Goal: Task Accomplishment & Management: Complete application form

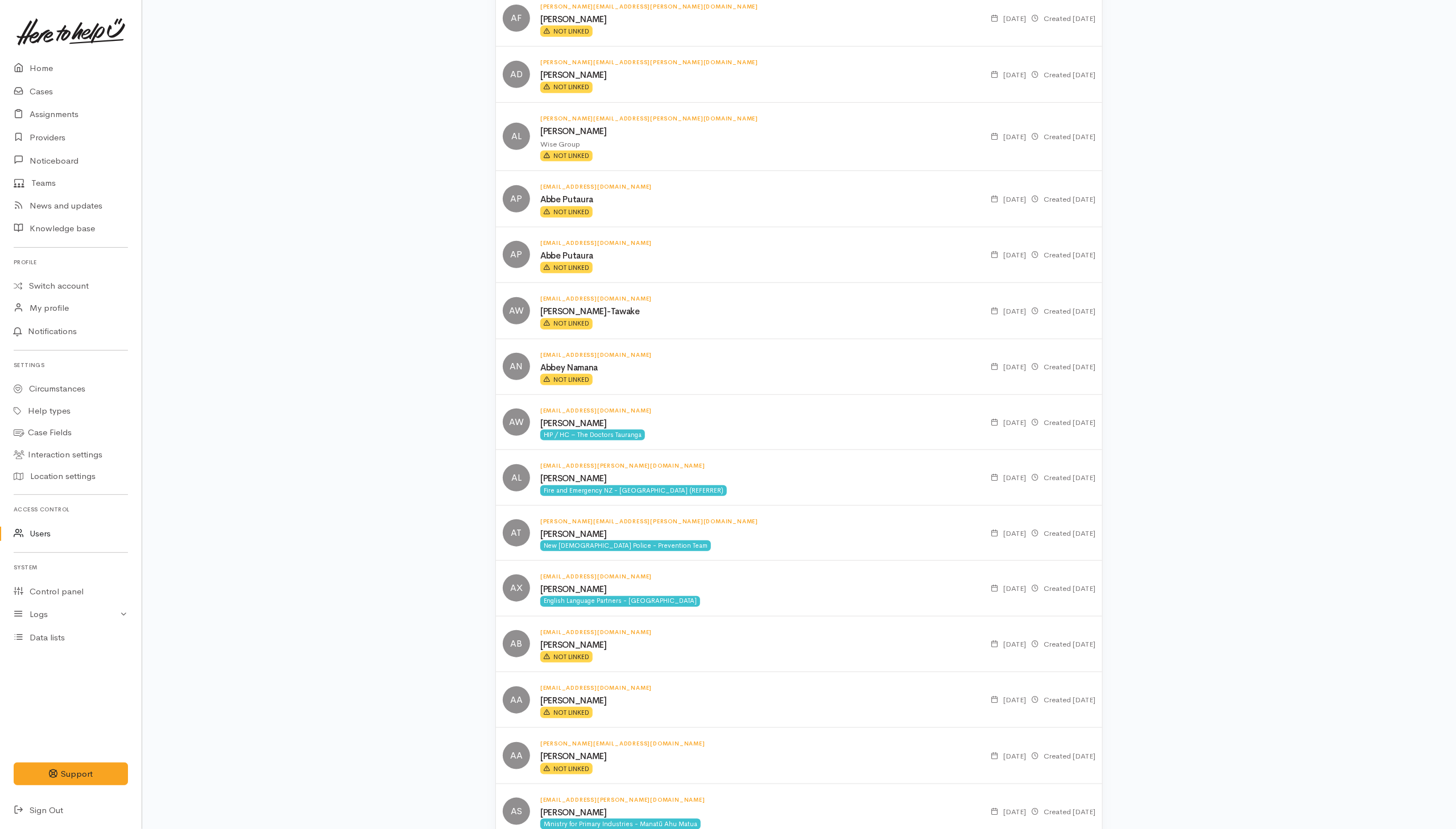
scroll to position [342, 0]
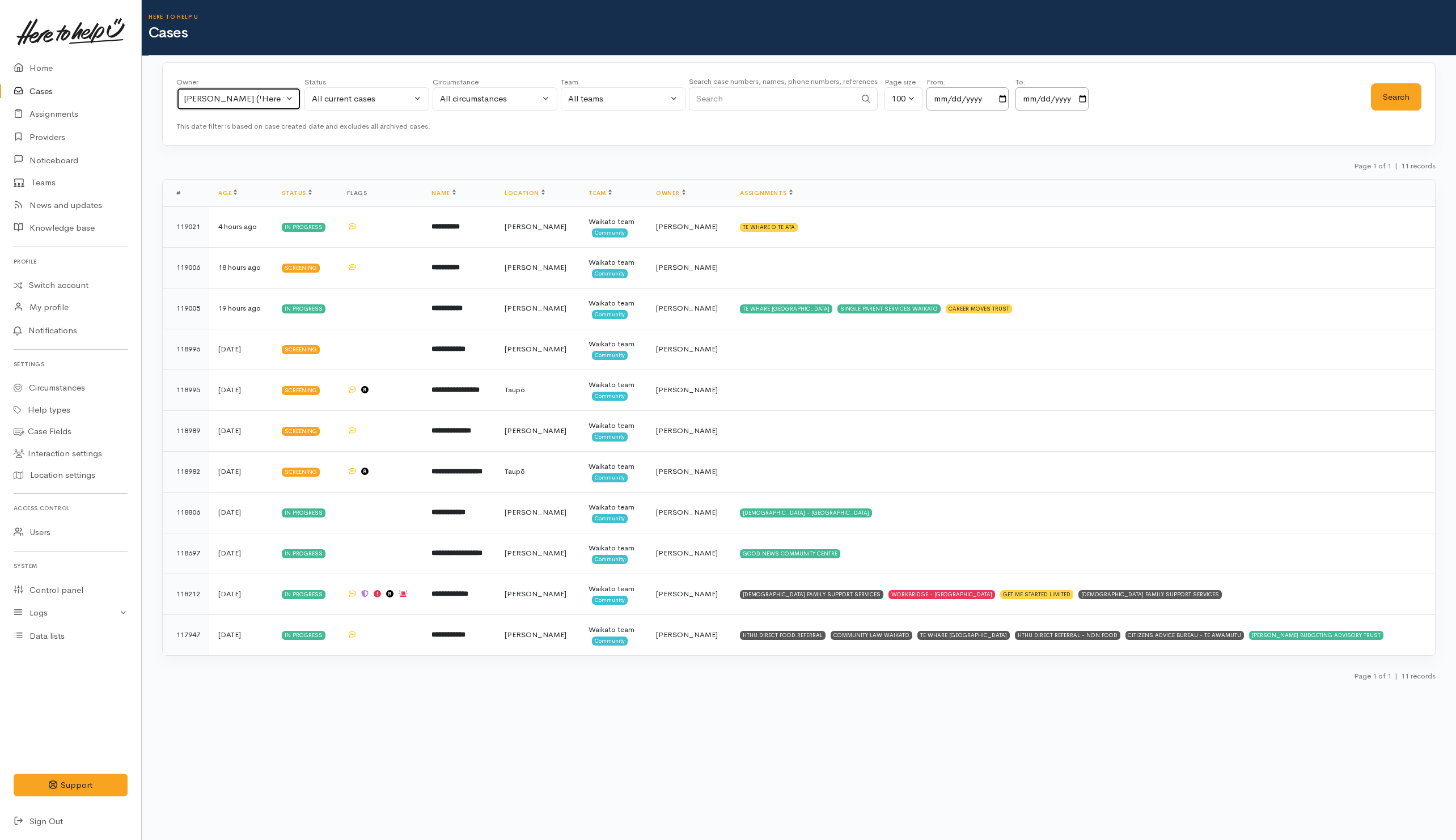
click at [222, 98] on div "[PERSON_NAME] ('Here to help u')" at bounding box center [233, 99] width 100 height 13
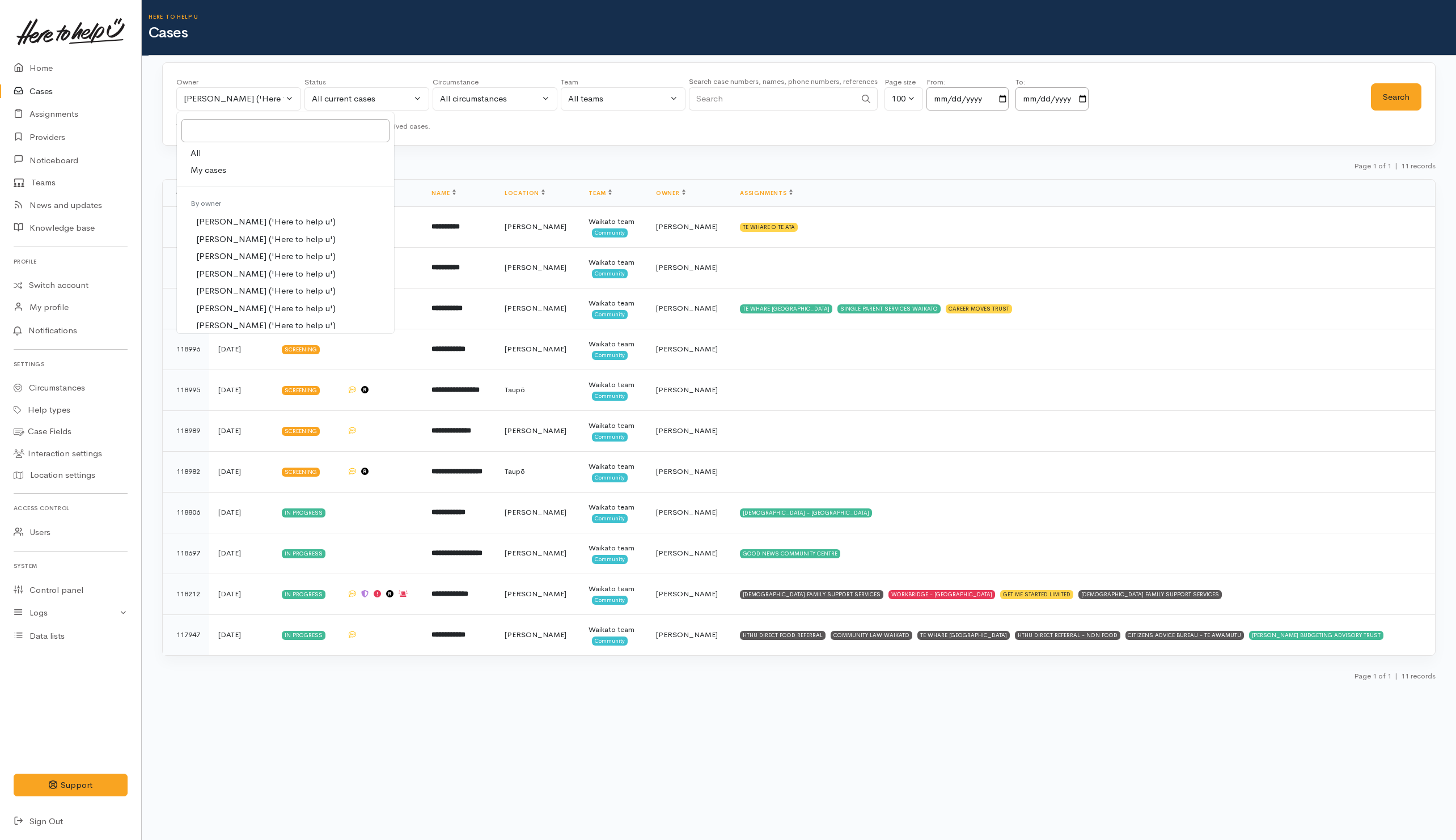
click at [212, 179] on link "My cases" at bounding box center [285, 171] width 217 height 18
select select "202"
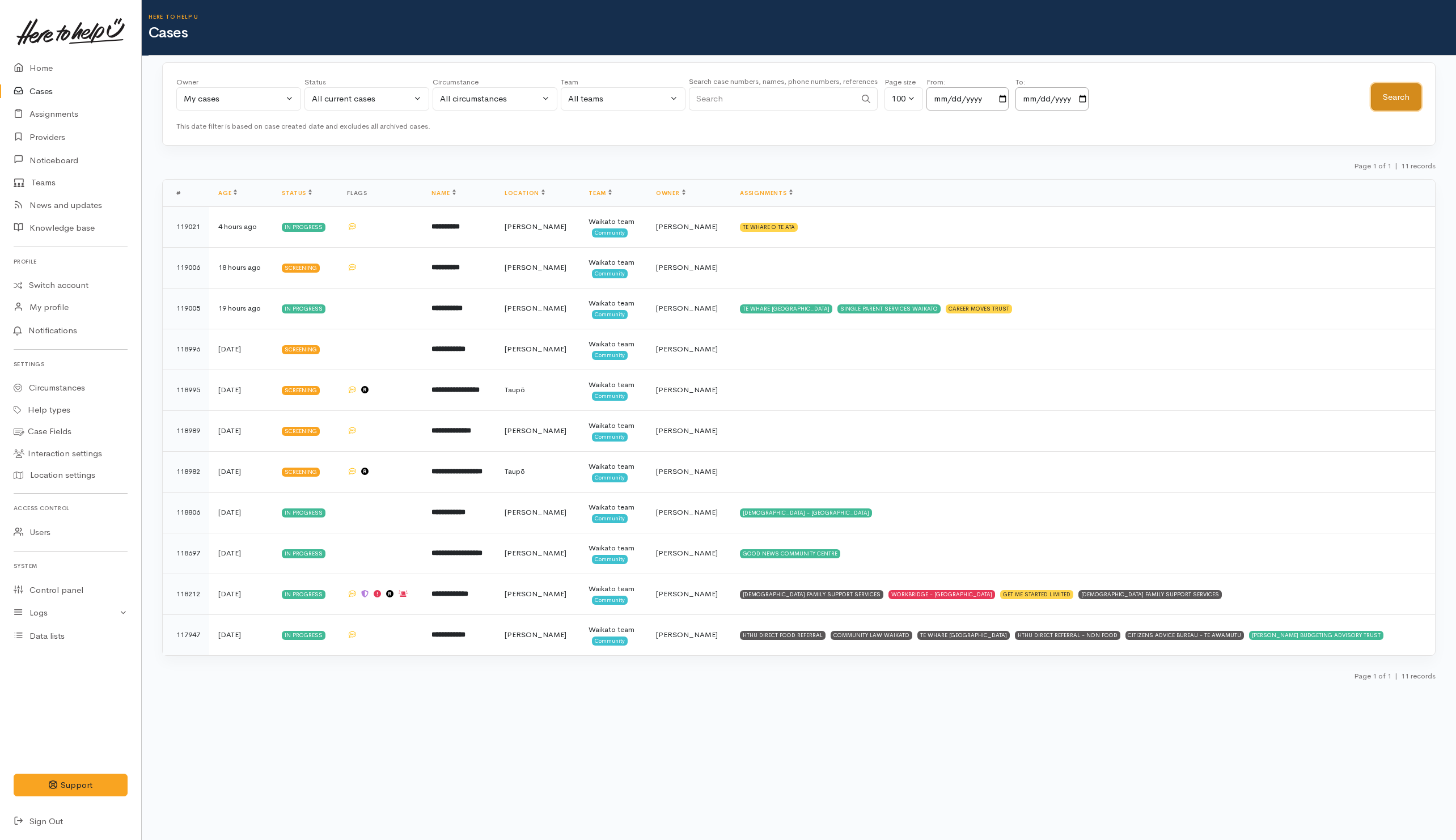
click at [1397, 94] on button "Search" at bounding box center [1396, 97] width 51 height 27
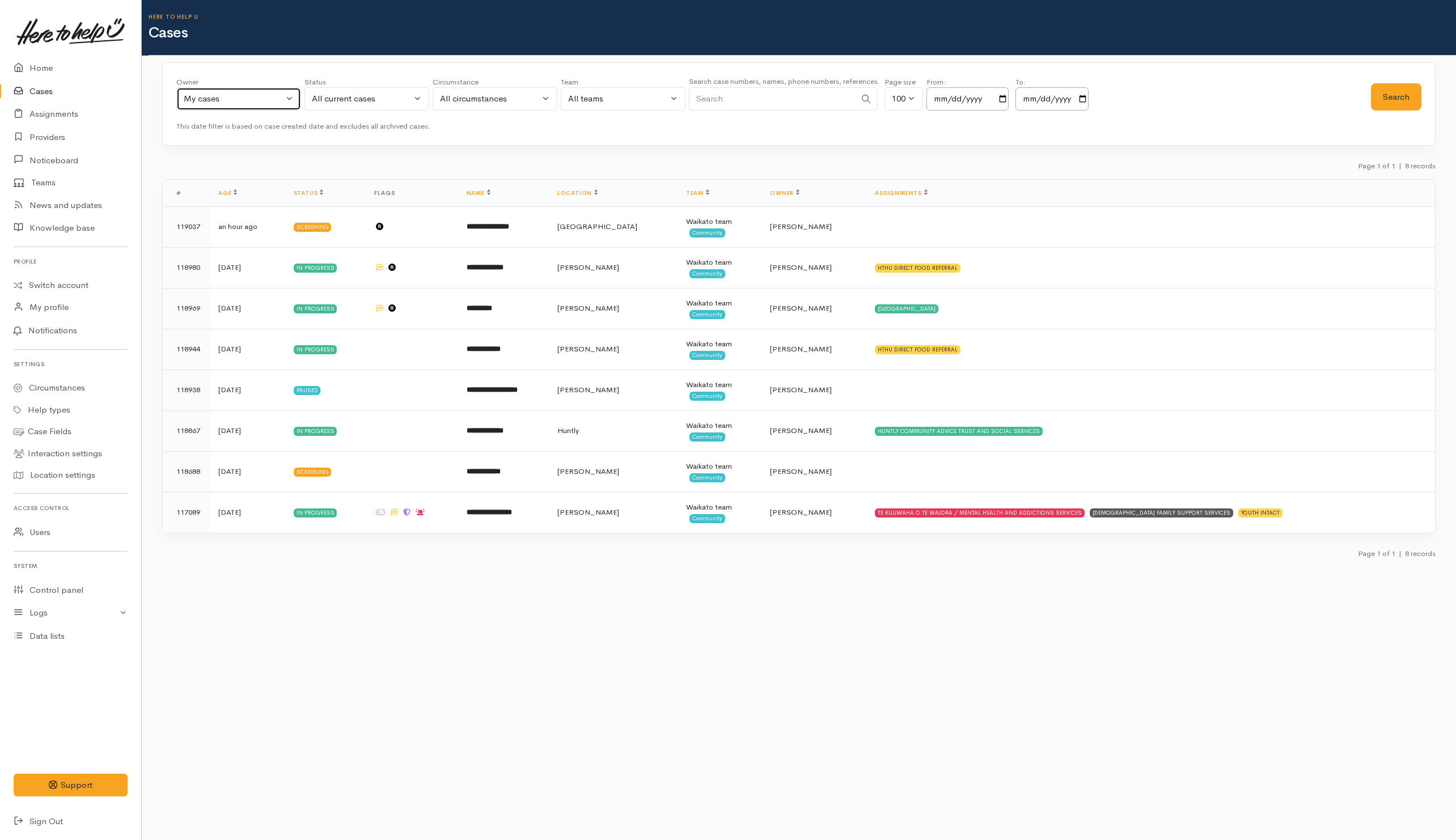
click at [247, 107] on button "My cases" at bounding box center [239, 99] width 125 height 23
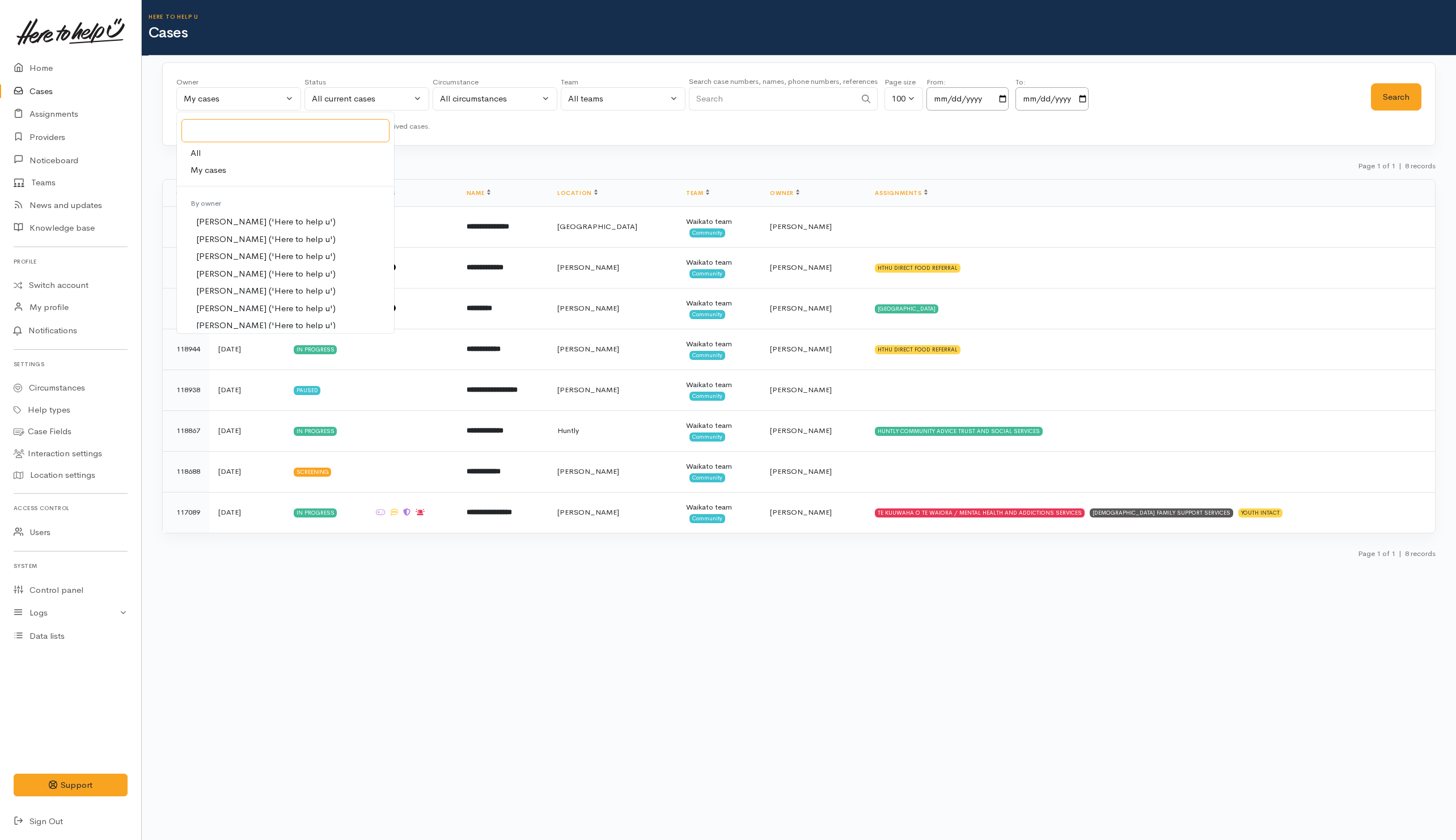
scroll to position [393, 0]
click at [591, 164] on div "Page 1 of 1 | 8 records" at bounding box center [798, 169] width 1274 height 20
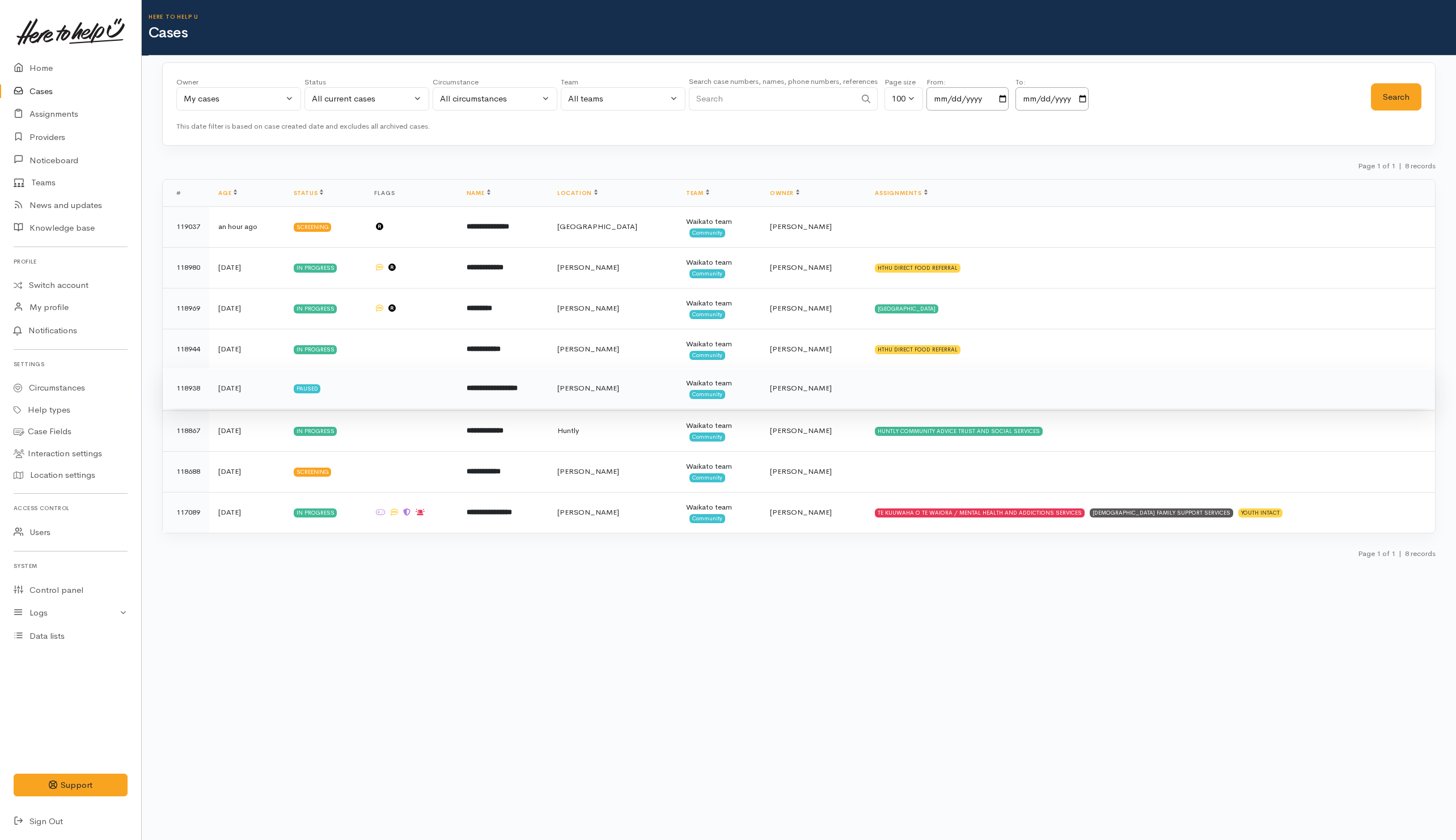
click at [504, 391] on b "**********" at bounding box center [492, 388] width 51 height 8
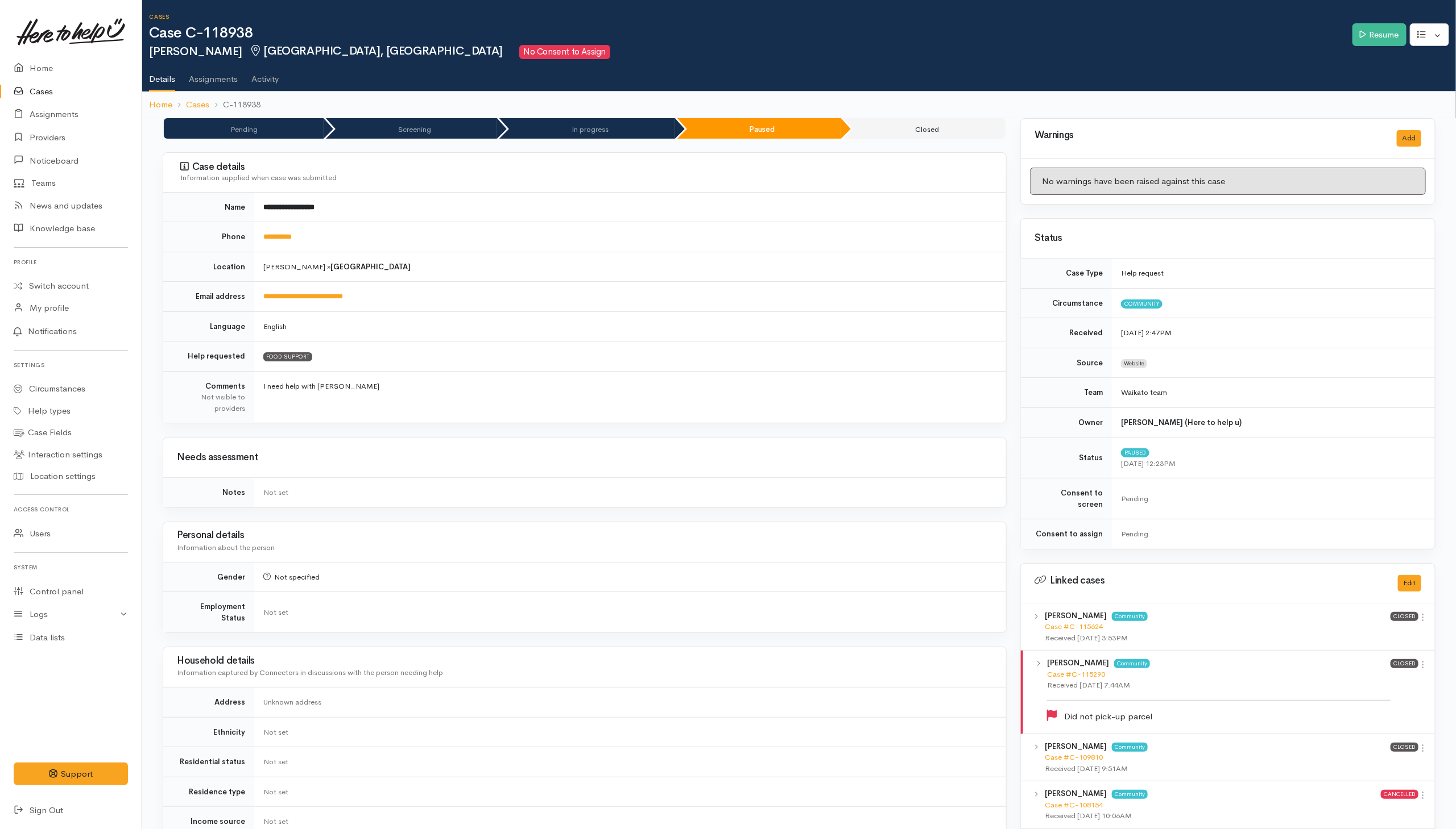
click at [287, 227] on td "**********" at bounding box center [631, 237] width 752 height 30
click at [282, 241] on link "**********" at bounding box center [277, 237] width 28 height 8
click at [285, 234] on link "**********" at bounding box center [277, 237] width 28 height 8
drag, startPoint x: 1290, startPoint y: 241, endPoint x: 1262, endPoint y: 241, distance: 28.0
click at [1290, 241] on h3 "Status" at bounding box center [1228, 238] width 387 height 11
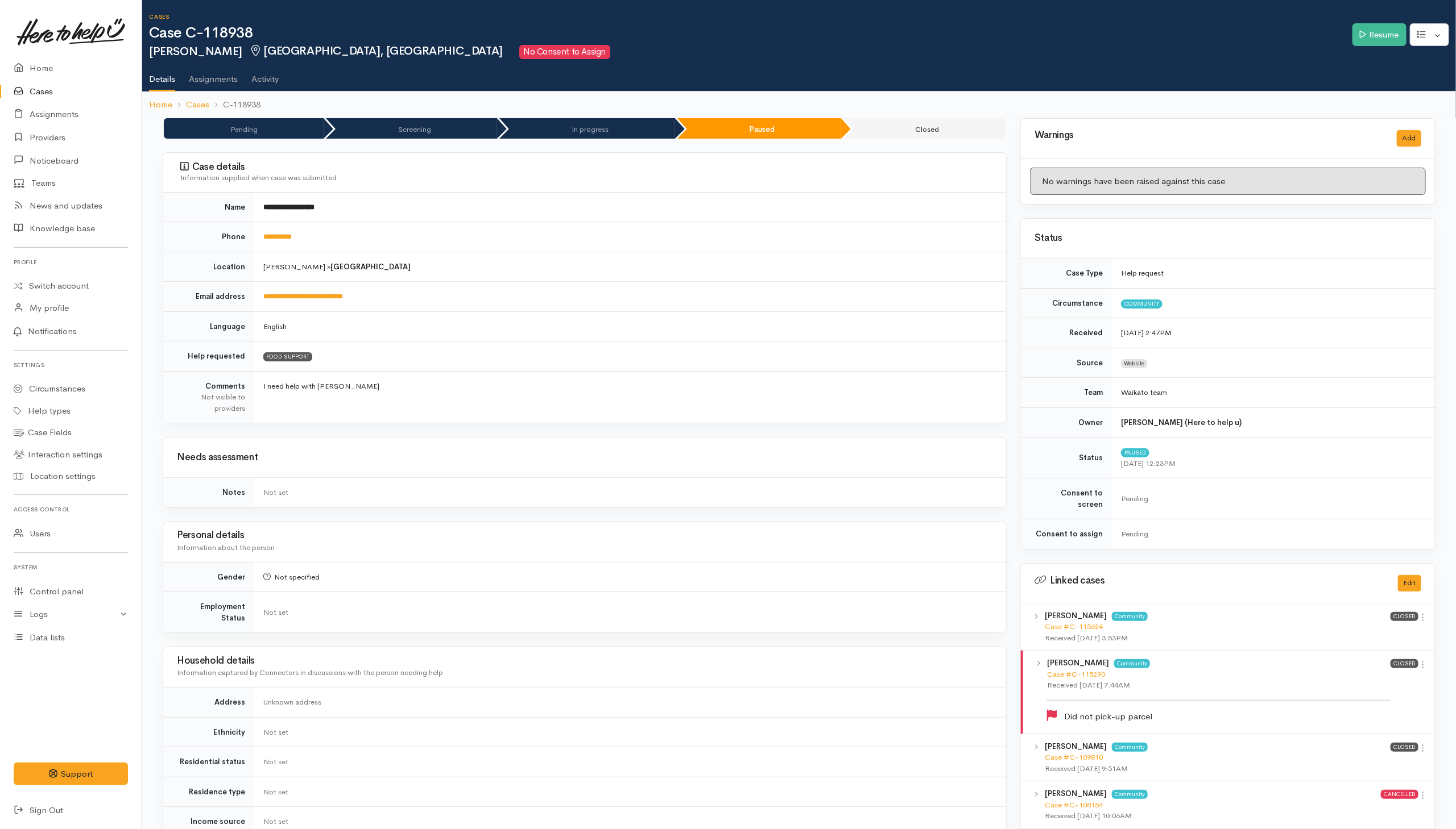
click at [602, 411] on td "I need help with kai" at bounding box center [631, 396] width 752 height 52
click at [585, 399] on td "I need help with kai" at bounding box center [631, 396] width 752 height 52
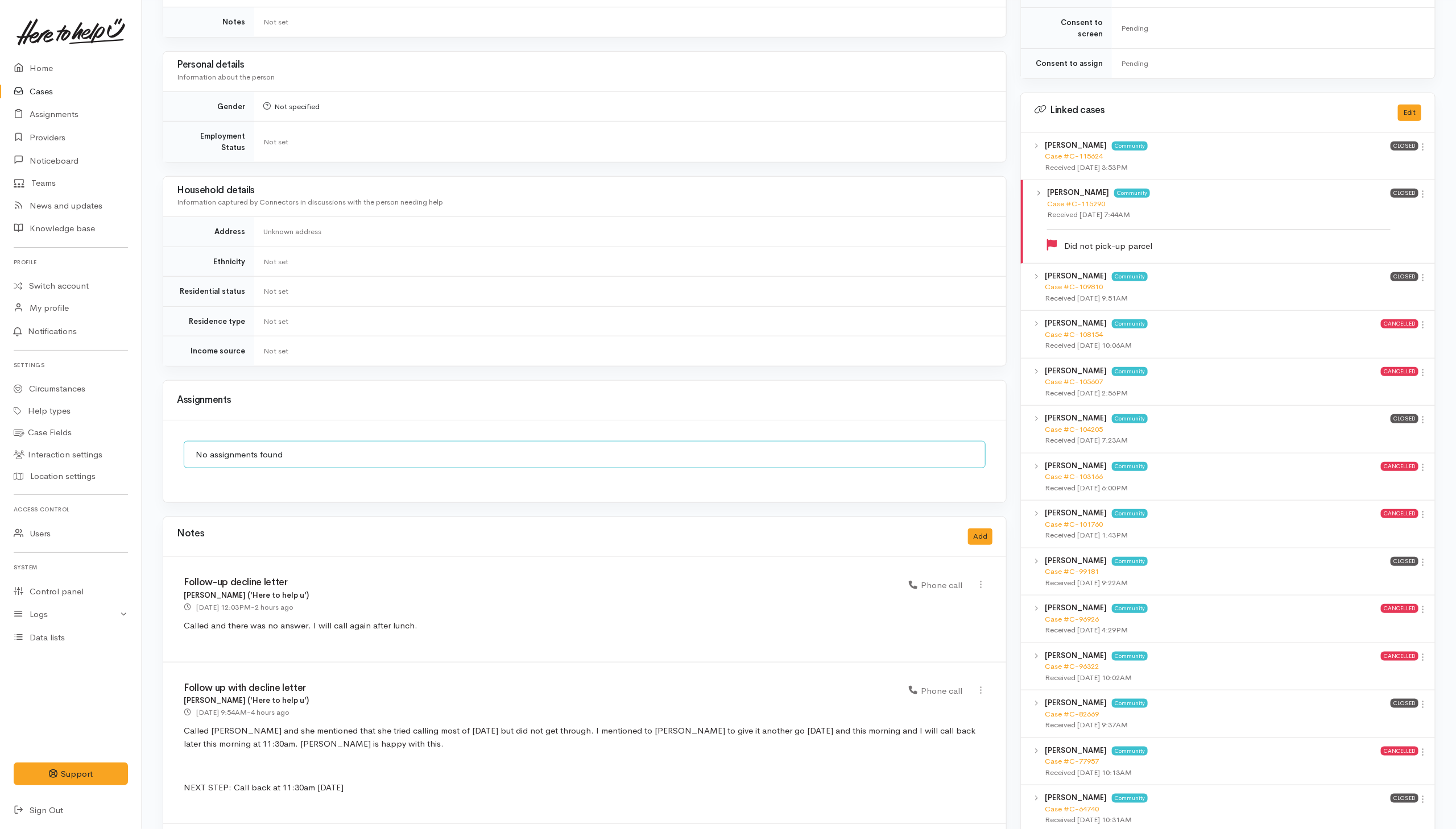
scroll to position [682, 0]
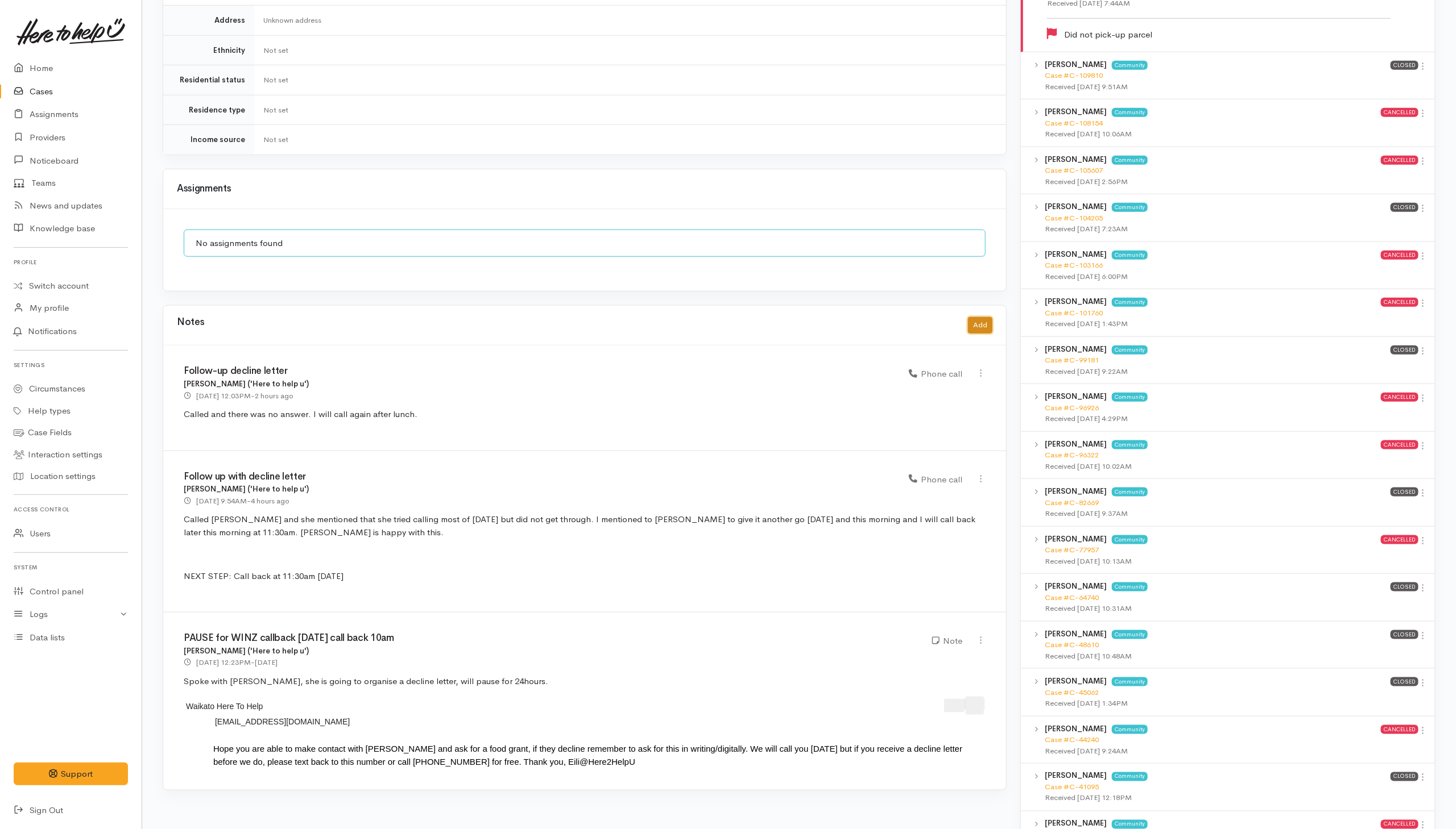
click at [983, 321] on button "Add" at bounding box center [980, 325] width 24 height 17
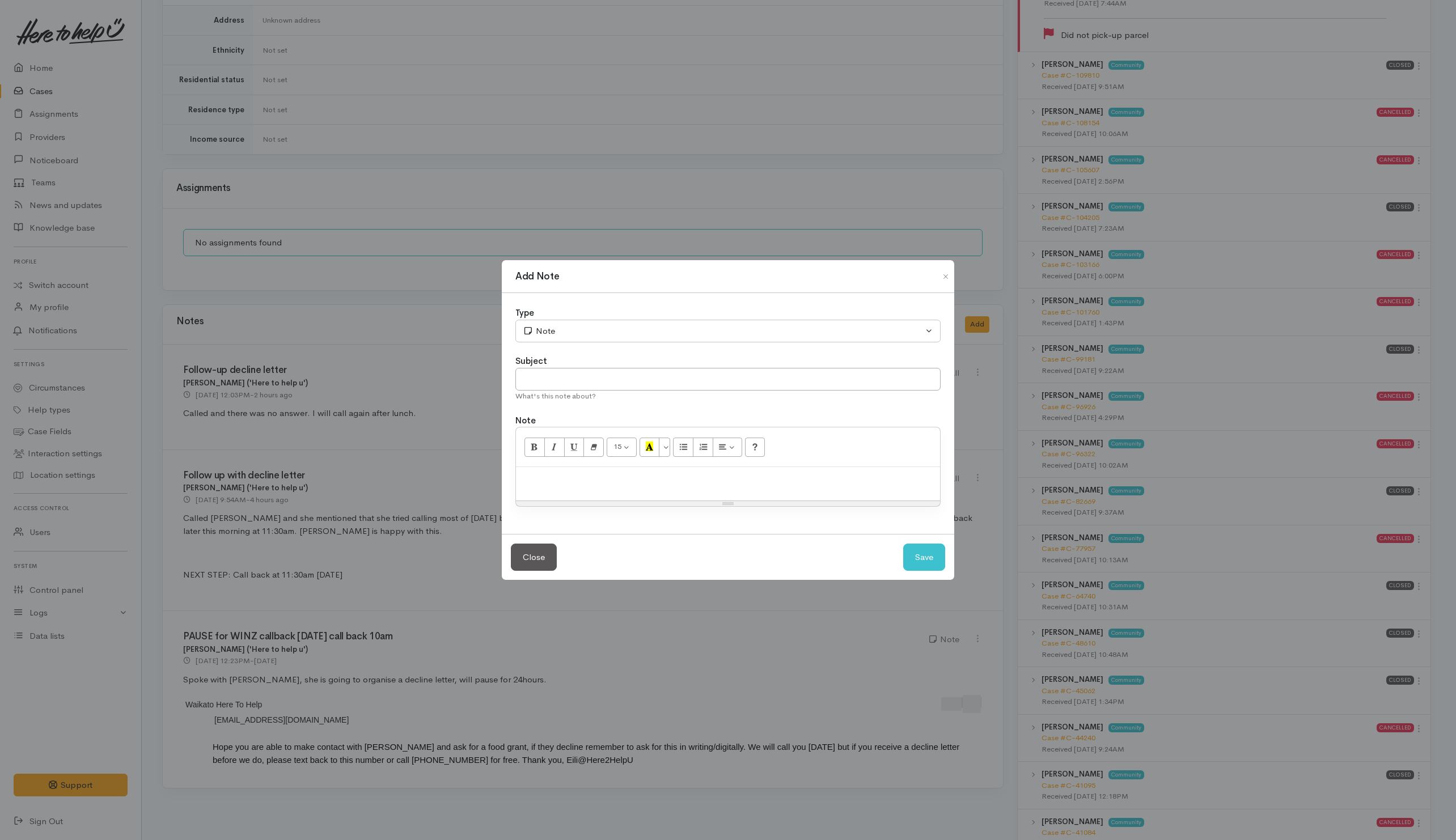
click at [571, 486] on div at bounding box center [728, 484] width 424 height 33
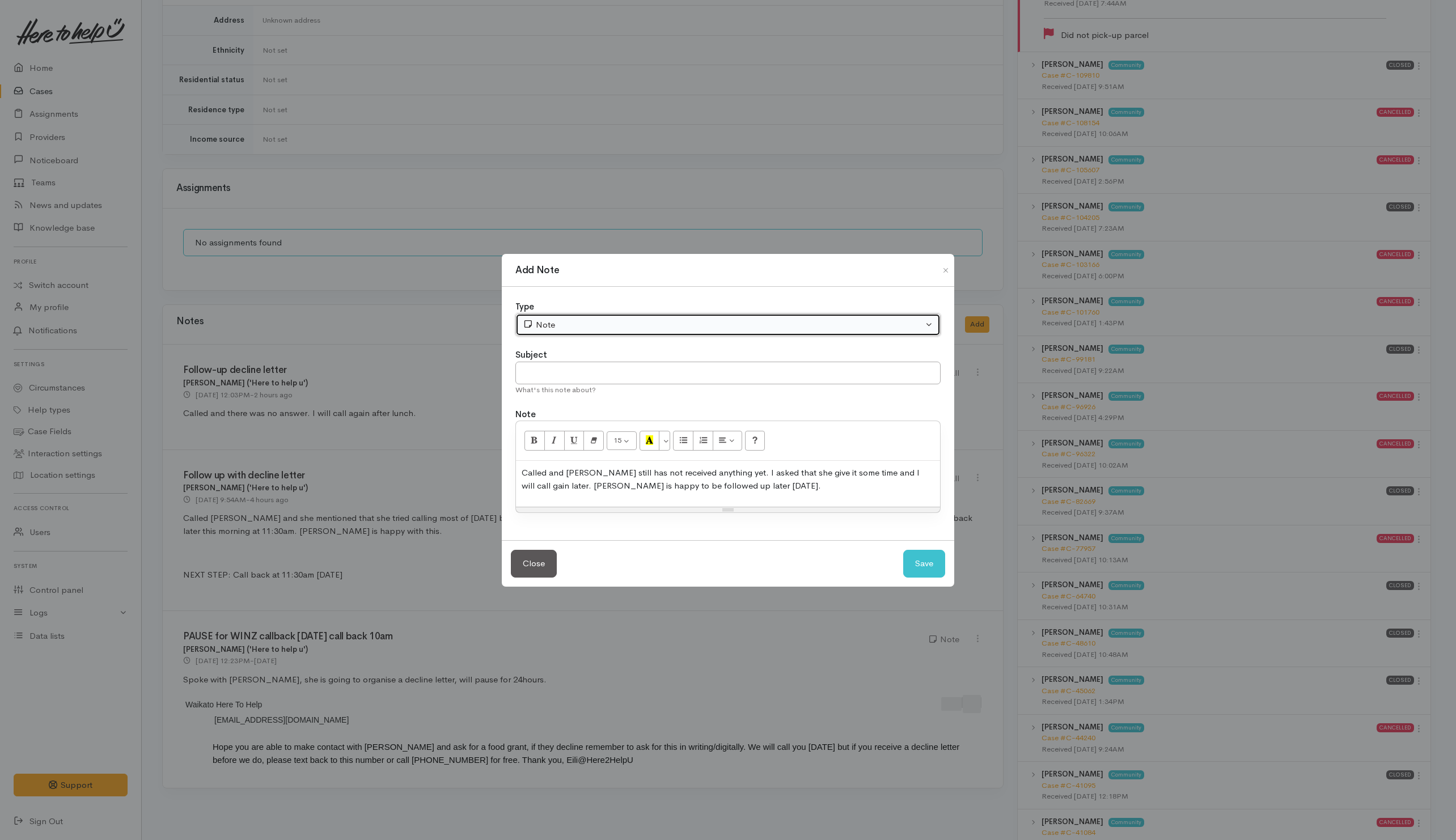
click at [567, 320] on div "Note" at bounding box center [723, 324] width 400 height 13
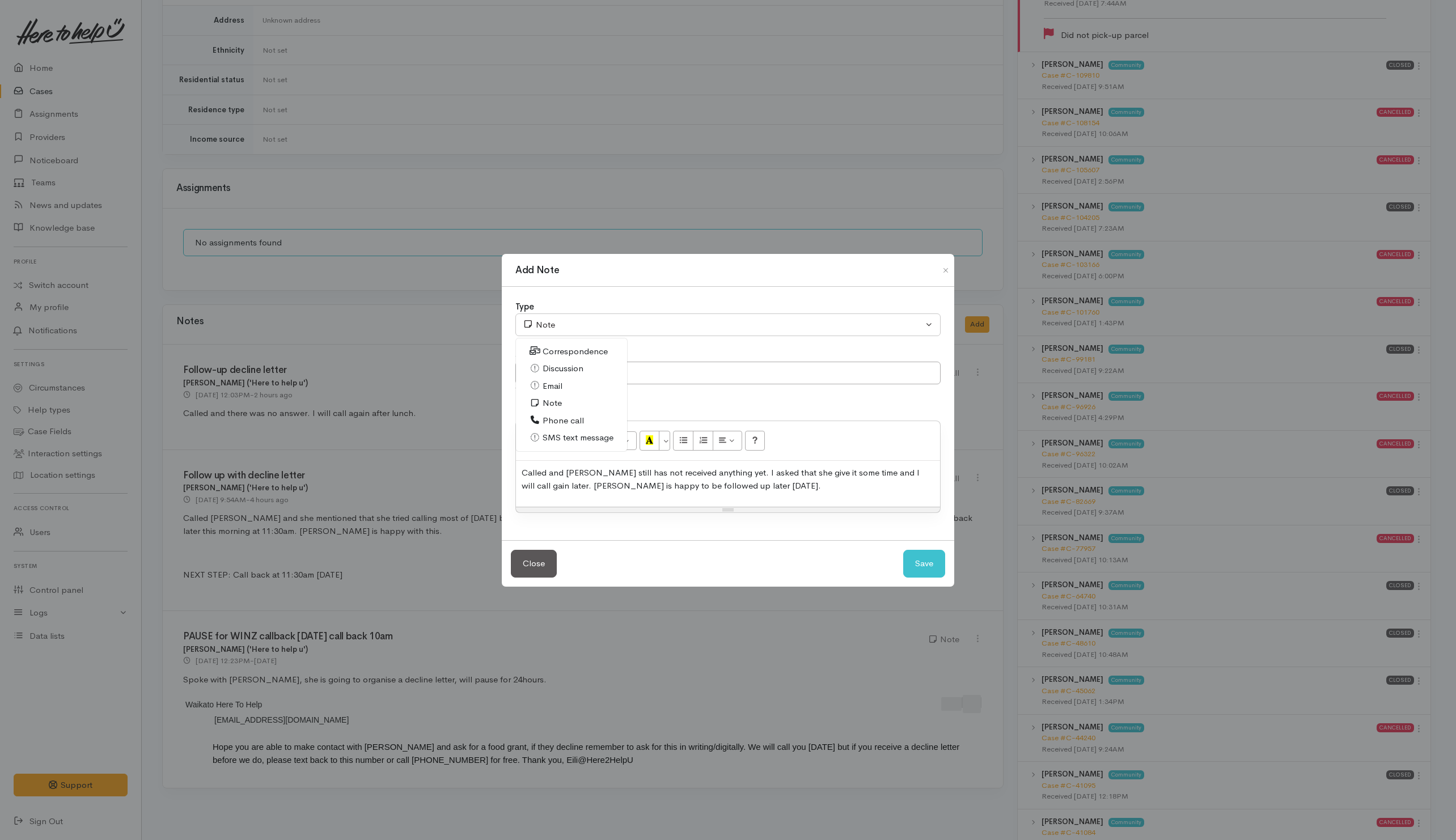
click at [541, 418] on link "Phone call" at bounding box center [572, 420] width 111 height 18
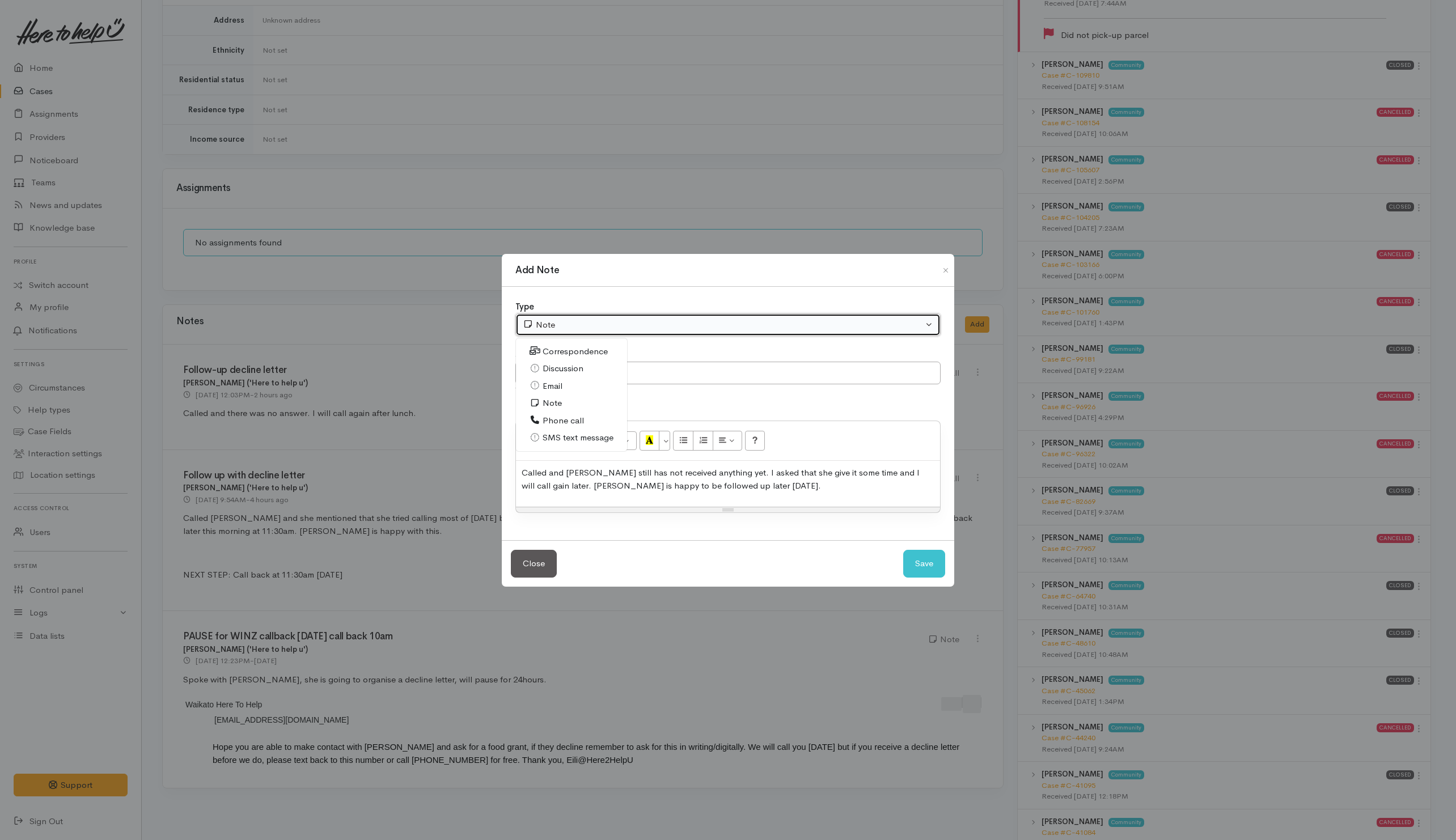
select select "3"
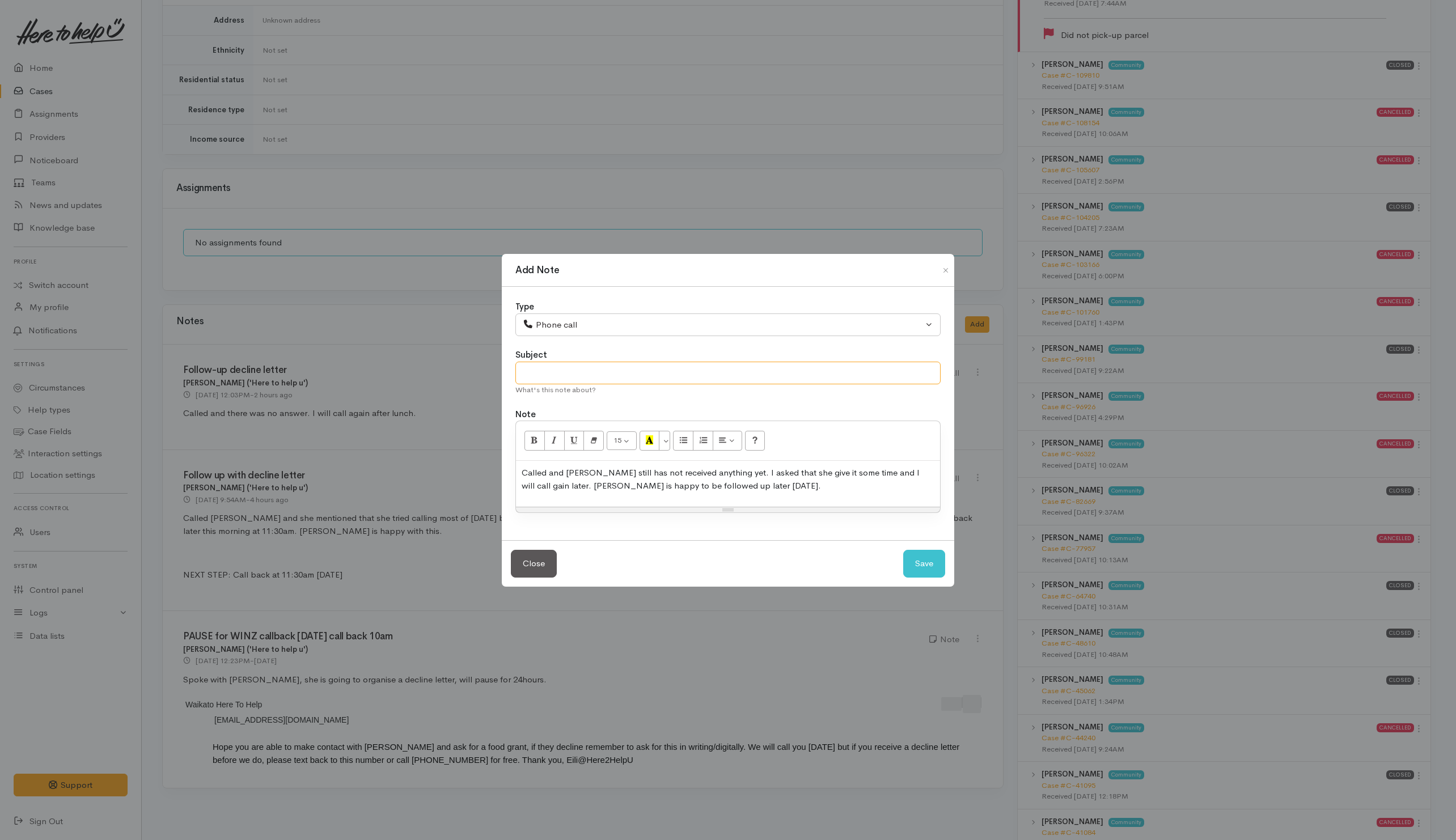
drag, startPoint x: 551, startPoint y: 378, endPoint x: 558, endPoint y: 368, distance: 12.2
click at [552, 378] on input "text" at bounding box center [728, 374] width 425 height 23
type input "Follow-up decline letter"
click at [920, 569] on button "Save" at bounding box center [923, 563] width 42 height 27
select select "1"
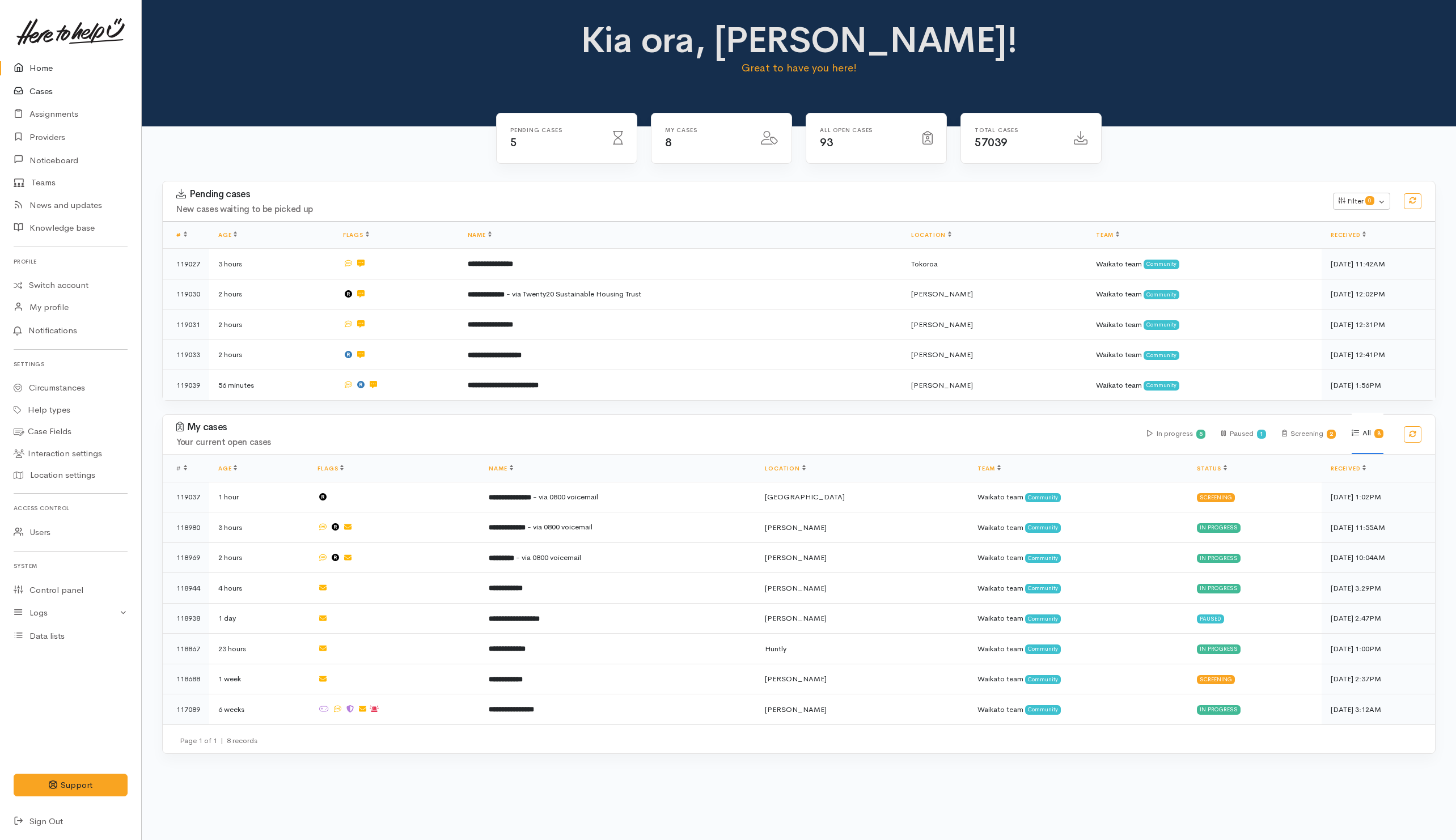
click at [34, 89] on link "Cases" at bounding box center [70, 92] width 142 height 23
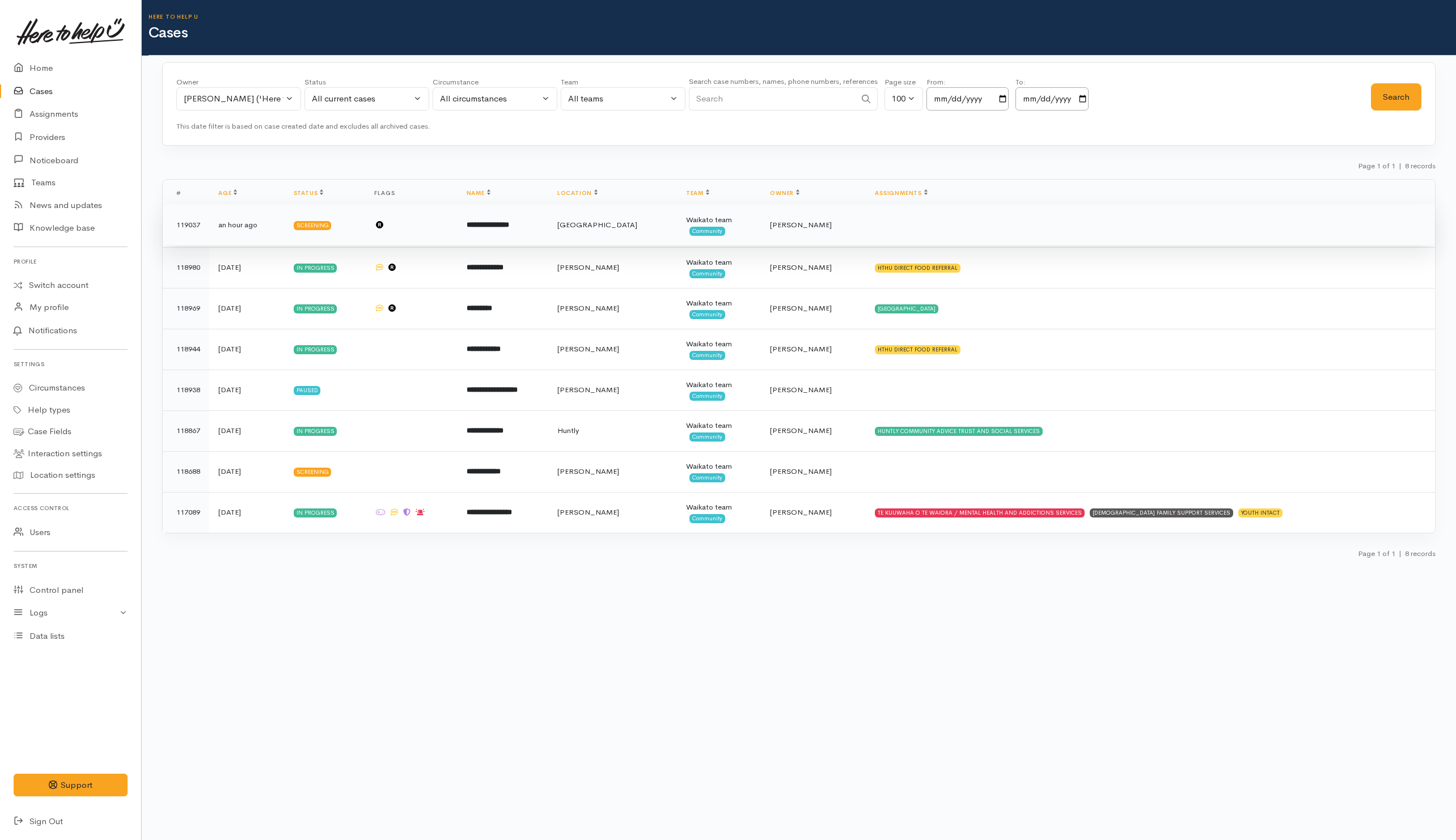
click at [893, 229] on td at bounding box center [1150, 225] width 569 height 41
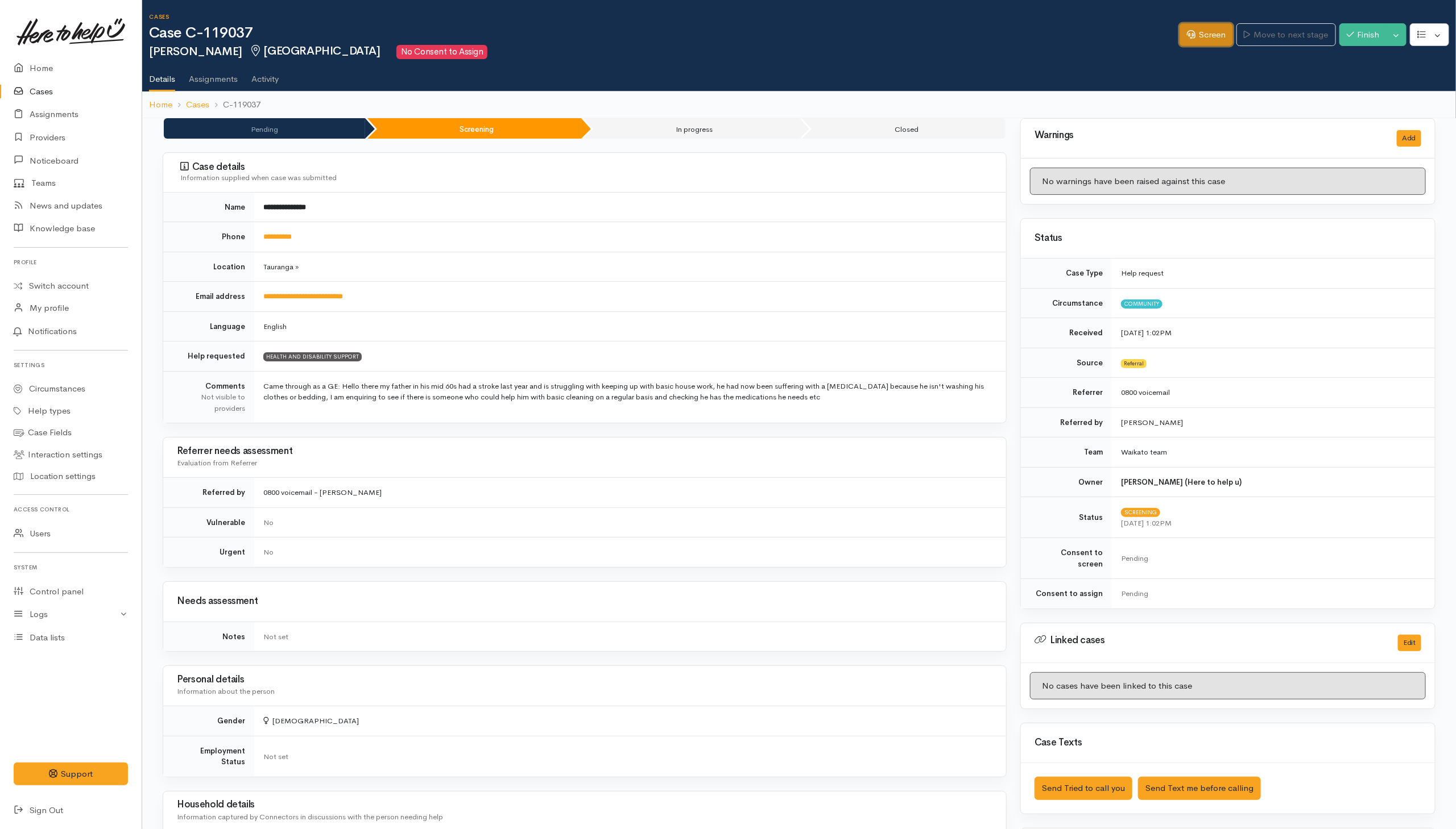
click at [1206, 30] on link "Screen" at bounding box center [1206, 35] width 54 height 23
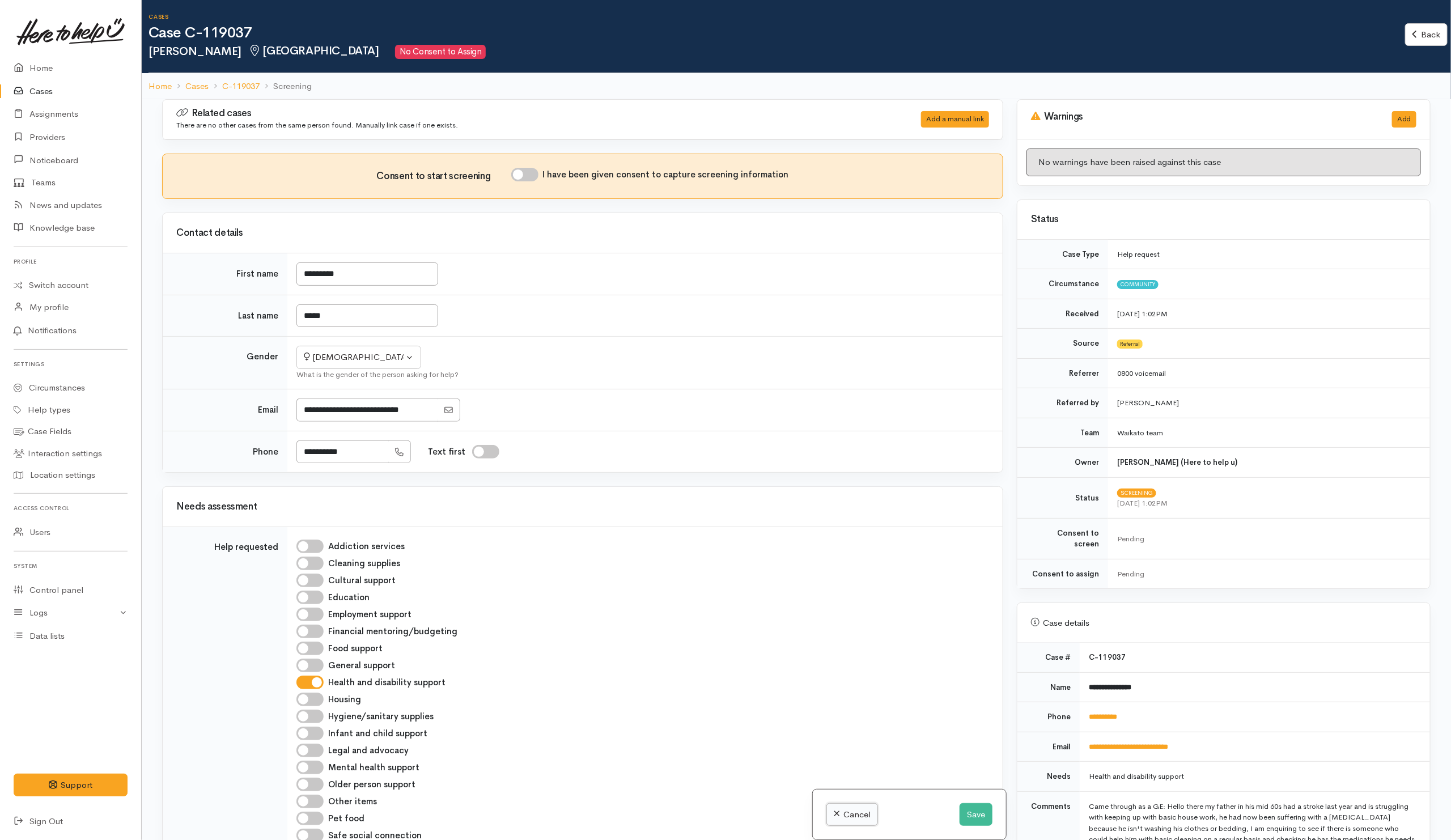
drag, startPoint x: 861, startPoint y: 808, endPoint x: 867, endPoint y: 815, distance: 9.2
click at [861, 808] on link "Cancel" at bounding box center [852, 815] width 52 height 23
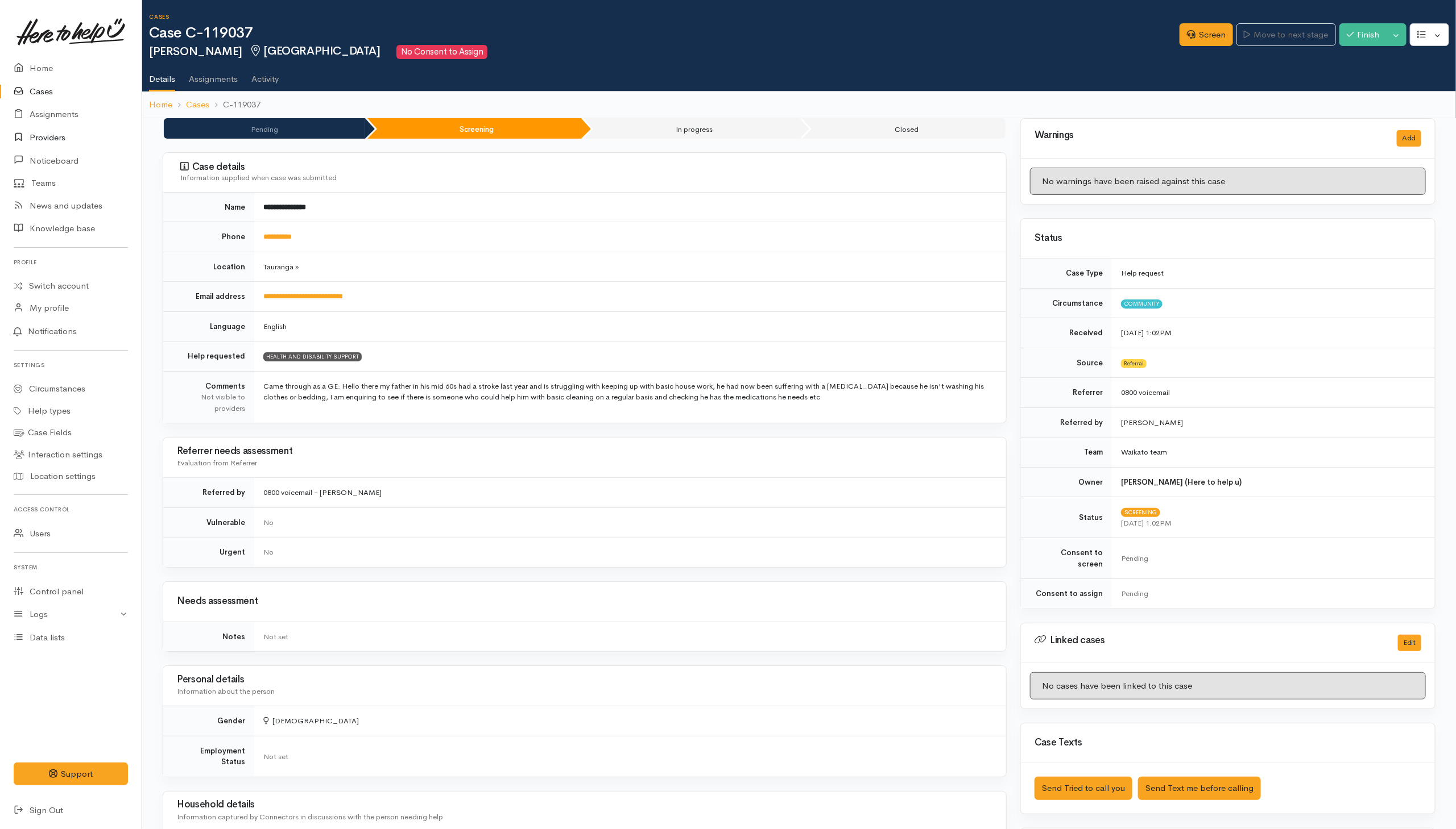
click at [41, 131] on link "Providers" at bounding box center [70, 138] width 142 height 23
click at [34, 87] on link "Cases" at bounding box center [70, 92] width 142 height 23
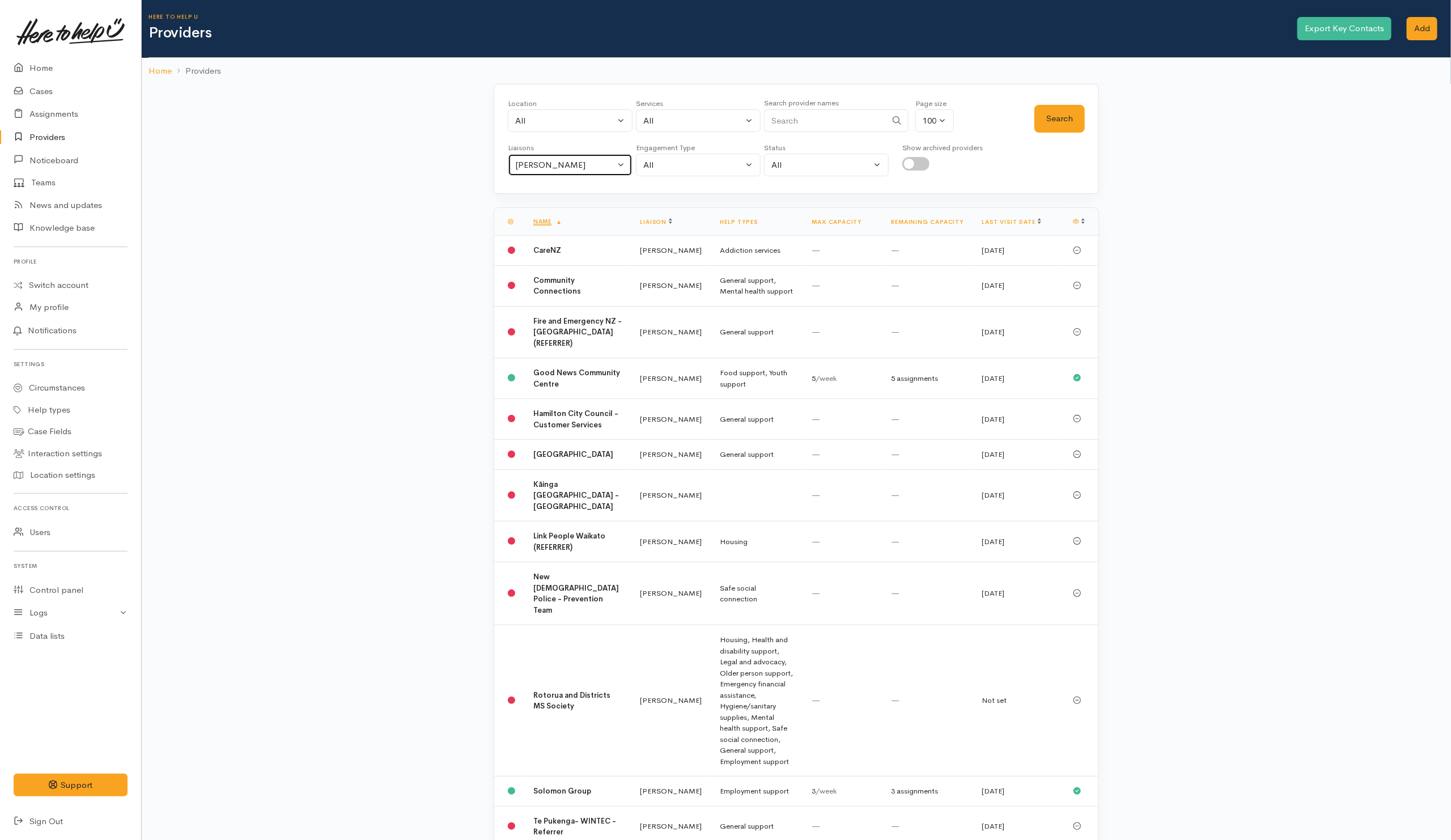
click at [590, 175] on button "[PERSON_NAME]" at bounding box center [570, 165] width 125 height 23
click at [532, 228] on link "All" at bounding box center [570, 219] width 124 height 18
select select "null"
click at [823, 131] on input "Search" at bounding box center [825, 121] width 122 height 23
type input "South wa"
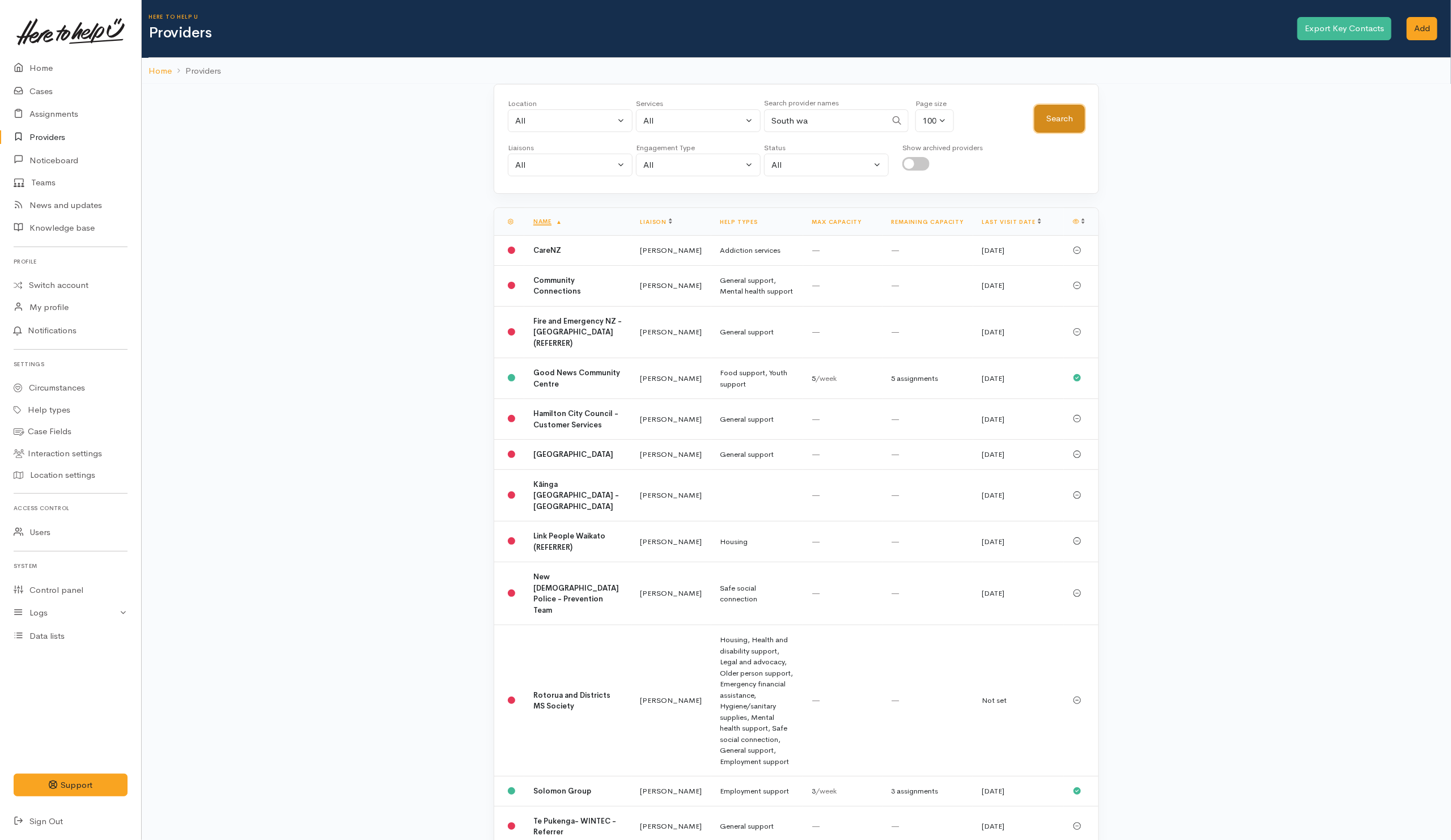
drag, startPoint x: 1065, startPoint y: 125, endPoint x: 1058, endPoint y: 143, distance: 19.3
click at [1065, 124] on button "Search" at bounding box center [1060, 118] width 51 height 27
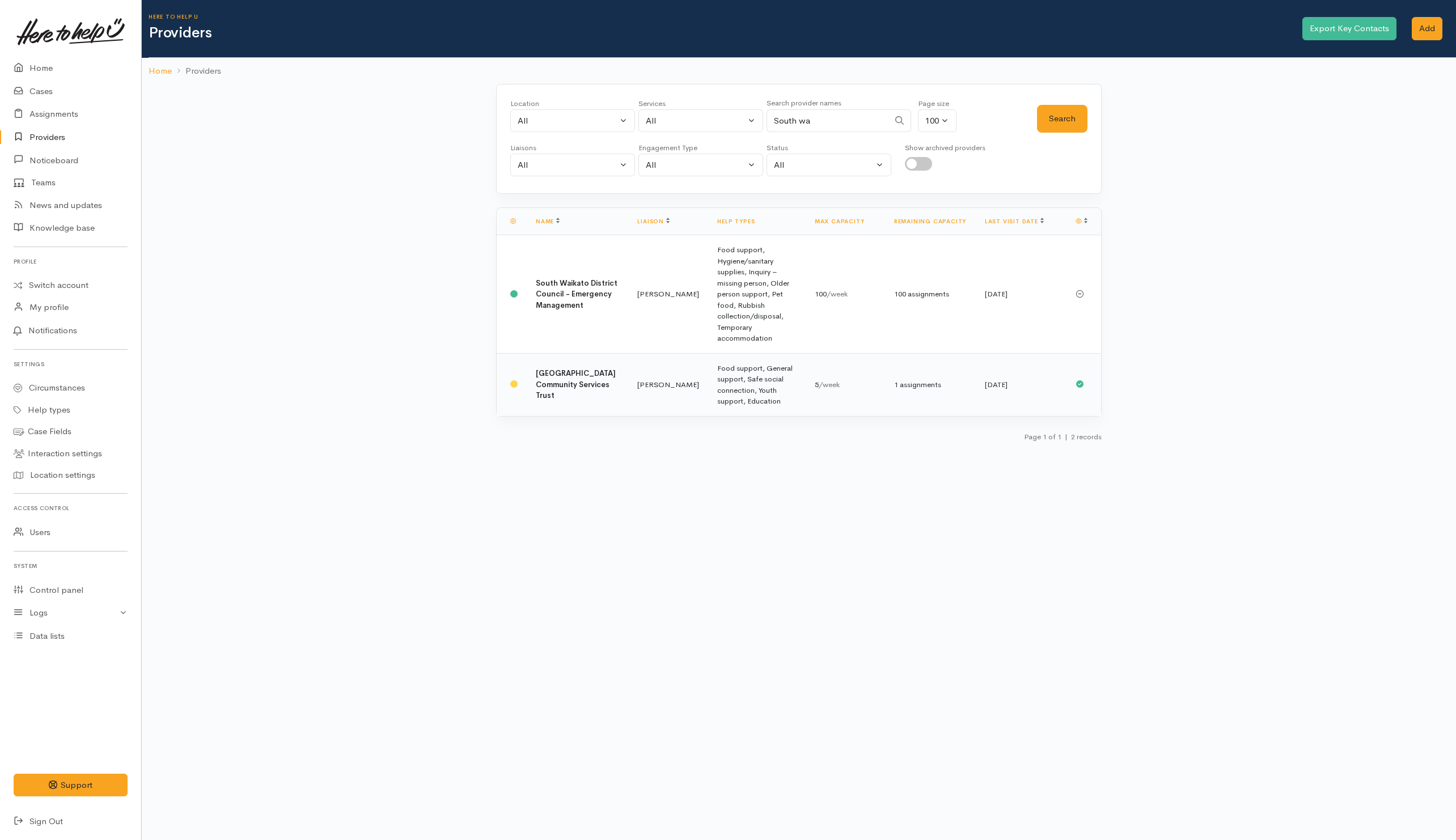
click at [714, 353] on td "Food support, General support, Safe social connection, Youth support, Education" at bounding box center [755, 384] width 97 height 62
drag, startPoint x: 827, startPoint y: 121, endPoint x: 730, endPoint y: 111, distance: 97.5
click at [730, 110] on div "Location All Tauranga Eastern Bay of Plenty - other Kawerau Ōhope Ōpōtiki Whaka…" at bounding box center [774, 118] width 527 height 41
type input "Tokoroa"
click at [1060, 121] on button "Search" at bounding box center [1062, 118] width 51 height 27
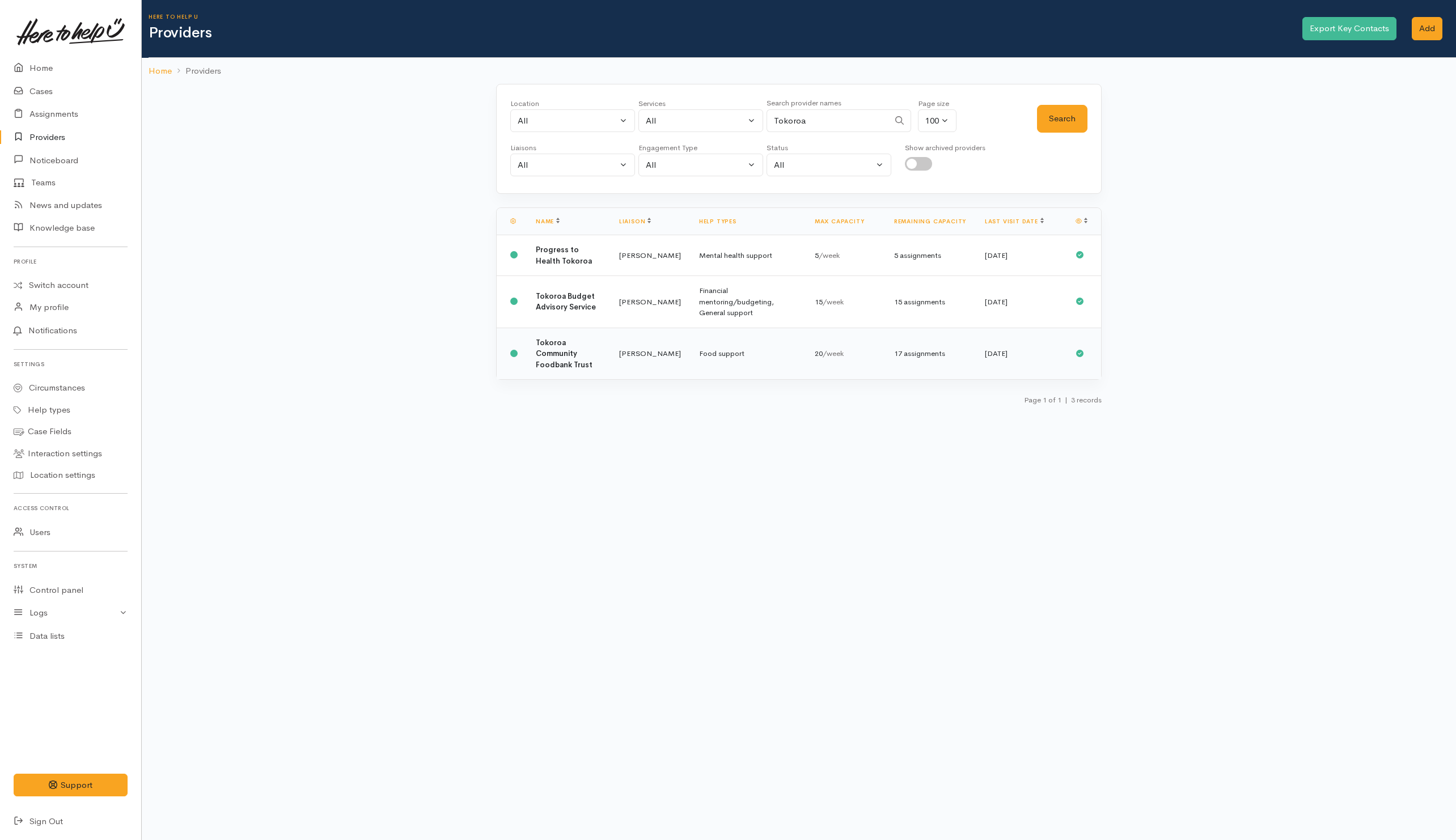
click at [589, 357] on td "Tokoroa Community Foodbank Trust" at bounding box center [568, 353] width 83 height 52
click at [51, 287] on link "Switch account" at bounding box center [70, 285] width 142 height 22
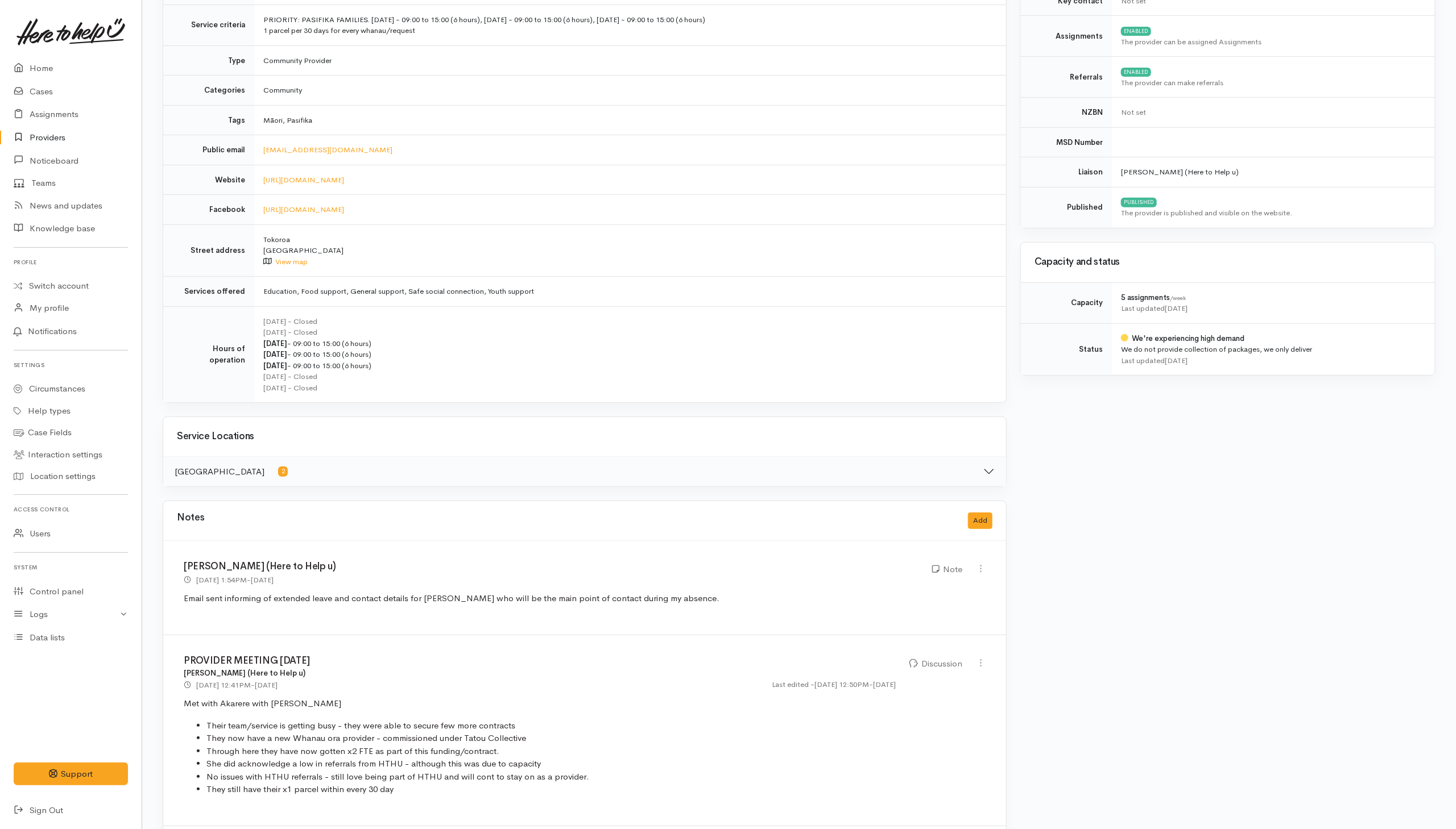
scroll to position [255, 0]
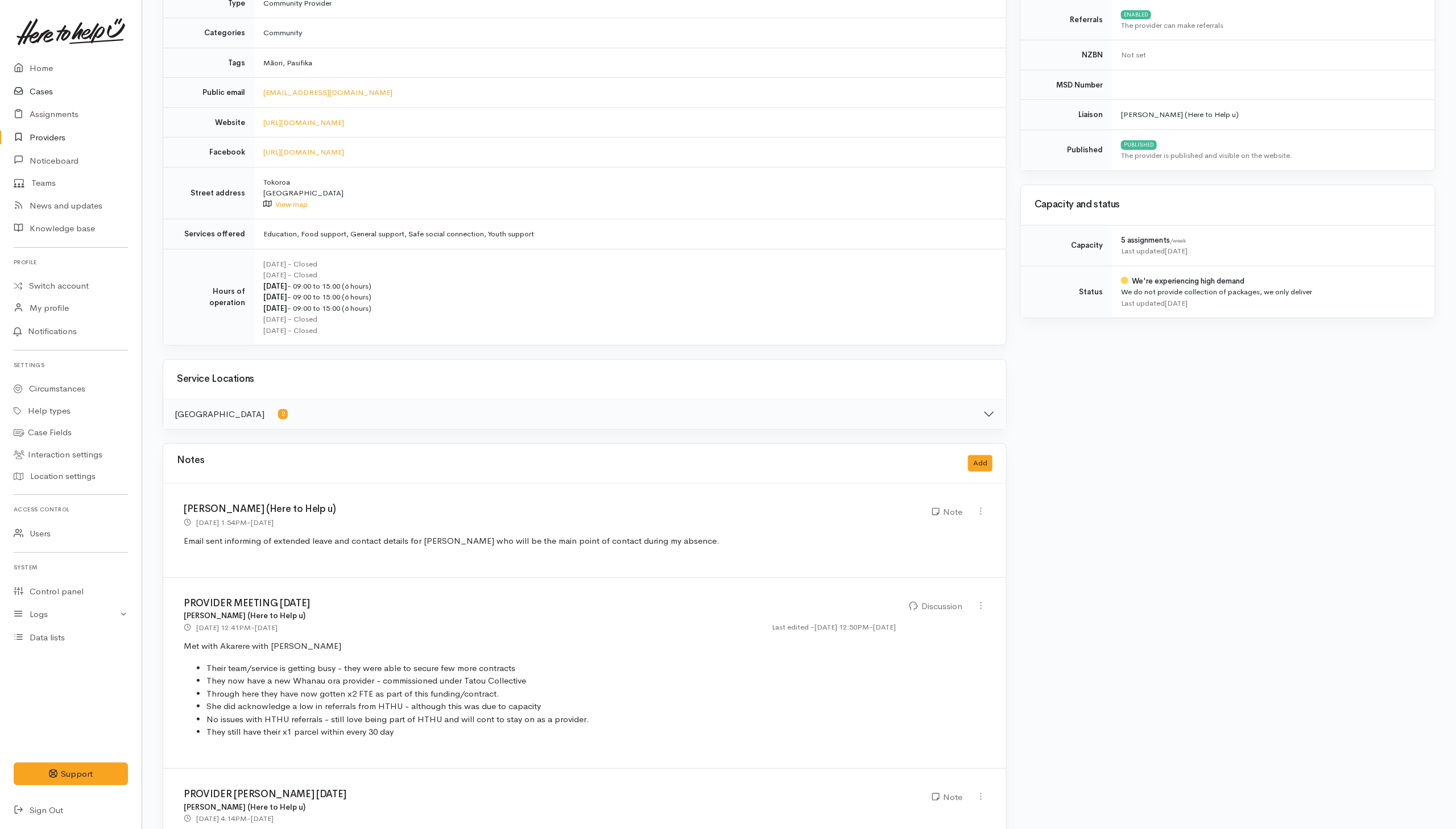
click at [46, 94] on link "Cases" at bounding box center [70, 92] width 142 height 23
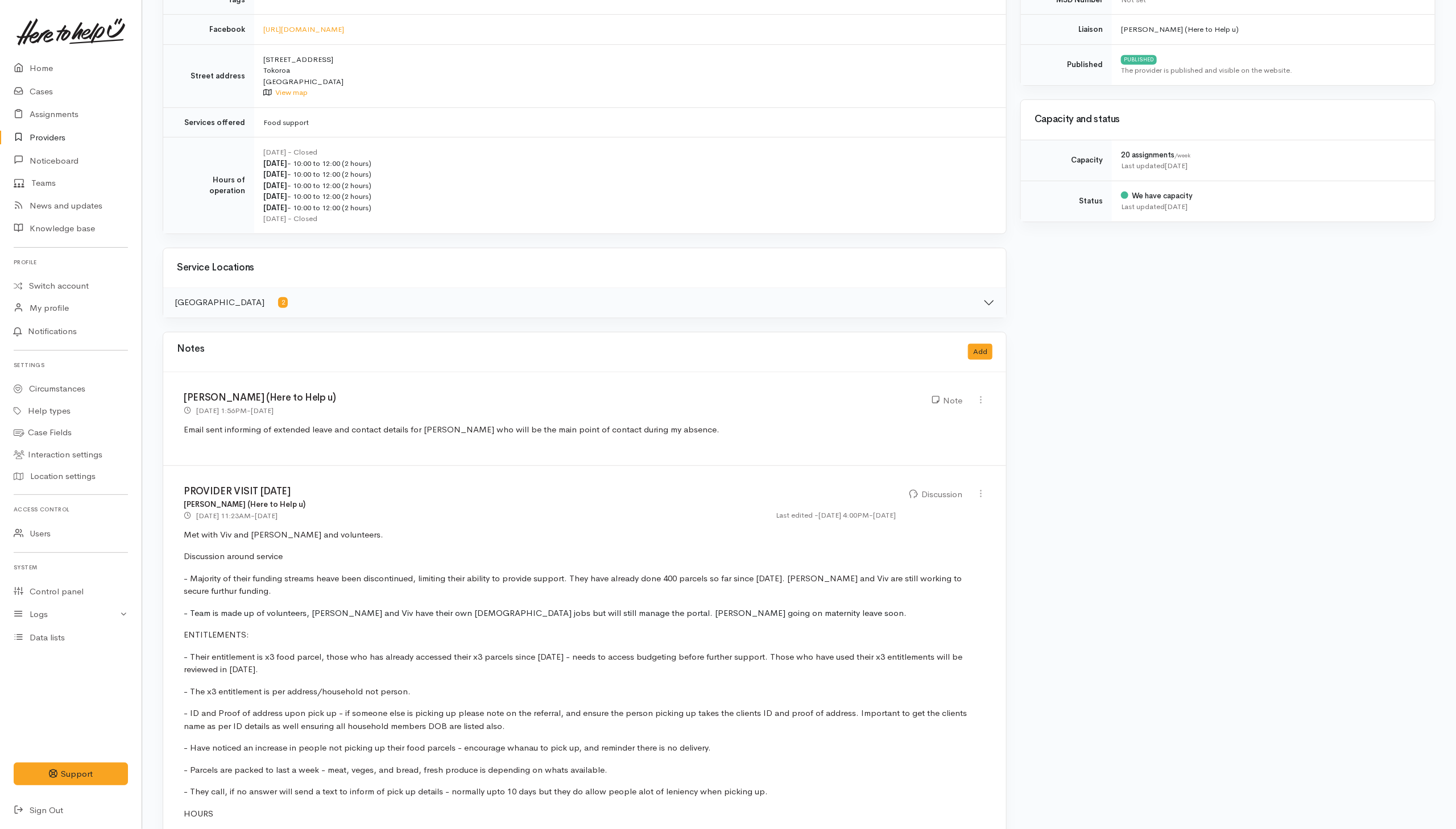
scroll to position [427, 0]
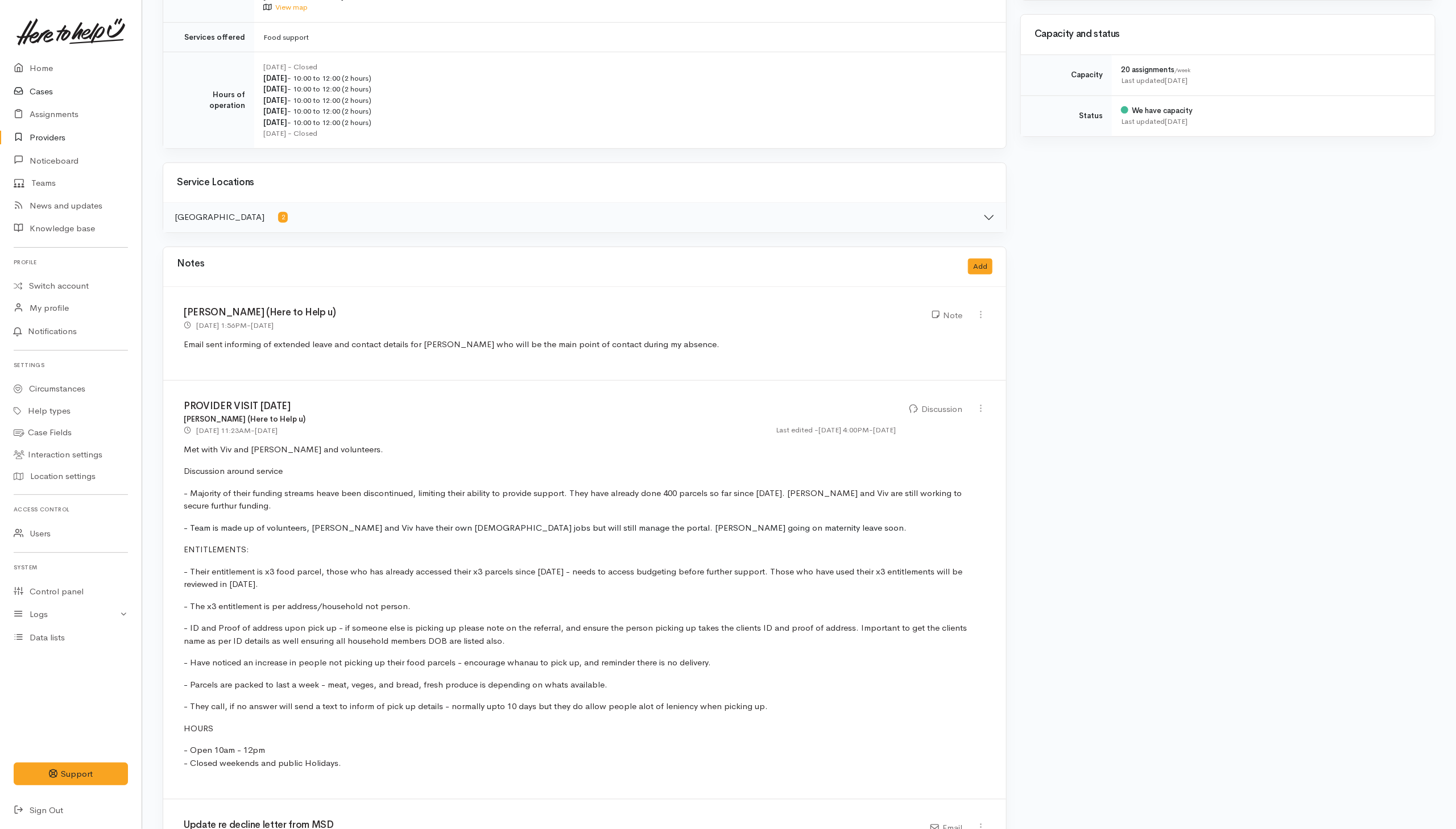
click at [36, 90] on link "Cases" at bounding box center [70, 92] width 142 height 23
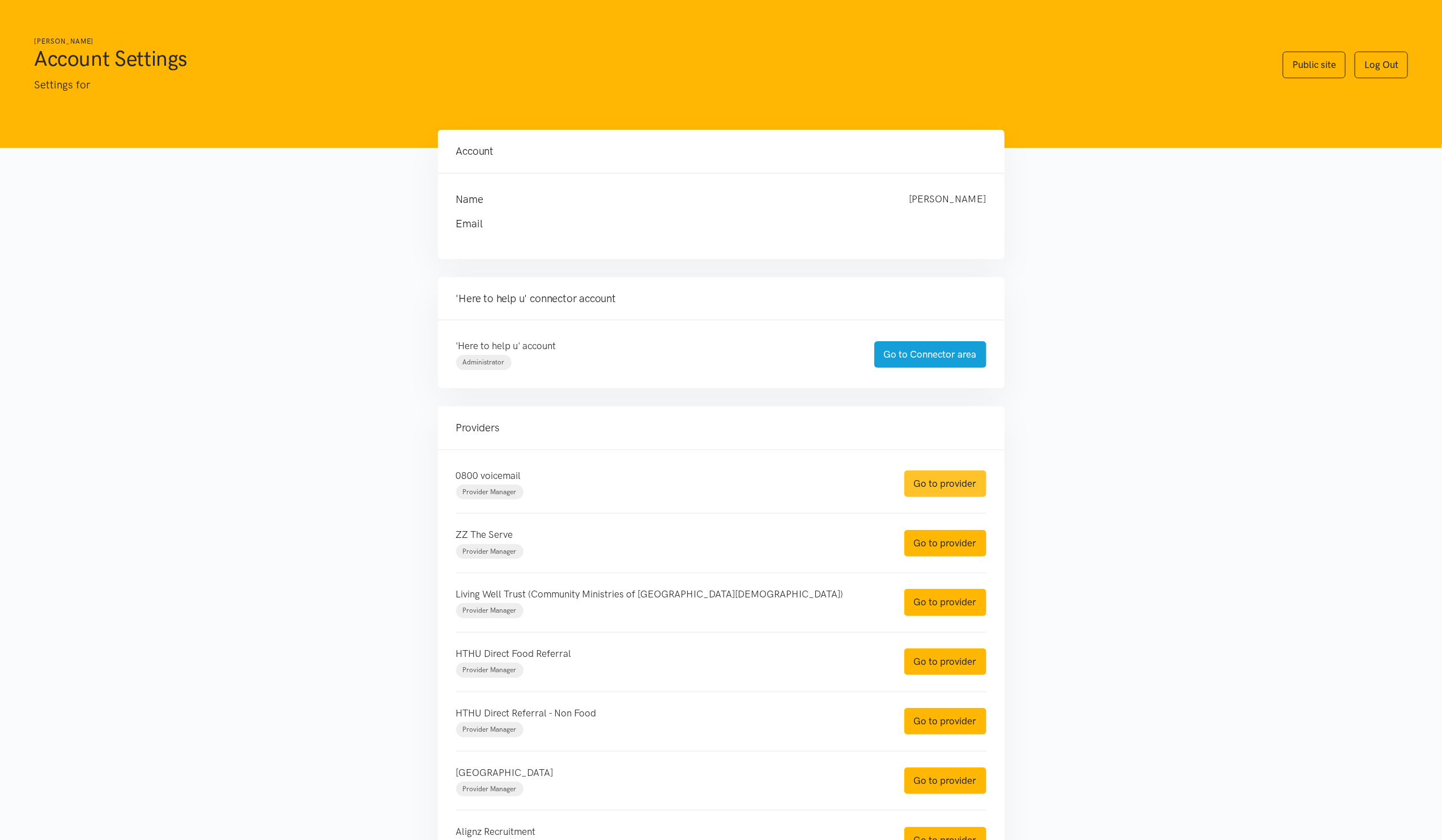
click at [923, 483] on link "Go to provider" at bounding box center [945, 483] width 82 height 26
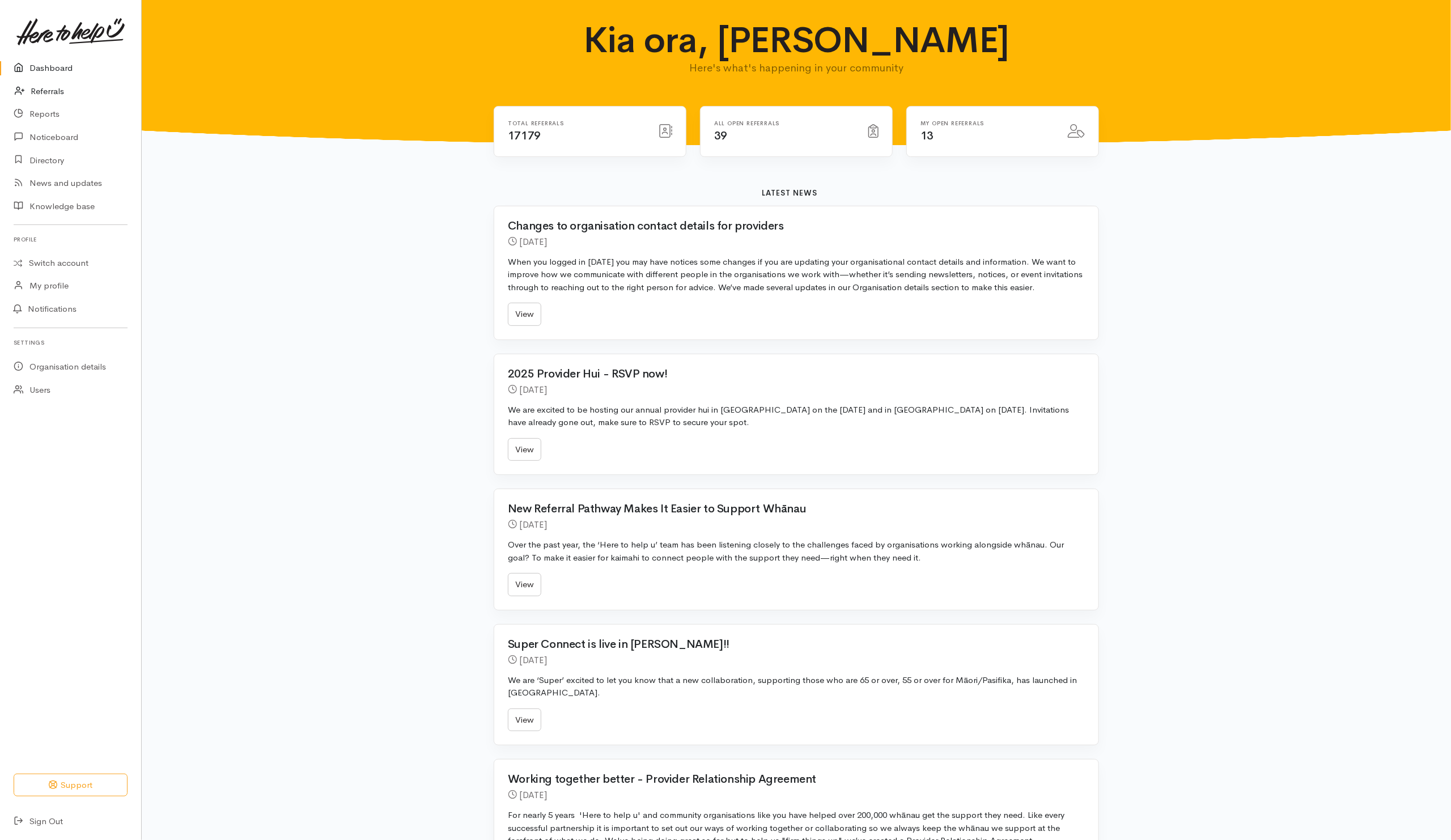
click at [41, 94] on link "Referrals" at bounding box center [70, 92] width 141 height 23
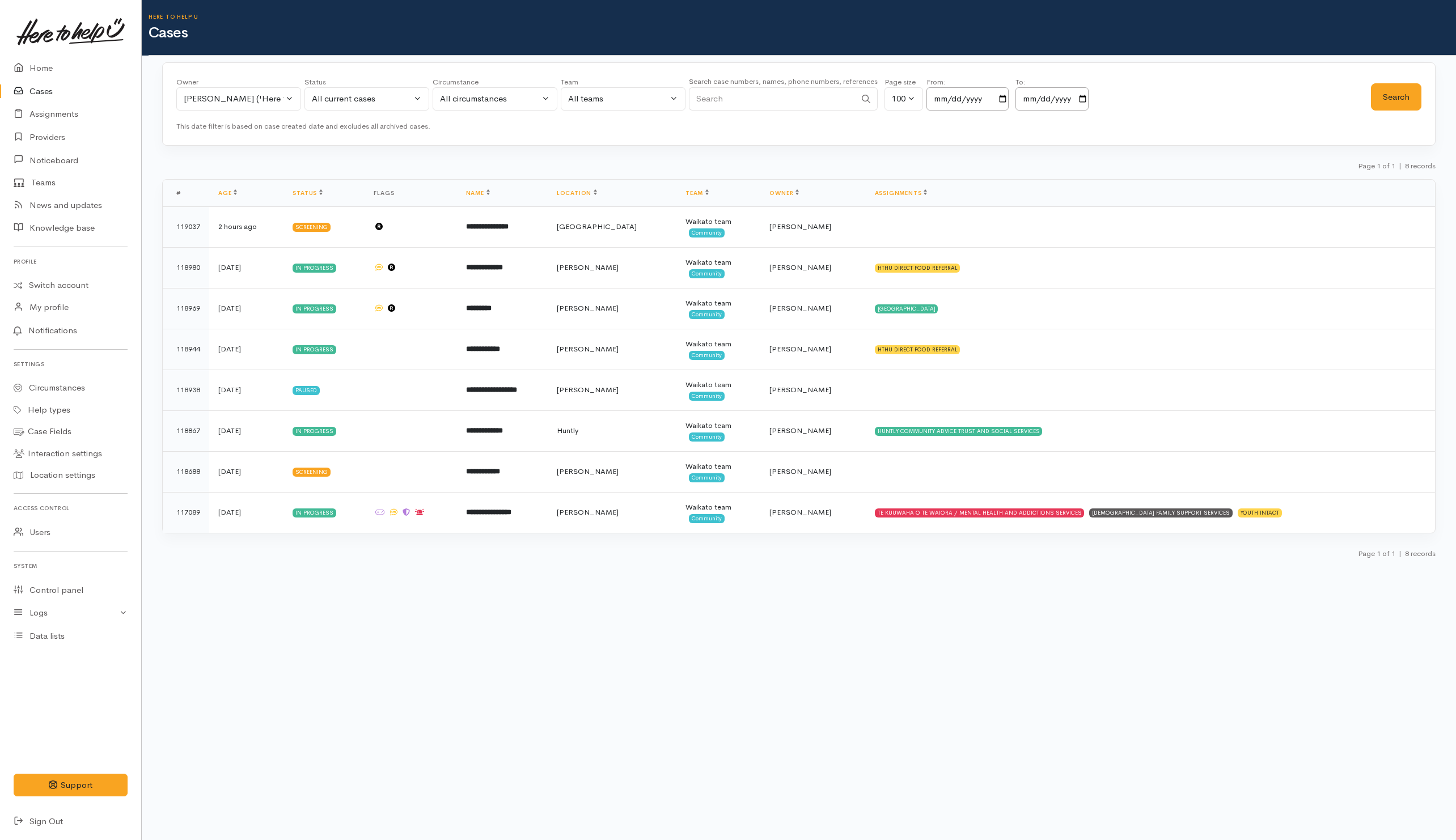
click at [758, 112] on div "Search case numbers, names, phone numbers, references" at bounding box center [783, 97] width 188 height 43
paste input "64223902359."
drag, startPoint x: 705, startPoint y: 100, endPoint x: 692, endPoint y: 96, distance: 13.6
click at [692, 96] on input "64223902359" at bounding box center [772, 99] width 167 height 23
type input "223902359"
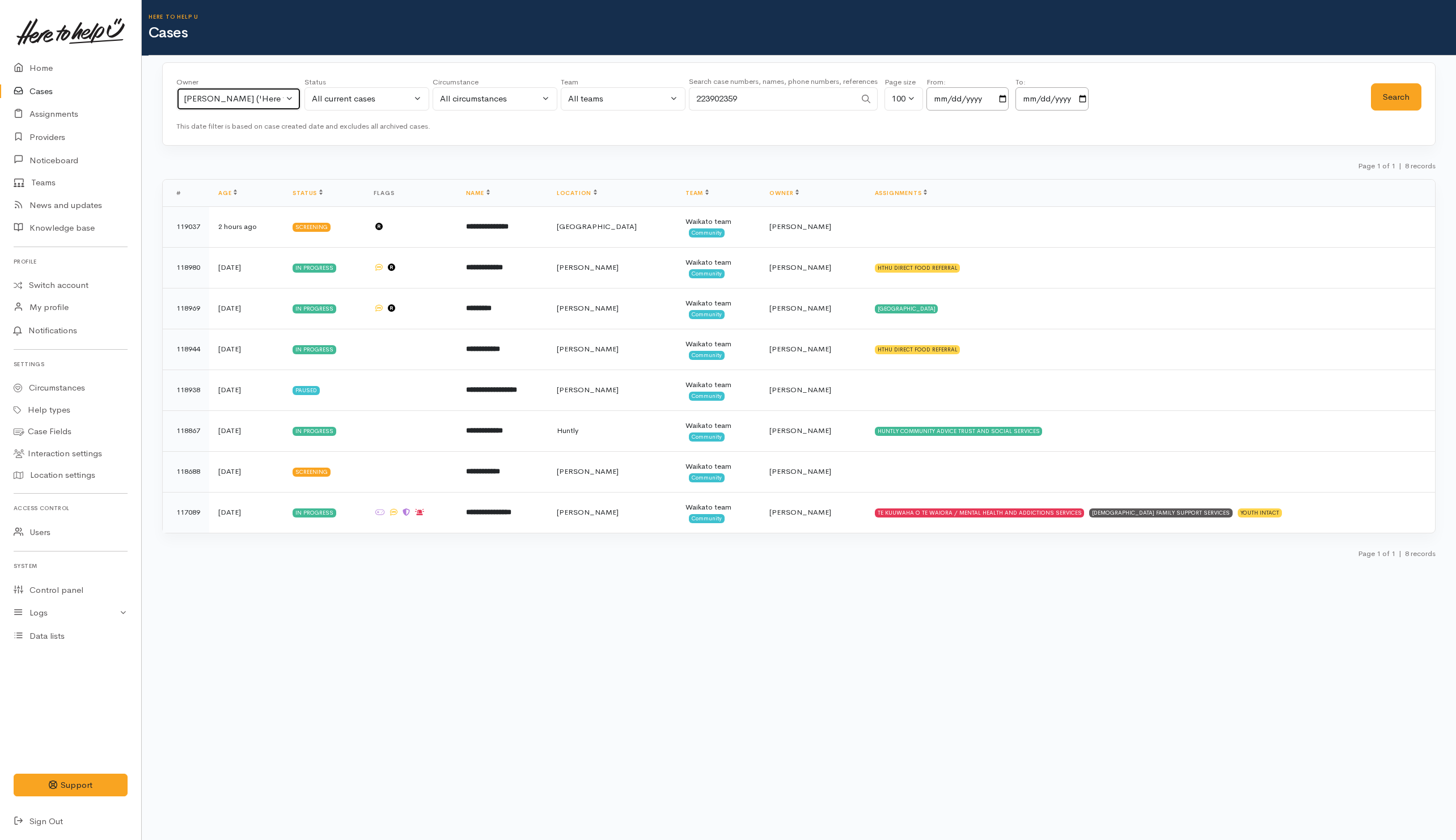
click at [258, 100] on div "Helena Kaufononga ('Here to help u')" at bounding box center [233, 99] width 100 height 13
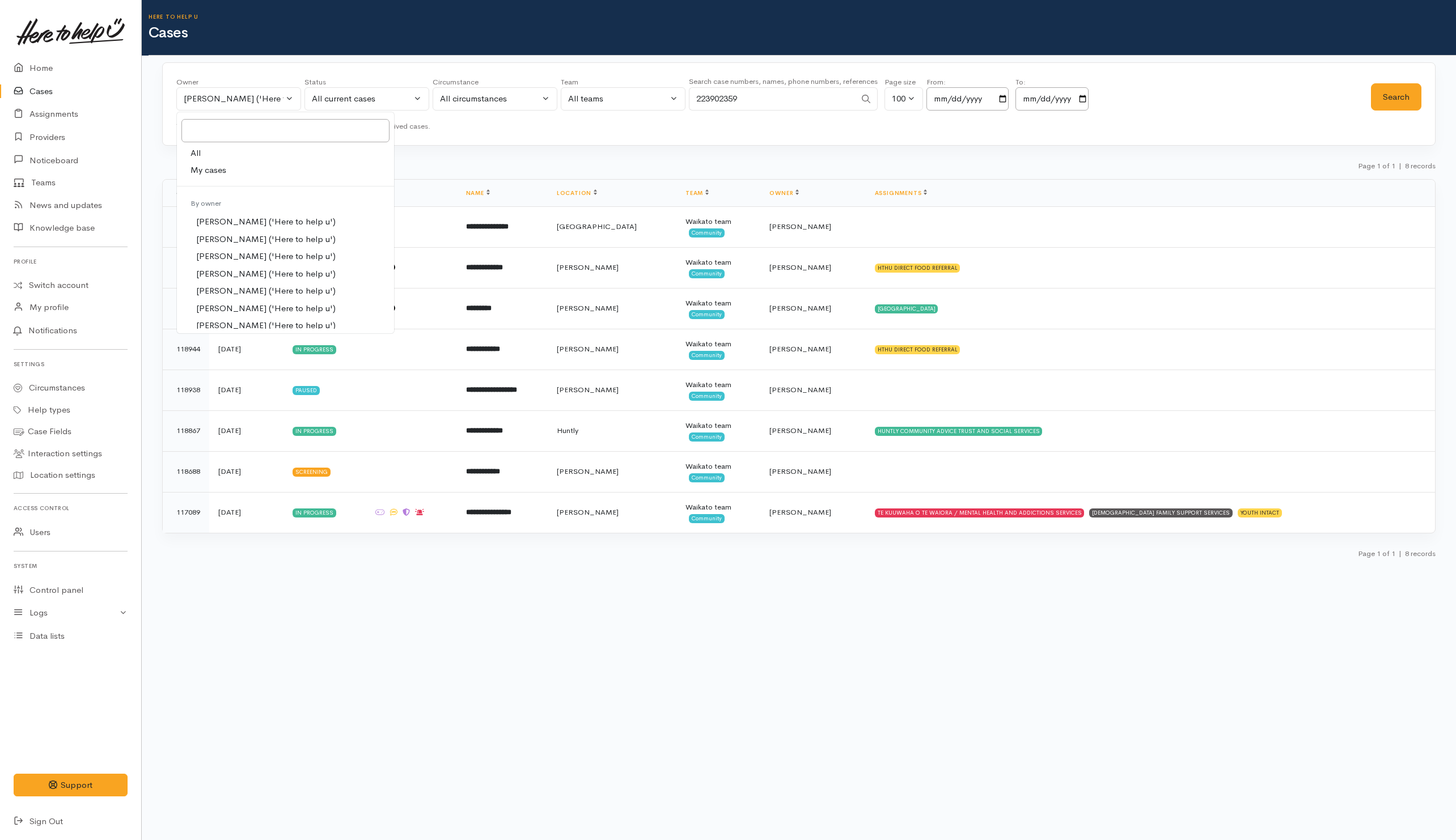
click at [194, 144] on div at bounding box center [285, 131] width 217 height 27
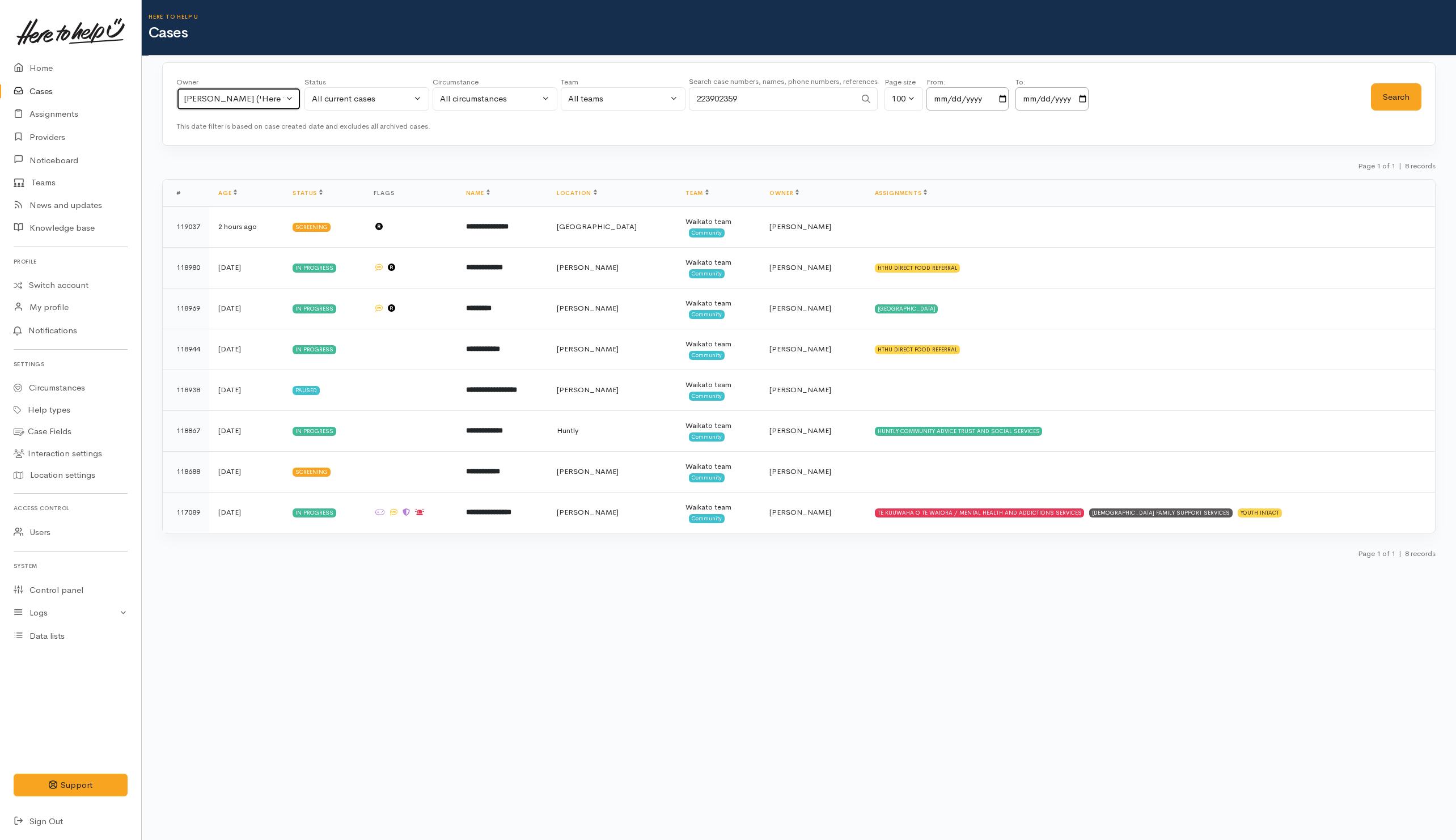
click at [261, 99] on div "Helena Kaufononga ('Here to help u')" at bounding box center [233, 99] width 100 height 13
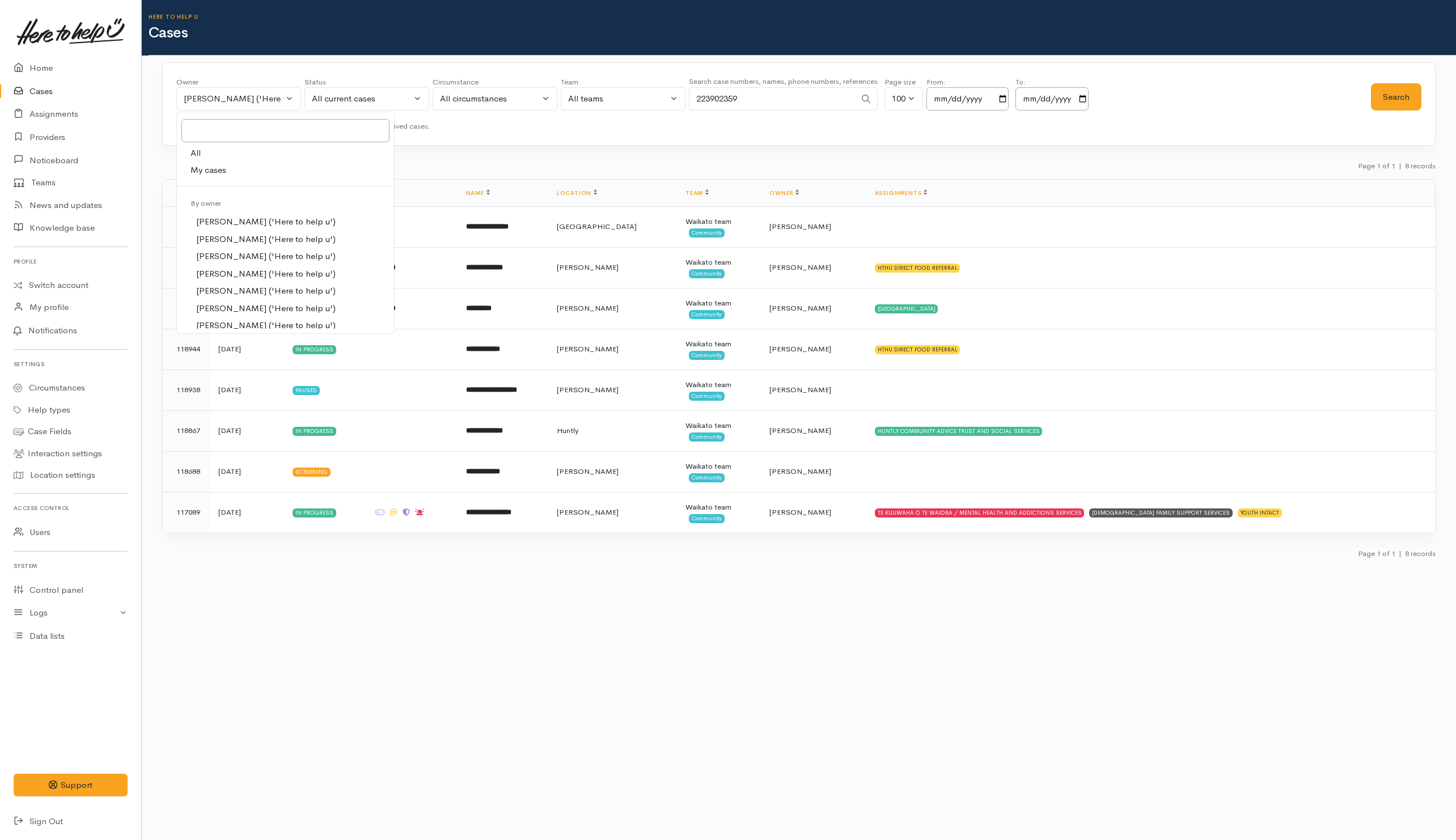
click at [208, 159] on link "All" at bounding box center [285, 153] width 217 height 18
select select "-1"
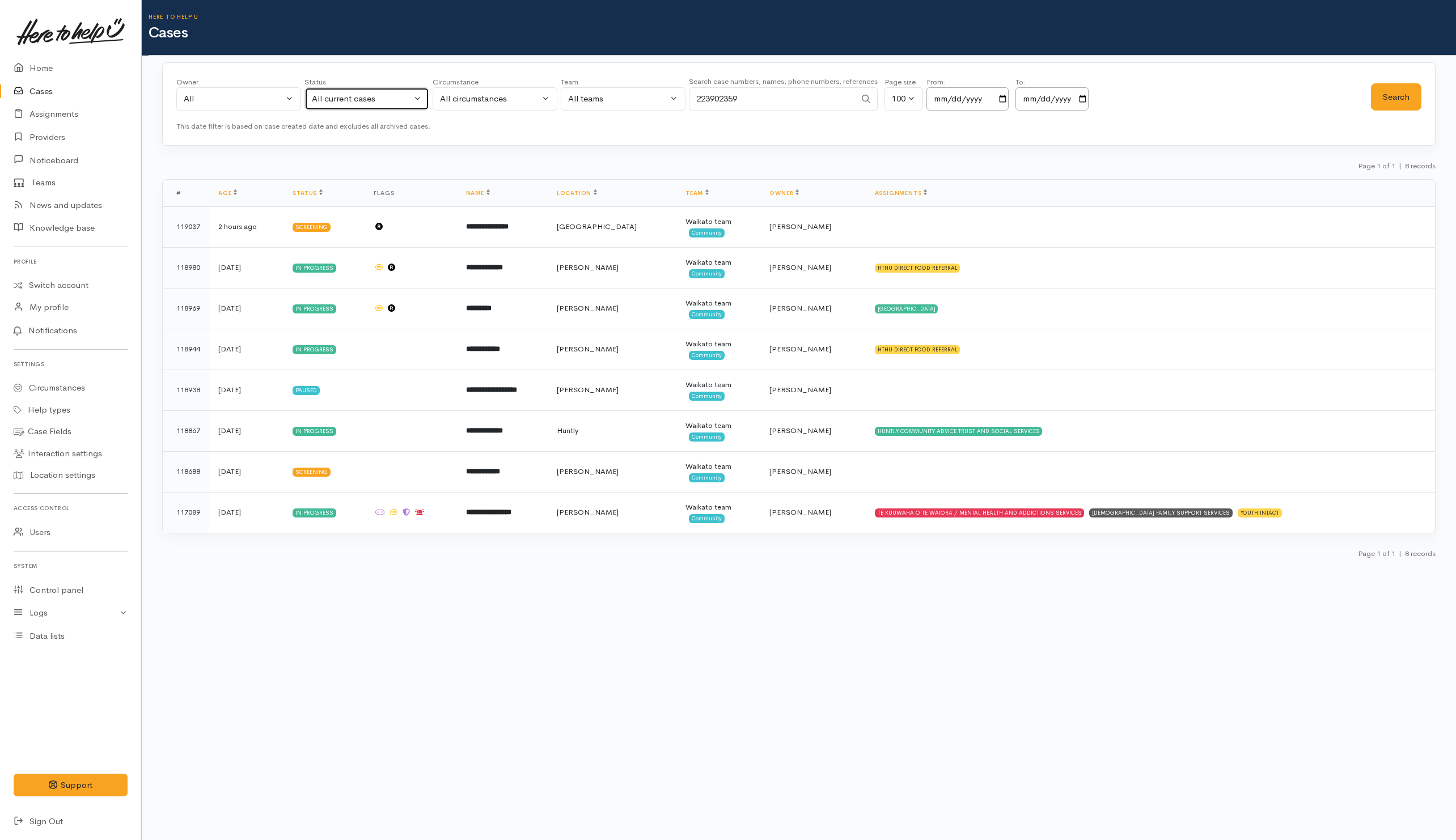
drag, startPoint x: 363, startPoint y: 99, endPoint x: 332, endPoint y: 140, distance: 51.4
click at [364, 99] on div "All current cases" at bounding box center [361, 99] width 100 height 13
click at [329, 304] on span "All" at bounding box center [323, 308] width 10 height 13
select select "All"
click at [1379, 104] on button "Search" at bounding box center [1396, 97] width 51 height 27
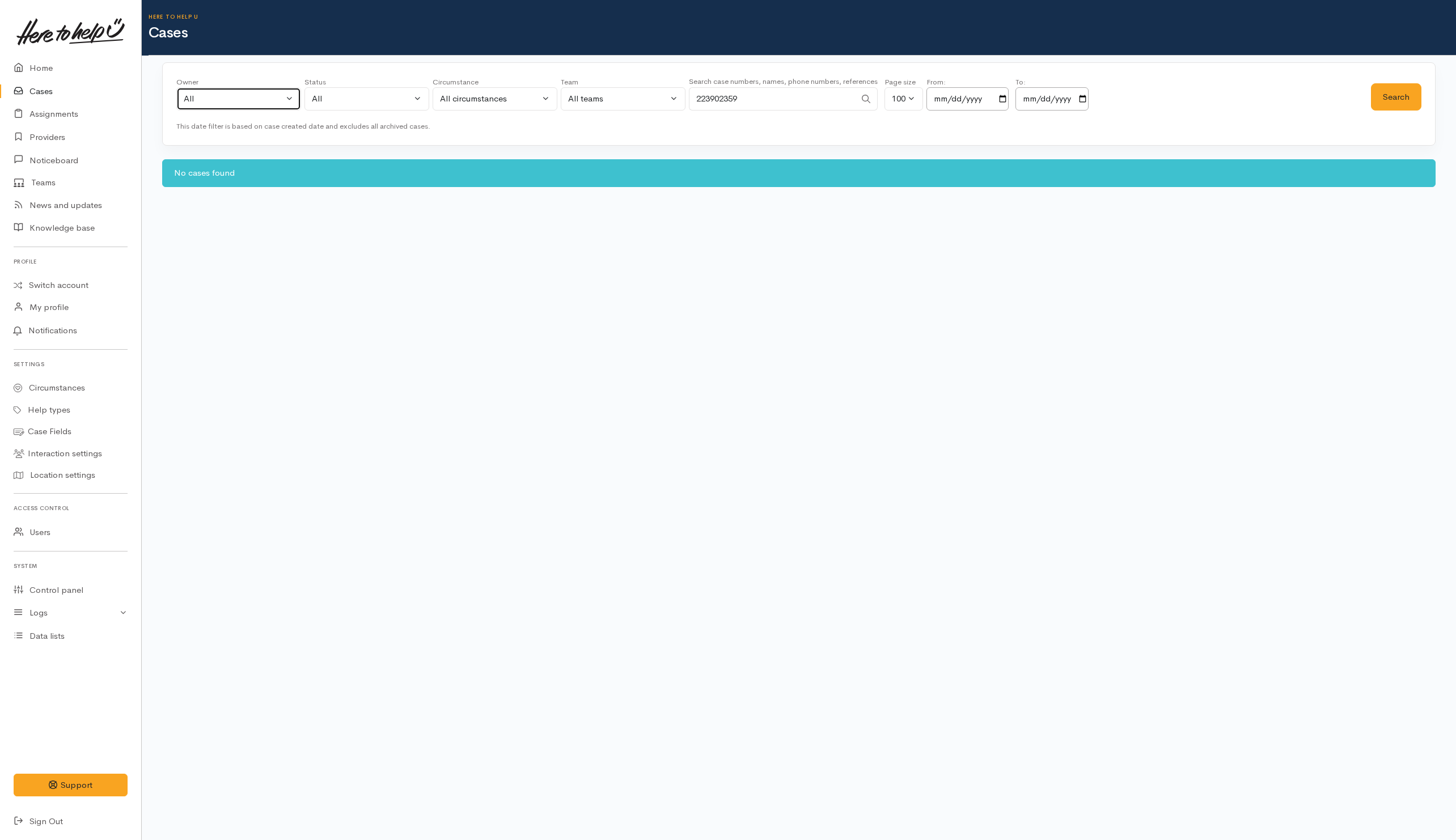
click at [298, 99] on button "All" at bounding box center [239, 99] width 125 height 23
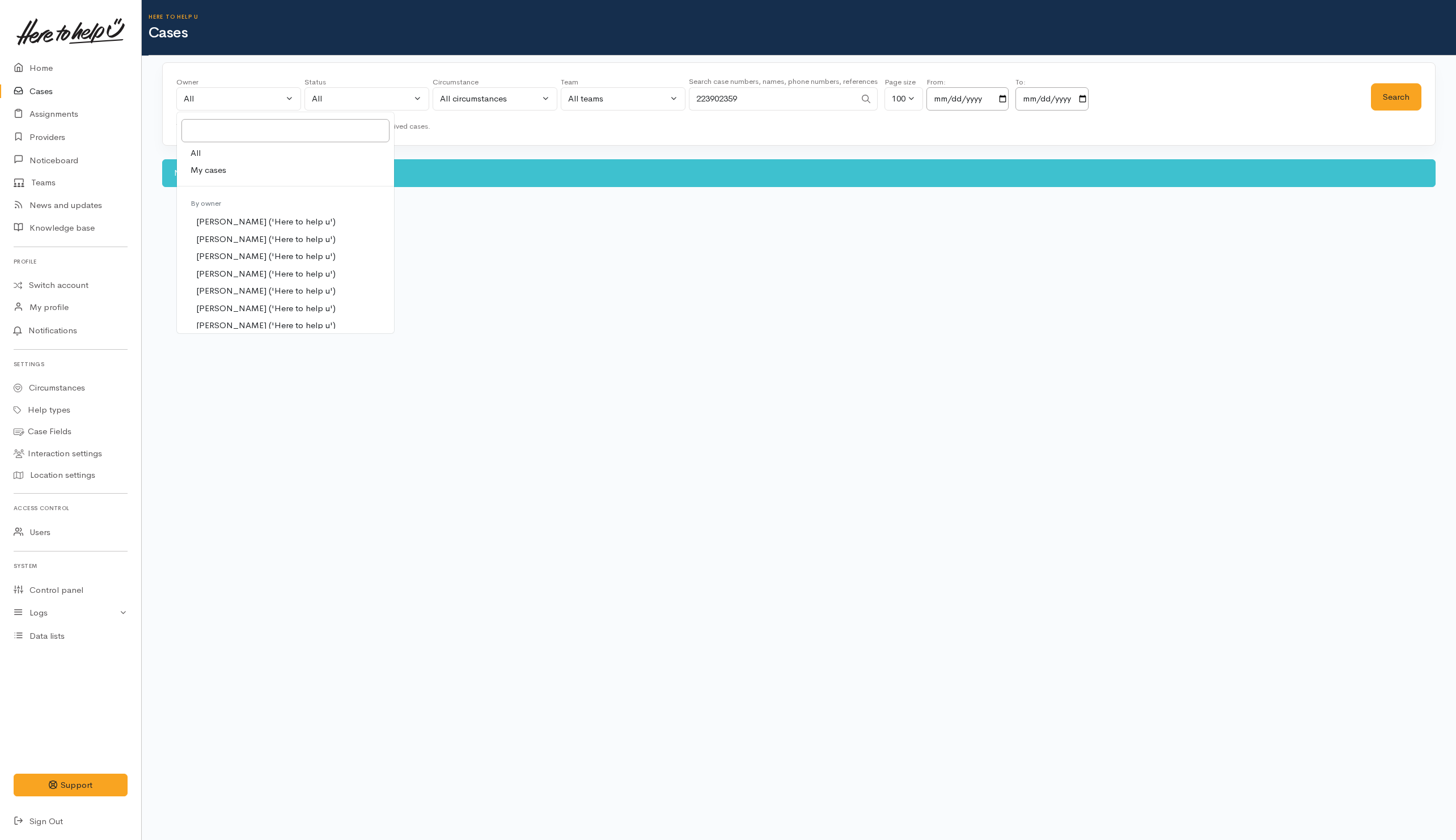
click at [232, 167] on link "My cases" at bounding box center [285, 171] width 217 height 18
select select "202"
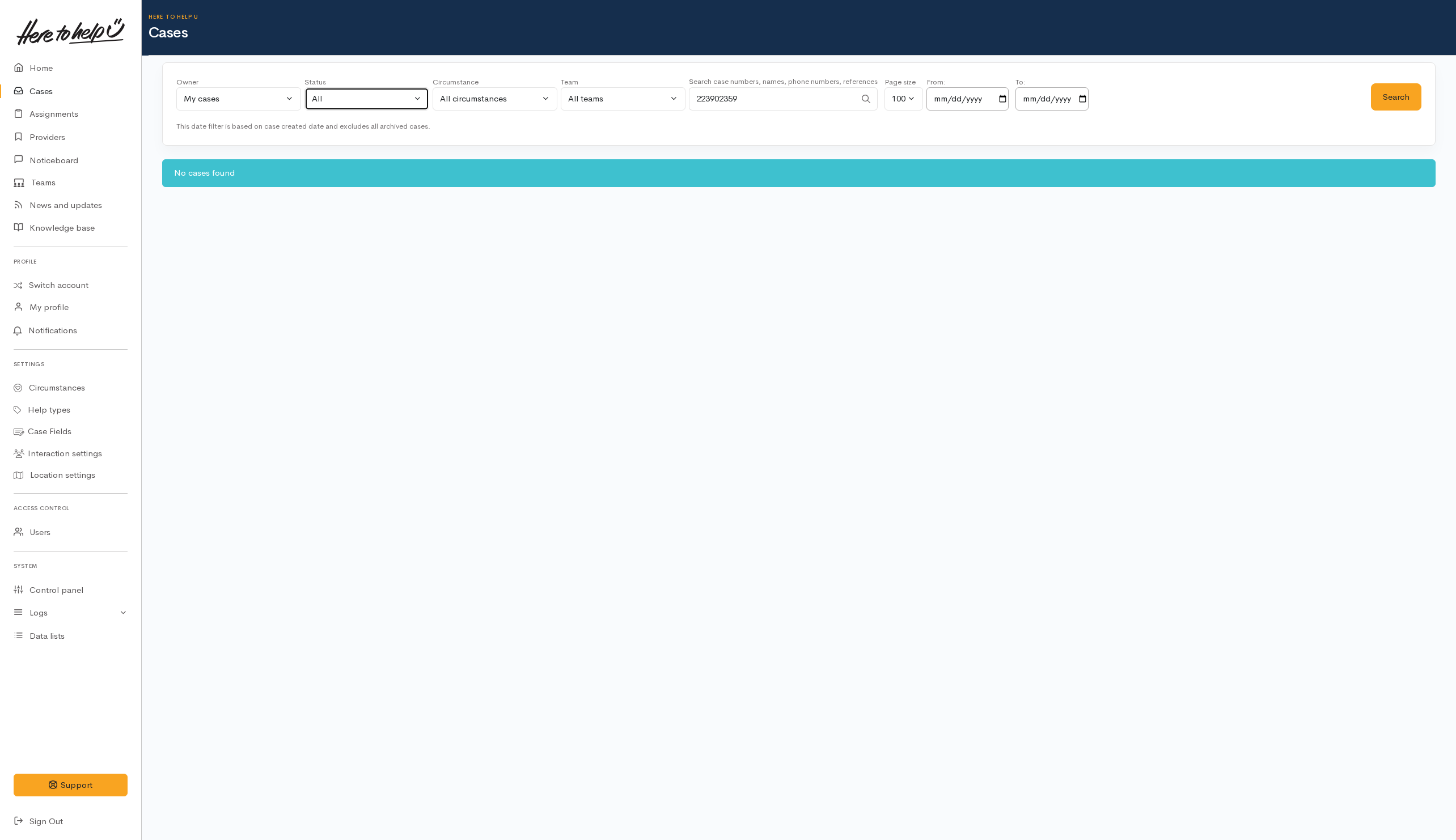
click at [336, 107] on button "All" at bounding box center [367, 99] width 125 height 23
click at [325, 172] on span "All current cases" at bounding box center [355, 173] width 63 height 13
select select "Unresolved"
drag, startPoint x: 785, startPoint y: 102, endPoint x: 589, endPoint y: 94, distance: 196.2
click at [590, 97] on div "Owner All My cases Aandrea Murray ('Here to help u') Akash Prakash ('Here to he…" at bounding box center [774, 97] width 1194 height 41
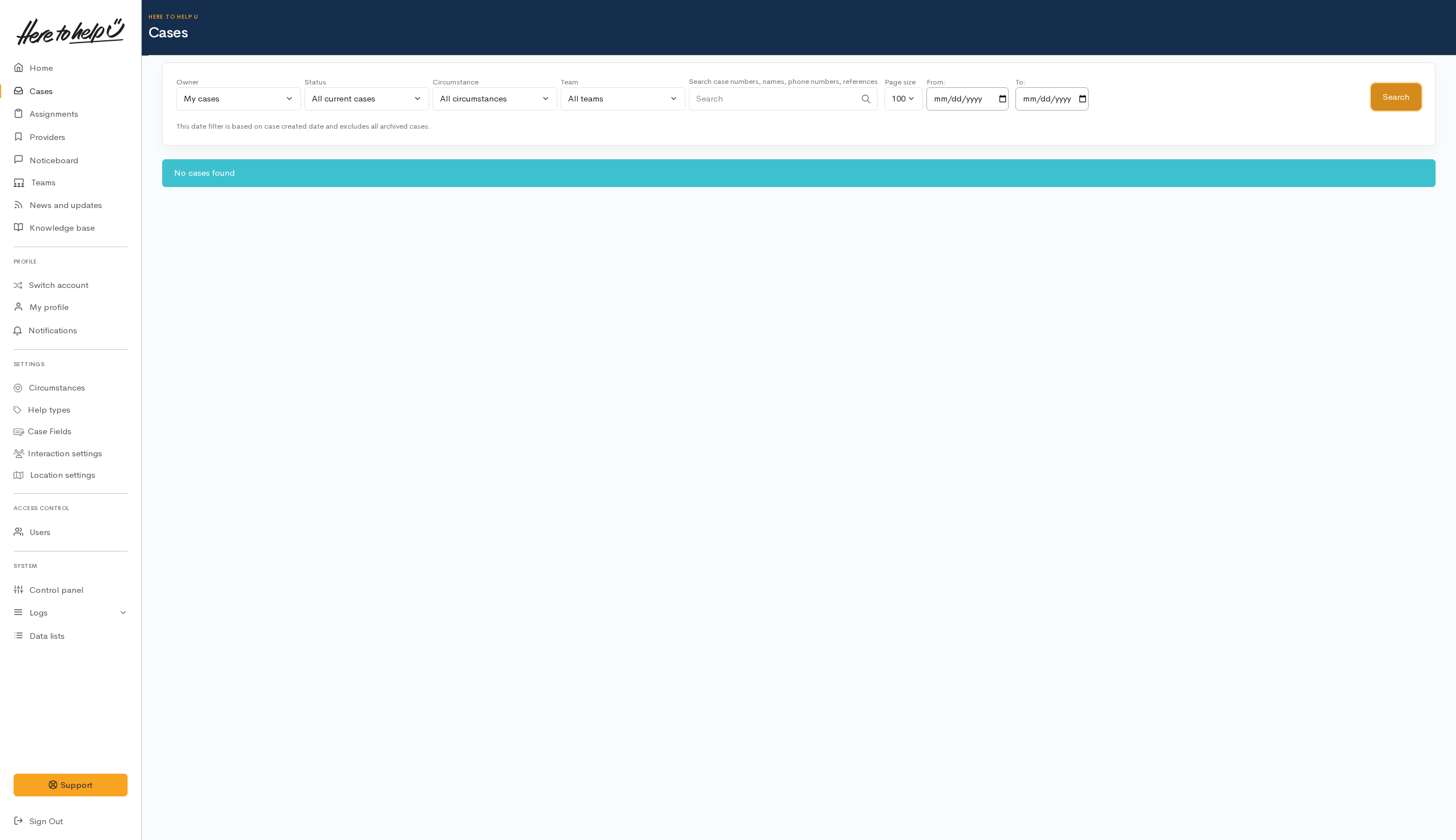
click at [1410, 96] on button "Search" at bounding box center [1396, 97] width 51 height 27
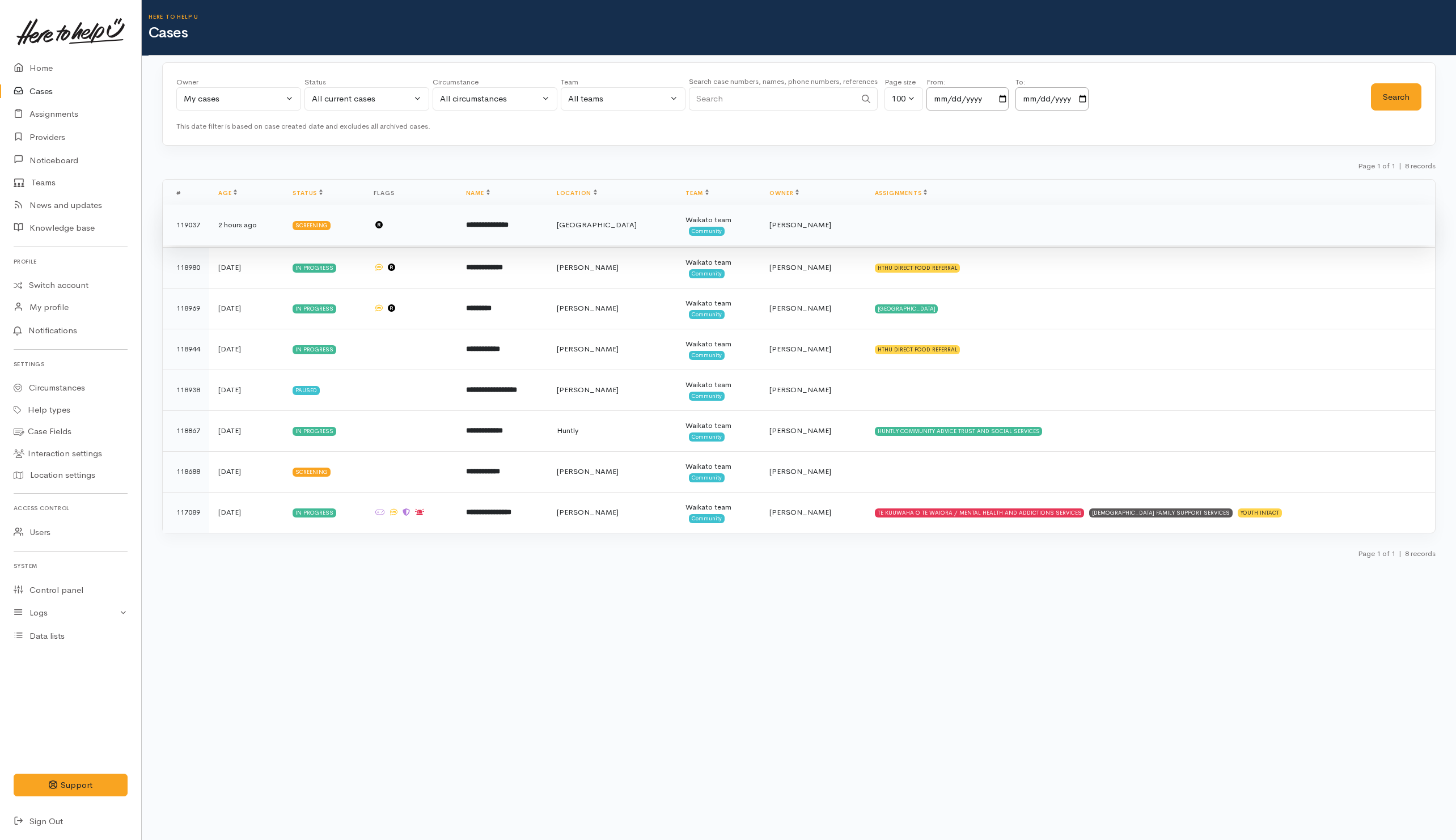
click at [444, 236] on td at bounding box center [410, 225] width 92 height 41
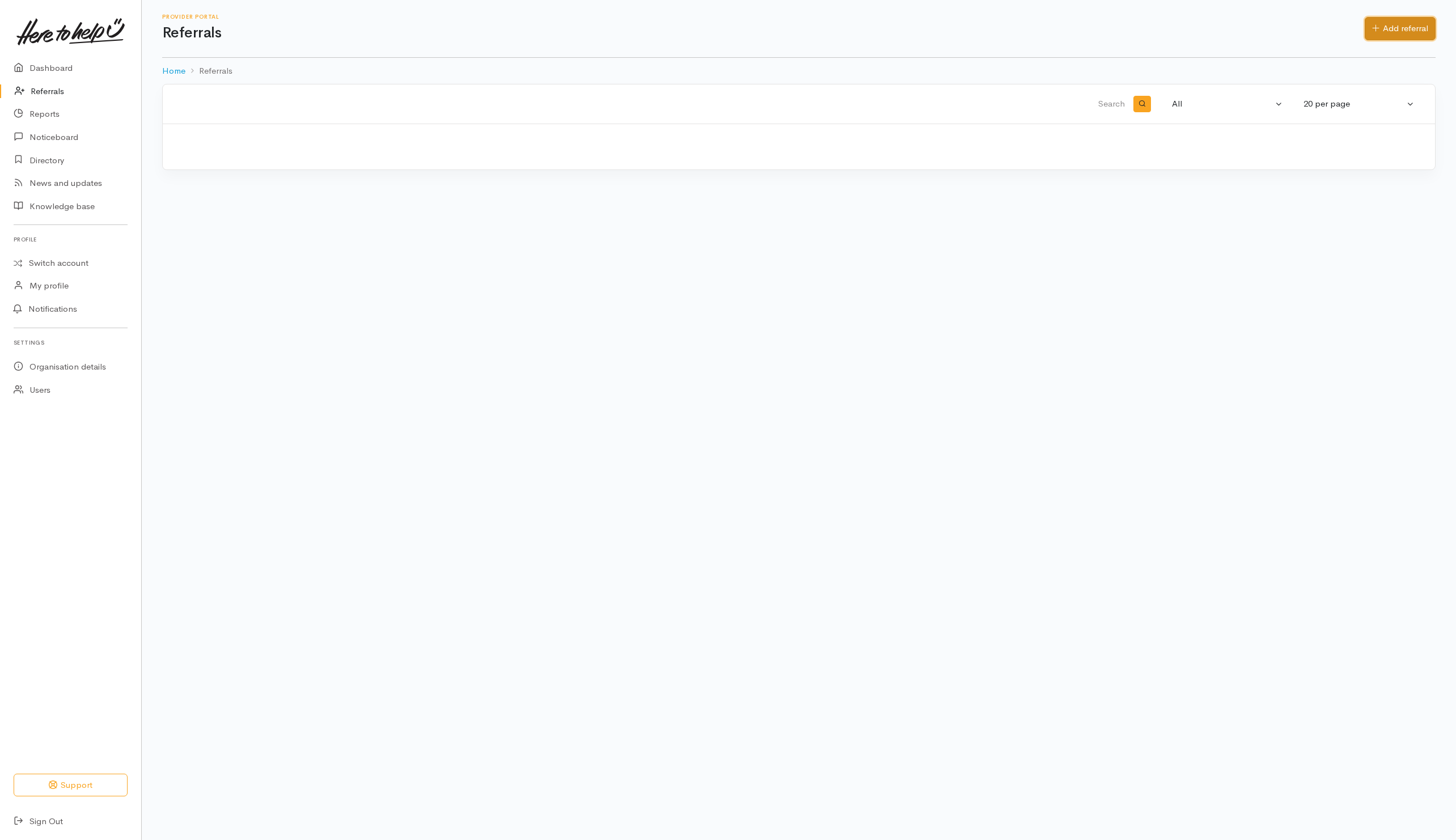
click at [1391, 31] on link "Add referral" at bounding box center [1399, 28] width 71 height 23
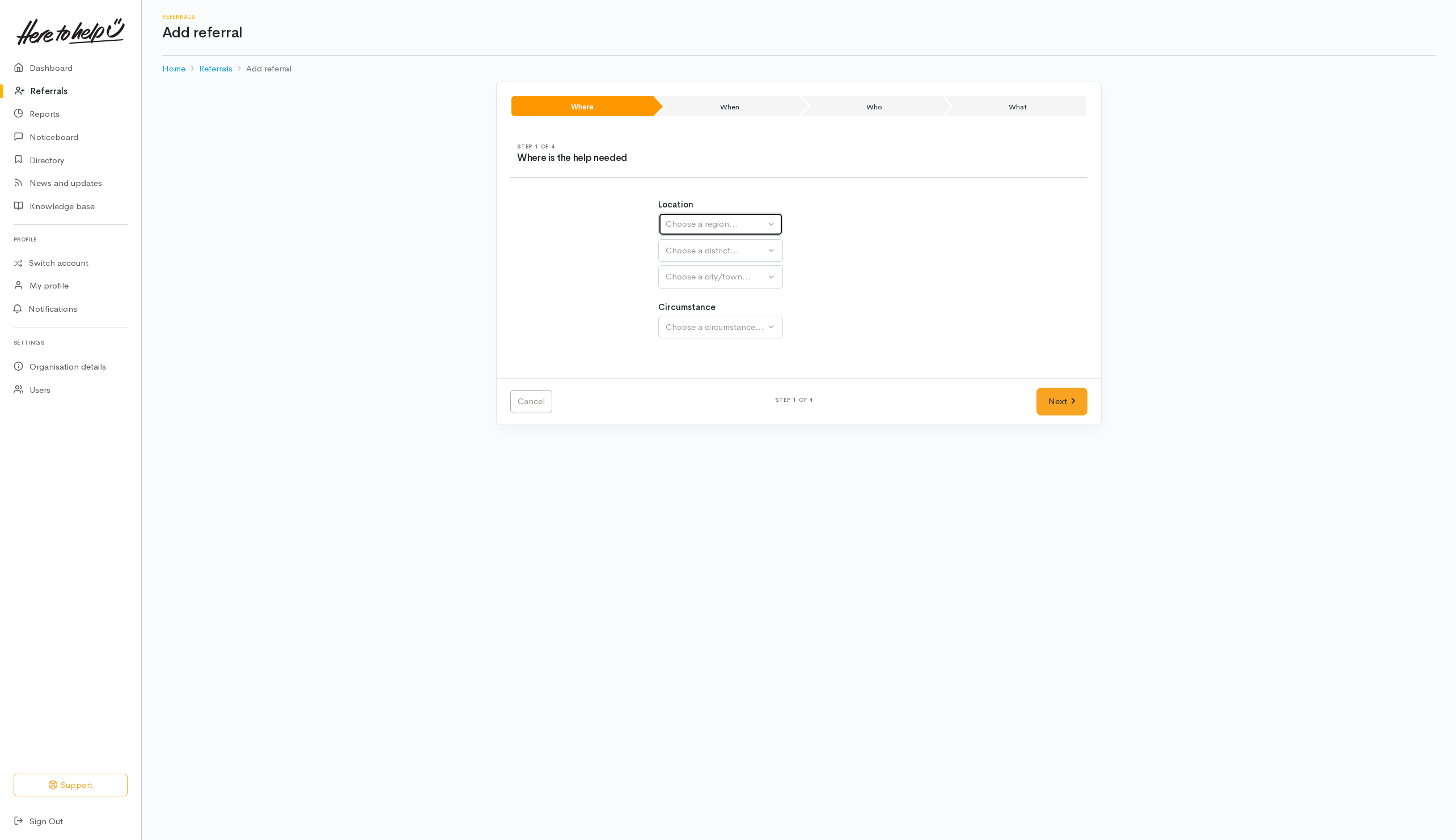
click at [737, 228] on div "Choose a region..." at bounding box center [715, 223] width 100 height 13
click at [698, 295] on span "Waikato" at bounding box center [717, 295] width 90 height 13
select select "3"
select select
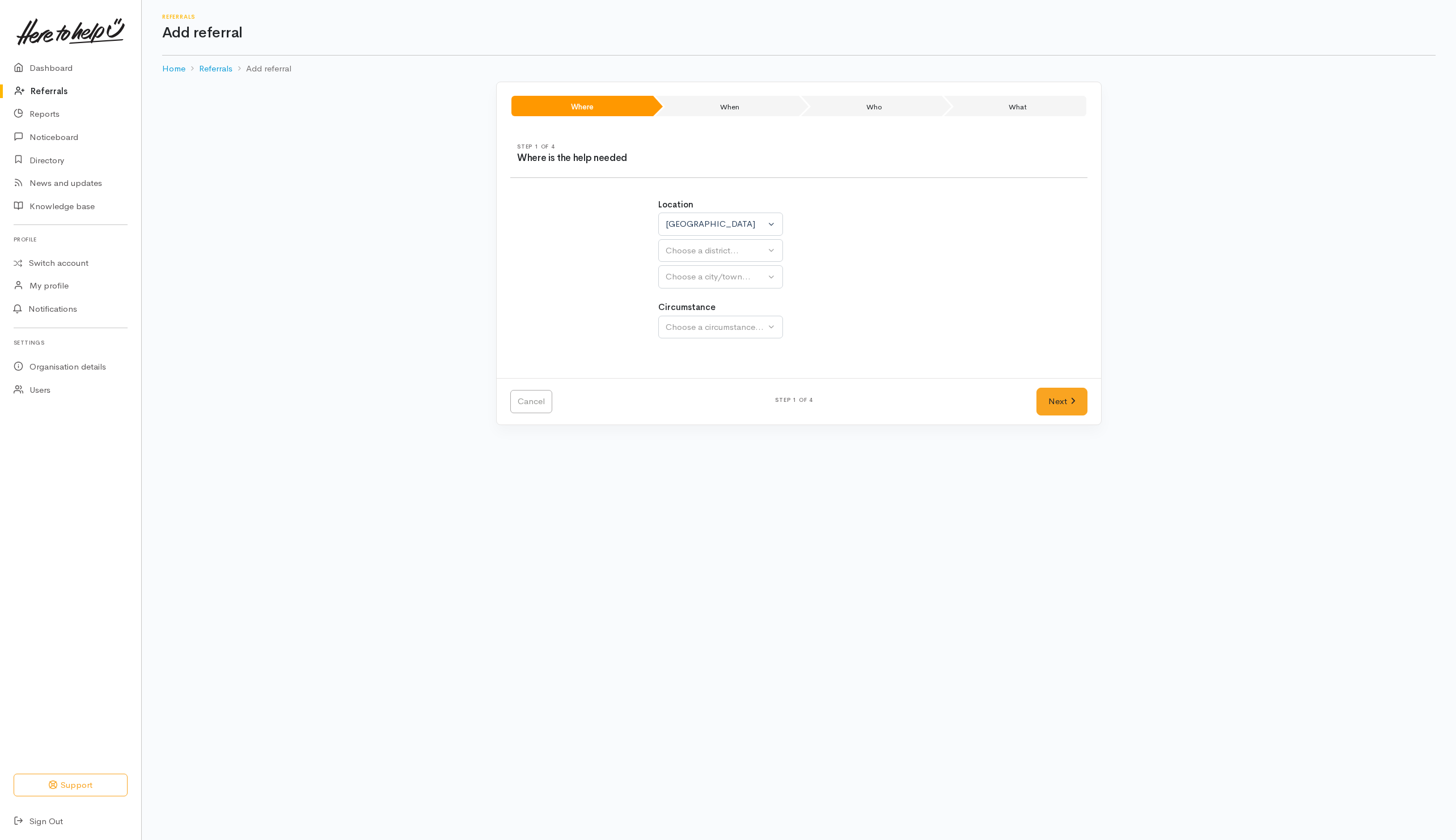
select select
click at [703, 256] on div "Choose a district..." at bounding box center [745, 250] width 159 height 13
drag, startPoint x: 678, startPoint y: 359, endPoint x: 688, endPoint y: 325, distance: 35.4
click at [678, 359] on span "[PERSON_NAME]" at bounding box center [708, 356] width 70 height 13
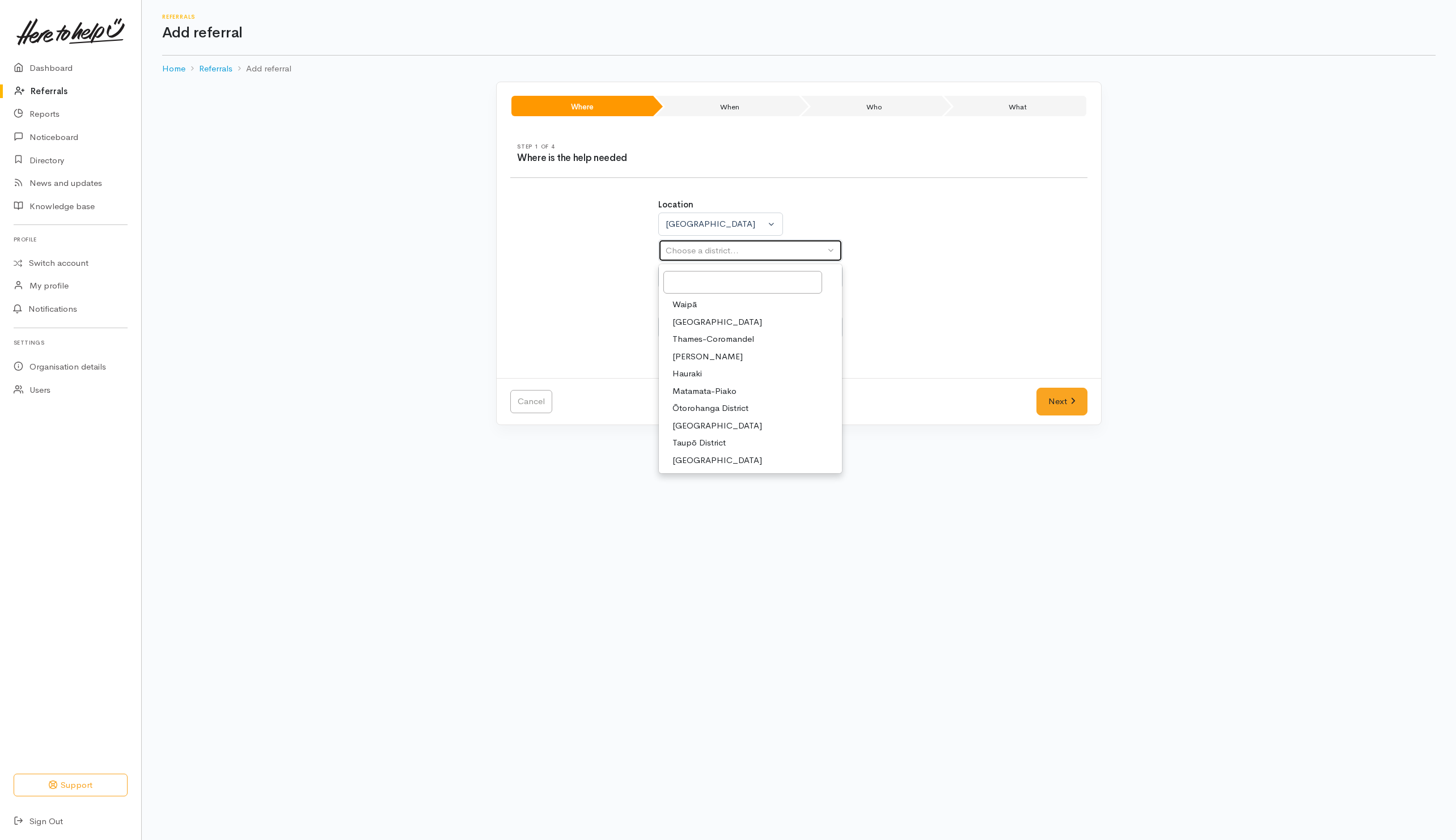
select select "4"
select select
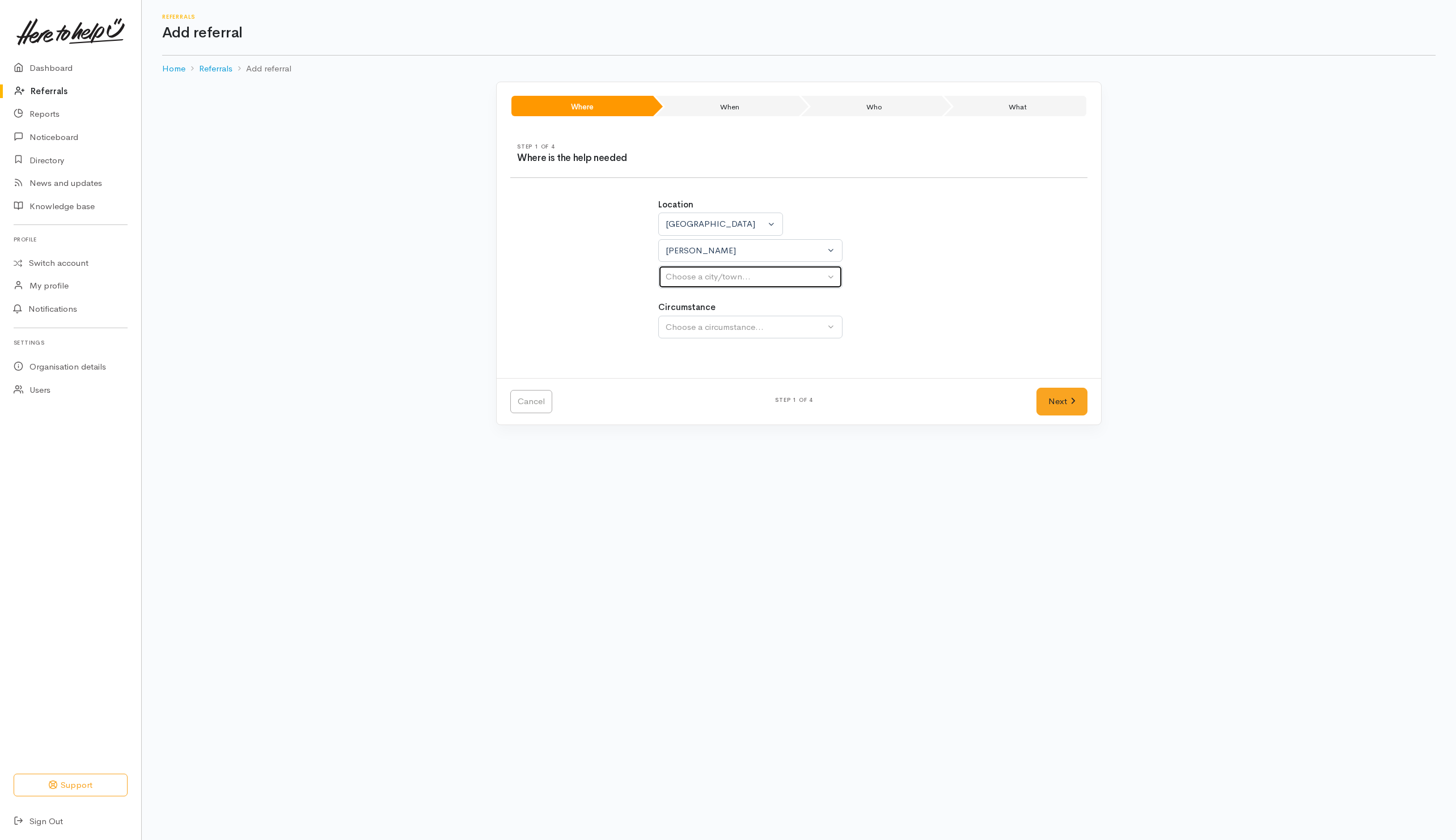
click at [696, 272] on div "Choose a city/town..." at bounding box center [745, 276] width 159 height 13
click at [686, 335] on span "Hamilton" at bounding box center [708, 331] width 70 height 13
select select "1"
click at [685, 334] on div "Choose a circumstance..." at bounding box center [745, 327] width 159 height 13
click at [691, 384] on span "Community" at bounding box center [694, 380] width 43 height 13
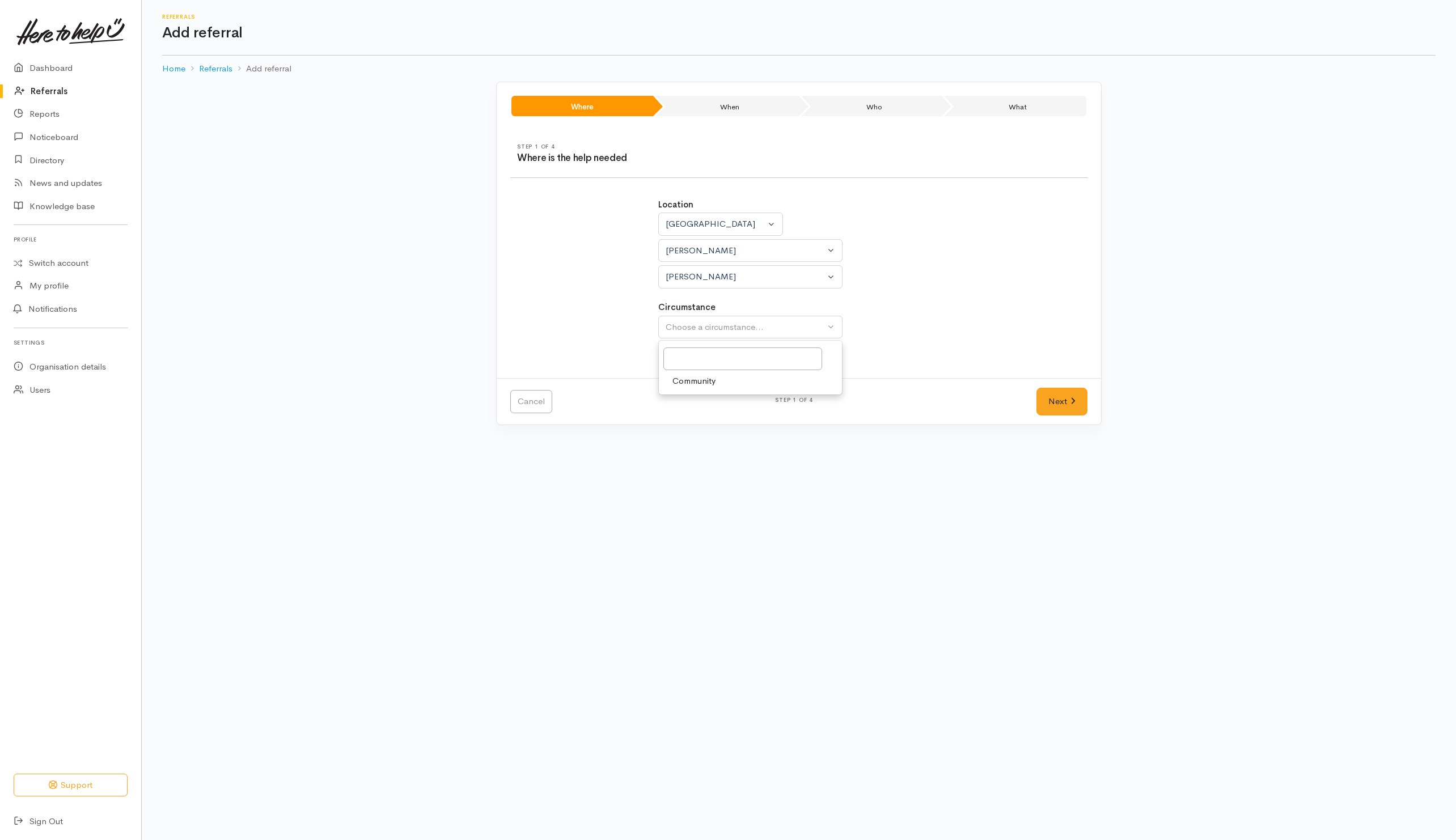
select select "2"
click at [1050, 403] on link "Next" at bounding box center [1062, 401] width 51 height 27
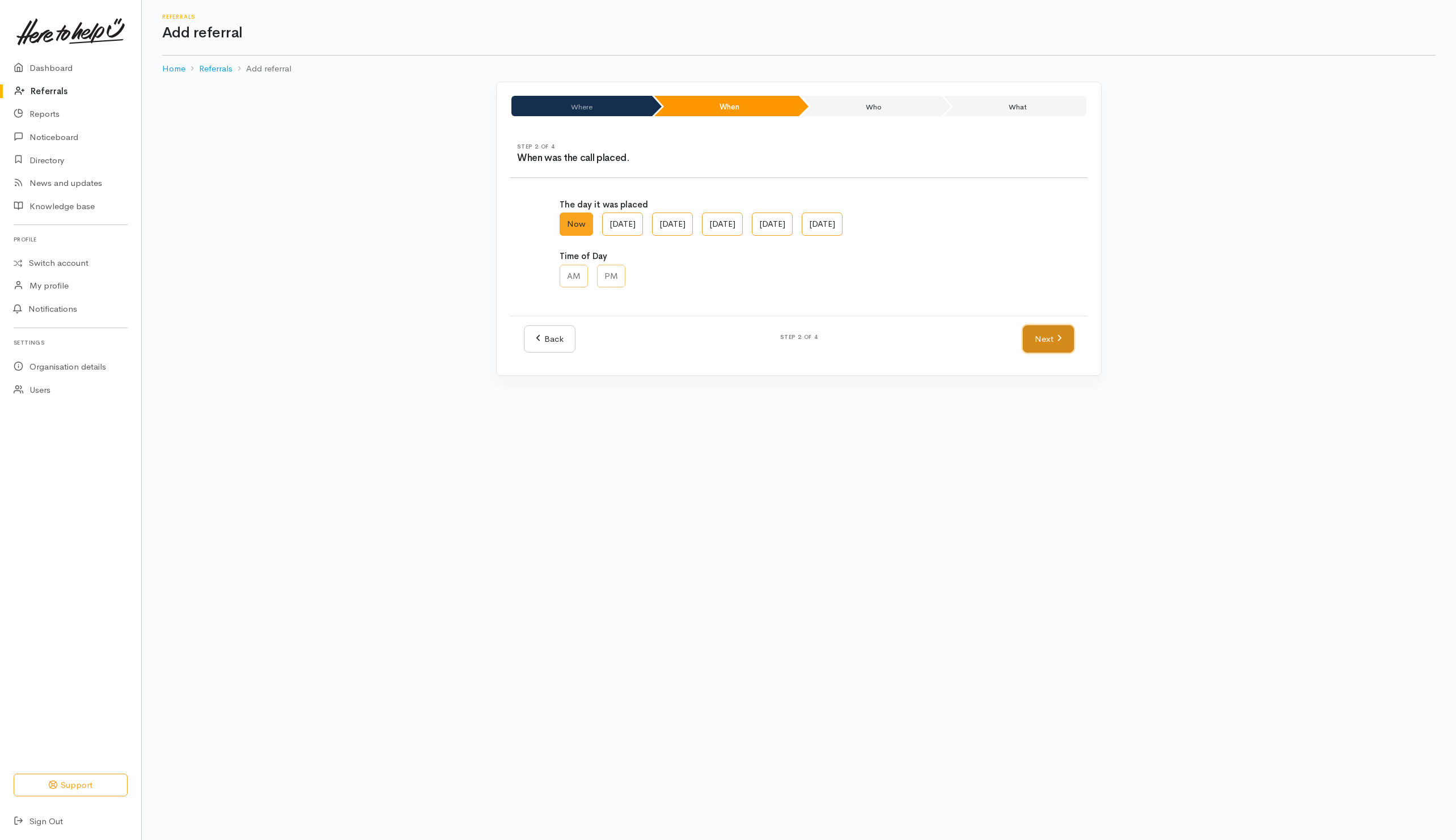
click at [1067, 340] on link "Next" at bounding box center [1048, 339] width 51 height 27
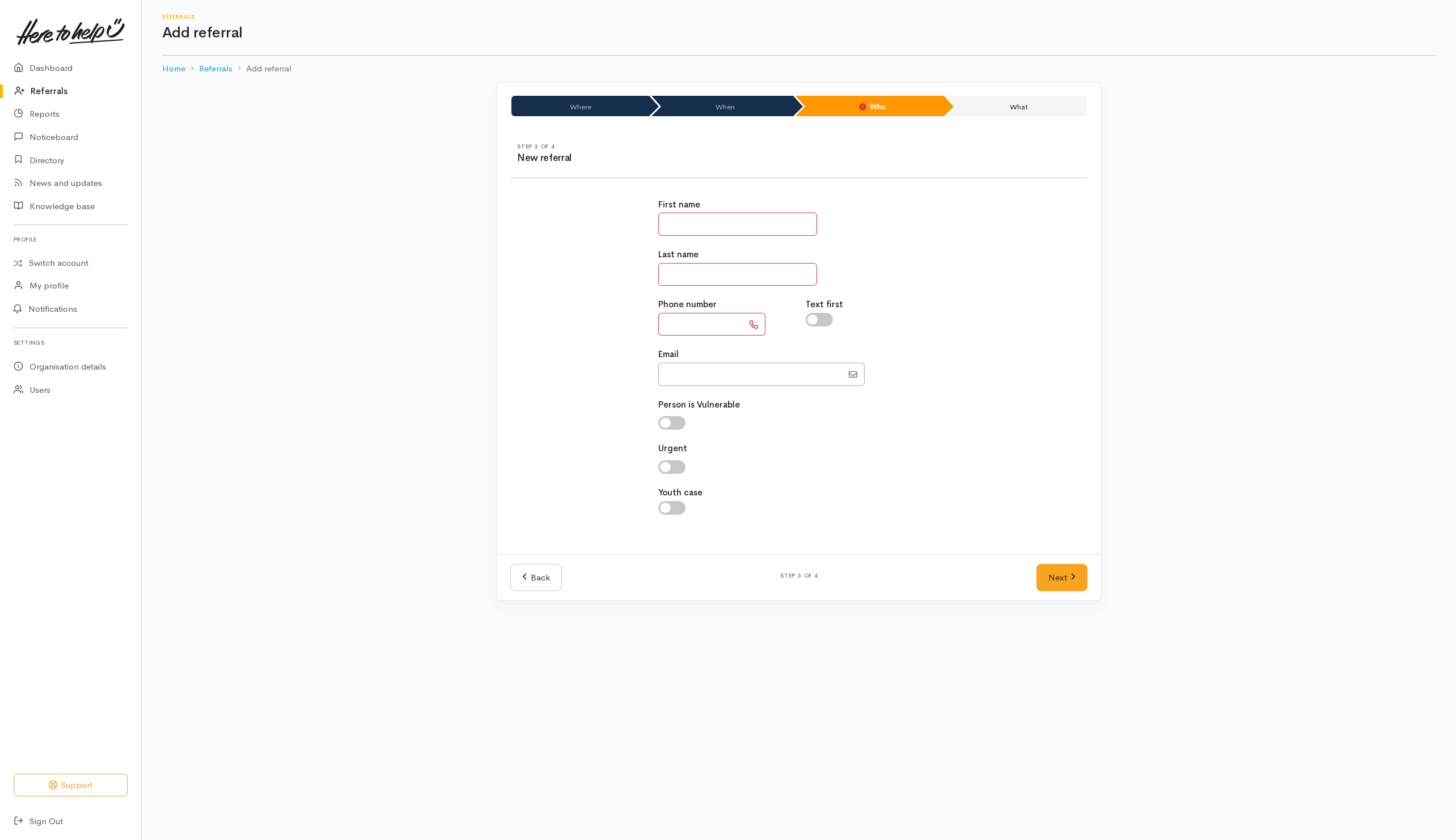
click at [727, 229] on input "text" at bounding box center [737, 224] width 159 height 23
type input "****"
type input "*"
drag, startPoint x: 767, startPoint y: 276, endPoint x: 633, endPoint y: 257, distance: 135.3
click at [633, 257] on div "First name **** Last name *** Phone number Text first Email" at bounding box center [798, 362] width 590 height 356
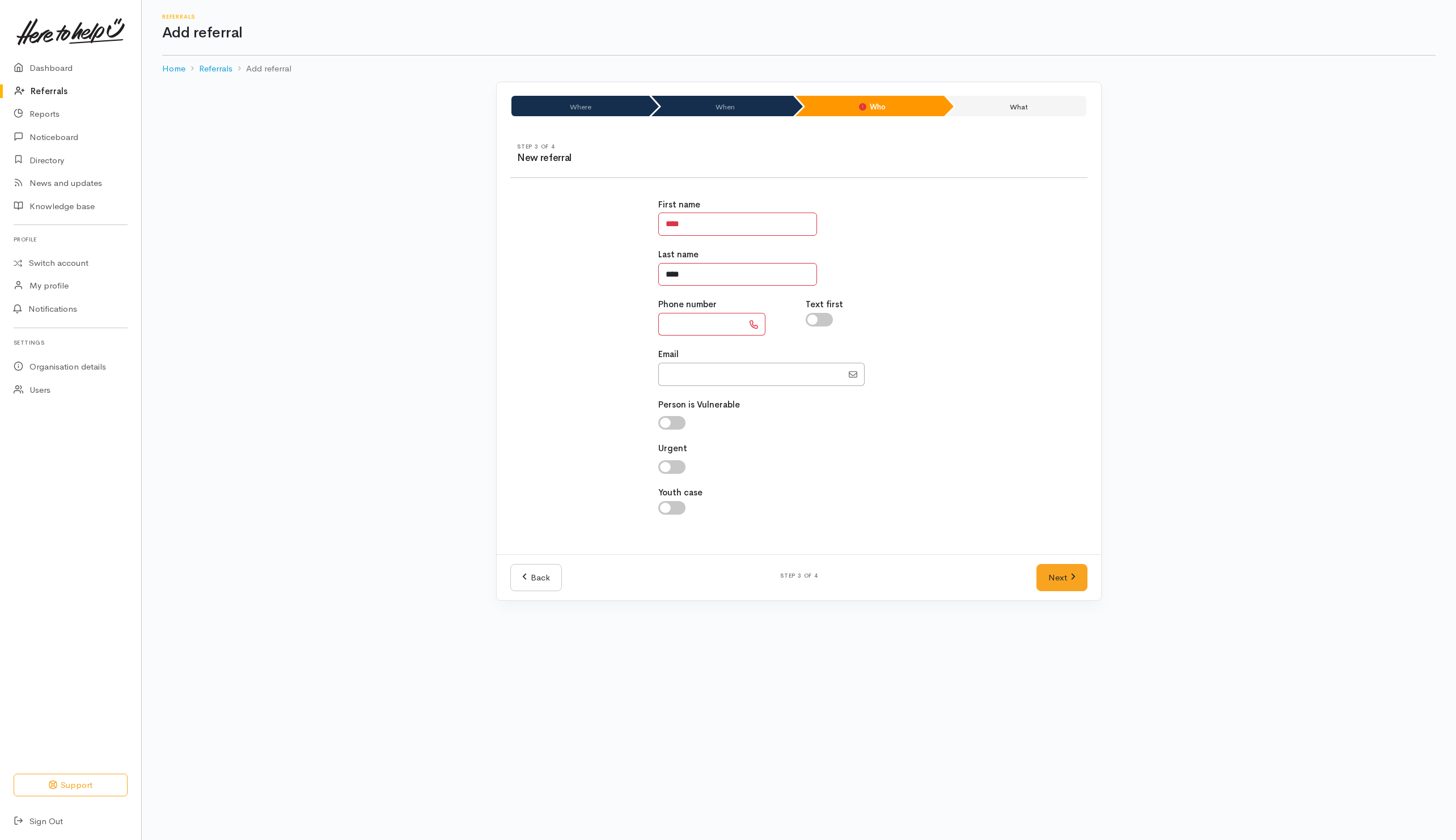
type input "****"
drag, startPoint x: 687, startPoint y: 323, endPoint x: 699, endPoint y: 320, distance: 12.4
click at [687, 323] on input "text" at bounding box center [700, 325] width 85 height 23
type input "**********"
click at [827, 323] on input "checkbox" at bounding box center [819, 320] width 27 height 14
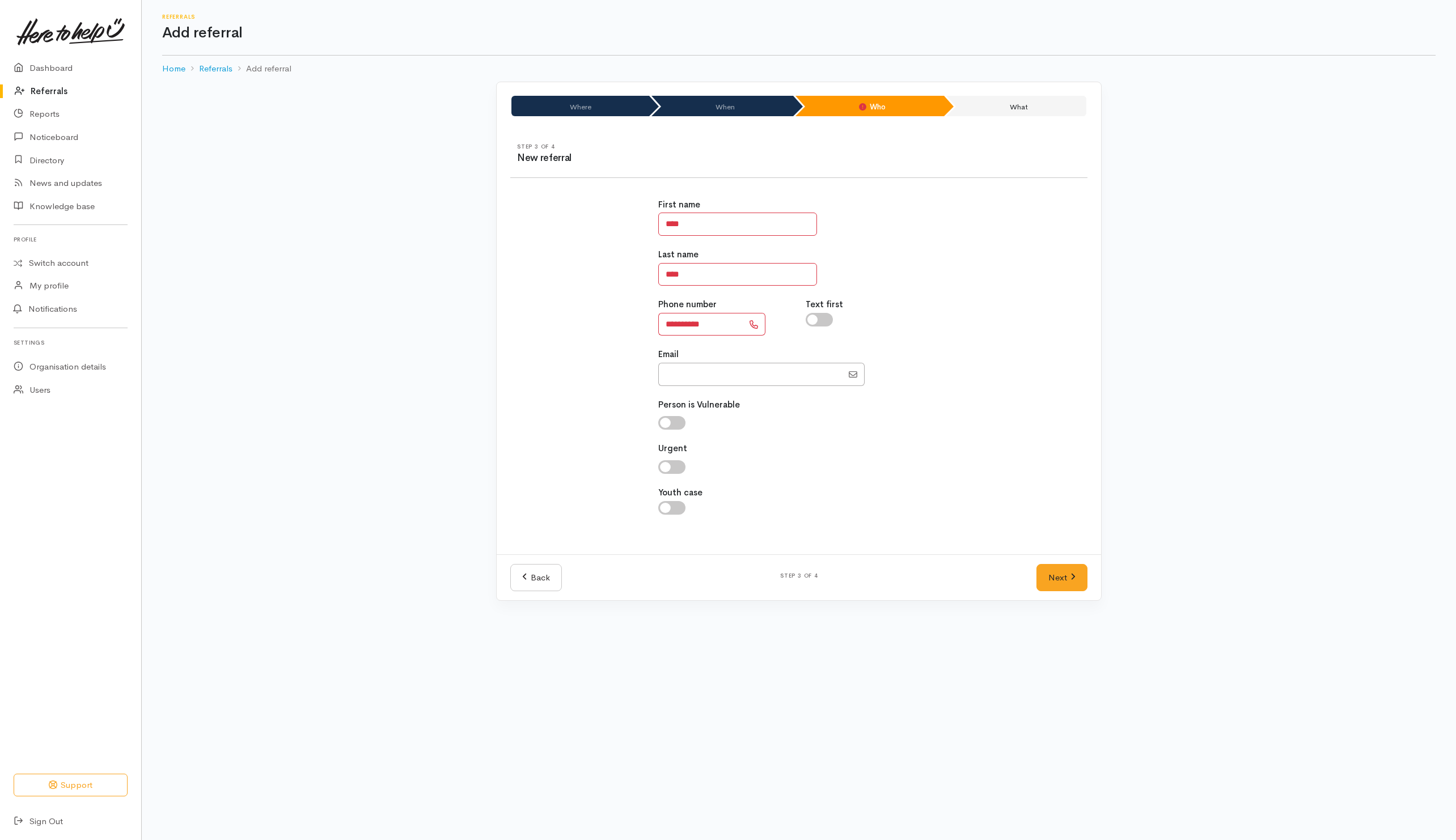
checkbox input "true"
click at [1049, 587] on link "Next" at bounding box center [1062, 578] width 51 height 27
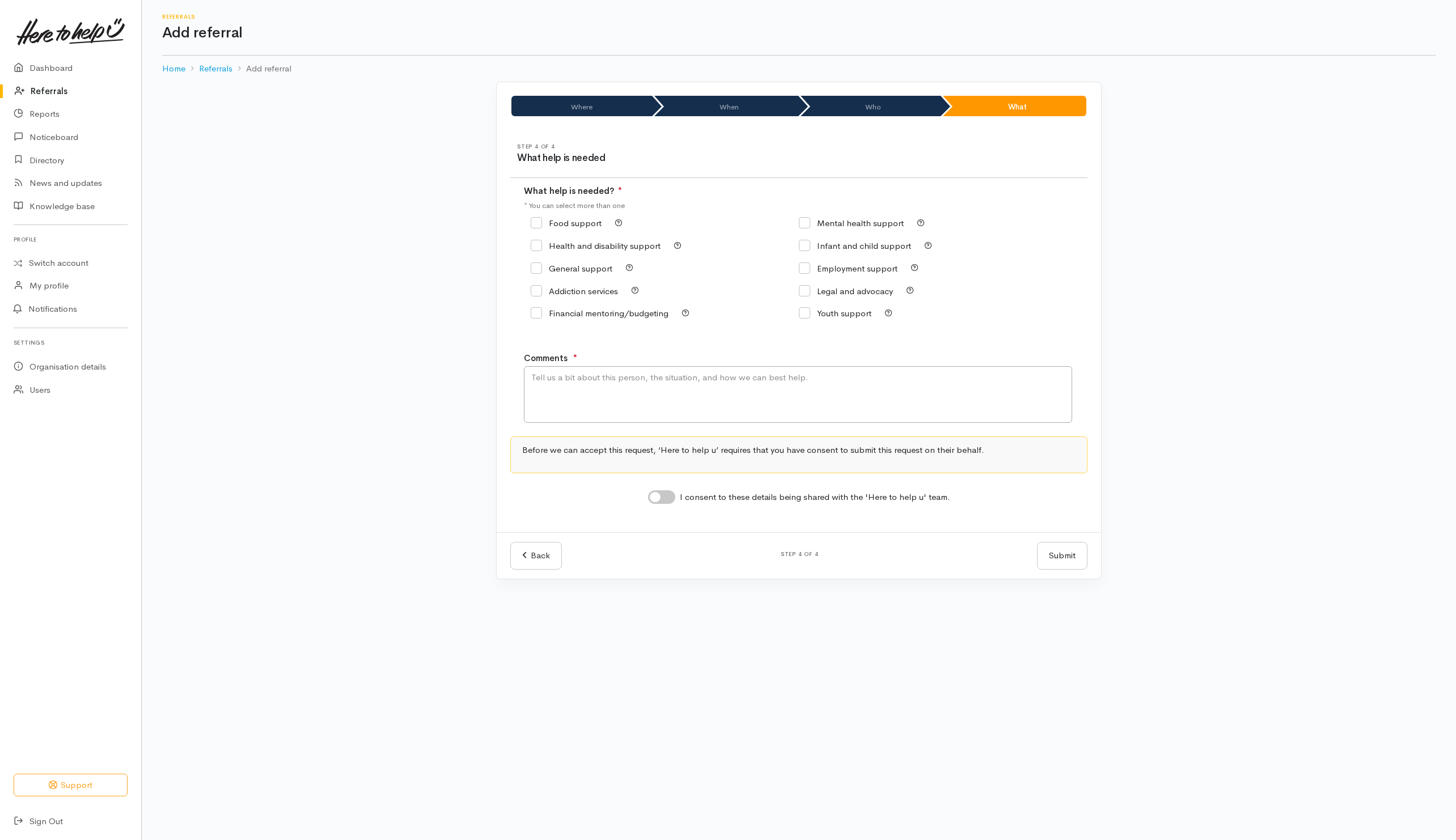
click at [563, 226] on input "Food support" at bounding box center [566, 222] width 71 height 9
checkbox input "true"
click at [575, 270] on input "General support" at bounding box center [572, 268] width 82 height 9
checkbox input "true"
click at [594, 416] on textarea "Comments" at bounding box center [798, 394] width 548 height 57
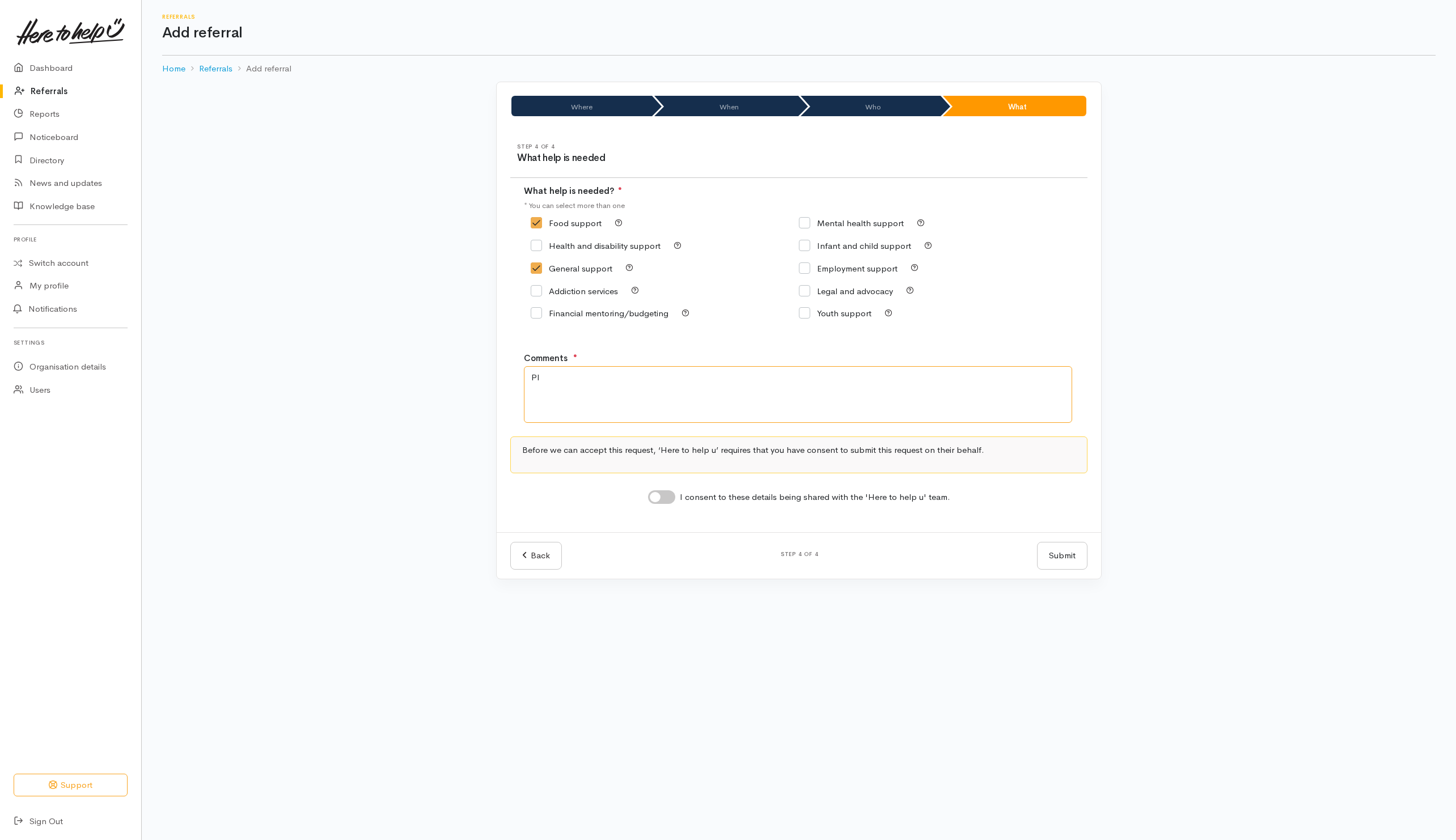
type textarea "P"
type textarea "Need kai. Live on my own for a while now. Some lovely people down the road told…"
click at [673, 500] on input "I consent to these details being shared with the 'Here to help u' team." at bounding box center [662, 497] width 27 height 14
checkbox input "true"
click at [1055, 568] on button "Submit" at bounding box center [1062, 555] width 51 height 27
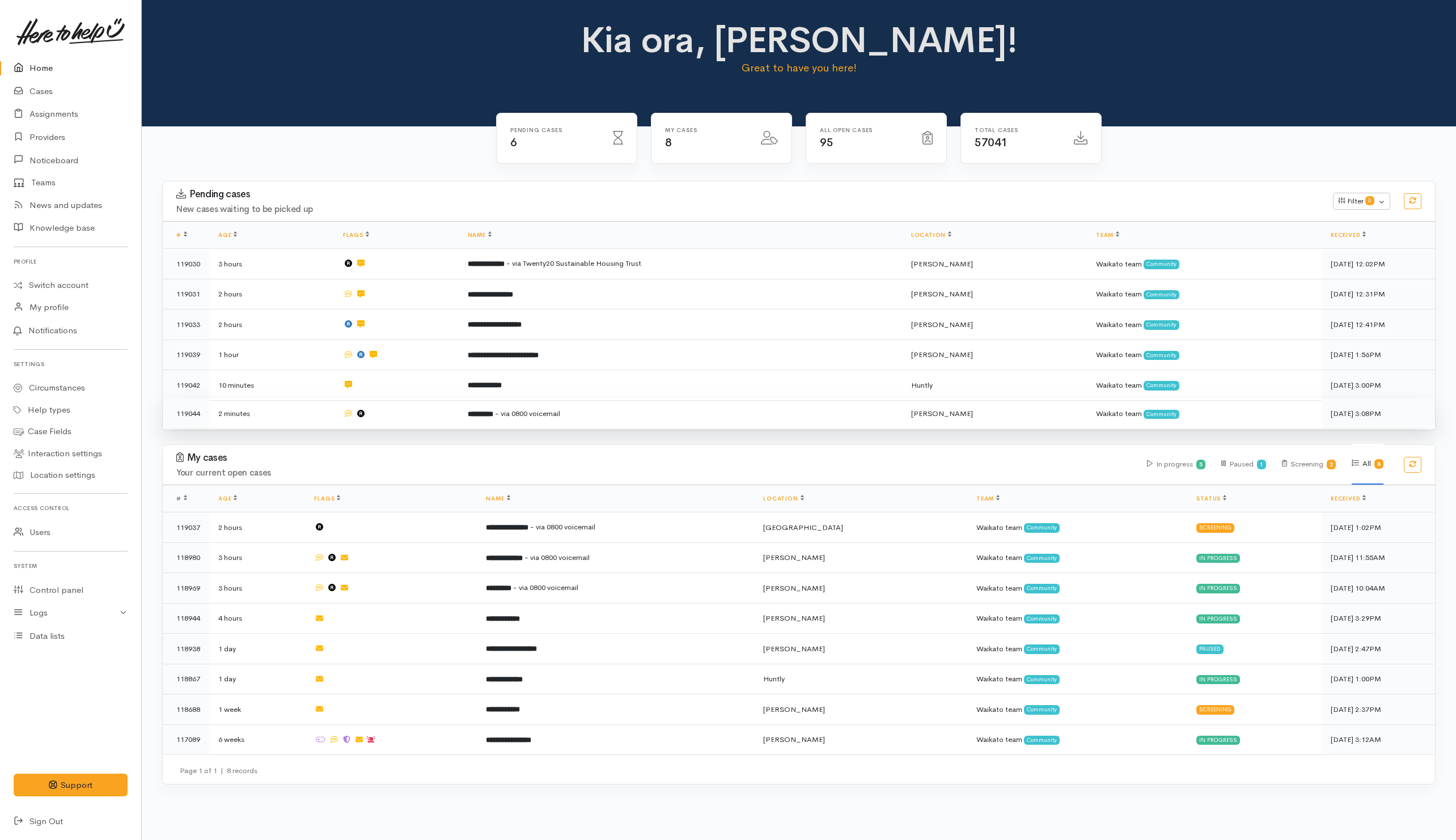
click at [425, 412] on td at bounding box center [396, 413] width 125 height 30
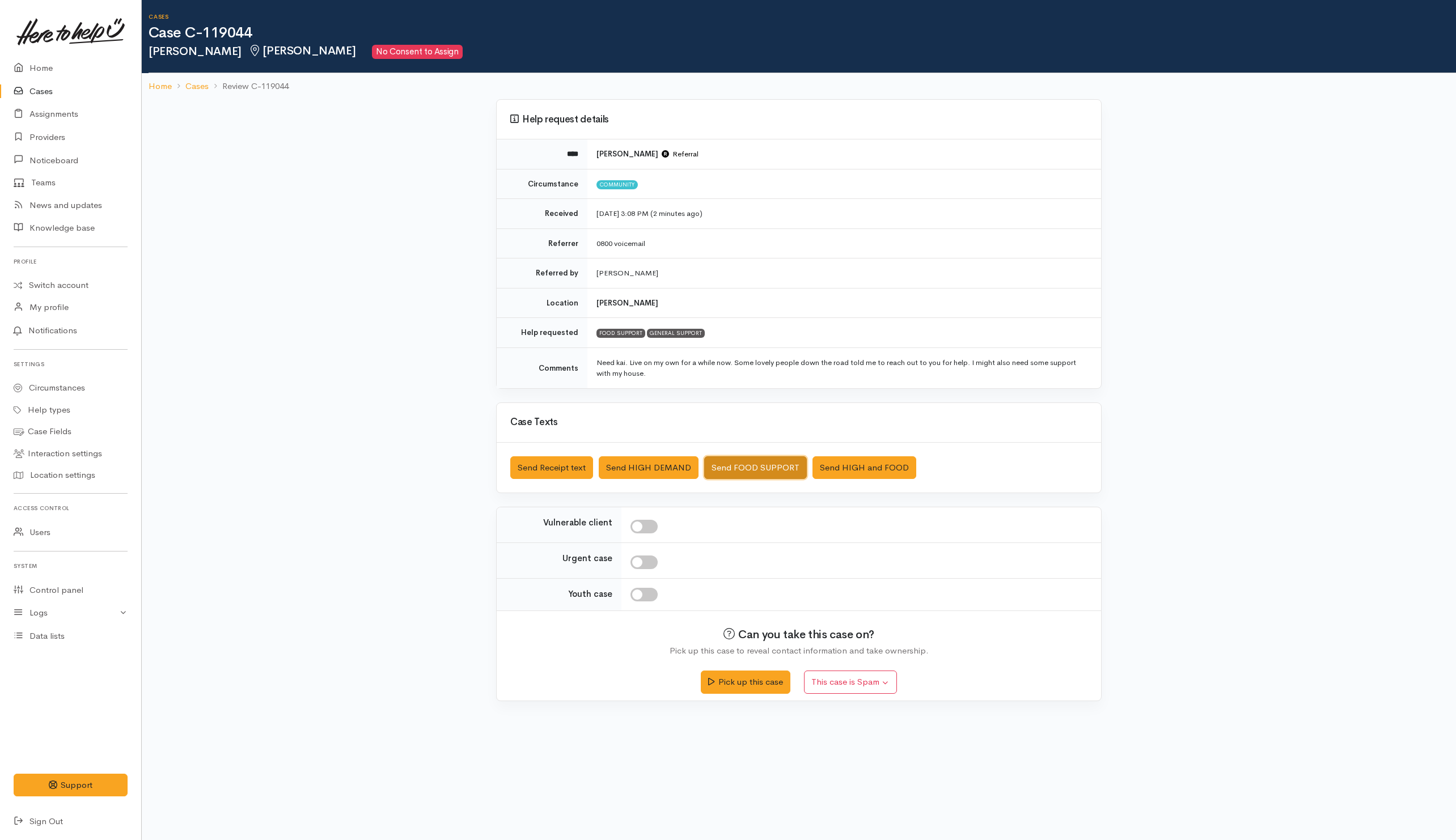
click at [758, 470] on button "Send FOOD SUPPORT" at bounding box center [754, 468] width 102 height 23
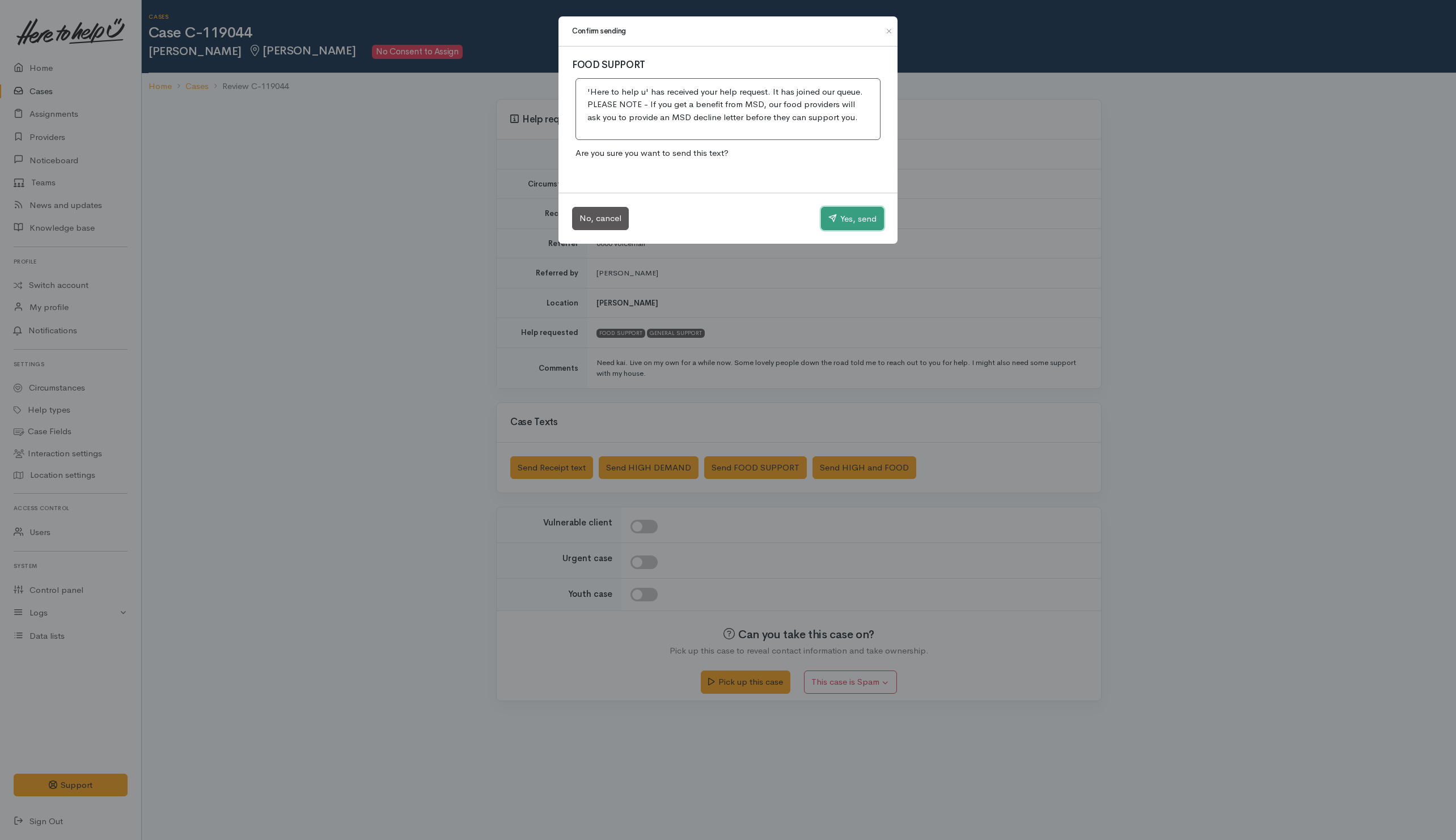
click at [838, 228] on button "Yes, send" at bounding box center [852, 219] width 62 height 23
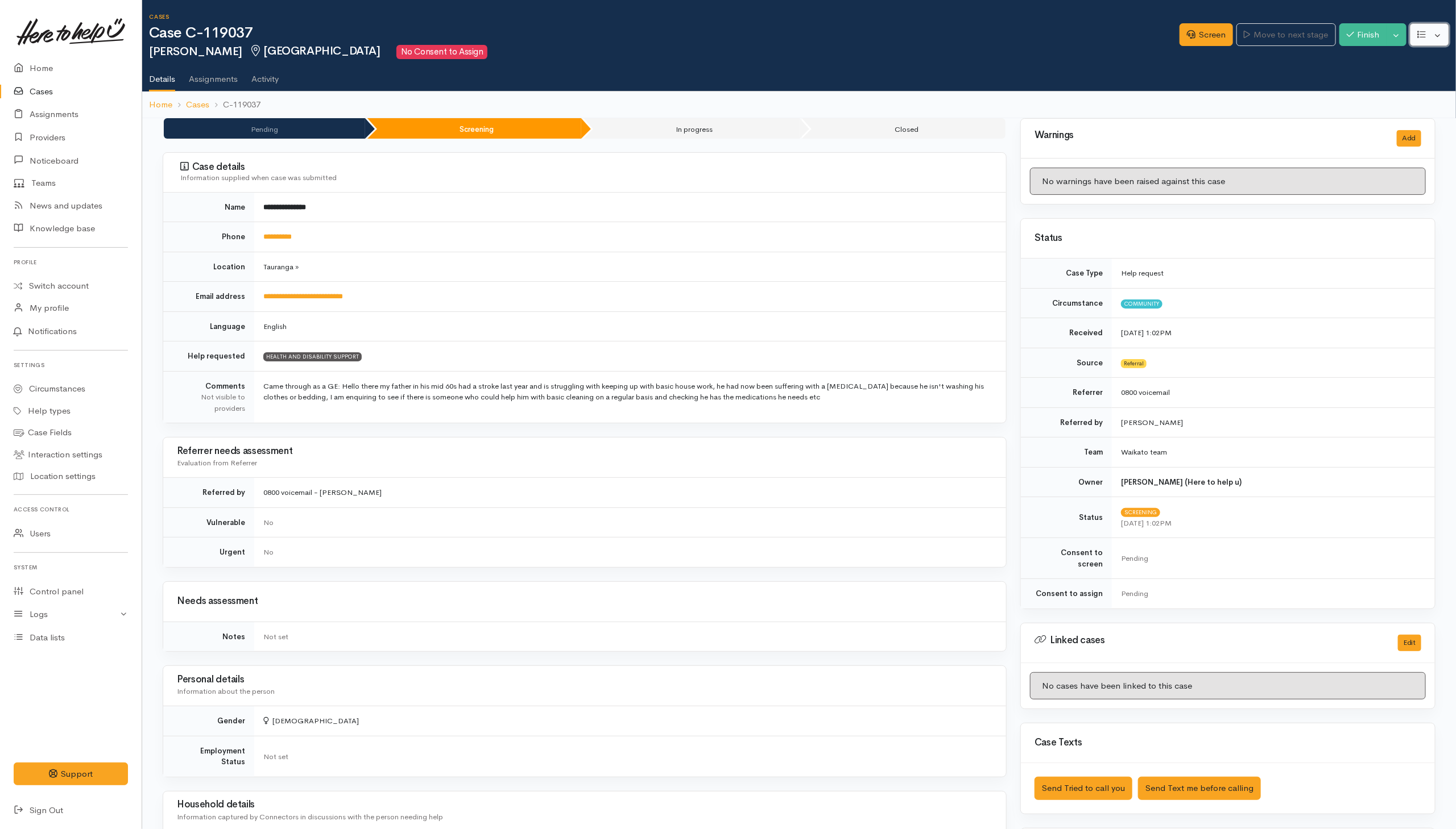
click at [1432, 31] on button "button" at bounding box center [1430, 35] width 39 height 23
click at [1387, 94] on link "Re-assign team" at bounding box center [1387, 96] width 121 height 18
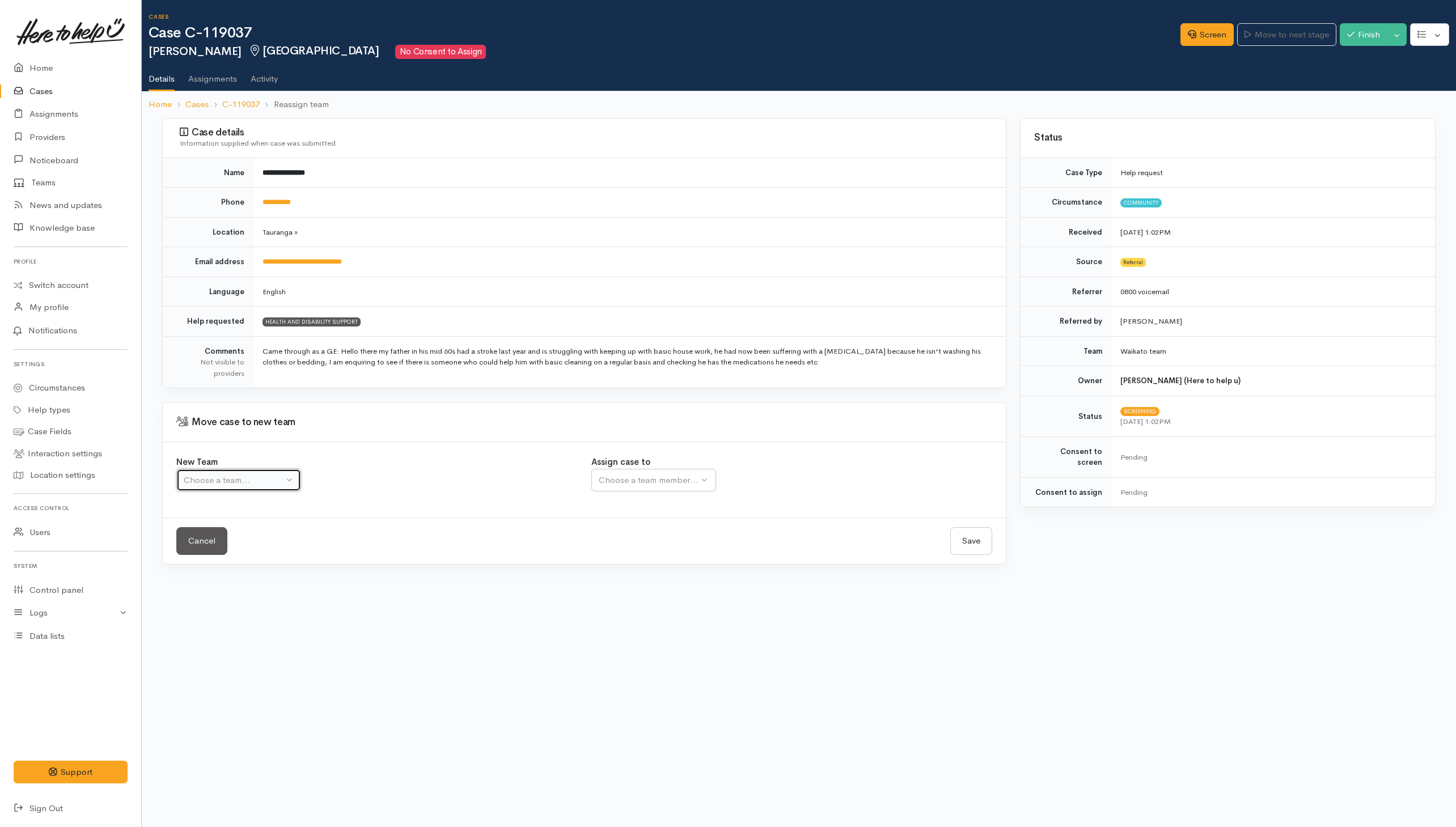
click at [268, 483] on div "Choose a team..." at bounding box center [233, 480] width 100 height 13
click at [236, 541] on span "Waikato team" at bounding box center [216, 534] width 52 height 13
select select "1"
click at [670, 486] on div "Choose a team member..." at bounding box center [685, 480] width 174 height 13
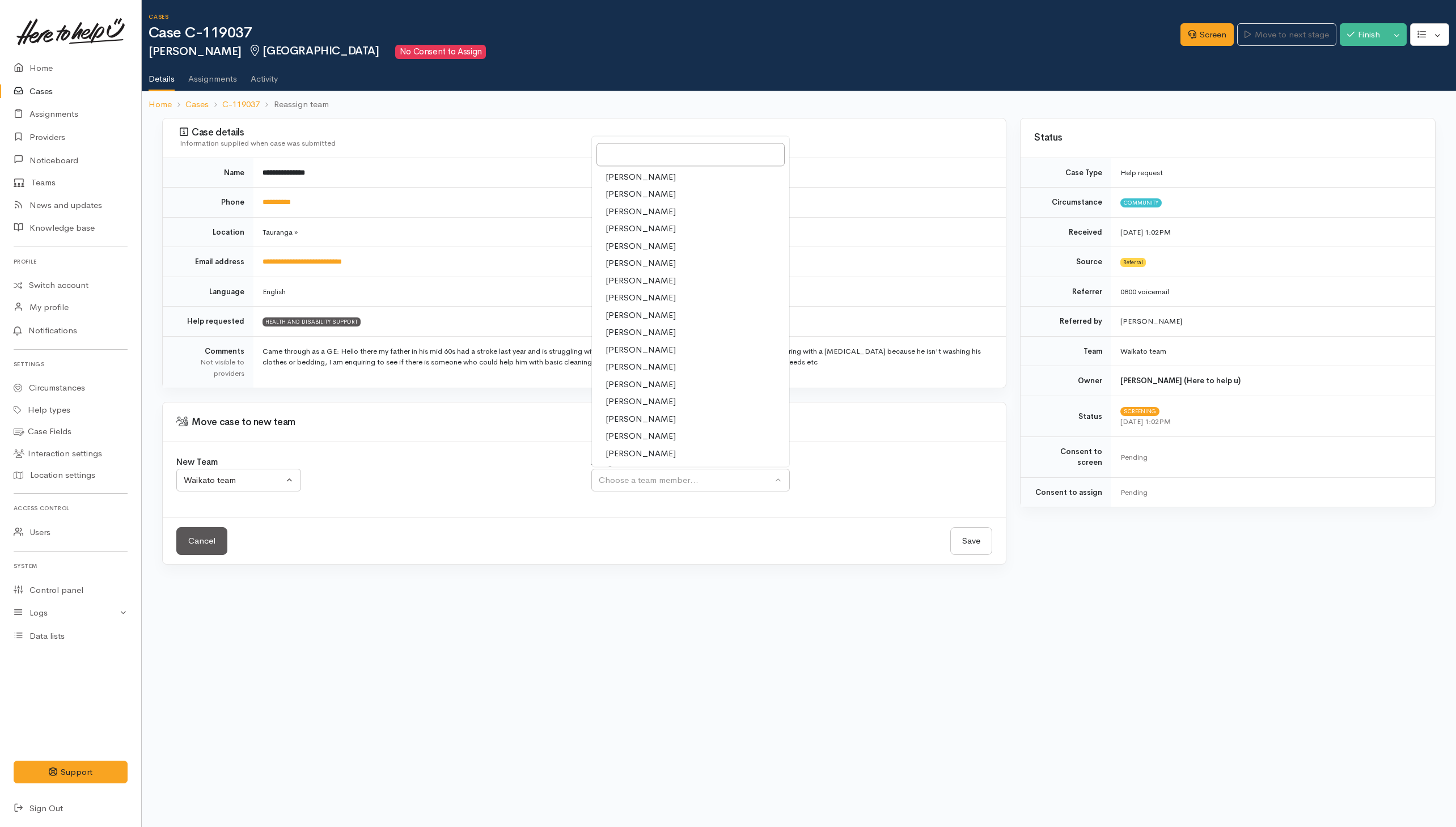
click at [636, 285] on span "[PERSON_NAME]" at bounding box center [640, 280] width 70 height 13
select select "202"
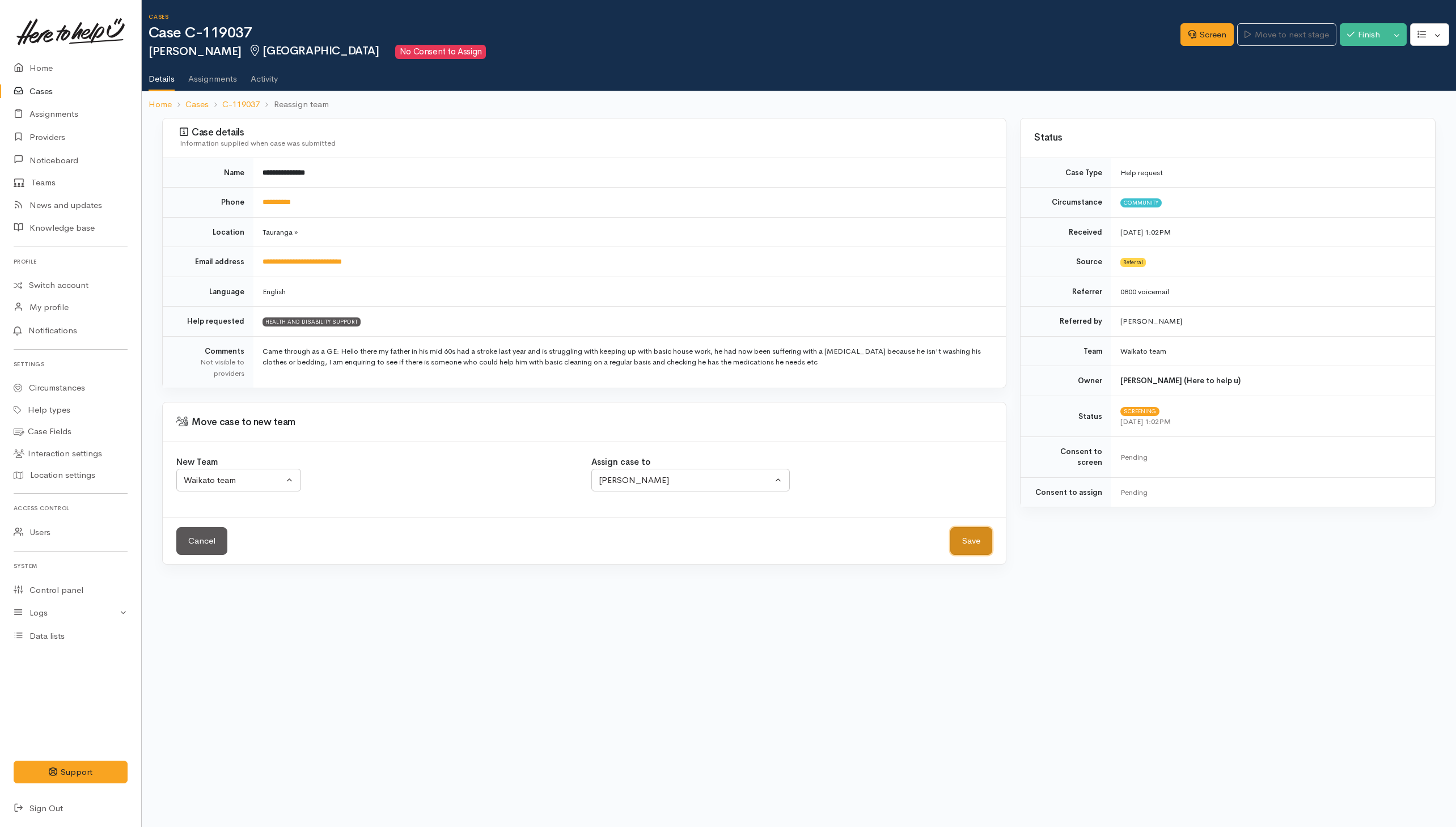
click at [975, 552] on button "Save" at bounding box center [971, 541] width 42 height 27
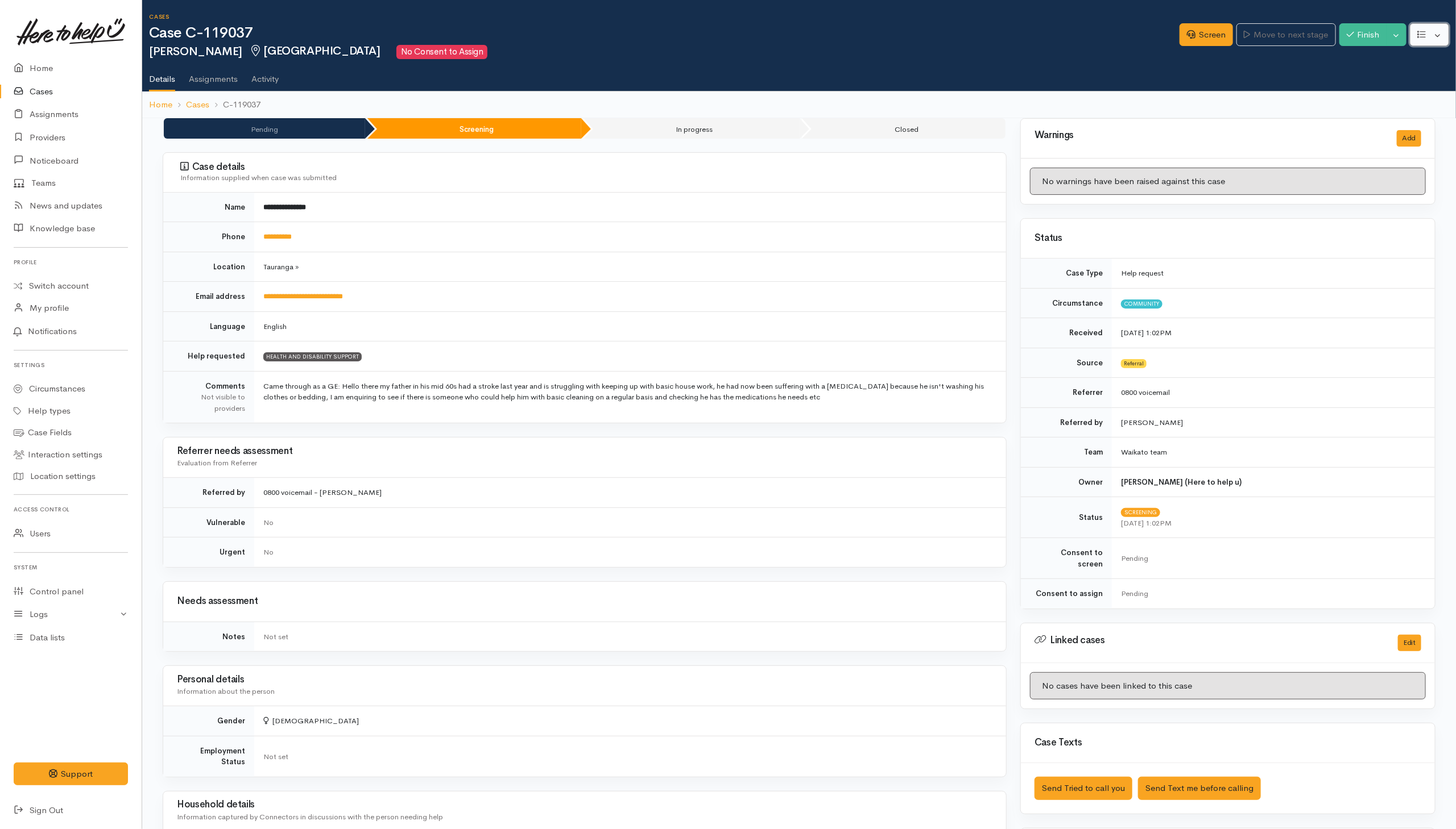
click at [1430, 36] on button "button" at bounding box center [1430, 35] width 39 height 23
click at [1372, 60] on link "Edit" at bounding box center [1387, 62] width 121 height 18
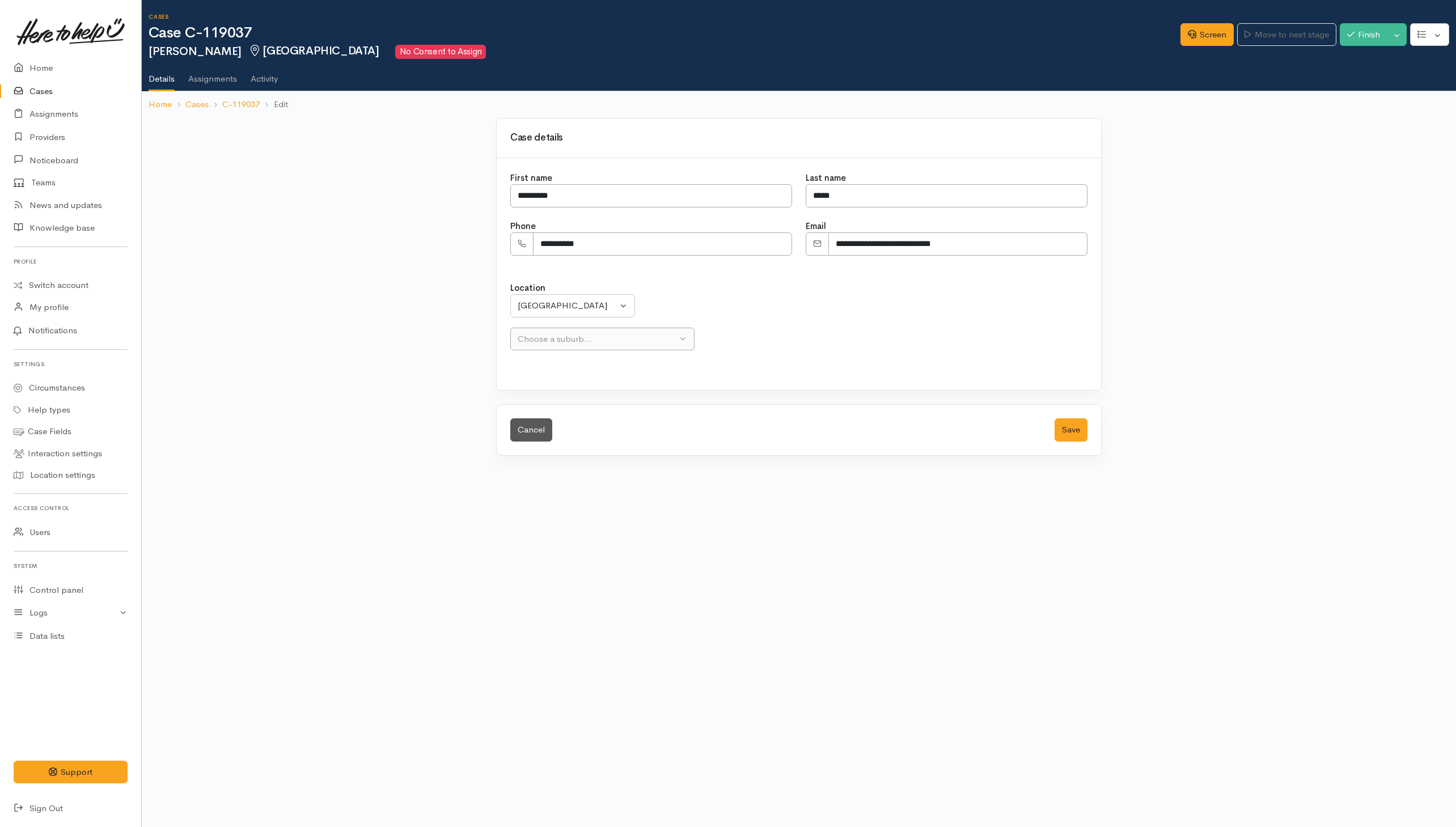
select select
click at [576, 300] on button "[GEOGRAPHIC_DATA]" at bounding box center [573, 306] width 125 height 23
click at [575, 341] on input "Search" at bounding box center [607, 338] width 183 height 23
type input "put"
click at [560, 380] on span "Putāruru" at bounding box center [546, 380] width 32 height 13
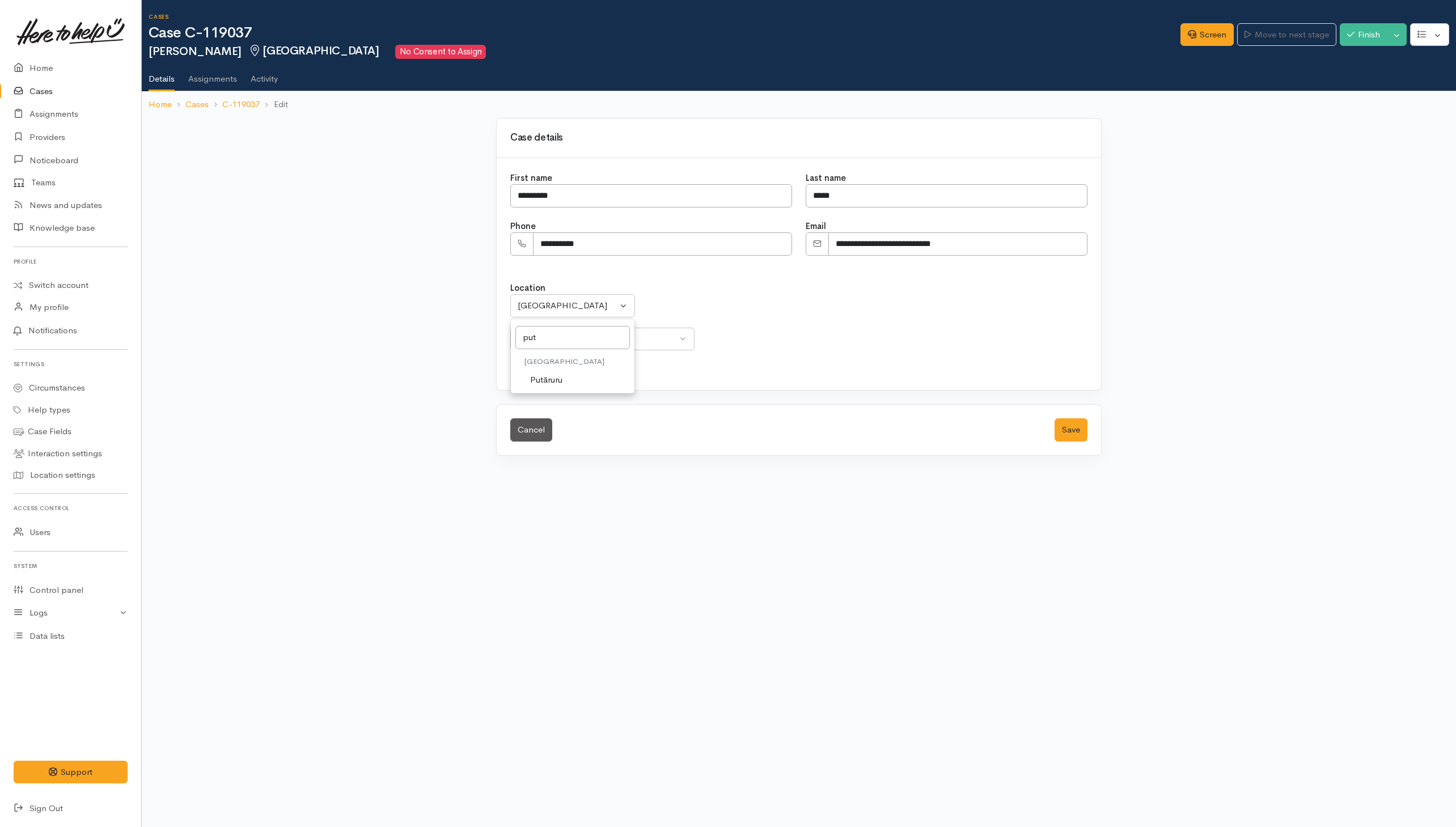
select select "41"
select select "168"
click at [1072, 431] on button "Save" at bounding box center [1071, 431] width 33 height 23
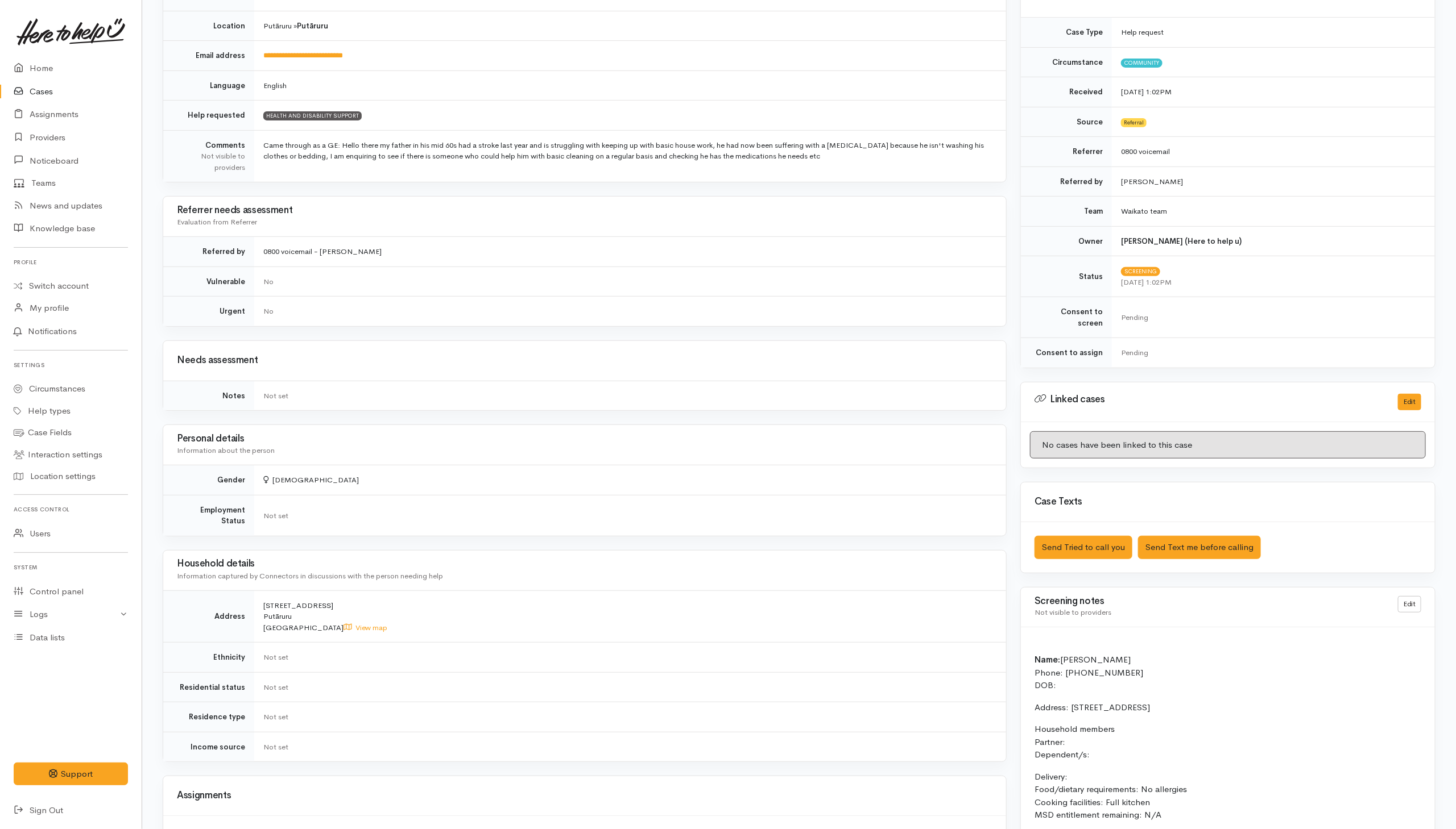
scroll to position [82, 0]
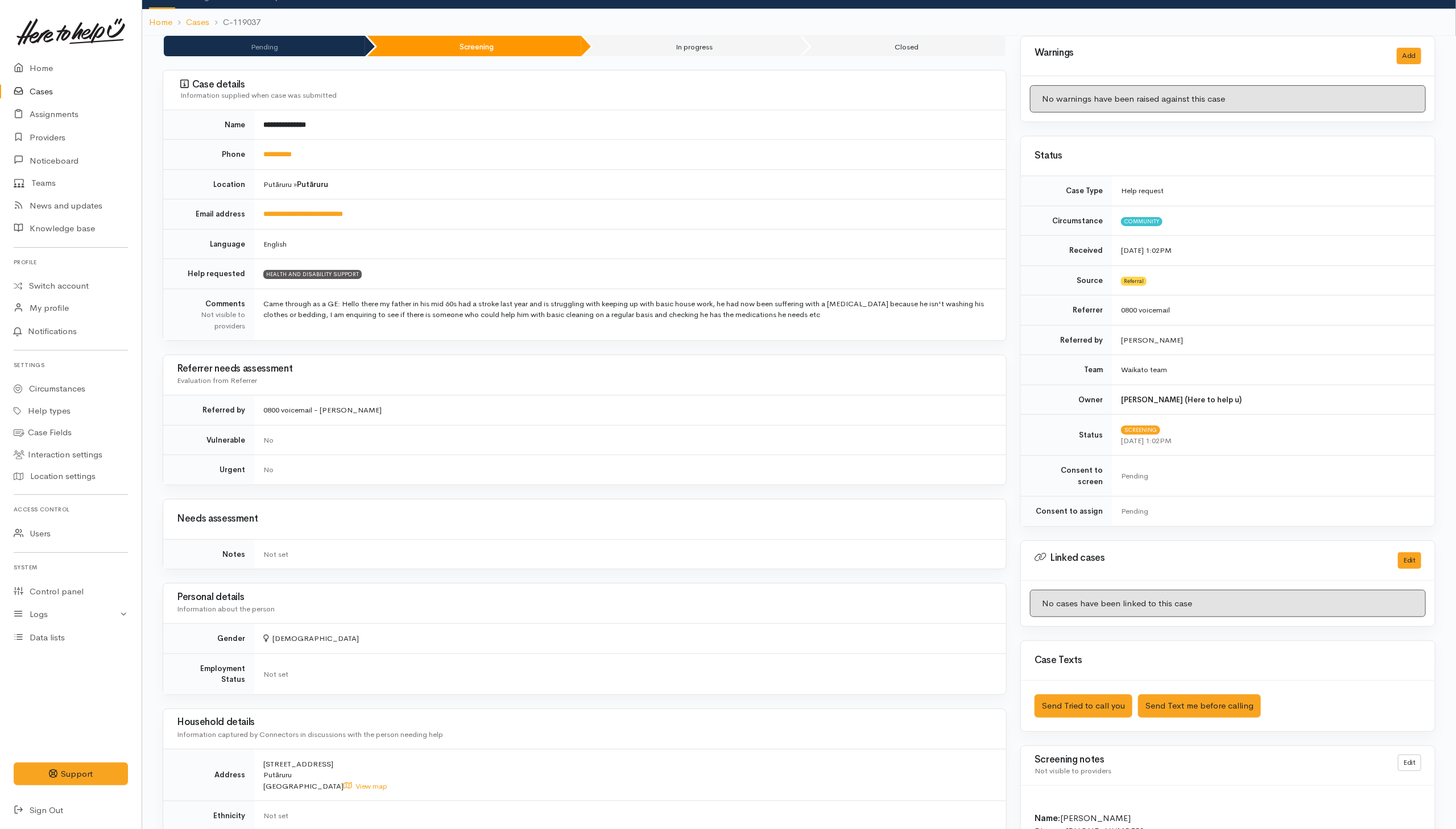
click at [359, 159] on td "**********" at bounding box center [631, 155] width 752 height 30
click at [289, 154] on link "**********" at bounding box center [277, 155] width 28 height 8
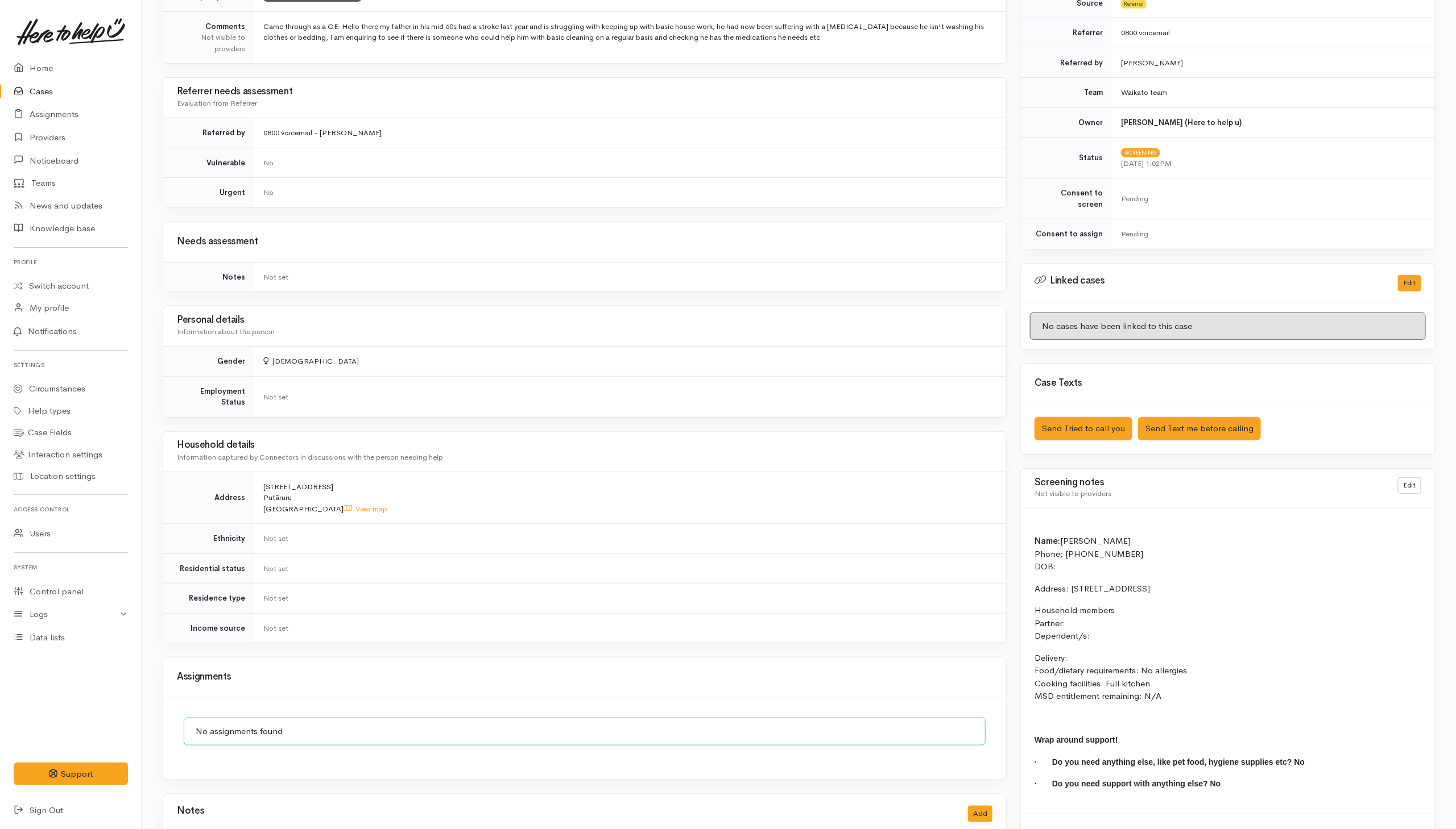
scroll to position [424, 0]
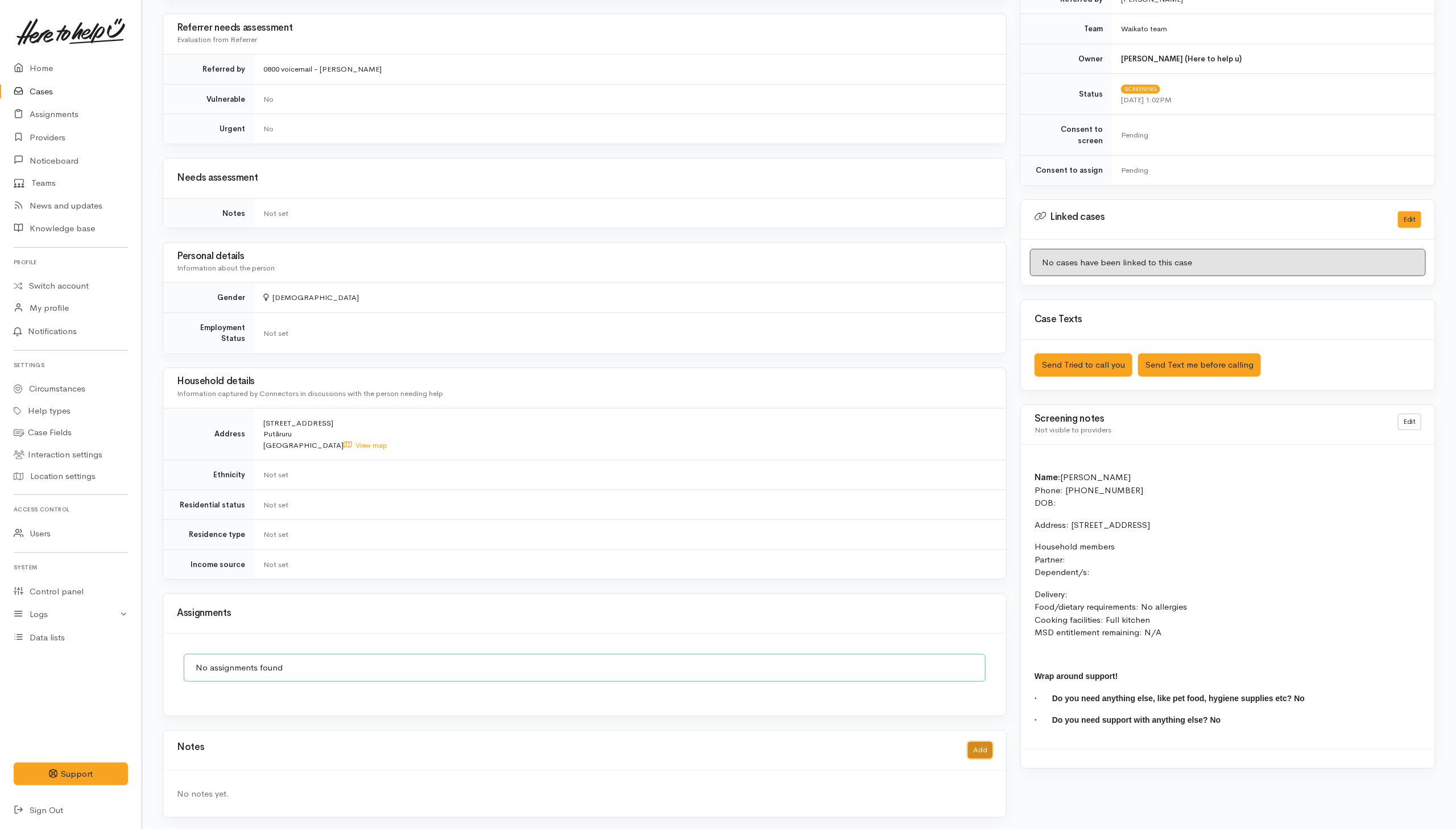
click at [979, 749] on button "Add" at bounding box center [980, 751] width 24 height 17
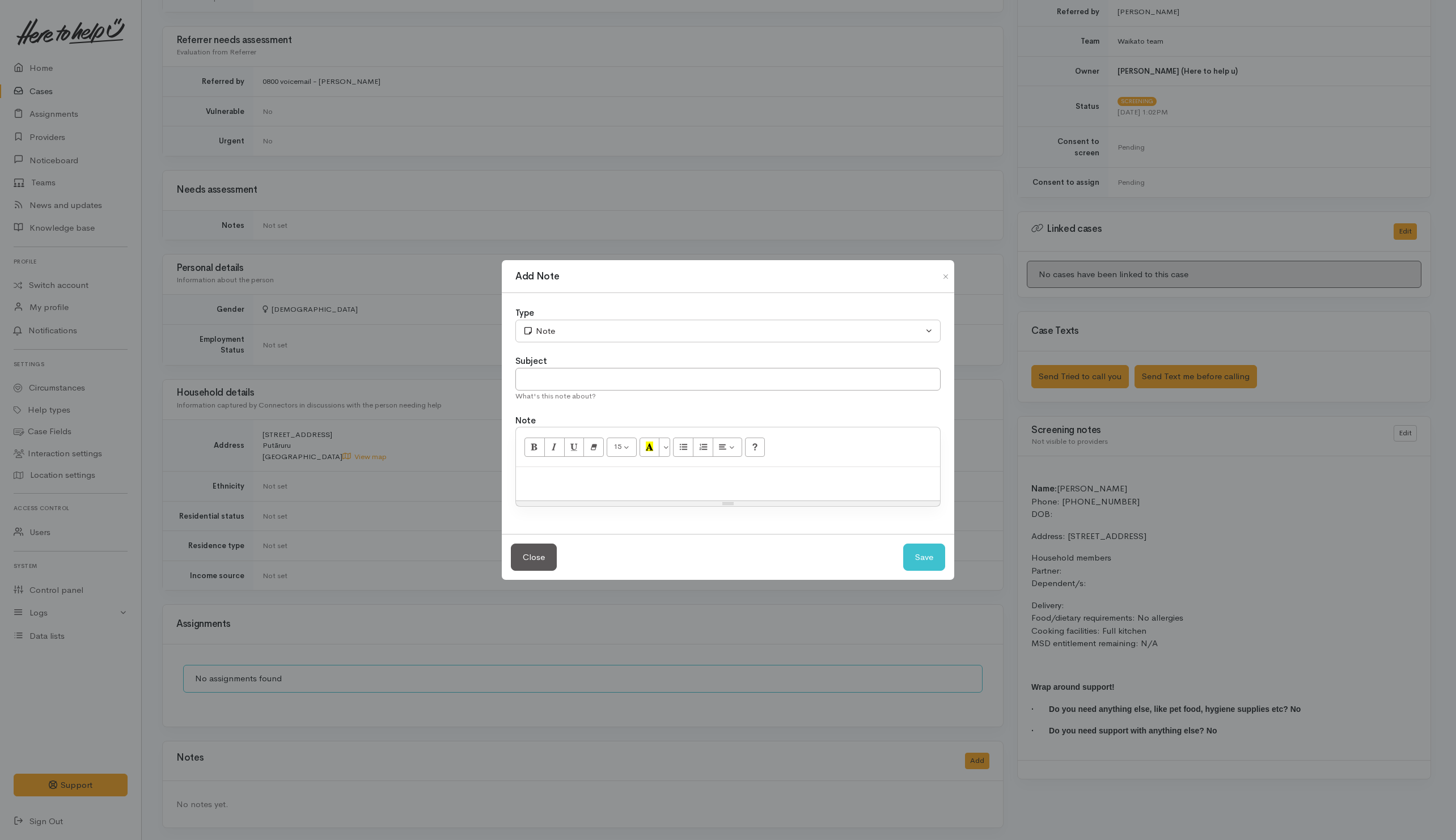
click at [829, 489] on div at bounding box center [728, 484] width 424 height 33
click at [675, 369] on input "text" at bounding box center [728, 380] width 425 height 23
type input "1st attempt"
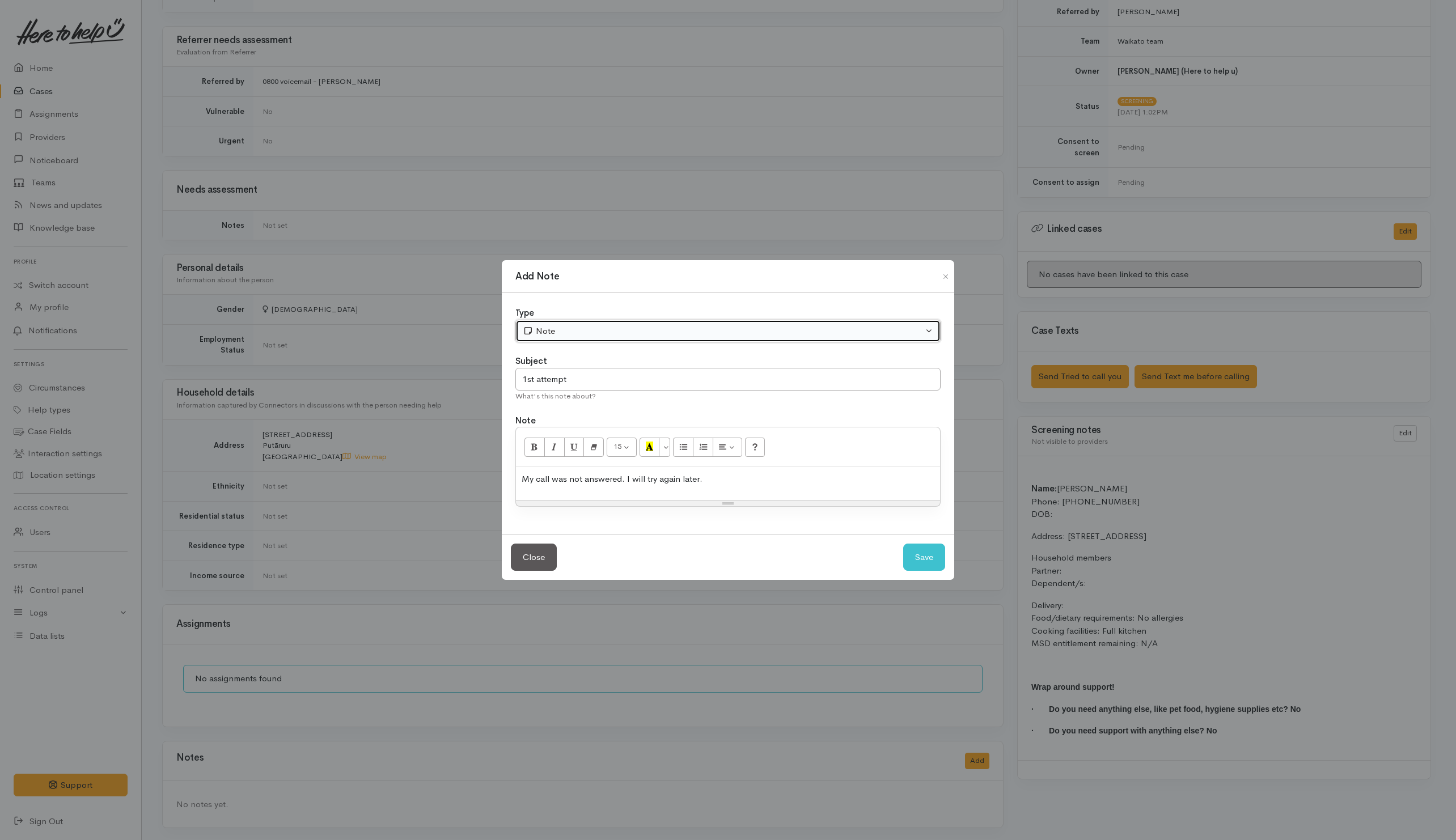
click at [695, 328] on div "Note" at bounding box center [723, 331] width 400 height 13
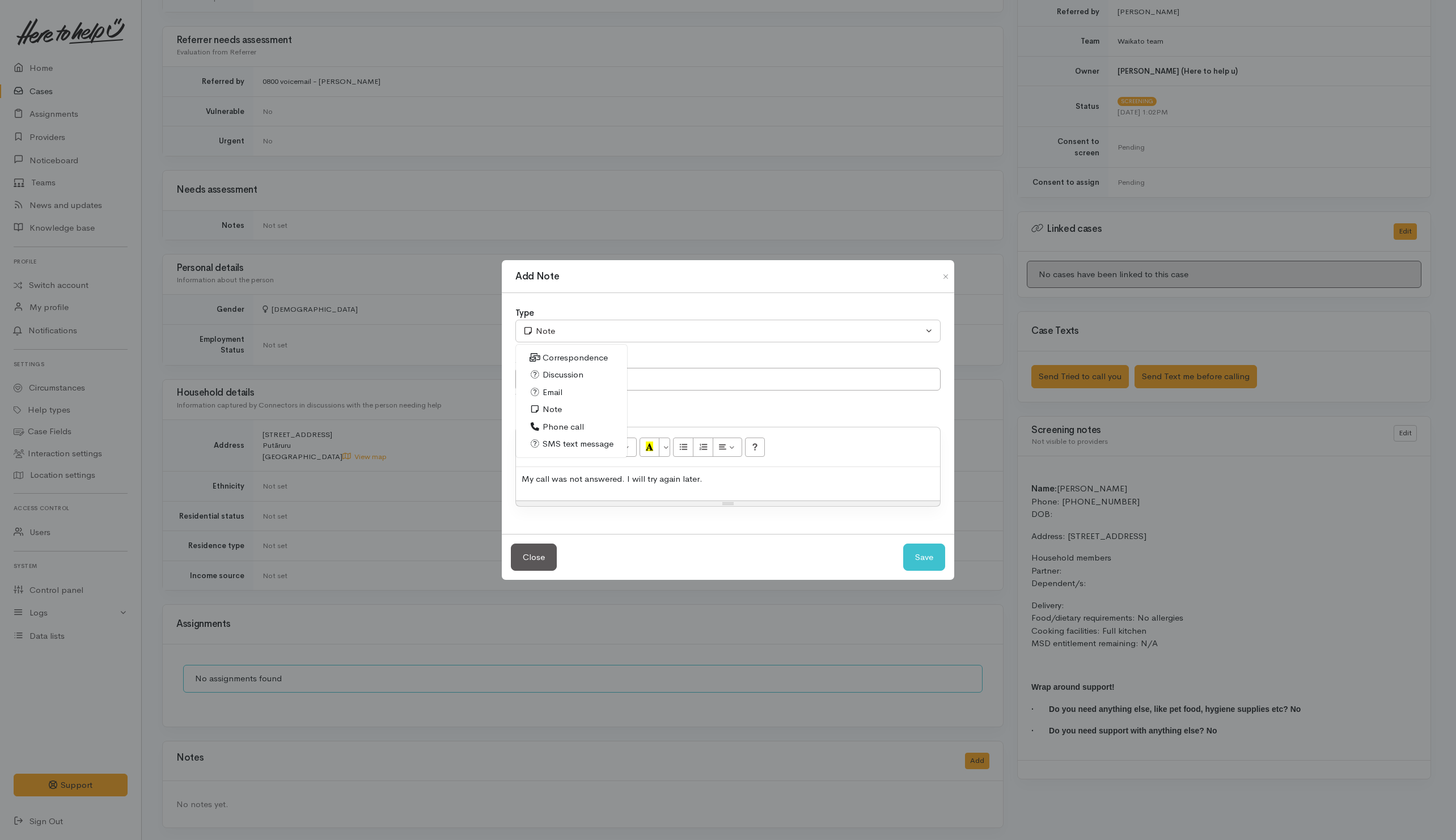
click at [551, 422] on span "Phone call" at bounding box center [563, 426] width 41 height 13
select select "3"
click at [913, 549] on button "Save" at bounding box center [923, 557] width 42 height 27
select select "1"
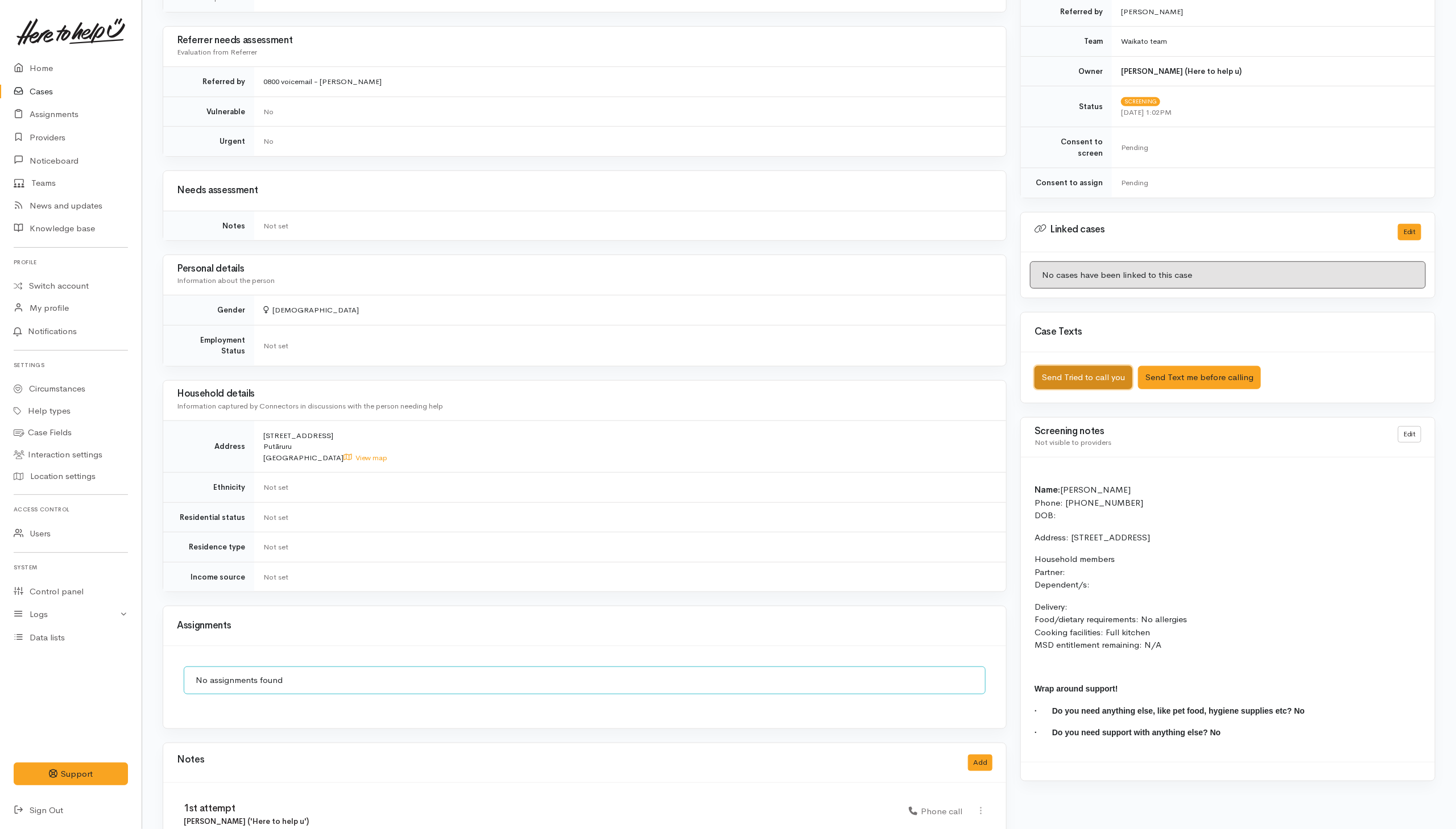
click at [1058, 379] on button "Send Tried to call you" at bounding box center [1084, 378] width 98 height 23
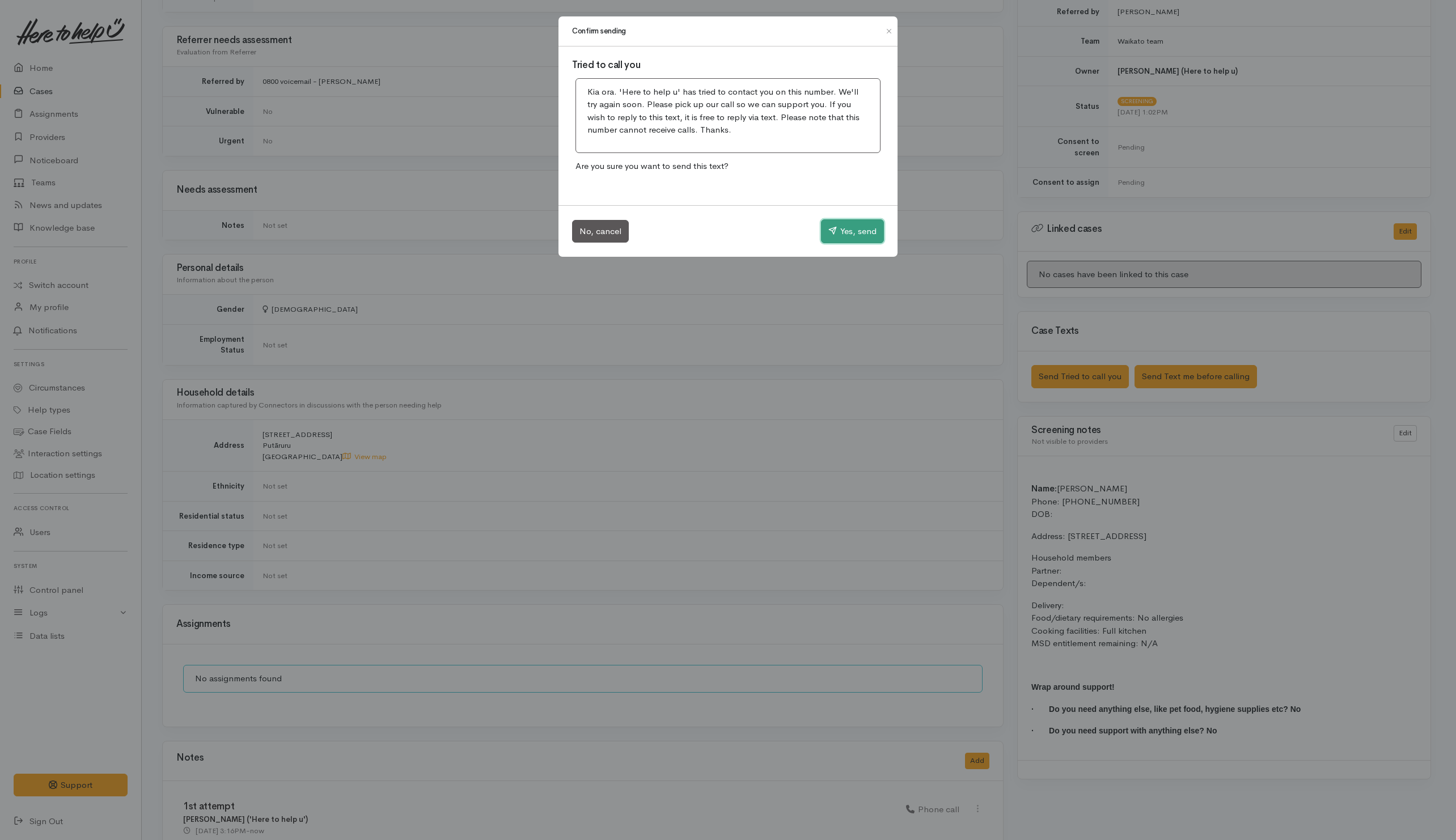
click at [862, 235] on button "Yes, send" at bounding box center [852, 231] width 62 height 23
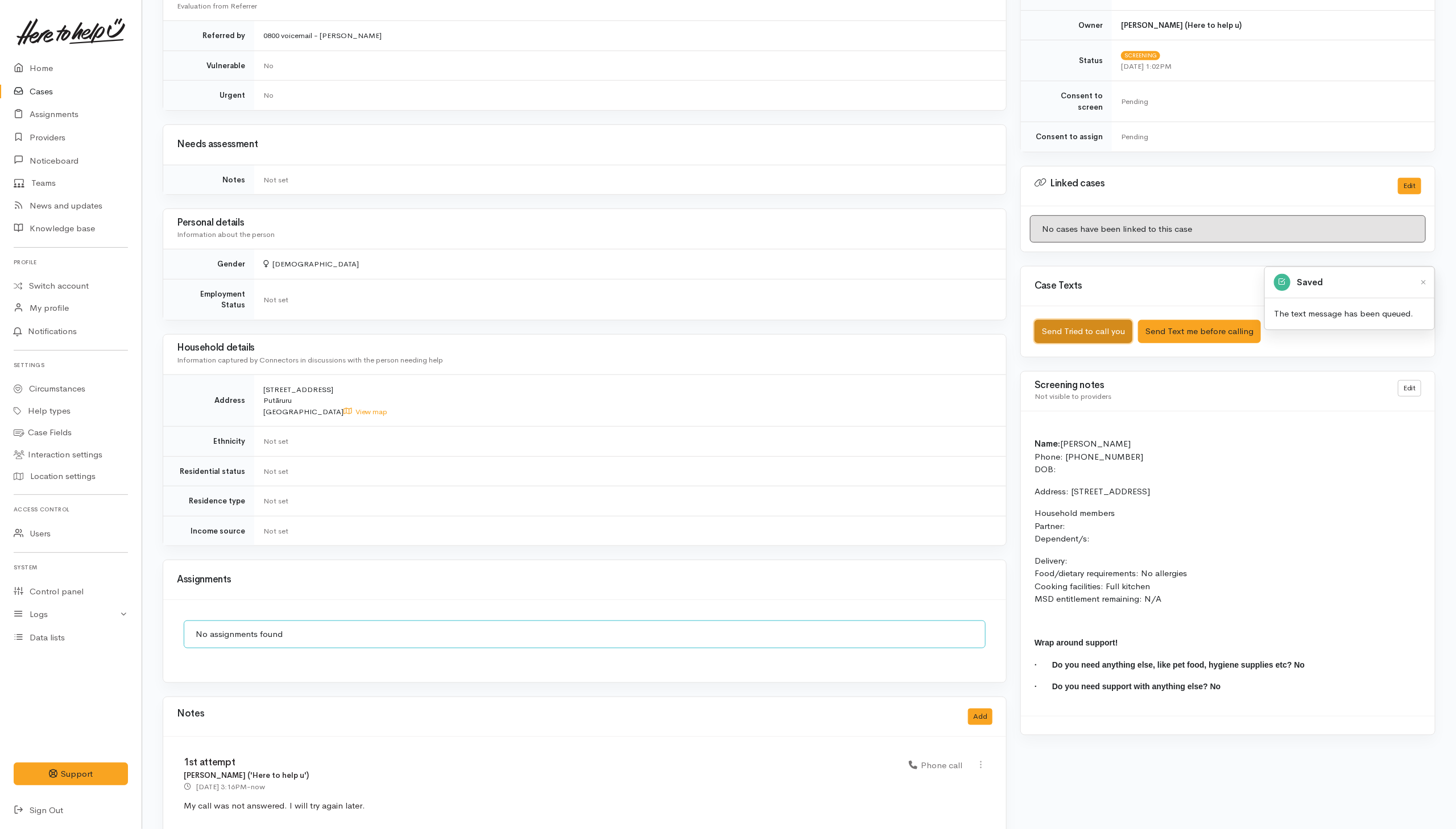
scroll to position [482, 0]
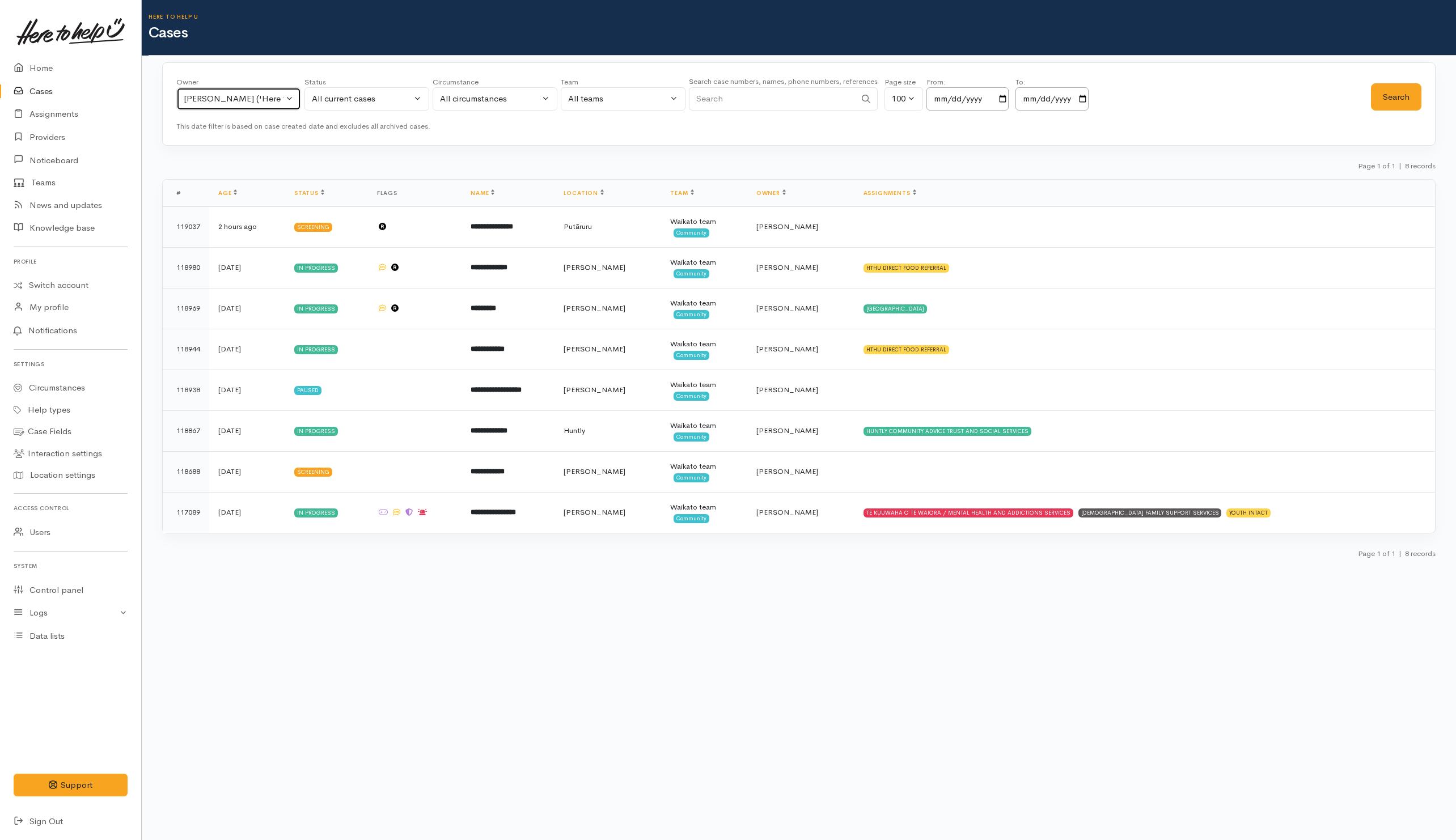
click at [261, 99] on div "Helena Kaufononga ('Here to help u')" at bounding box center [233, 99] width 100 height 13
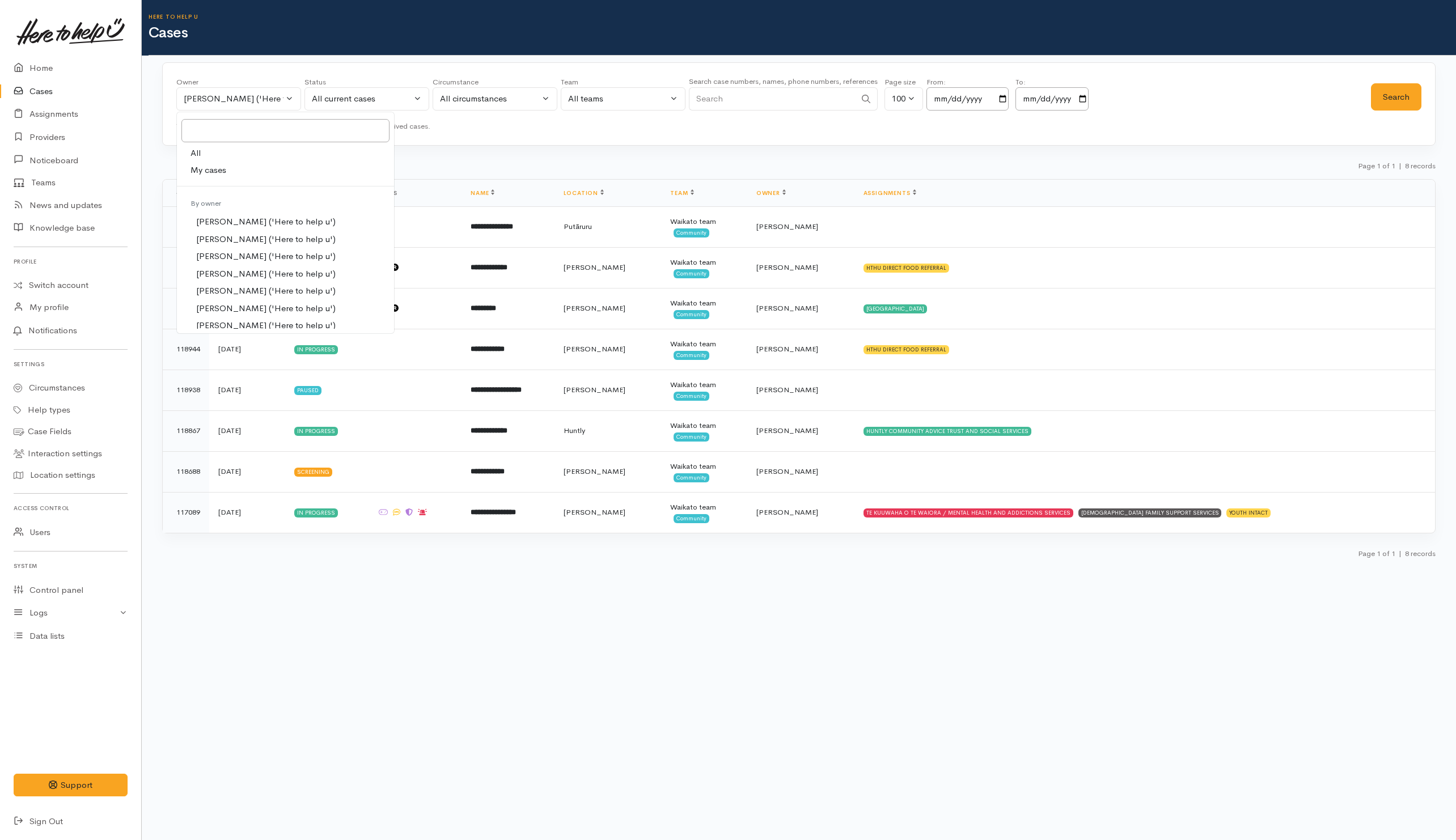
click at [668, 148] on div "Owner All My cases Aandrea Murray ('Here to help u') Akash Prakash ('Here to he…" at bounding box center [798, 314] width 1314 height 504
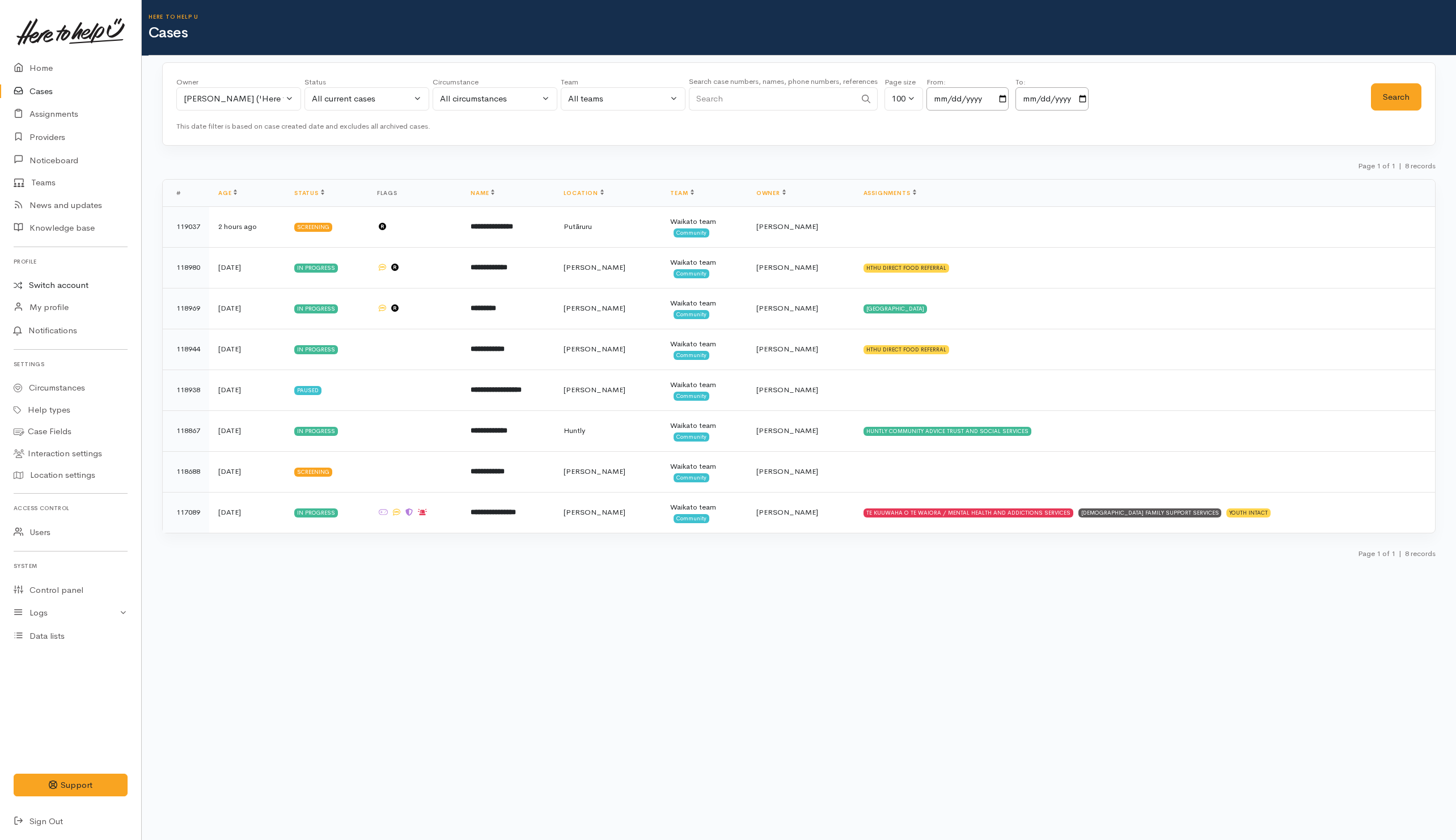
click at [57, 282] on link "Switch account" at bounding box center [70, 285] width 142 height 22
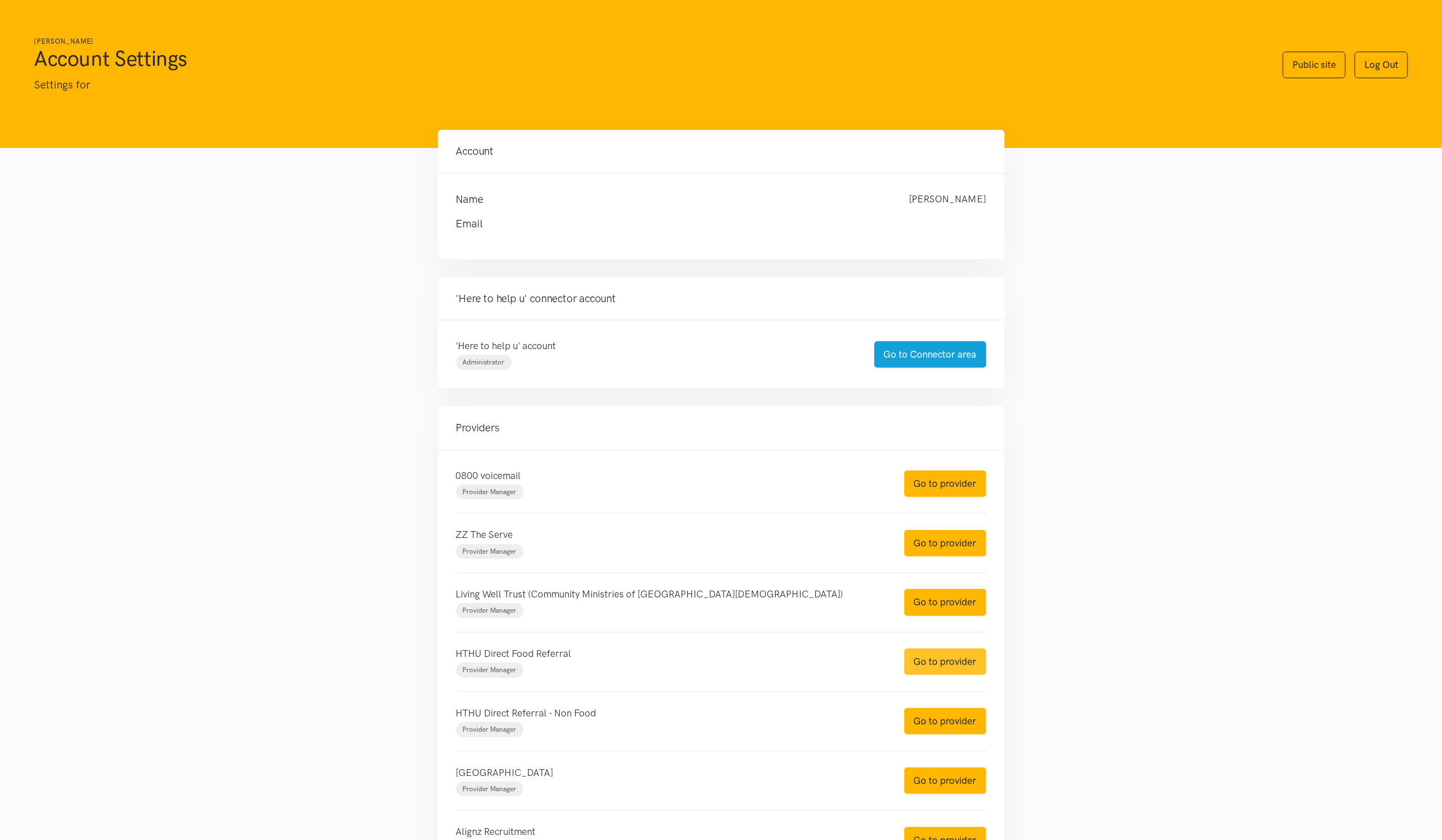
click at [947, 661] on link "Go to provider" at bounding box center [945, 660] width 82 height 26
click at [938, 717] on link "Go to provider" at bounding box center [945, 720] width 82 height 26
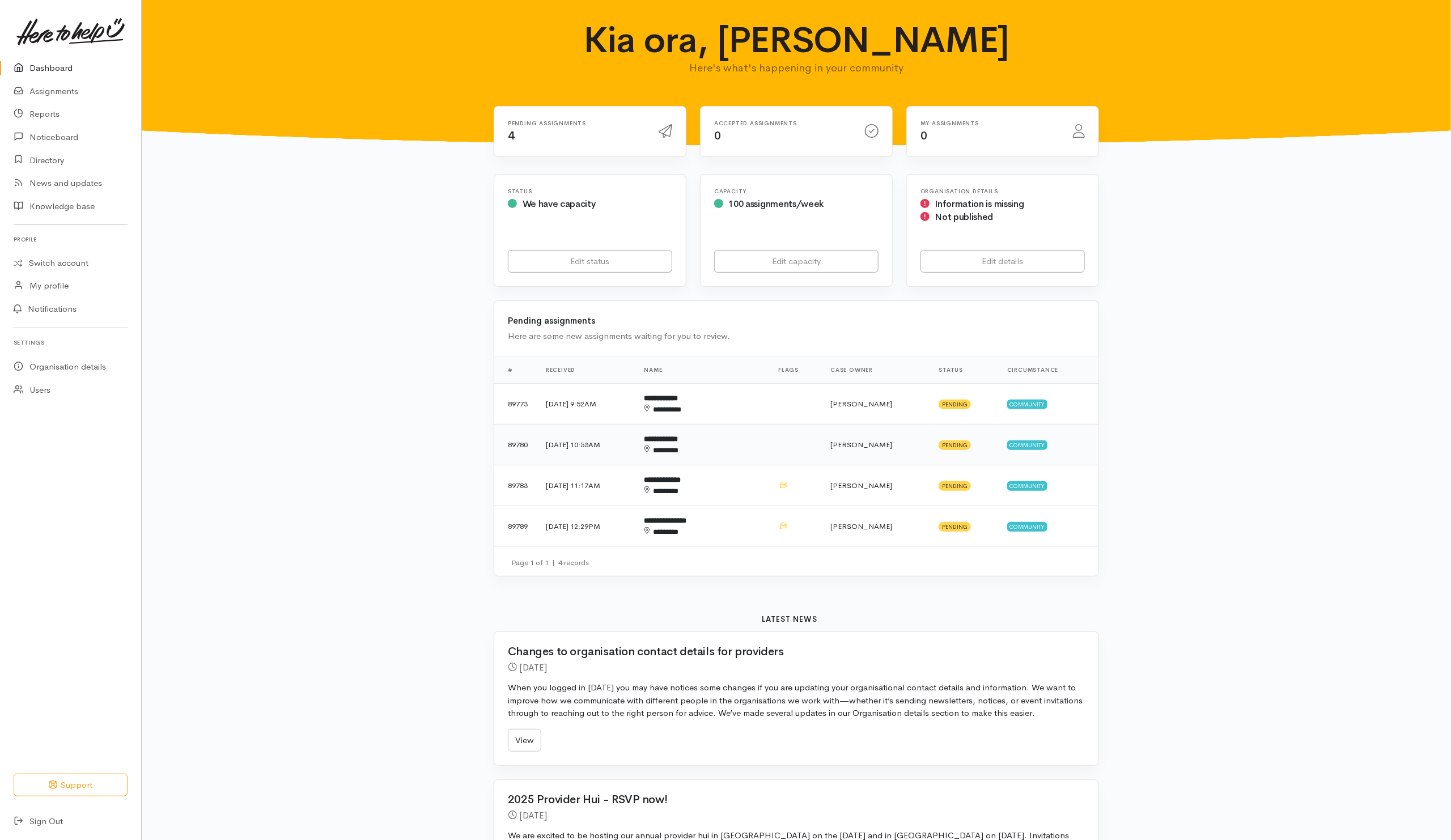
drag, startPoint x: 764, startPoint y: 412, endPoint x: 762, endPoint y: 428, distance: 16.1
click at [769, 412] on td at bounding box center [794, 404] width 52 height 41
click at [725, 449] on div "********" at bounding box center [684, 451] width 81 height 12
click at [752, 481] on td "**********" at bounding box center [703, 486] width 135 height 41
click at [755, 524] on td "**********" at bounding box center [703, 527] width 135 height 41
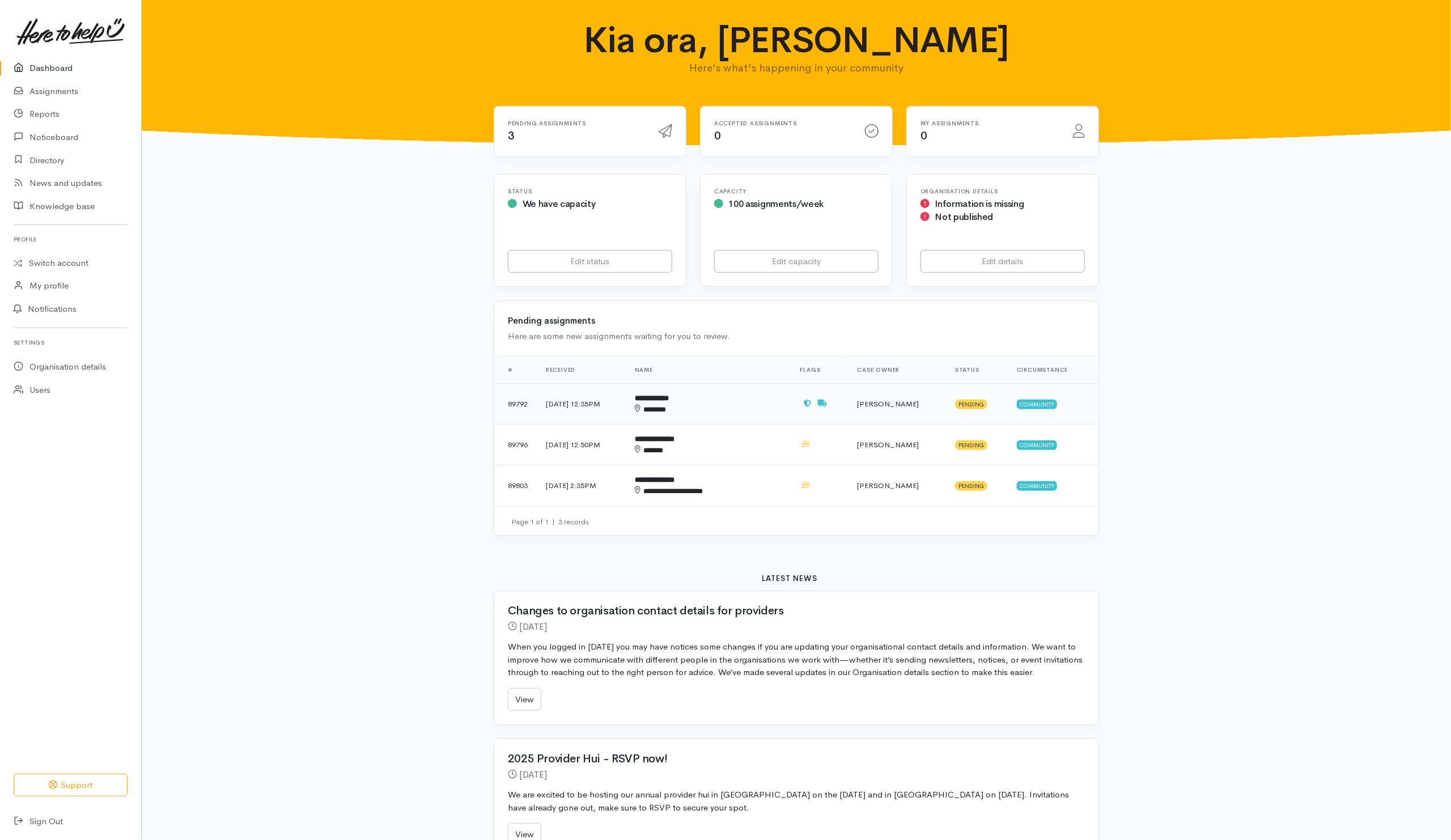
click at [752, 414] on div "*******" at bounding box center [694, 410] width 117 height 12
click at [752, 453] on div "******" at bounding box center [694, 451] width 117 height 12
click at [777, 485] on td "**********" at bounding box center [708, 486] width 166 height 41
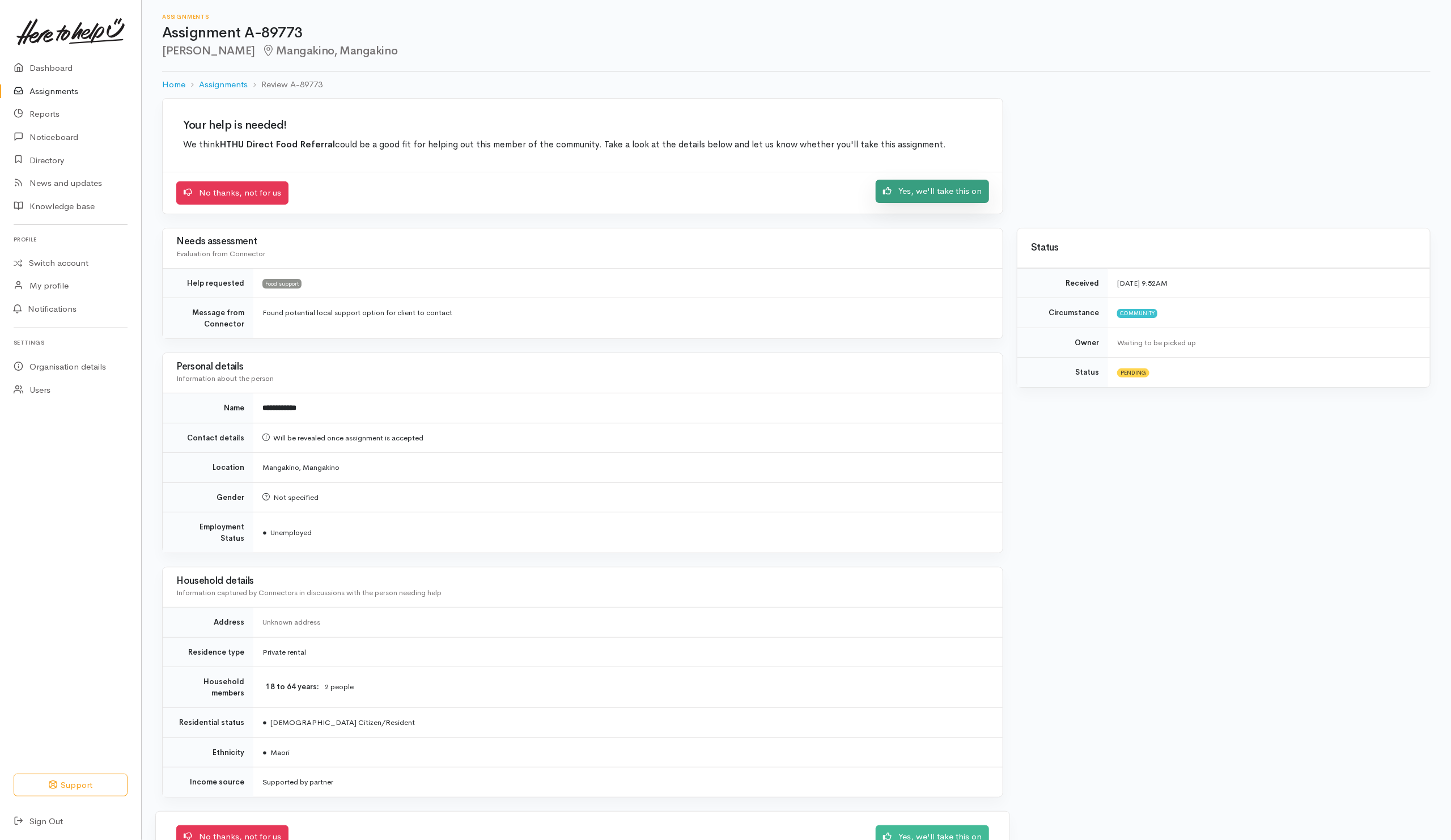
click at [941, 192] on link "Yes, we'll take this on" at bounding box center [932, 191] width 113 height 23
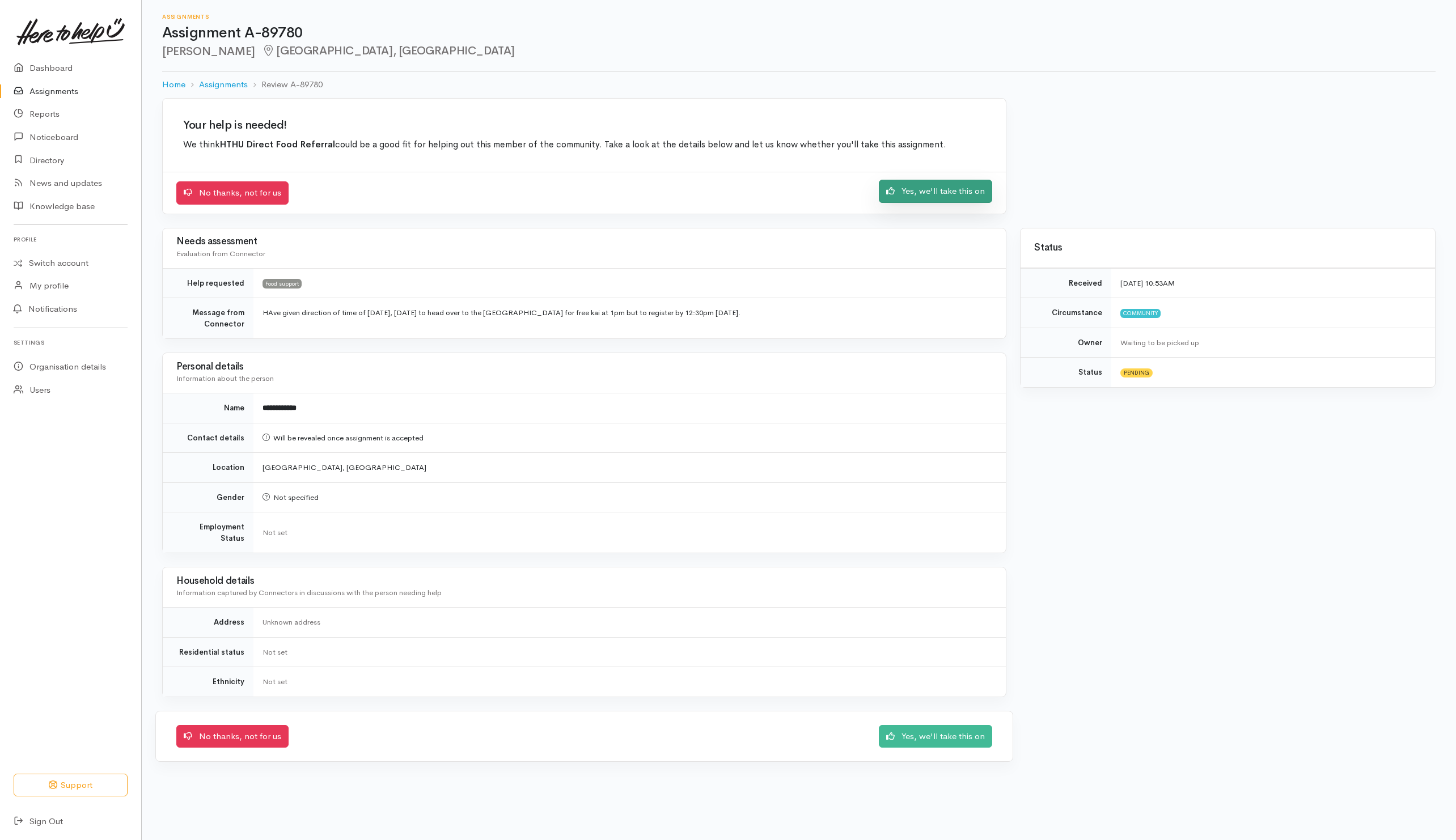
click at [933, 197] on link "Yes, we'll take this on" at bounding box center [935, 191] width 113 height 23
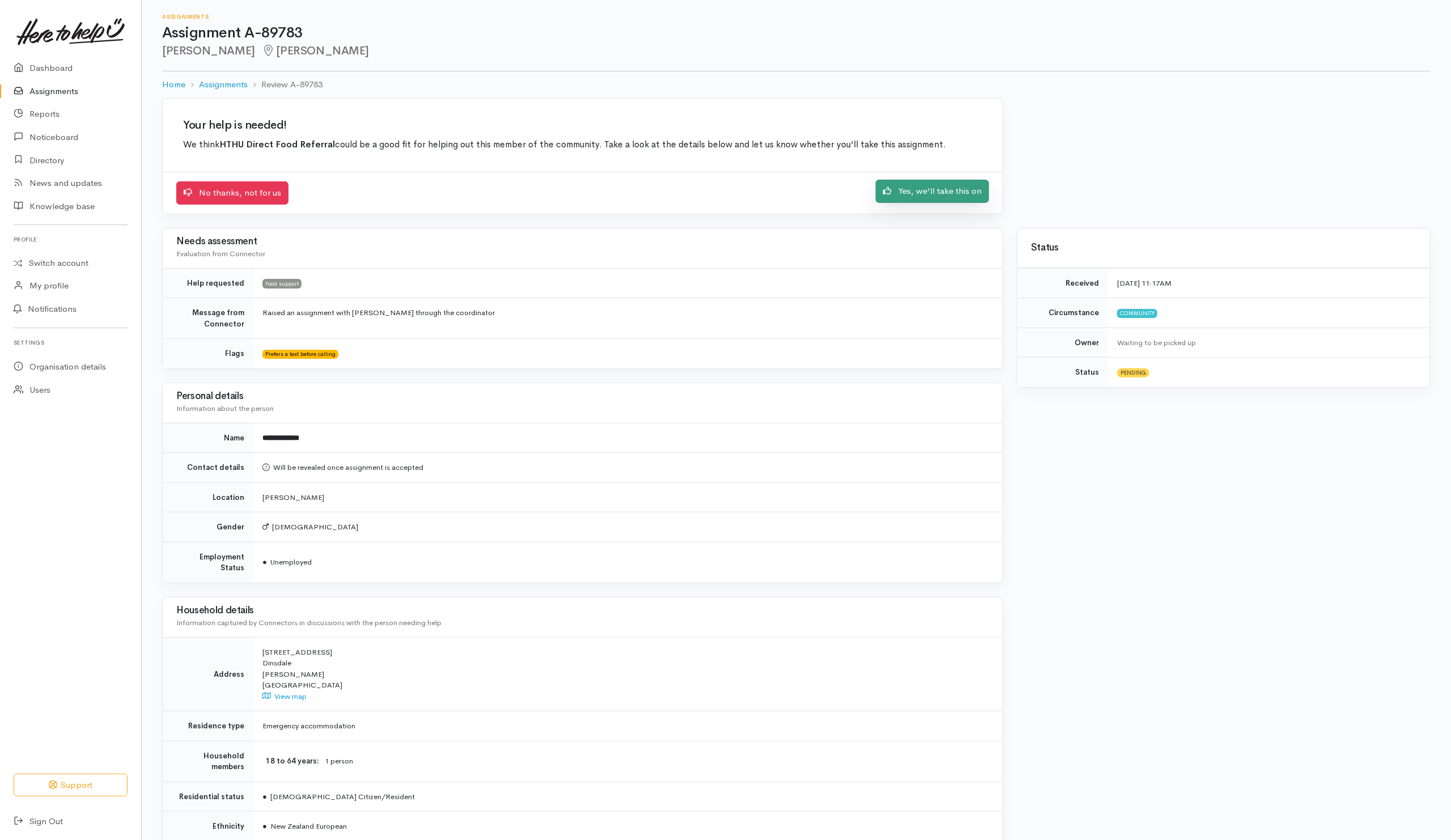
click at [932, 203] on link "Yes, we'll take this on" at bounding box center [932, 191] width 113 height 23
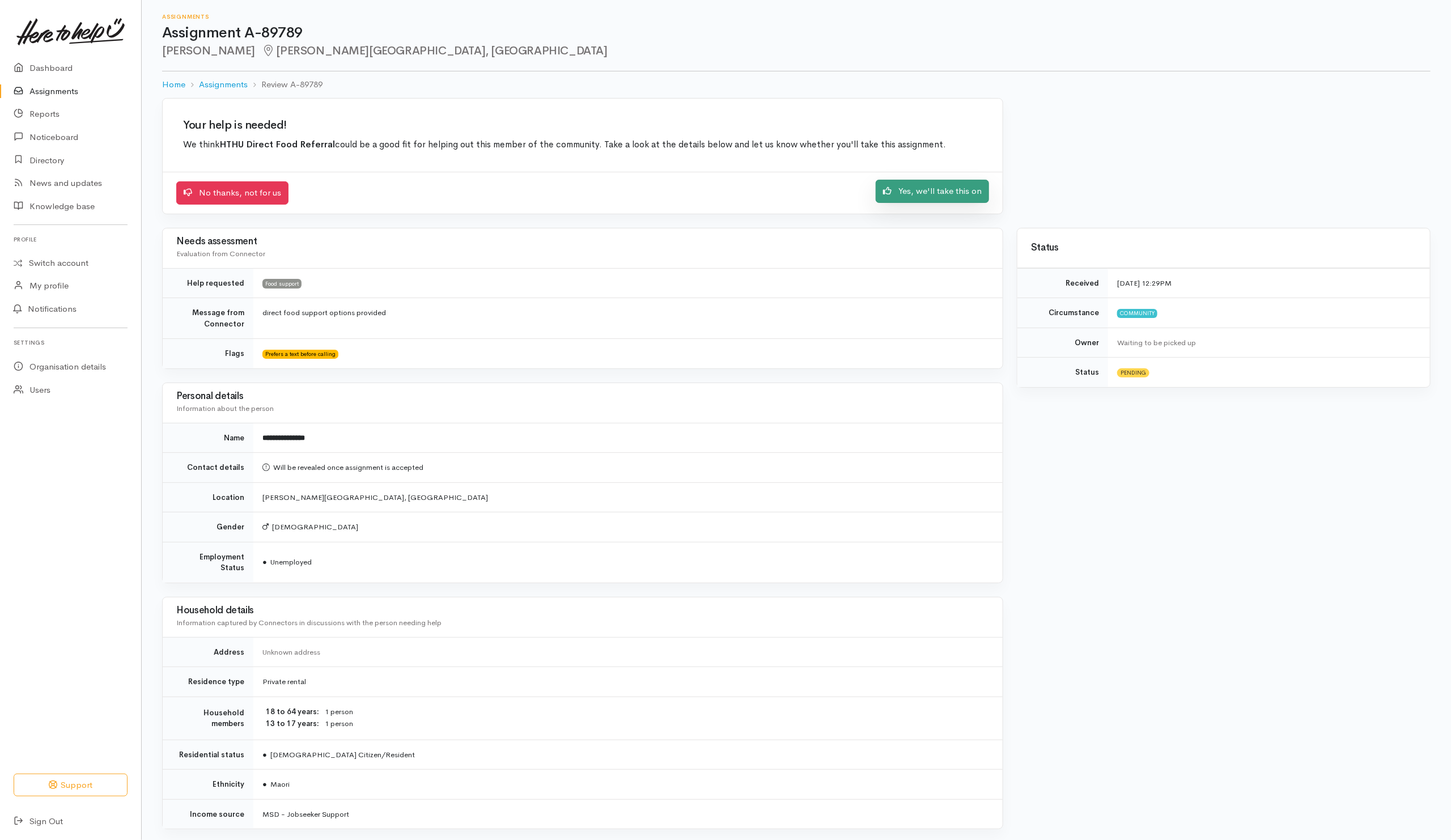
click at [910, 196] on link "Yes, we'll take this on" at bounding box center [932, 191] width 113 height 23
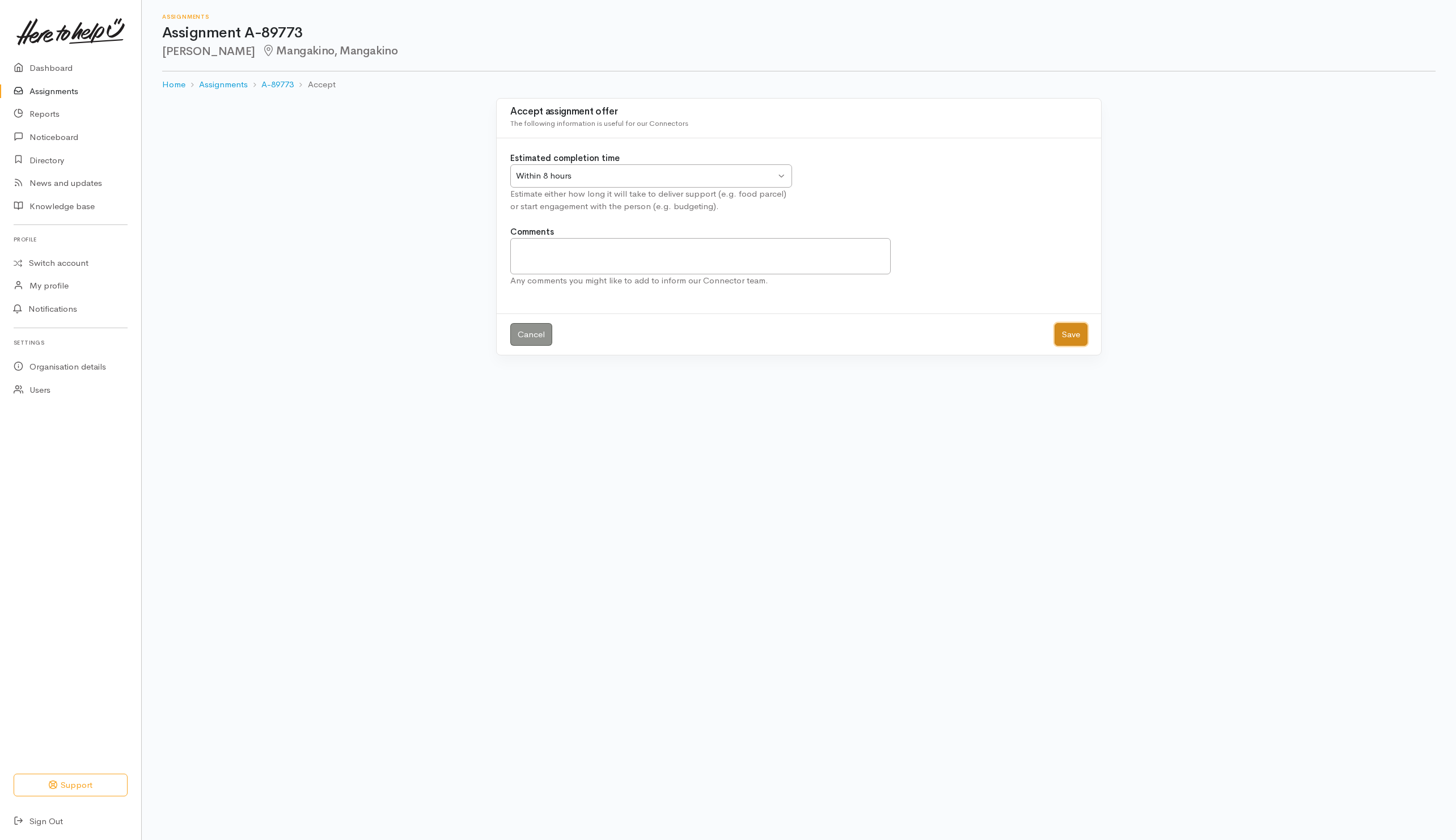
click at [1074, 330] on button "Save" at bounding box center [1071, 335] width 33 height 23
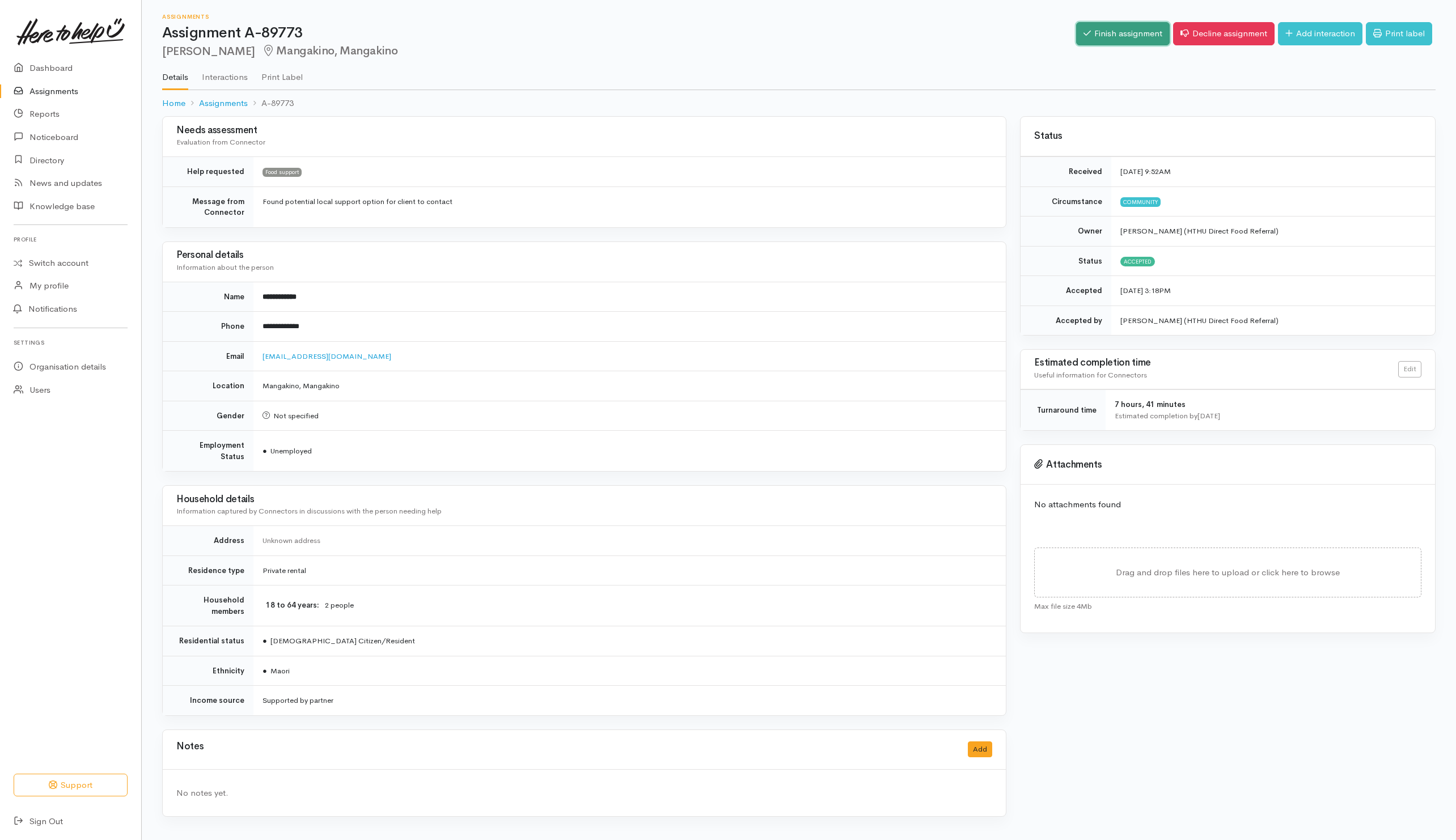
click at [1127, 41] on link "Finish assignment" at bounding box center [1122, 34] width 94 height 23
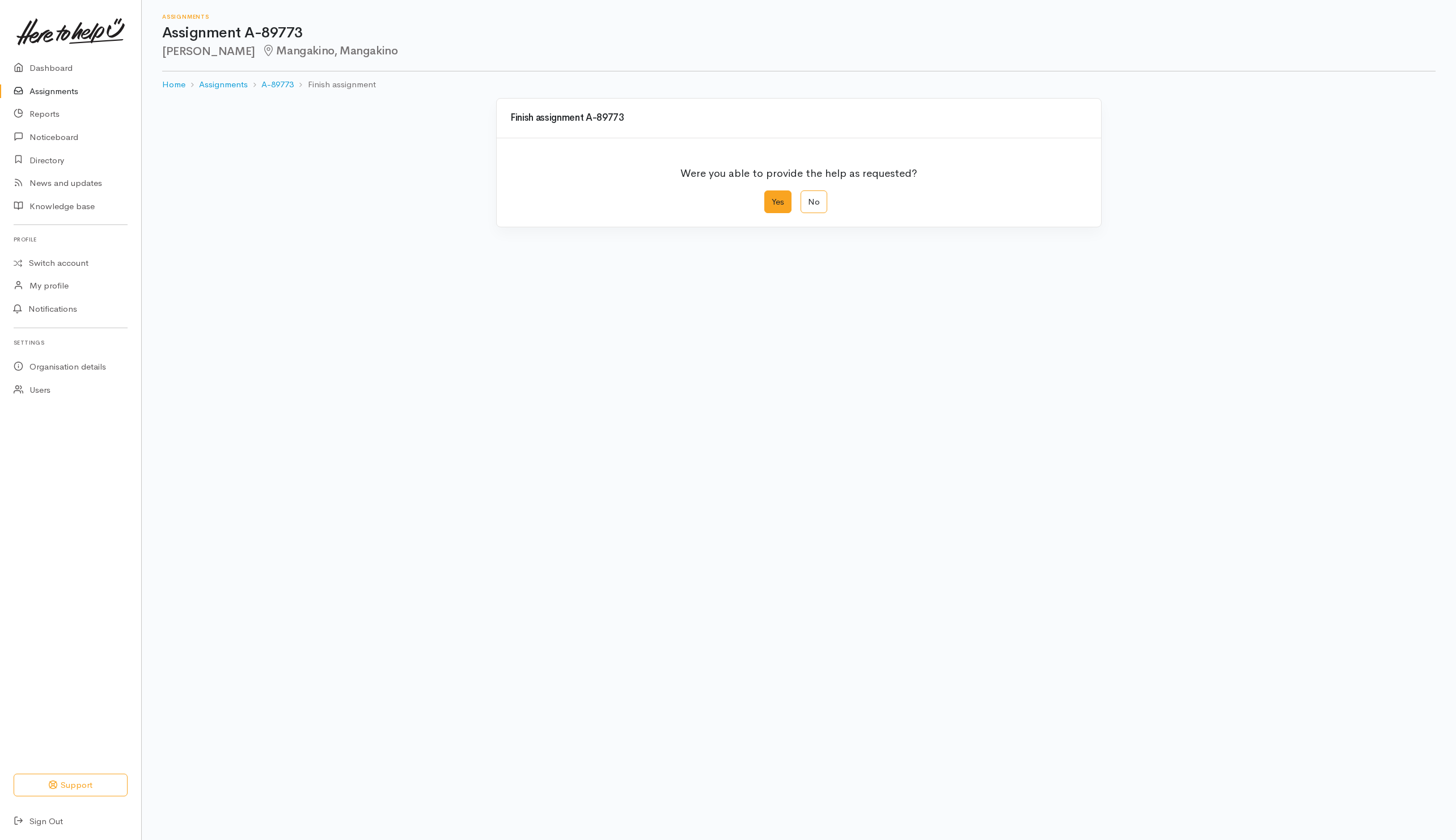
click at [781, 208] on label "Yes" at bounding box center [778, 202] width 27 height 23
click at [772, 198] on input "Yes" at bounding box center [768, 194] width 8 height 8
radio input "true"
click at [1049, 458] on div "Cancel Save" at bounding box center [798, 455] width 604 height 51
click at [1060, 458] on button "Save" at bounding box center [1071, 455] width 33 height 23
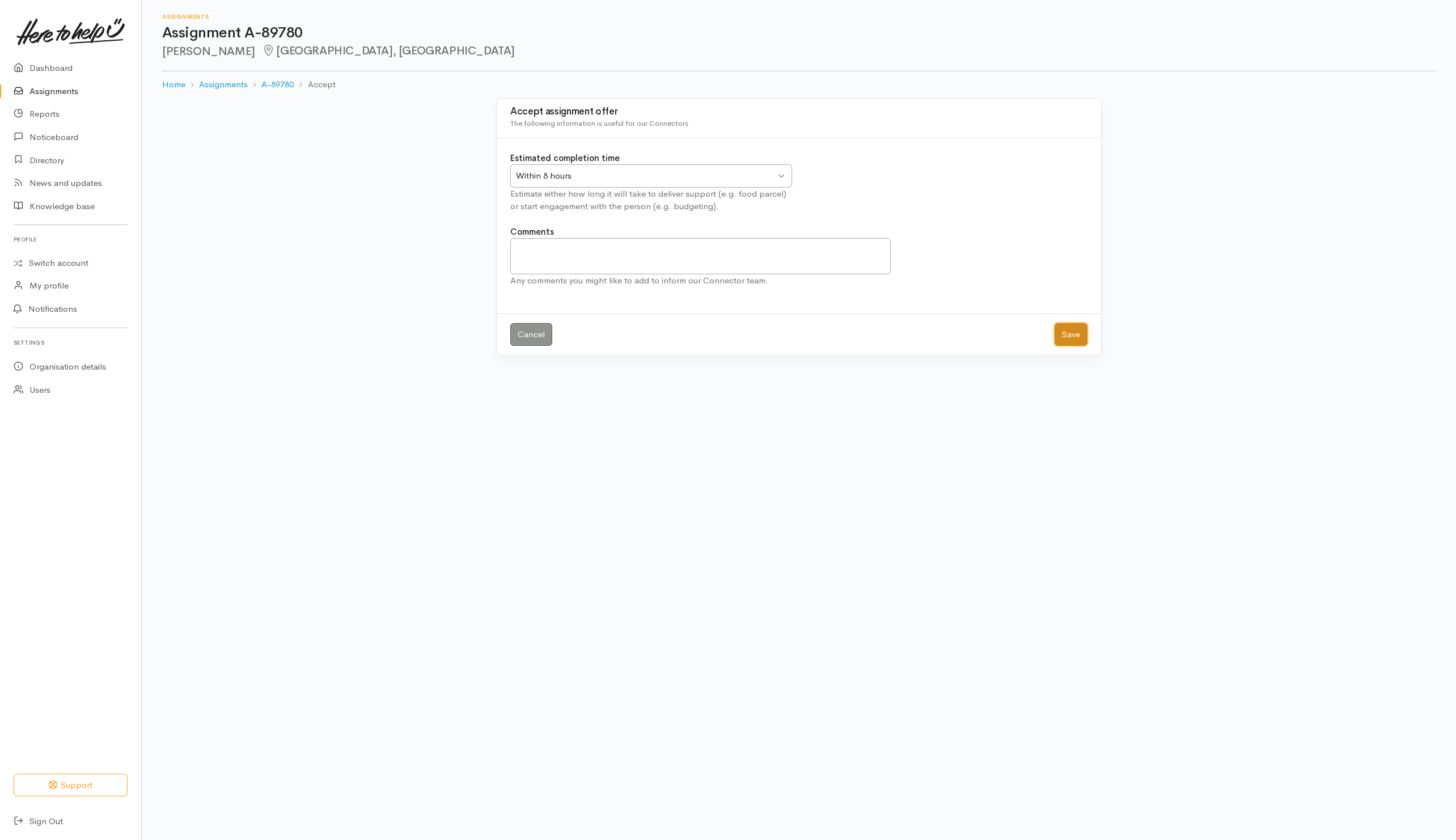
click at [1081, 336] on button "Save" at bounding box center [1071, 335] width 33 height 23
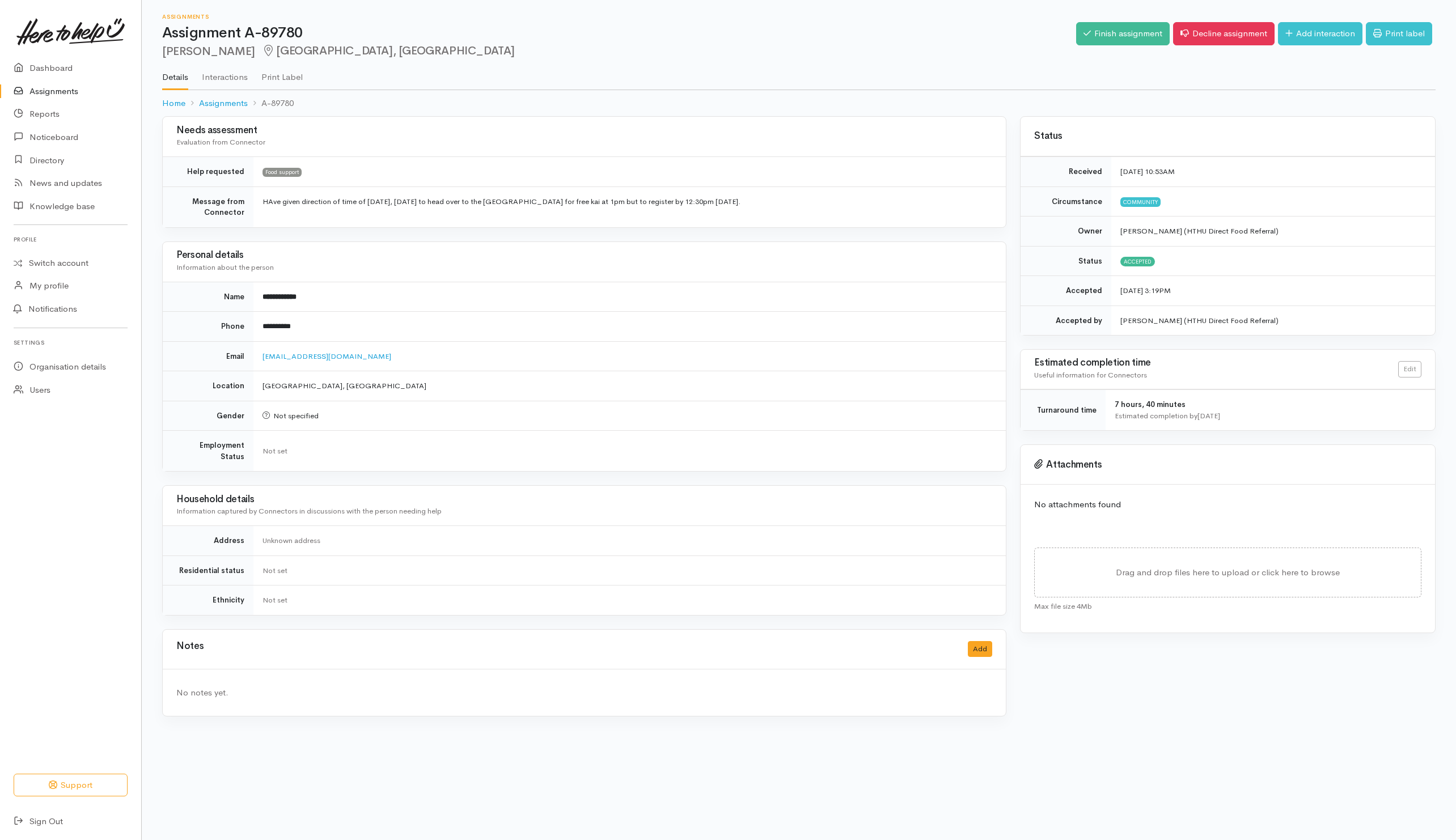
click at [1117, 20] on div "Finish assignment Decline assignment Add interaction Print label" at bounding box center [1255, 35] width 359 height 37
click at [1119, 34] on link "Finish assignment" at bounding box center [1122, 34] width 94 height 23
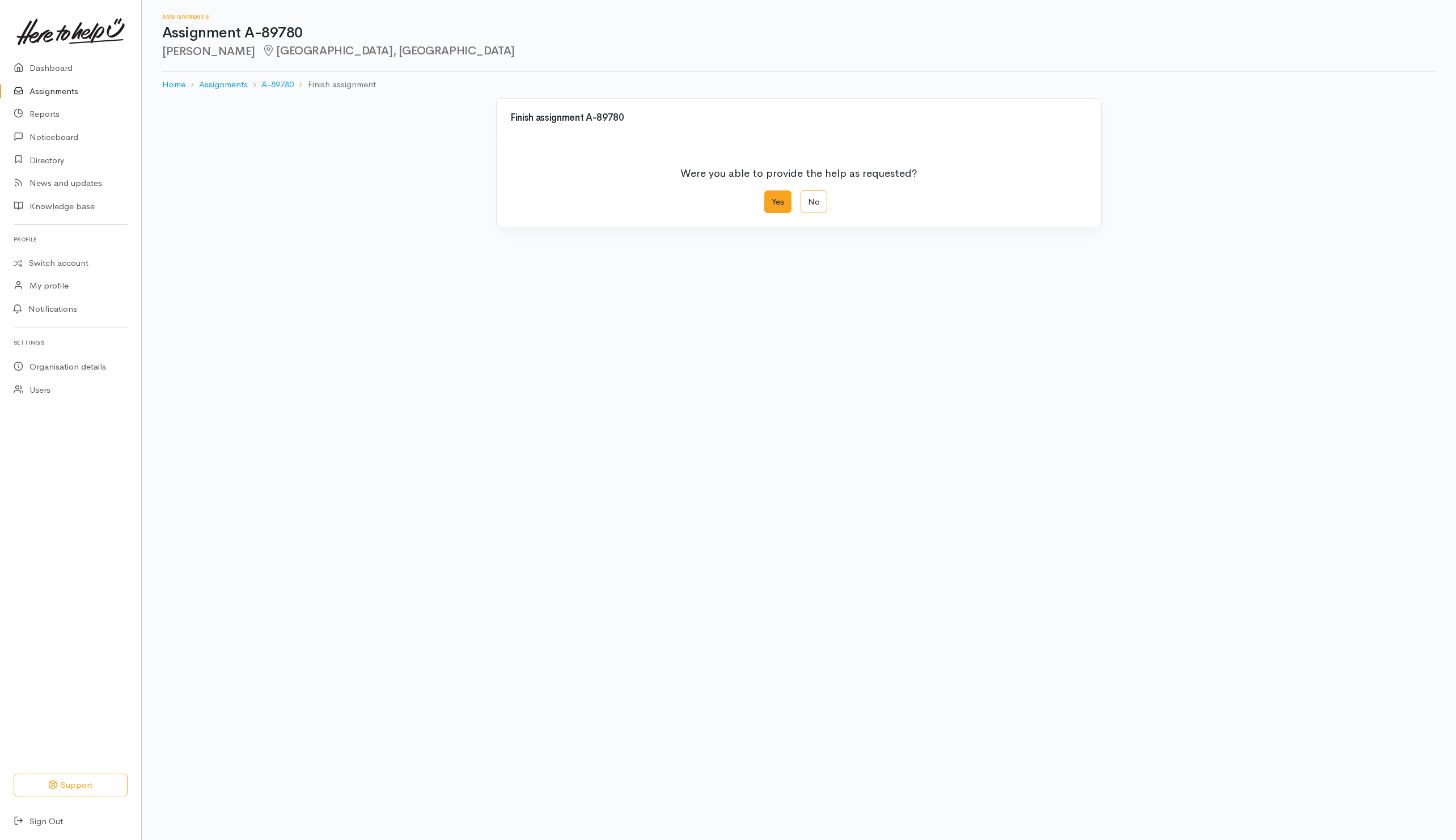
click at [778, 198] on label "Yes" at bounding box center [778, 202] width 27 height 23
click at [772, 198] on input "Yes" at bounding box center [768, 194] width 8 height 8
radio input "true"
click at [1062, 460] on button "Save" at bounding box center [1071, 455] width 33 height 23
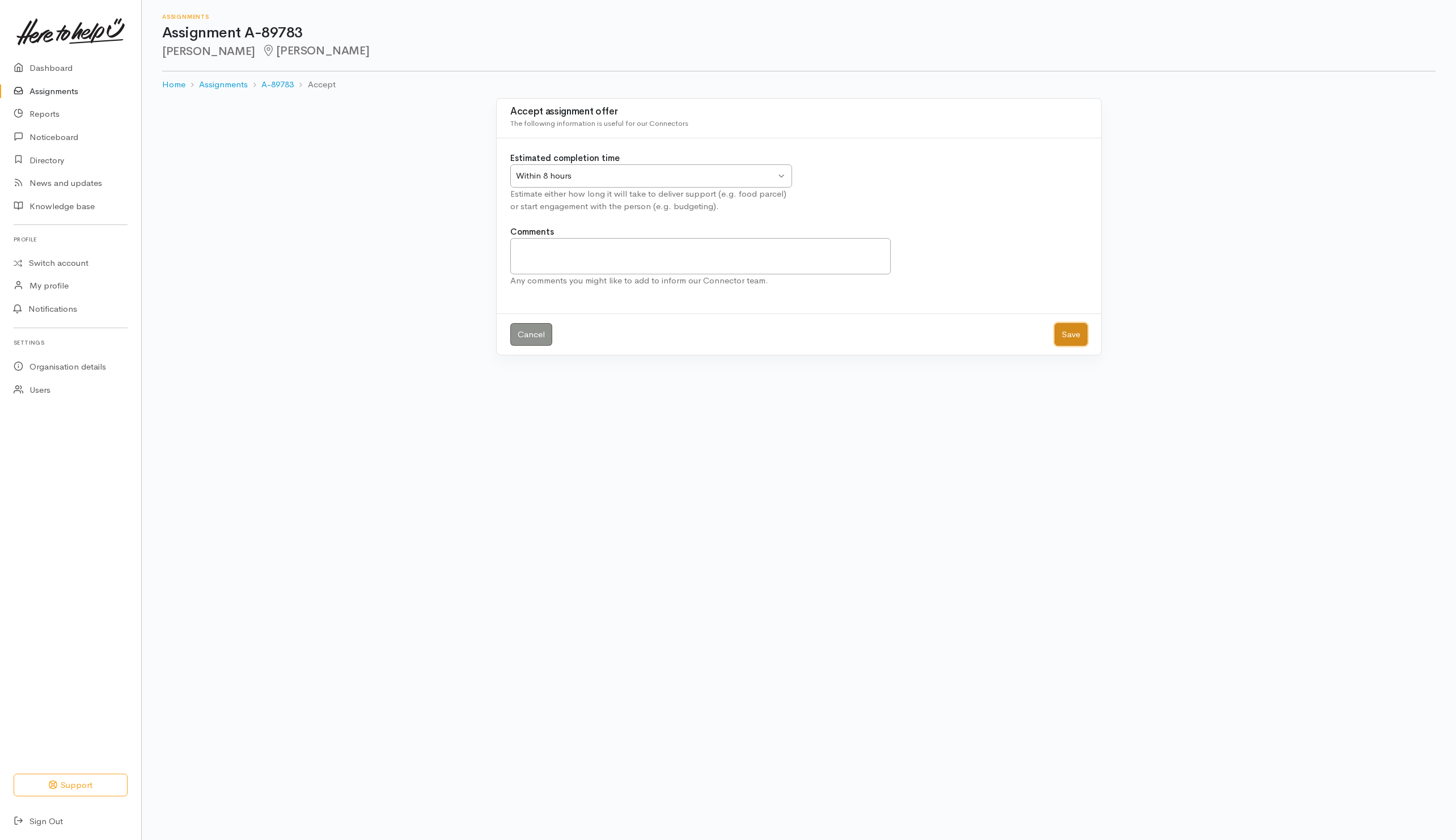
click at [1055, 336] on button "Save" at bounding box center [1071, 335] width 33 height 23
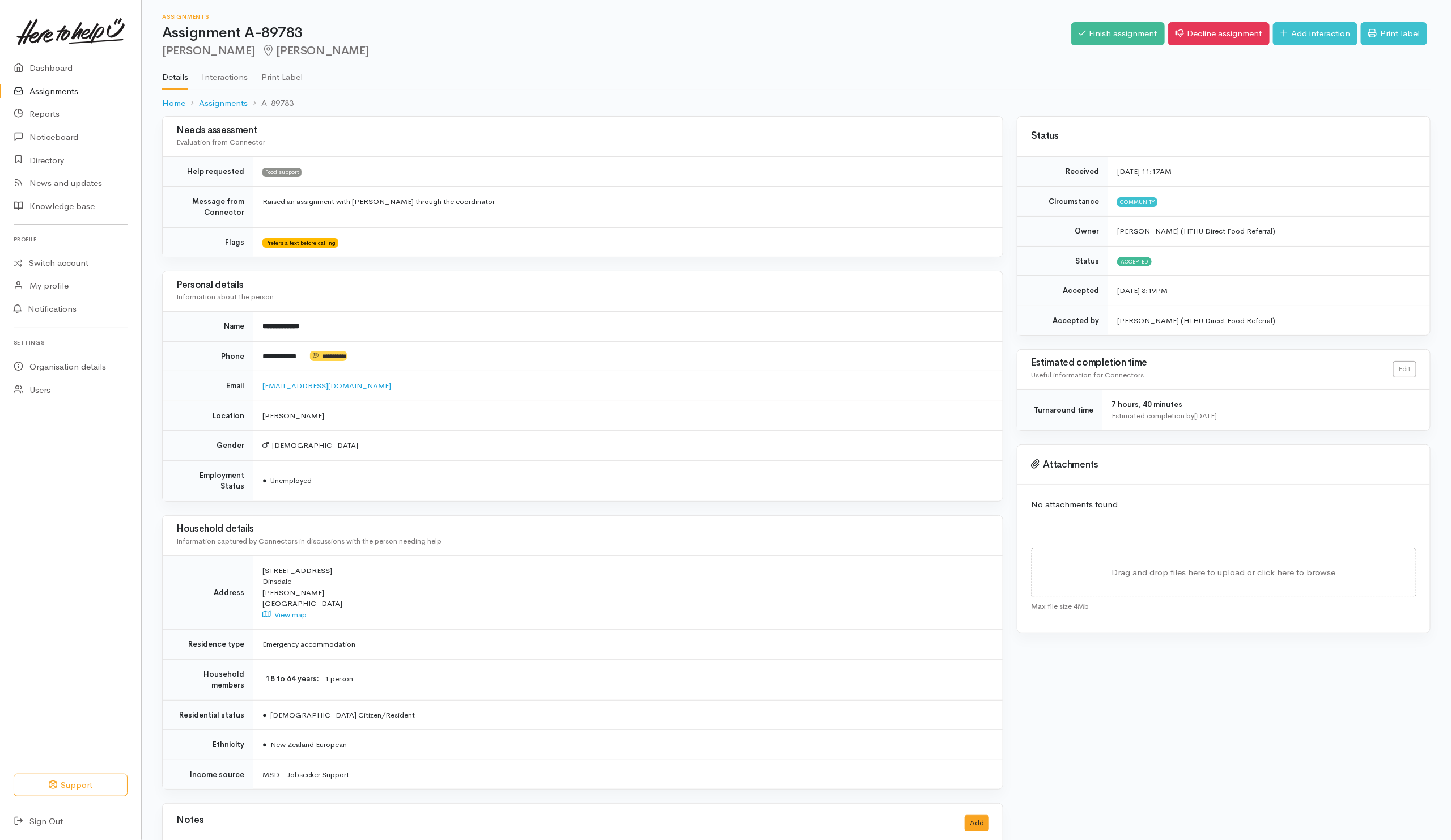
click at [1098, 47] on div "Finish assignment Decline assignment Add interaction Print label" at bounding box center [1251, 35] width 359 height 37
click at [1099, 29] on link "Finish assignment" at bounding box center [1118, 34] width 94 height 23
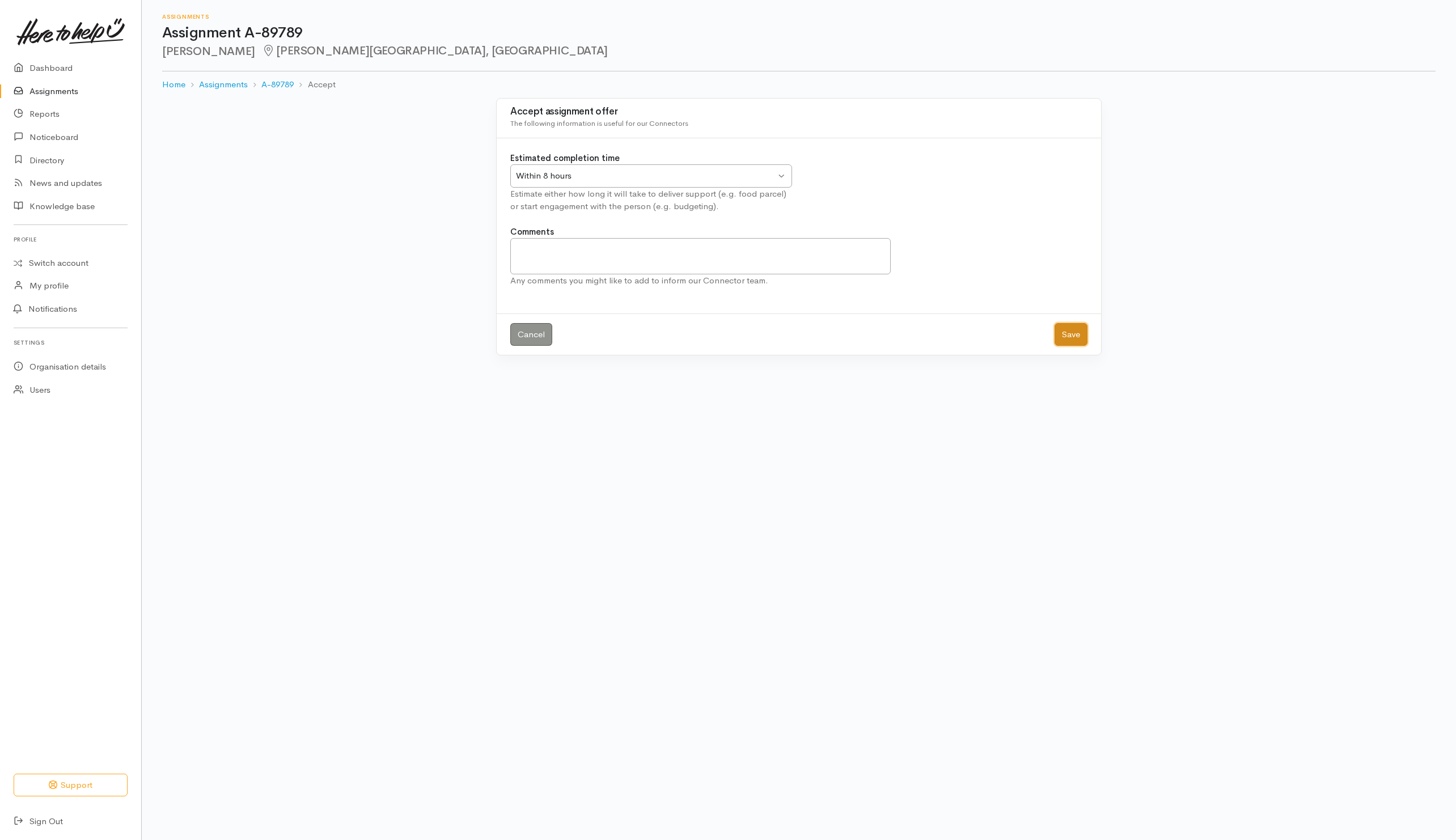
click at [1067, 335] on button "Save" at bounding box center [1071, 335] width 33 height 23
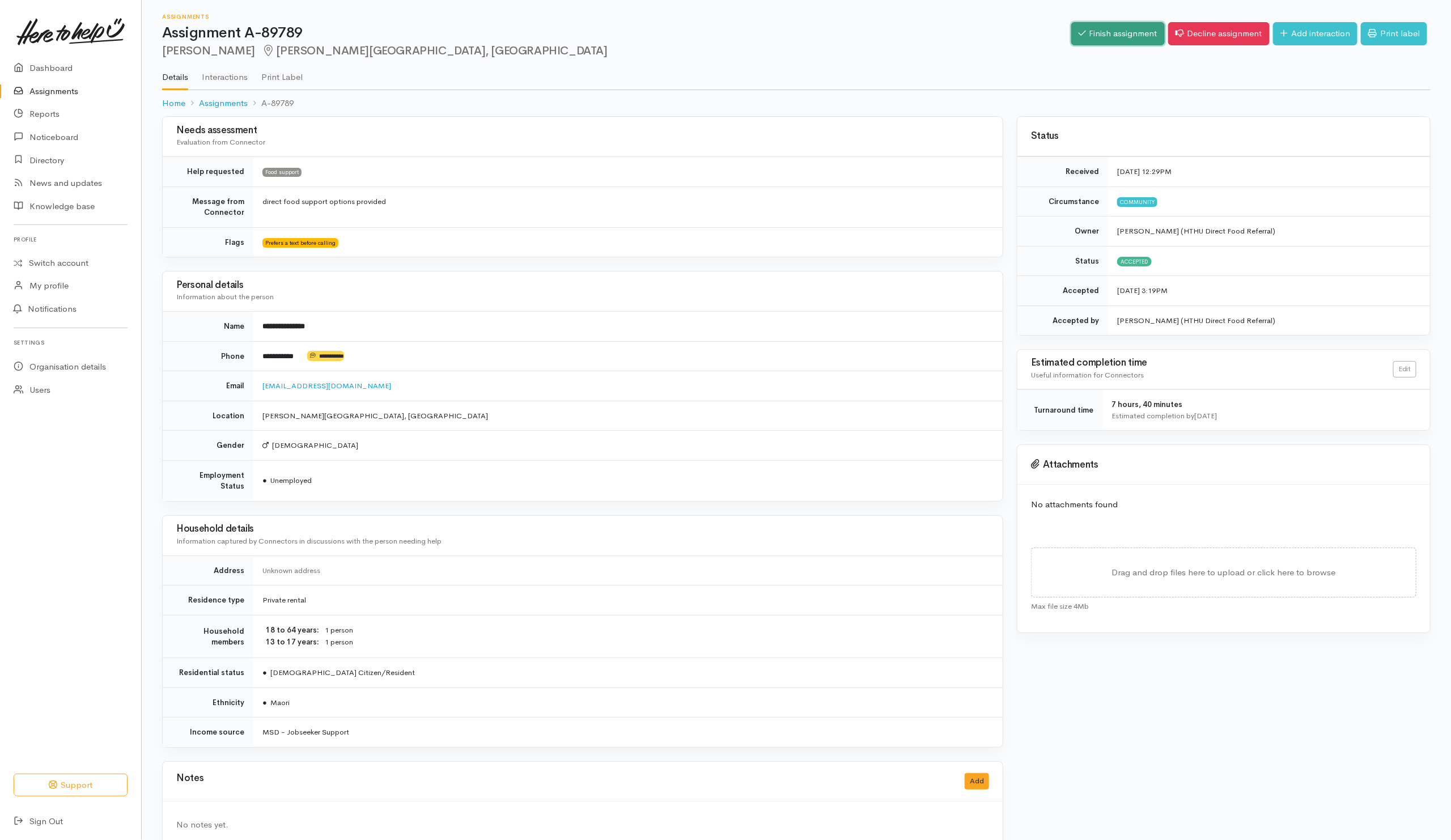
click at [1104, 30] on link "Finish assignment" at bounding box center [1118, 34] width 94 height 23
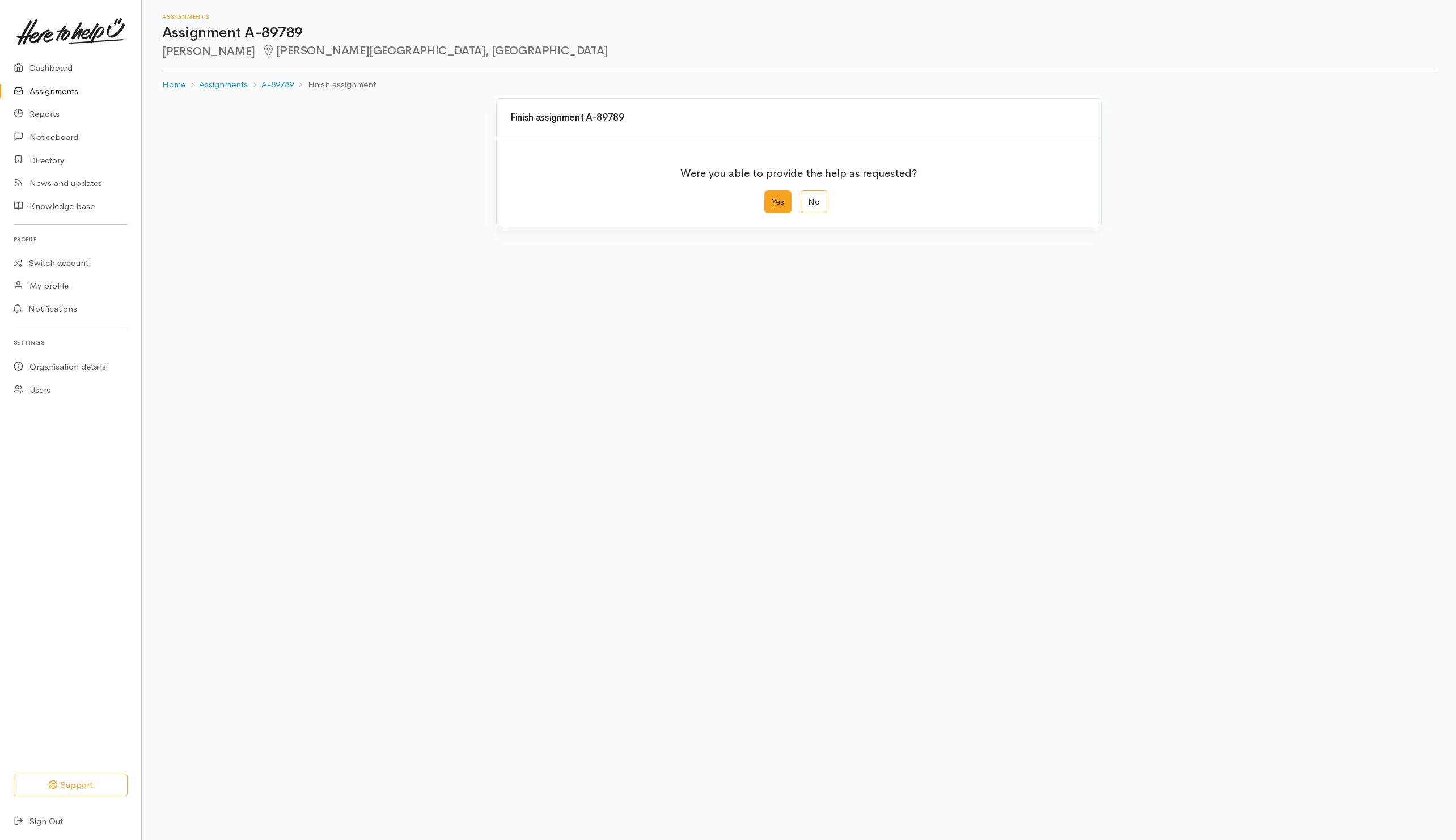
click at [781, 213] on label "Yes" at bounding box center [778, 202] width 27 height 23
click at [772, 198] on input "Yes" at bounding box center [768, 194] width 8 height 8
radio input "true"
click at [1085, 462] on button "Save" at bounding box center [1071, 455] width 33 height 23
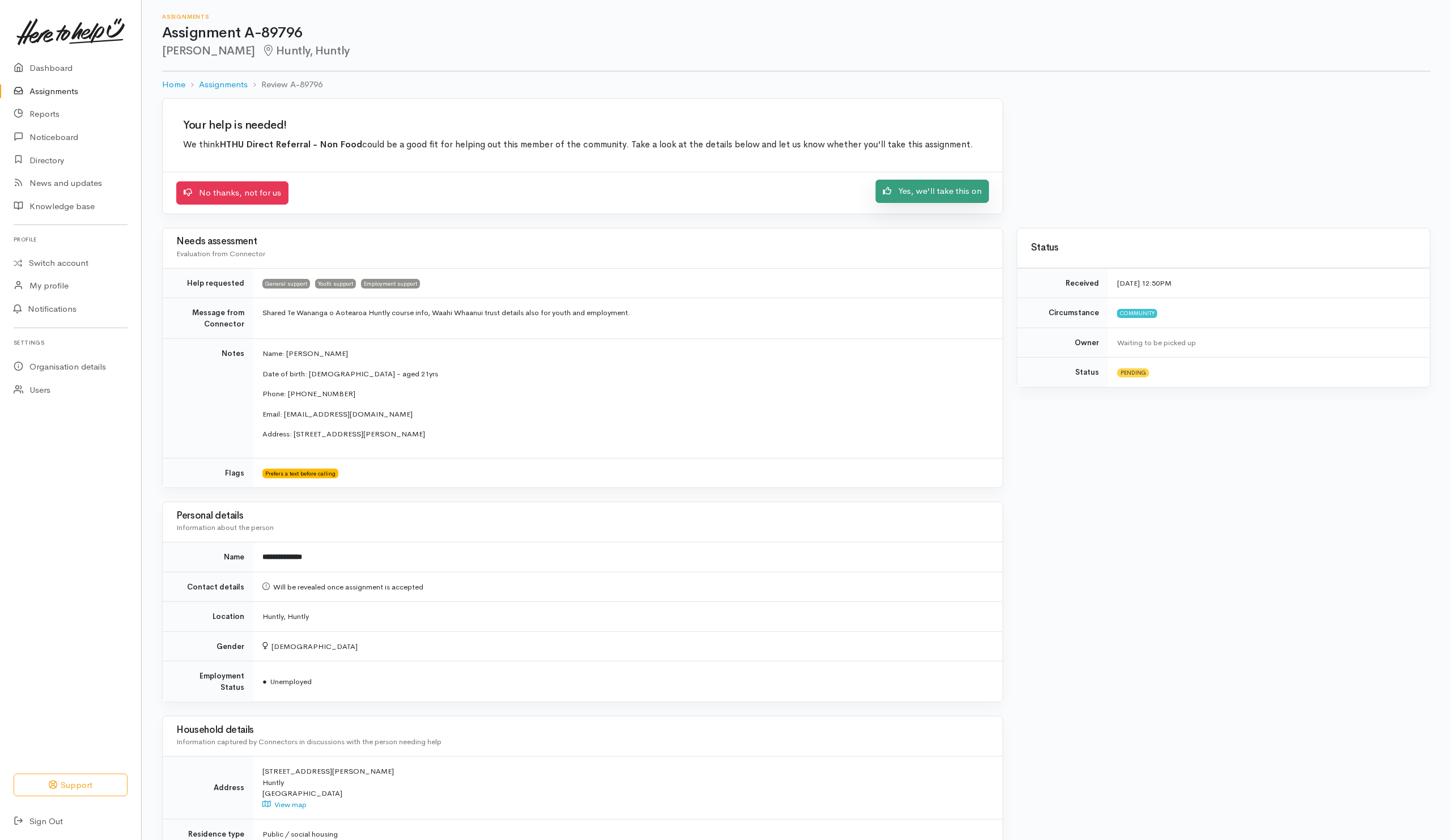
click at [926, 199] on link "Yes, we'll take this on" at bounding box center [932, 191] width 113 height 23
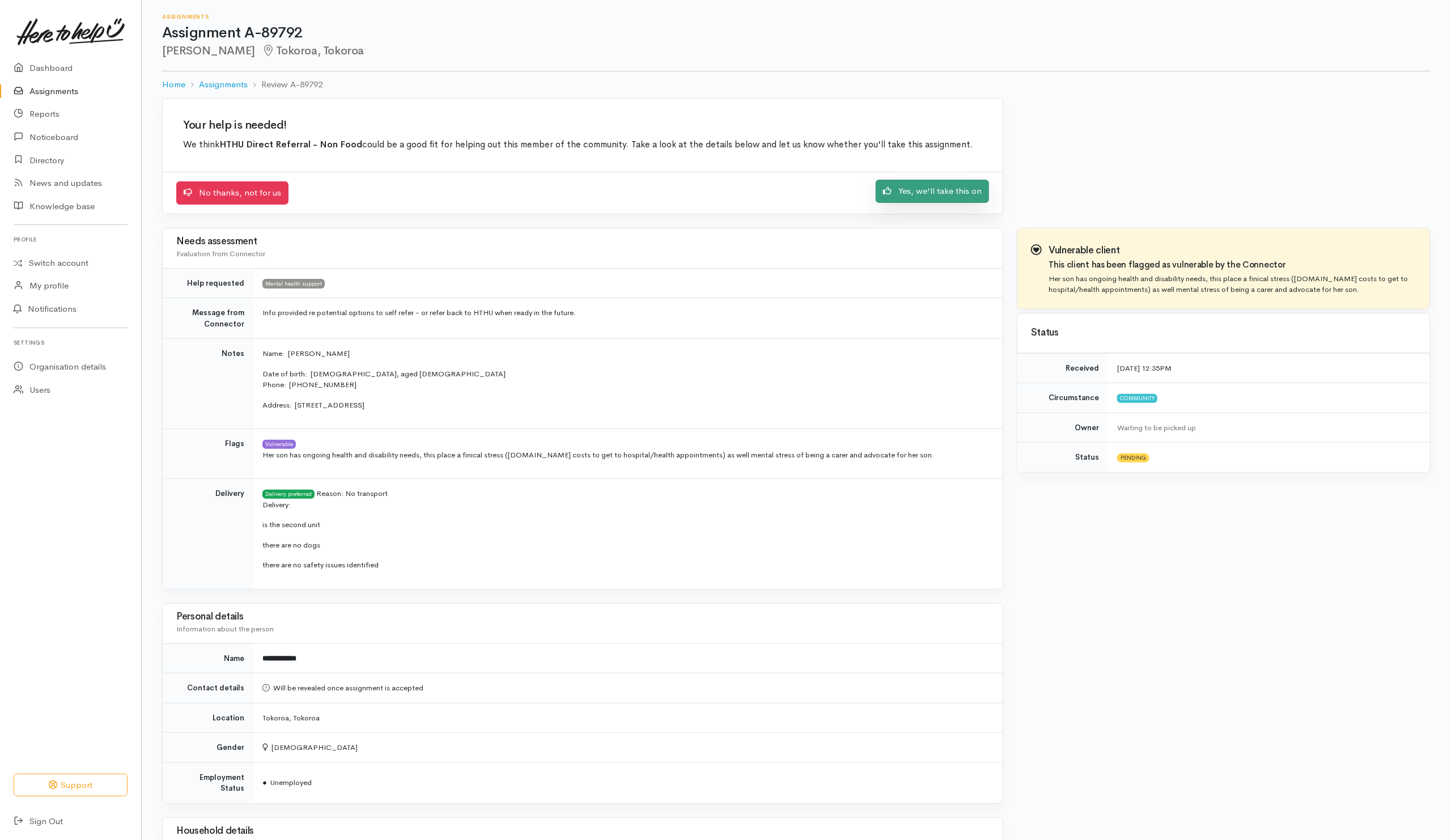
click at [919, 183] on link "Yes, we'll take this on" at bounding box center [932, 191] width 113 height 23
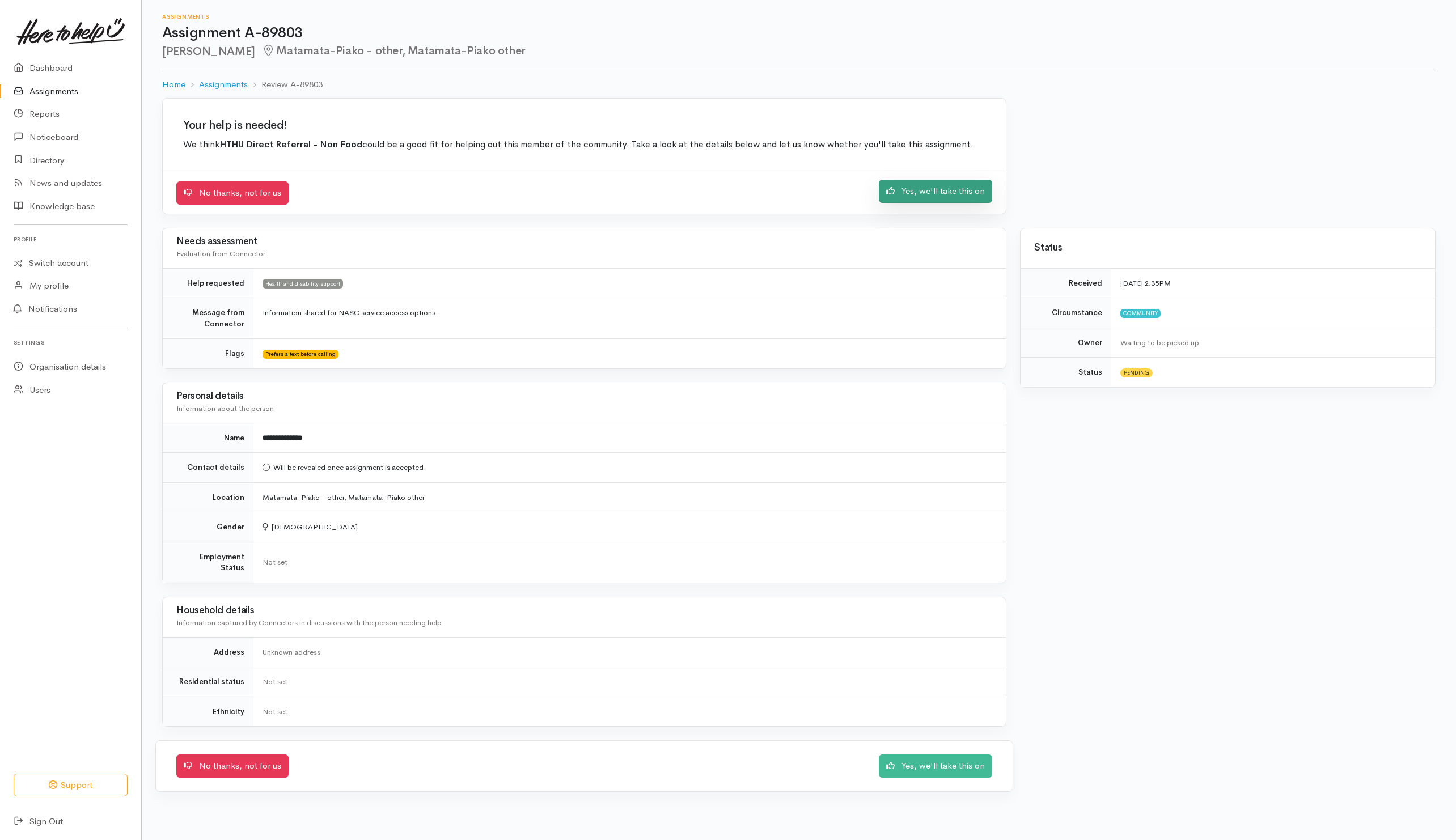
click at [907, 192] on link "Yes, we'll take this on" at bounding box center [935, 191] width 113 height 23
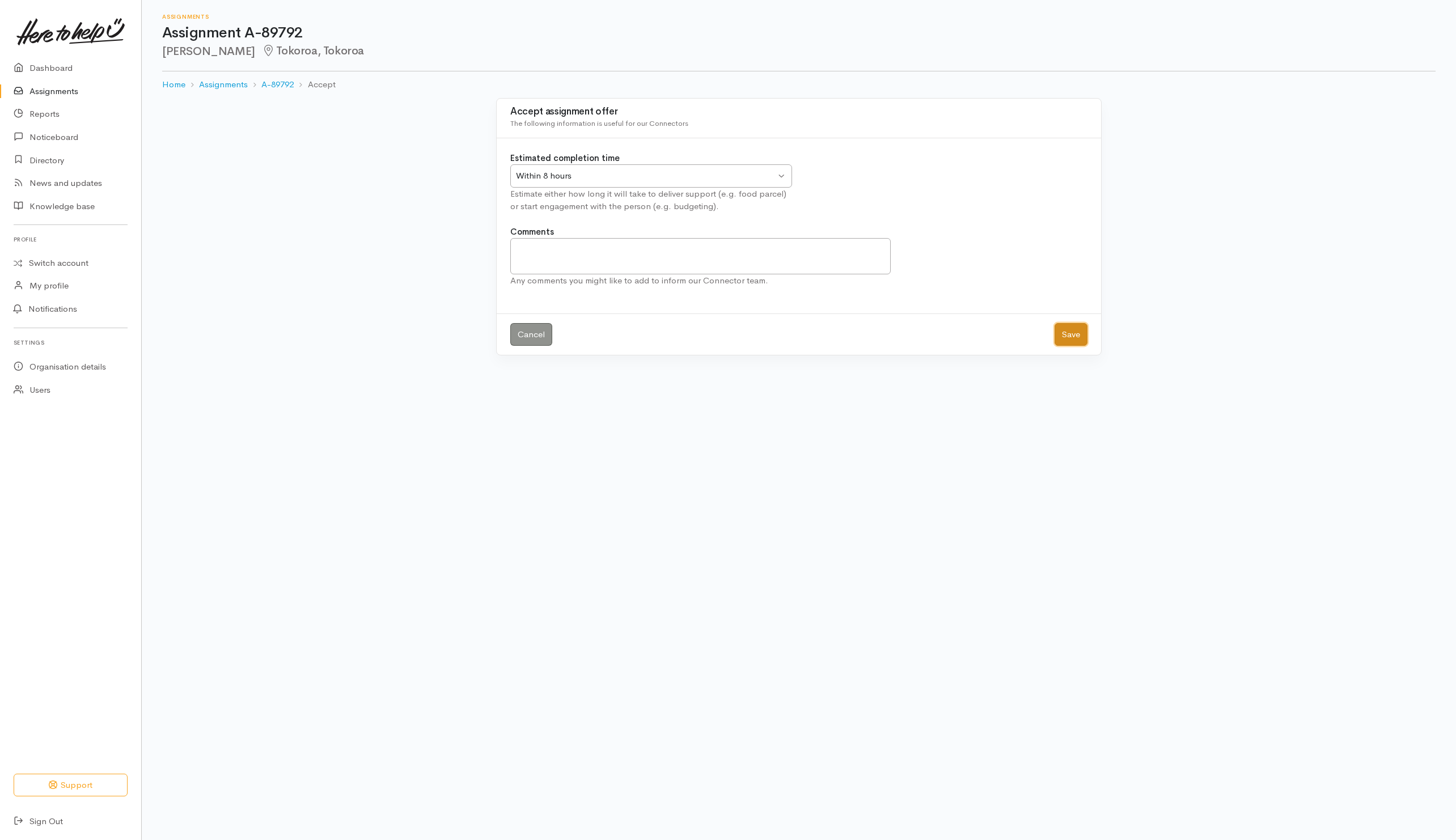
click at [1067, 324] on button "Save" at bounding box center [1071, 335] width 33 height 23
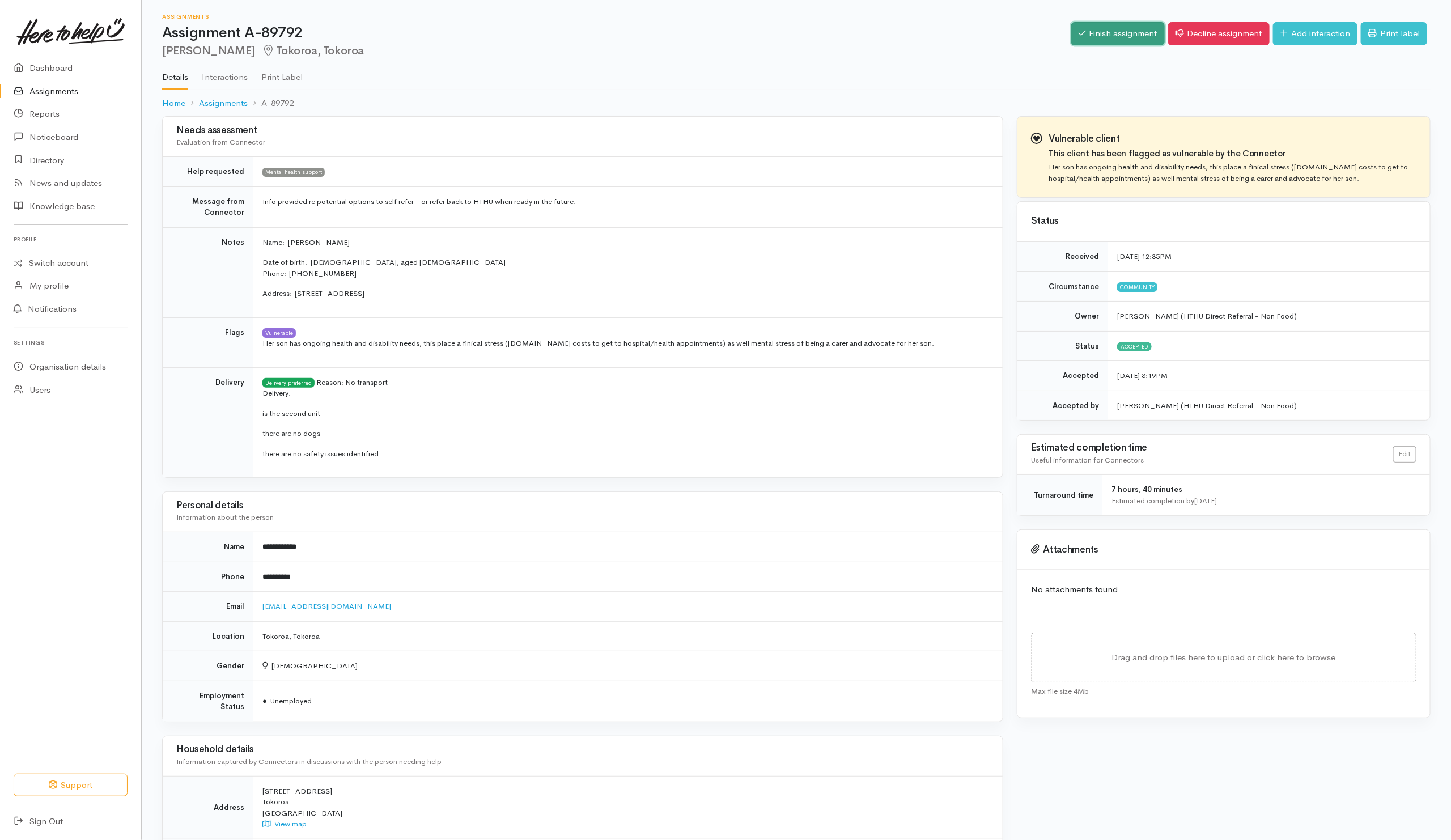
click at [1134, 40] on link "Finish assignment" at bounding box center [1118, 34] width 94 height 23
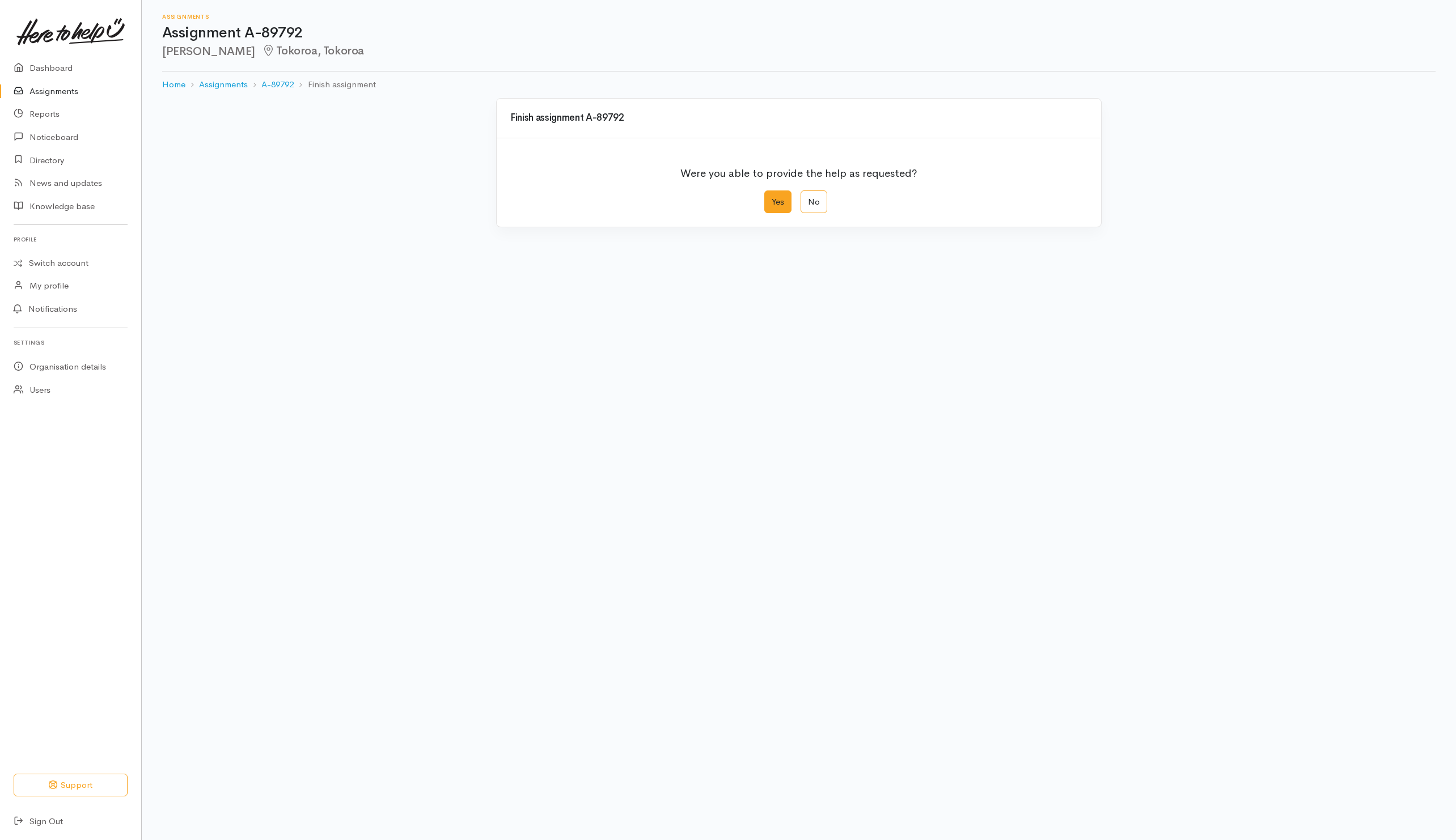
click at [780, 206] on label "Yes" at bounding box center [778, 202] width 27 height 23
click at [772, 198] on input "Yes" at bounding box center [768, 194] width 8 height 8
radio input "true"
click at [1070, 465] on button "Save" at bounding box center [1071, 455] width 33 height 23
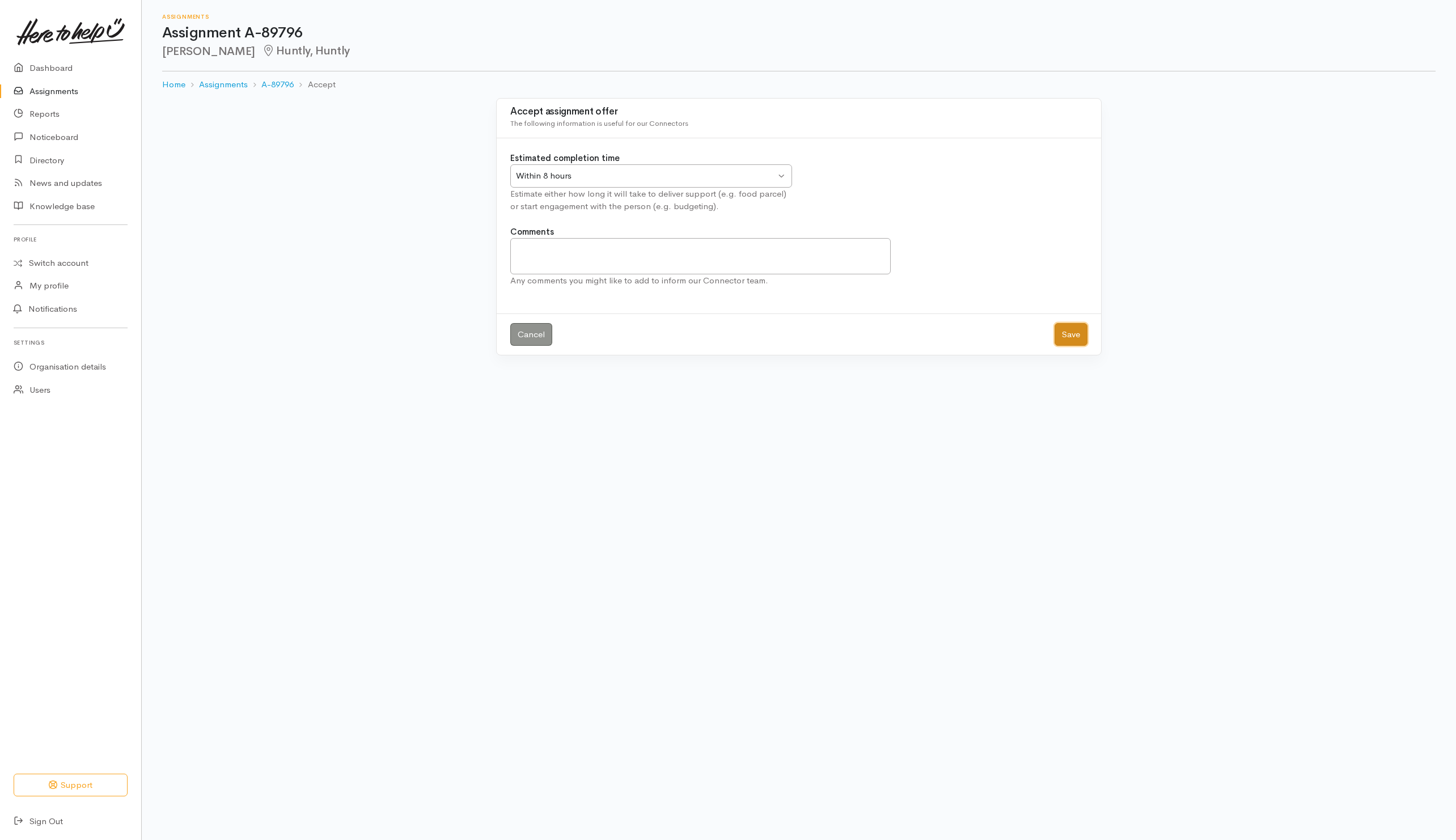
click at [1065, 338] on button "Save" at bounding box center [1071, 335] width 33 height 23
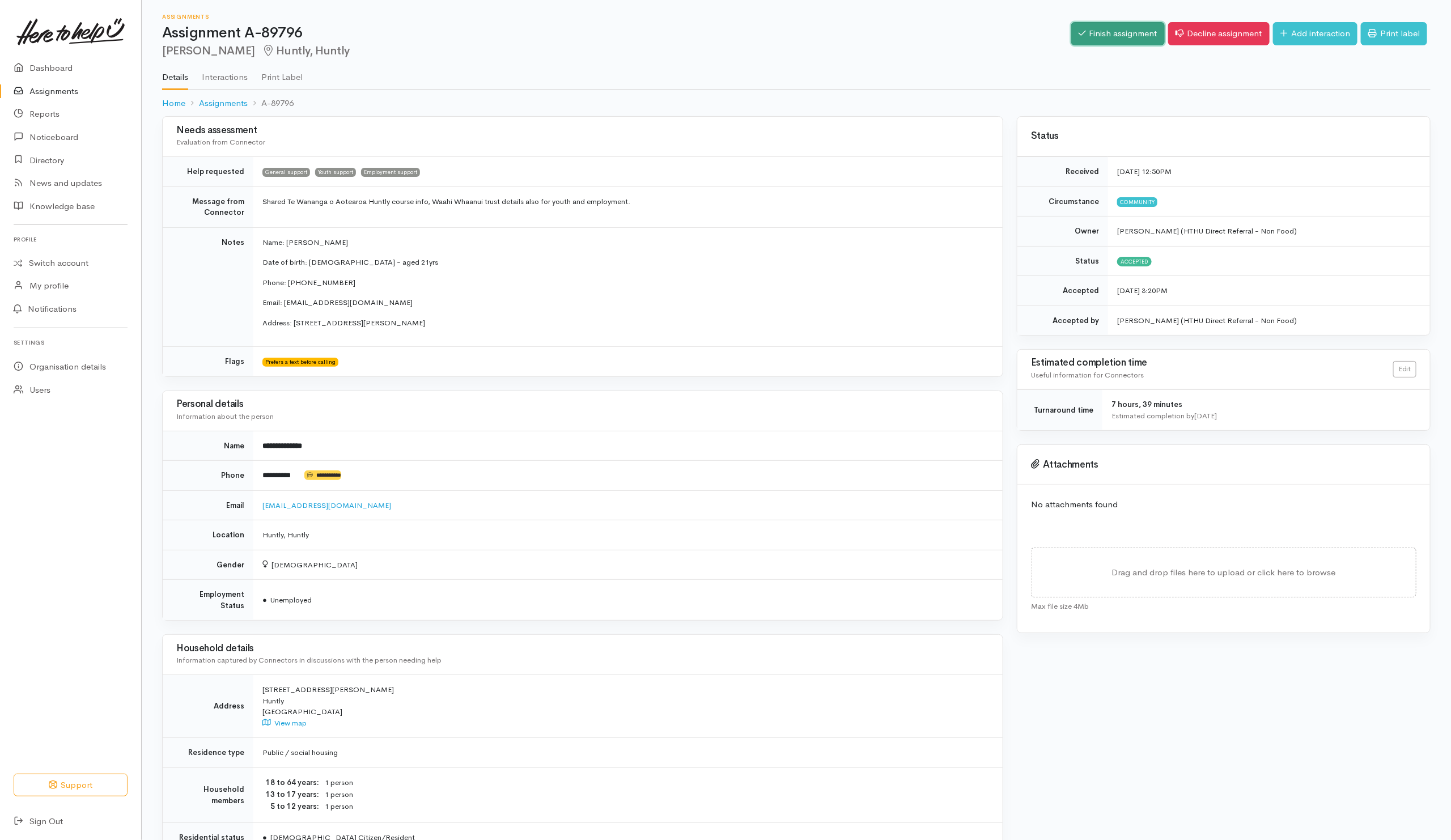
click at [1120, 29] on link "Finish assignment" at bounding box center [1118, 34] width 94 height 23
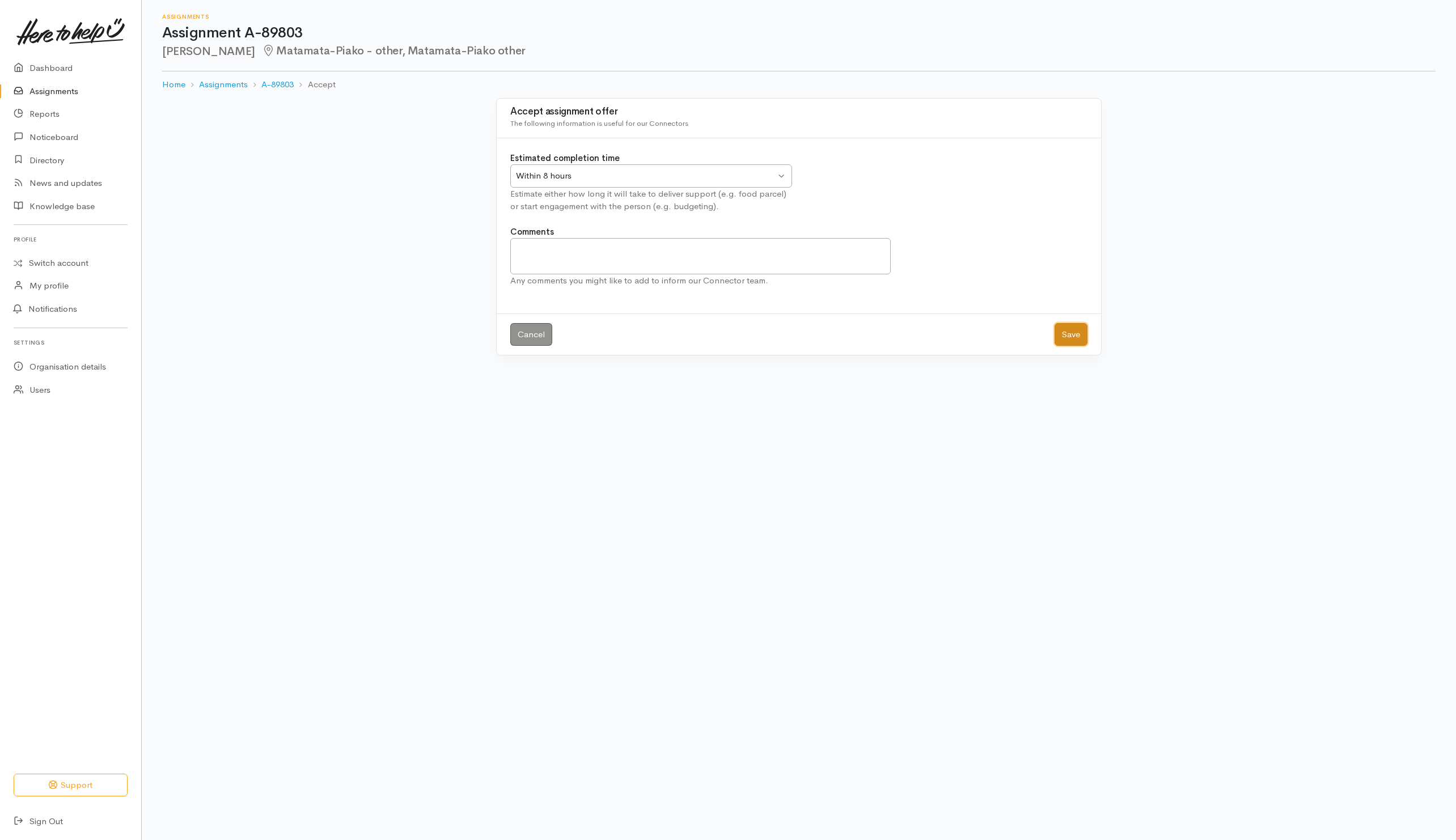
click at [1062, 332] on button "Save" at bounding box center [1071, 335] width 33 height 23
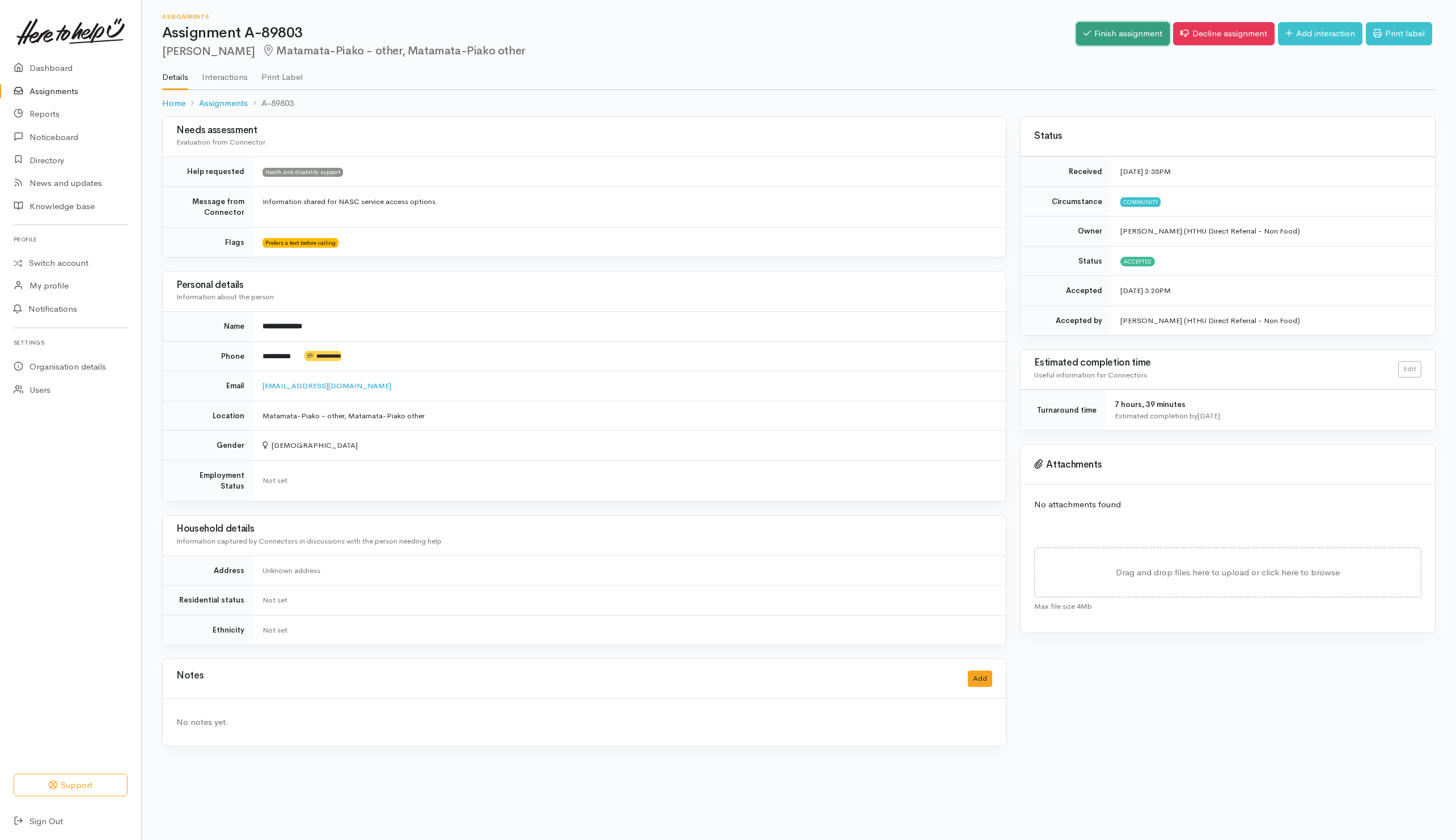
click at [1082, 39] on link "Finish assignment" at bounding box center [1122, 34] width 94 height 23
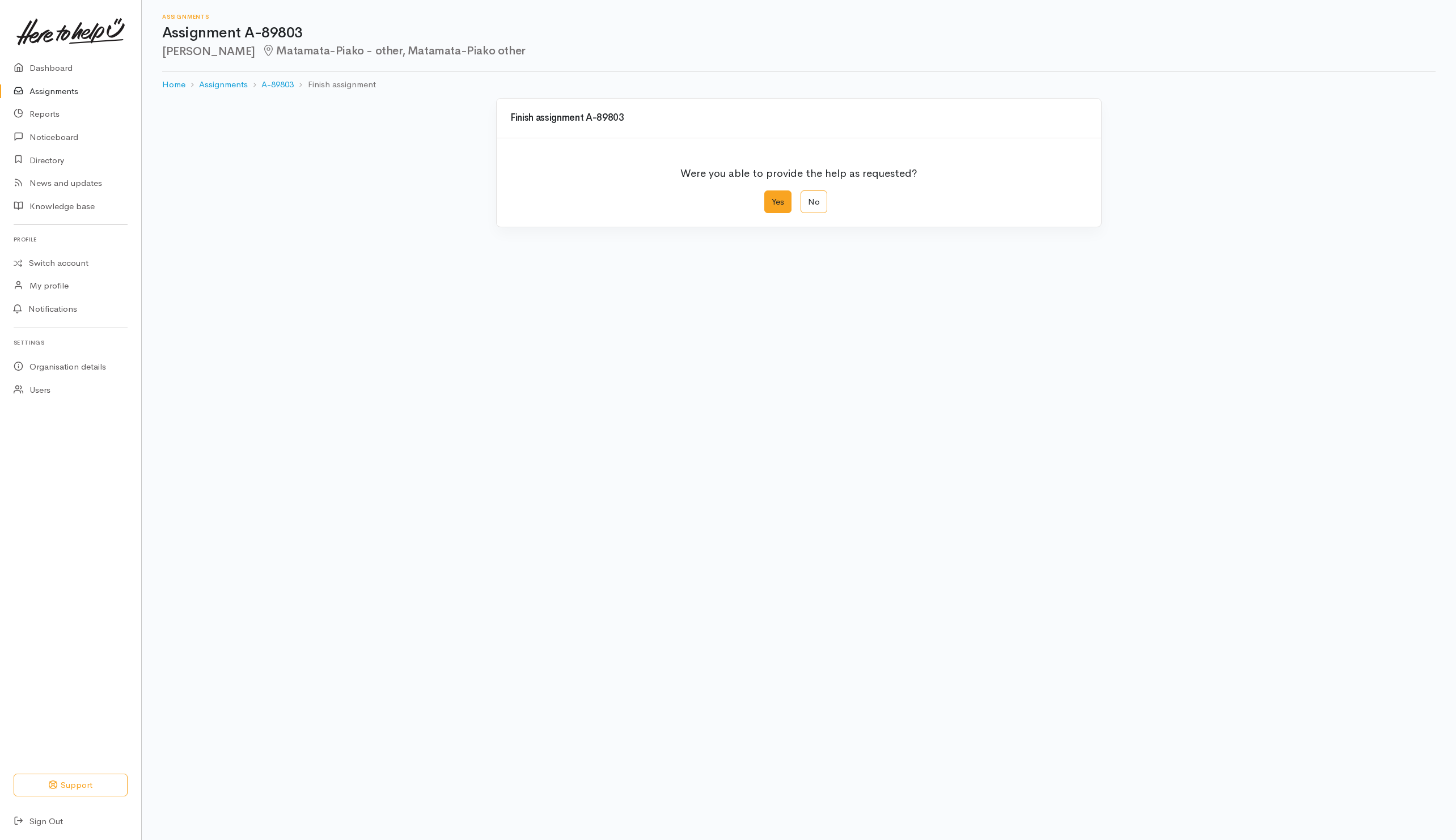
click at [771, 209] on label "Yes" at bounding box center [778, 202] width 27 height 23
click at [771, 198] on input "Yes" at bounding box center [768, 194] width 8 height 8
radio input "true"
click at [1056, 453] on button "Save" at bounding box center [1071, 455] width 33 height 23
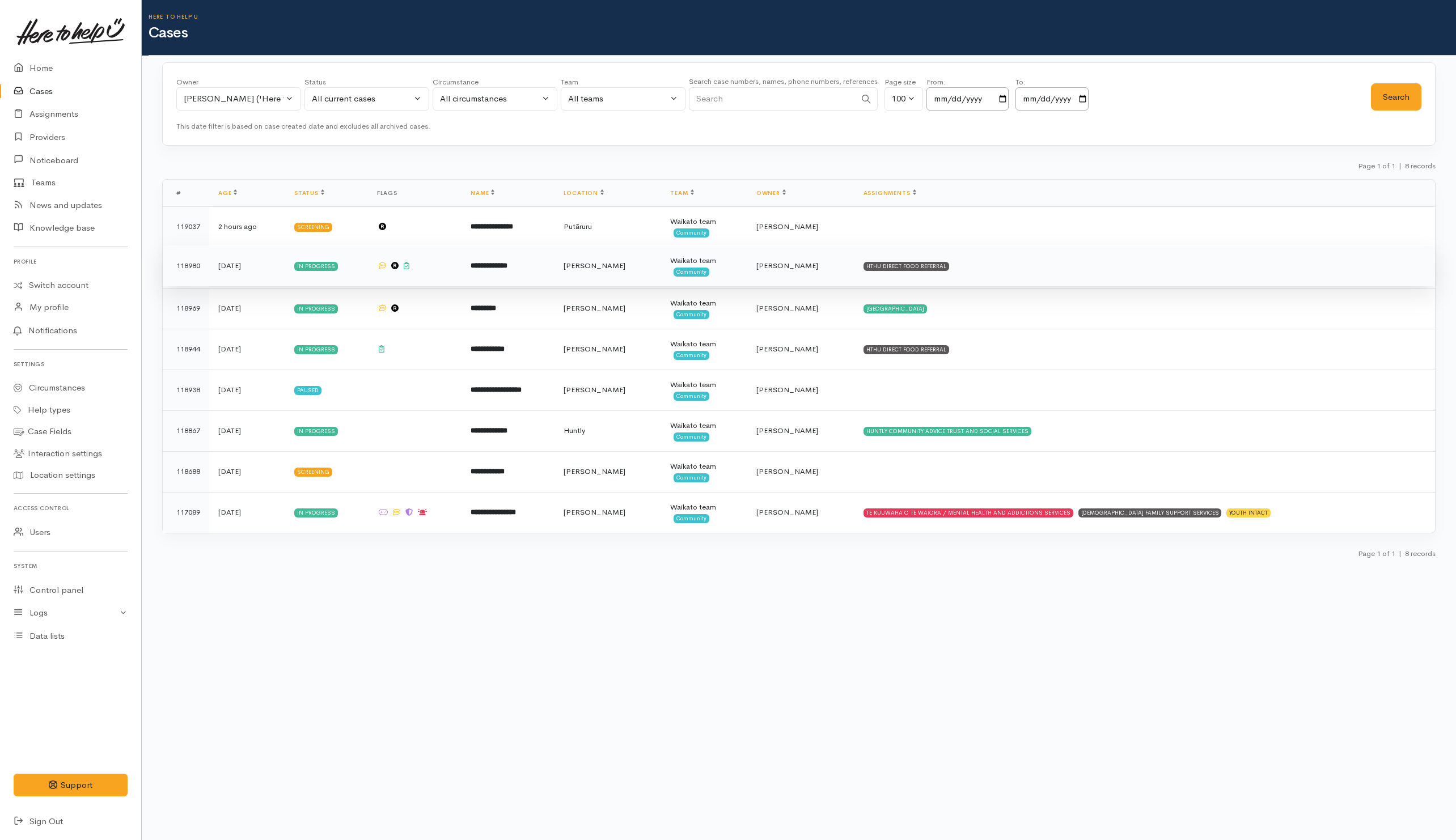
click at [1084, 276] on td "HTHU DIRECT FOOD REFERRAL" at bounding box center [1144, 266] width 581 height 41
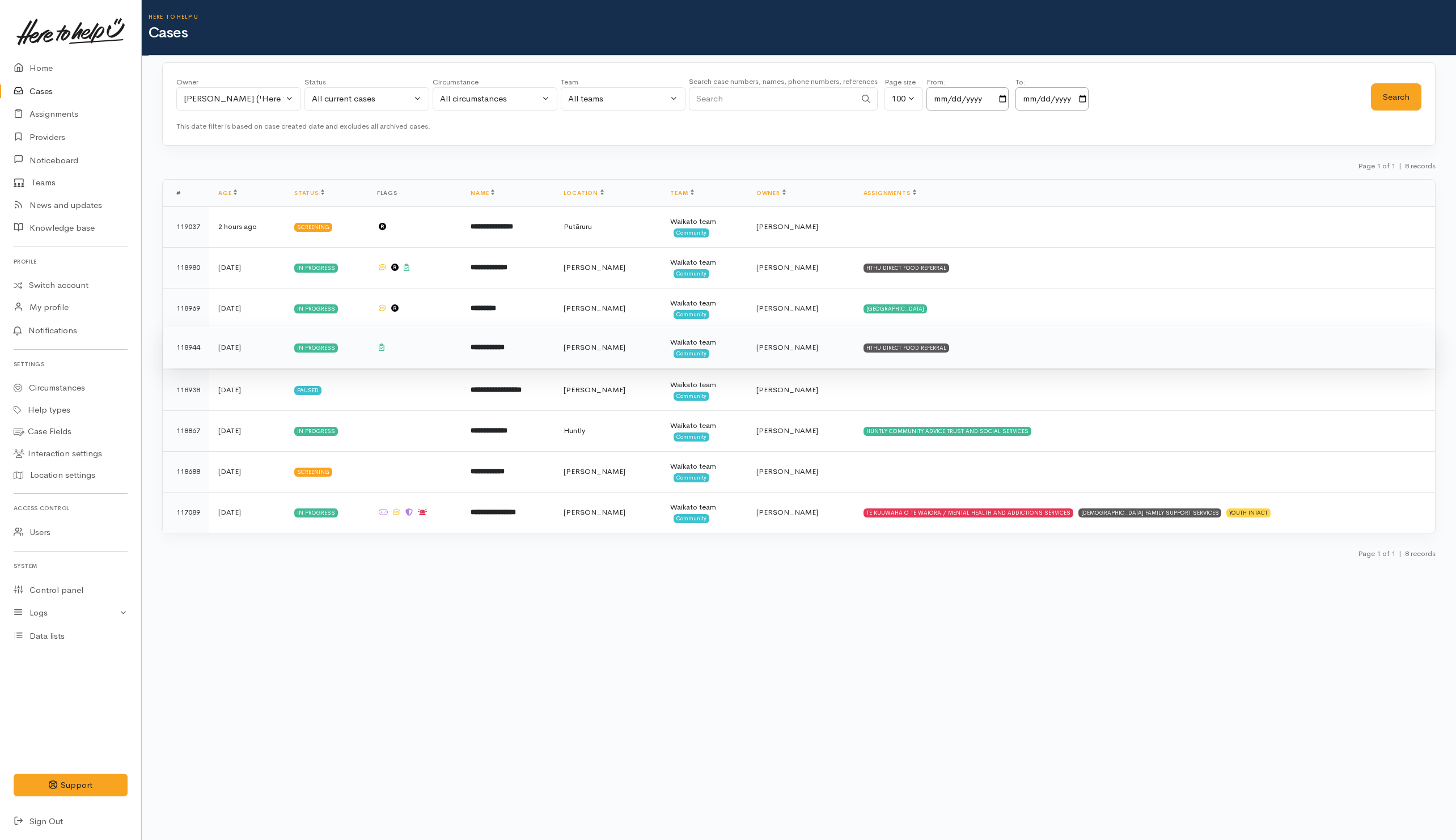
click at [1040, 344] on td "HTHU DIRECT FOOD REFERRAL" at bounding box center [1144, 347] width 581 height 41
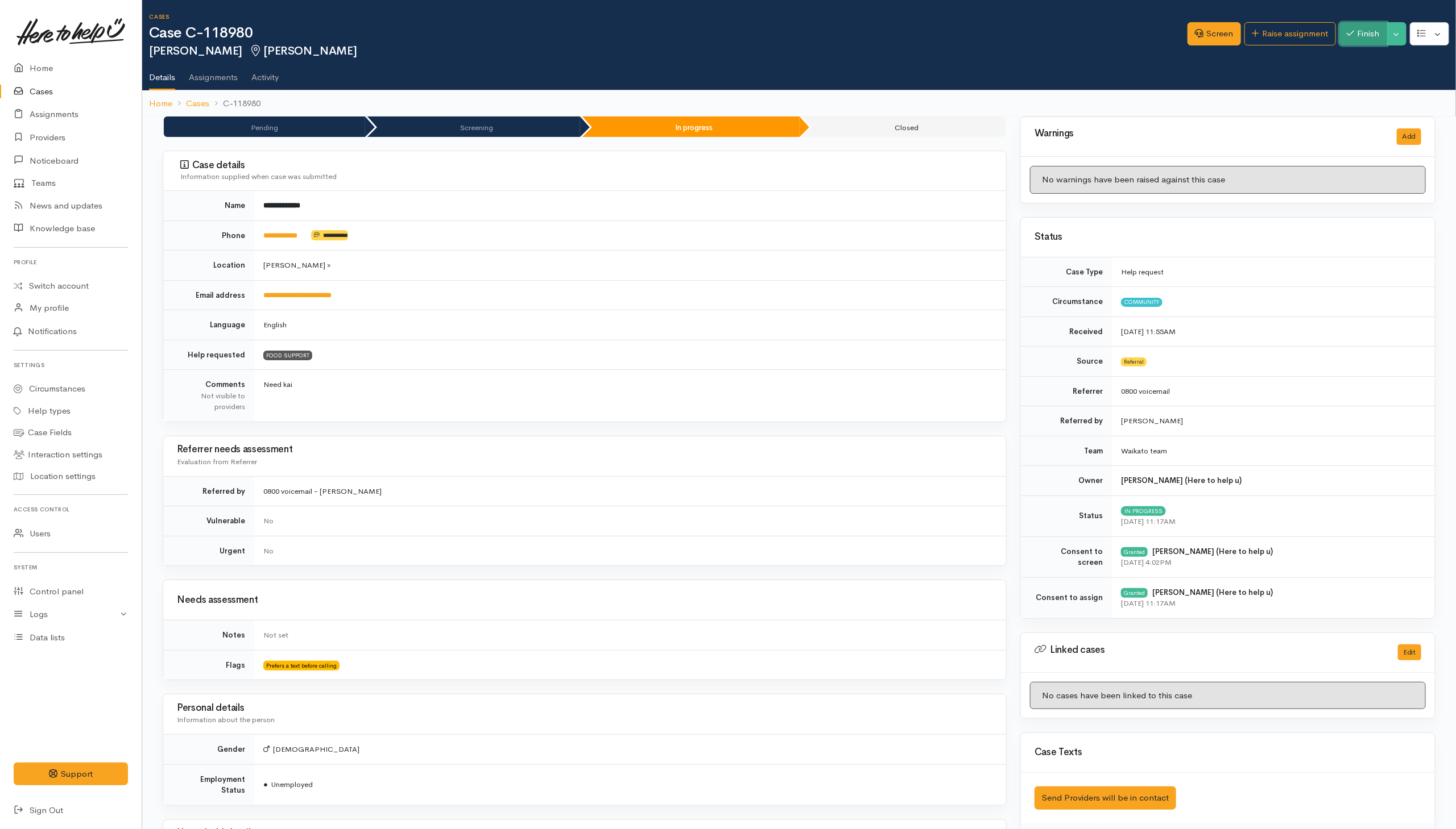
click at [968, 27] on button "Finish" at bounding box center [1363, 34] width 48 height 23
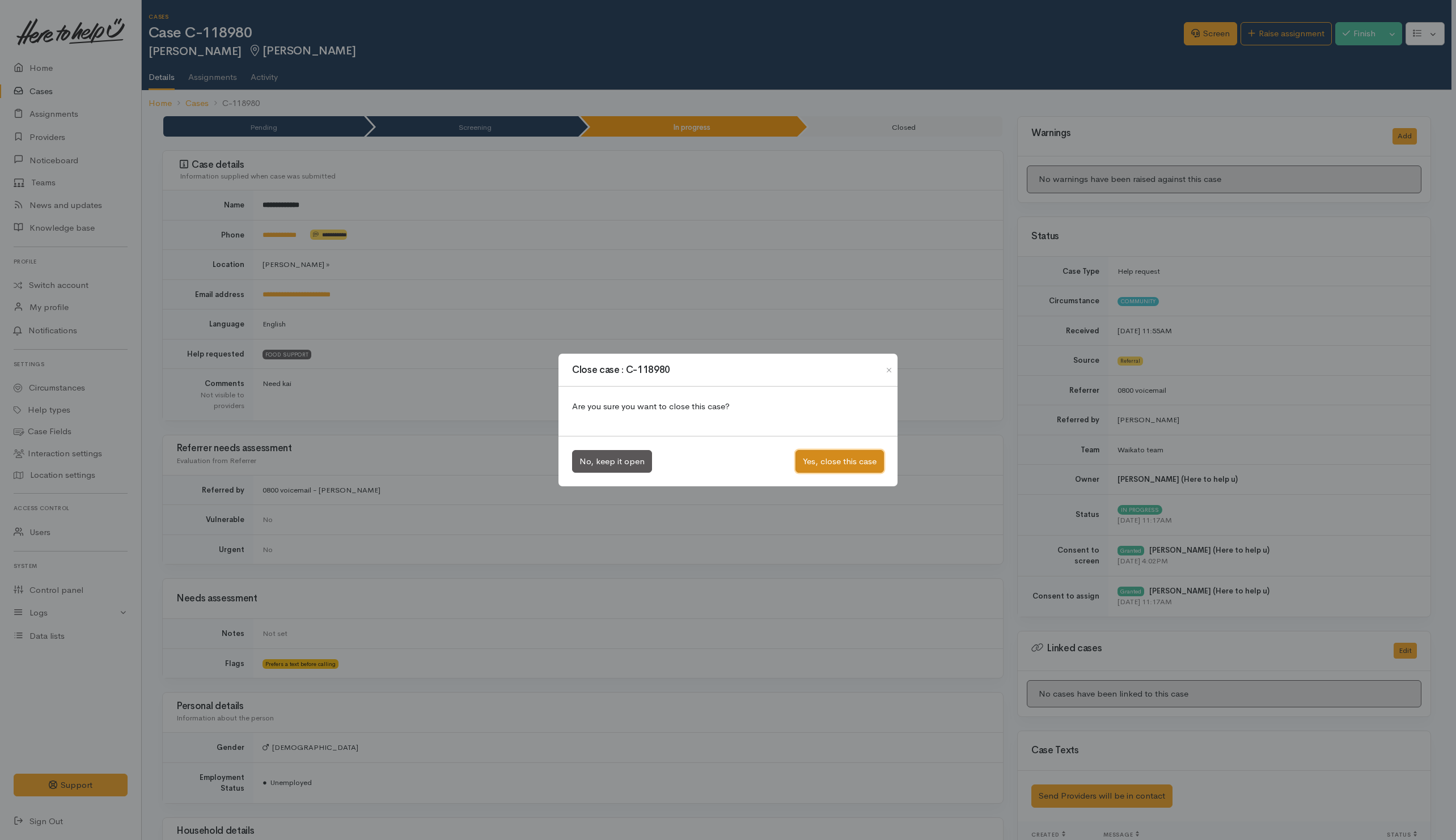
click at [820, 455] on button "Yes, close this case" at bounding box center [839, 461] width 89 height 23
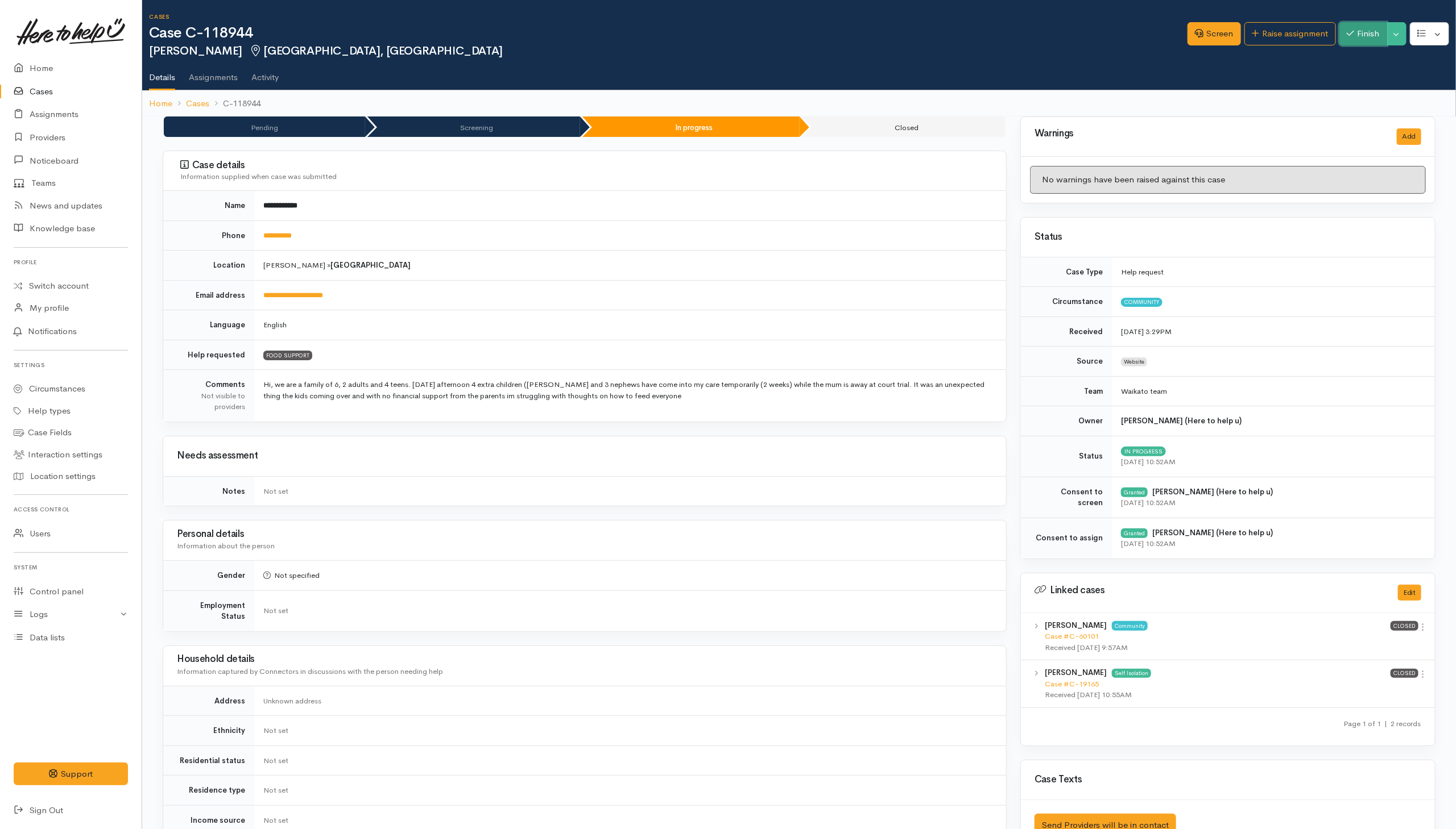
click at [968, 31] on button "Finish" at bounding box center [1363, 34] width 48 height 23
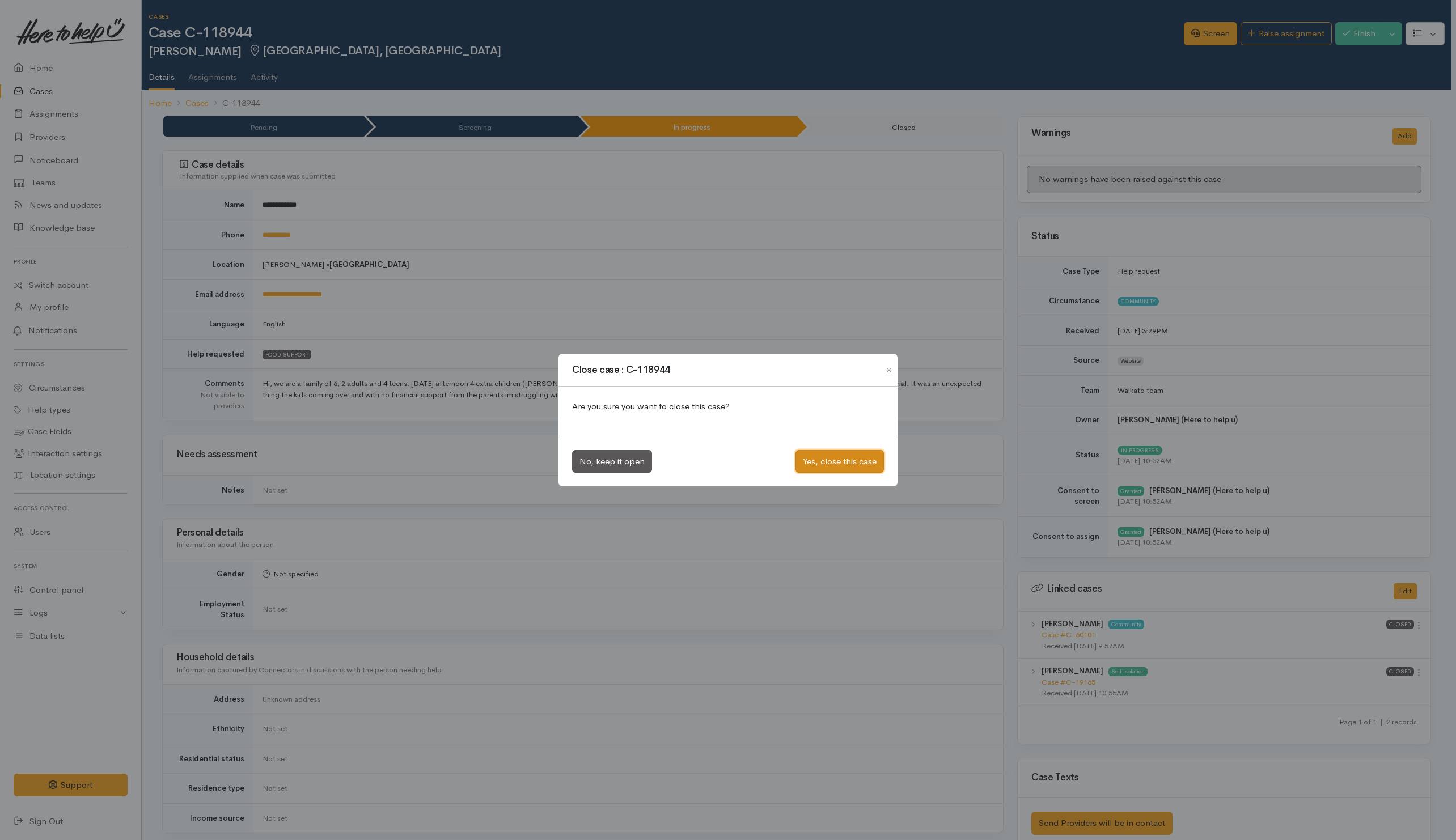
click at [823, 459] on button "Yes, close this case" at bounding box center [839, 461] width 89 height 23
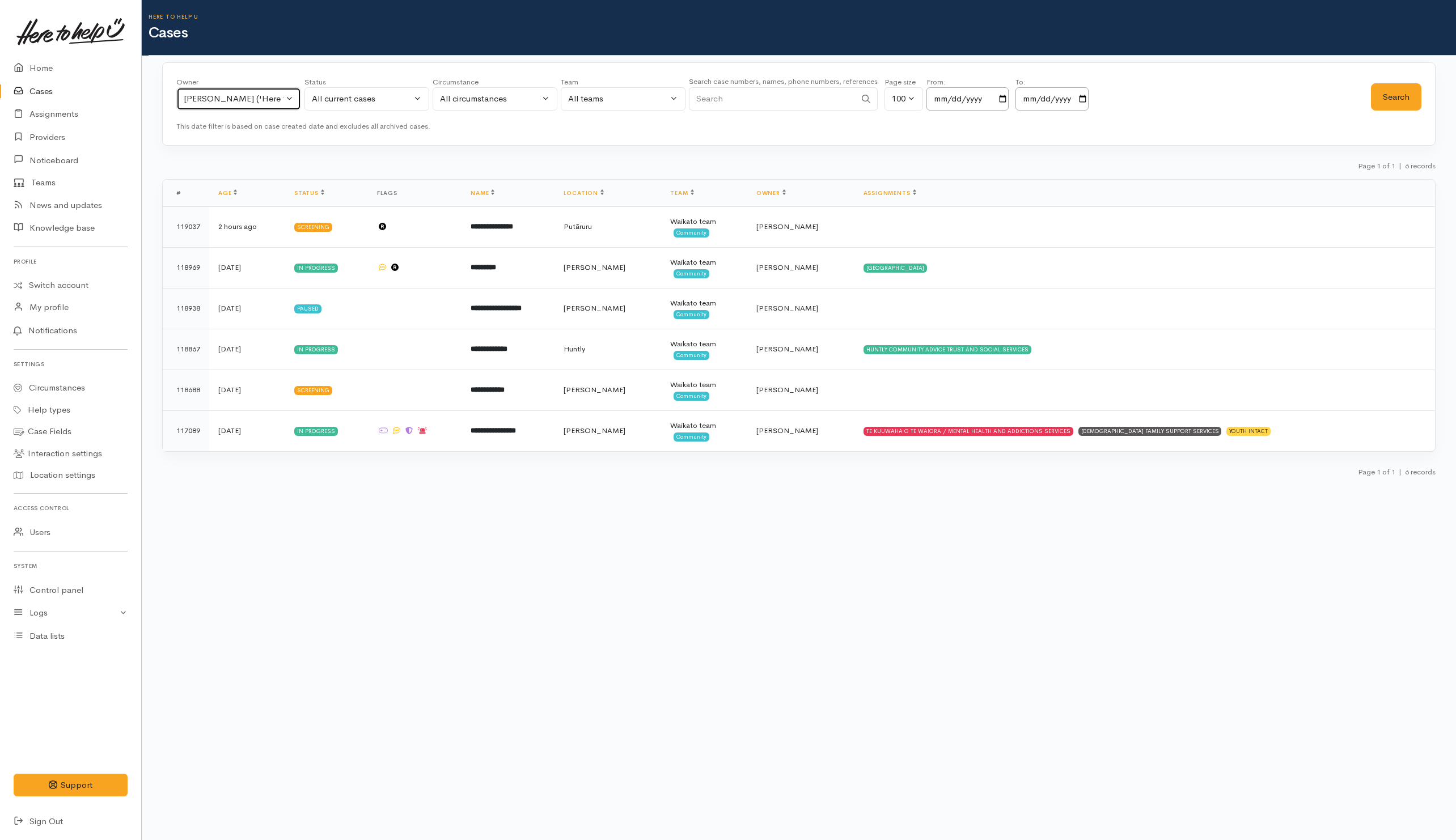
click at [251, 99] on div "Helena Kaufononga ('Here to help u')" at bounding box center [233, 99] width 100 height 13
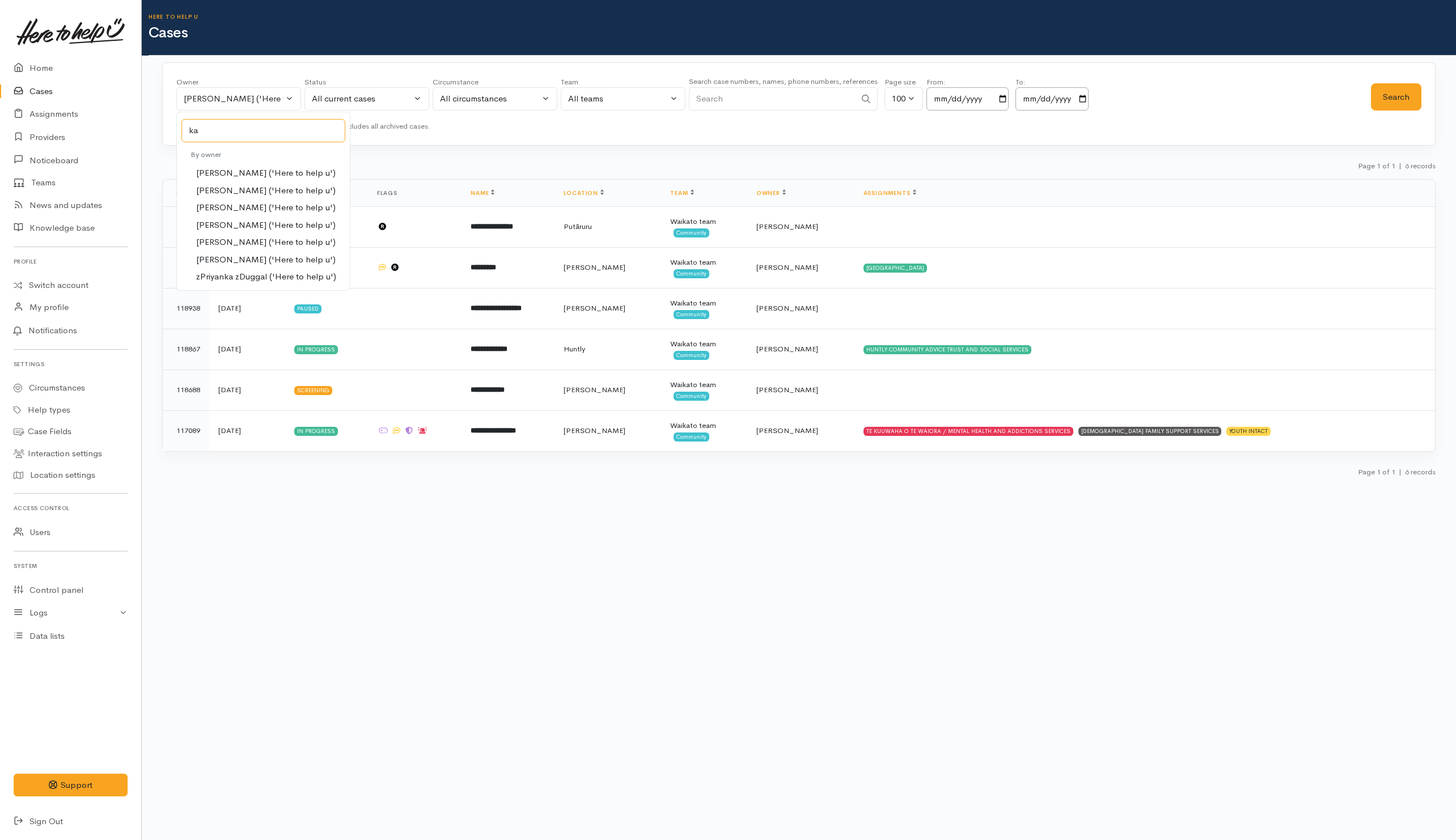
type input "ka"
drag, startPoint x: 226, startPoint y: 241, endPoint x: 292, endPoint y: 235, distance: 66.3
click at [228, 241] on span "[PERSON_NAME] ('Here to help u')" at bounding box center [265, 242] width 140 height 13
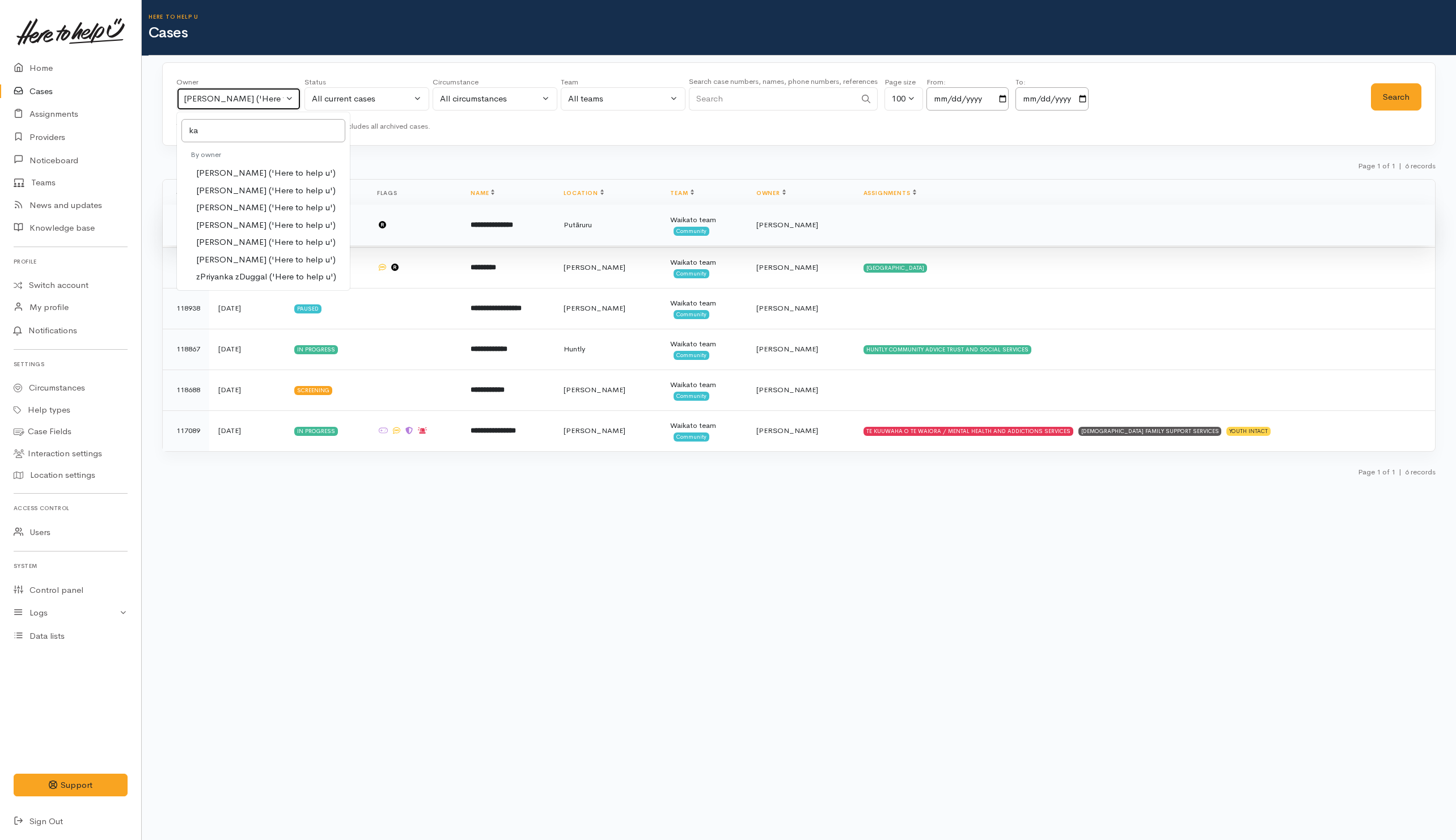
select select "1252"
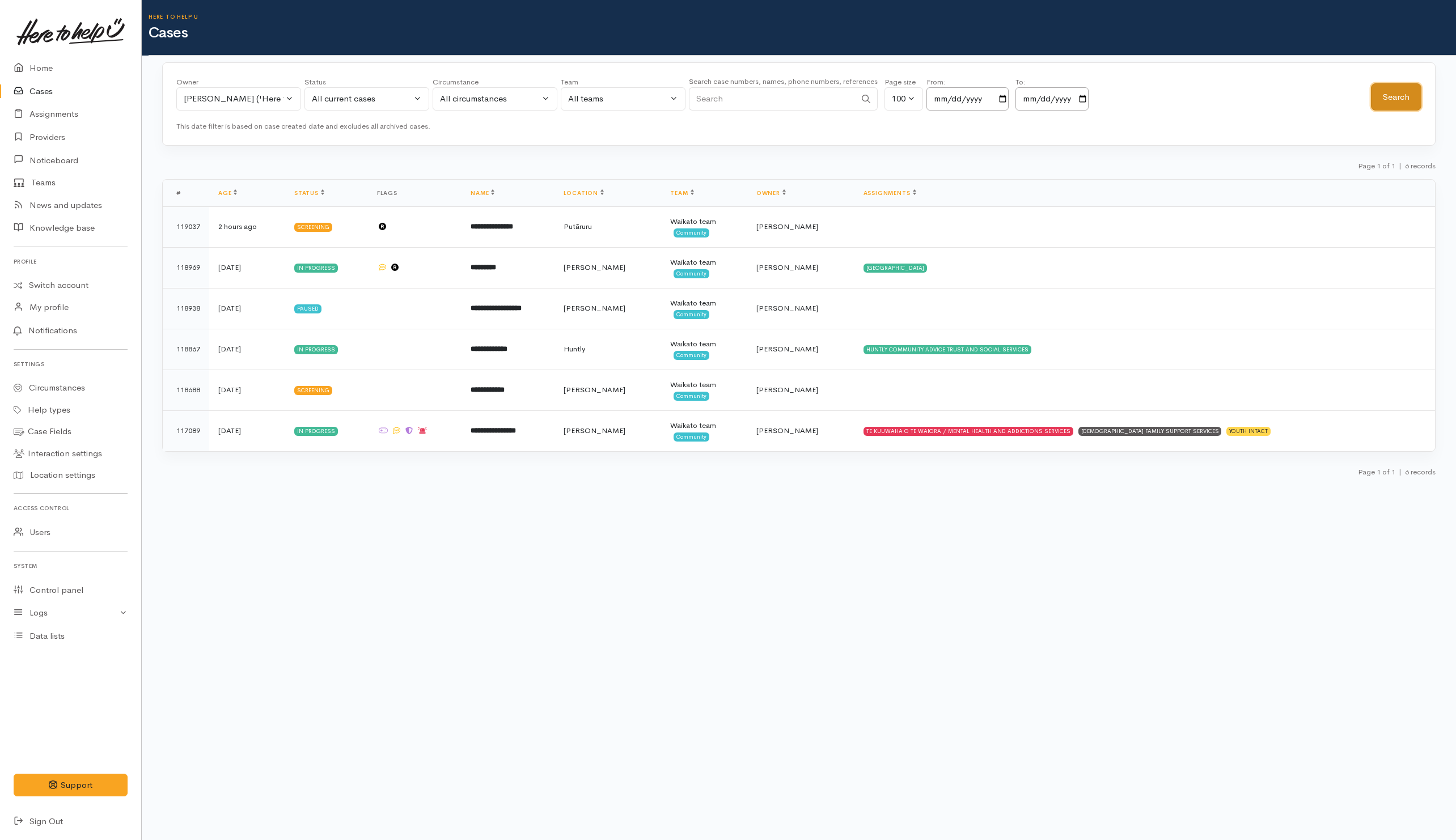
click at [1400, 92] on button "Search" at bounding box center [1396, 97] width 51 height 27
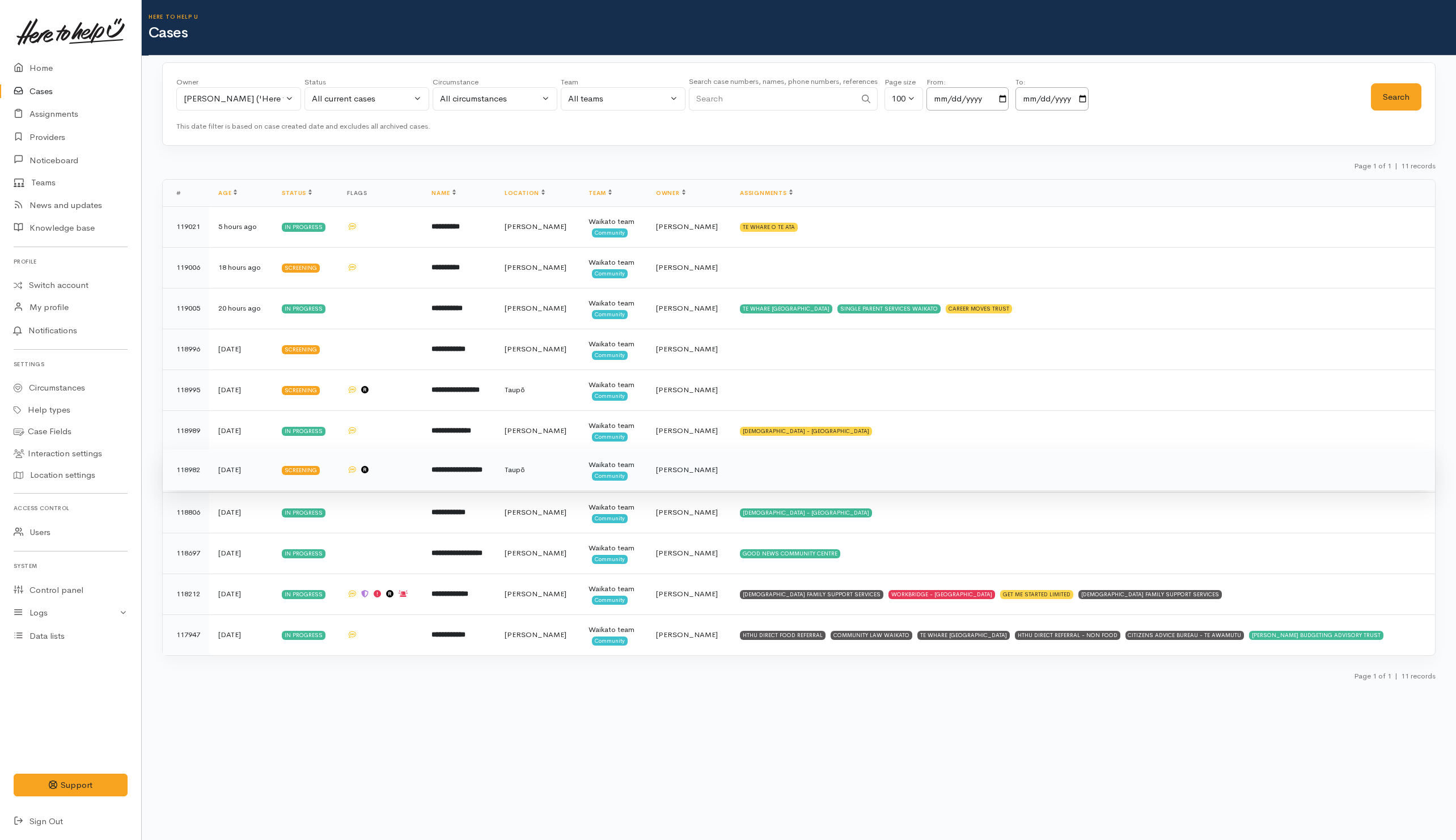
click at [745, 480] on td at bounding box center [1082, 470] width 704 height 41
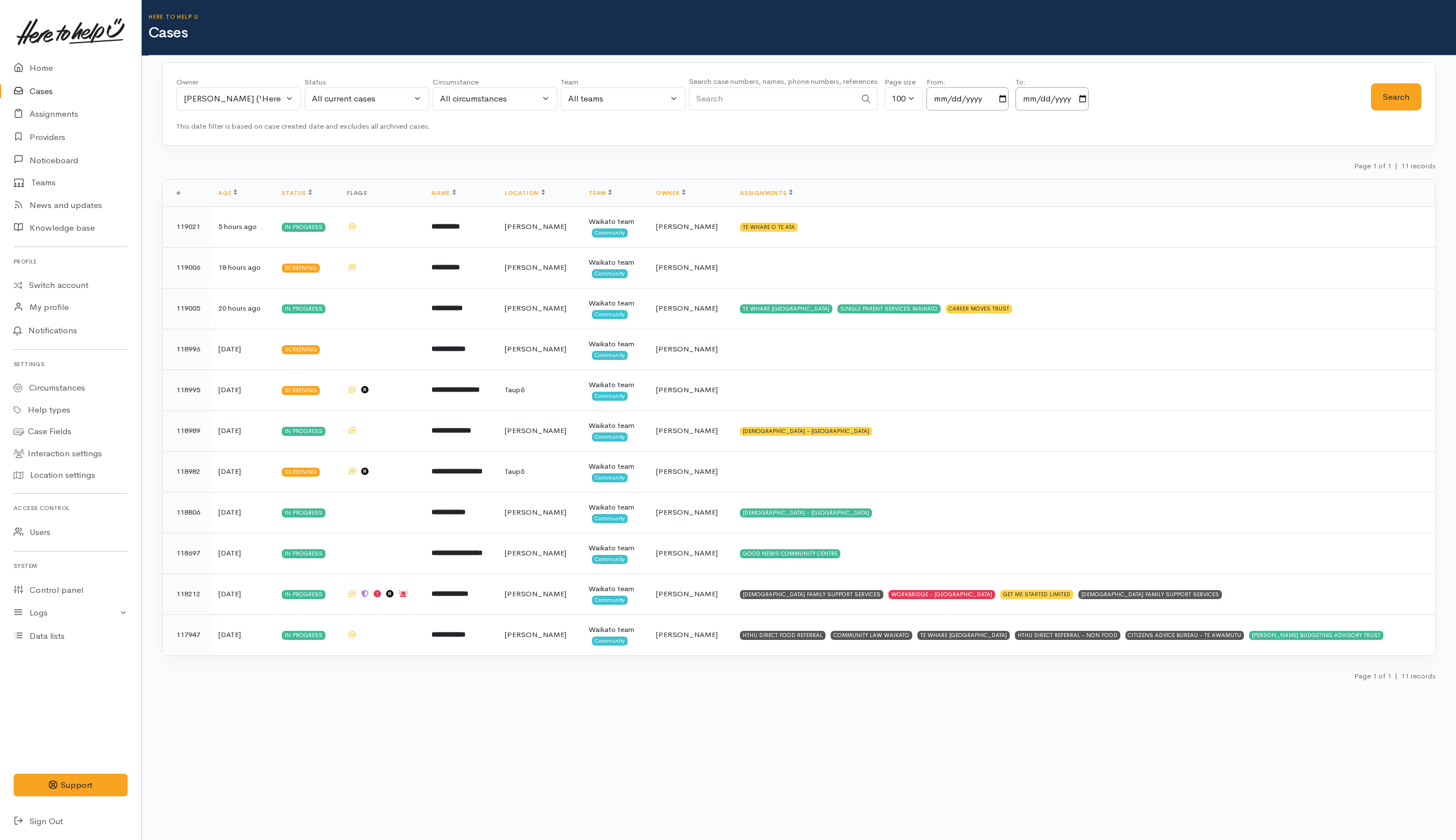
click at [838, 96] on input "Search" at bounding box center [772, 99] width 167 height 23
paste input "6421736897."
drag, startPoint x: 708, startPoint y: 99, endPoint x: 684, endPoint y: 98, distance: 24.0
click at [684, 98] on div "Owner All My cases Aandrea Murray ('Here to help u') Akash Prakash ('Here to he…" at bounding box center [774, 97] width 1194 height 41
type input "21736897"
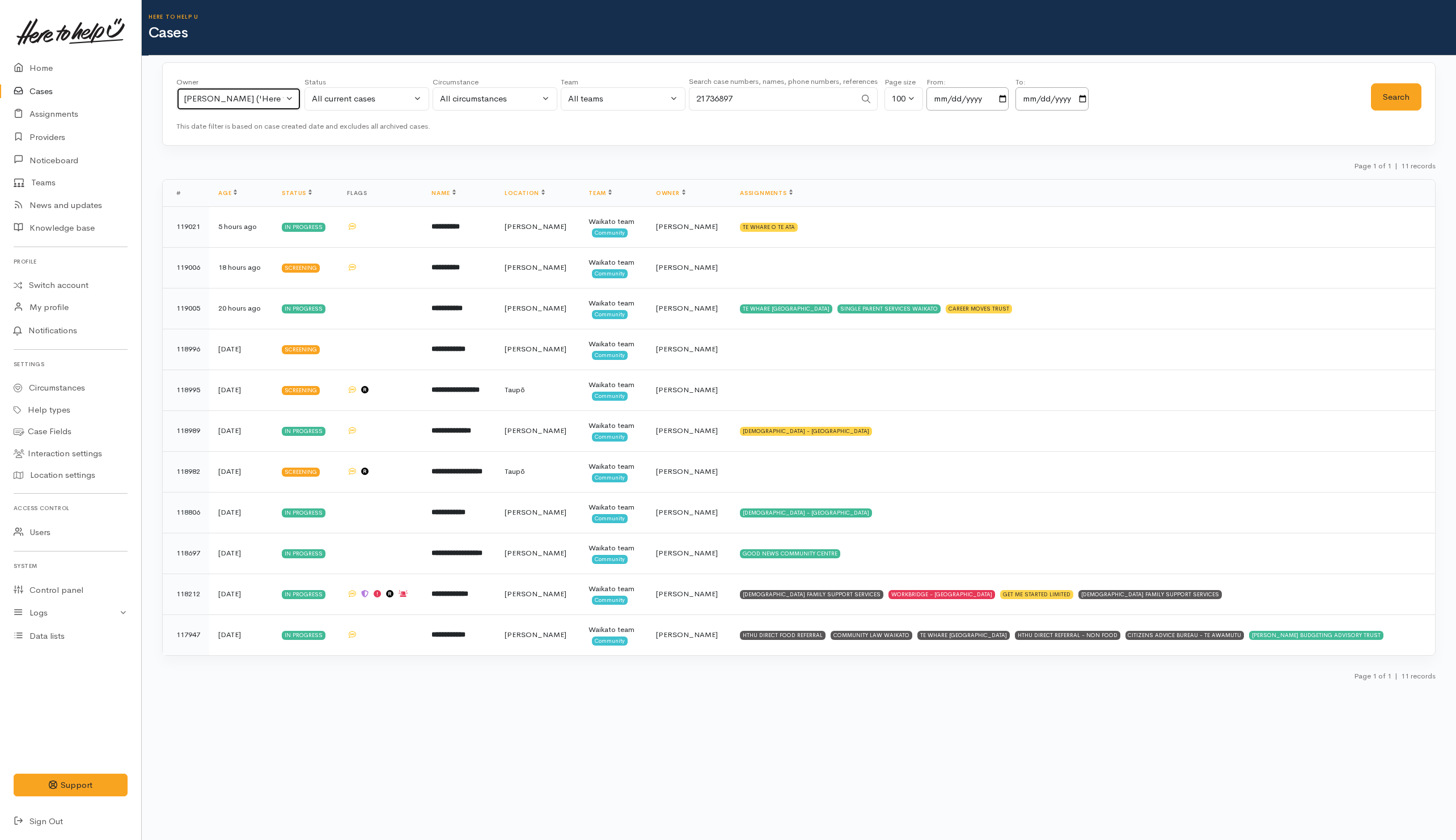
click at [247, 93] on div "Katarina Daly ('Here to help u')" at bounding box center [233, 99] width 100 height 13
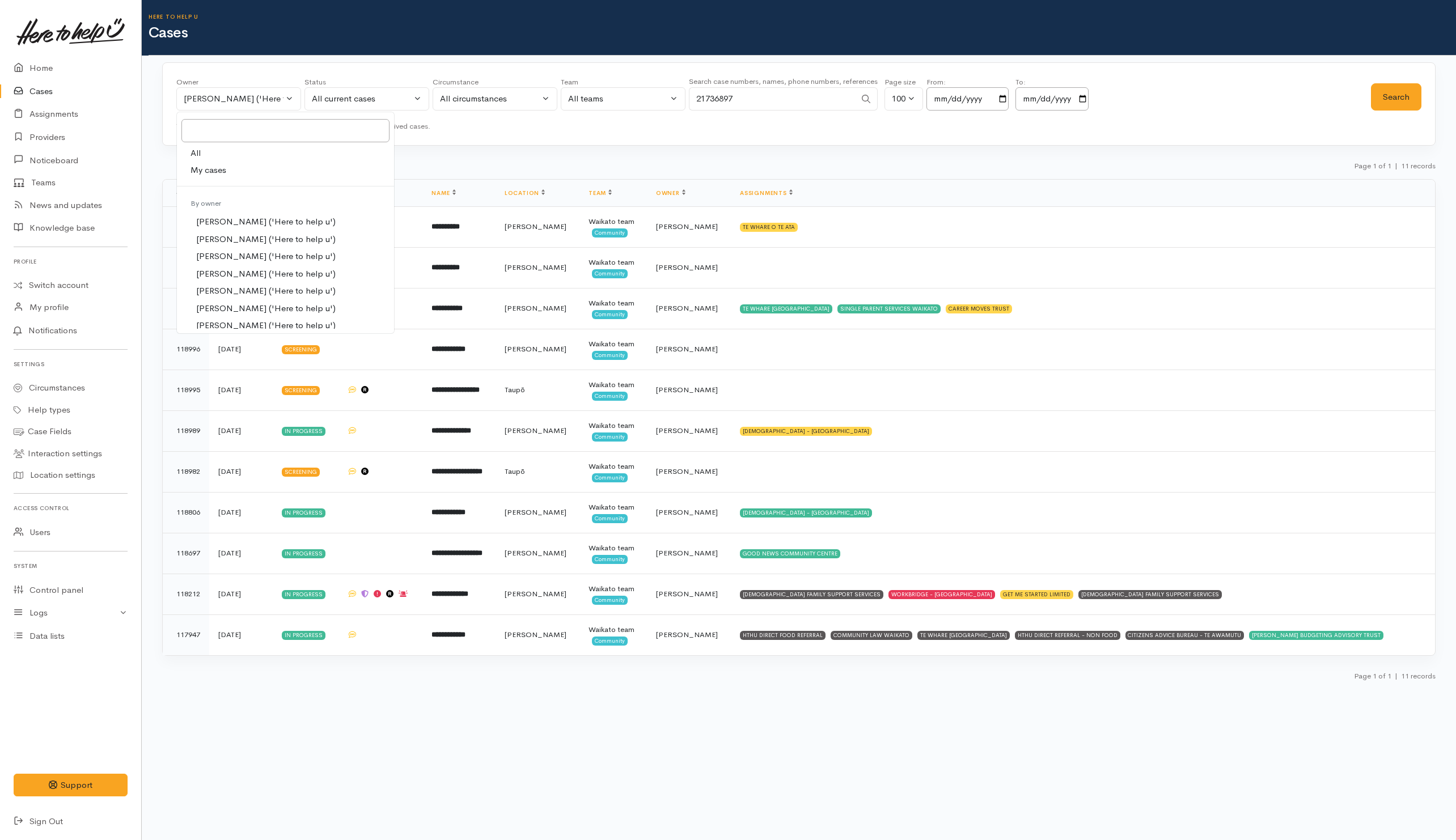
drag, startPoint x: 213, startPoint y: 149, endPoint x: 334, endPoint y: 117, distance: 125.2
click at [215, 148] on link "All" at bounding box center [285, 153] width 217 height 18
select select "-1"
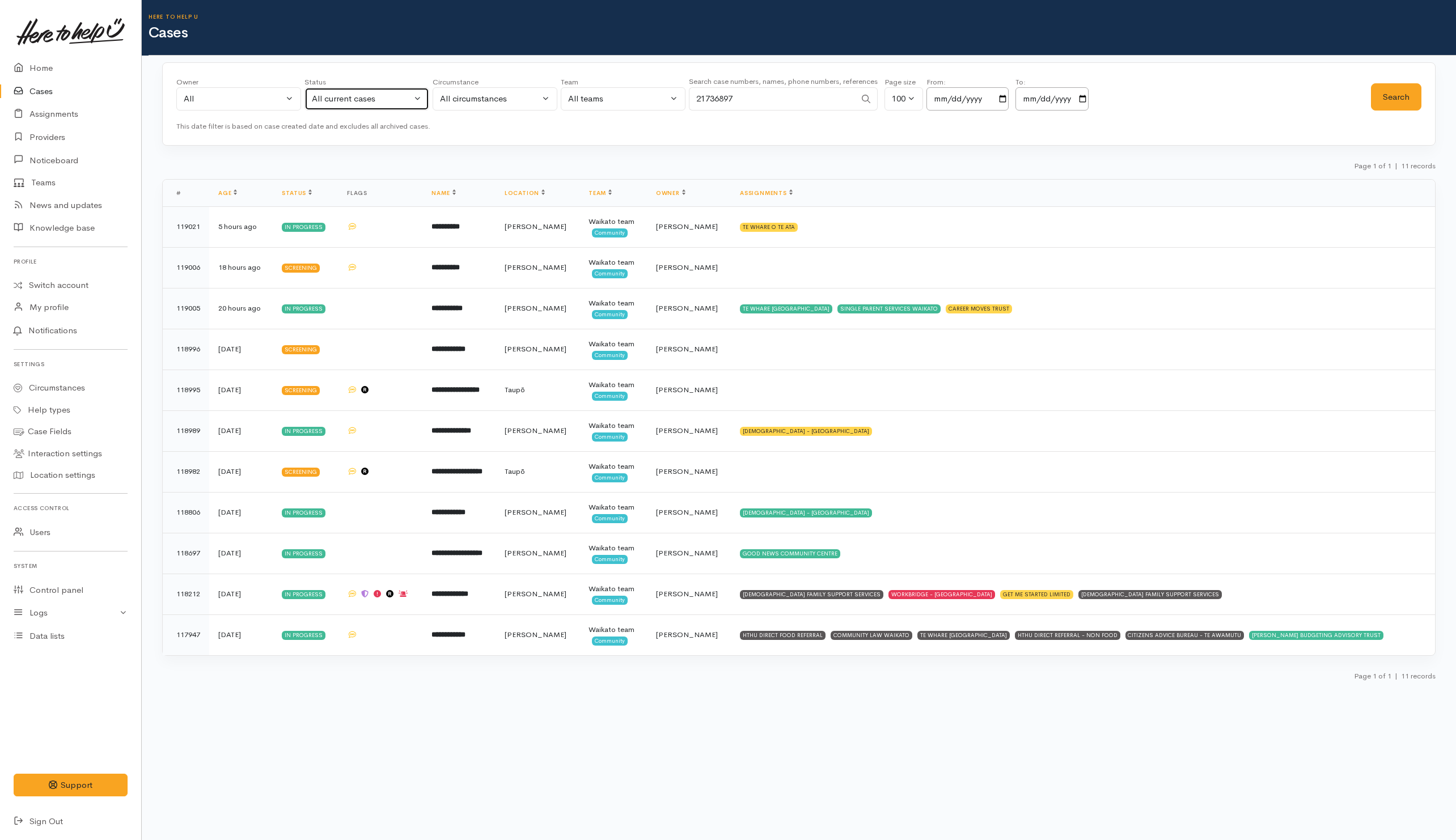
click at [356, 99] on div "All current cases" at bounding box center [361, 99] width 100 height 13
click at [334, 314] on link "All" at bounding box center [366, 308] width 124 height 18
select select "All"
drag, startPoint x: 1397, startPoint y: 93, endPoint x: 1403, endPoint y: 99, distance: 8.5
click at [1398, 94] on button "Search" at bounding box center [1396, 97] width 51 height 27
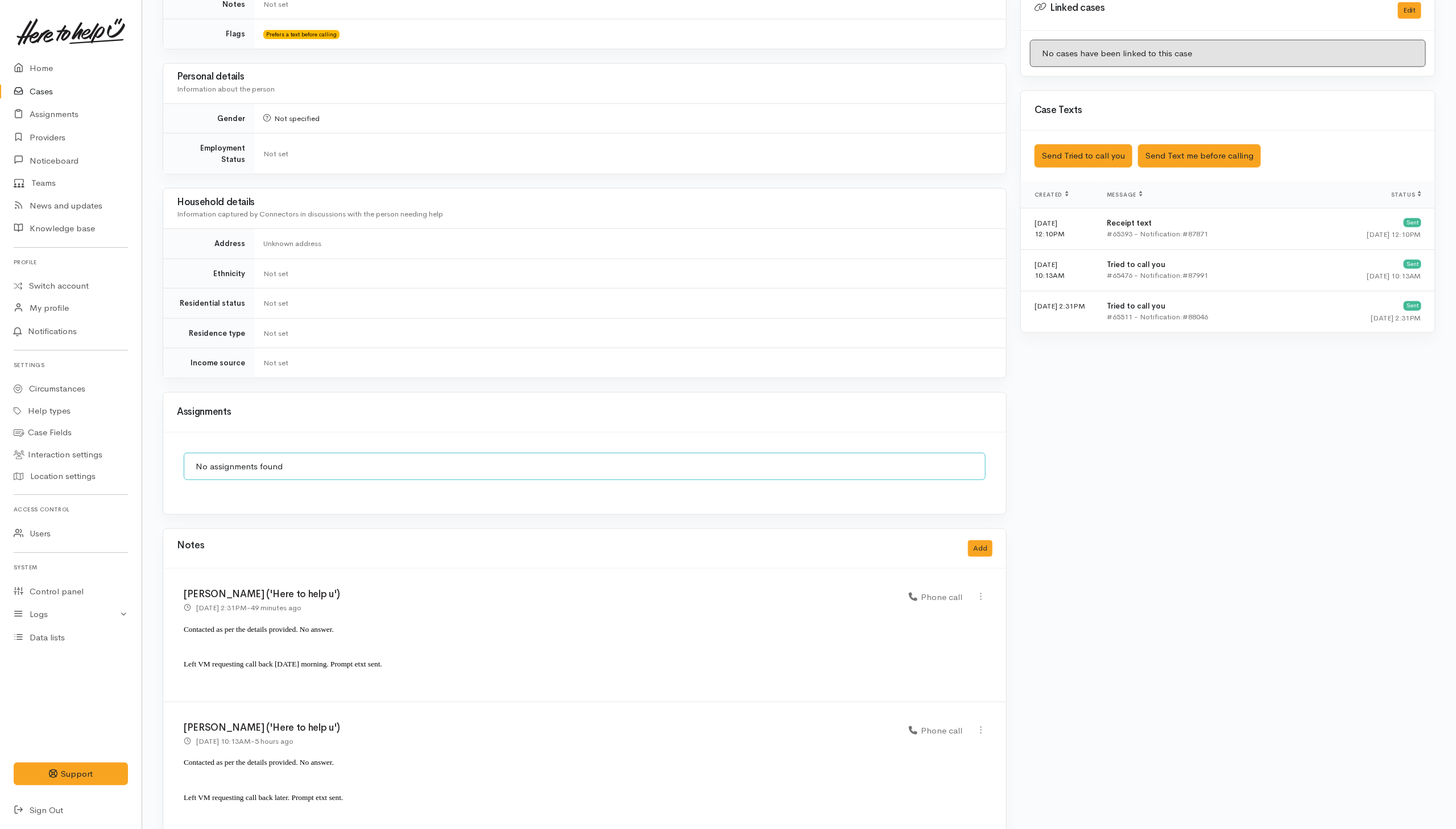
scroll to position [652, 0]
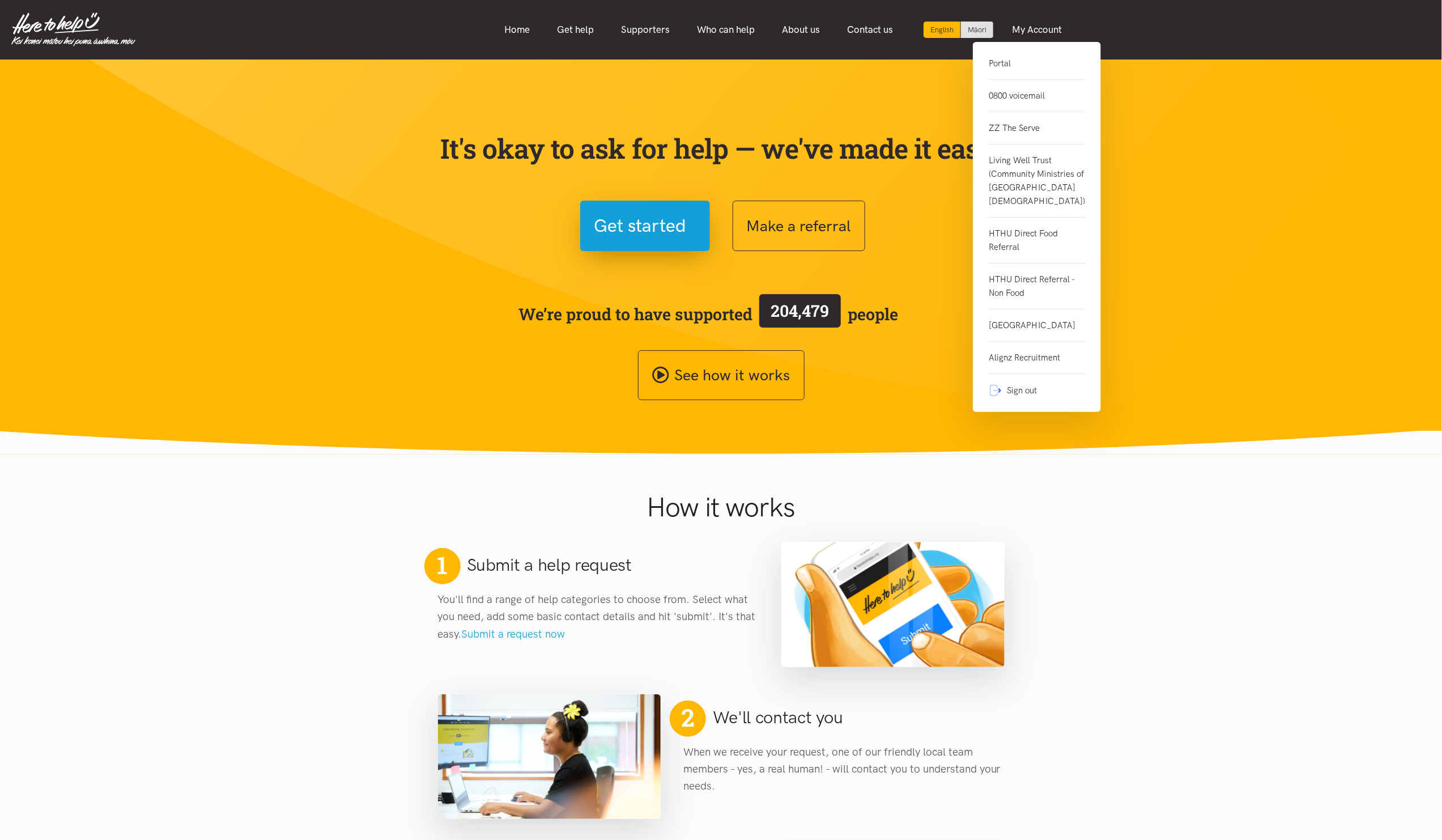
click at [1003, 63] on link "Portal" at bounding box center [1037, 68] width 97 height 23
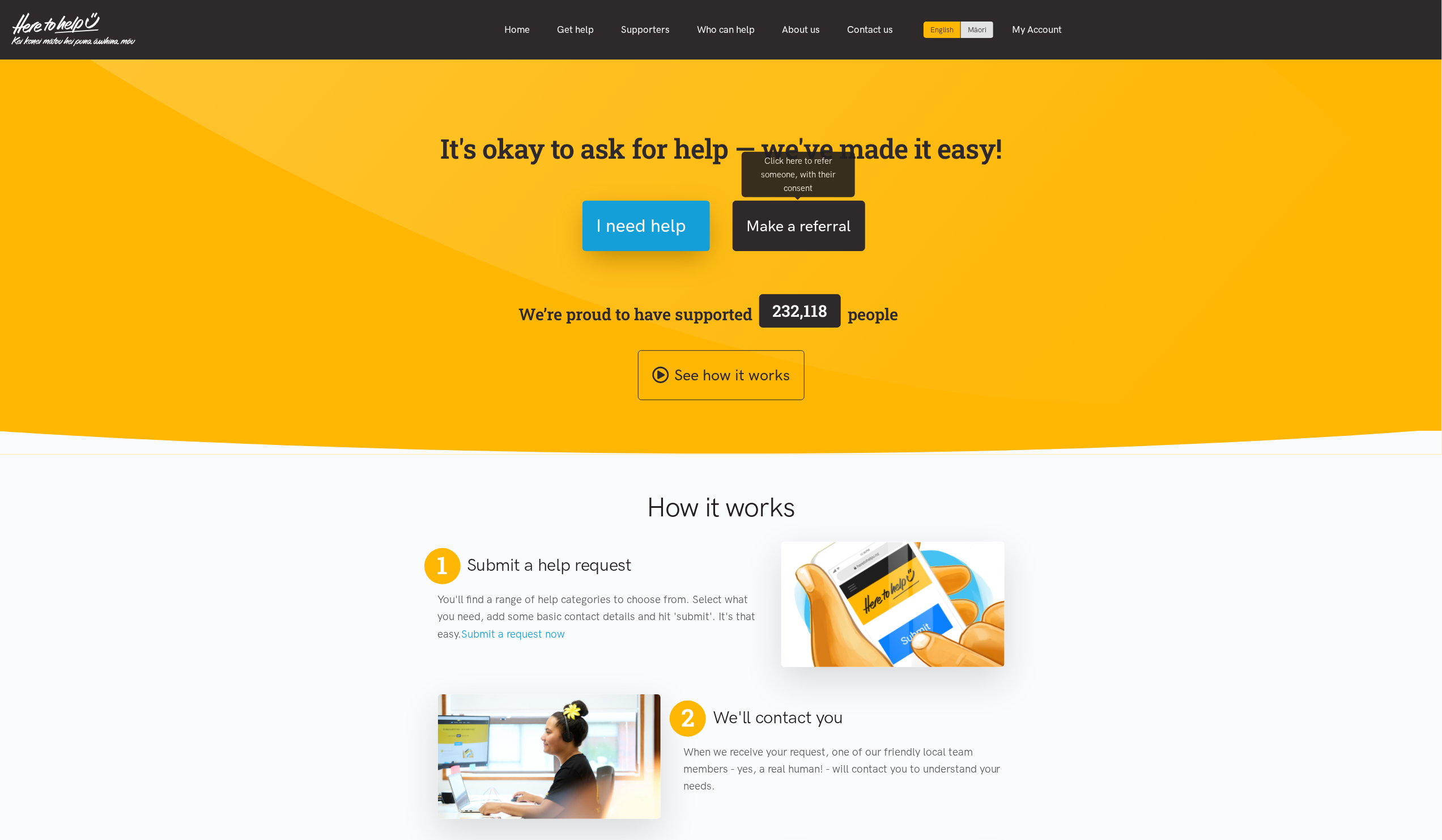
drag, startPoint x: 761, startPoint y: 223, endPoint x: 786, endPoint y: 235, distance: 27.7
click at [786, 235] on button "Make a referral" at bounding box center [799, 226] width 133 height 51
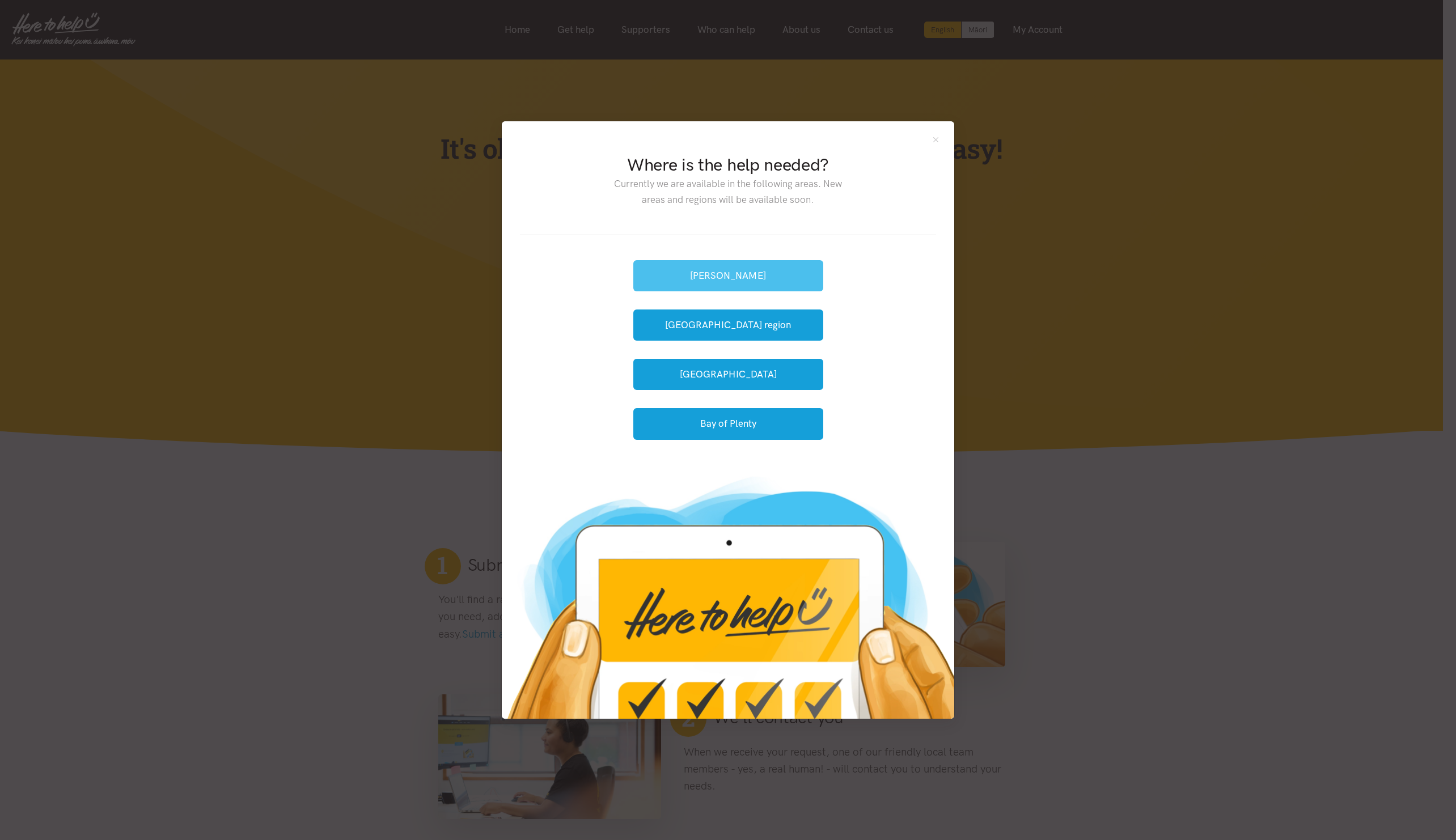
click at [748, 281] on button "[PERSON_NAME]" at bounding box center [728, 276] width 190 height 31
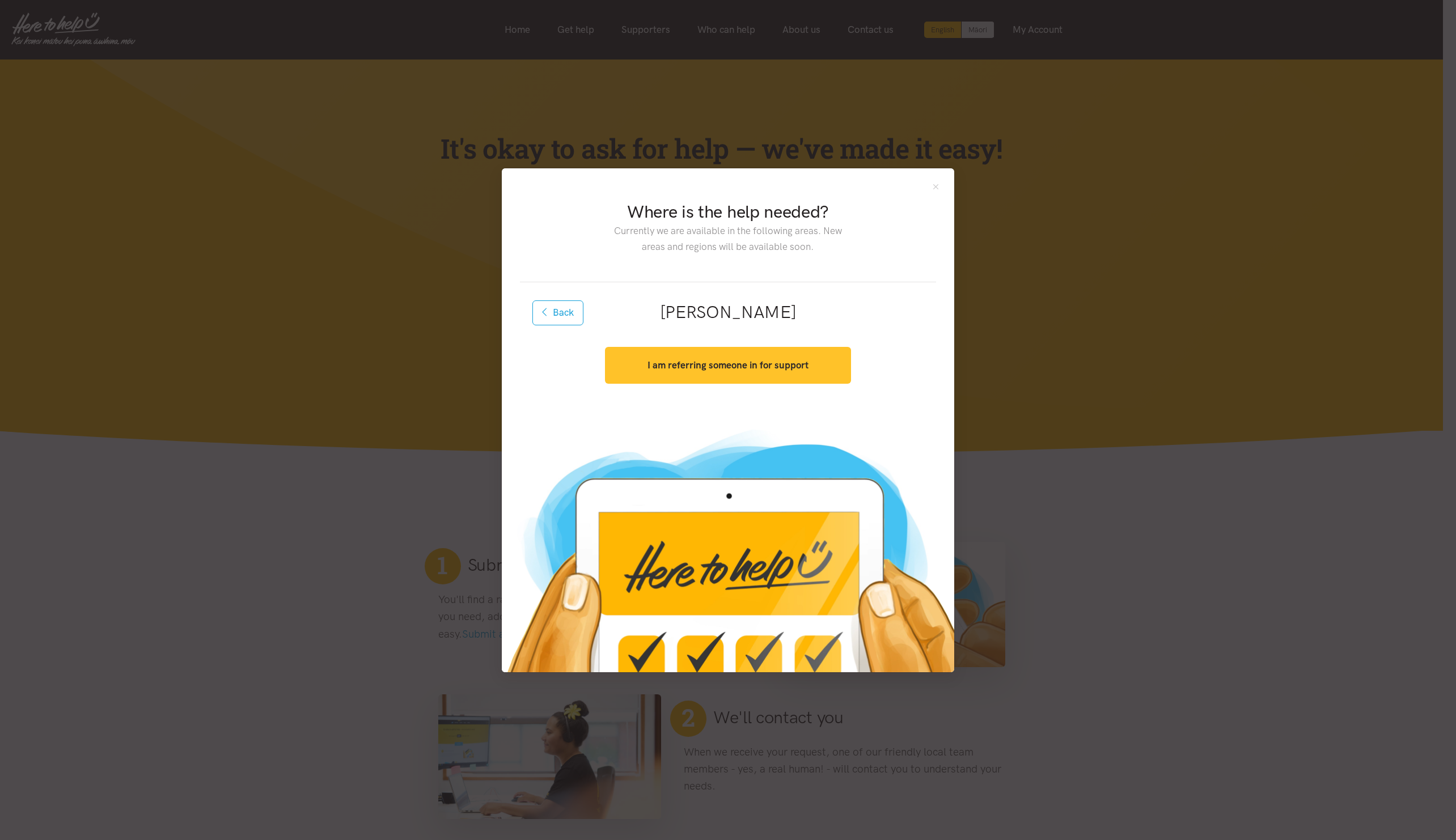
click at [714, 361] on strong "I am referring someone in for support" at bounding box center [727, 365] width 161 height 12
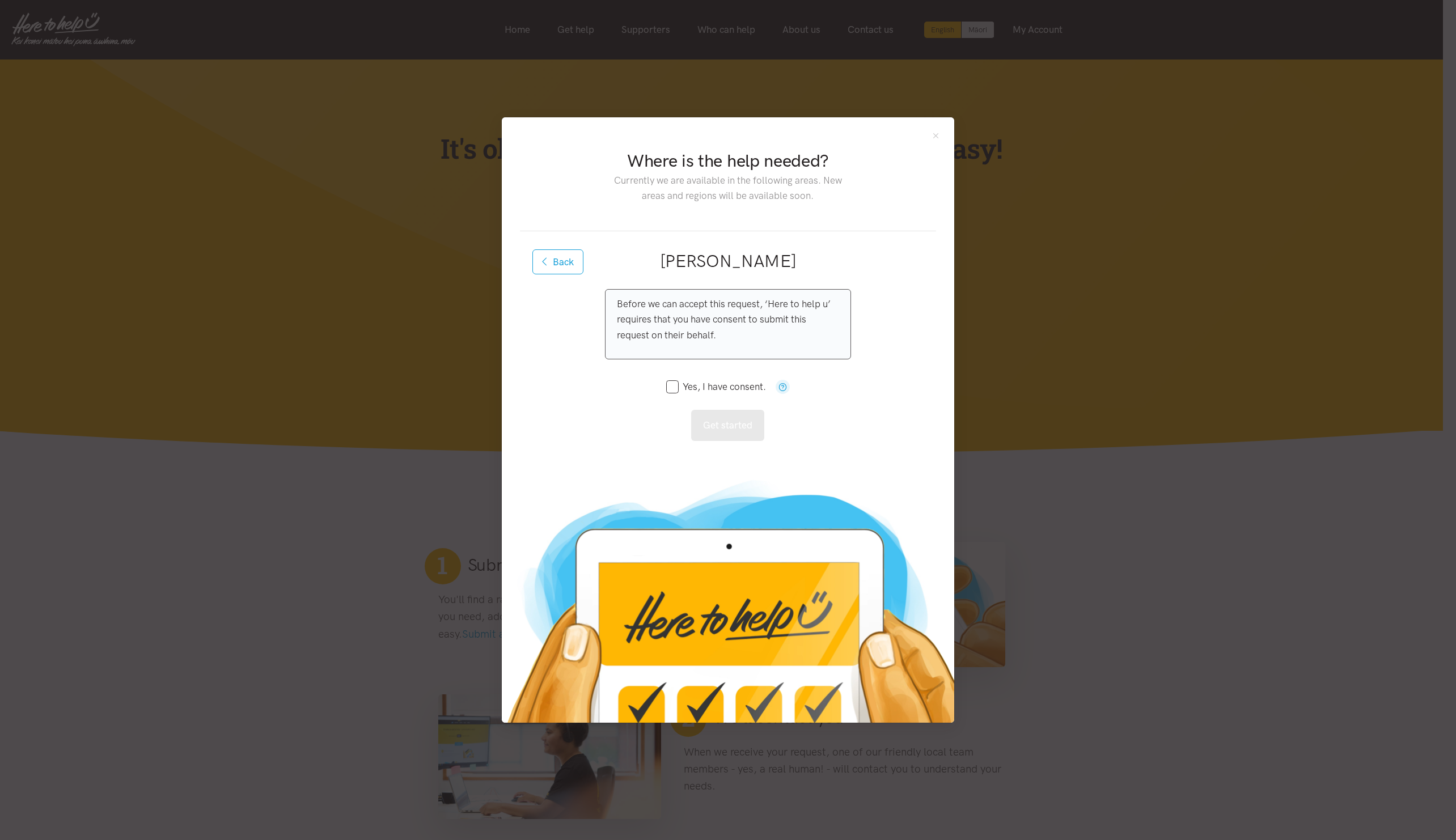
click at [675, 389] on input "Yes, I have consent." at bounding box center [716, 386] width 100 height 10
checkbox input "true"
click at [747, 425] on button "Get started" at bounding box center [727, 425] width 73 height 31
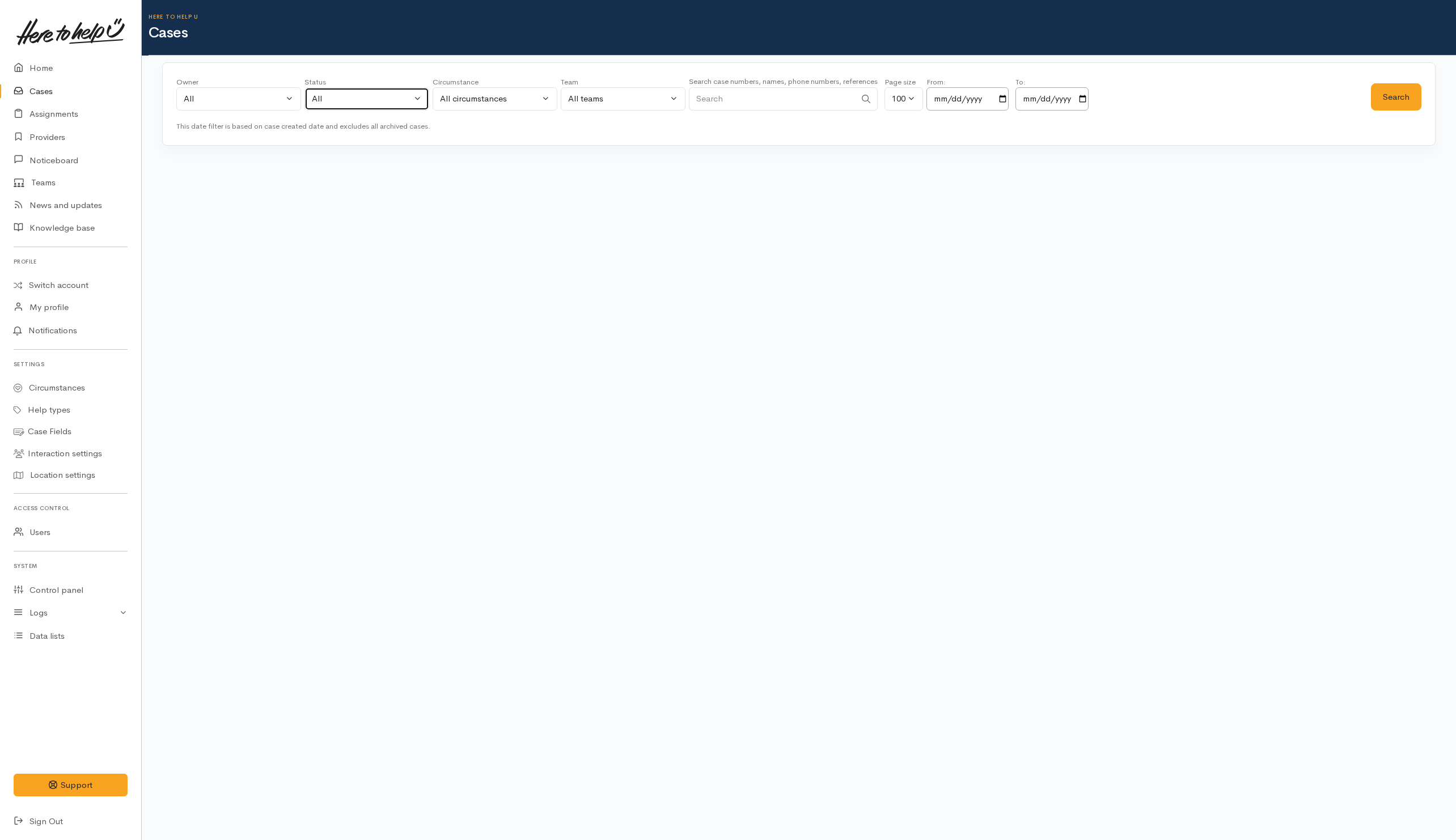
click at [332, 104] on div "All" at bounding box center [361, 99] width 100 height 13
click at [323, 177] on link "All current cases" at bounding box center [366, 173] width 124 height 18
select select "Unresolved"
click at [240, 105] on div "All" at bounding box center [233, 99] width 100 height 13
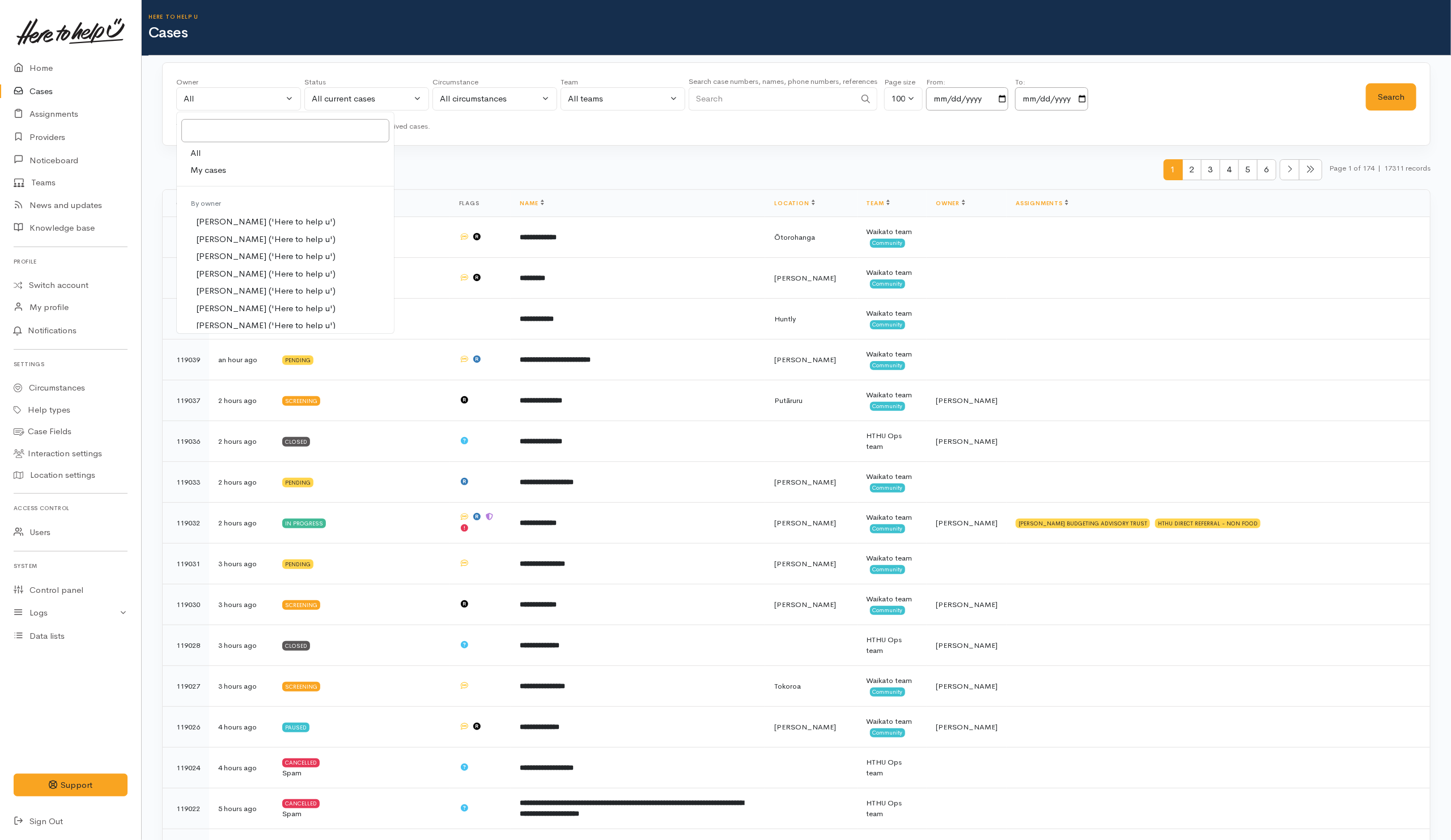
click at [201, 167] on span "My cases" at bounding box center [208, 170] width 36 height 13
select select "202"
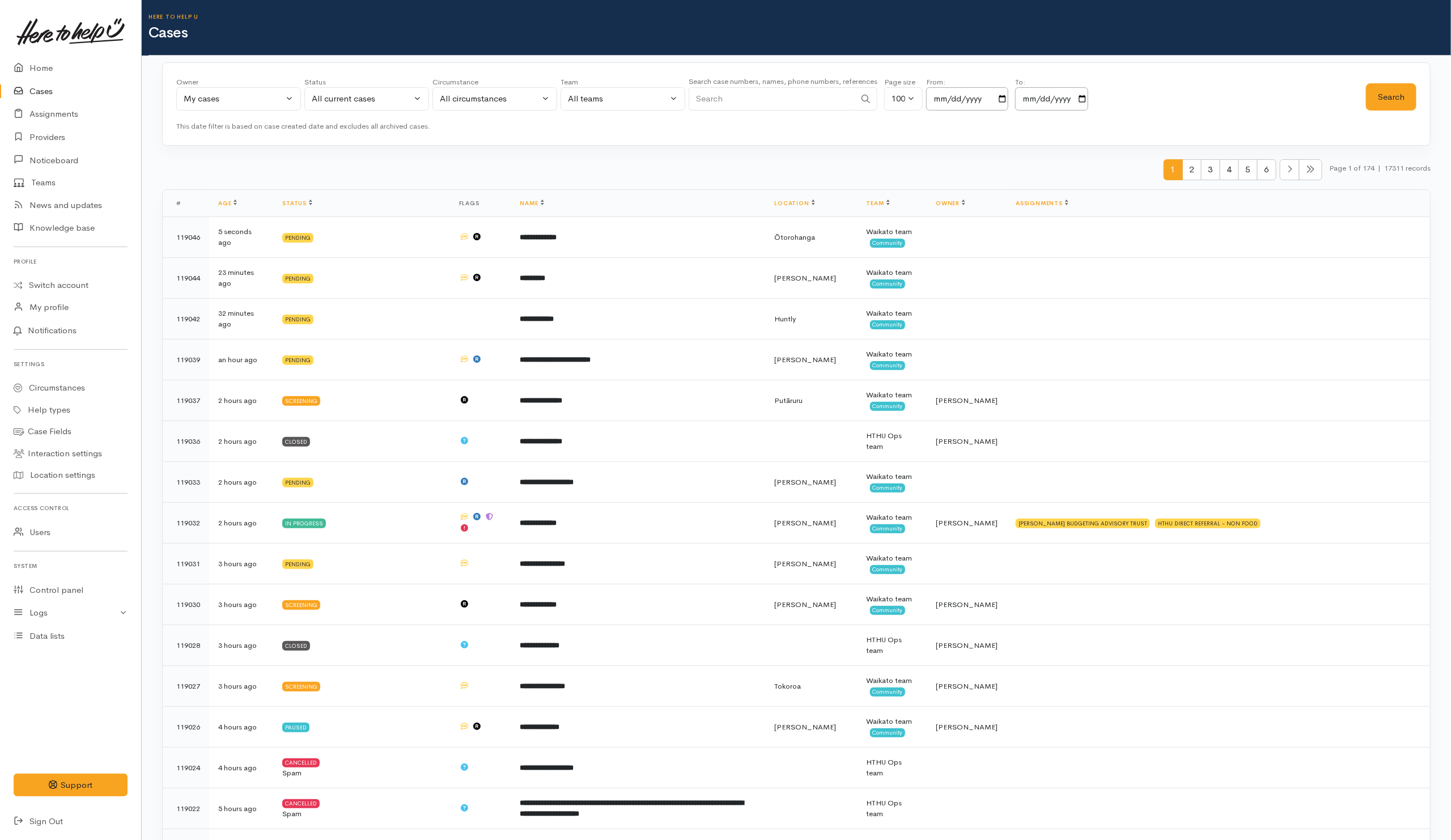
click at [787, 100] on input "Search" at bounding box center [772, 99] width 167 height 23
type input "Gloria"
click at [1398, 100] on button "Search" at bounding box center [1391, 97] width 51 height 27
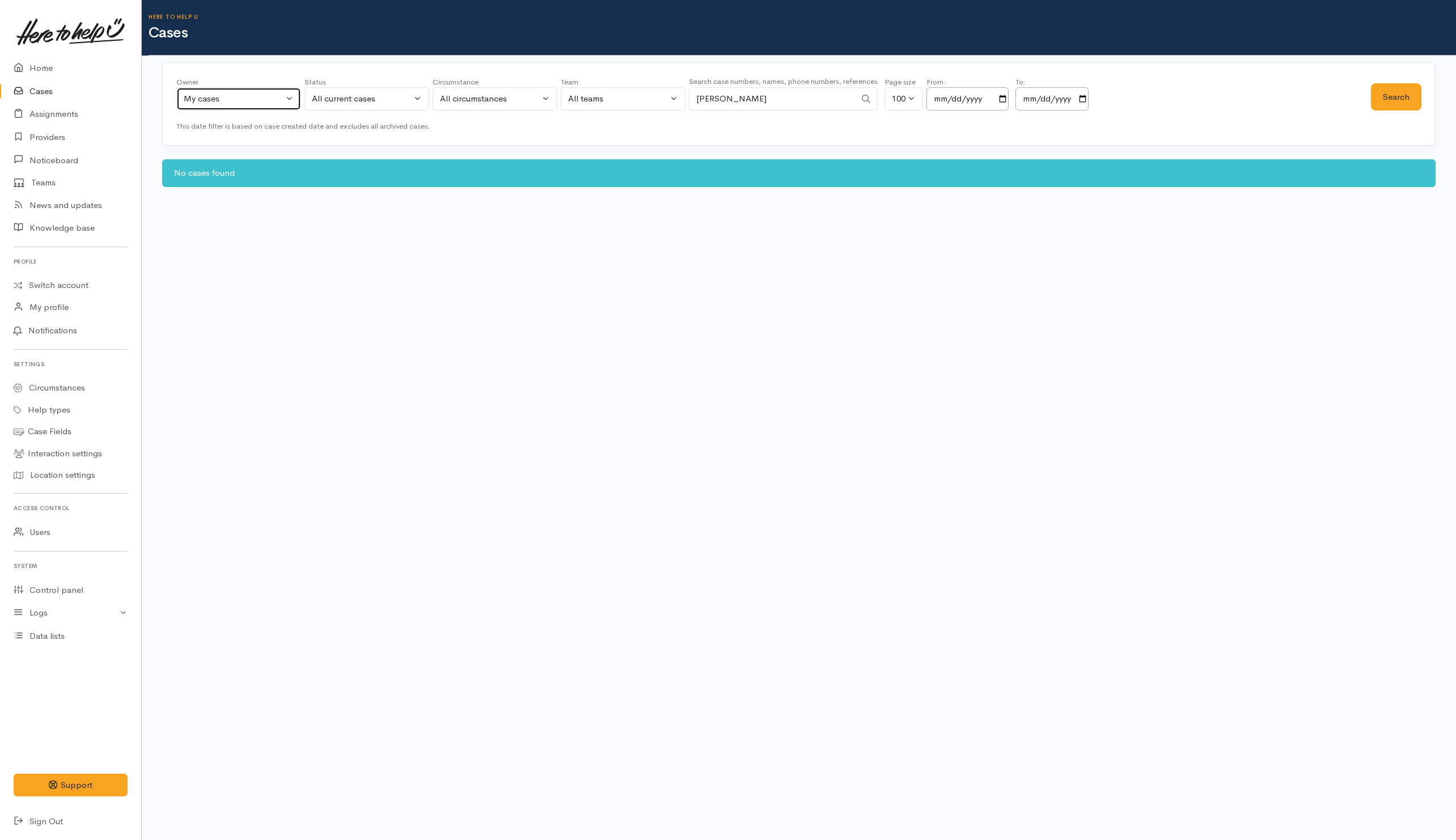
click at [255, 97] on div "My cases" at bounding box center [233, 99] width 100 height 13
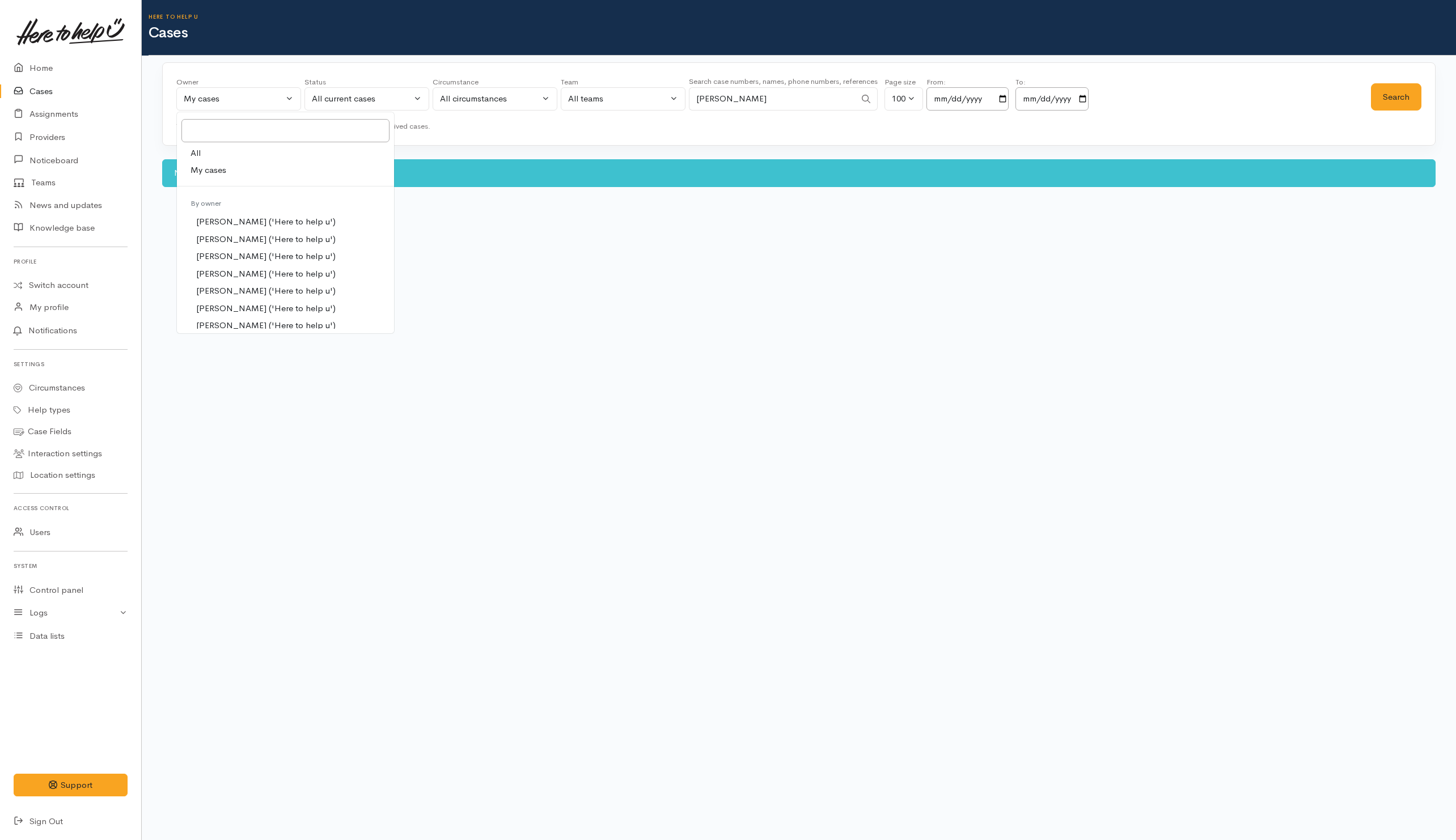
click at [213, 156] on link "All" at bounding box center [285, 153] width 217 height 18
select select "-1"
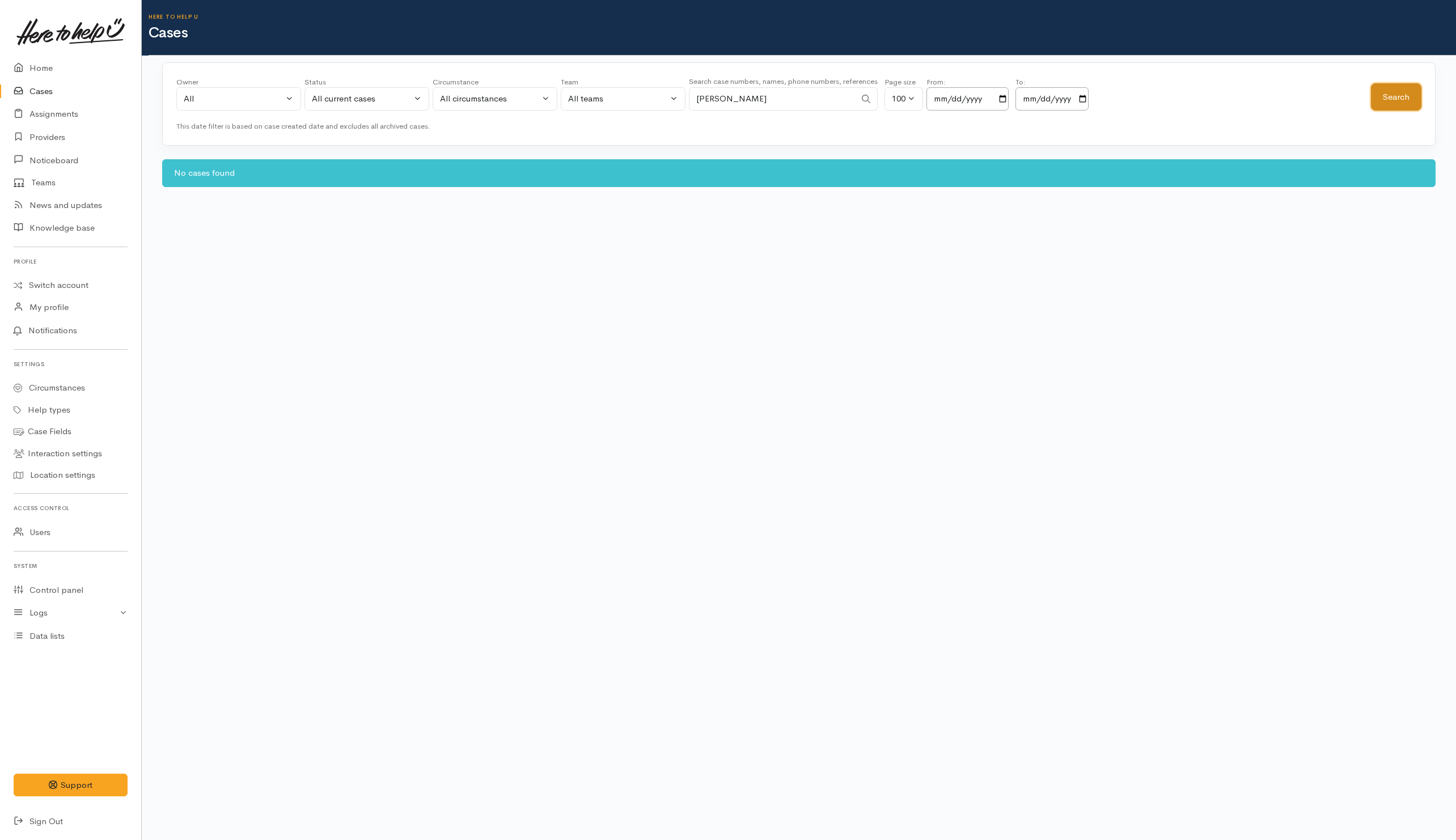
click at [1404, 100] on button "Search" at bounding box center [1396, 97] width 51 height 27
drag, startPoint x: 789, startPoint y: 96, endPoint x: 609, endPoint y: 76, distance: 181.1
click at [601, 83] on div "Owner All My cases Aandrea Murray ('Here to help u') Akash Prakash ('Here to he…" at bounding box center [774, 97] width 1194 height 41
click at [1420, 100] on button "Search" at bounding box center [1396, 97] width 51 height 27
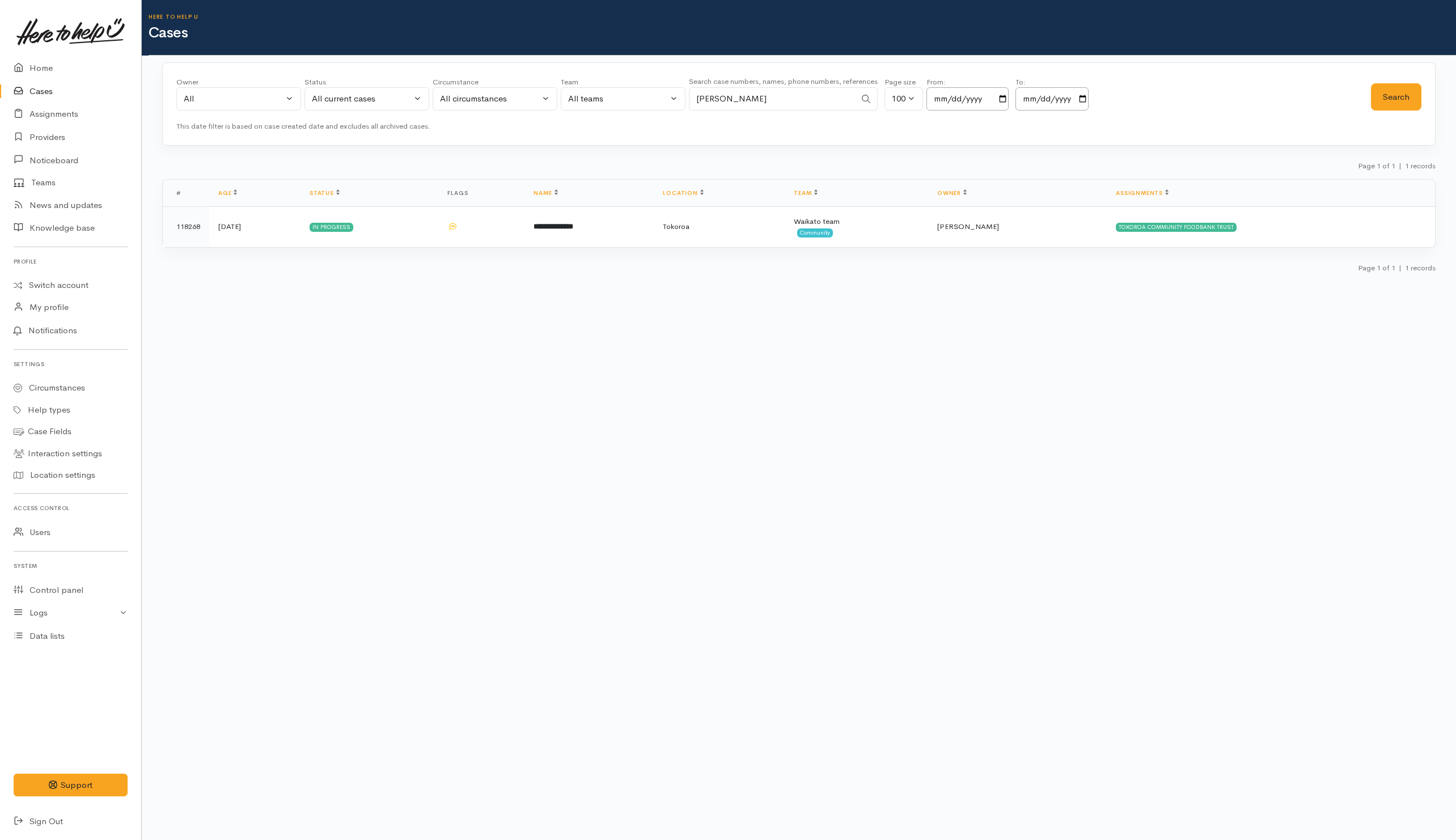
click at [455, 160] on div "Page 1 of 1 | 1 records" at bounding box center [798, 169] width 1274 height 20
click at [777, 104] on input "thompson" at bounding box center [772, 99] width 167 height 23
type input "thompson"
click at [406, 100] on div "All current cases" at bounding box center [361, 99] width 100 height 13
drag, startPoint x: 320, startPoint y: 311, endPoint x: 806, endPoint y: 189, distance: 501.1
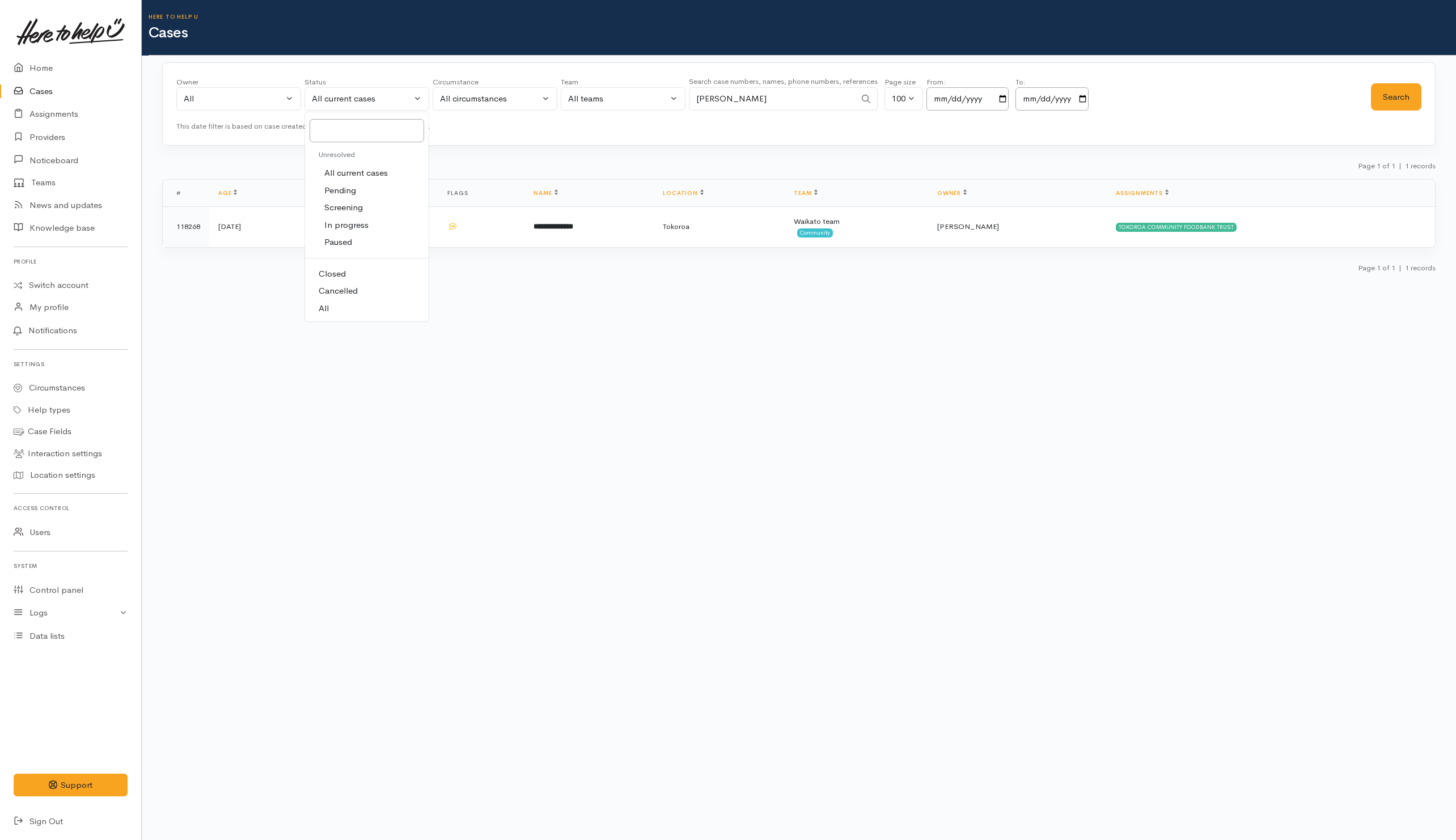
click at [320, 310] on span "All" at bounding box center [323, 308] width 10 height 13
select select "All"
click at [1389, 100] on button "Search" at bounding box center [1396, 97] width 51 height 27
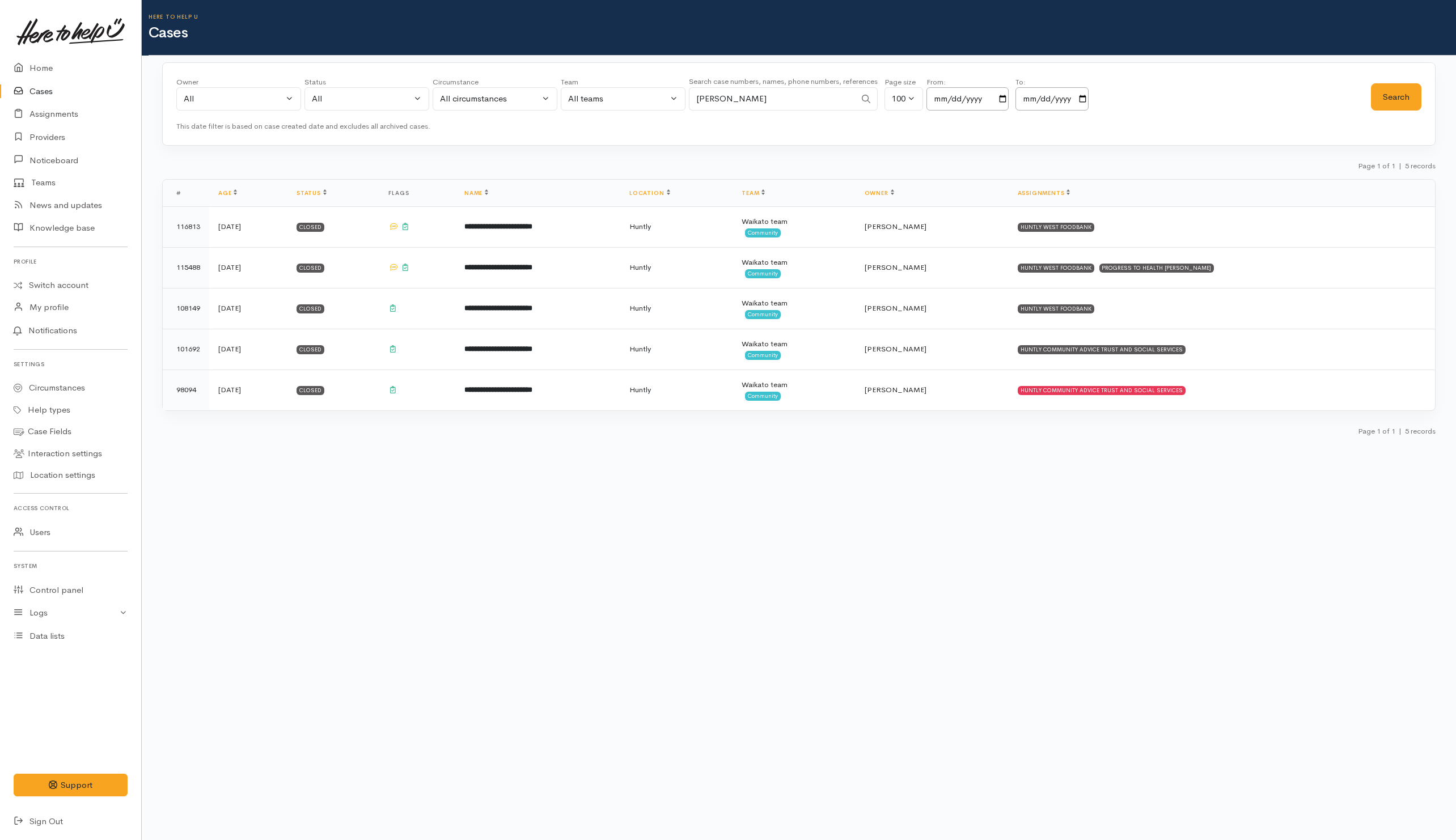
drag, startPoint x: 774, startPoint y: 100, endPoint x: 637, endPoint y: 107, distance: 137.2
click at [637, 107] on div "Owner All My cases Aandrea Murray ('Here to help u') Akash Prakash ('Here to he…" at bounding box center [774, 97] width 1194 height 41
type input "Gloria"
click at [1417, 89] on button "Search" at bounding box center [1396, 97] width 51 height 27
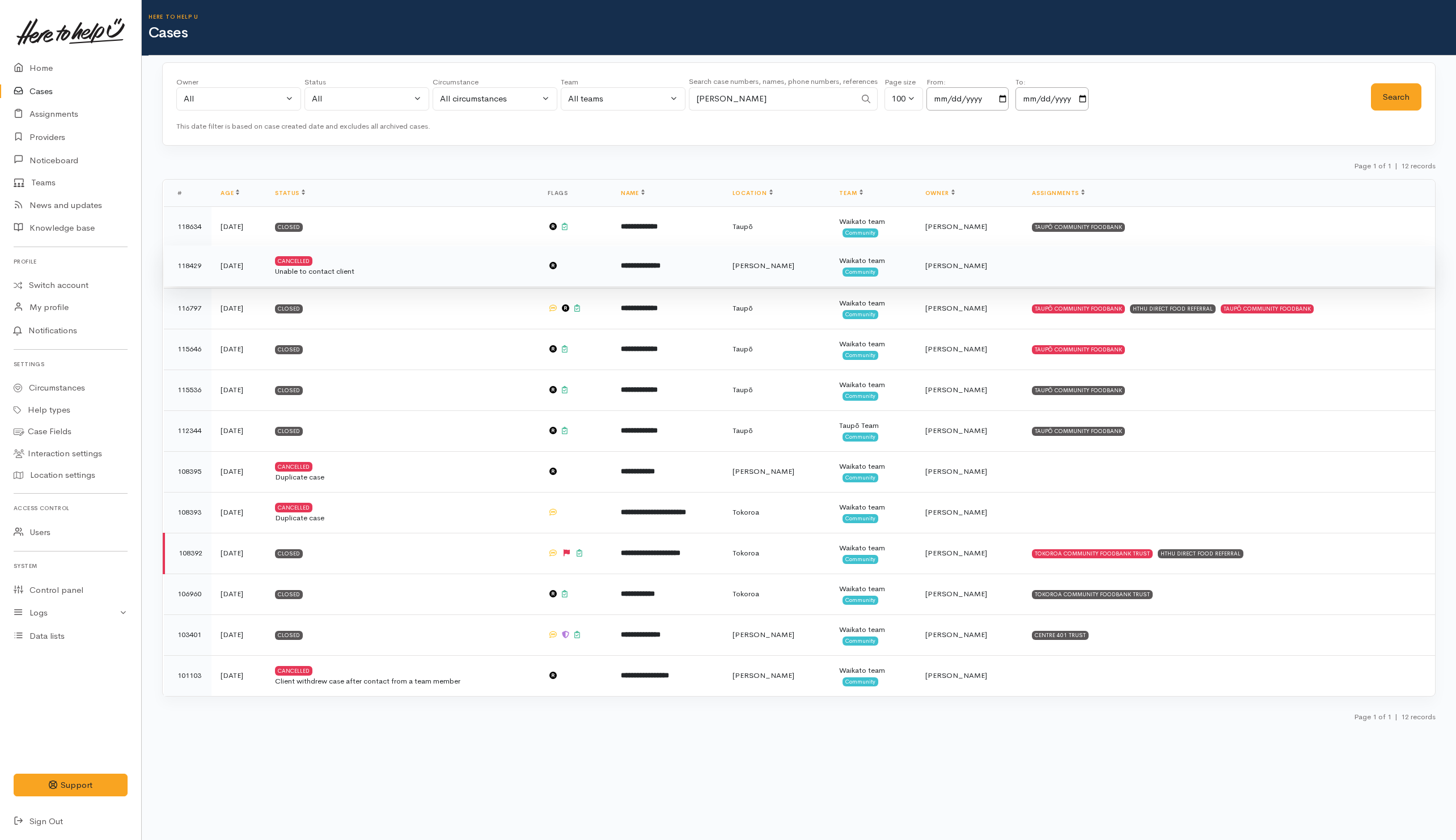
click at [530, 269] on div "Unable to contact client" at bounding box center [402, 271] width 255 height 12
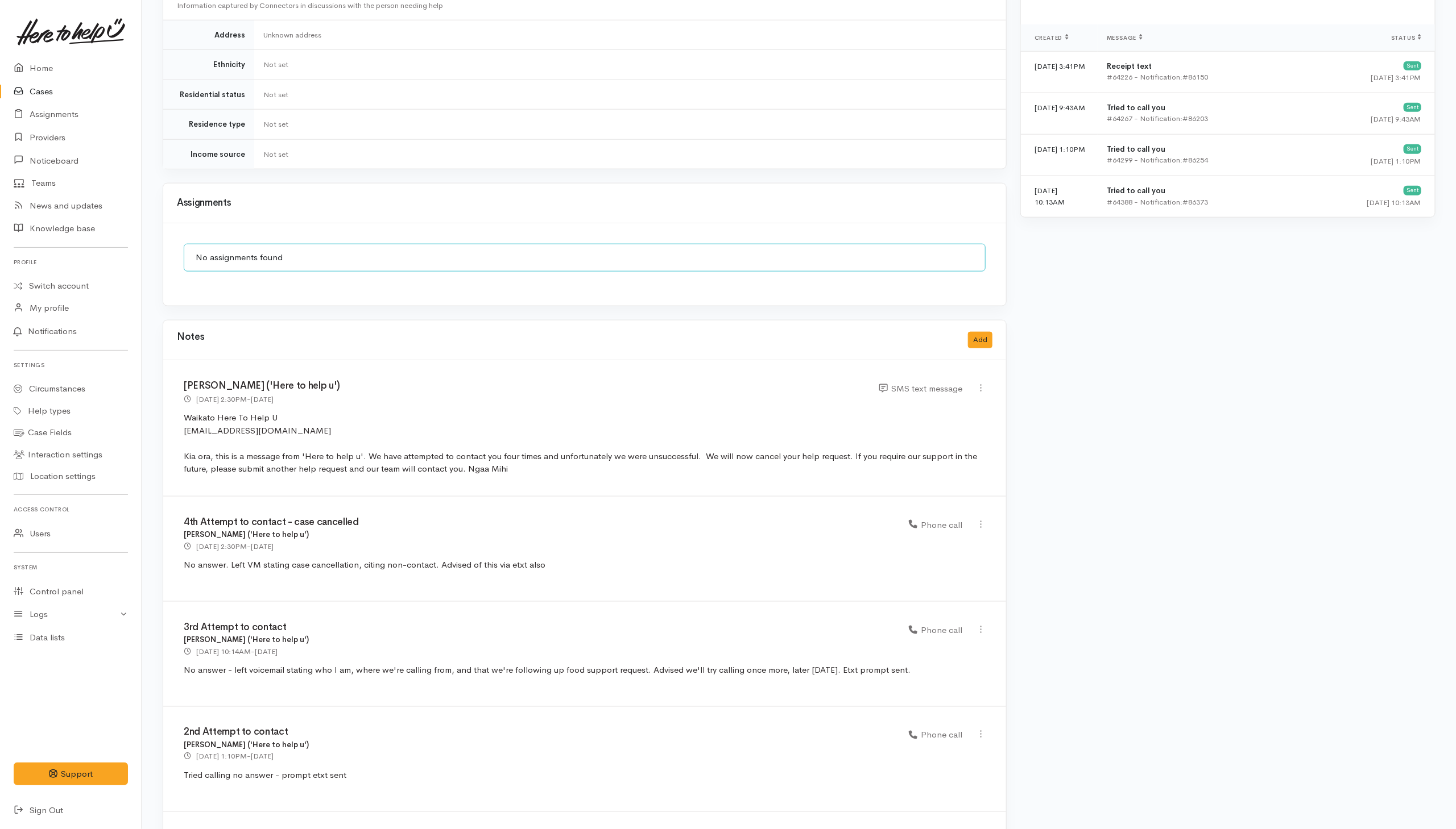
scroll to position [880, 0]
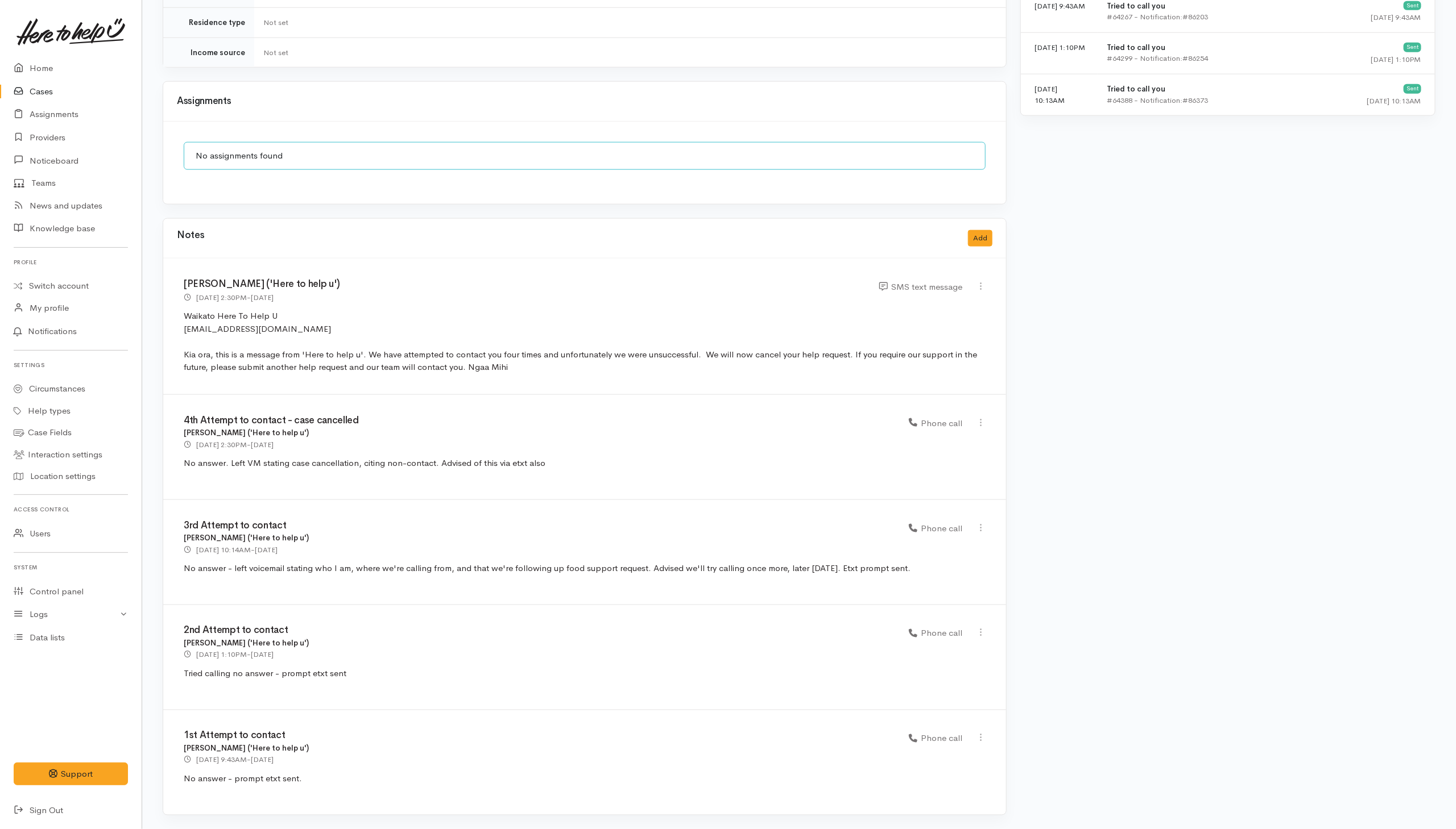
click at [501, 432] on div "[PERSON_NAME] ('Here to help u')" at bounding box center [540, 434] width 712 height 12
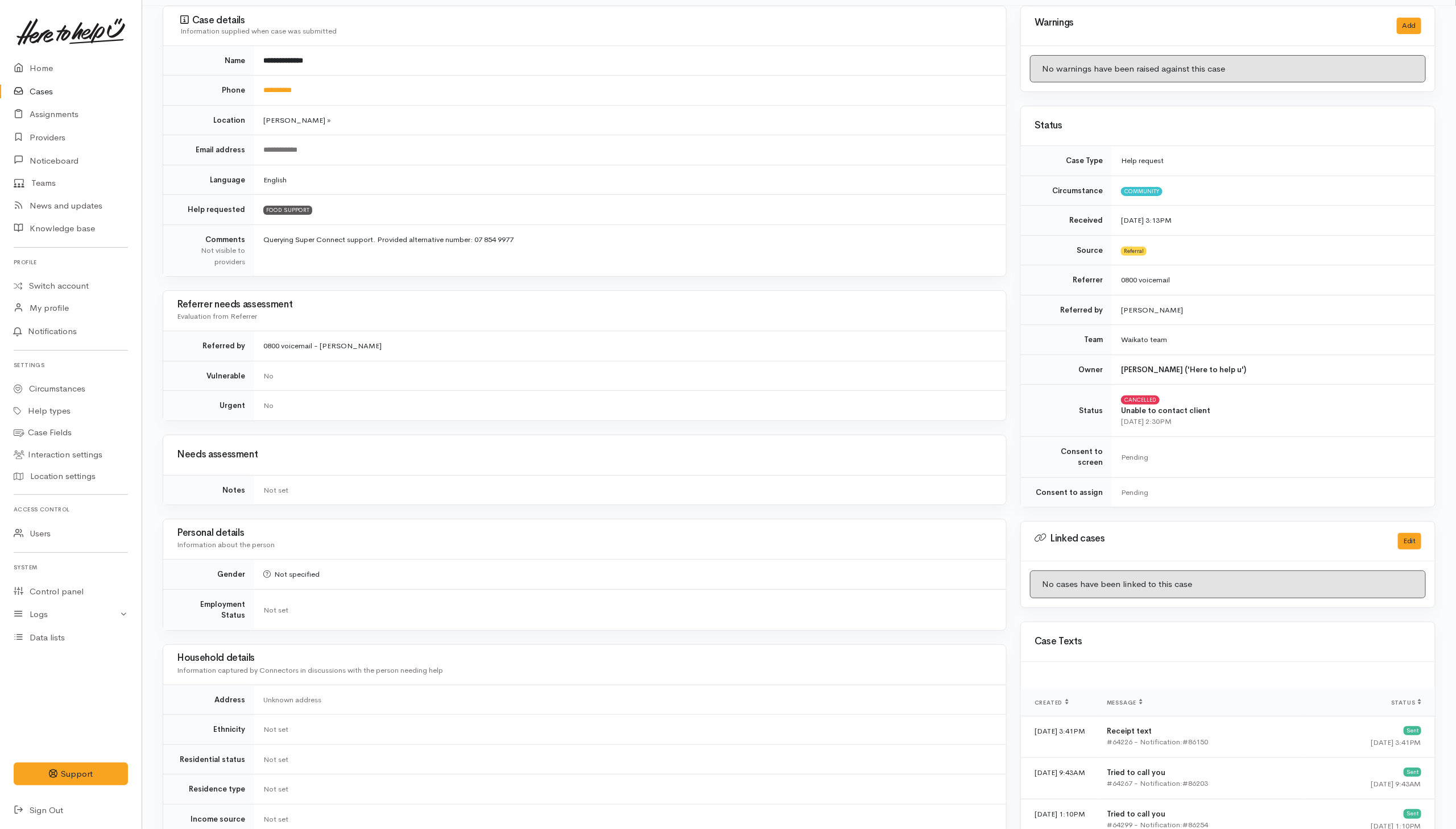
scroll to position [27, 0]
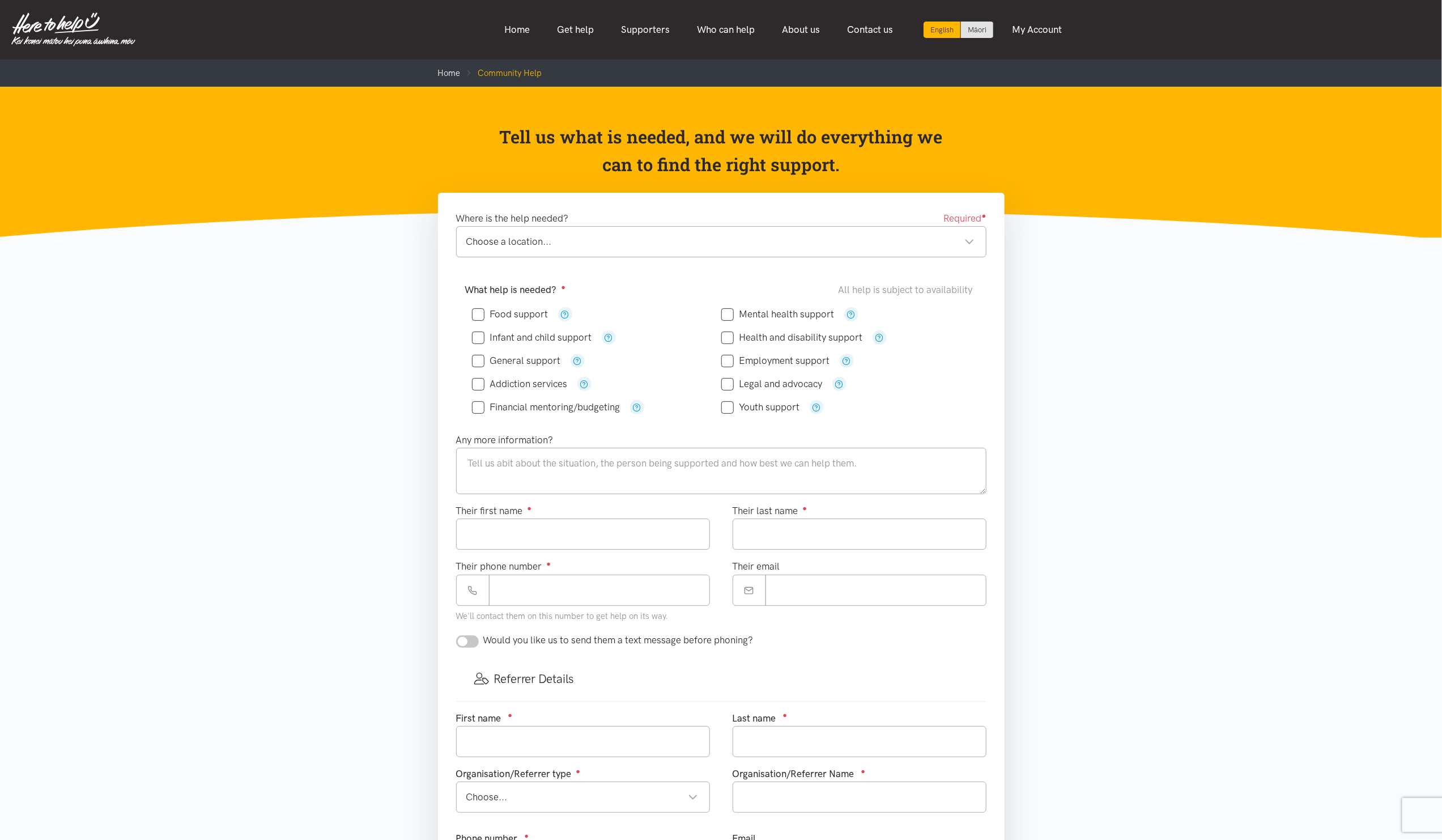
drag, startPoint x: 602, startPoint y: 234, endPoint x: 594, endPoint y: 230, distance: 8.9
click at [602, 233] on div "Choose a location... Choose a location..." at bounding box center [722, 242] width 531 height 31
click at [796, 240] on div "Choose a location..." at bounding box center [720, 242] width 508 height 16
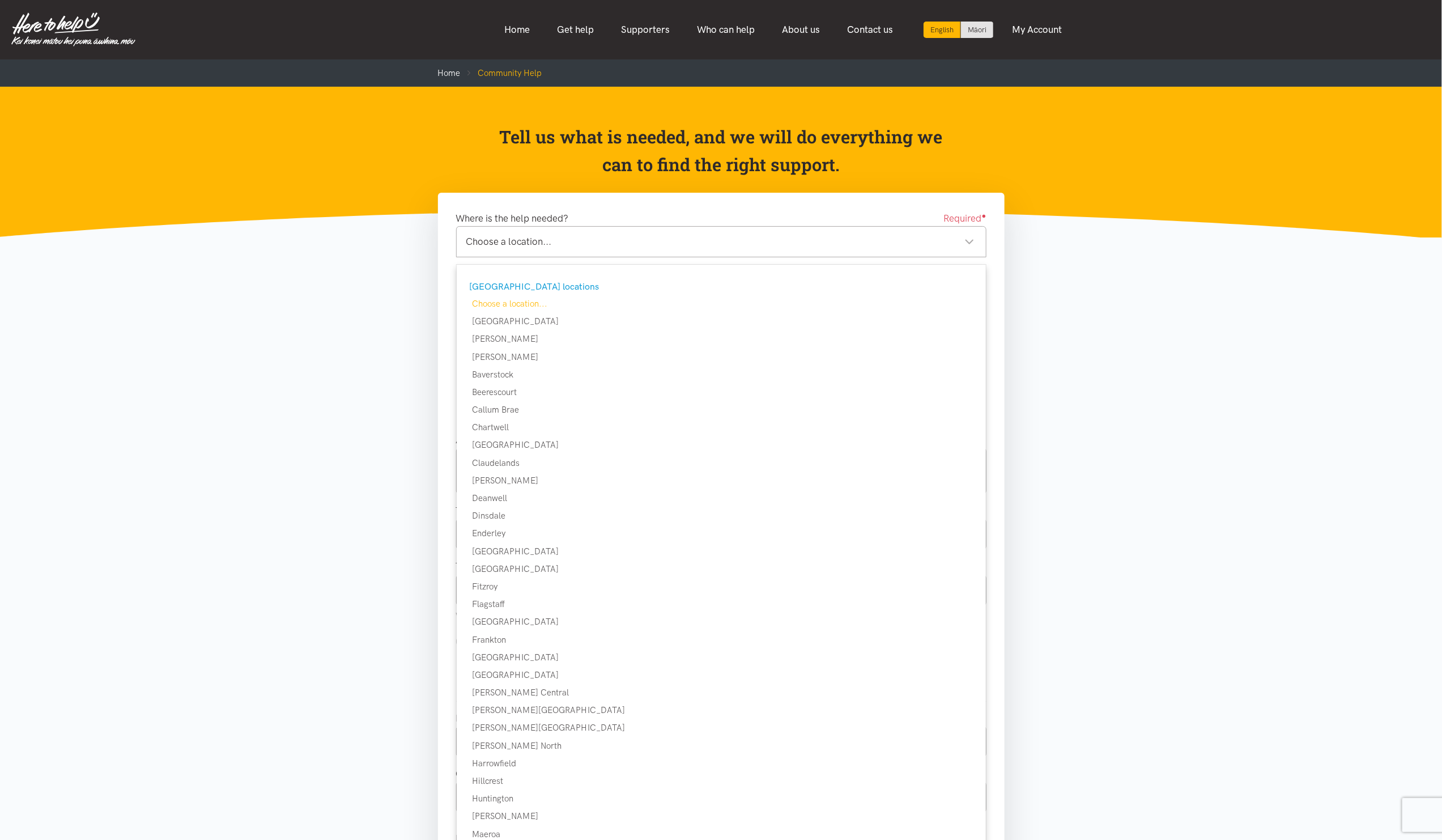
click at [685, 211] on div "Where is the help needed? Required ●" at bounding box center [722, 219] width 531 height 16
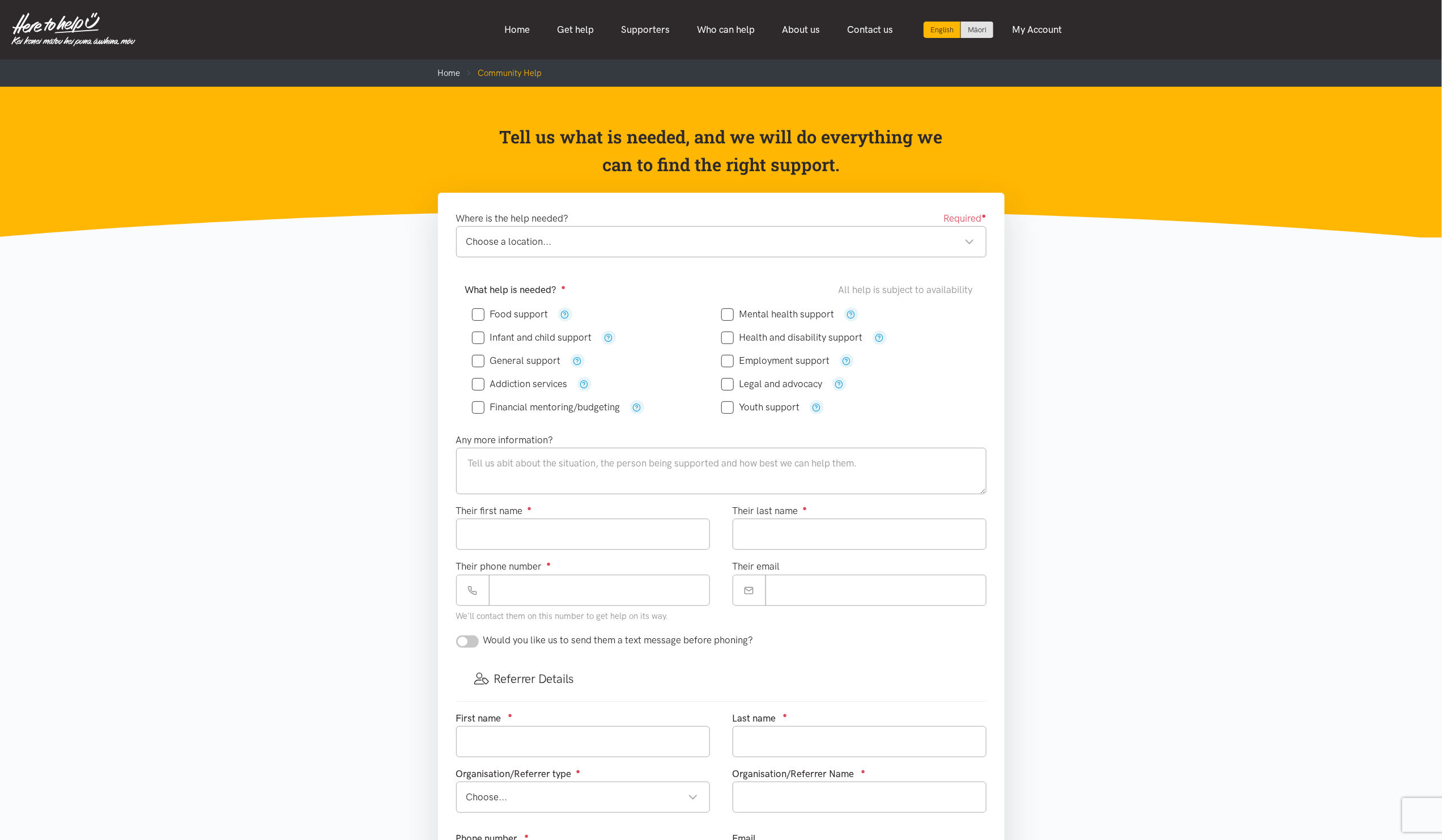
click at [697, 247] on div "Choose a location..." at bounding box center [720, 242] width 508 height 16
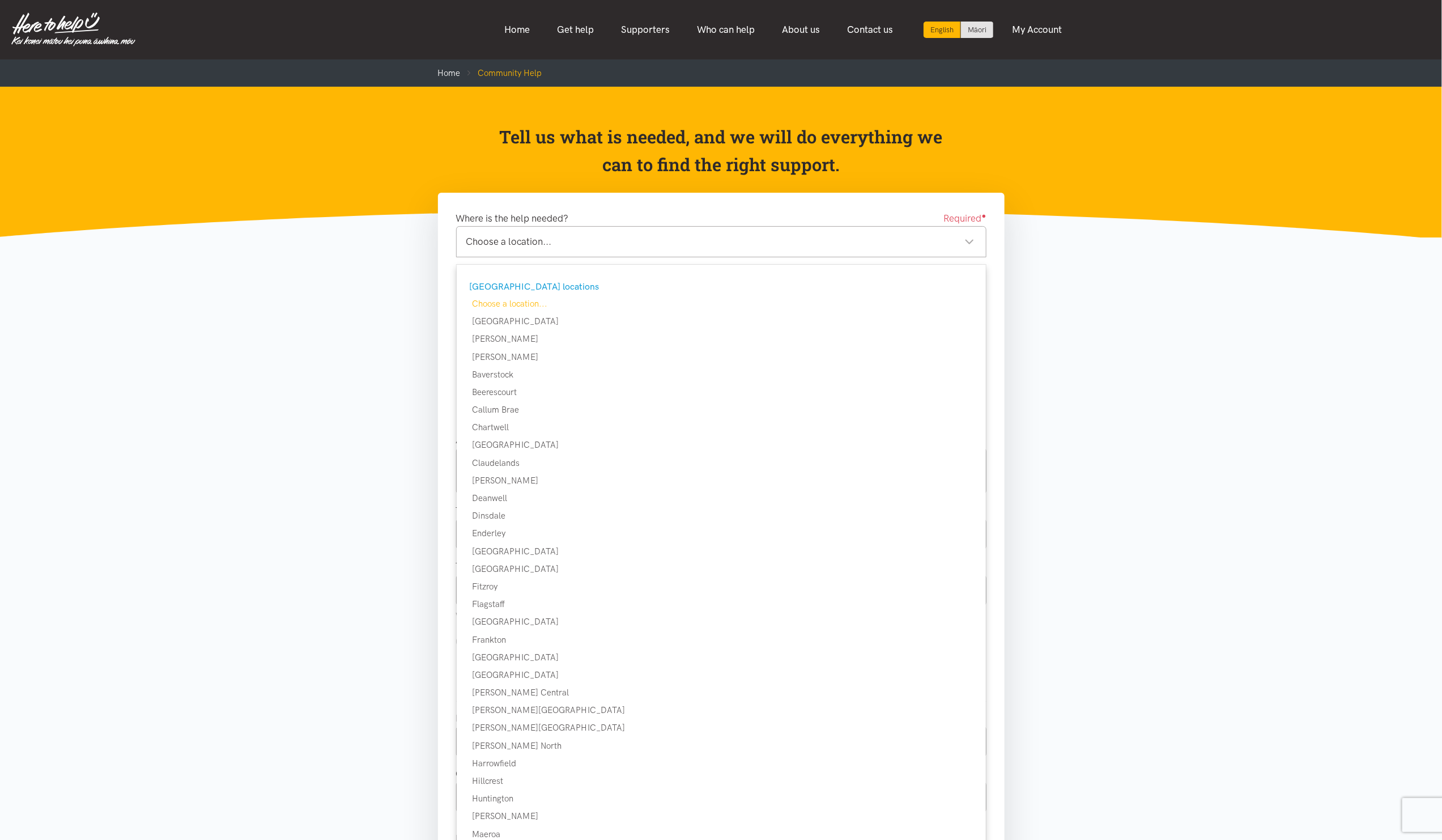
click at [721, 213] on div "Where is the help needed? Required ●" at bounding box center [722, 219] width 531 height 16
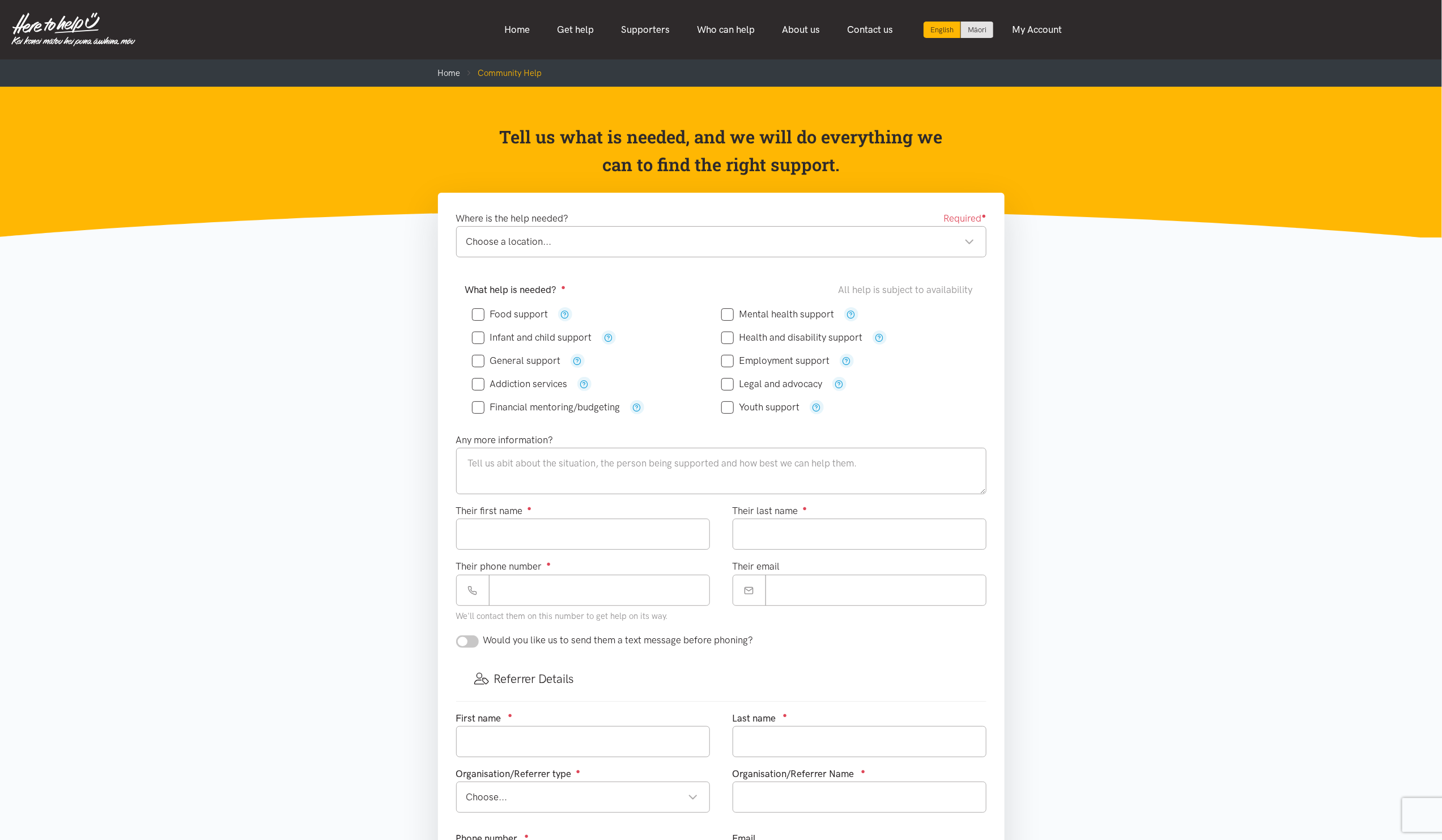
click at [512, 313] on input "Food support" at bounding box center [510, 314] width 76 height 10
checkbox input "true"
drag, startPoint x: 523, startPoint y: 536, endPoint x: 524, endPoint y: 548, distance: 12.0
click at [524, 538] on input "Their first name ●" at bounding box center [583, 534] width 254 height 31
type input "******"
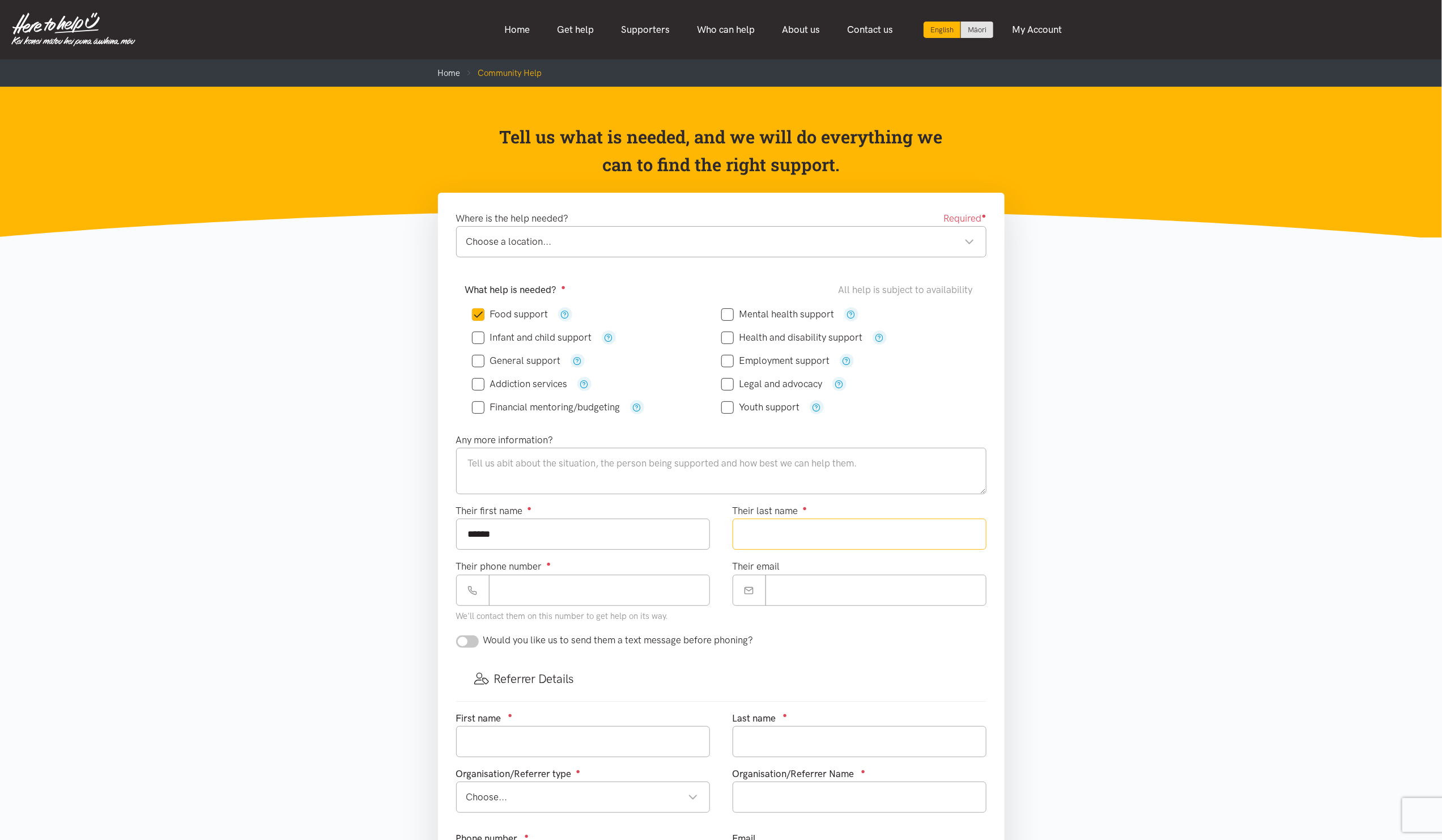
click at [798, 540] on input "Their last name ●" at bounding box center [860, 534] width 254 height 31
type input "*******"
click at [716, 510] on div "Their first name ● ******" at bounding box center [582, 531] width 276 height 56
click at [713, 472] on textarea at bounding box center [722, 471] width 531 height 47
click at [473, 464] on textarea "Need kai" at bounding box center [722, 471] width 531 height 47
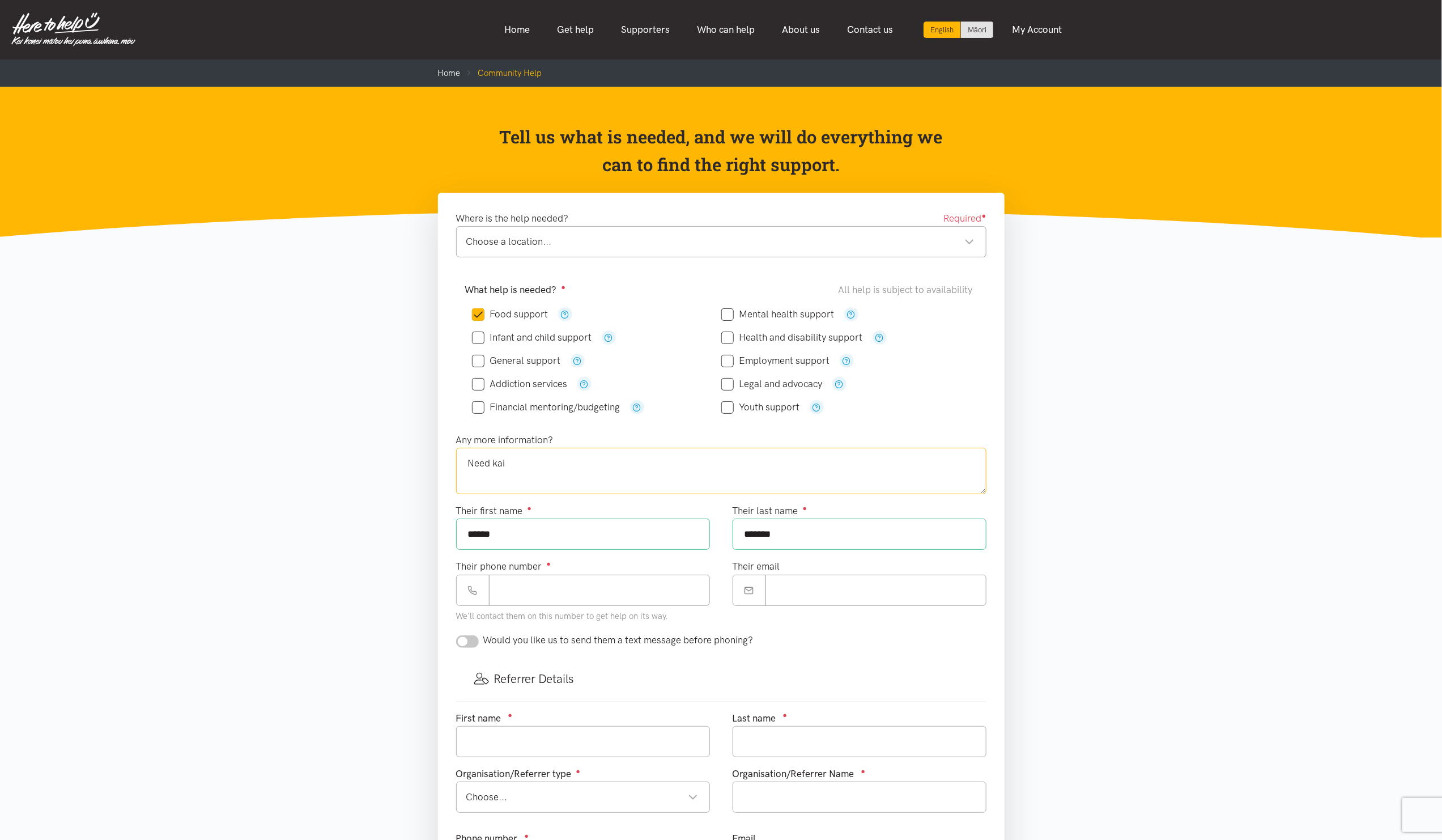
click at [467, 465] on textarea "Need kai" at bounding box center [722, 471] width 531 height 47
click at [542, 472] on textarea "Need kai" at bounding box center [722, 471] width 531 height 47
click at [707, 286] on div "What help is needed? ● All help is subject to availability" at bounding box center [721, 290] width 512 height 16
click at [572, 264] on div "Where is the help needed? Required ● Choose a location... Choose a location... …" at bounding box center [721, 238] width 553 height 56
click at [696, 466] on textarea "Need kai - Potential SUPER CONNECT Support" at bounding box center [722, 471] width 531 height 47
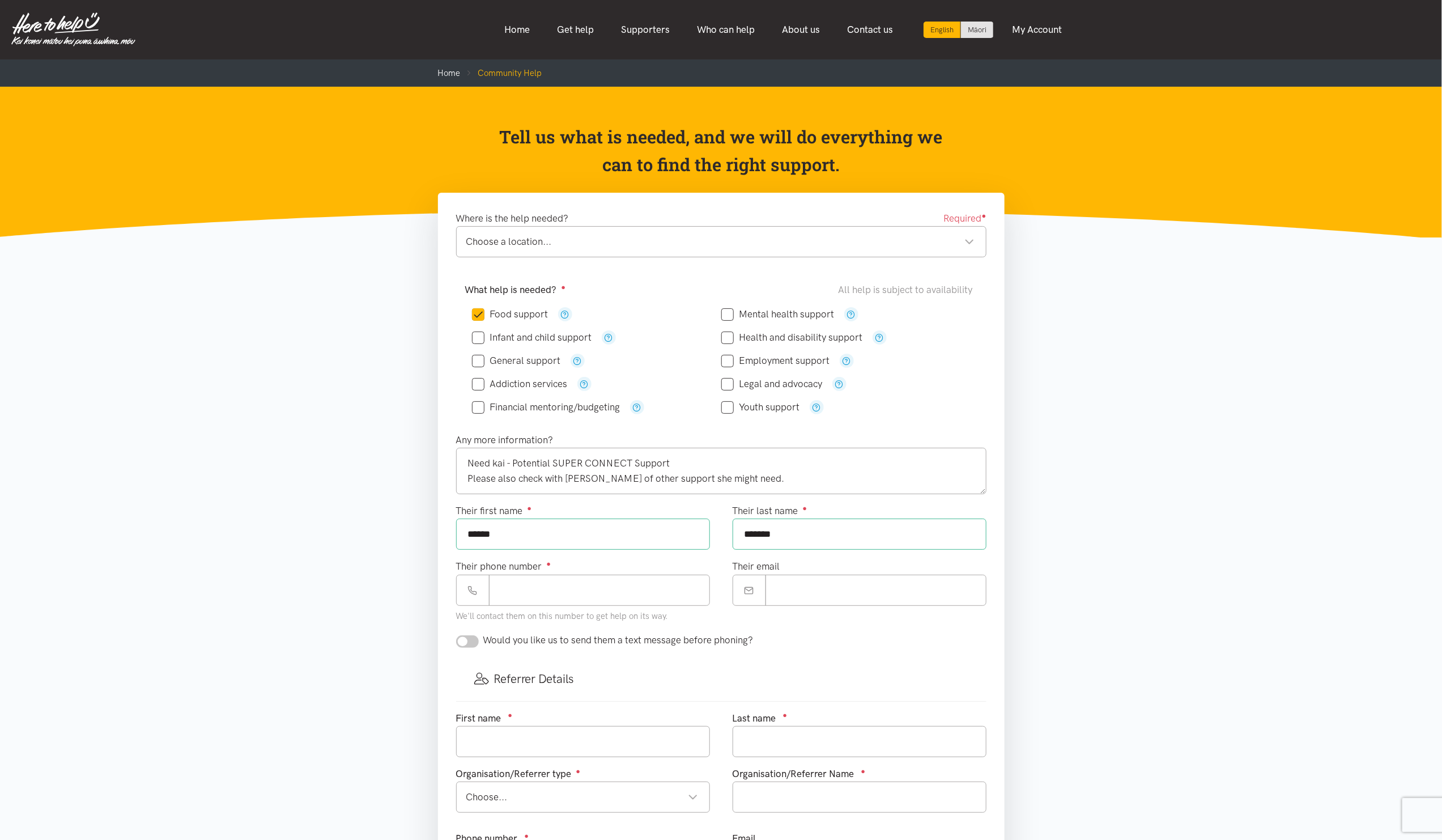
click at [612, 632] on div "Their phone number ● We'll contact them on this number to get help on its way." at bounding box center [582, 596] width 276 height 74
drag, startPoint x: 562, startPoint y: 621, endPoint x: 581, endPoint y: 632, distance: 22.0
click at [581, 632] on div "Their phone number ● We'll contact them on this number to get help on its way." at bounding box center [582, 596] width 276 height 74
drag, startPoint x: 581, startPoint y: 632, endPoint x: 558, endPoint y: 598, distance: 41.0
click at [558, 598] on input "Their phone number ●" at bounding box center [599, 590] width 221 height 31
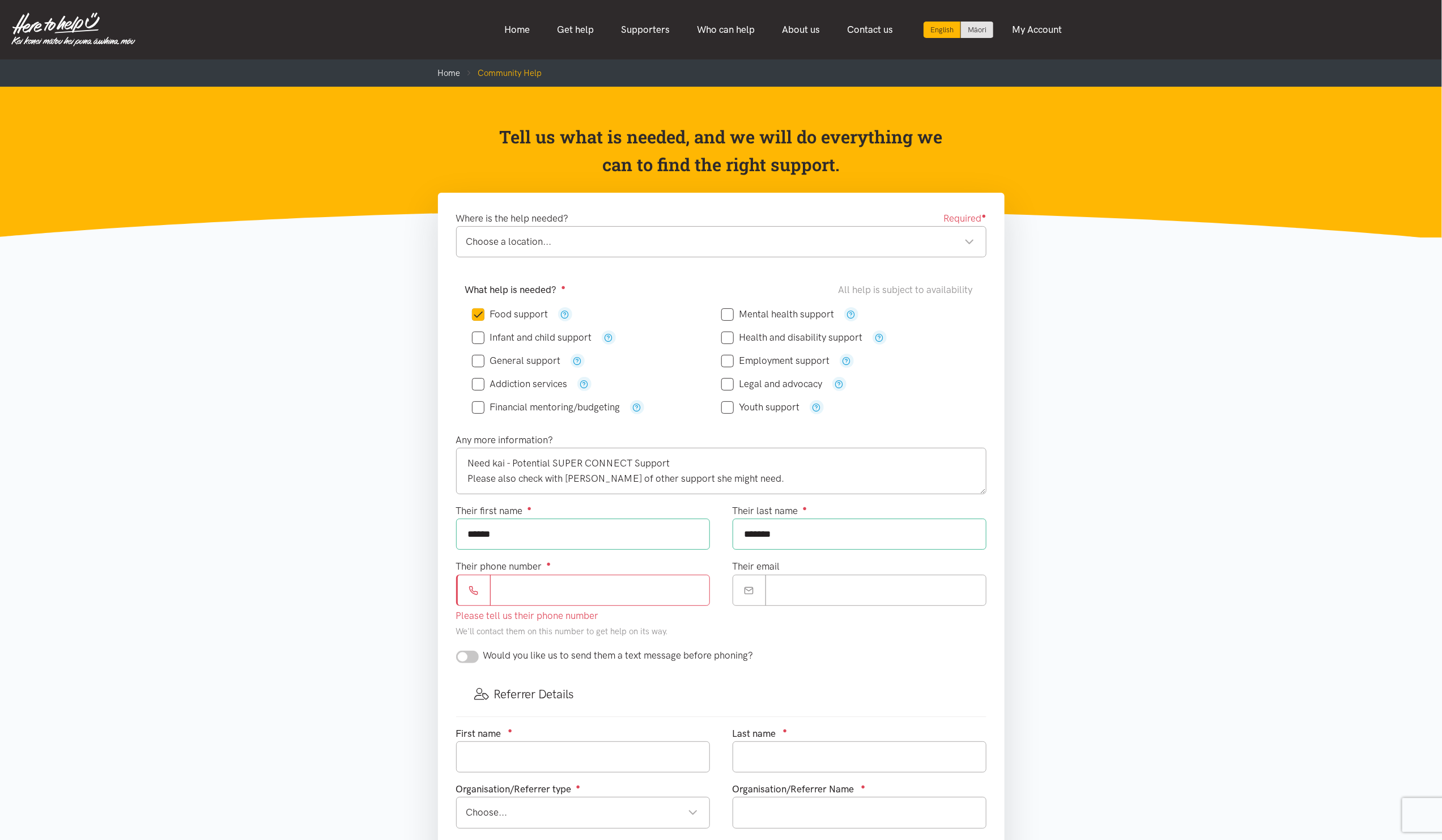
click at [615, 281] on div "What help is needed? ● All help is subject to availability Food support" at bounding box center [721, 353] width 553 height 156
click at [624, 245] on div "Choose a location..." at bounding box center [720, 242] width 508 height 16
click at [632, 204] on div "Where is the help needed? Required ● Choose a location... Choose a location... …" at bounding box center [721, 587] width 567 height 791
click at [616, 264] on div "Where is the help needed? Required ● Choose a location... Choose a location... …" at bounding box center [721, 238] width 553 height 56
click at [668, 272] on div "Where is the help needed? Required ● Choose a location... Choose a location... …" at bounding box center [721, 243] width 553 height 64
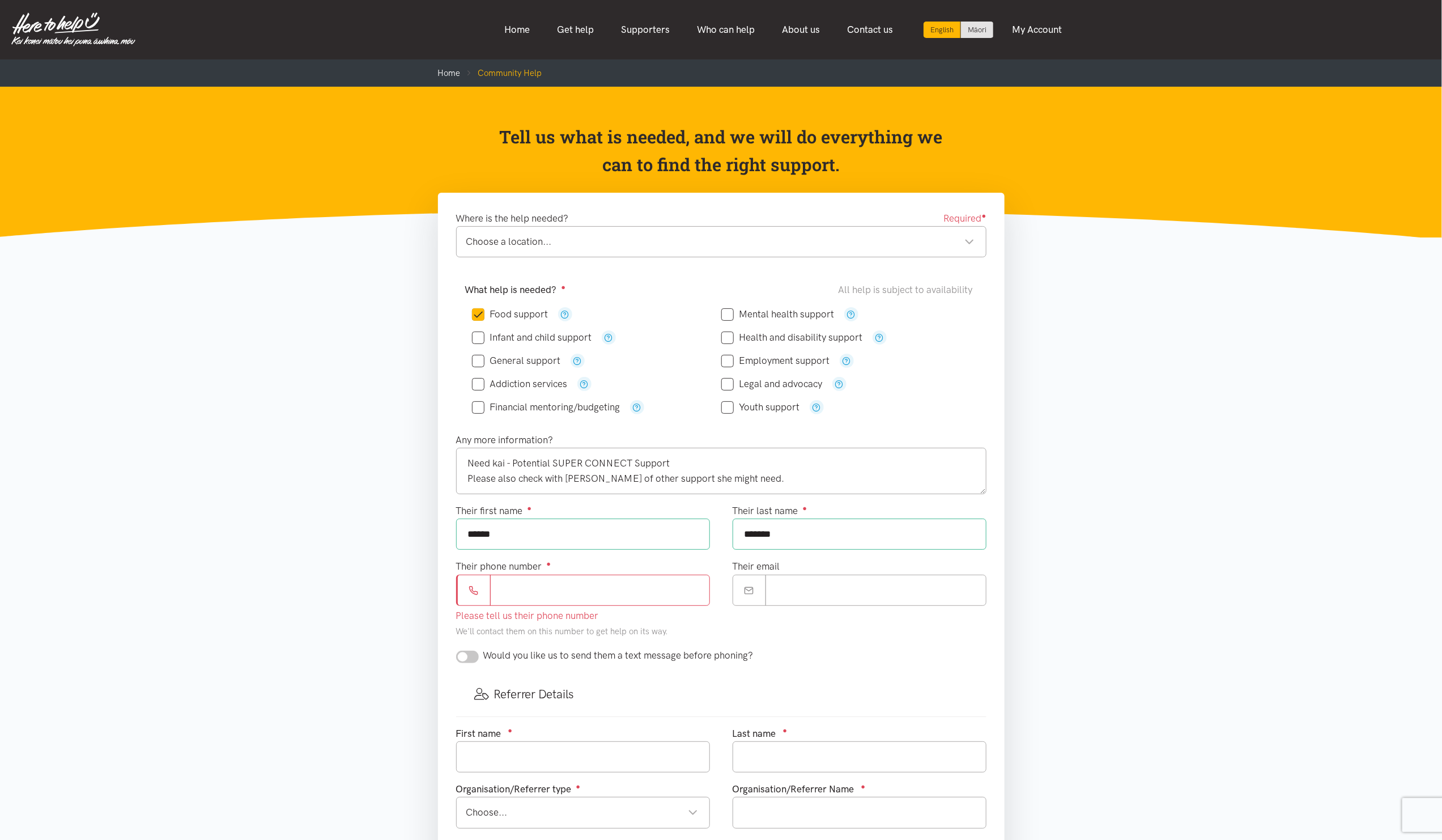
click at [653, 307] on div "Food support" at bounding box center [597, 314] width 250 height 15
drag, startPoint x: 854, startPoint y: 670, endPoint x: 869, endPoint y: 657, distance: 19.8
click at [861, 668] on div "Would you like us to send them a text message before phoning?" at bounding box center [721, 660] width 553 height 24
click at [716, 591] on div "Their phone number ● Please tell us their phone number We'll contact them on th…" at bounding box center [582, 603] width 276 height 89
click at [744, 475] on textarea "Need kai - Potential SUPER CONNECT Support Please also check with Gloria of oth…" at bounding box center [722, 471] width 531 height 47
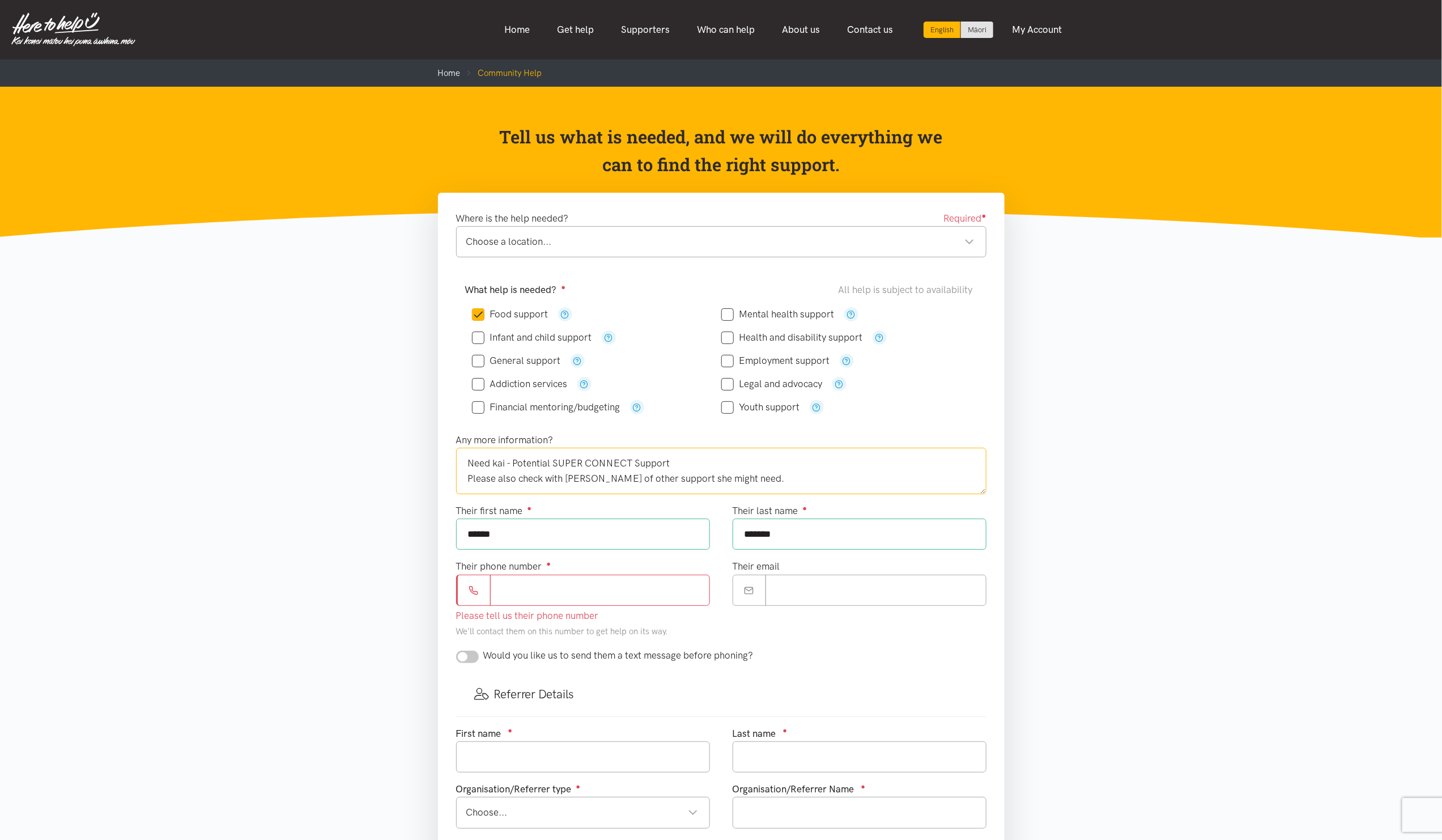
click at [742, 478] on textarea "Need kai - Potential SUPER CONNECT Support Please also check with Gloria of oth…" at bounding box center [722, 471] width 531 height 47
type textarea "Need kai - Potential SUPER CONNECT Support Please also check with Gloria of oth…"
click at [568, 595] on input "Their phone number ●" at bounding box center [599, 590] width 220 height 31
type input "*********"
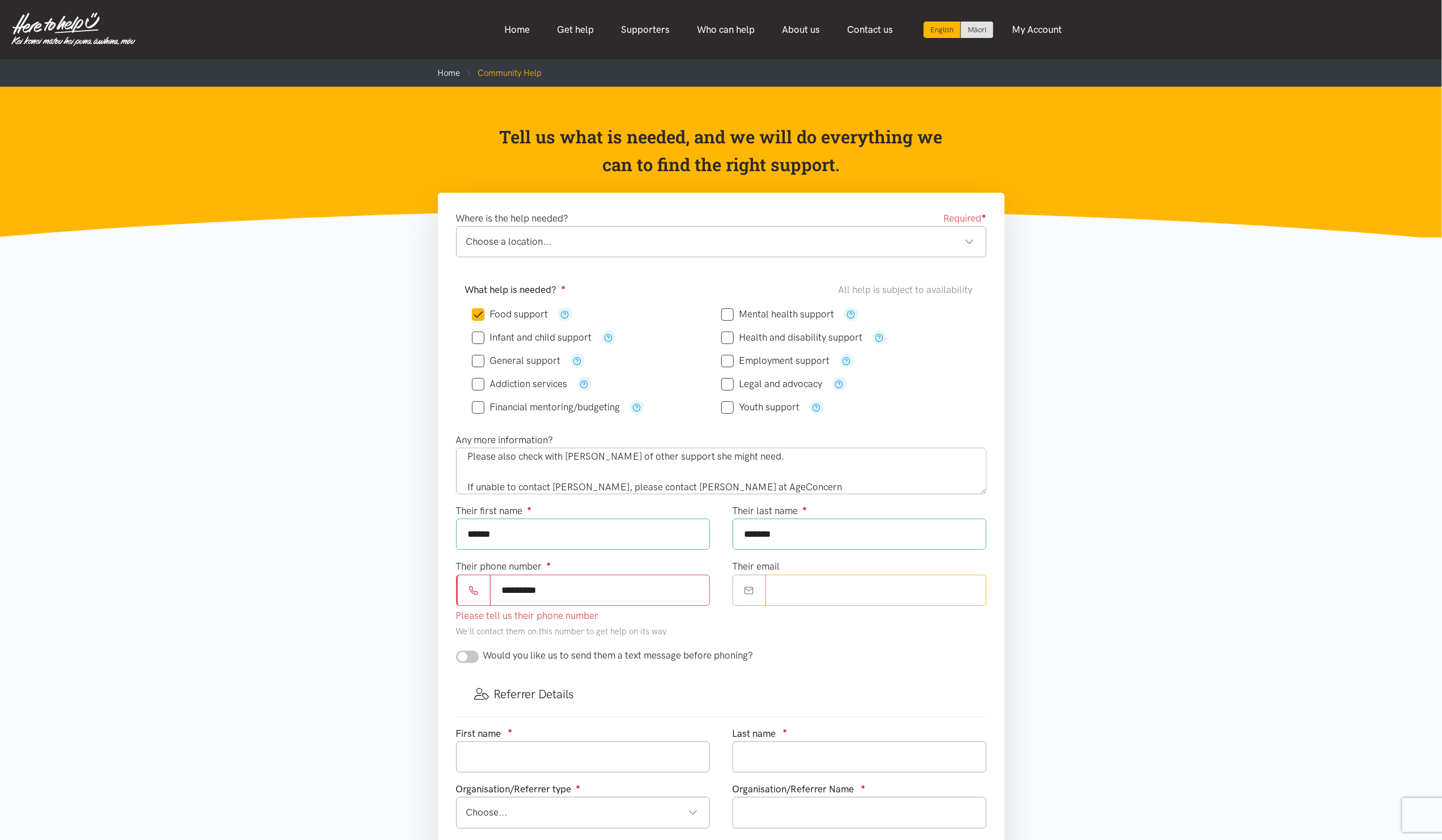
click at [863, 590] on input "Their email" at bounding box center [876, 590] width 221 height 31
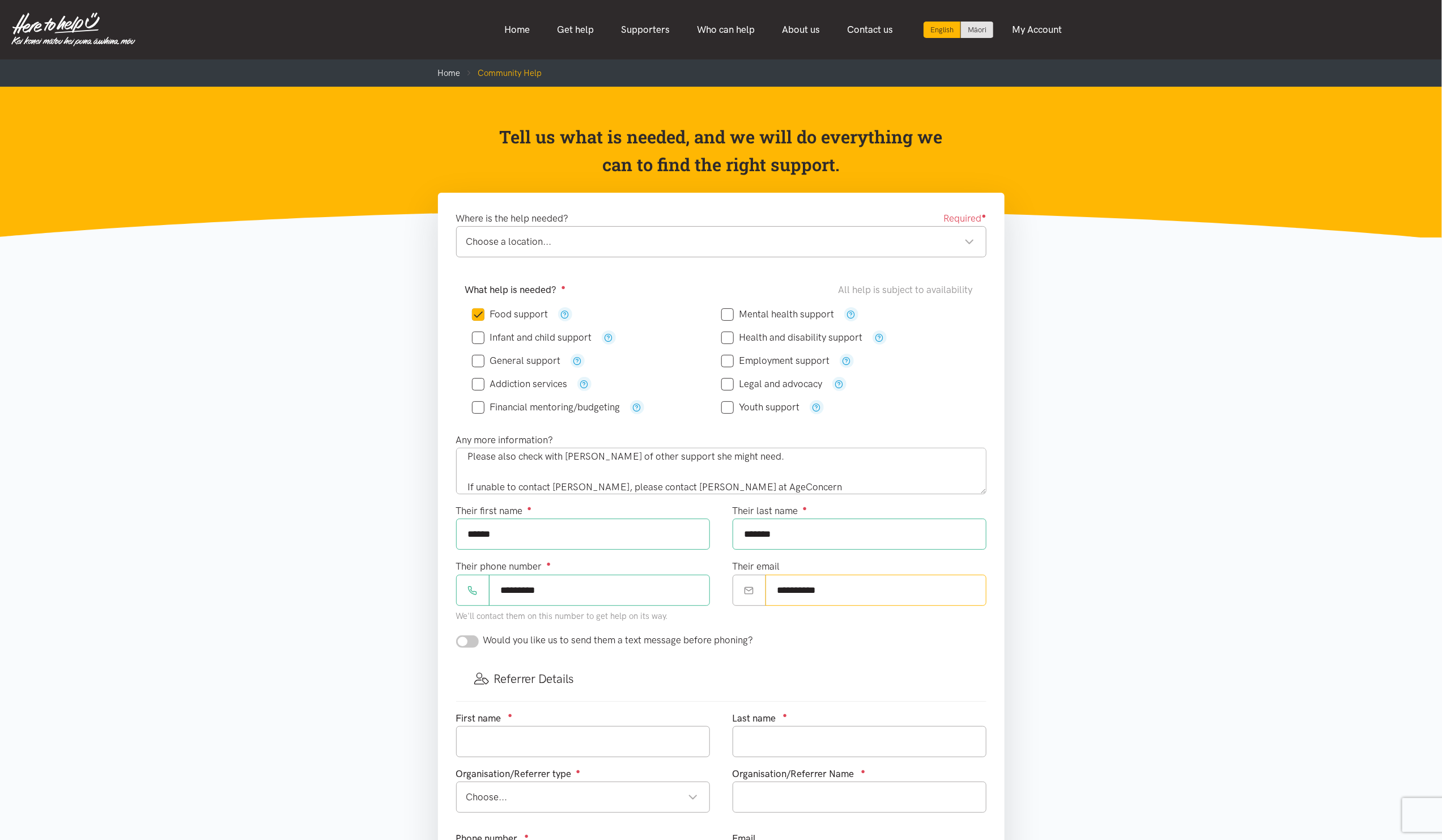
type input "**********"
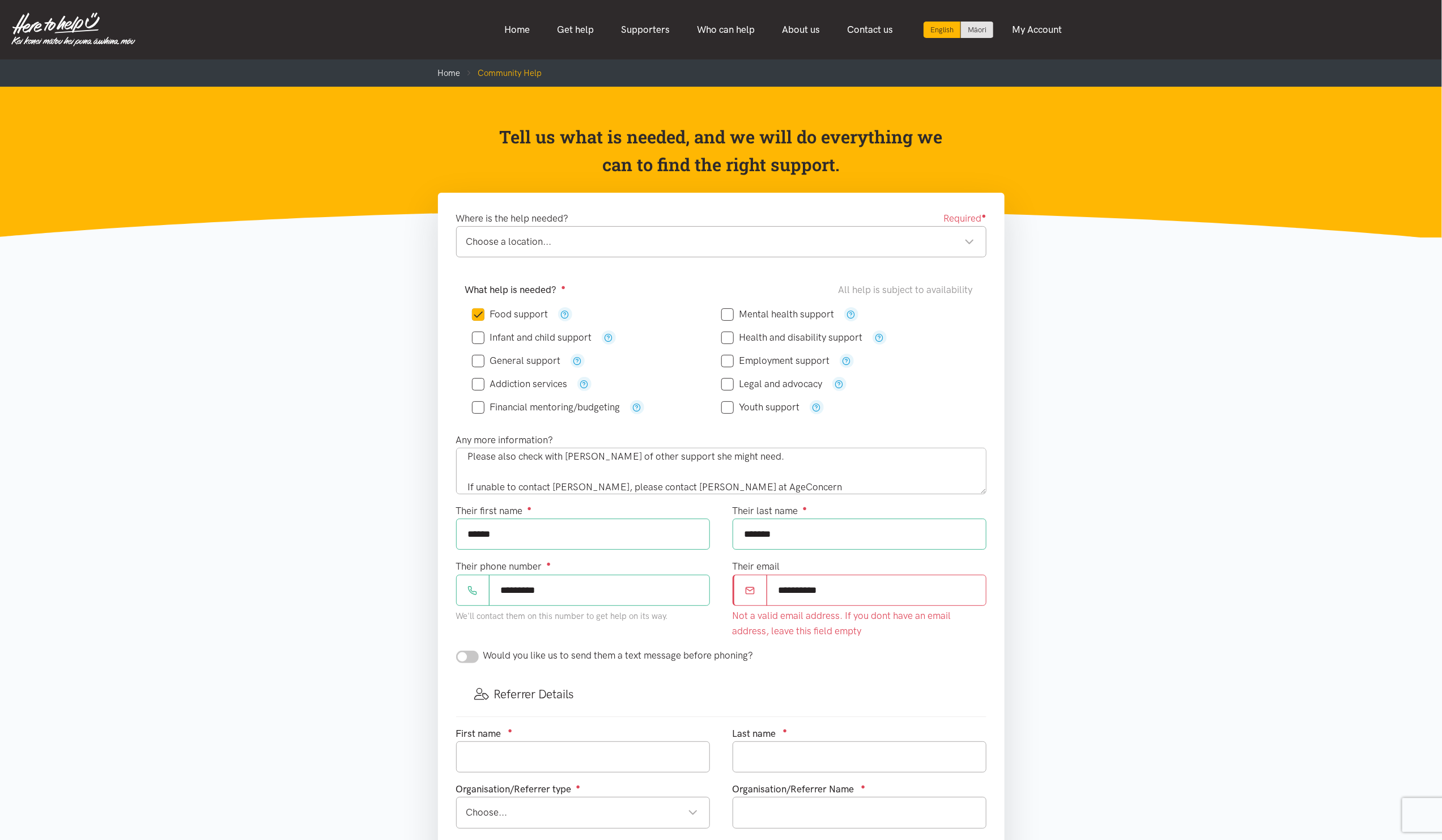
click at [471, 650] on form "Where is the help needed? Required ● Choose a location... Choose a location... …" at bounding box center [722, 588] width 531 height 755
click at [471, 663] on input "checkbox" at bounding box center [467, 657] width 22 height 13
checkbox input "true"
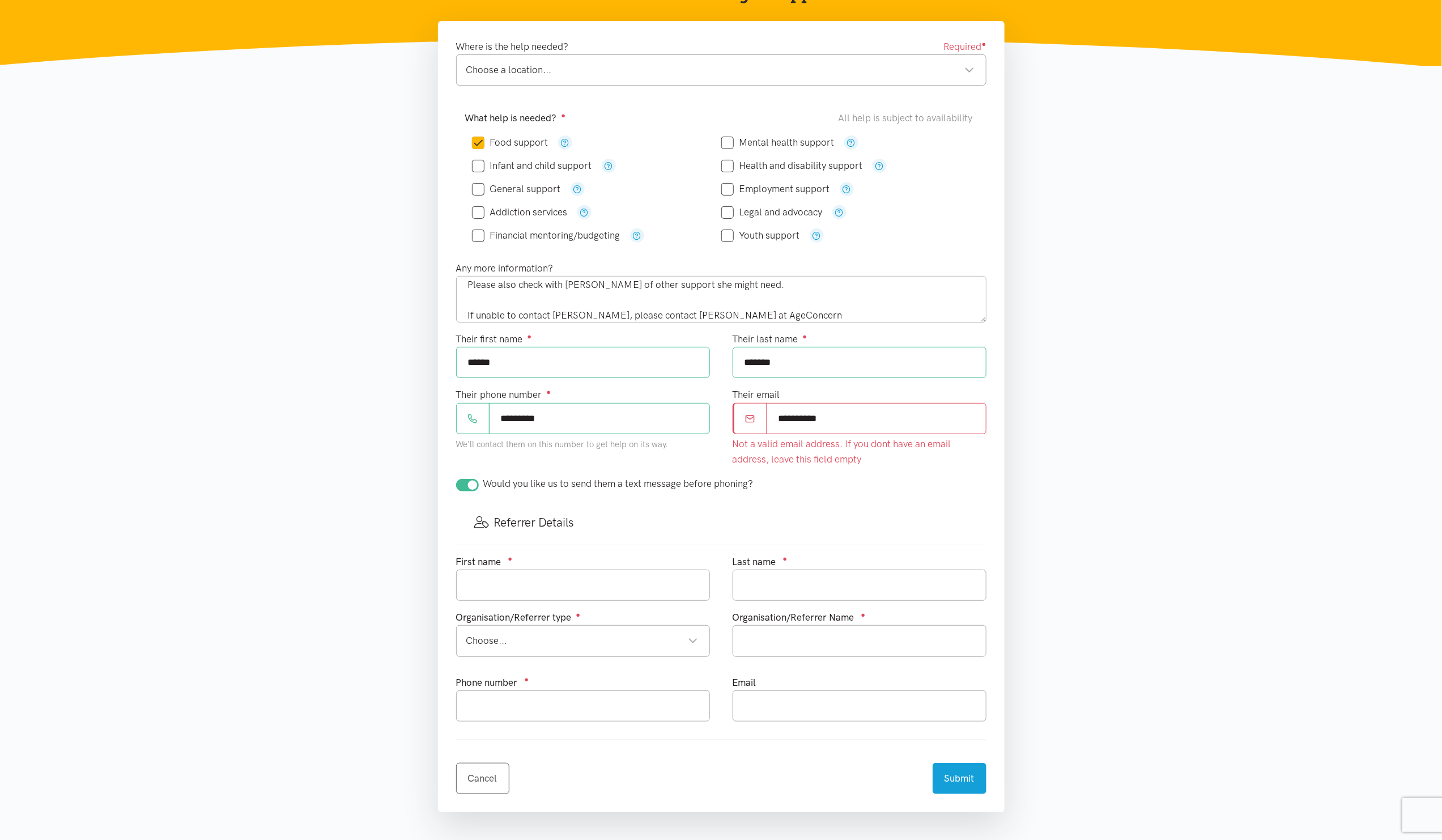
scroll to position [255, 0]
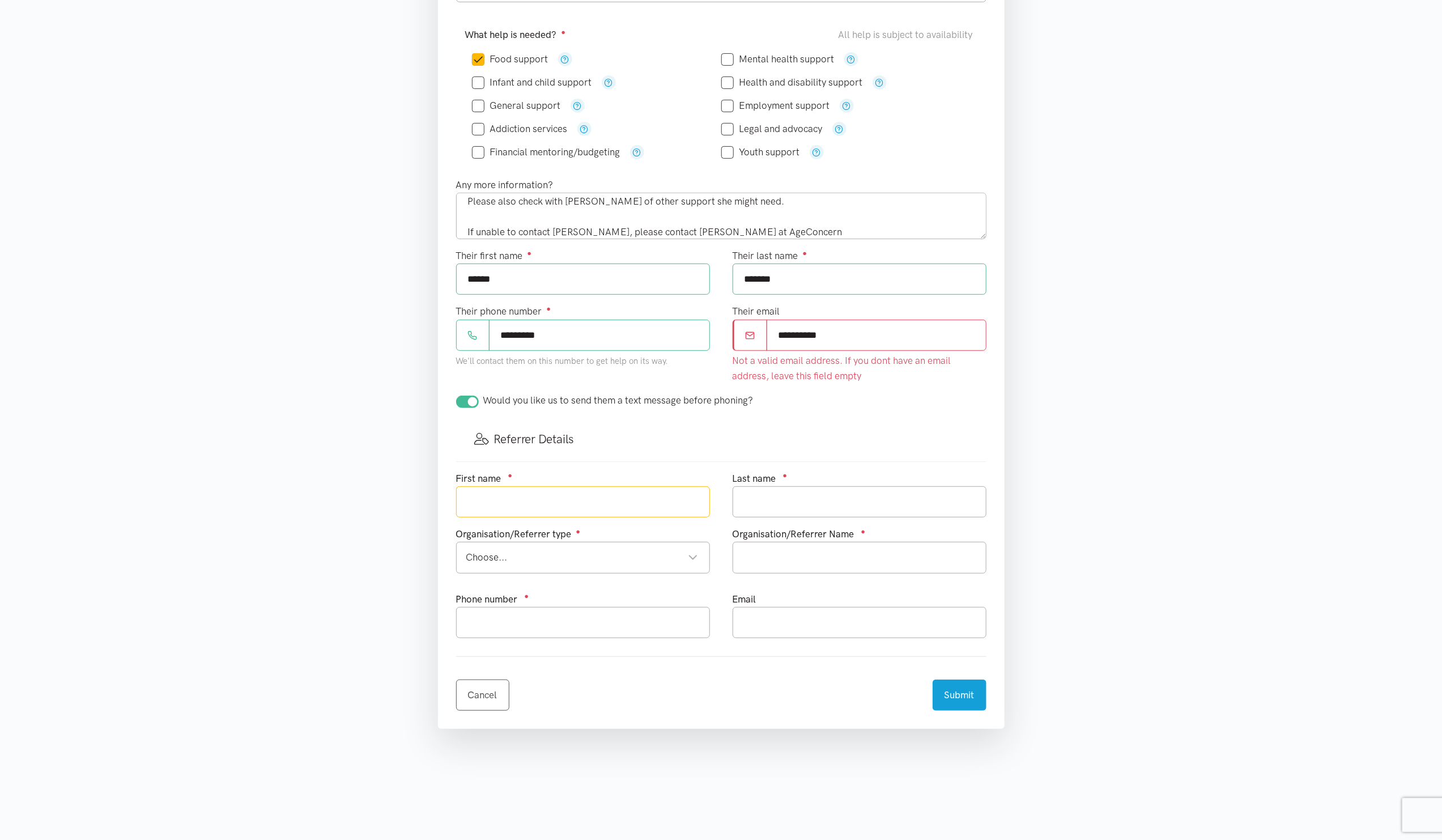
click at [558, 517] on input "text" at bounding box center [583, 501] width 254 height 31
click at [544, 565] on div "Choose..." at bounding box center [582, 557] width 232 height 16
type input "Loryn"
click at [769, 562] on input "text" at bounding box center [860, 557] width 254 height 31
type input "Age Concern"
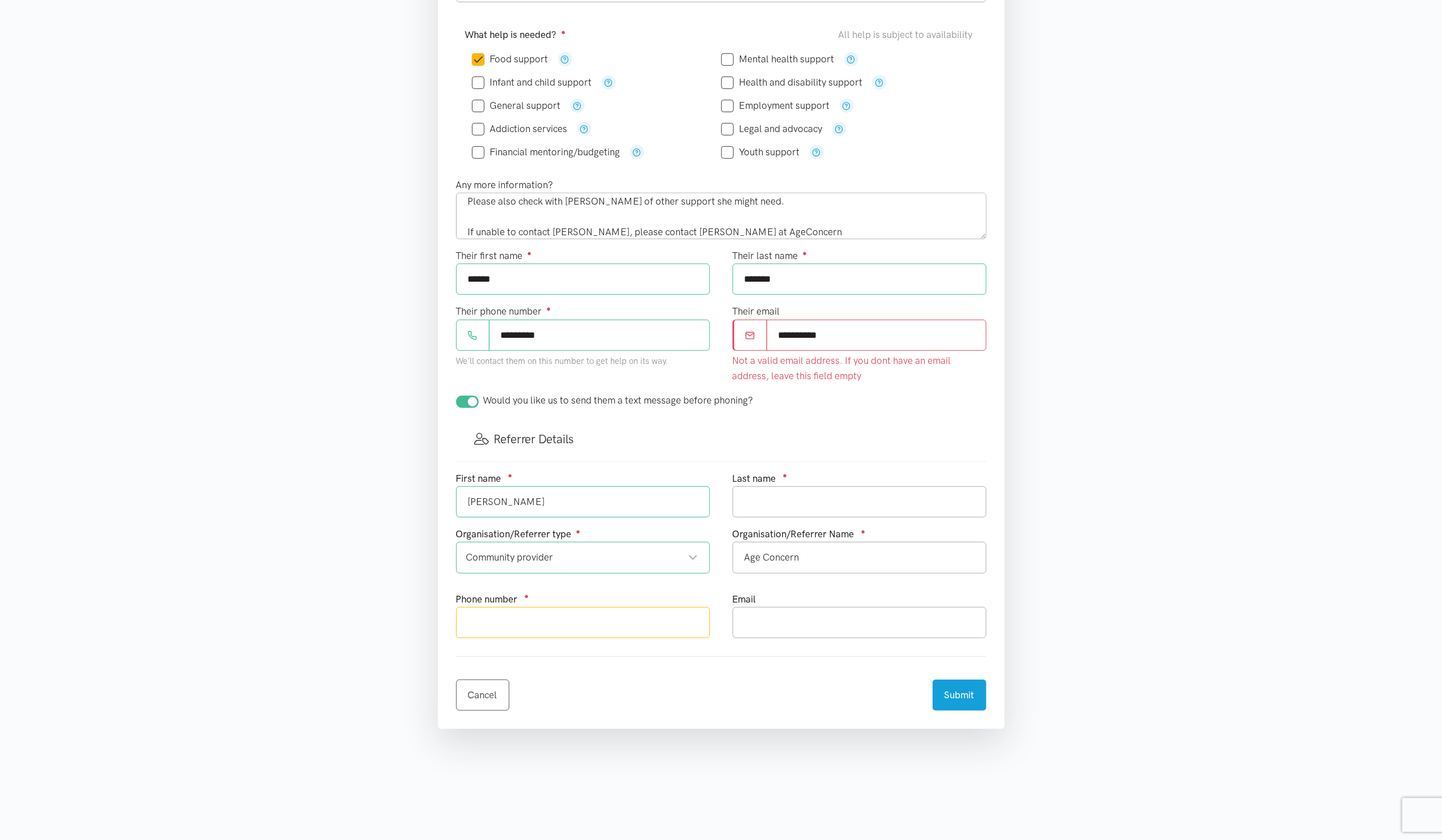
click at [648, 620] on input "text" at bounding box center [583, 622] width 254 height 31
click at [538, 636] on input "text" at bounding box center [583, 622] width 254 height 31
type input "021736897"
click at [828, 622] on input "text" at bounding box center [860, 622] width 254 height 31
type input "078396716"
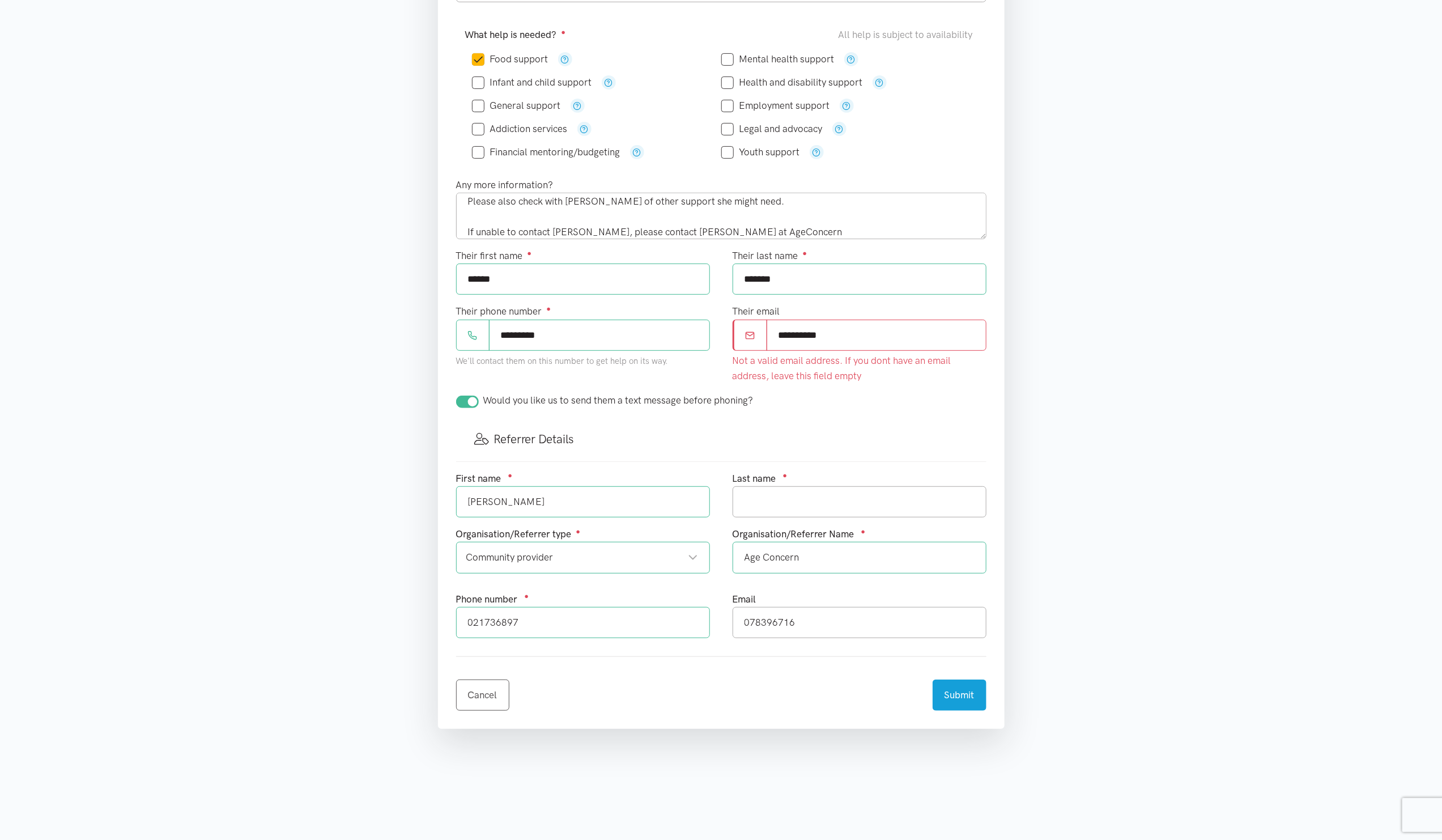
drag, startPoint x: 759, startPoint y: 417, endPoint x: 716, endPoint y: 398, distance: 47.0
click at [756, 412] on div "Would you like us to send them a text message before phoning?" at bounding box center [721, 405] width 553 height 24
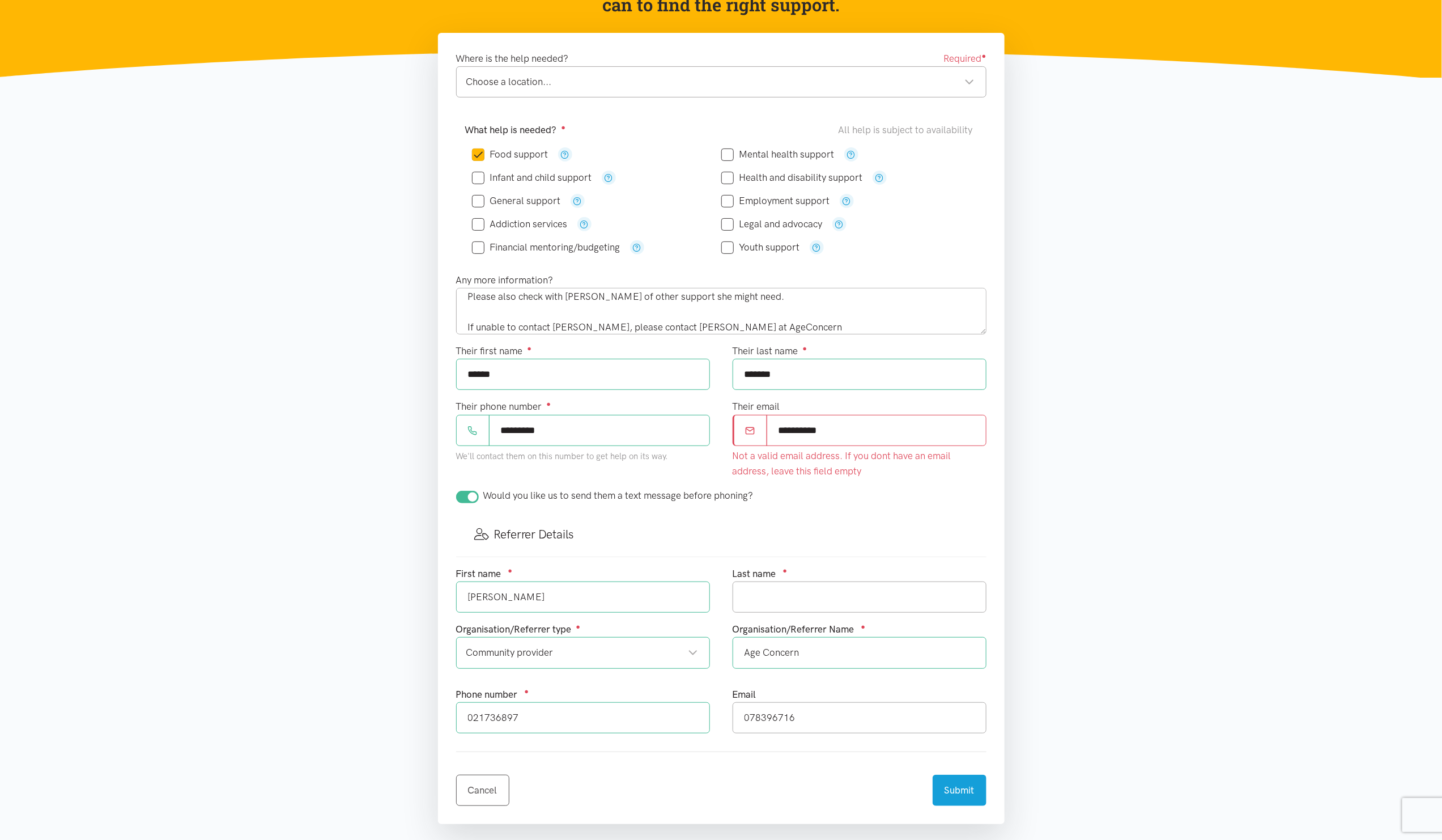
scroll to position [0, 0]
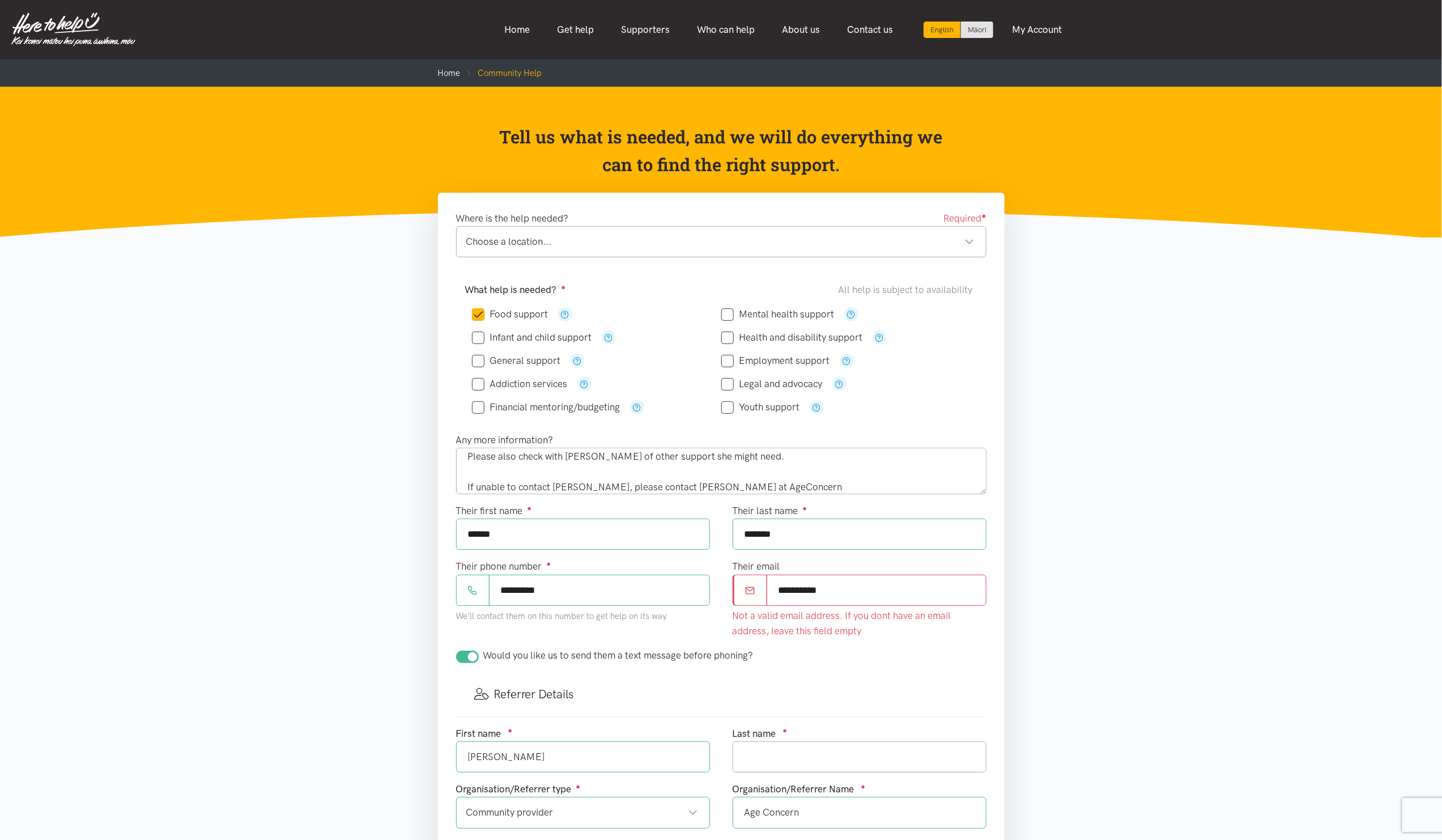
click at [707, 250] on div "Choose a location... Choose a location..." at bounding box center [722, 242] width 531 height 31
click at [686, 281] on div "What help is needed? ● All help is subject to availability Food support" at bounding box center [721, 353] width 553 height 156
click at [802, 483] on textarea "Need kai - Potential SUPER CONNECT Support Please also check with Gloria of oth…" at bounding box center [722, 471] width 531 height 47
type textarea "Need kai - Potential SUPER CONNECT Support Please also check with Gloria of oth…"
click at [711, 558] on div "Their first name ● ******" at bounding box center [582, 531] width 276 height 56
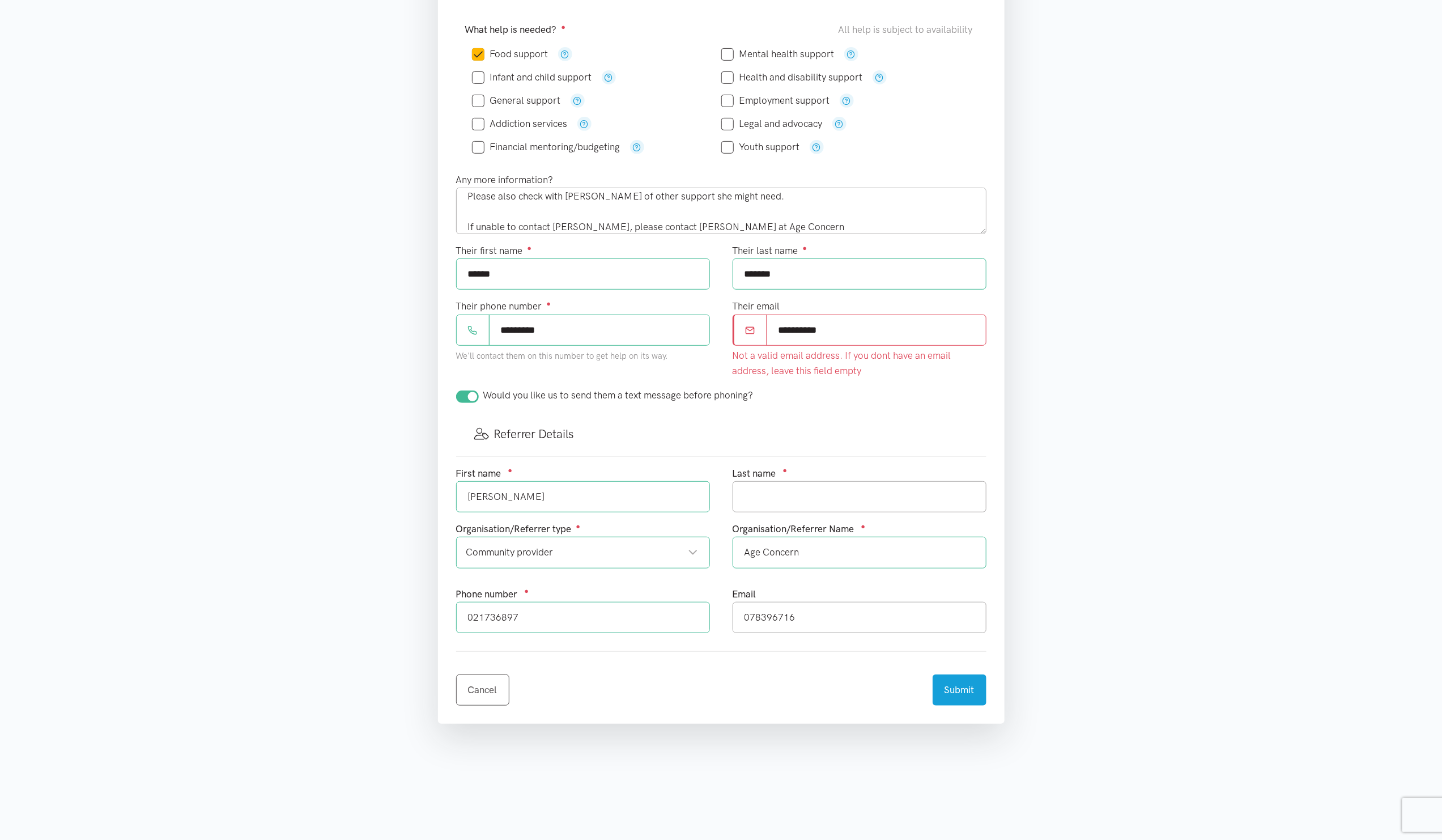
scroll to position [255, 0]
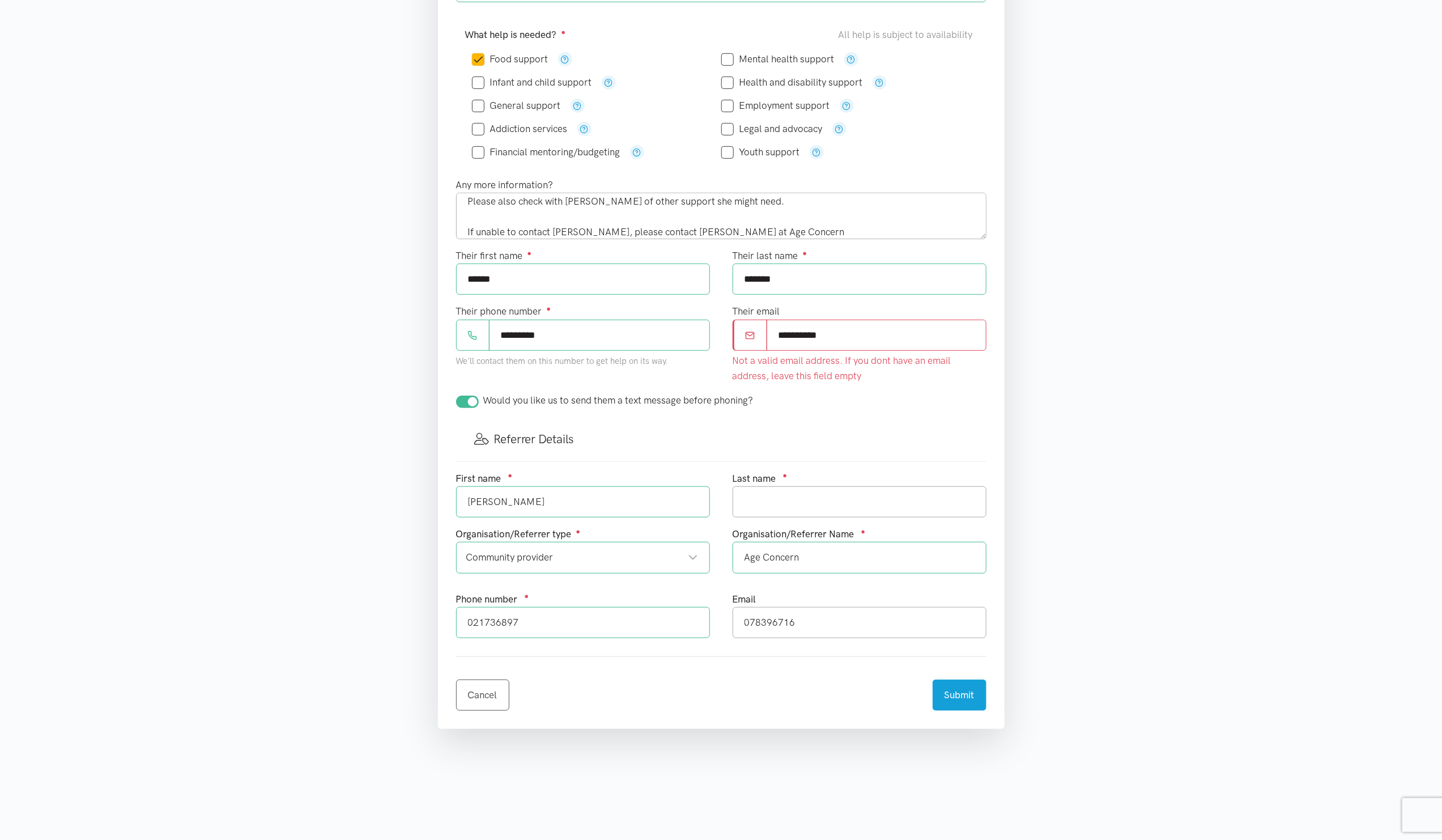
click at [730, 371] on div "**********" at bounding box center [859, 347] width 276 height 89
drag, startPoint x: 730, startPoint y: 371, endPoint x: 711, endPoint y: 324, distance: 50.7
click at [711, 327] on div "Their phone number ● ********* We'll contact them on this number to get help on…" at bounding box center [582, 347] width 276 height 89
click at [716, 320] on div "Their phone number ● ********* We'll contact them on this number to get help on…" at bounding box center [582, 347] width 276 height 89
click at [527, 106] on input "General support" at bounding box center [516, 105] width 89 height 10
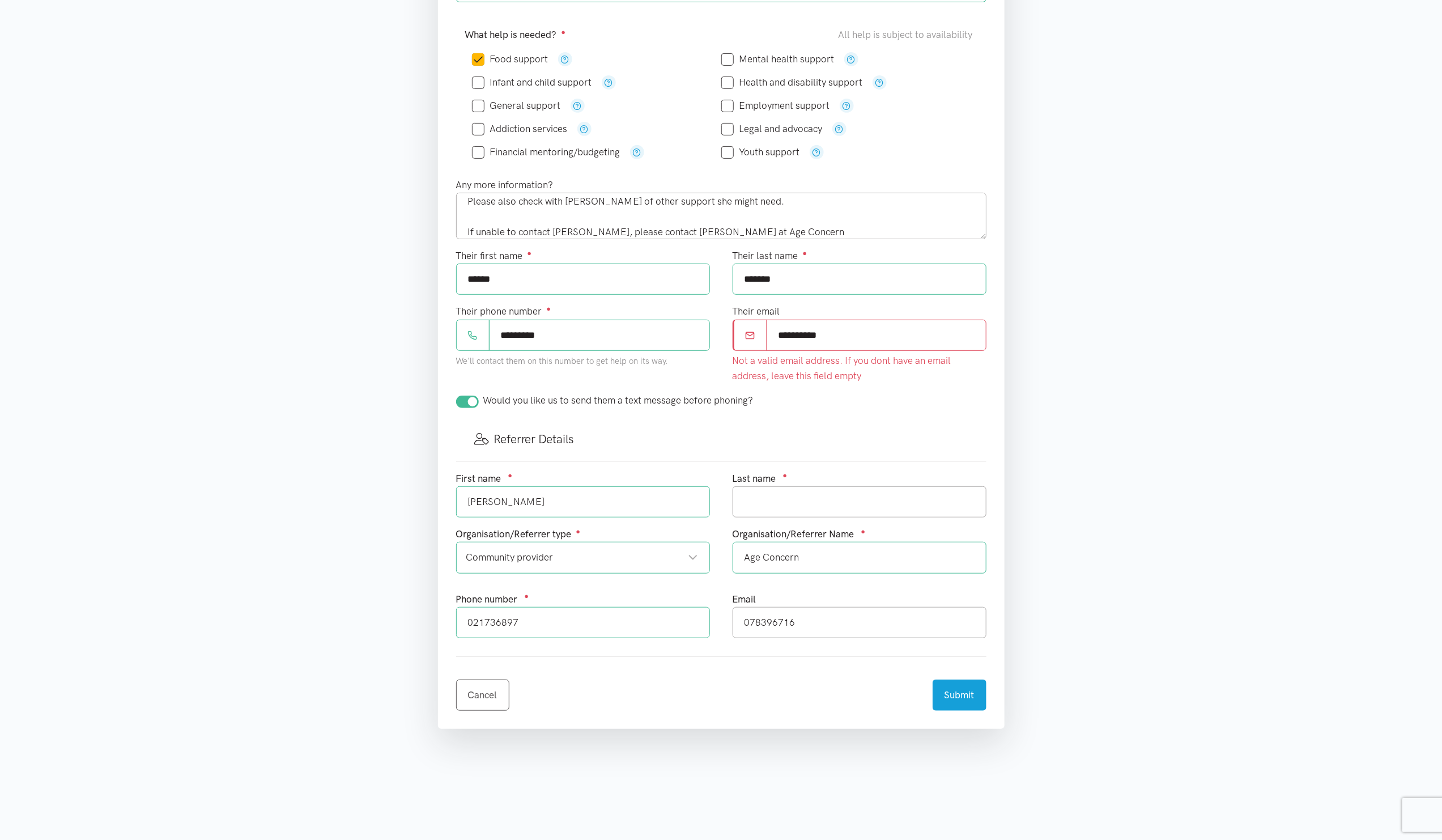
checkbox input "true"
click at [725, 663] on form "Where is the help needed? Required ● Chartwell Chartwell Hamilton locations Cho…" at bounding box center [722, 334] width 531 height 755
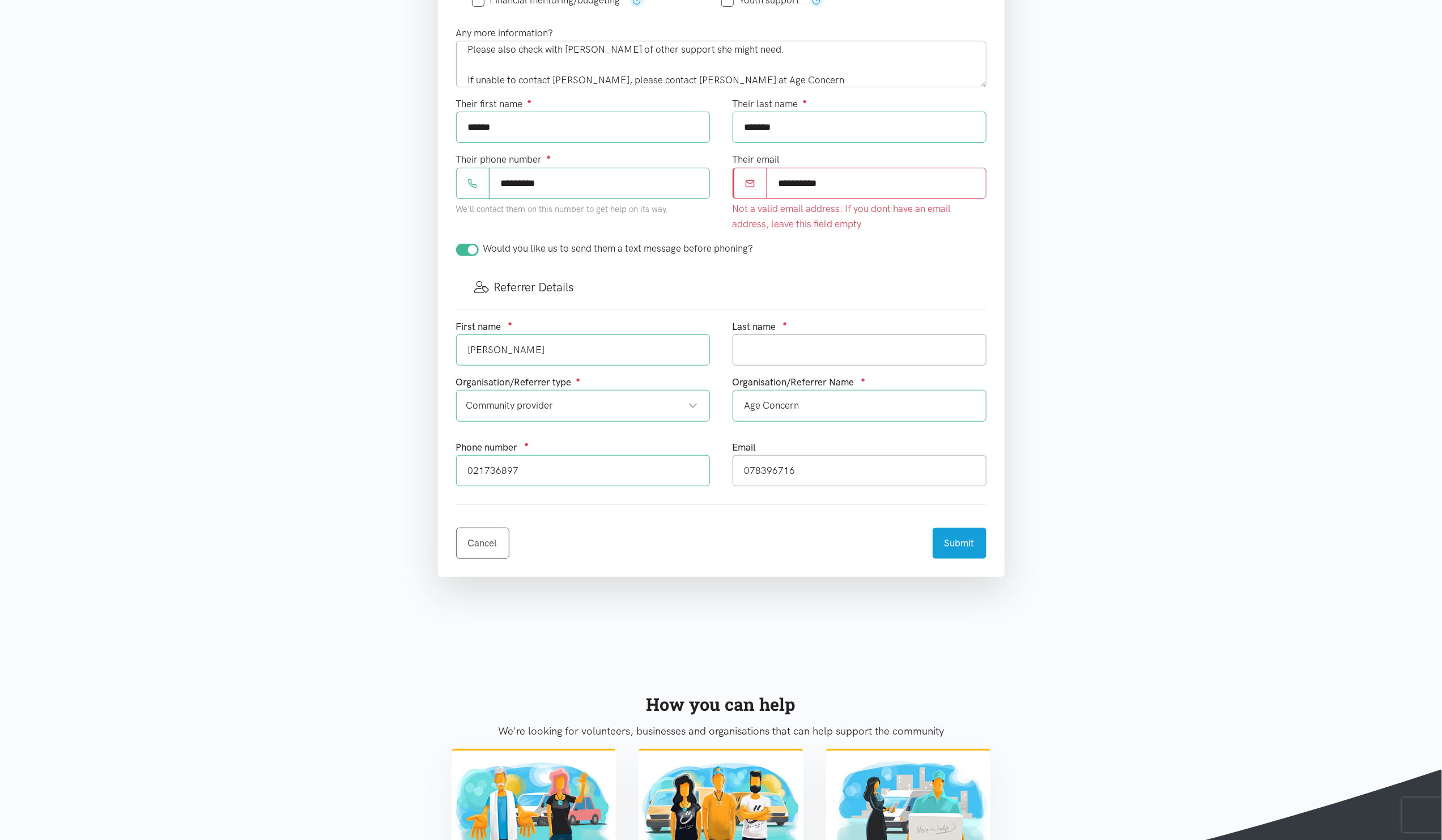
scroll to position [425, 0]
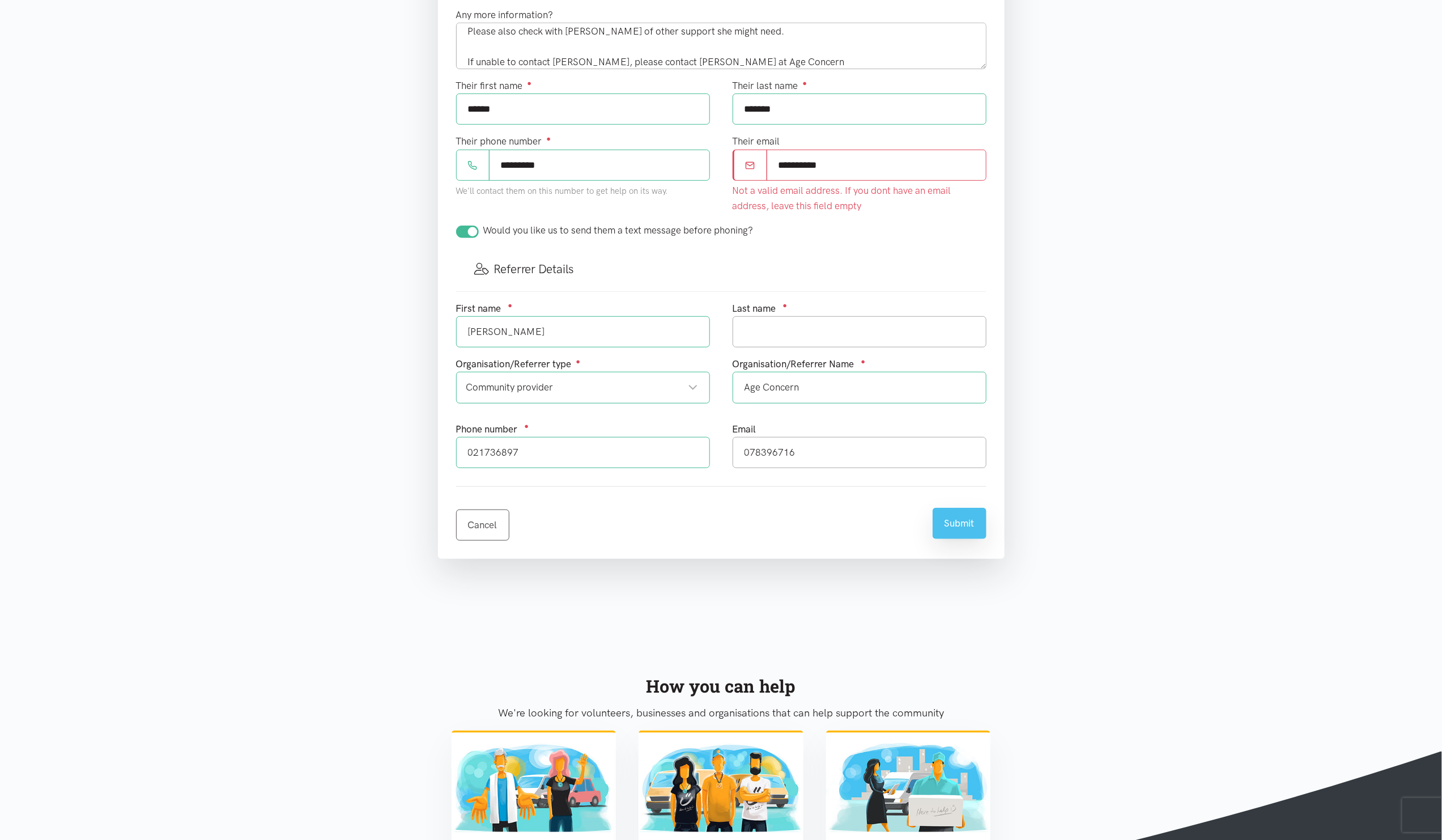
click at [952, 539] on button "Submit" at bounding box center [959, 523] width 54 height 31
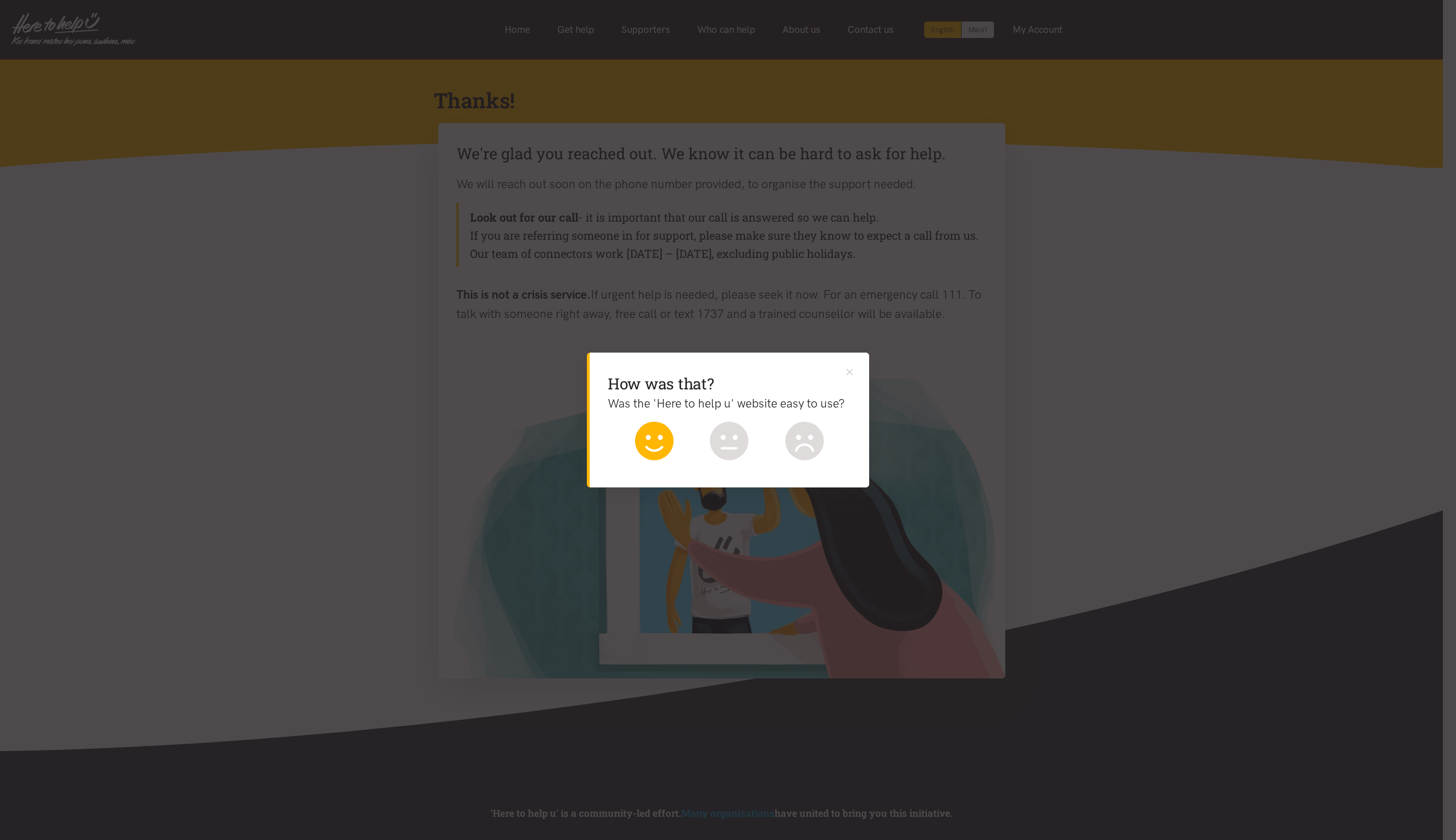
click at [642, 449] on icon at bounding box center [654, 440] width 38 height 38
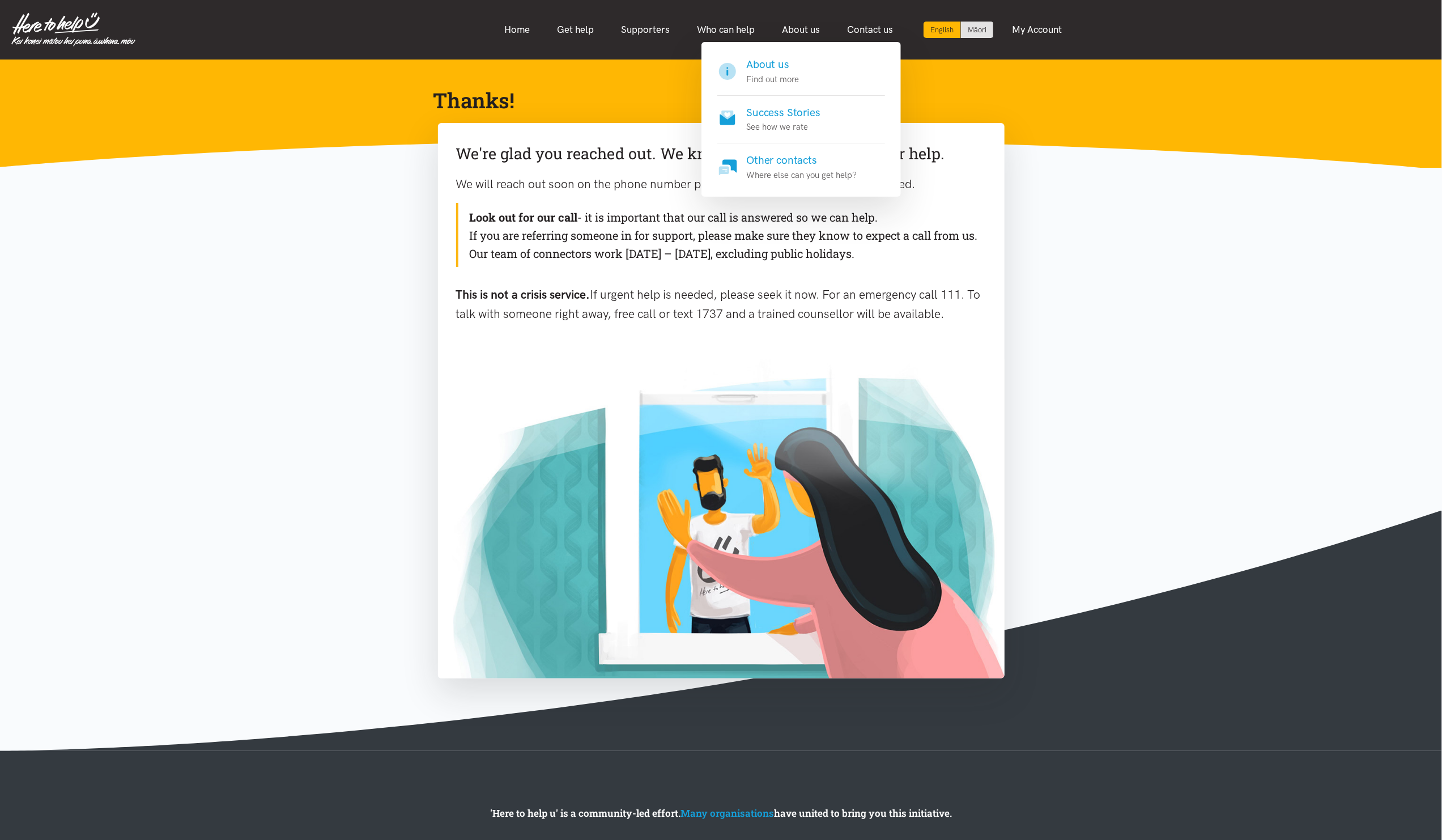
click at [767, 64] on h4 "About us" at bounding box center [774, 64] width 53 height 16
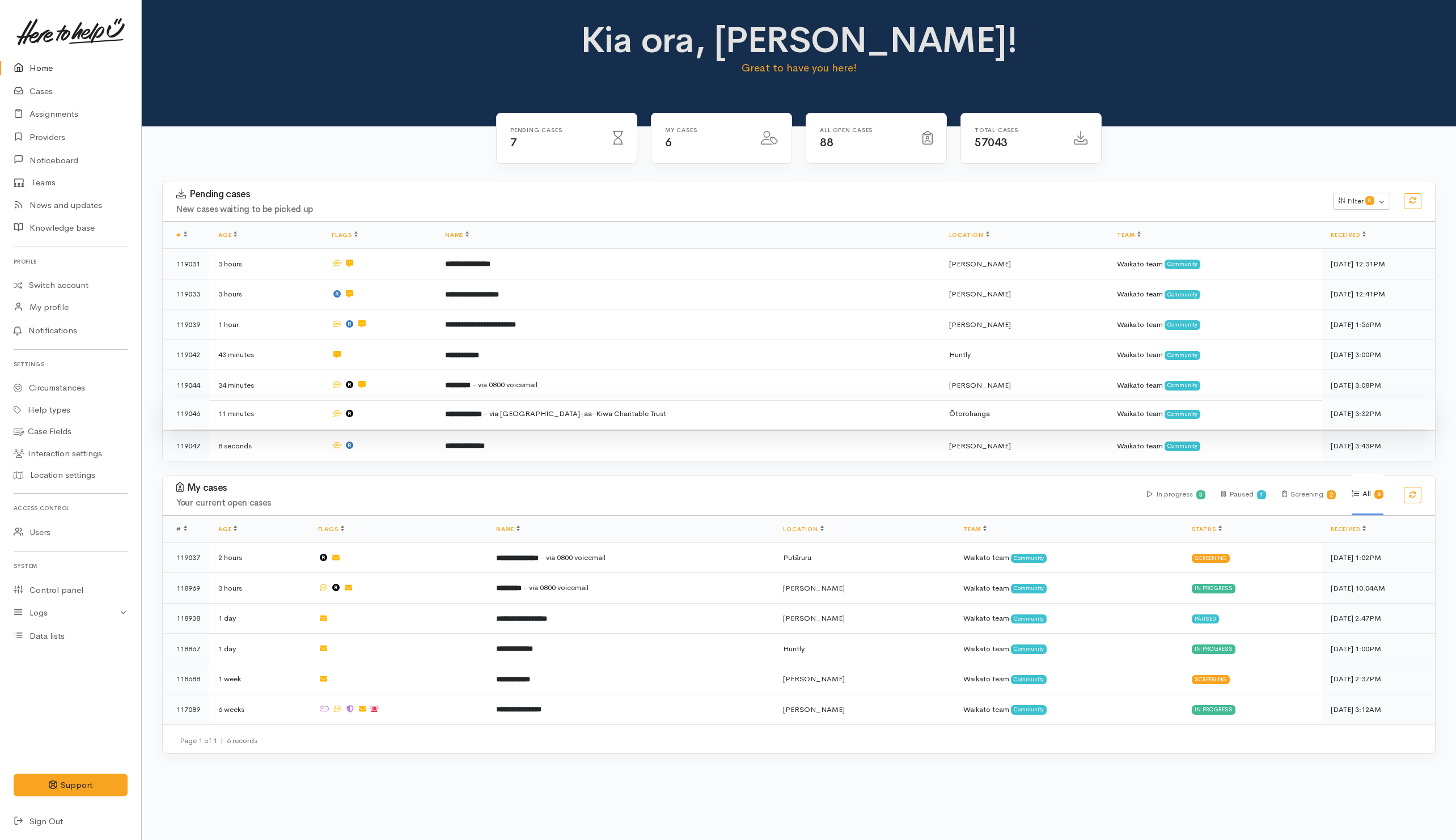
click at [398, 416] on td at bounding box center [380, 413] width 113 height 30
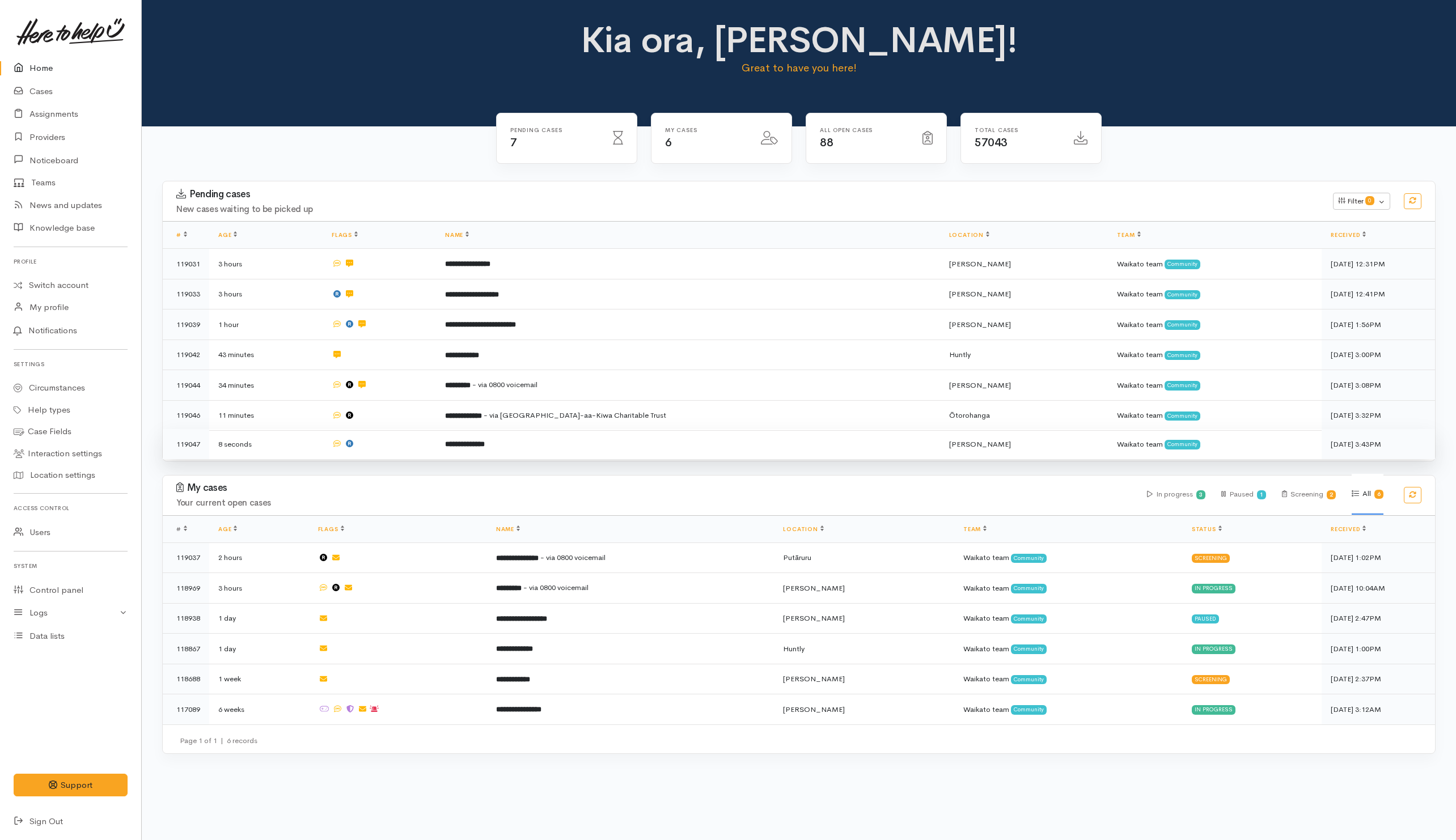
click at [395, 441] on td at bounding box center [380, 444] width 113 height 30
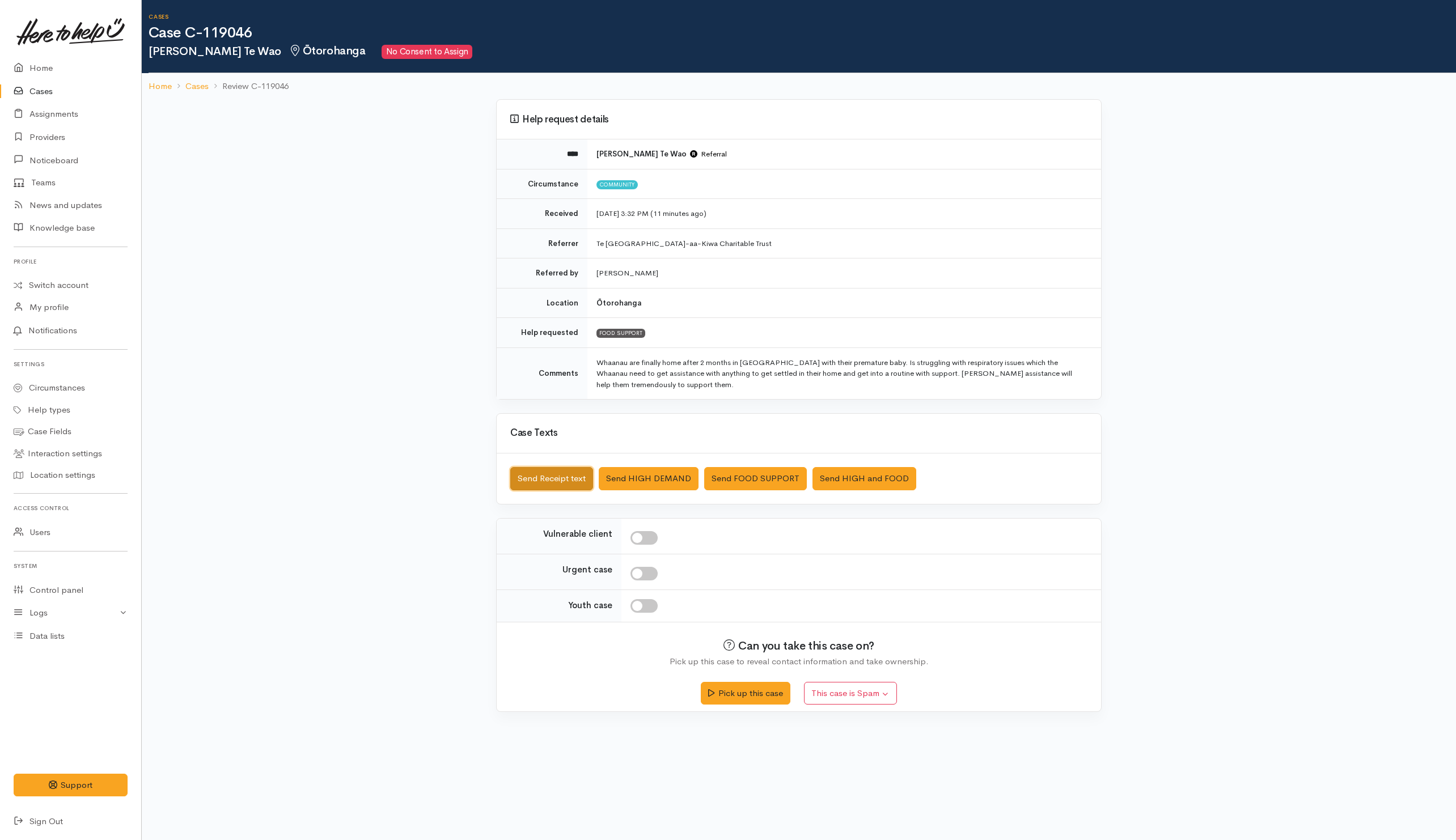
click at [534, 486] on button "Send Receipt text" at bounding box center [551, 479] width 83 height 23
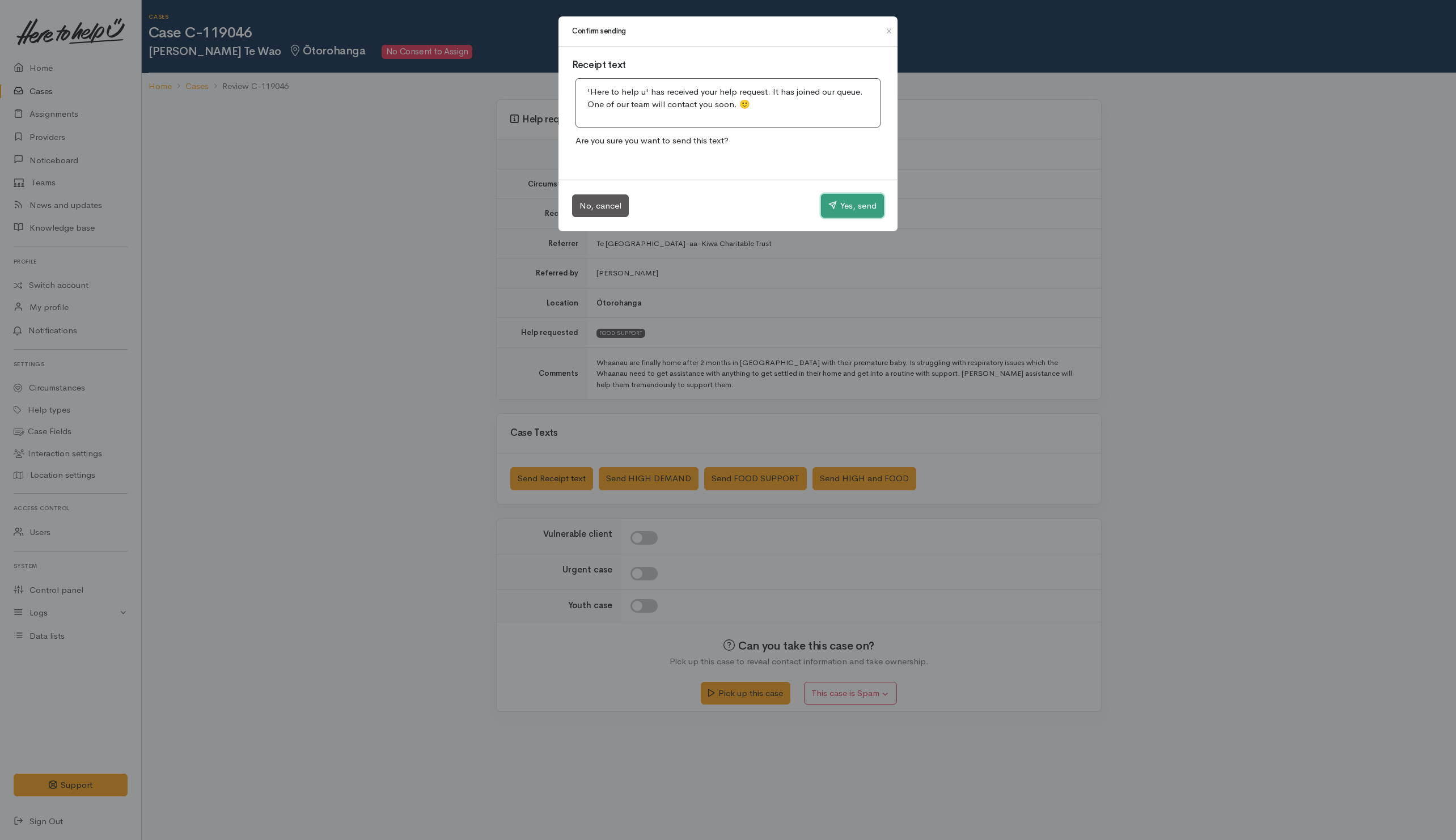
click at [854, 206] on button "Yes, send" at bounding box center [852, 206] width 62 height 23
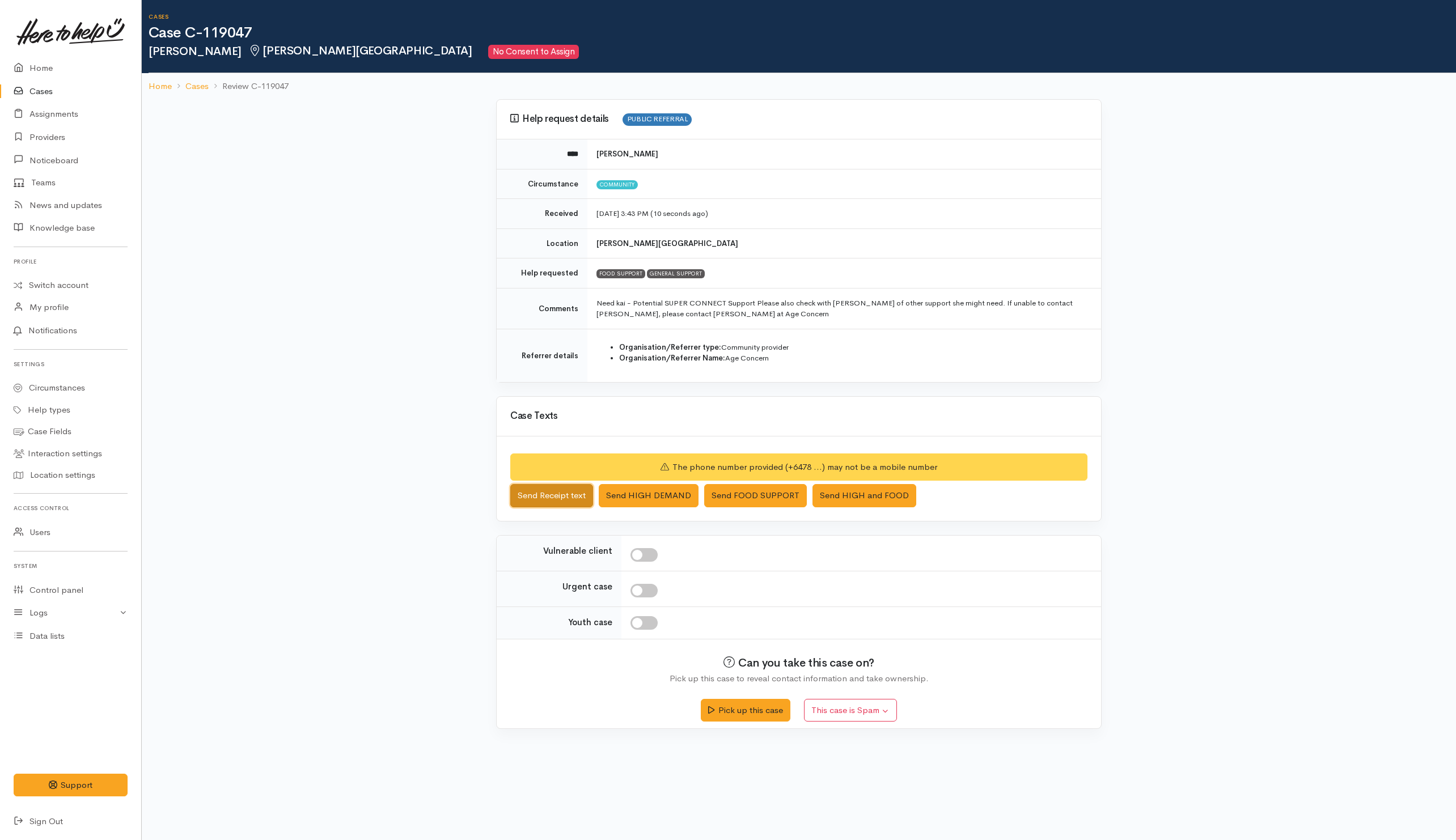
click at [532, 497] on button "Send Receipt text" at bounding box center [551, 496] width 83 height 23
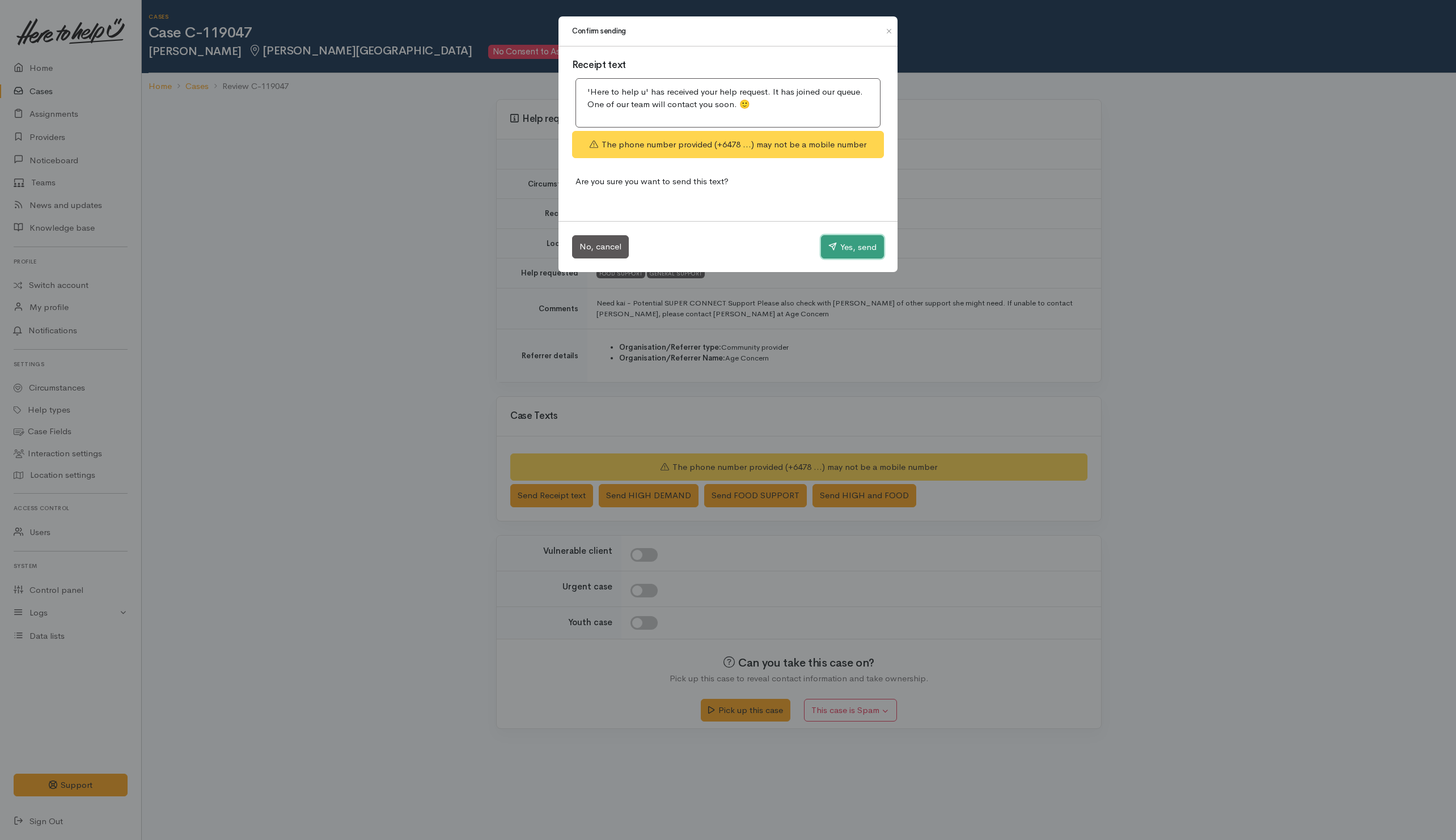
click at [857, 236] on button "Yes, send" at bounding box center [852, 247] width 62 height 23
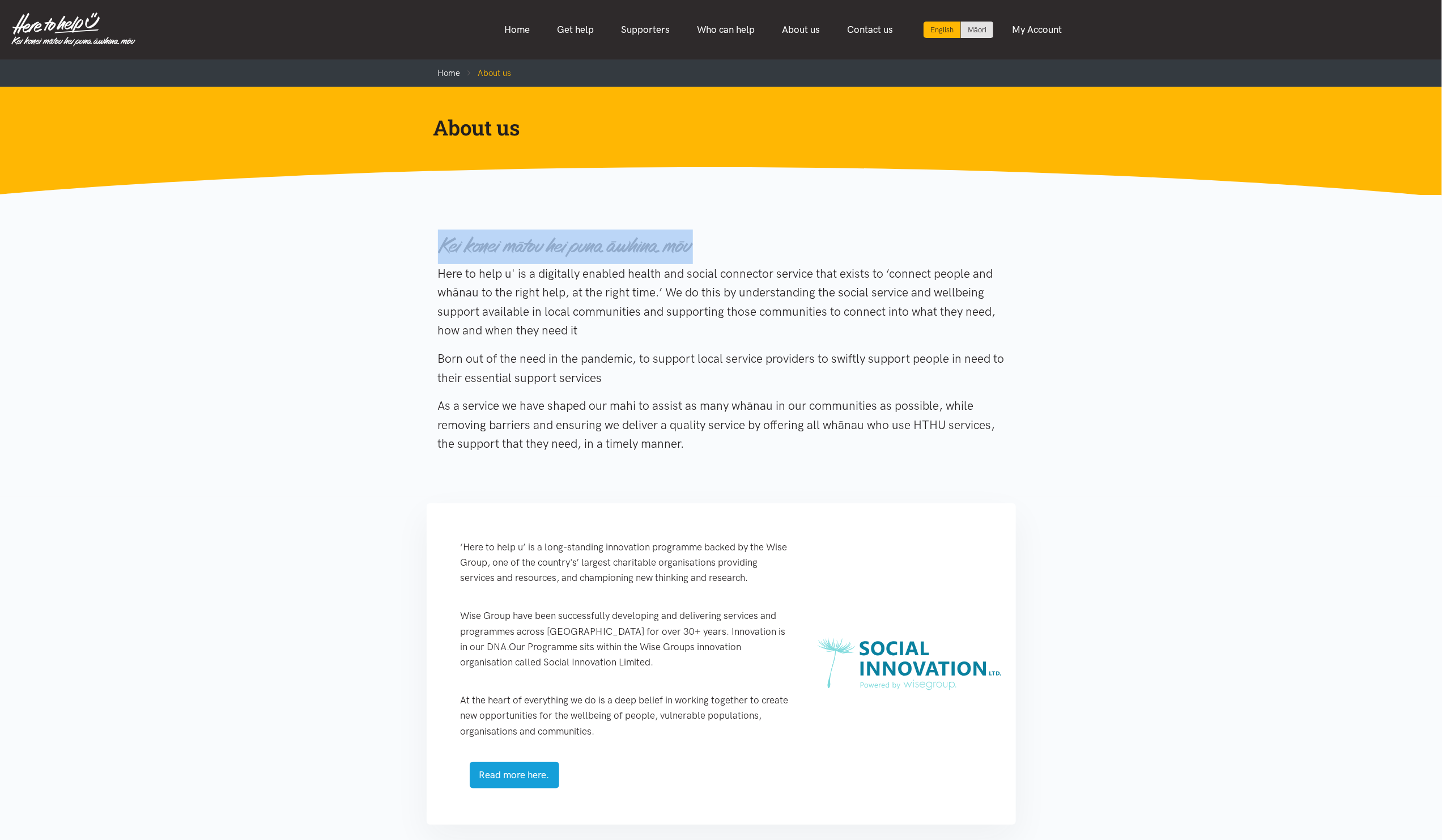
drag, startPoint x: 432, startPoint y: 241, endPoint x: 710, endPoint y: 254, distance: 278.3
click at [710, 254] on div "Here to help u' is a digitally enabled health and social connector service that…" at bounding box center [721, 345] width 589 height 247
copy div
drag, startPoint x: 439, startPoint y: 274, endPoint x: 592, endPoint y: 327, distance: 161.9
click at [592, 327] on p "Here to help u' is a digitally enabled health and social connector service that…" at bounding box center [721, 302] width 567 height 76
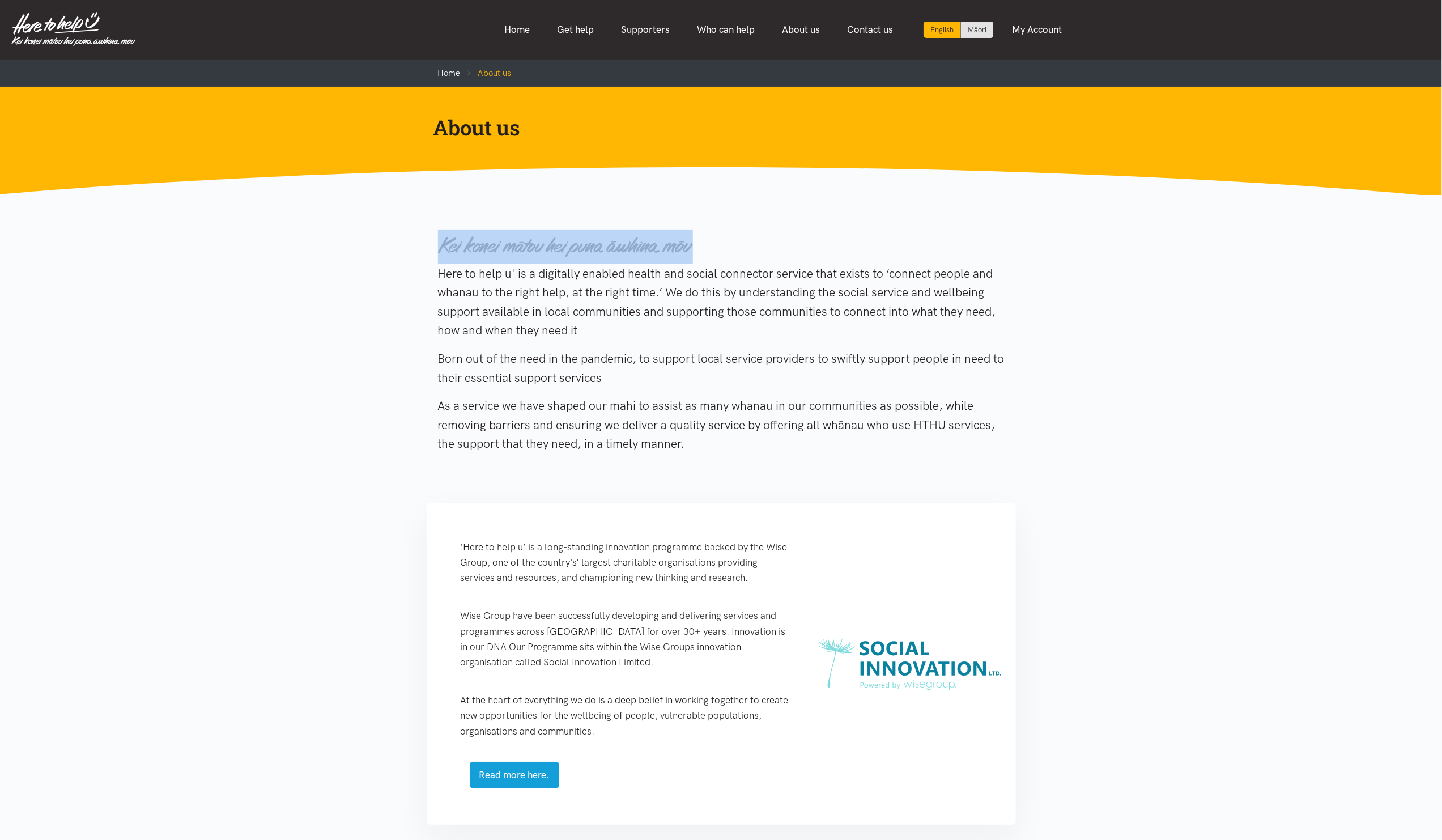
copy p "Here to help u' is a digitally enabled health and social connector service that…"
drag, startPoint x: 618, startPoint y: 380, endPoint x: 437, endPoint y: 357, distance: 182.5
click at [438, 357] on p "Born out of the need in the pandemic, to support local service providers to swi…" at bounding box center [721, 368] width 567 height 38
copy p "Born out of the need in the pandemic, to support local service providers to swi…"
click at [609, 317] on p "Here to help u' is a digitally enabled health and social connector service that…" at bounding box center [721, 302] width 567 height 76
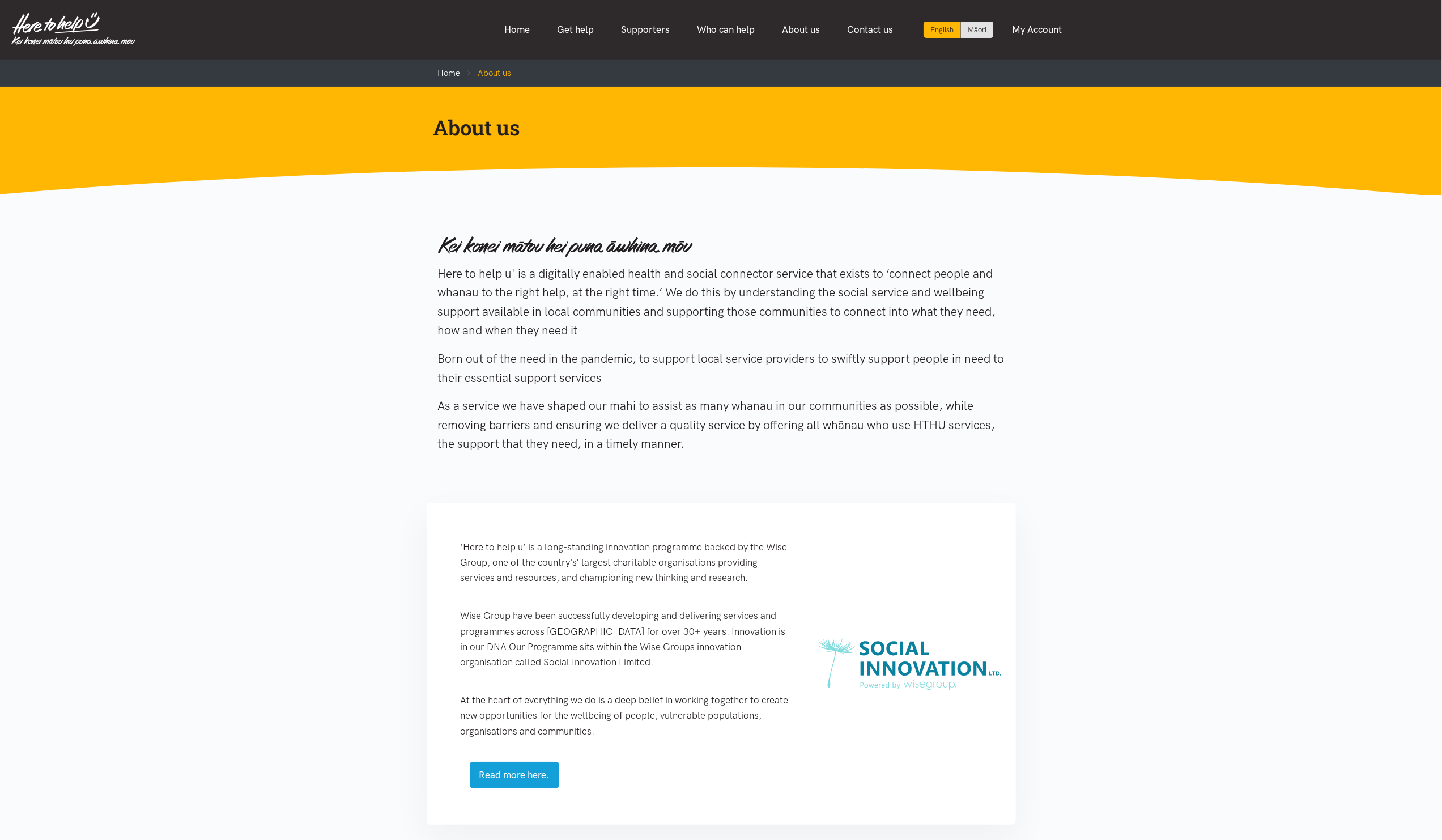
drag, startPoint x: 437, startPoint y: 272, endPoint x: 589, endPoint y: 324, distance: 160.6
click at [589, 324] on p "Here to help u' is a digitally enabled health and social connector service that…" at bounding box center [721, 302] width 567 height 76
copy p "Here to help u' is a digitally enabled health and social connector service that…"
click at [663, 328] on p "Here to help u' is a digitally enabled health and social connector service that…" at bounding box center [721, 302] width 567 height 76
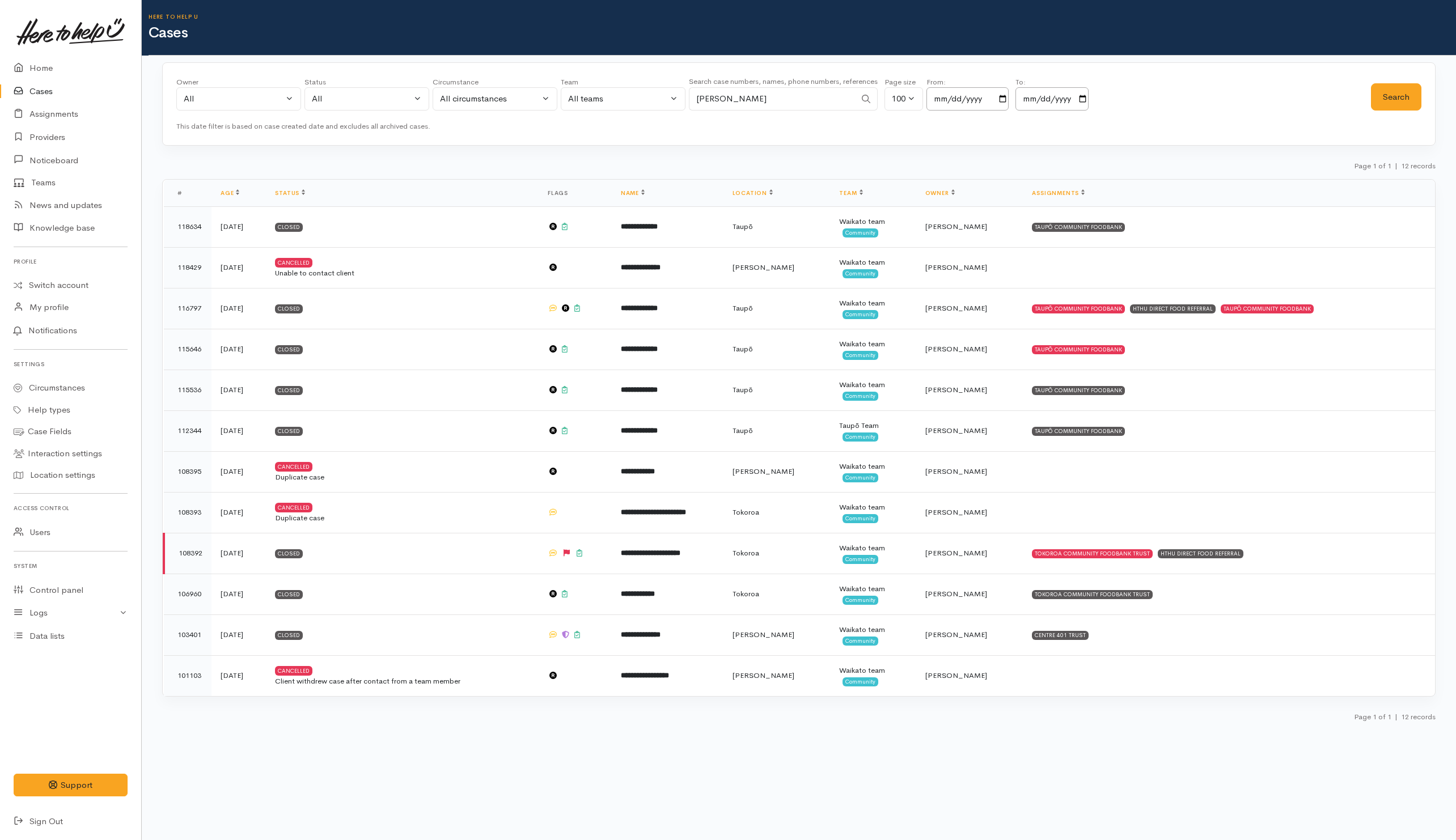
click at [201, 100] on div "All" at bounding box center [233, 99] width 100 height 13
click at [213, 172] on span "My cases" at bounding box center [208, 170] width 36 height 13
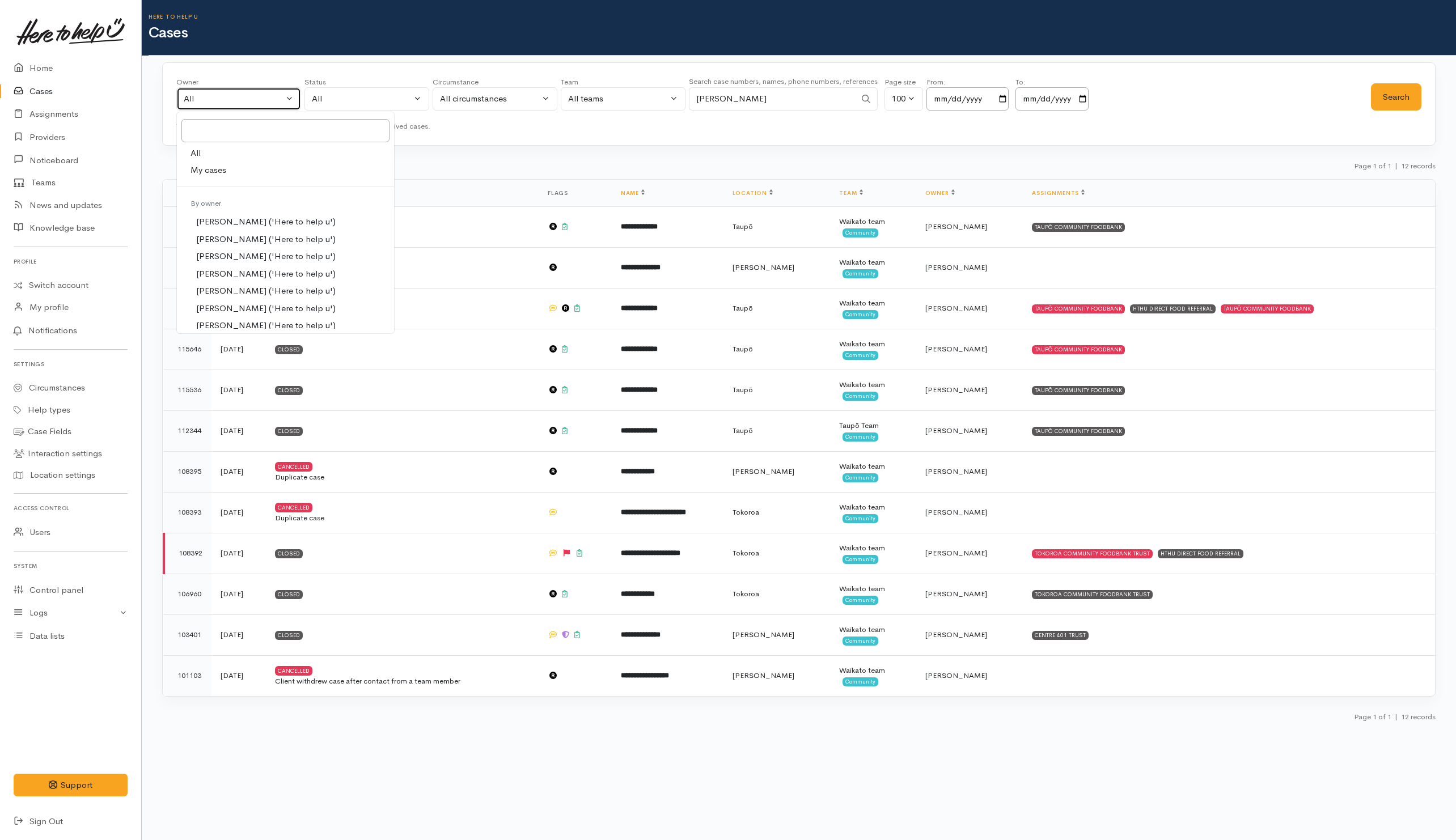
select select "202"
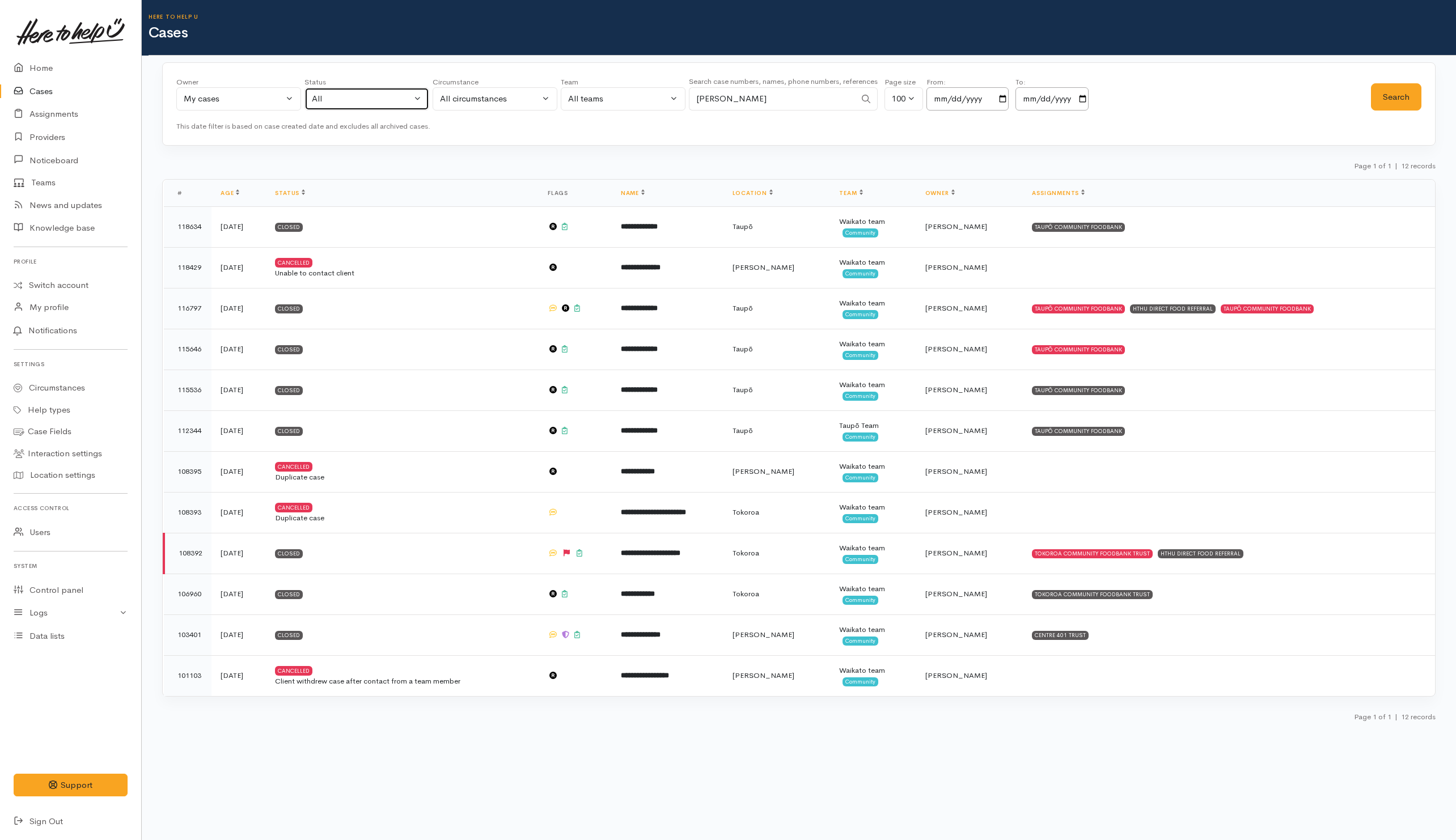
click at [351, 100] on div "All" at bounding box center [361, 99] width 100 height 13
click at [364, 170] on span "All current cases" at bounding box center [355, 173] width 63 height 13
select select "Unresolved"
click at [1426, 97] on div "Owner All My cases Aandrea Murray ('Here to help u') Akash Prakash ('Here to he…" at bounding box center [798, 104] width 1274 height 84
click at [1410, 99] on button "Search" at bounding box center [1396, 97] width 51 height 27
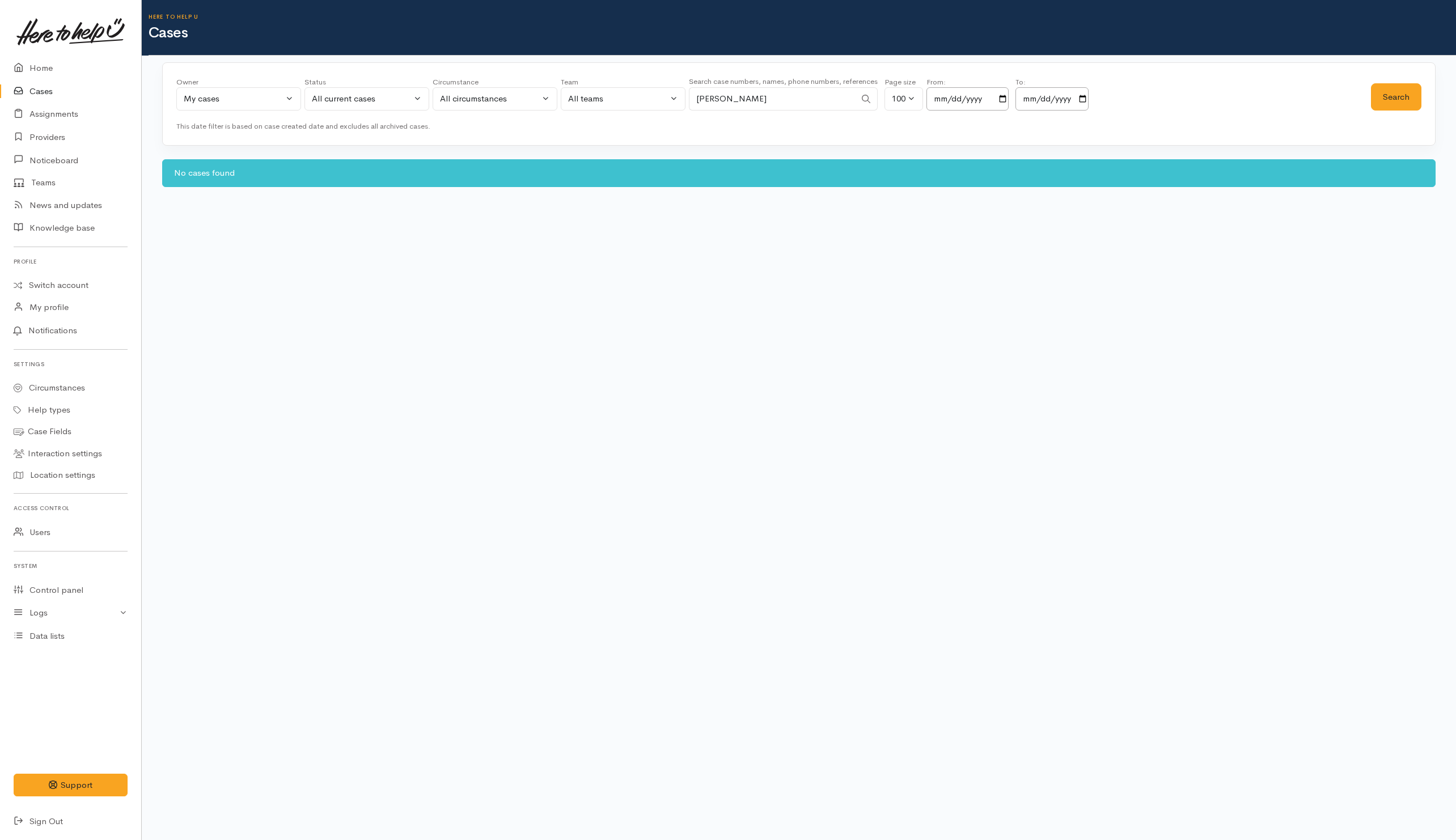
drag, startPoint x: 661, startPoint y: 107, endPoint x: 614, endPoint y: 102, distance: 47.3
click at [614, 102] on div "Owner All My cases Aandrea Murray ('Here to help u') Akash Prakash ('Here to he…" at bounding box center [774, 97] width 1194 height 41
click at [1392, 98] on button "Search" at bounding box center [1396, 97] width 51 height 27
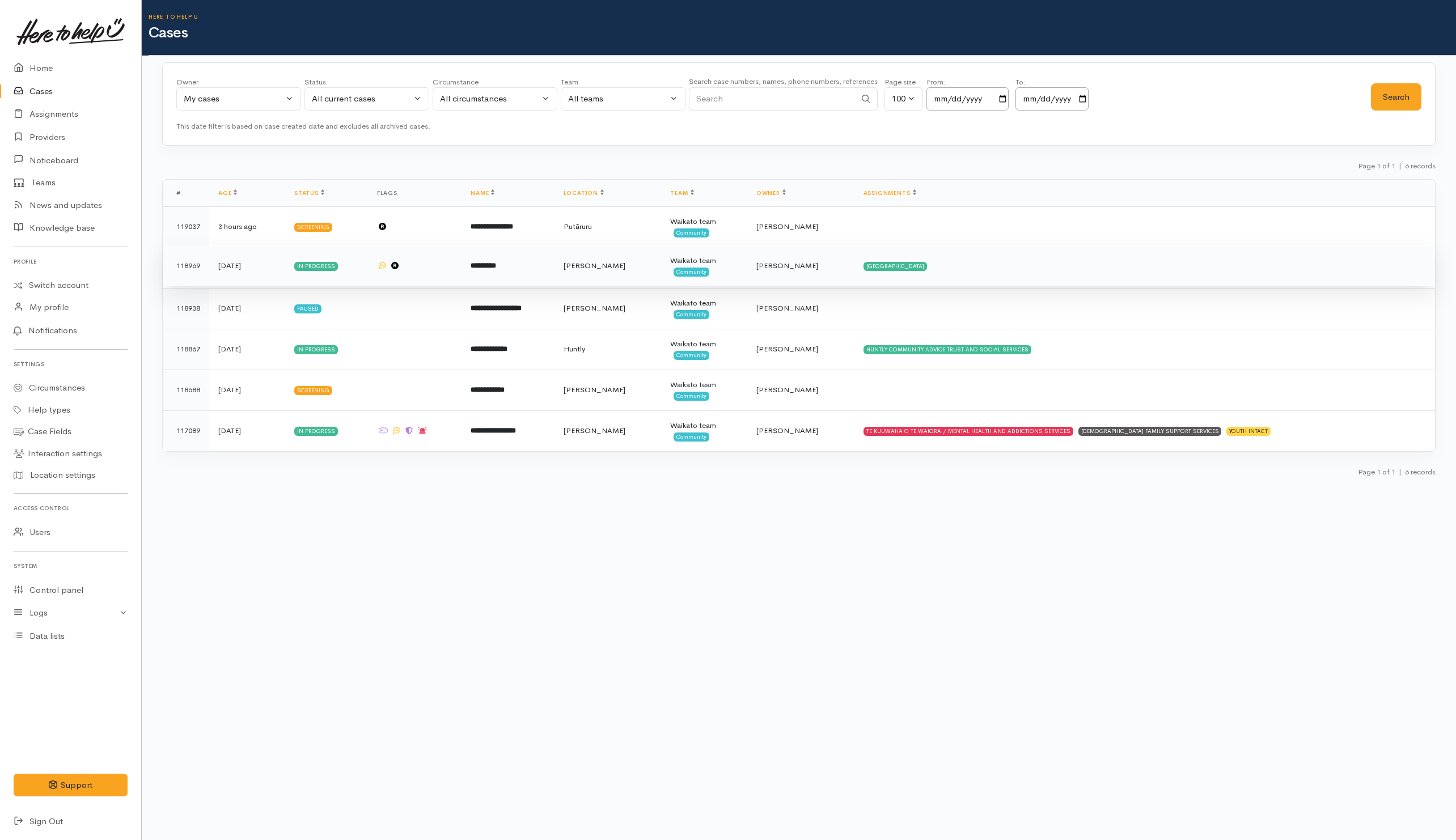
drag, startPoint x: 568, startPoint y: 226, endPoint x: 629, endPoint y: 264, distance: 71.9
click at [553, 226] on td "**********" at bounding box center [507, 226] width 93 height 41
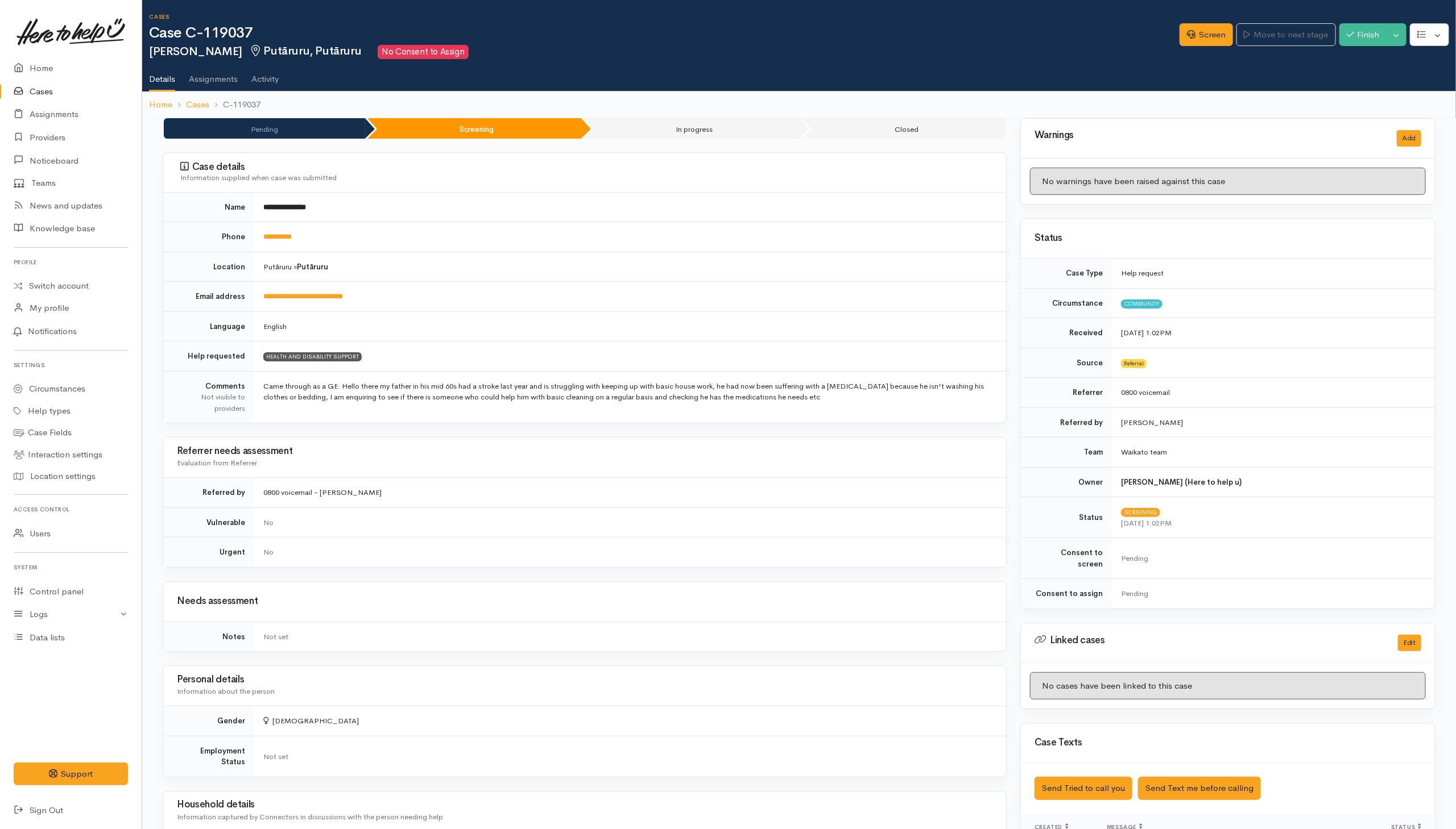
click at [38, 87] on link "Cases" at bounding box center [70, 92] width 142 height 23
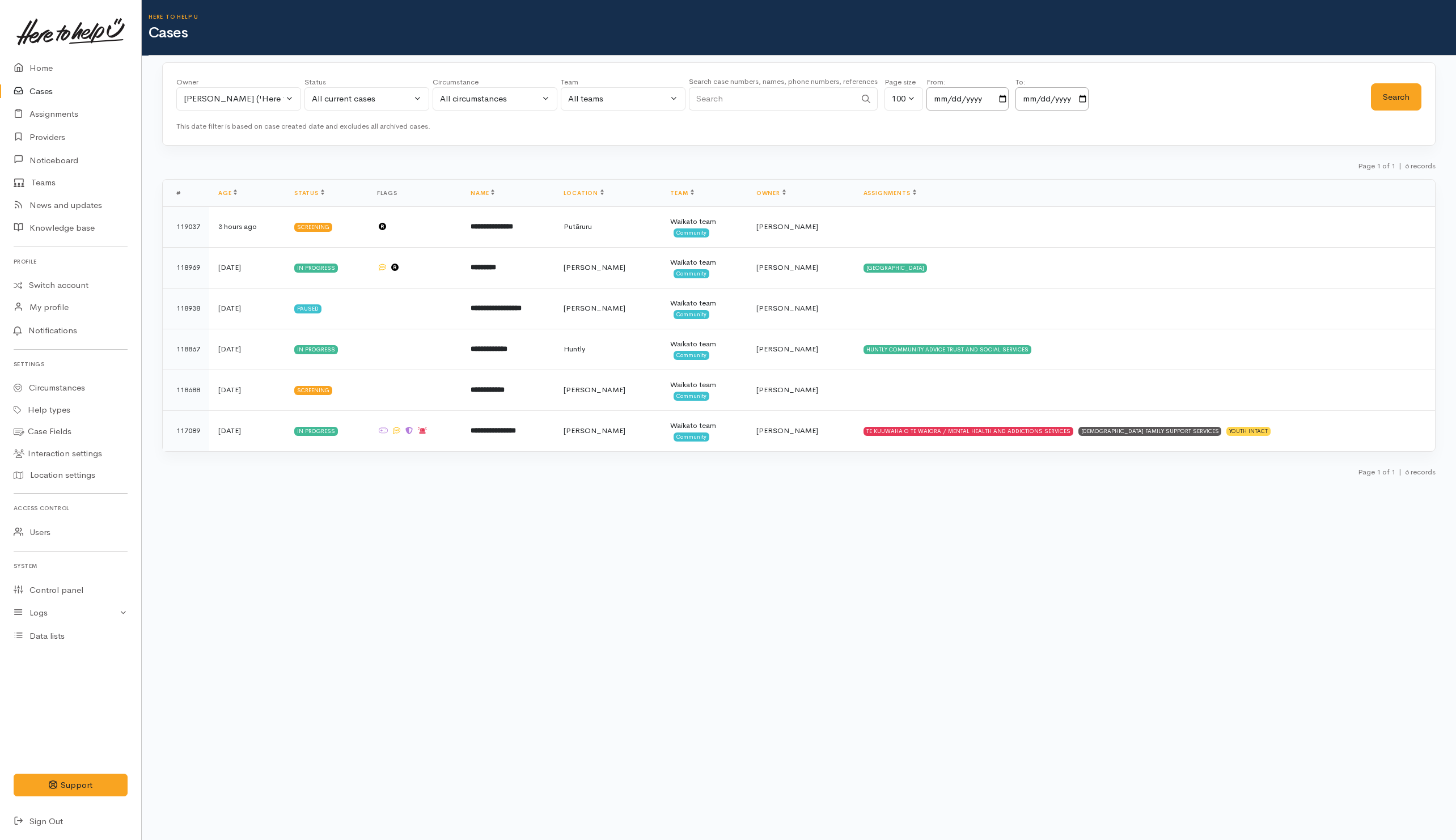
click at [473, 171] on div "Page 1 of 1 | 6 records" at bounding box center [798, 169] width 1274 height 20
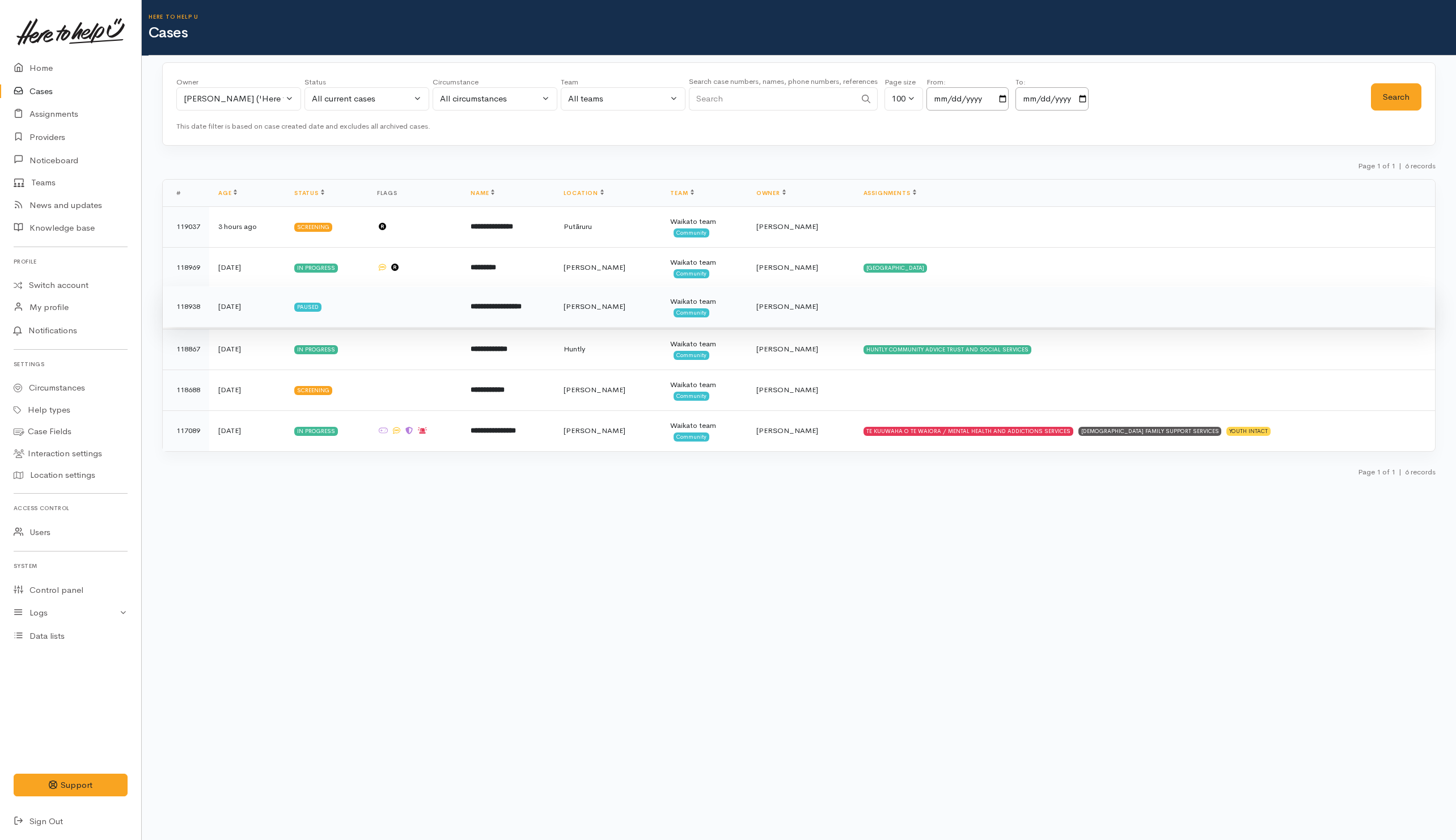
click at [440, 311] on td at bounding box center [415, 306] width 94 height 41
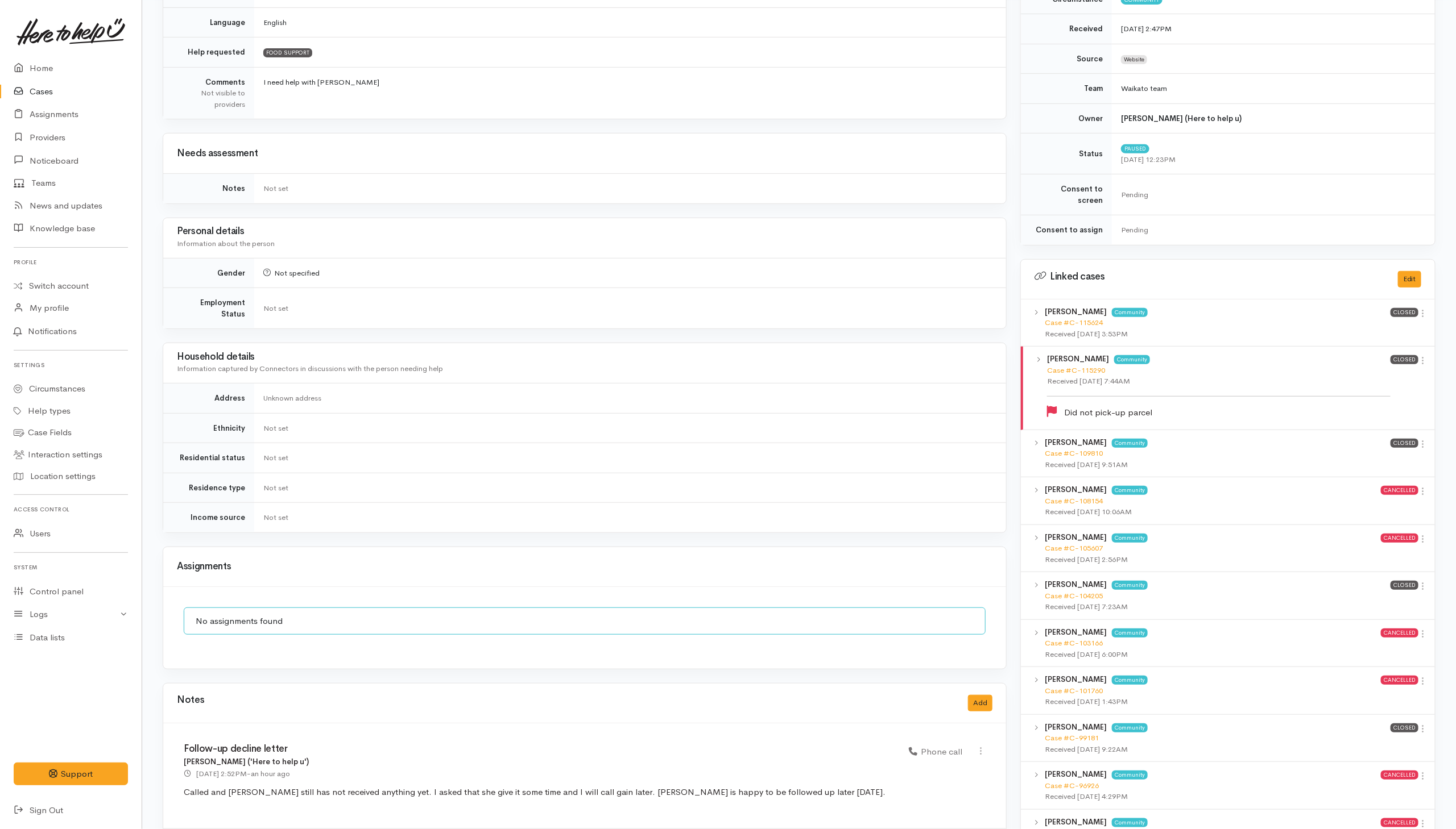
scroll to position [85, 0]
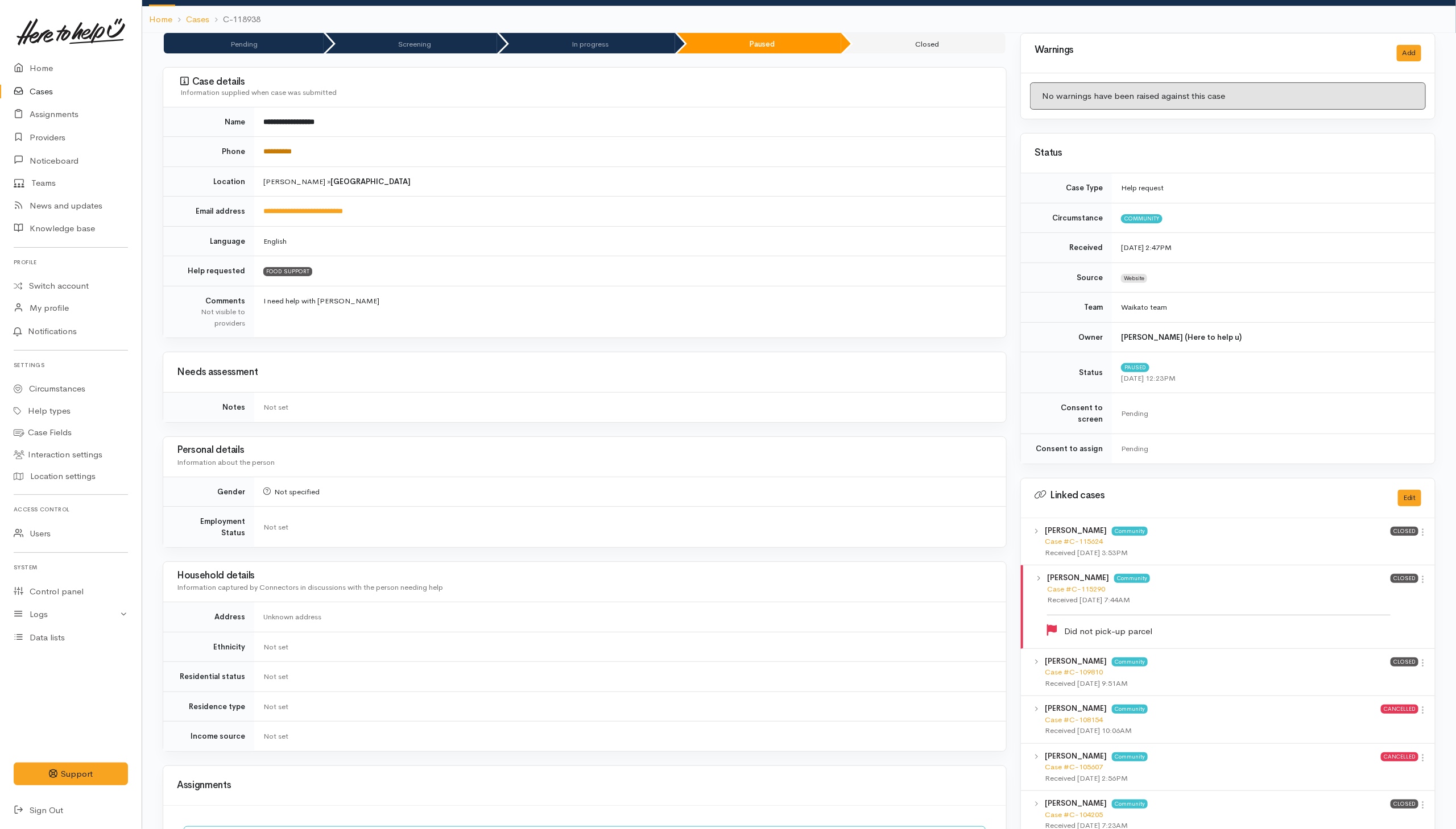
click at [276, 156] on td "**********" at bounding box center [631, 152] width 752 height 30
click at [277, 156] on link "**********" at bounding box center [277, 152] width 28 height 8
click at [546, 357] on div "Needs assessment" at bounding box center [585, 372] width 843 height 40
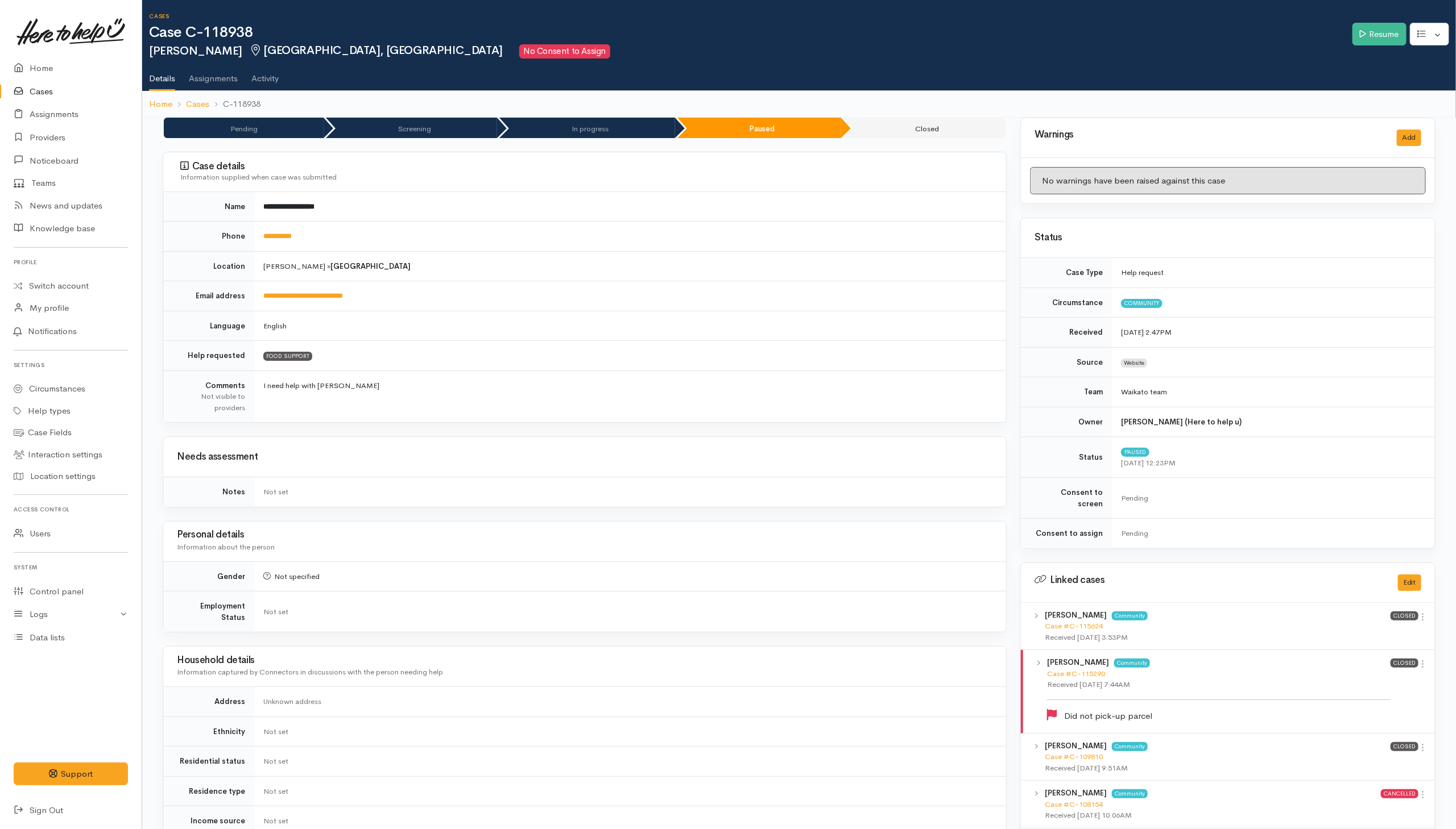
scroll to position [0, 0]
click at [1369, 29] on link "Resume" at bounding box center [1379, 35] width 54 height 23
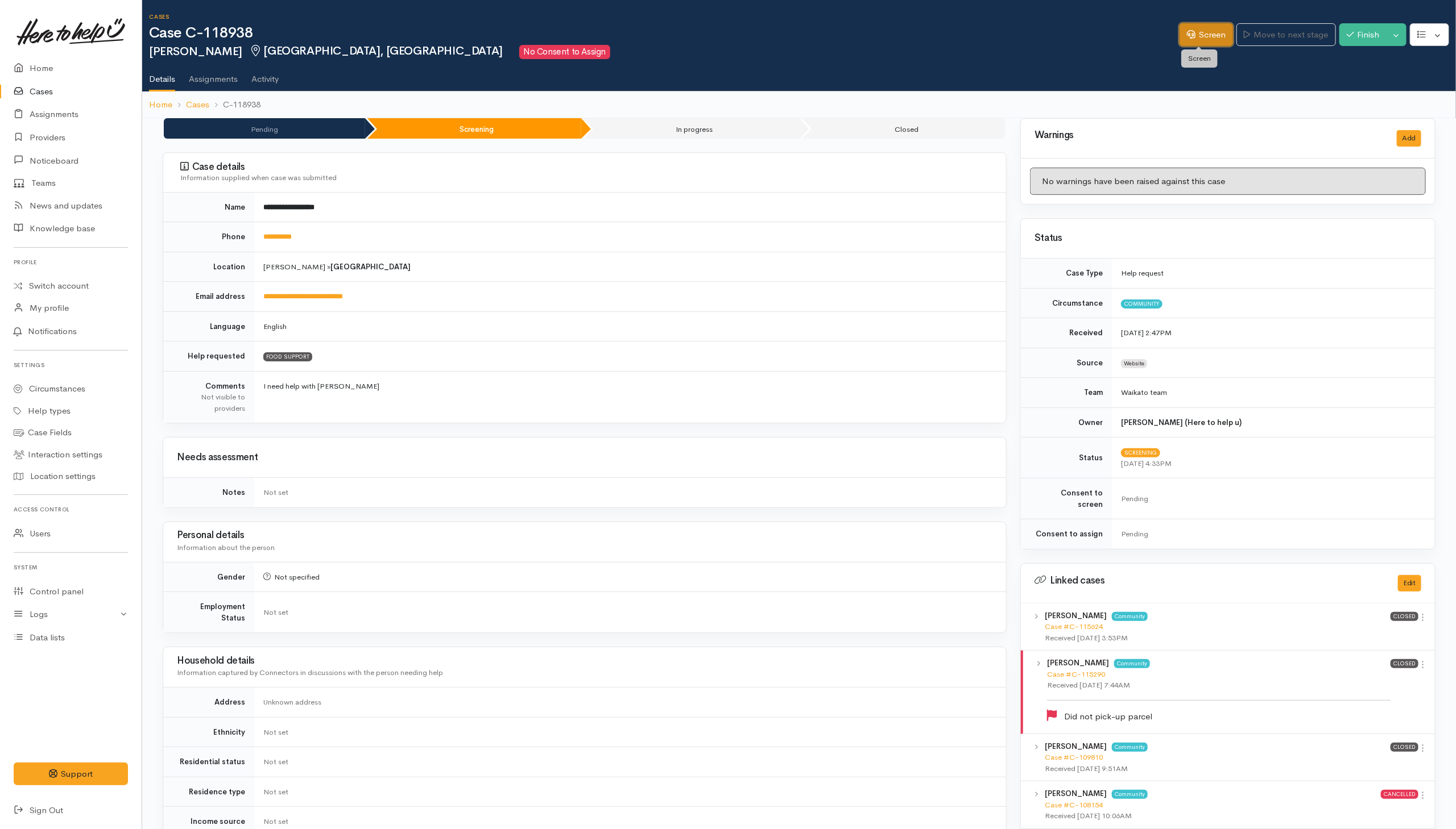
click at [1207, 33] on link "Screen" at bounding box center [1206, 35] width 54 height 23
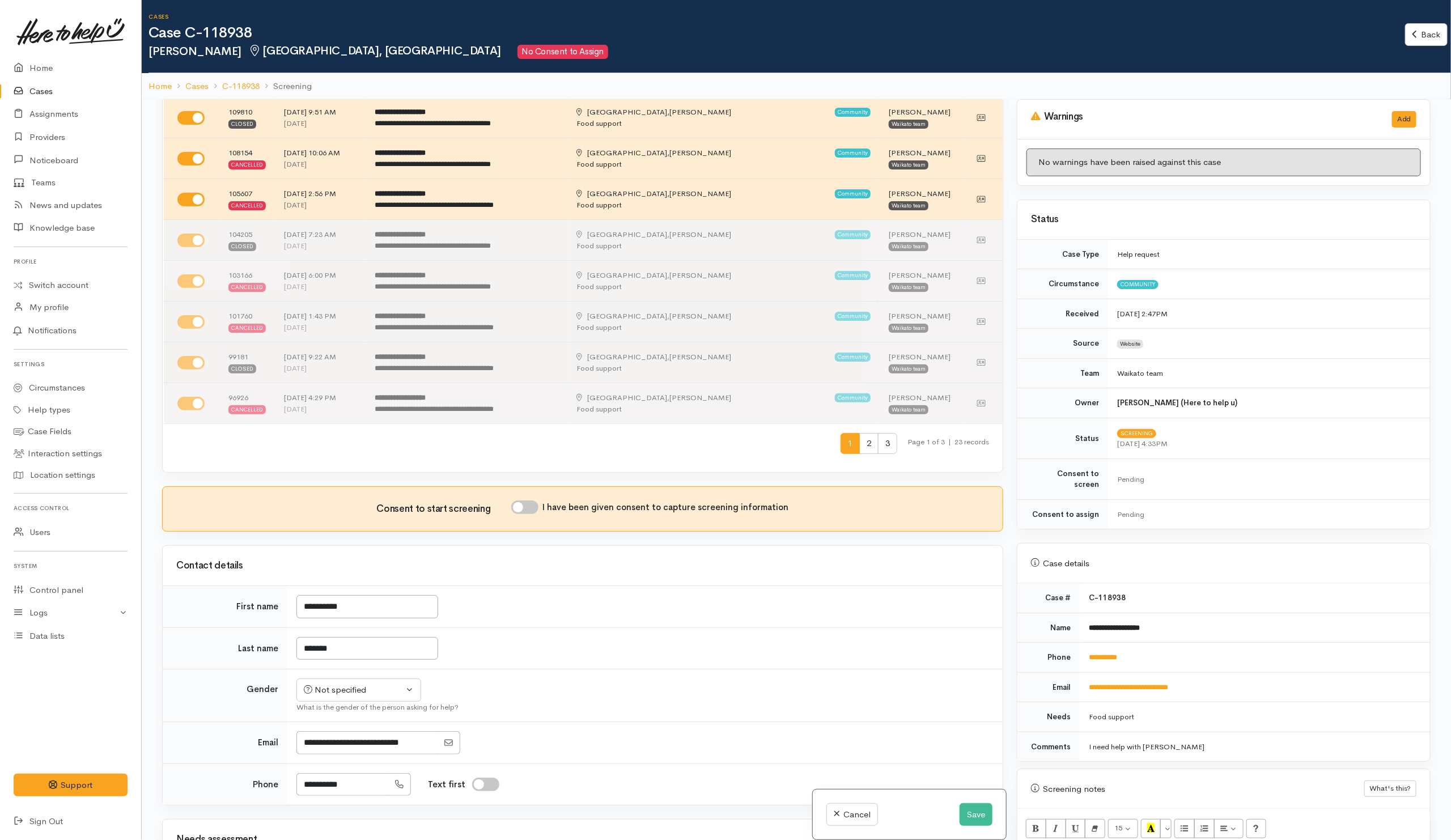
scroll to position [425, 0]
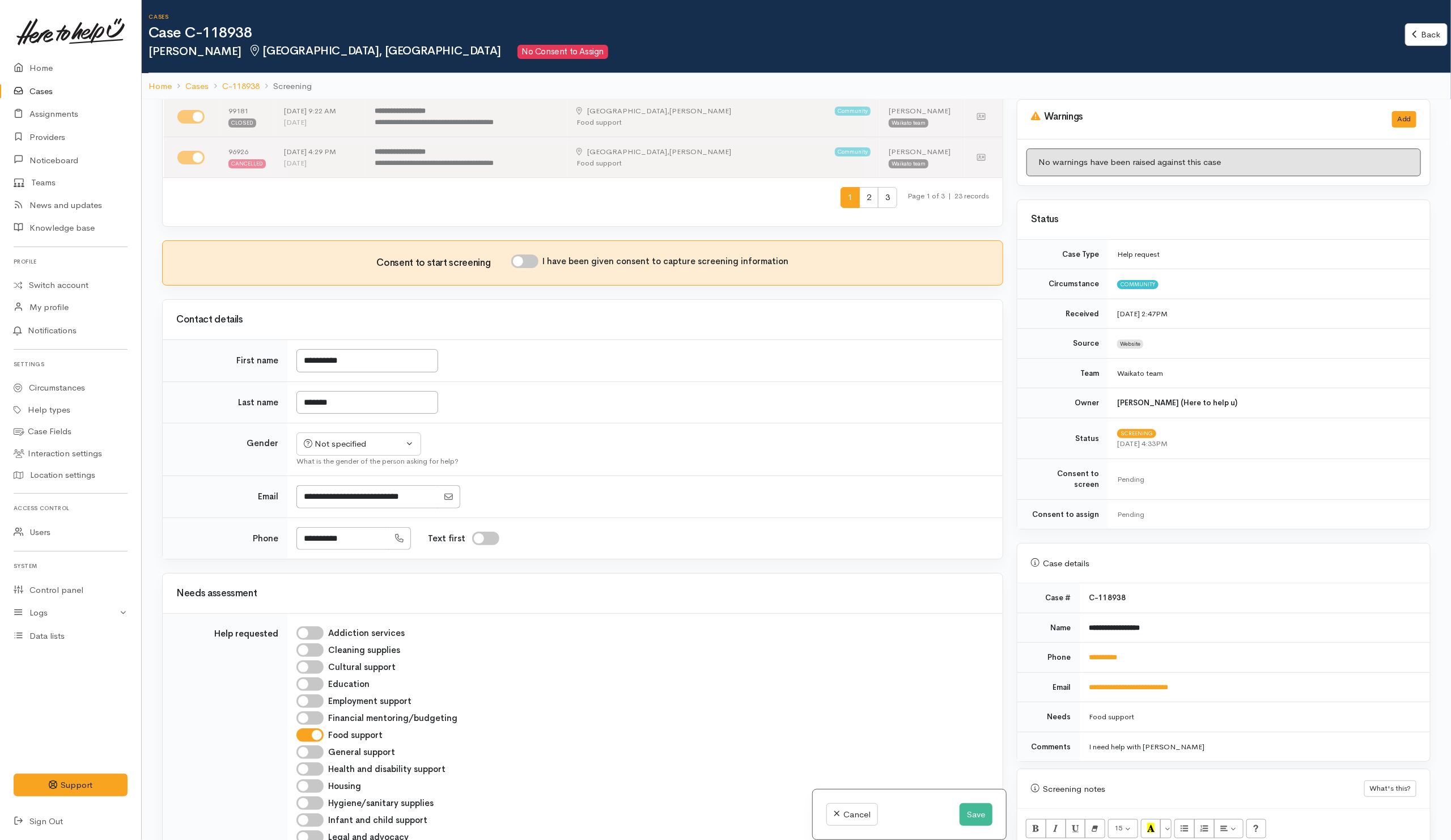
click at [536, 265] on input "I have been given consent to capture screening information" at bounding box center [525, 261] width 27 height 14
checkbox input "true"
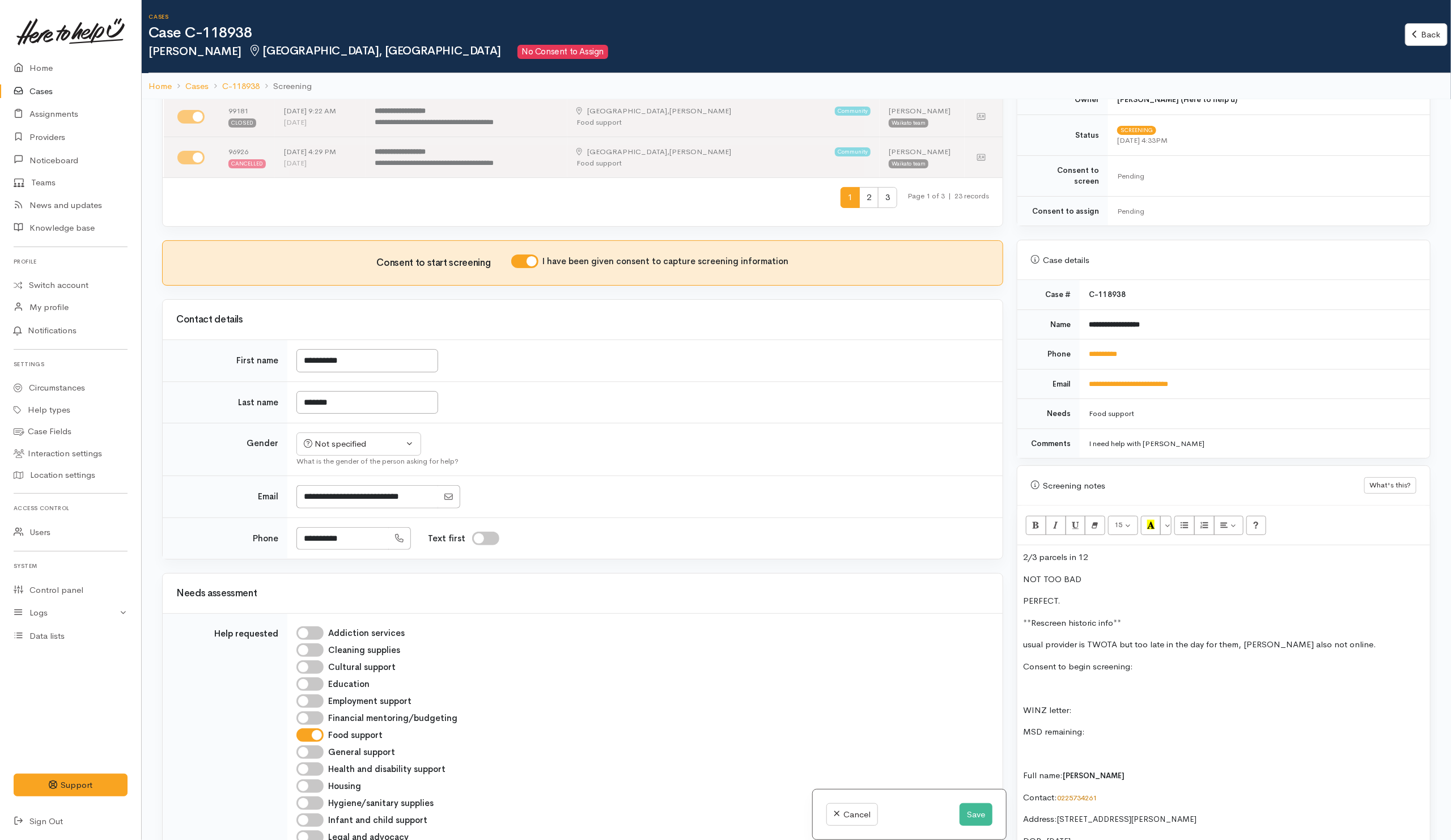
scroll to position [340, 0]
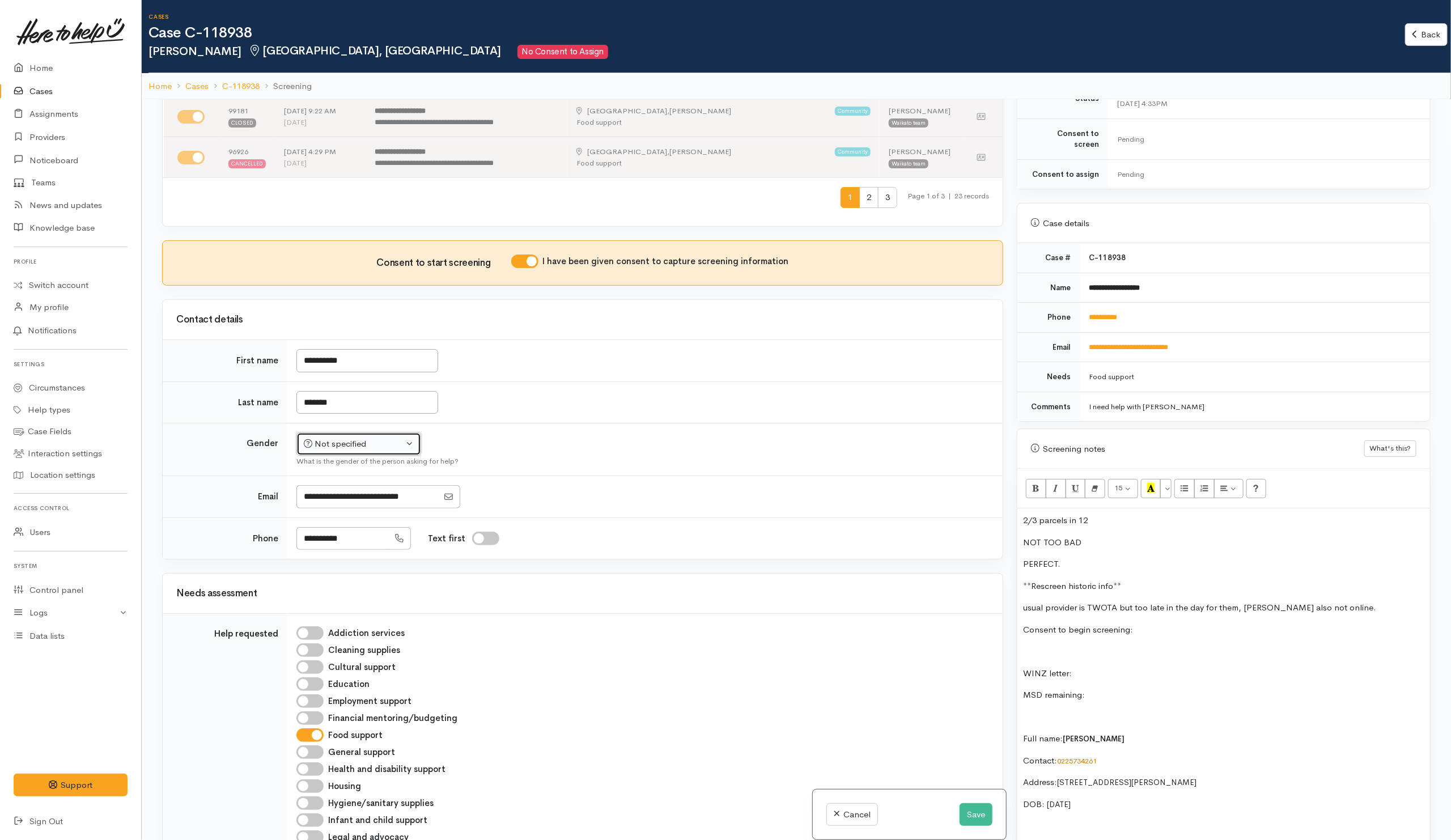
click at [377, 448] on div "Not specified" at bounding box center [353, 443] width 100 height 13
click at [329, 512] on span "[DEMOGRAPHIC_DATA]" at bounding box center [367, 504] width 97 height 13
select select "[DEMOGRAPHIC_DATA]"
click at [500, 545] on input "Text first" at bounding box center [486, 539] width 27 height 14
checkbox input "true"
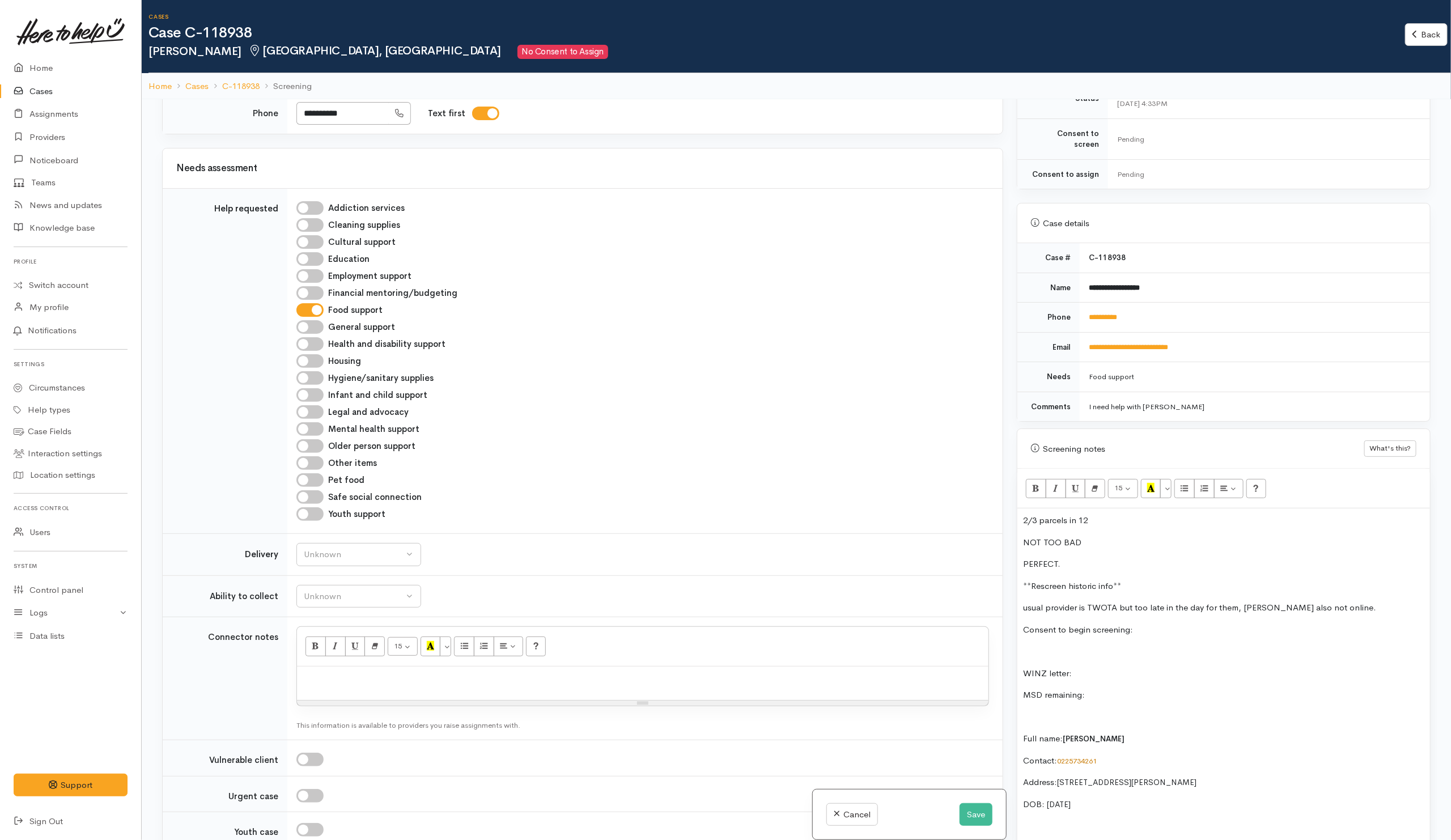
scroll to position [1105, 0]
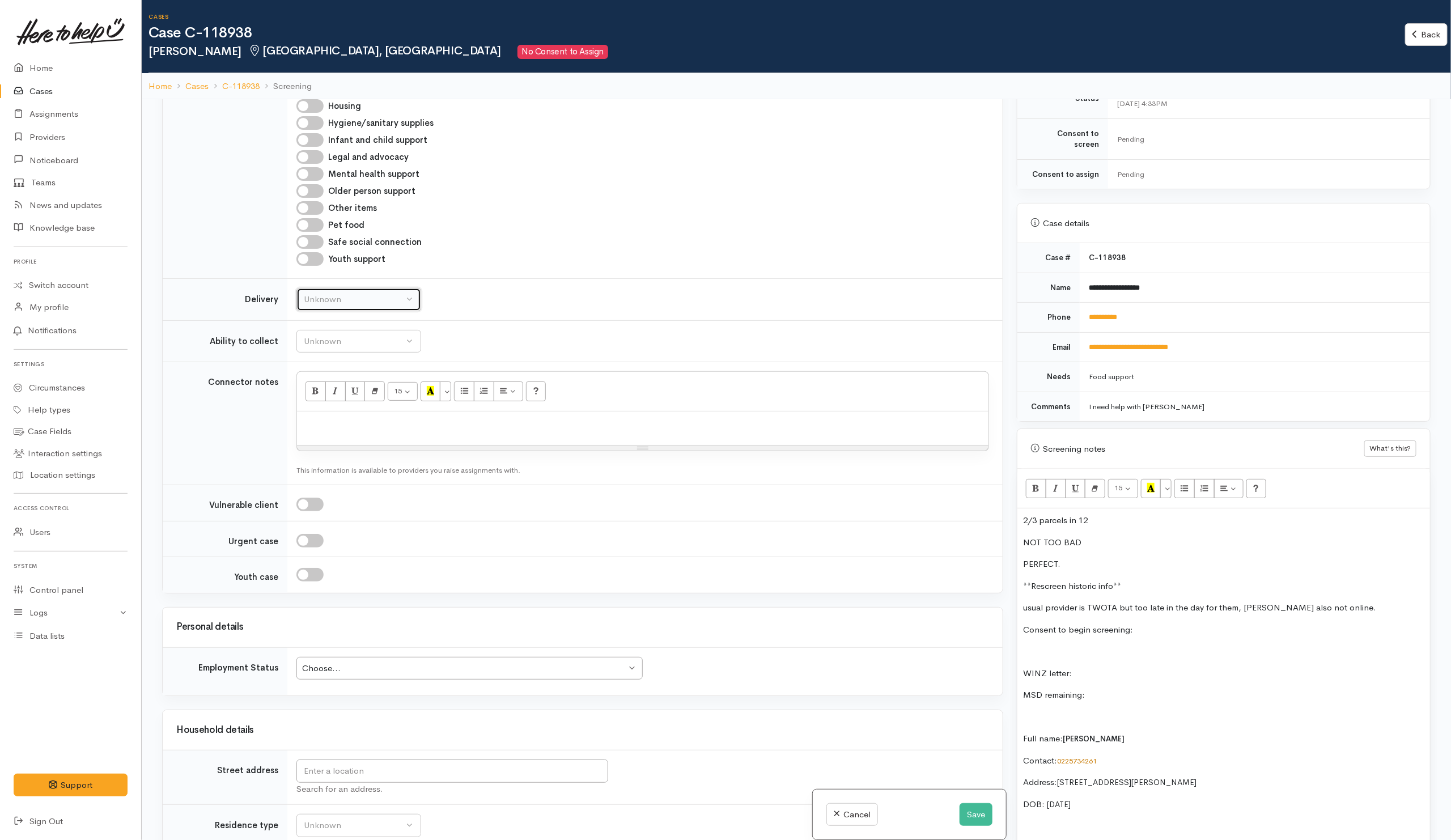
drag, startPoint x: 324, startPoint y: 309, endPoint x: 339, endPoint y: 307, distance: 15.1
click at [325, 306] on div "Unknown" at bounding box center [353, 299] width 100 height 13
click at [331, 415] on link "No" at bounding box center [358, 406] width 124 height 18
select select "1"
drag, startPoint x: 341, startPoint y: 352, endPoint x: 354, endPoint y: 391, distance: 41.1
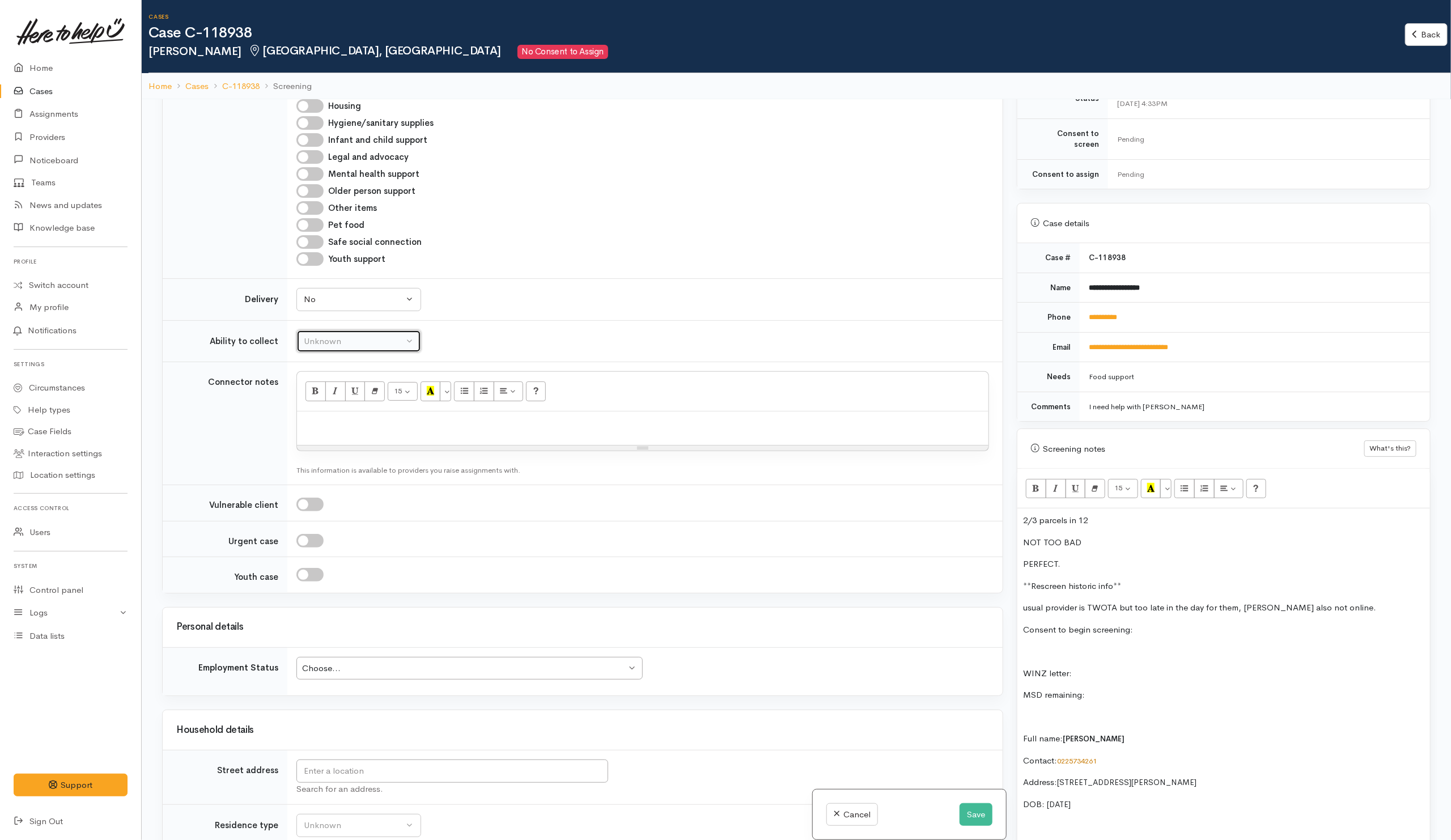
click at [341, 348] on div "Unknown" at bounding box center [353, 340] width 100 height 13
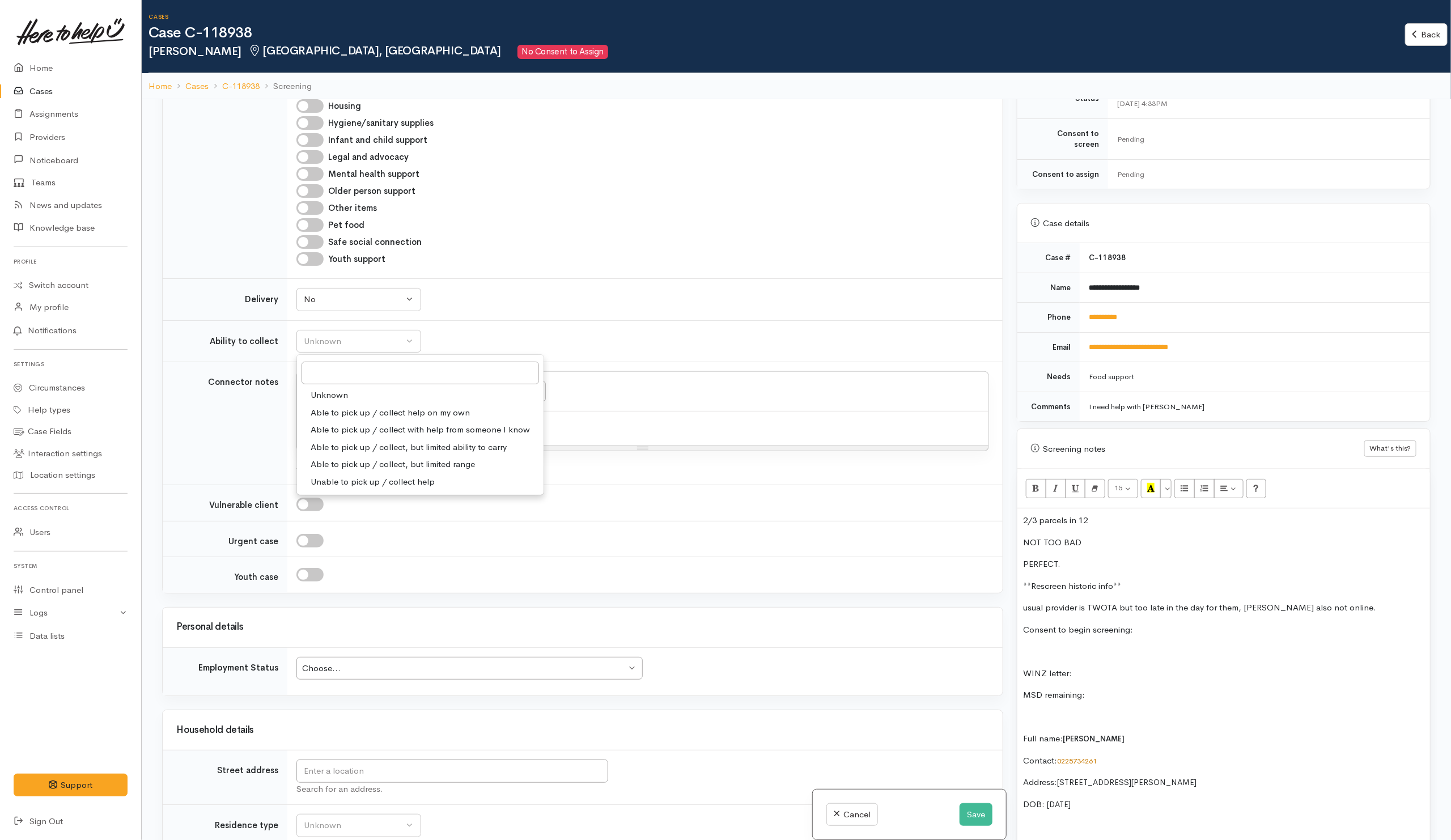
click at [352, 420] on span "Able to pick up / collect help on my own" at bounding box center [389, 412] width 159 height 13
select select "2"
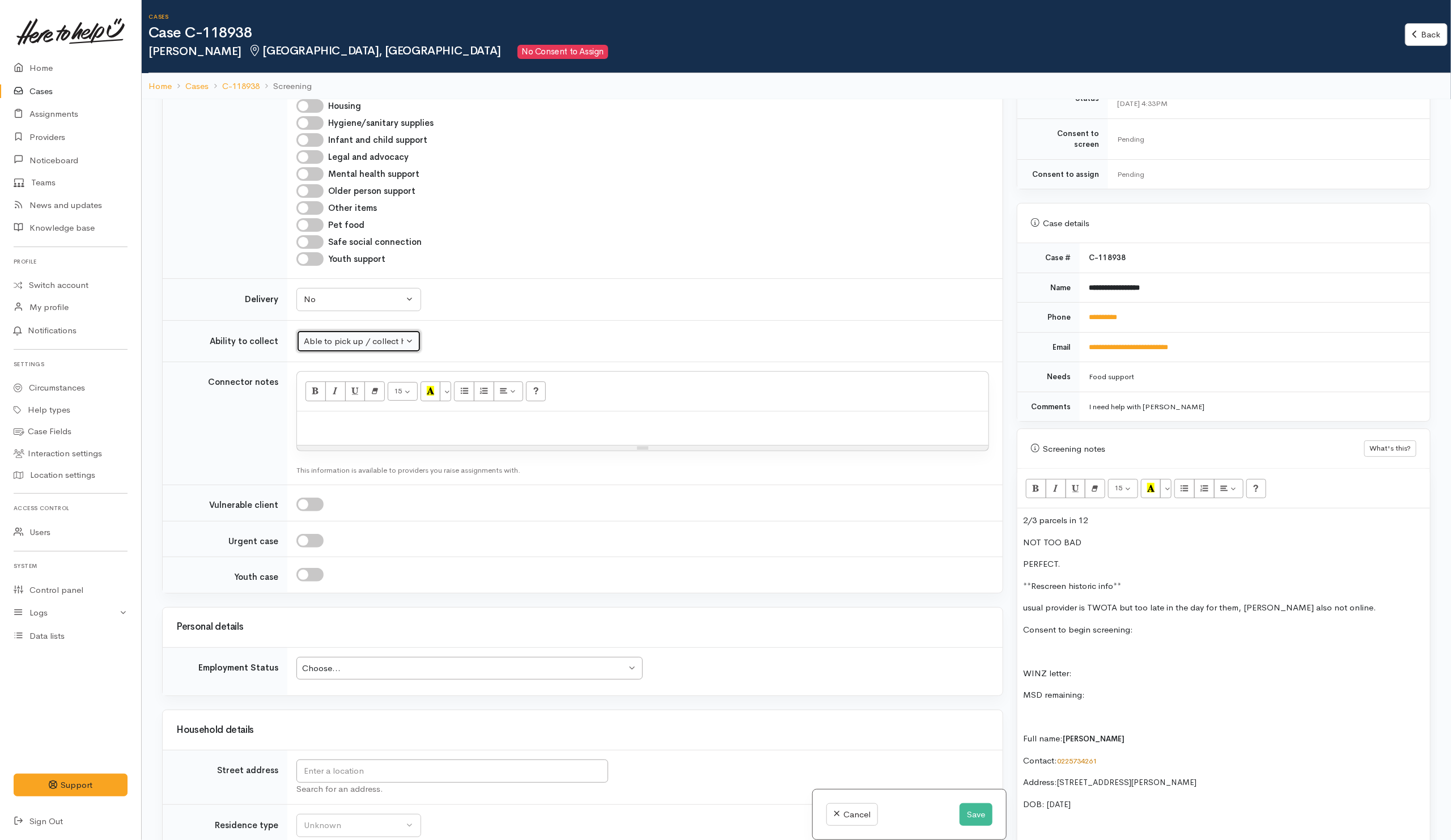
click at [345, 353] on button "Able to pick up / collect help on my own" at bounding box center [359, 341] width 125 height 23
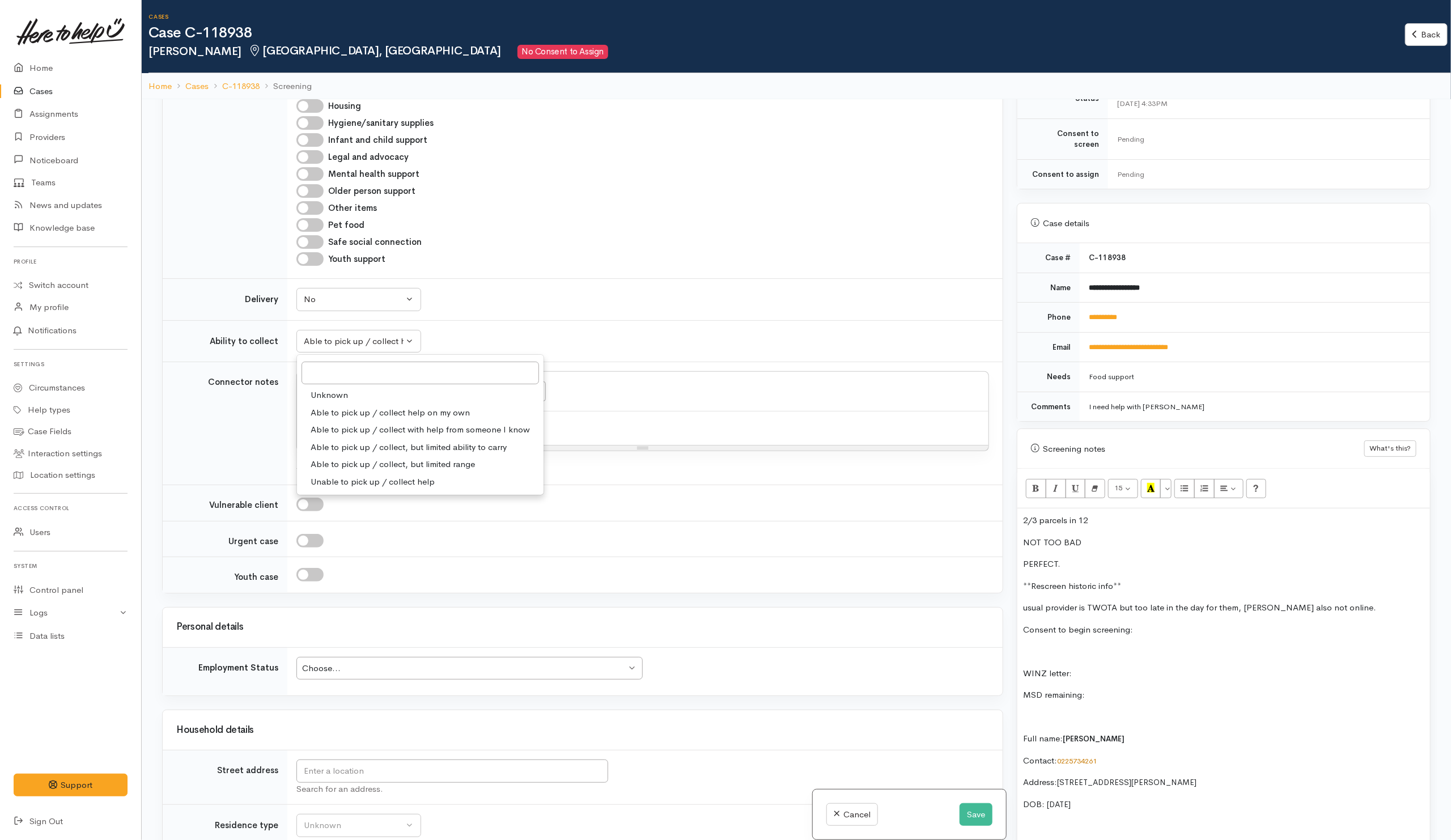
drag, startPoint x: 786, startPoint y: 289, endPoint x: 790, endPoint y: 286, distance: 5.0
click at [790, 286] on tbody "Help requested Addiction services Cleaning supplies Cultural support Education …" at bounding box center [583, 263] width 840 height 660
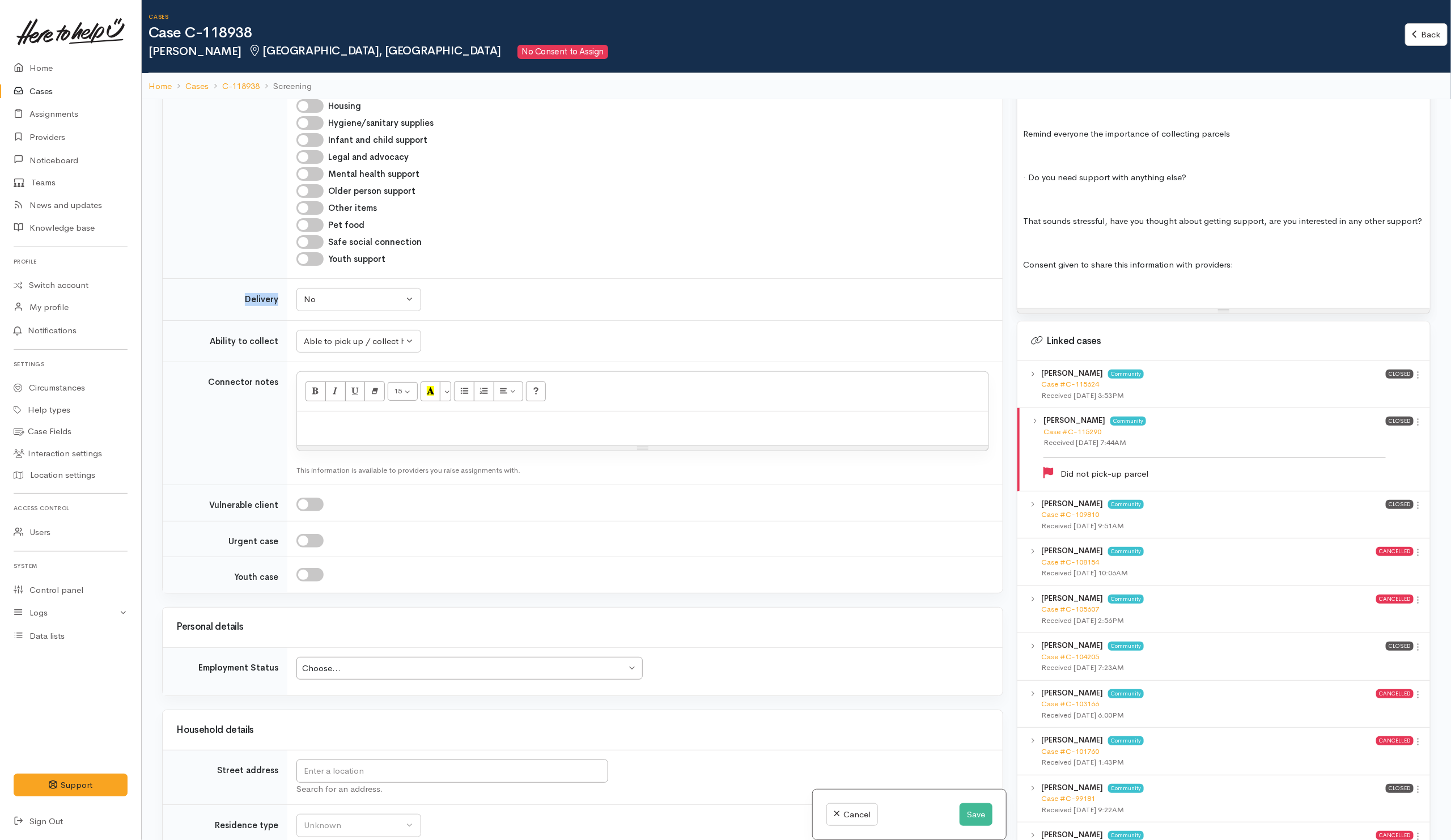
scroll to position [1700, 0]
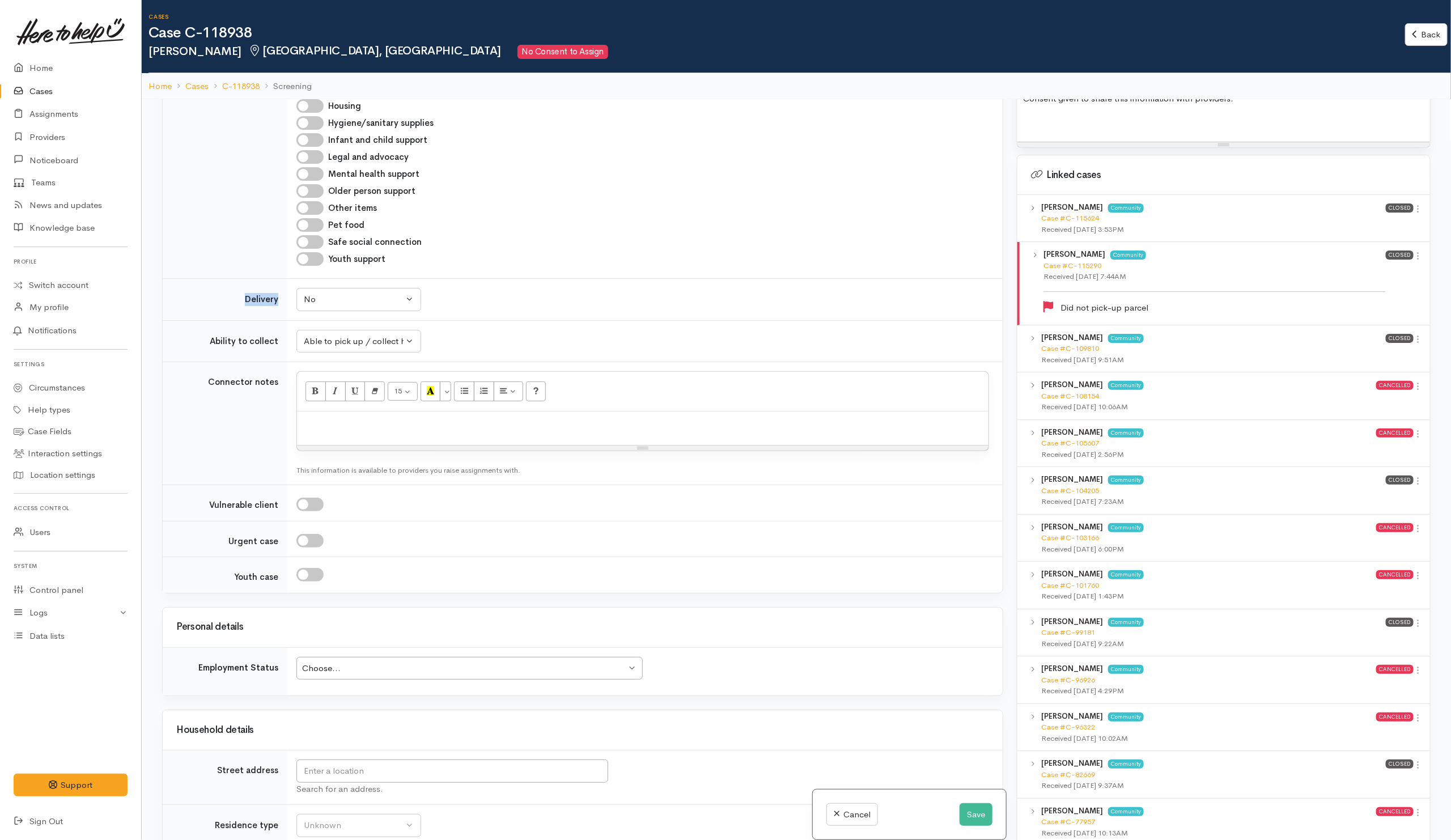
drag, startPoint x: 1415, startPoint y: 208, endPoint x: 1403, endPoint y: 199, distance: 15.0
click at [1415, 208] on icon at bounding box center [1419, 209] width 10 height 10
click at [1350, 226] on link "View case" at bounding box center [1379, 230] width 90 height 18
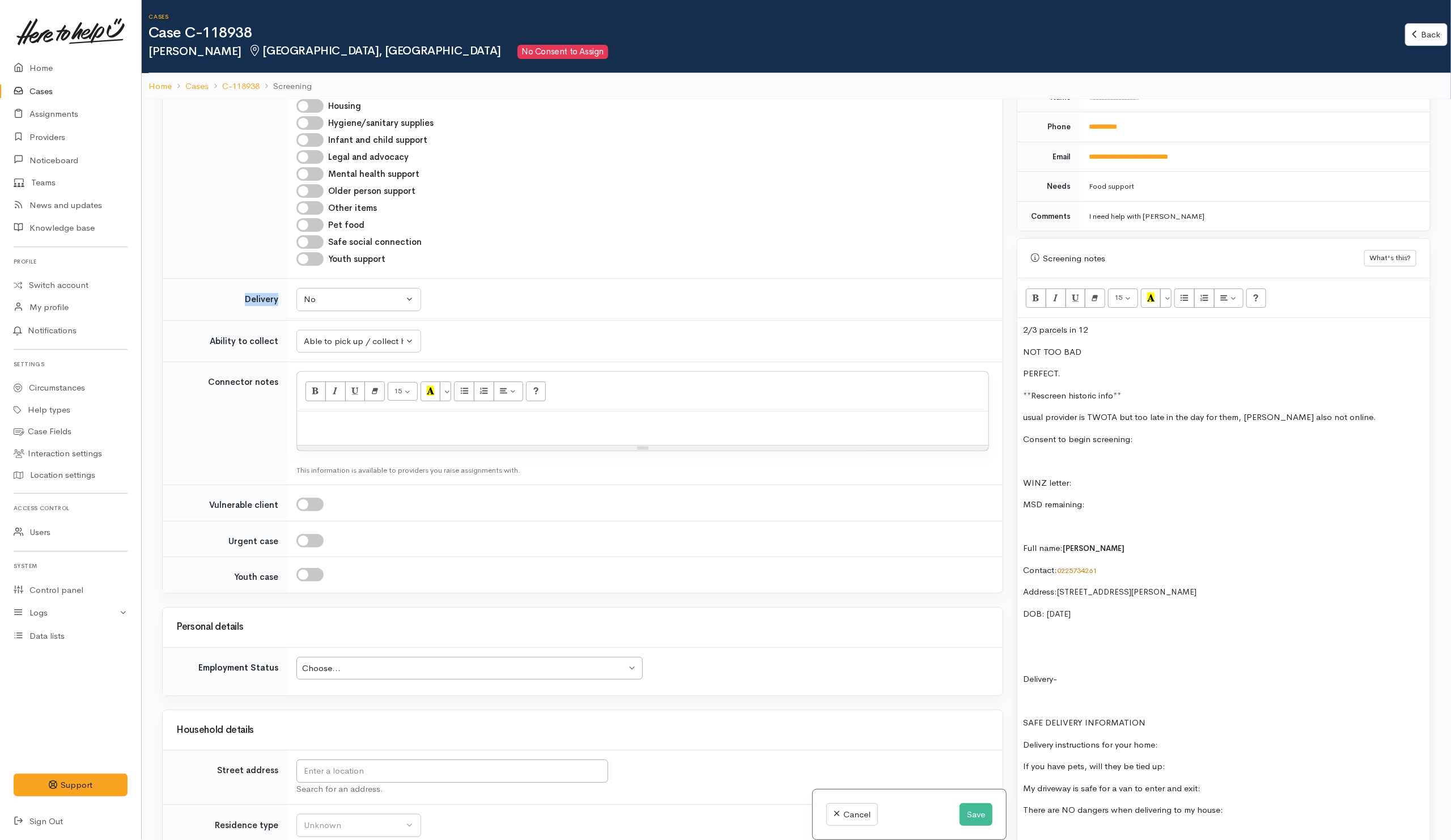
scroll to position [516, 0]
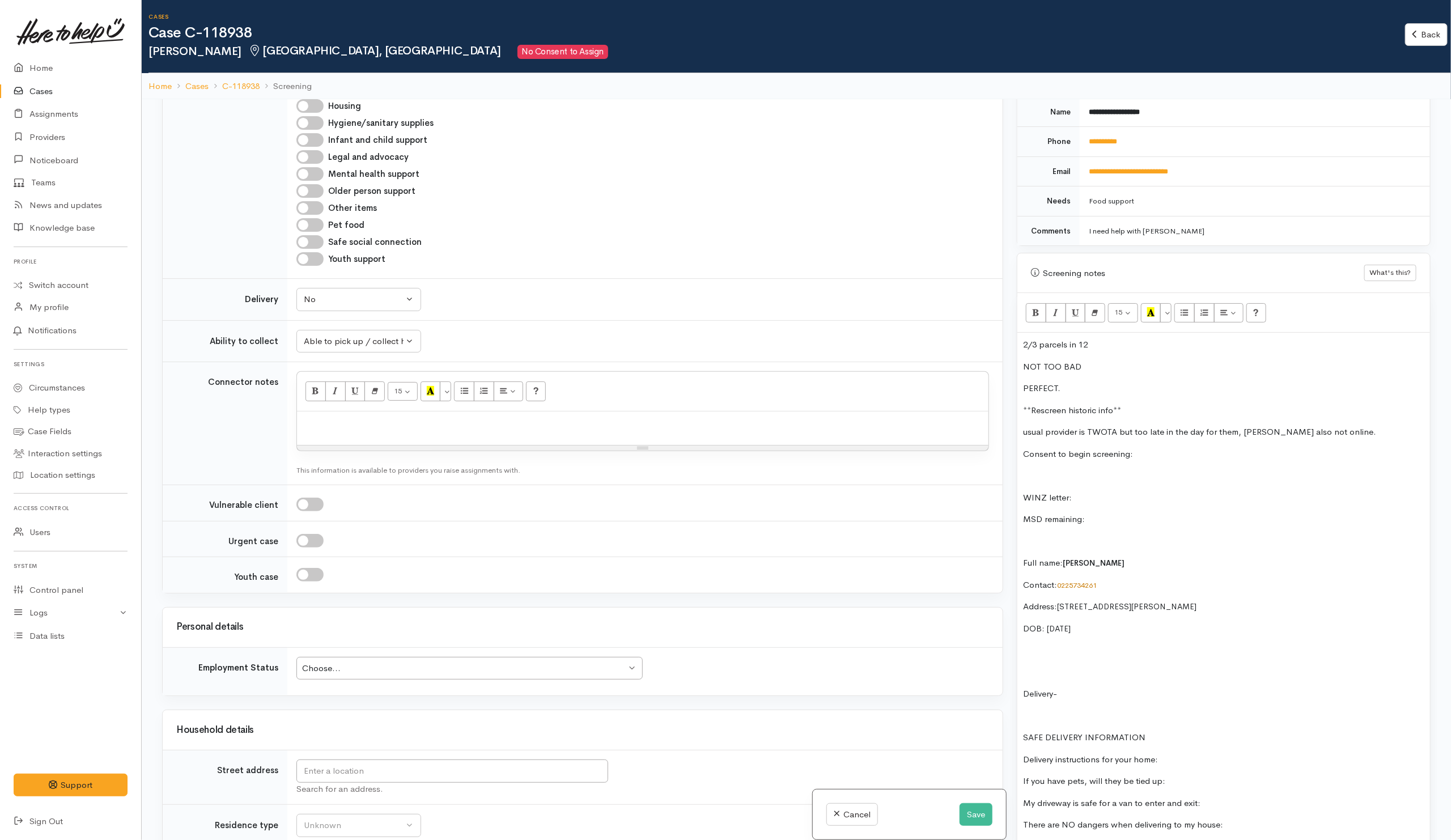
click at [1064, 650] on p at bounding box center [1223, 650] width 401 height 13
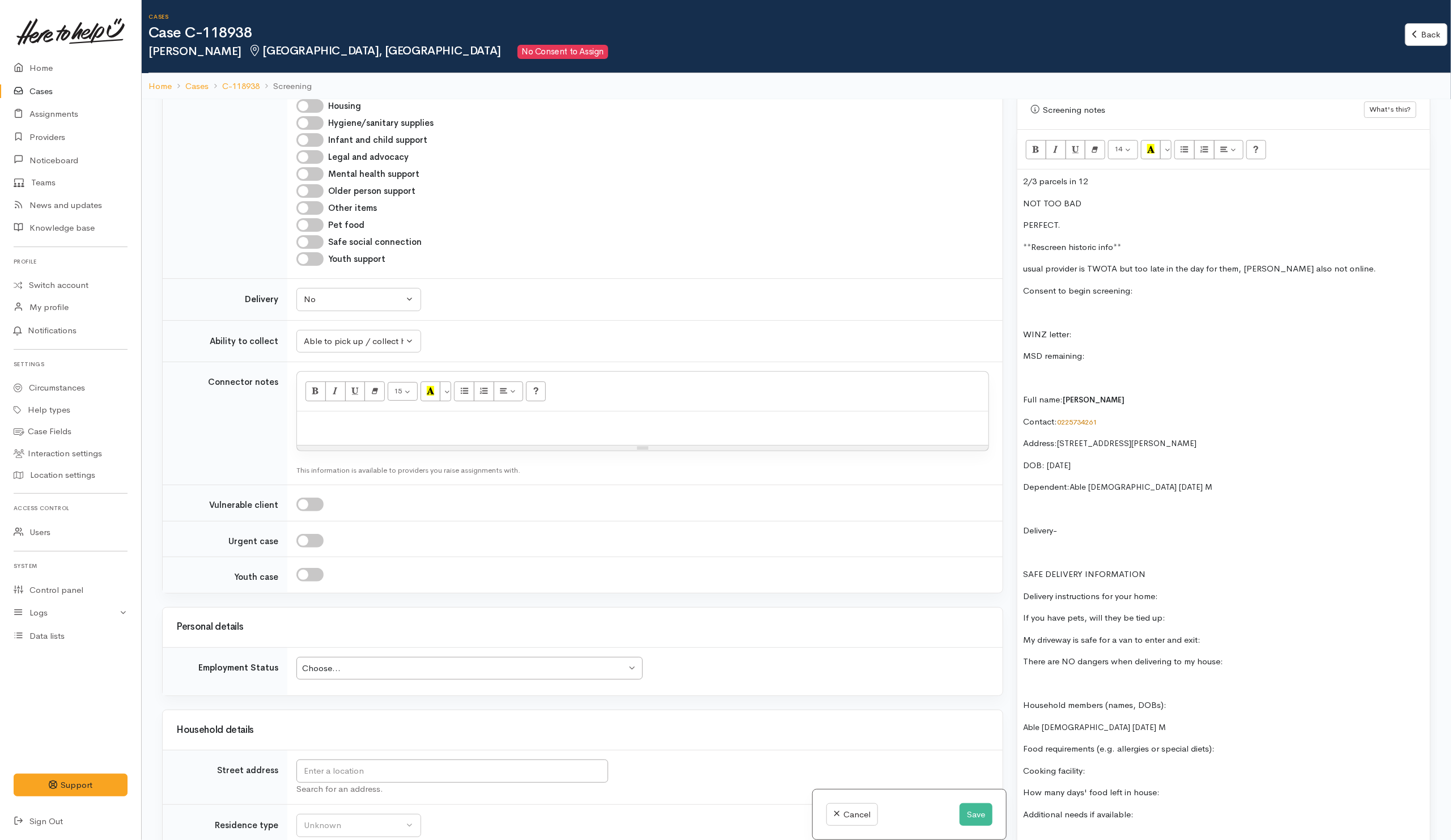
scroll to position [686, 0]
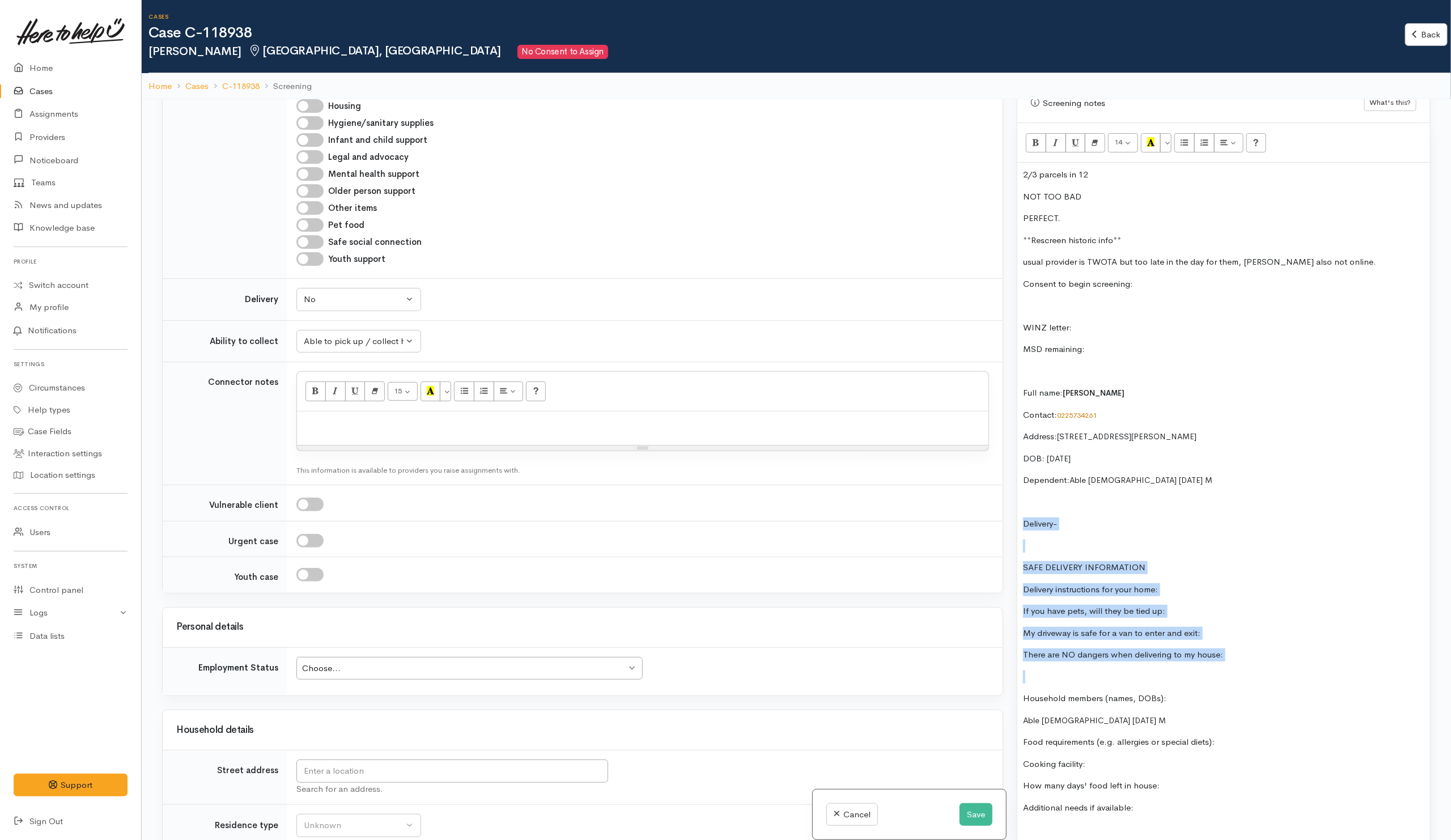
drag, startPoint x: 1026, startPoint y: 509, endPoint x: 1258, endPoint y: 663, distance: 278.5
click at [1258, 663] on div "2/3 parcels in 12 NOT TOO BAD PERFECT. **Rescreen historic info** usual provide…" at bounding box center [1224, 660] width 413 height 993
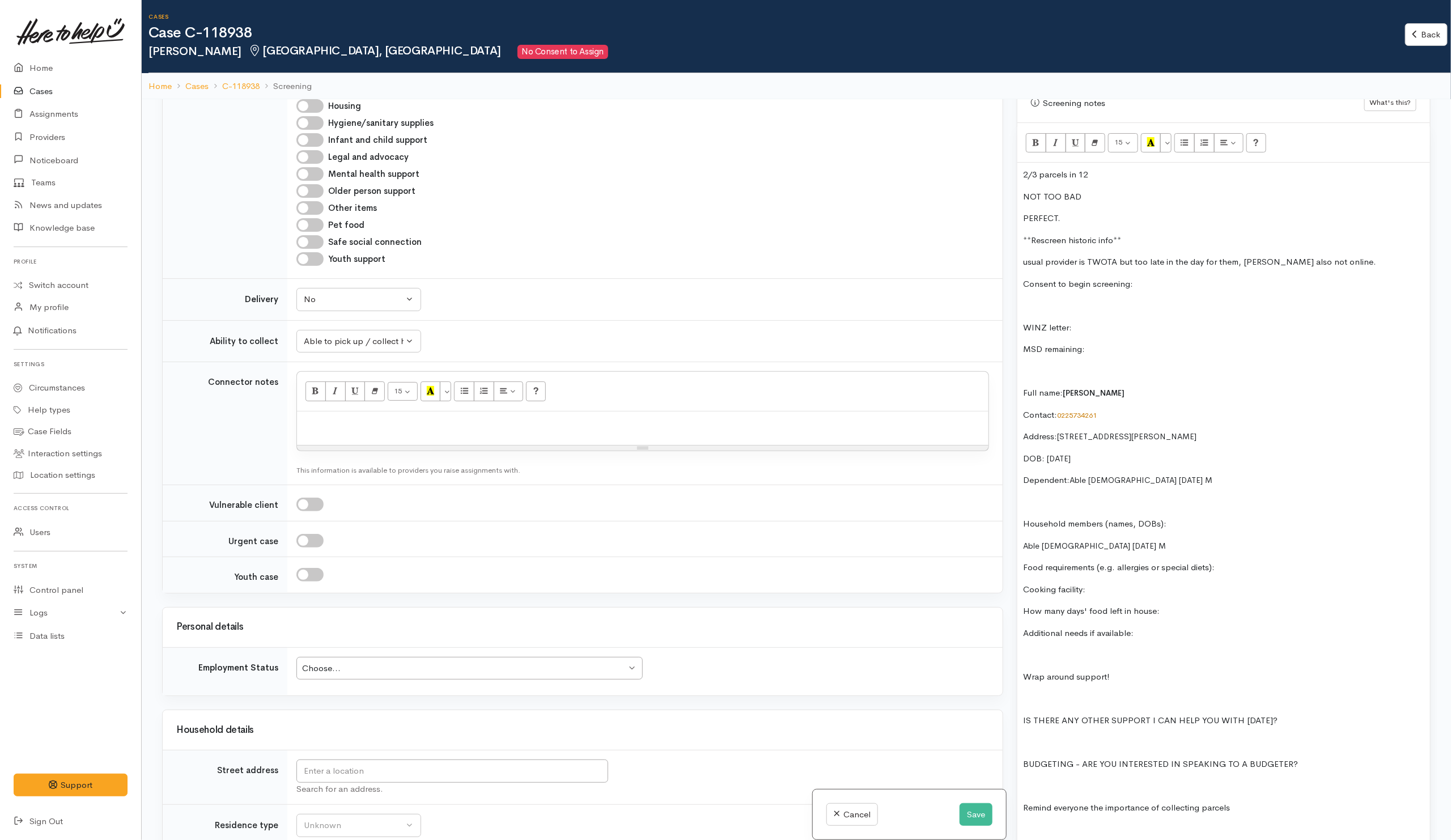
click at [1238, 566] on p "Food requirements (e.g. allergies or special diets):" at bounding box center [1223, 567] width 401 height 13
click at [1119, 589] on p "Cooking facility:" at bounding box center [1223, 589] width 401 height 13
drag, startPoint x: 1090, startPoint y: 585, endPoint x: 1173, endPoint y: 593, distance: 83.4
click at [1173, 593] on p "Cooking facility: Full kitchen" at bounding box center [1223, 589] width 401 height 13
drag, startPoint x: 1175, startPoint y: 609, endPoint x: 1025, endPoint y: 613, distance: 150.1
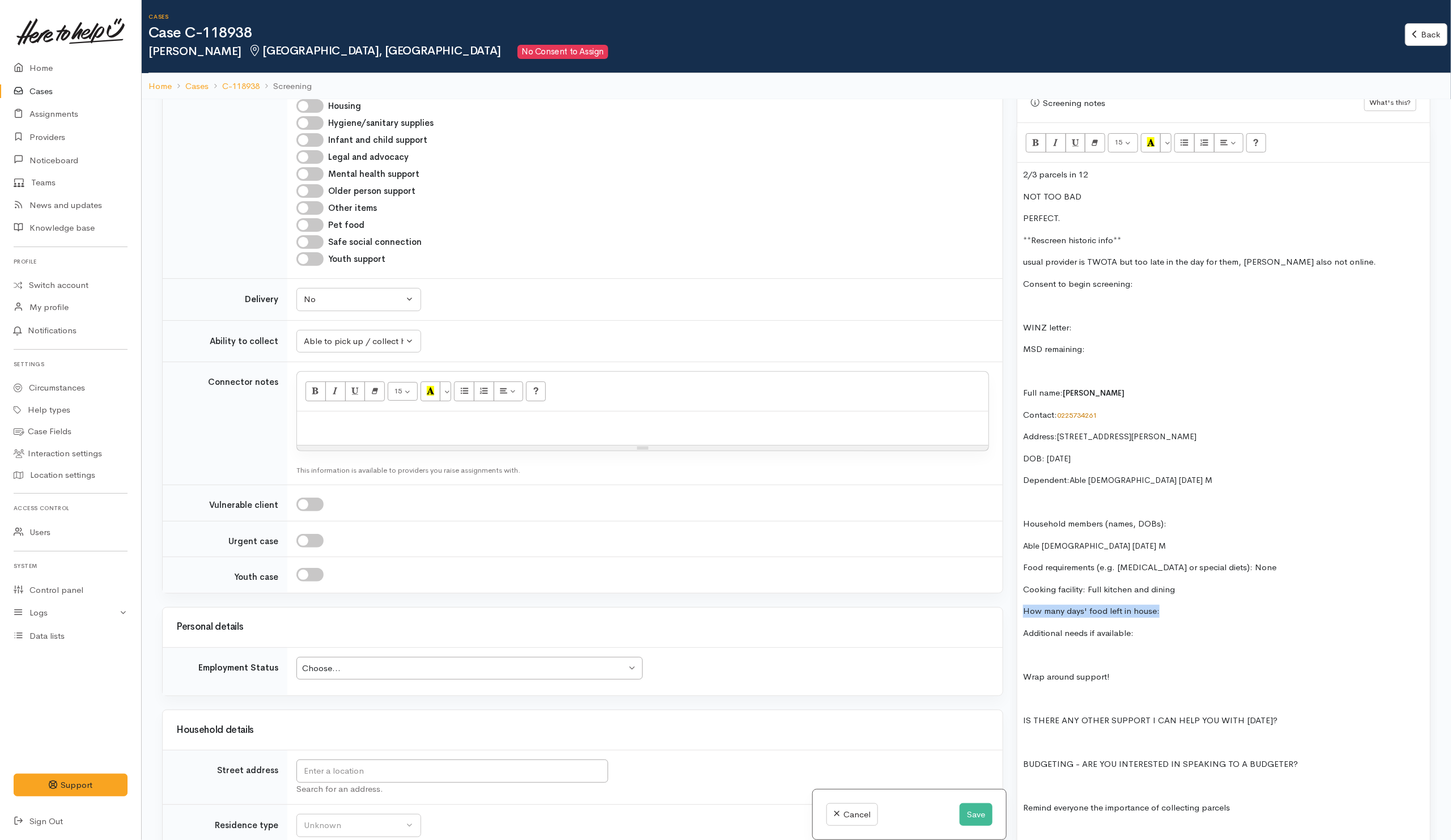
click at [1025, 613] on p "How many days' food left in house:" at bounding box center [1223, 611] width 401 height 13
click at [1207, 616] on div "2/3 parcels in 12 NOT TOO BAD PERFECT. **Rescreen historic info** usual provide…" at bounding box center [1224, 572] width 413 height 819
drag, startPoint x: 1021, startPoint y: 611, endPoint x: 1236, endPoint y: 600, distance: 215.3
click at [1236, 600] on div "2/3 parcels in 12 NOT TOO BAD PERFECT. **Rescreen historic info** usual provide…" at bounding box center [1224, 572] width 413 height 819
click at [1172, 620] on div "2/3 parcels in 12 NOT TOO BAD PERFECT. **Rescreen historic info** usual provide…" at bounding box center [1224, 572] width 413 height 819
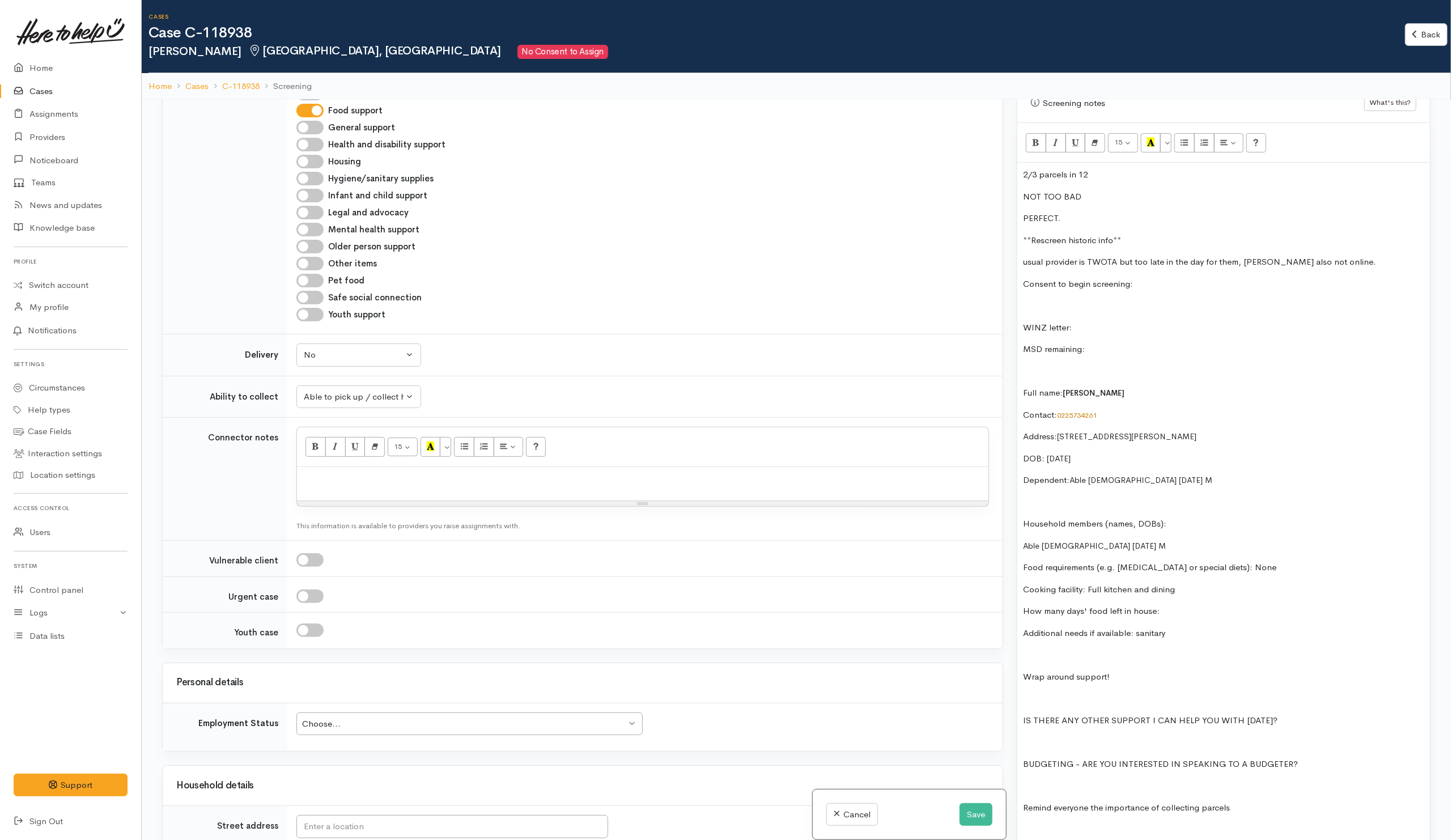
scroll to position [1020, 0]
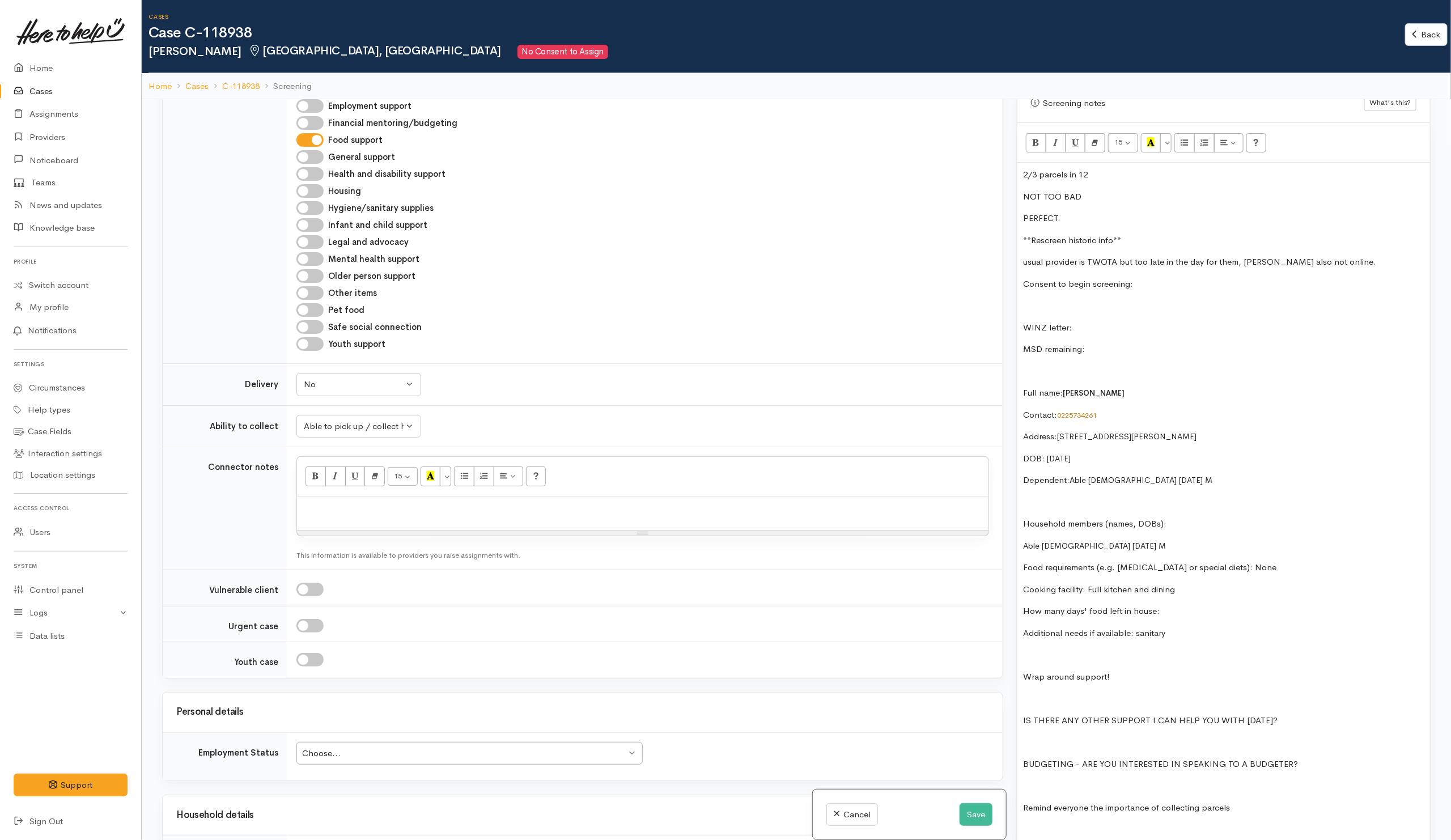
click at [315, 215] on input "Hygiene/sanitary supplies" at bounding box center [310, 208] width 27 height 14
checkbox input "true"
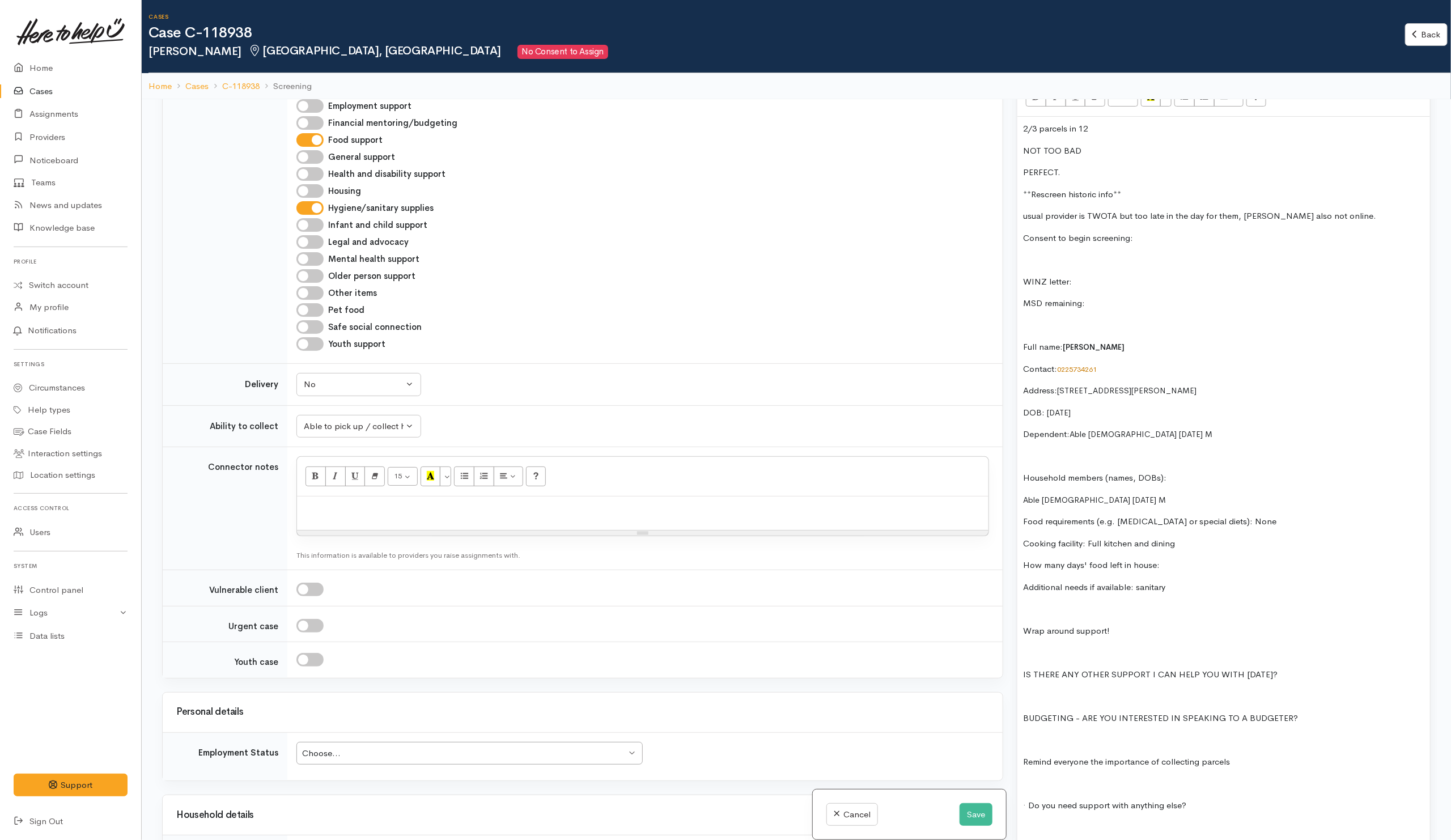
scroll to position [771, 0]
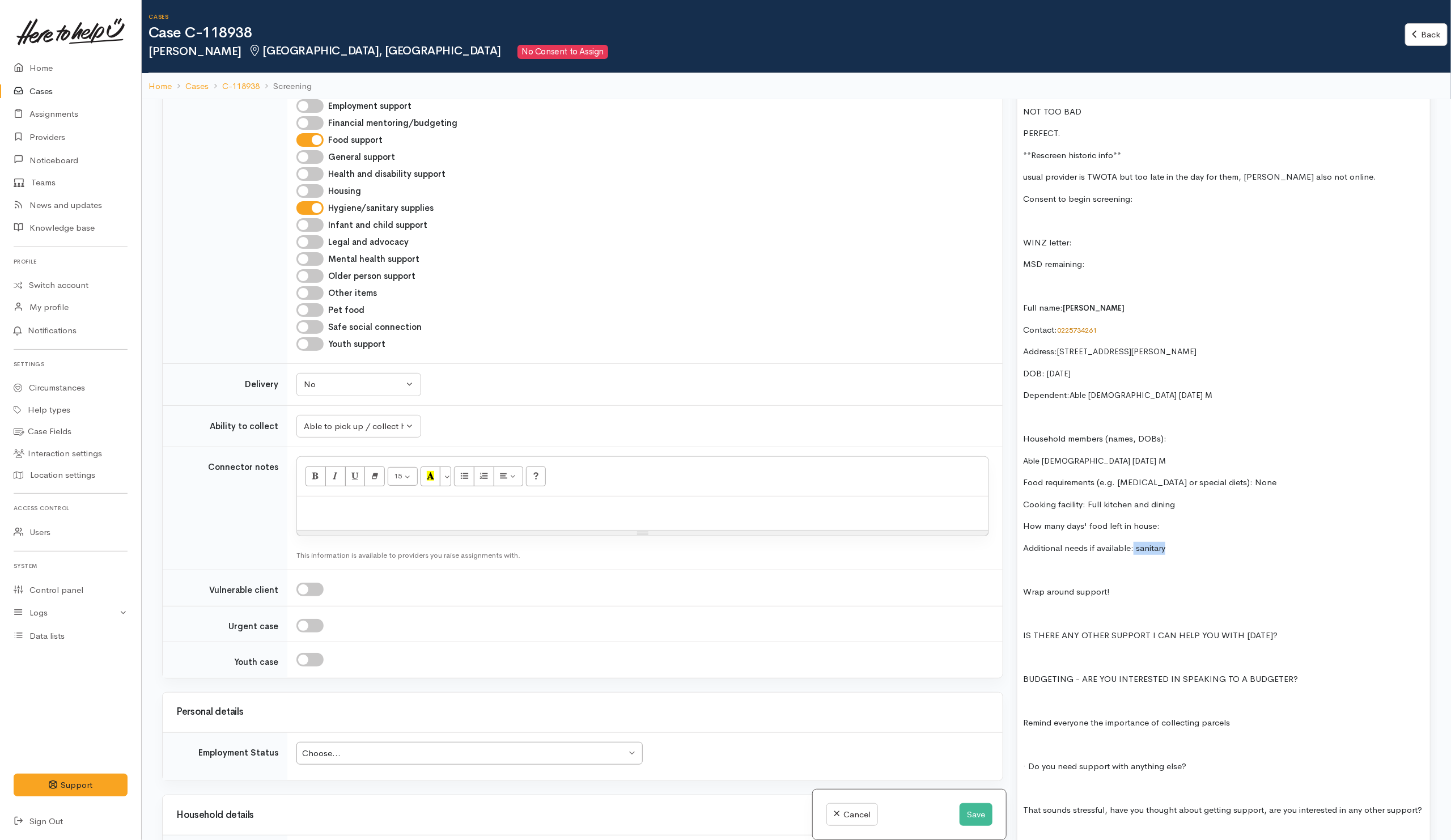
drag, startPoint x: 1135, startPoint y: 542, endPoint x: 1211, endPoint y: 544, distance: 76.0
click at [1200, 544] on p "Additional needs if available: sanitary" at bounding box center [1223, 547] width 401 height 13
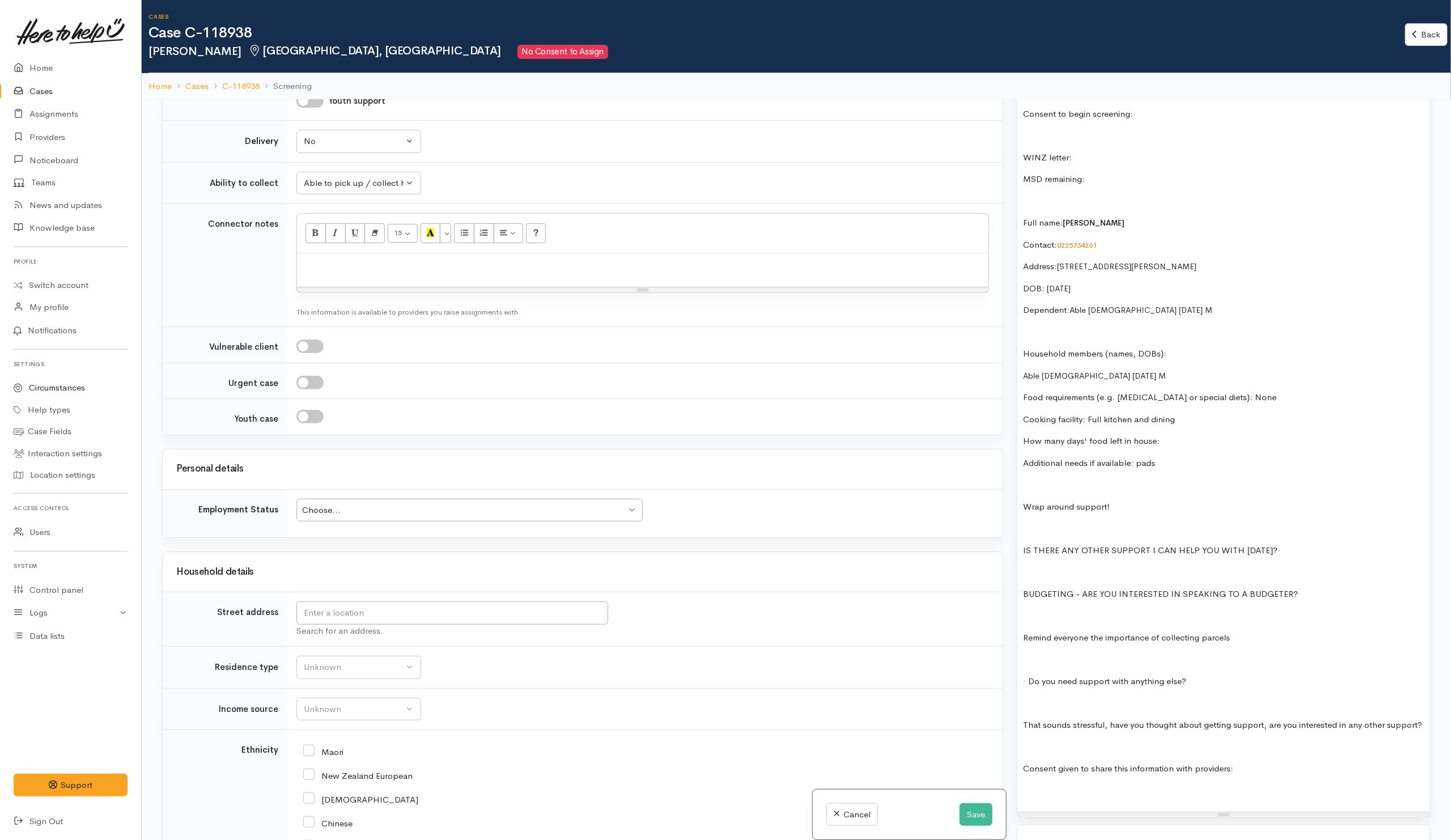
scroll to position [1360, 0]
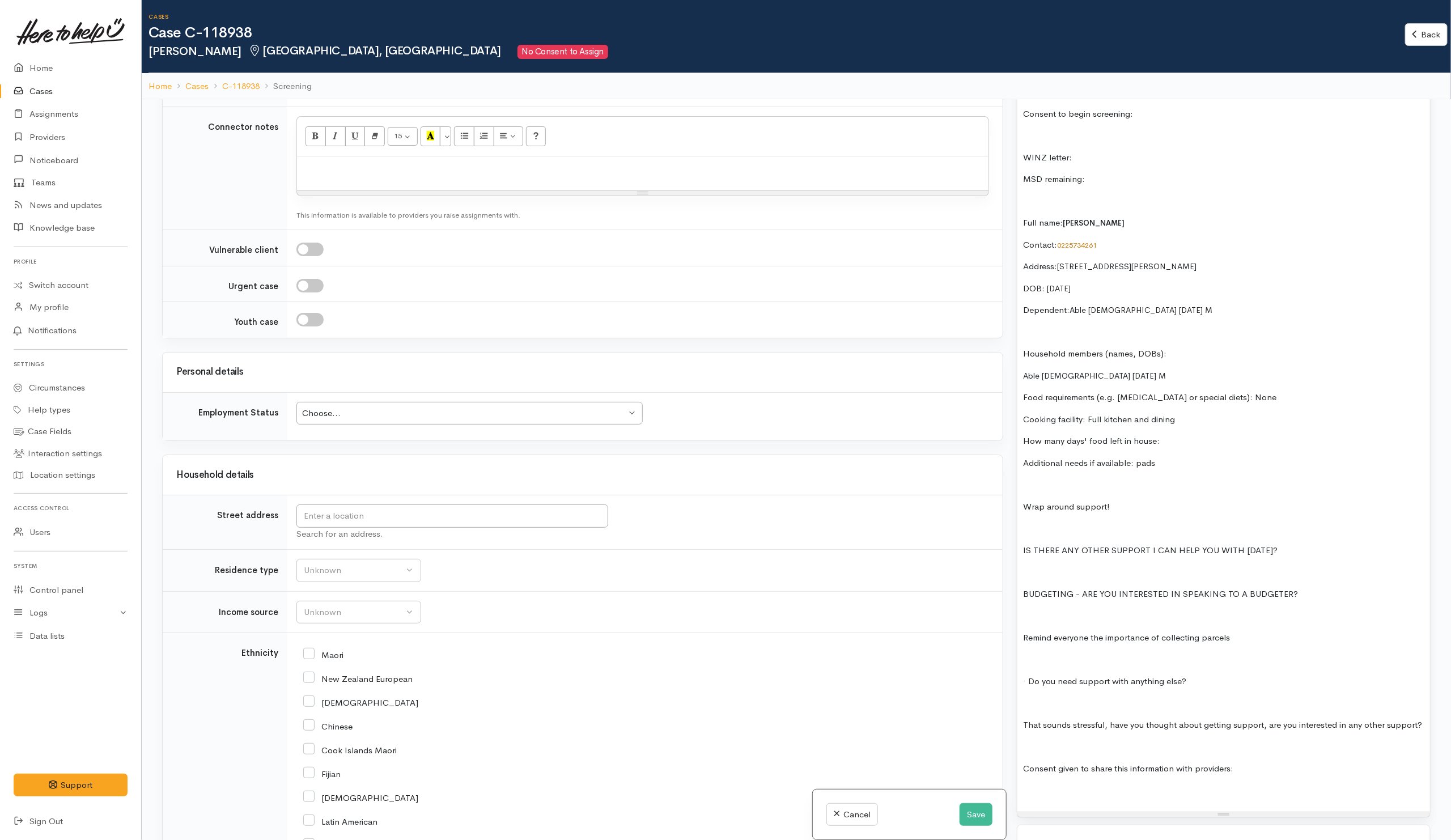
click at [389, 420] on div "Choose..." at bounding box center [464, 413] width 324 height 13
click at [854, 540] on div "Search for an address." at bounding box center [643, 522] width 693 height 36
click at [374, 525] on input "text" at bounding box center [452, 516] width 311 height 23
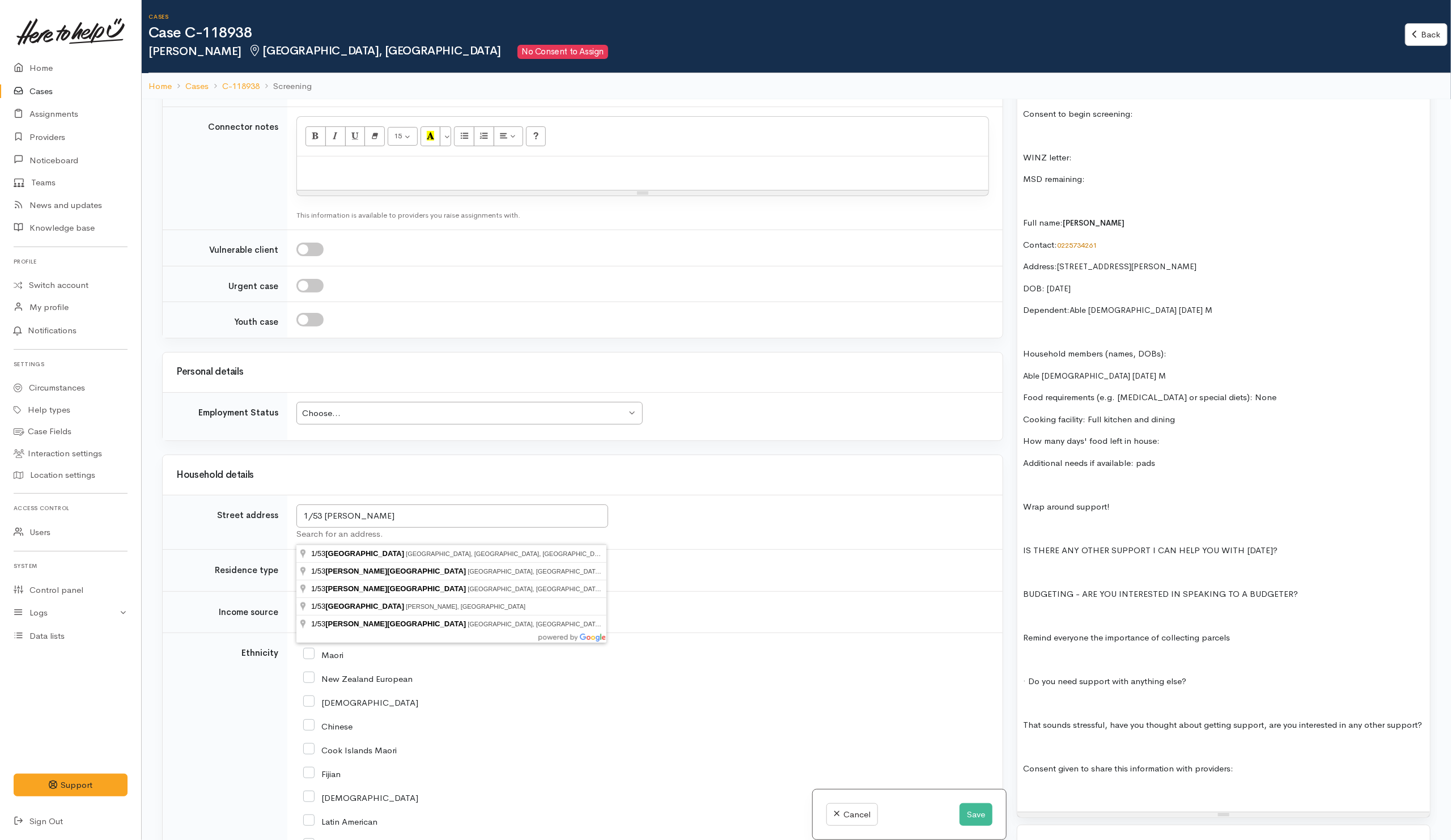
type input "1/53 Marshall Street, Fairfield, Hamilton, New Zealand"
drag, startPoint x: 391, startPoint y: 629, endPoint x: 382, endPoint y: 636, distance: 11.4
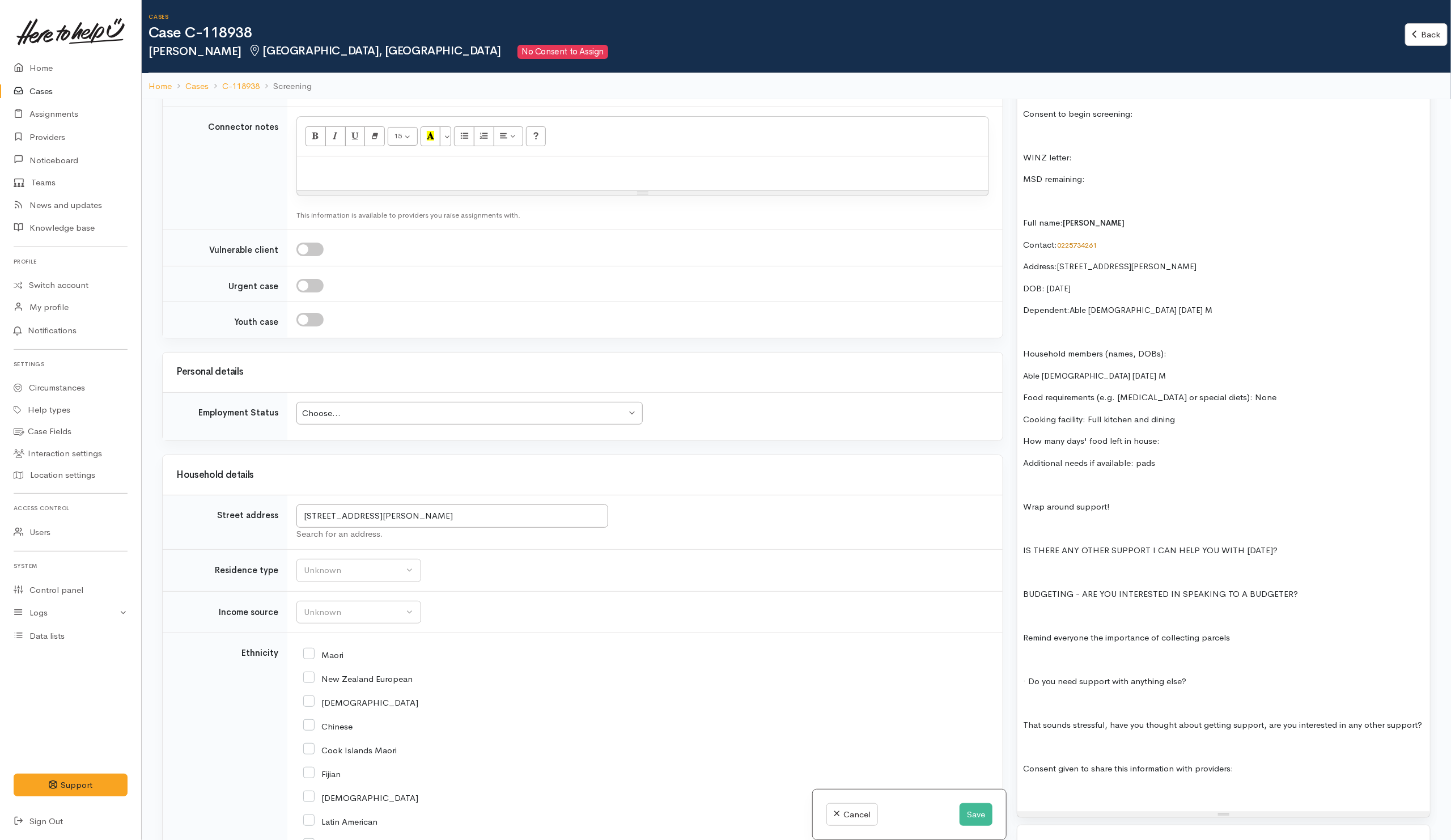
click at [562, 591] on td "Unknown Emergency accommodation Homeless Other Own home Private rental Public /…" at bounding box center [644, 570] width 715 height 42
click at [402, 582] on button "Unknown" at bounding box center [359, 571] width 125 height 23
click at [350, 735] on span "Public / social housing" at bounding box center [354, 728] width 89 height 13
select select "3"
click at [538, 585] on td "Unknown Emergency accommodation Homeless Other Own home Private rental Public /…" at bounding box center [644, 570] width 715 height 42
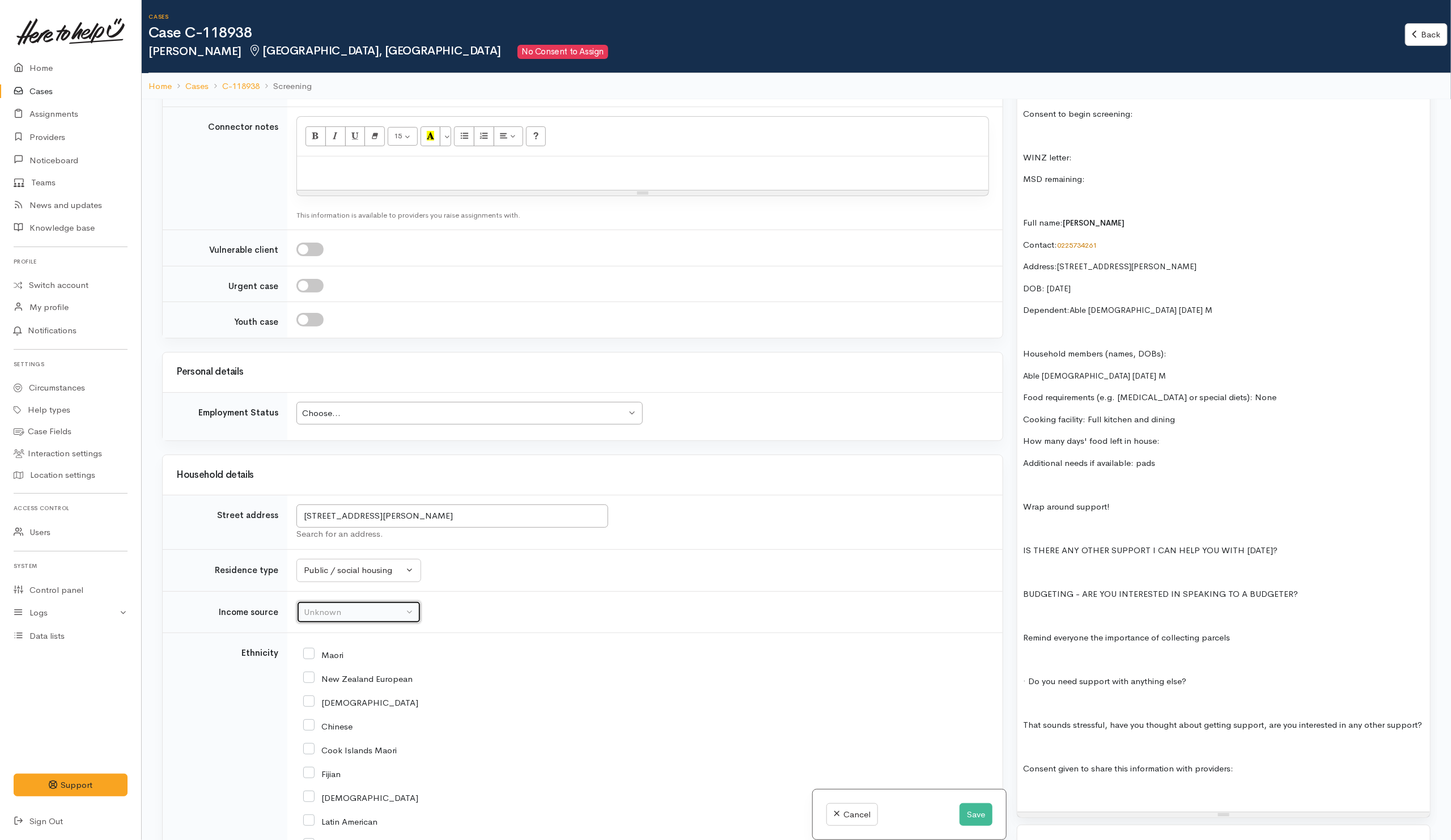
click at [343, 619] on div "Unknown" at bounding box center [353, 612] width 100 height 13
click at [363, 578] on span "MSD - Sole Parent Support" at bounding box center [363, 571] width 106 height 13
select select "7"
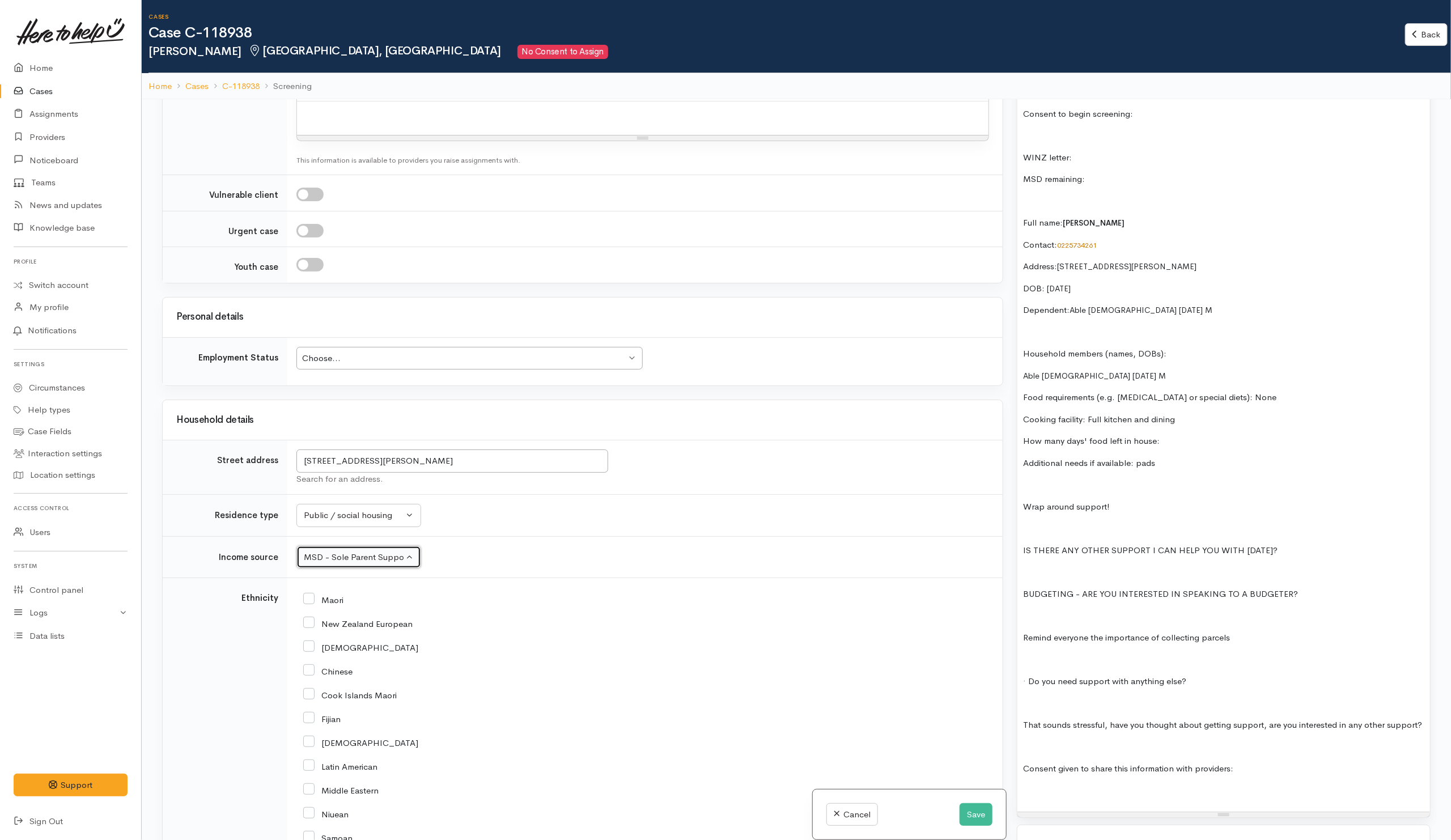
scroll to position [1445, 0]
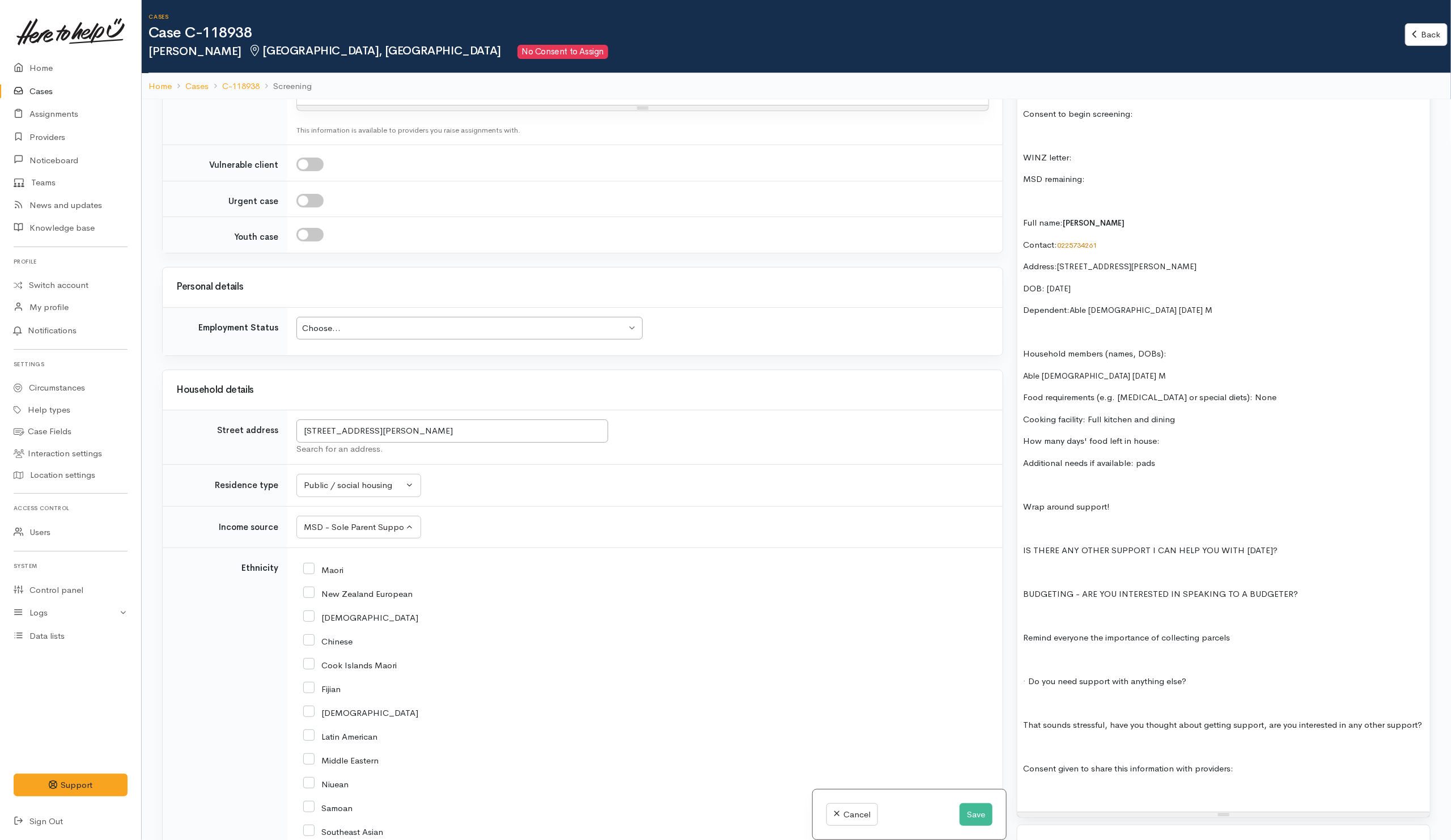
click at [328, 574] on input "Maori" at bounding box center [323, 569] width 40 height 10
checkbox input "true"
click at [336, 605] on div "New Zealand European" at bounding box center [643, 592] width 679 height 23
drag, startPoint x: 339, startPoint y: 613, endPoint x: 360, endPoint y: 613, distance: 21.0
click at [339, 598] on input "New Zealand European" at bounding box center [358, 592] width 109 height 10
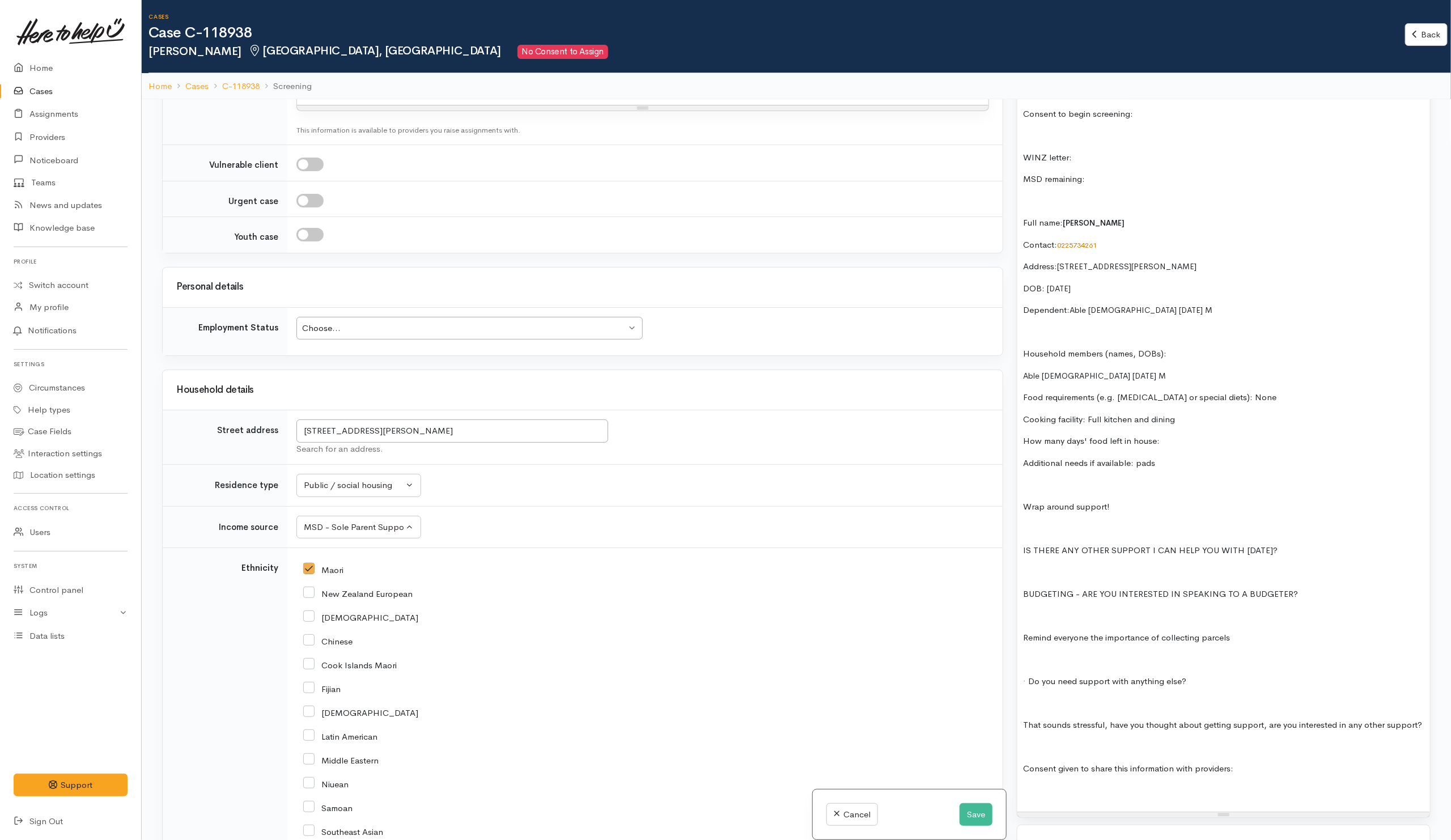
checkbox input "true"
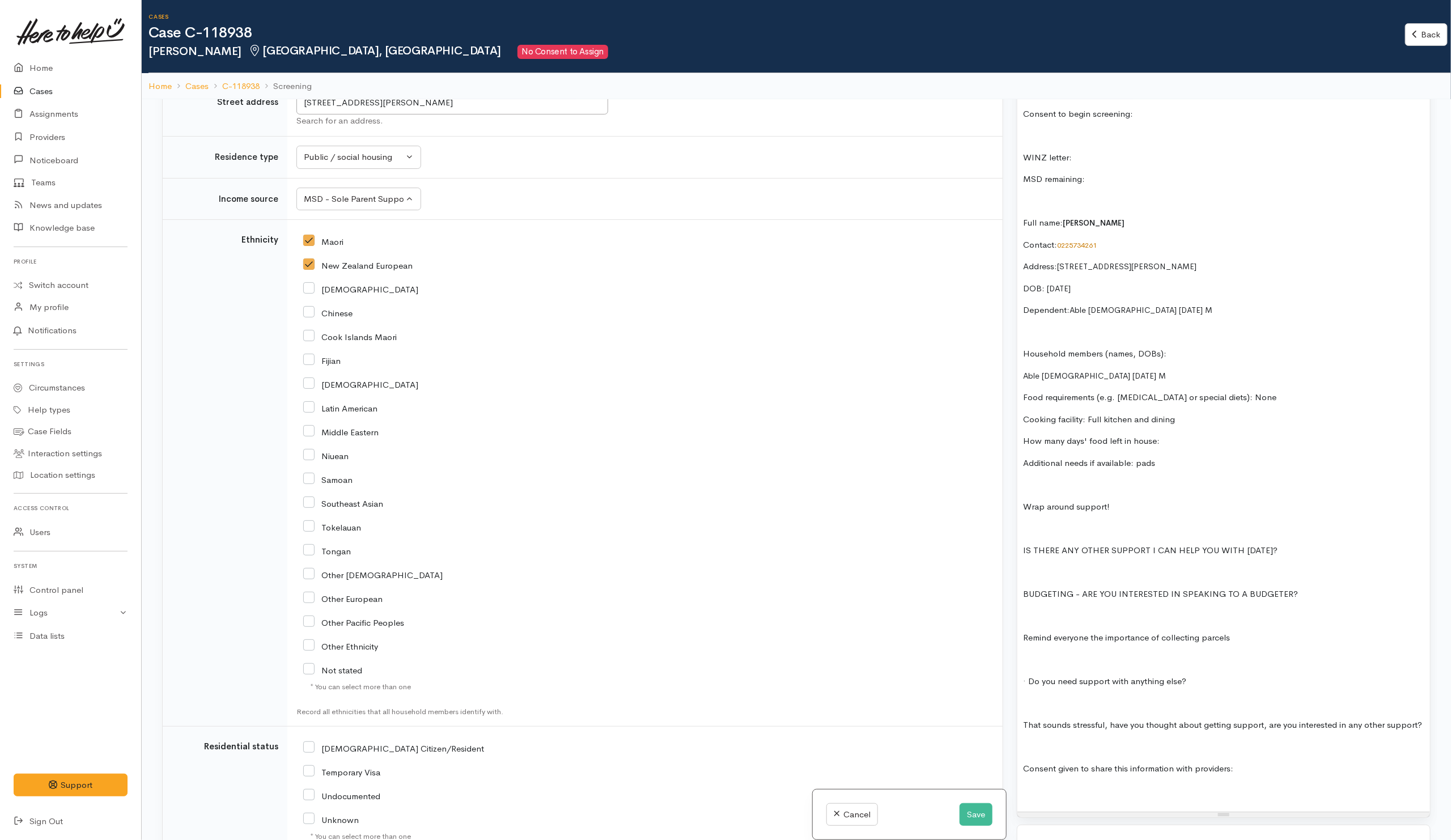
scroll to position [1870, 0]
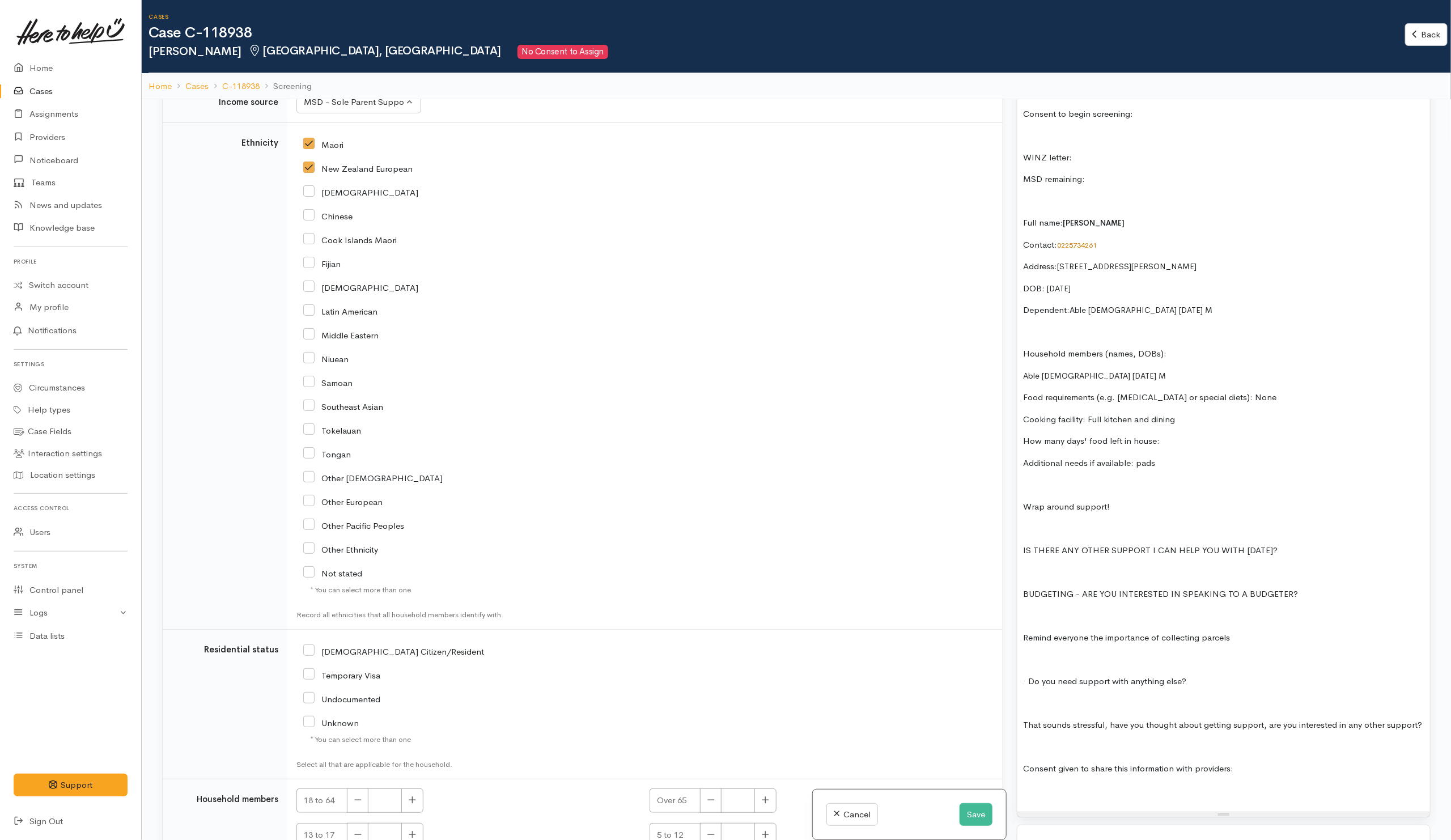
click at [348, 656] on input "[DEMOGRAPHIC_DATA] Citizen/Resident" at bounding box center [393, 651] width 181 height 10
checkbox input "true"
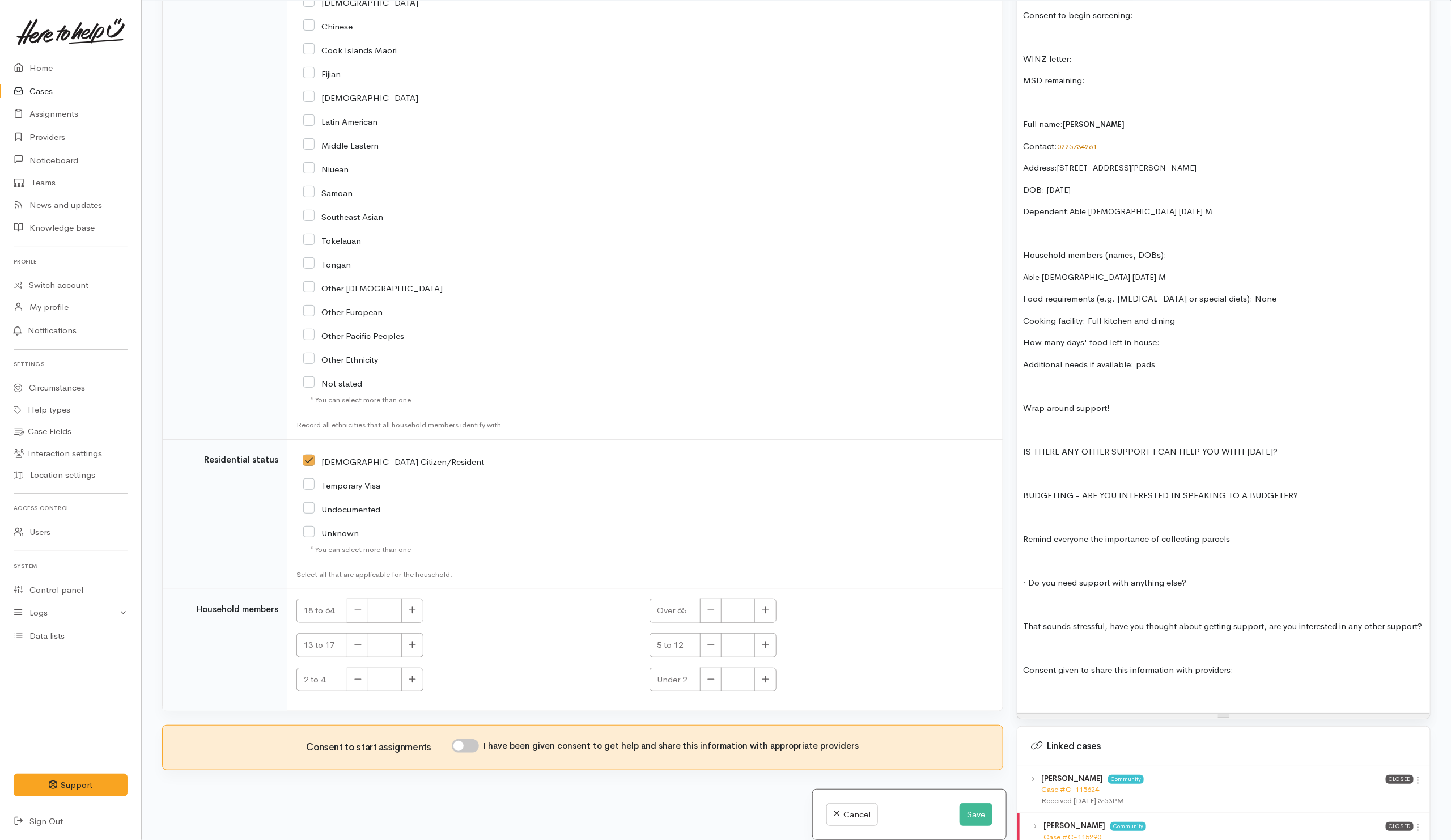
scroll to position [100, 0]
click at [418, 618] on button "button" at bounding box center [412, 610] width 22 height 24
type input "1"
click at [416, 644] on icon "button" at bounding box center [413, 644] width 8 height 9
type input "1"
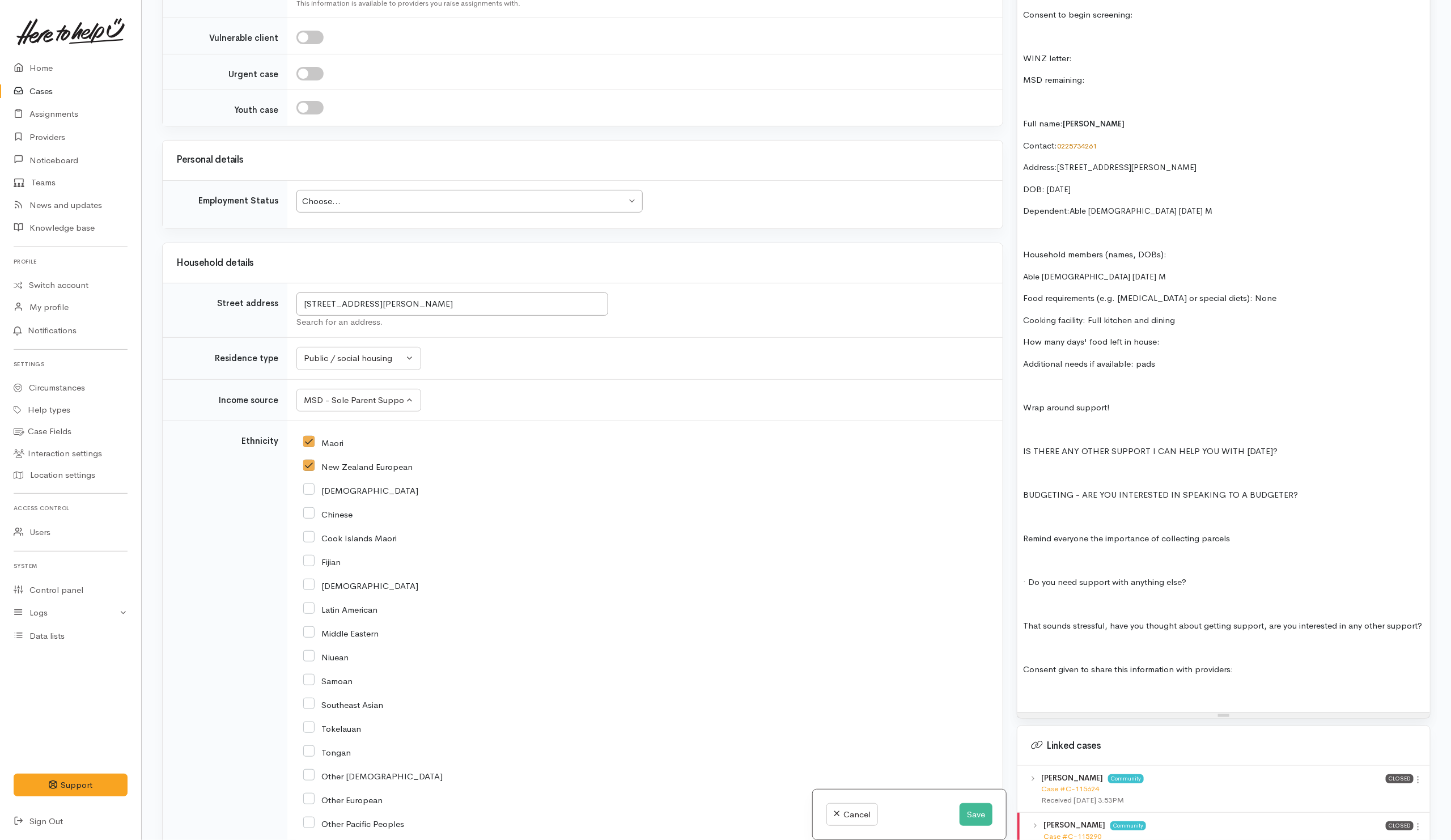
scroll to position [1472, 0]
click at [417, 204] on div "Choose... Choose..." at bounding box center [469, 202] width 346 height 23
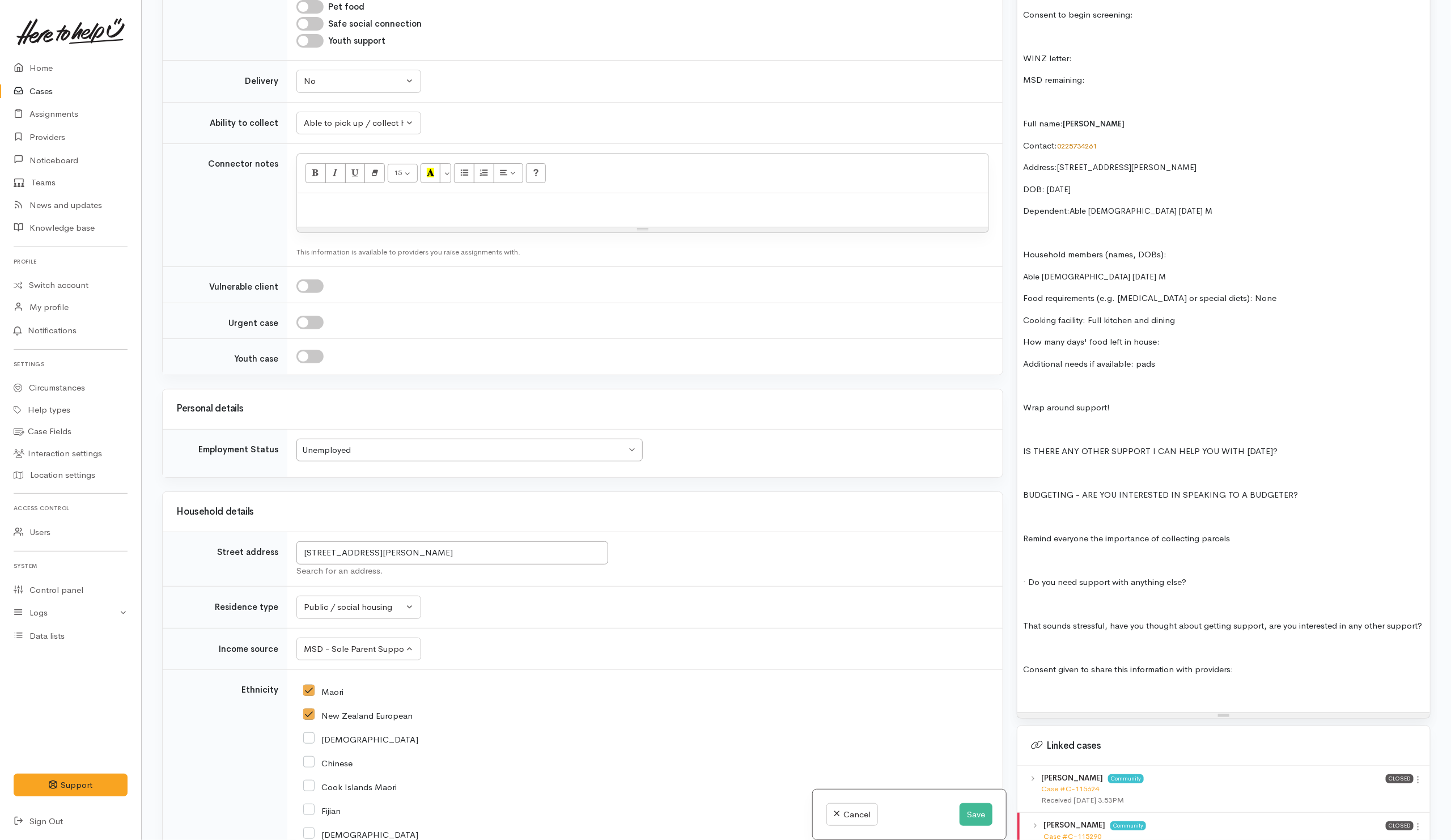
scroll to position [1218, 0]
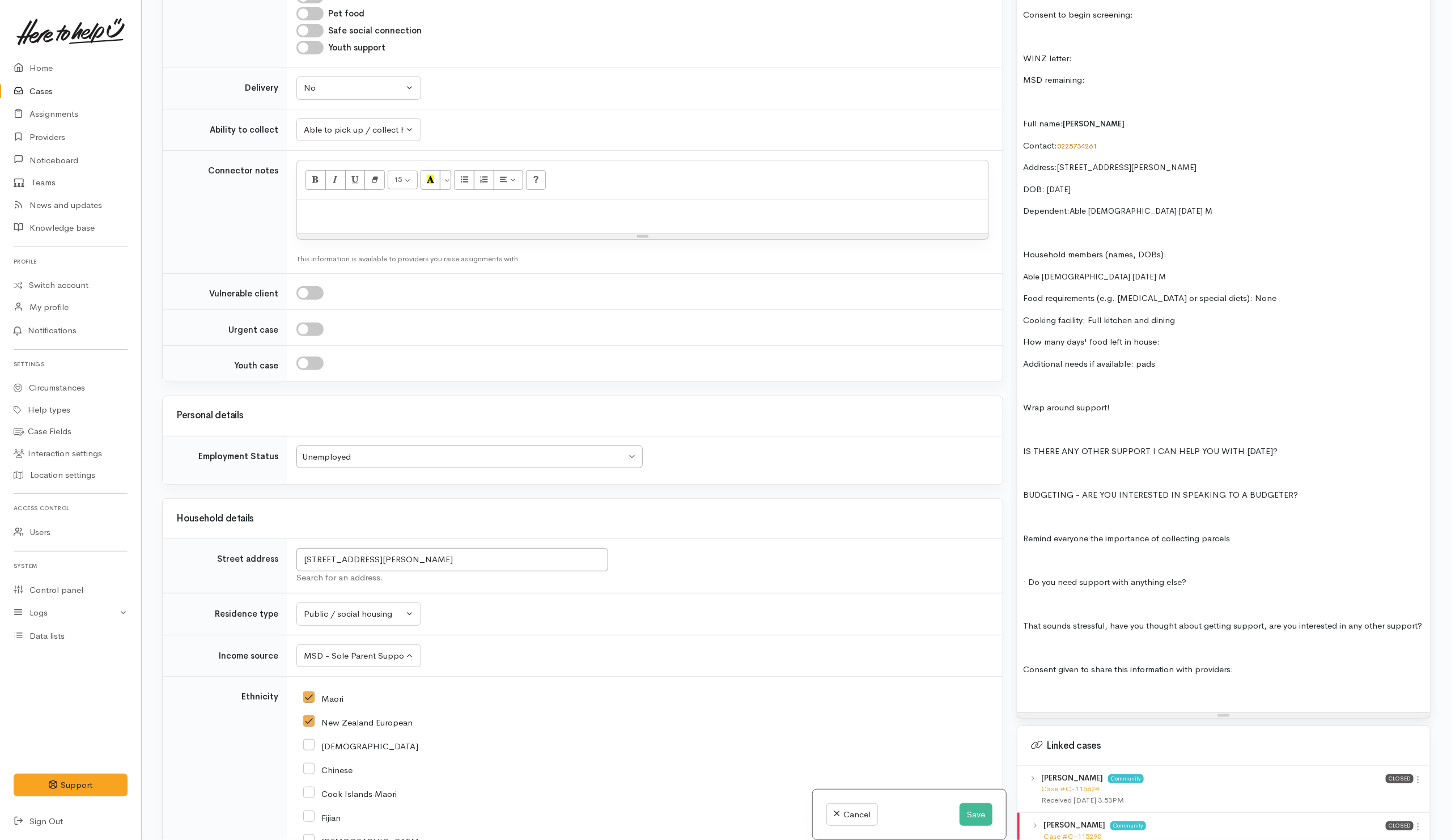
click at [330, 524] on h3 "Household details" at bounding box center [583, 518] width 813 height 11
click at [229, 288] on td "Vulnerable client" at bounding box center [225, 292] width 125 height 36
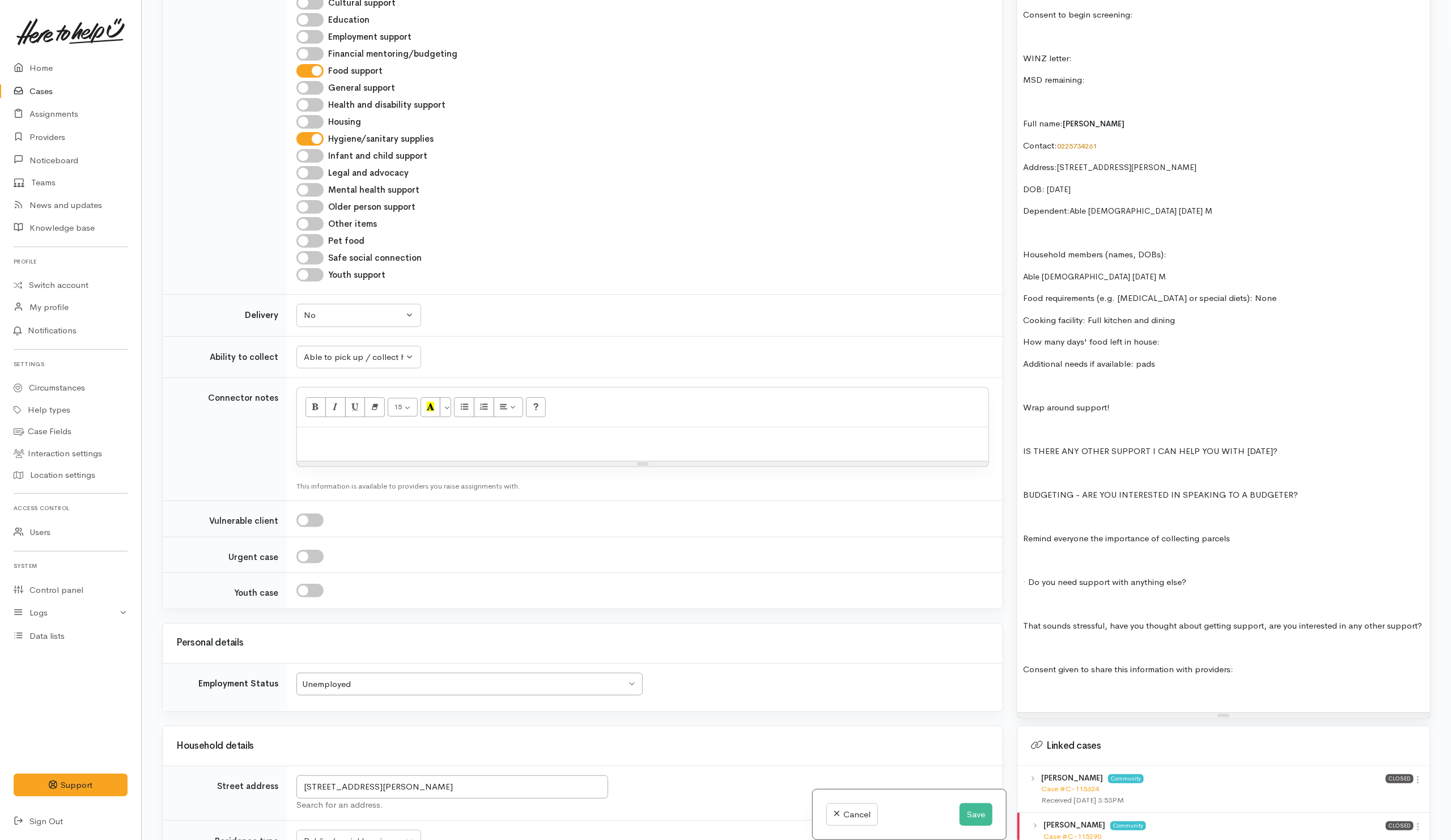
scroll to position [962, 0]
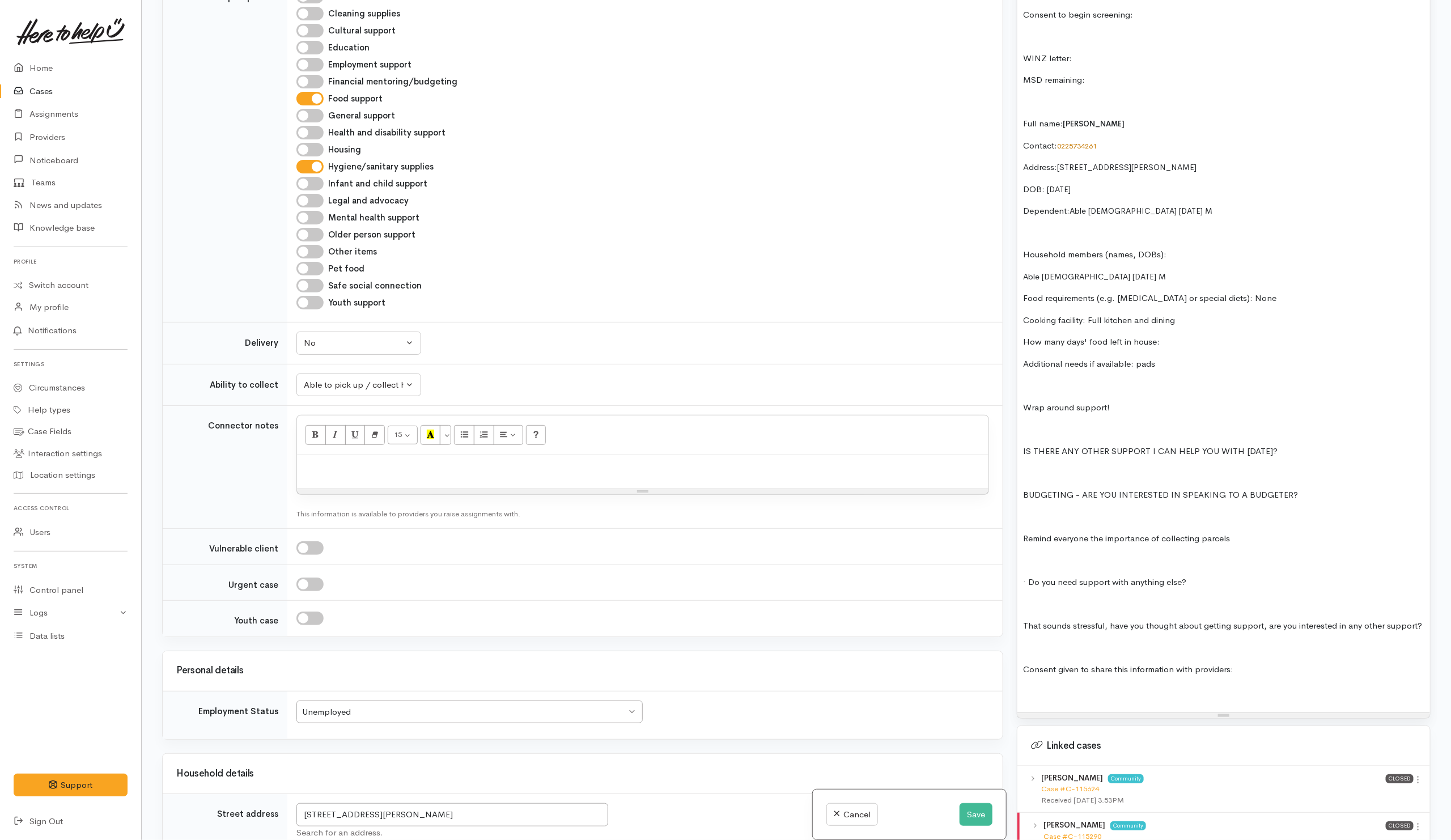
click at [316, 89] on input "Financial mentoring/budgeting" at bounding box center [310, 82] width 27 height 14
checkbox input "true"
click at [549, 105] on div "Food support" at bounding box center [643, 99] width 693 height 14
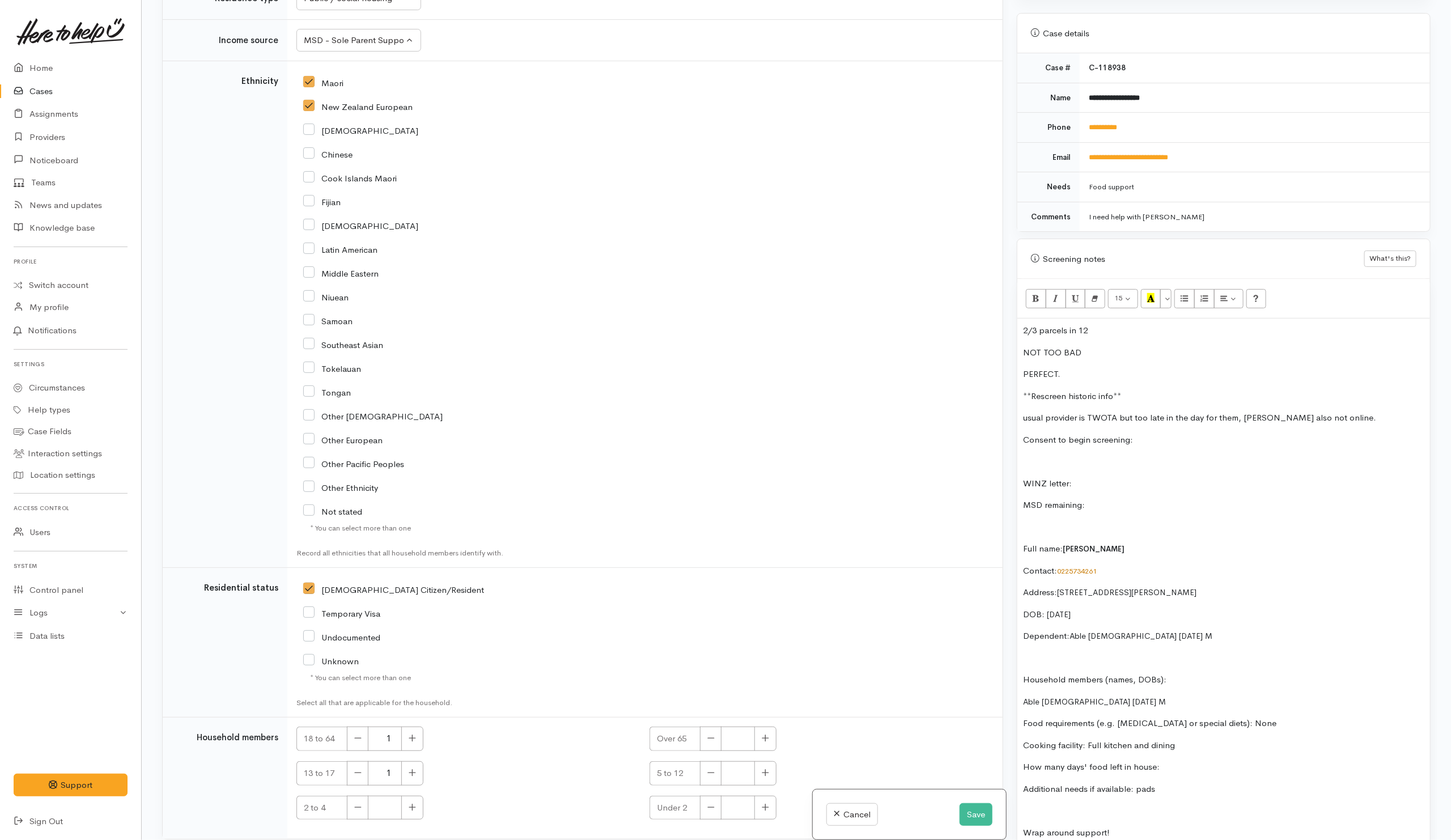
scroll to position [1982, 0]
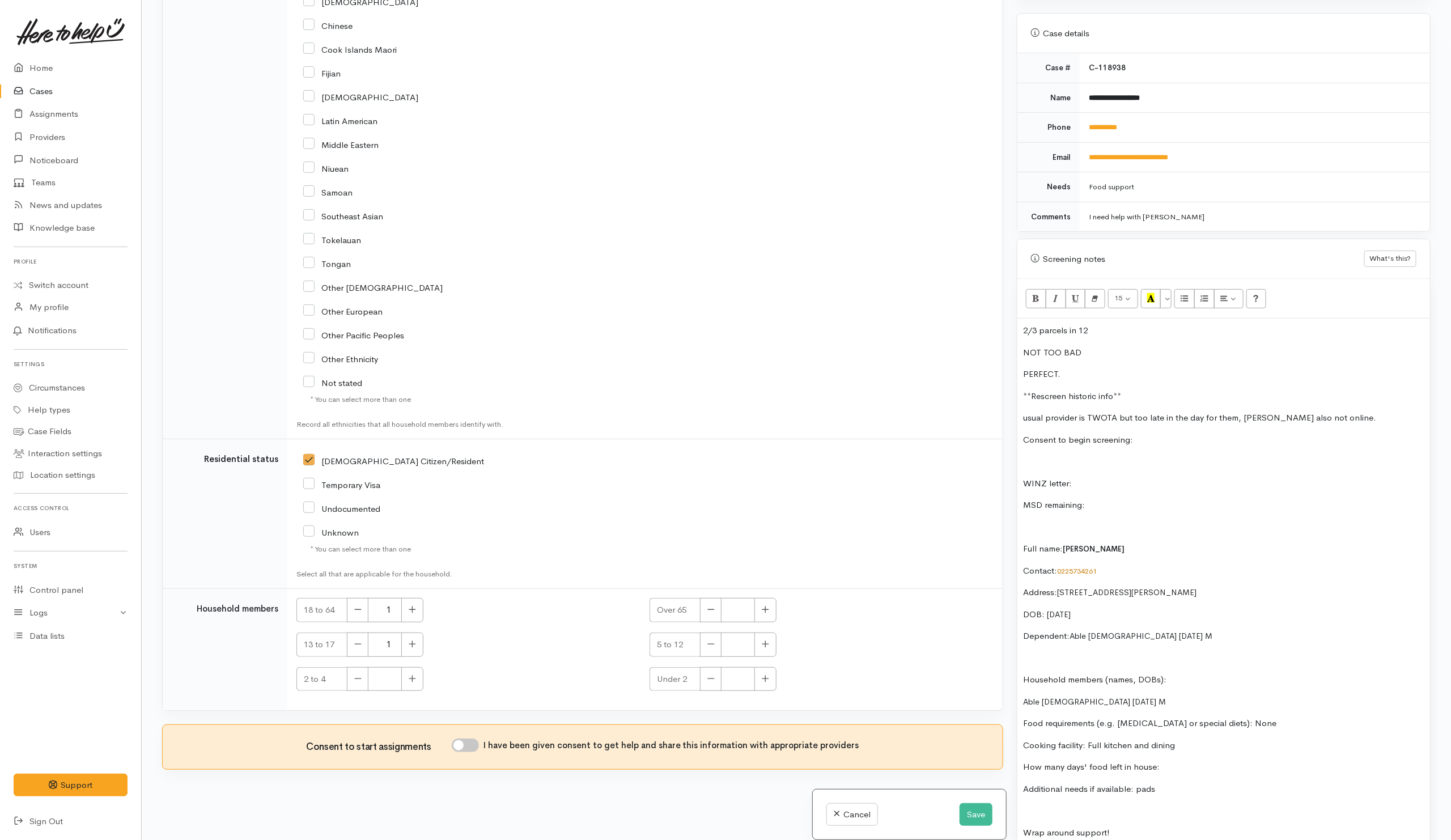
click at [478, 748] on input "I have been given consent to get help and share this information with appropria…" at bounding box center [465, 745] width 27 height 14
checkbox input "true"
click at [1133, 477] on p "WINZ letter:" at bounding box center [1223, 483] width 401 height 13
click at [1102, 479] on p "WINZ letter:" at bounding box center [1223, 483] width 401 height 13
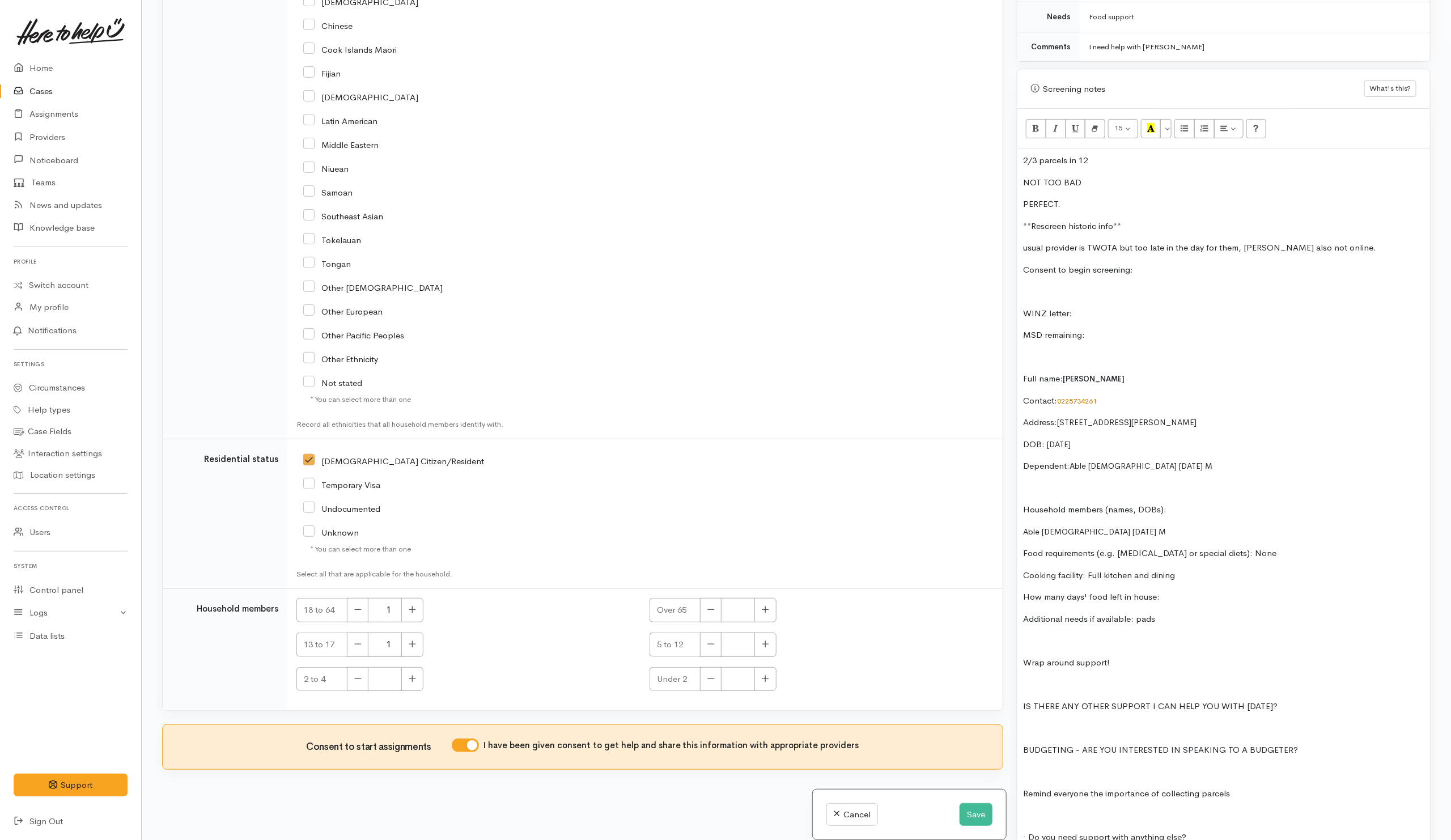
scroll to position [686, 0]
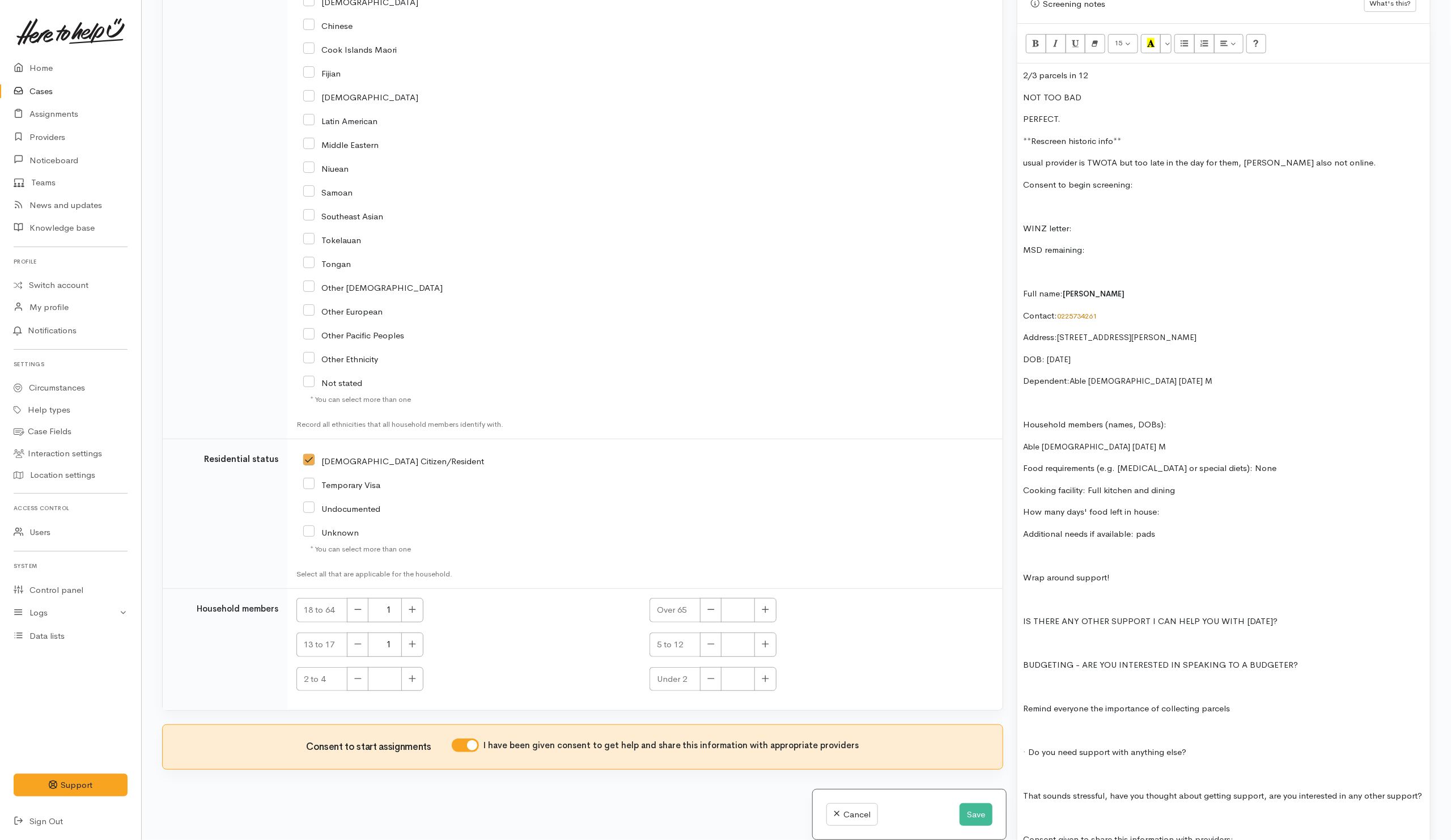
click at [1108, 222] on p "WINZ letter:" at bounding box center [1223, 228] width 401 height 13
drag, startPoint x: 1320, startPoint y: 611, endPoint x: 1314, endPoint y: 614, distance: 6.7
click at [1321, 611] on div "2/3 parcels in 12 NOT TOO BAD PERFECT. **Rescreen historic info** usual provide…" at bounding box center [1224, 472] width 413 height 819
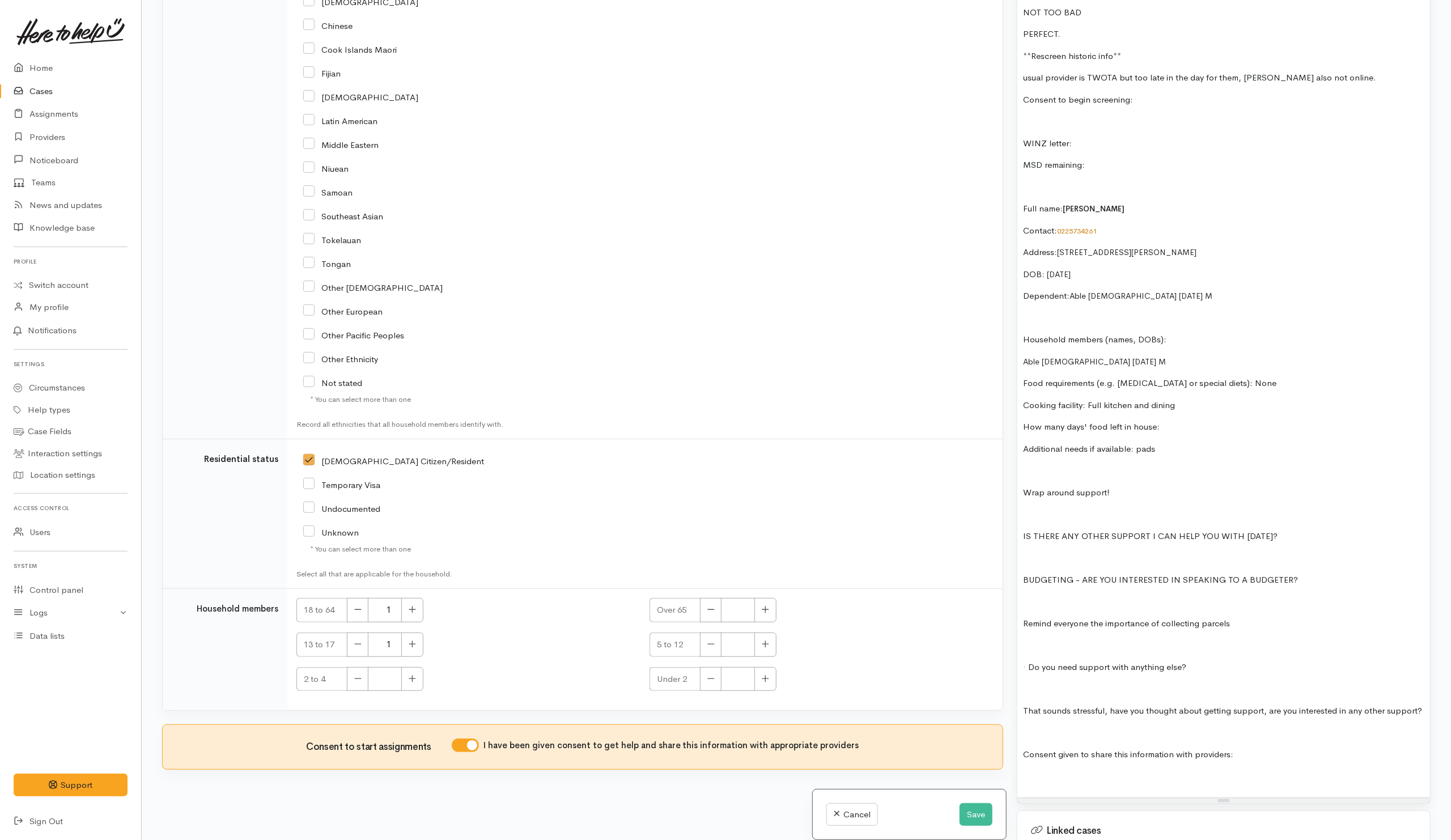
click at [1310, 576] on p "BUDGETING - ARE YOU INTERESTED IN SPEAKING TO A BUDGETER?" at bounding box center [1223, 580] width 401 height 13
click at [1025, 654] on div "2/3 parcels in 12 NOT TOO BAD PERFECT. **Rescreen historic info** usual provide…" at bounding box center [1224, 387] width 413 height 819
click at [1302, 655] on div "2/3 parcels in 12 NOT TOO BAD PERFECT. **Rescreen historic info** usual provide…" at bounding box center [1224, 387] width 413 height 819
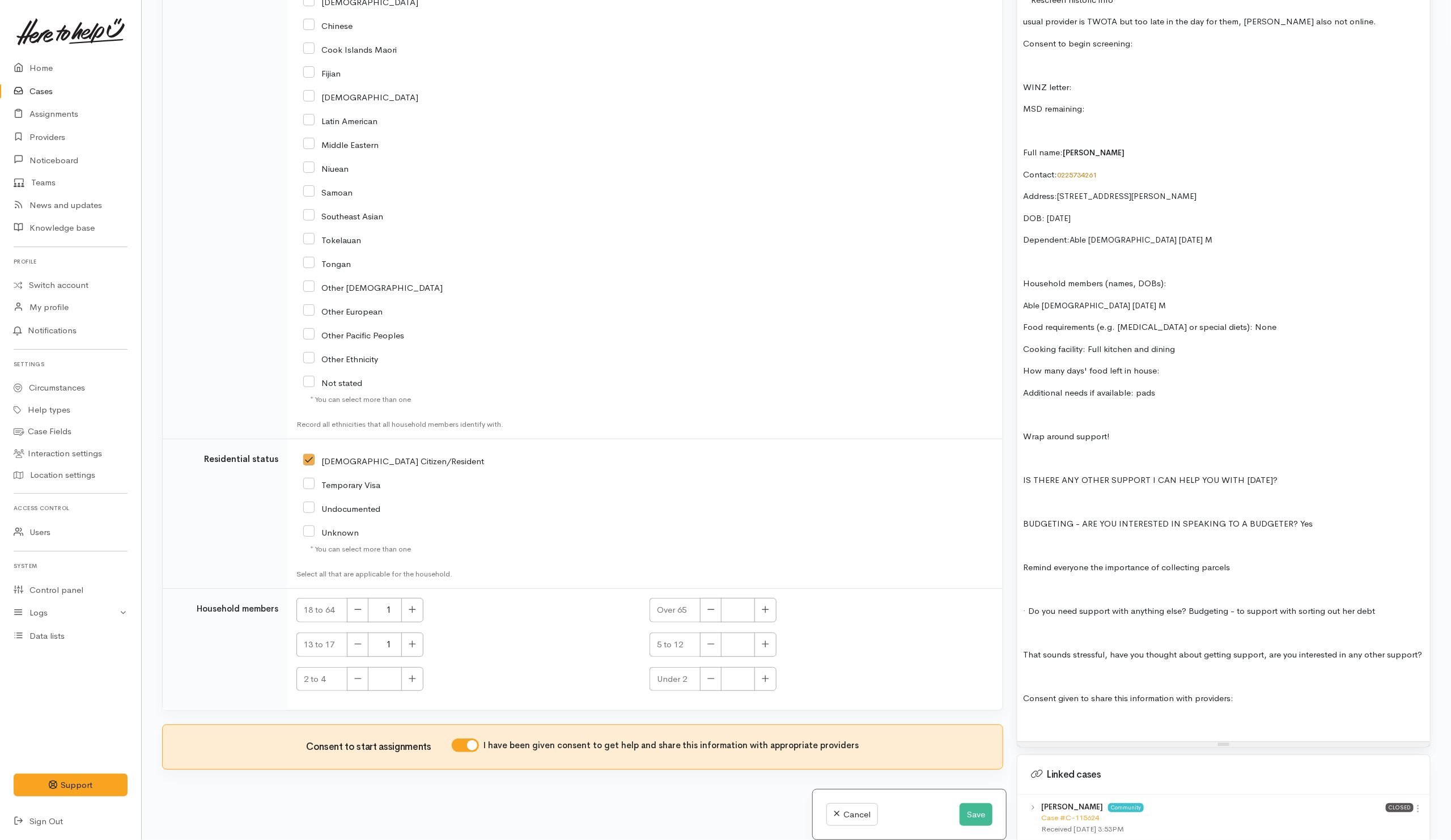
scroll to position [856, 0]
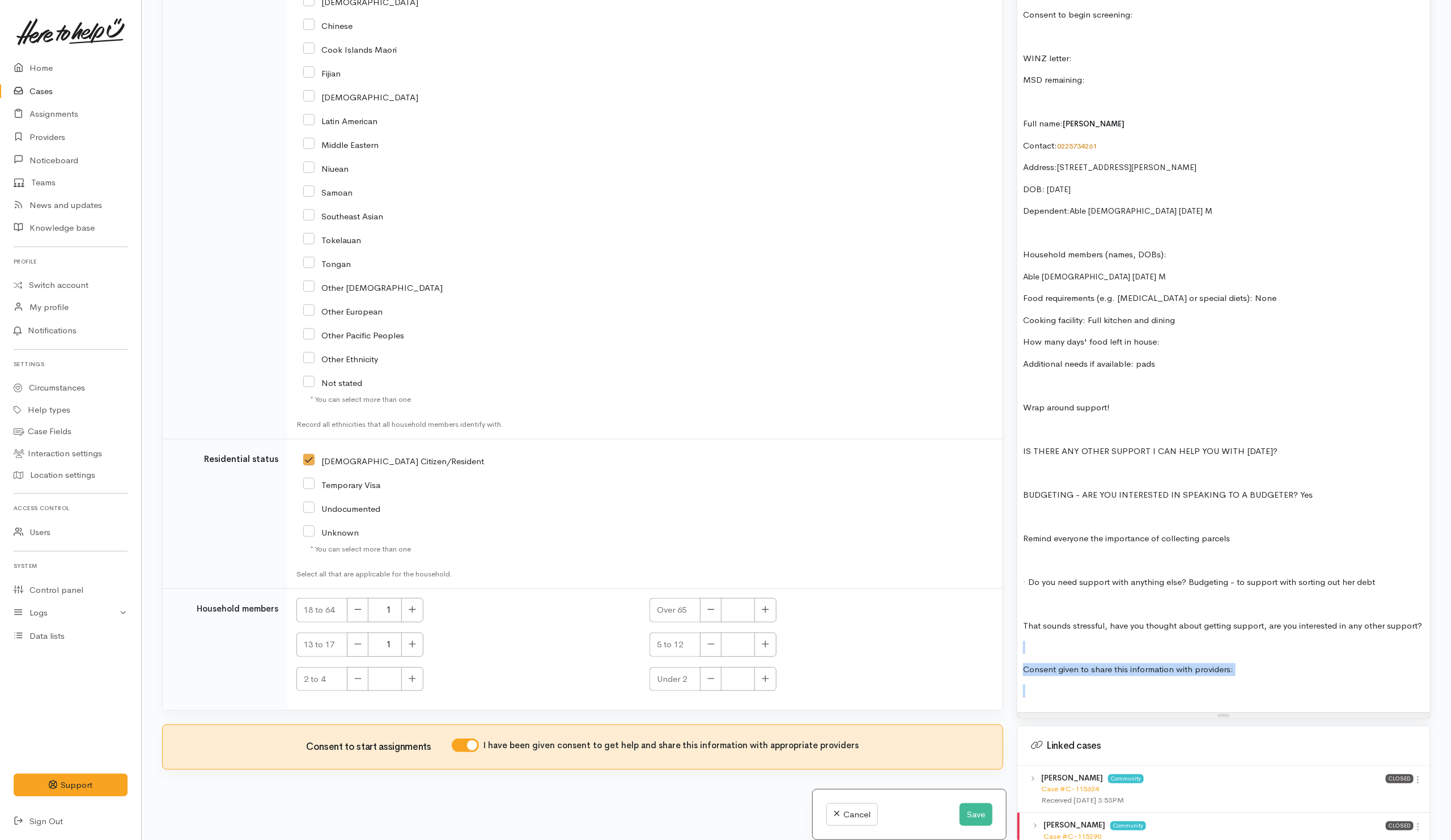
drag, startPoint x: 1250, startPoint y: 677, endPoint x: 1008, endPoint y: 629, distance: 246.7
click at [1008, 629] on div "Related cases There are other cases potentially from the same person, address o…" at bounding box center [796, 420] width 1282 height 840
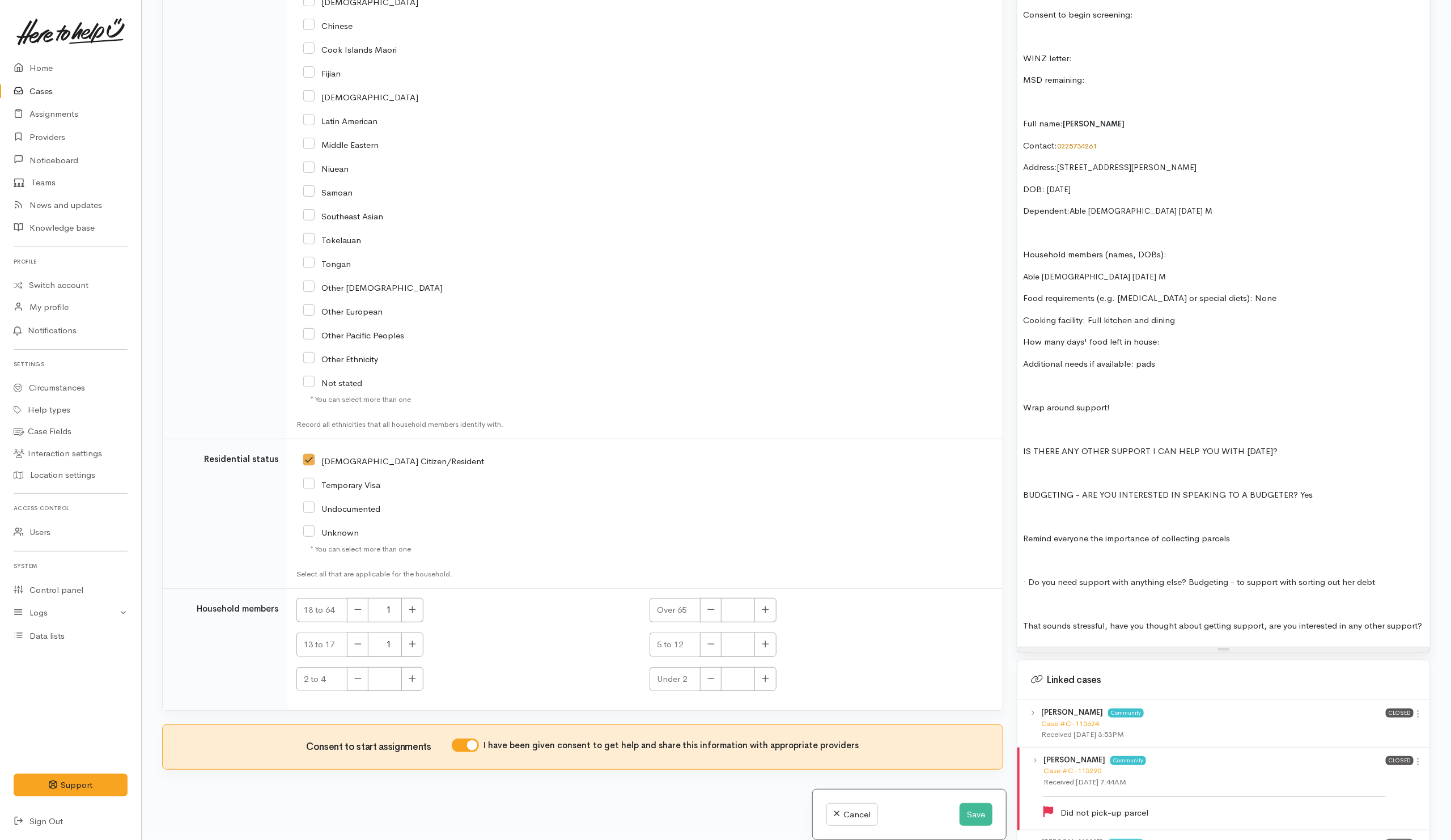
click at [1021, 451] on div "2/3 parcels in 12 NOT TOO BAD PERFECT. **Rescreen historic info** usual provide…" at bounding box center [1224, 270] width 413 height 753
click at [1073, 467] on p at bounding box center [1223, 472] width 401 height 13
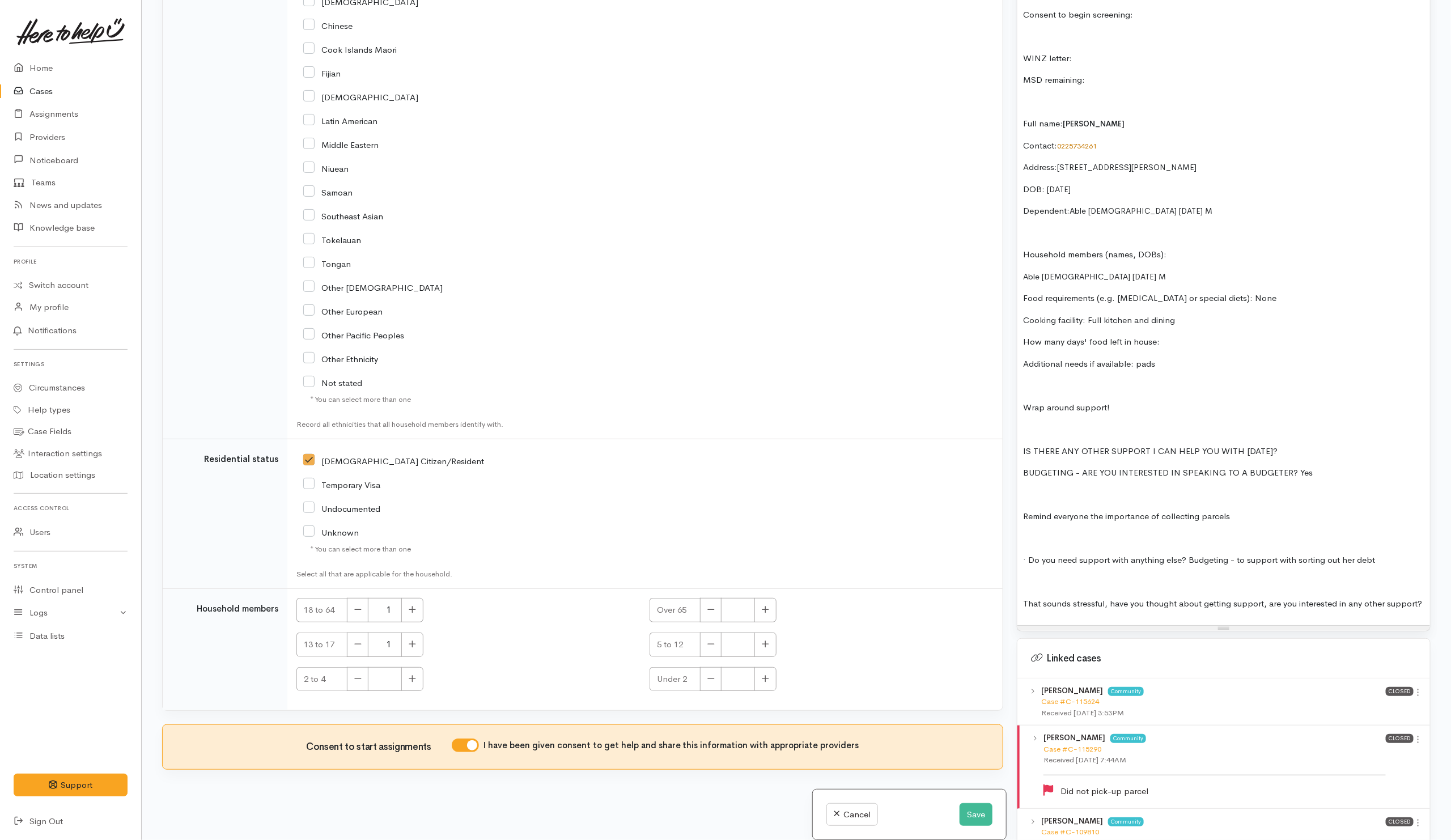
click at [1060, 497] on p at bounding box center [1223, 495] width 401 height 13
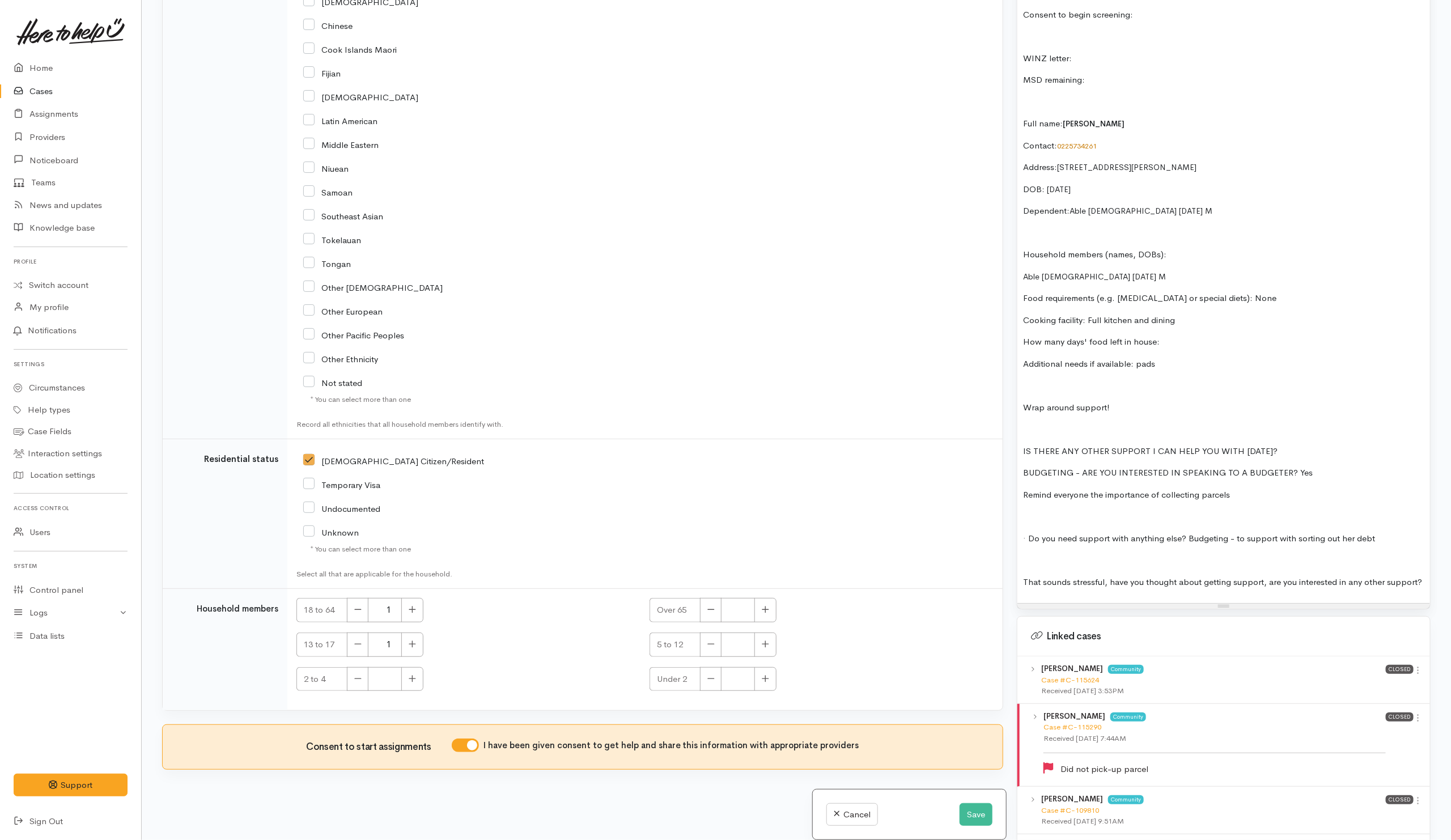
click at [1056, 512] on p at bounding box center [1223, 516] width 401 height 13
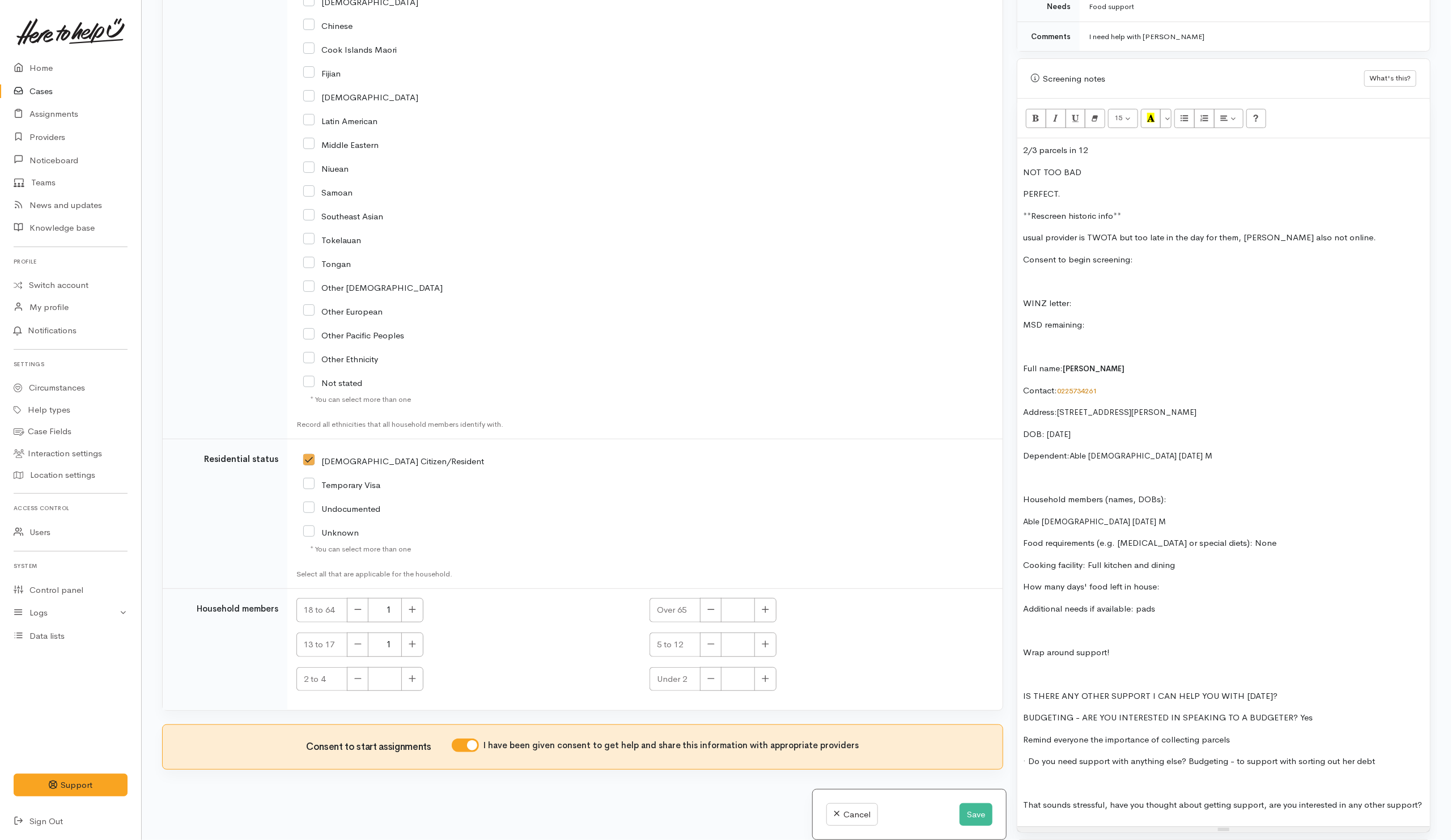
scroll to position [601, 0]
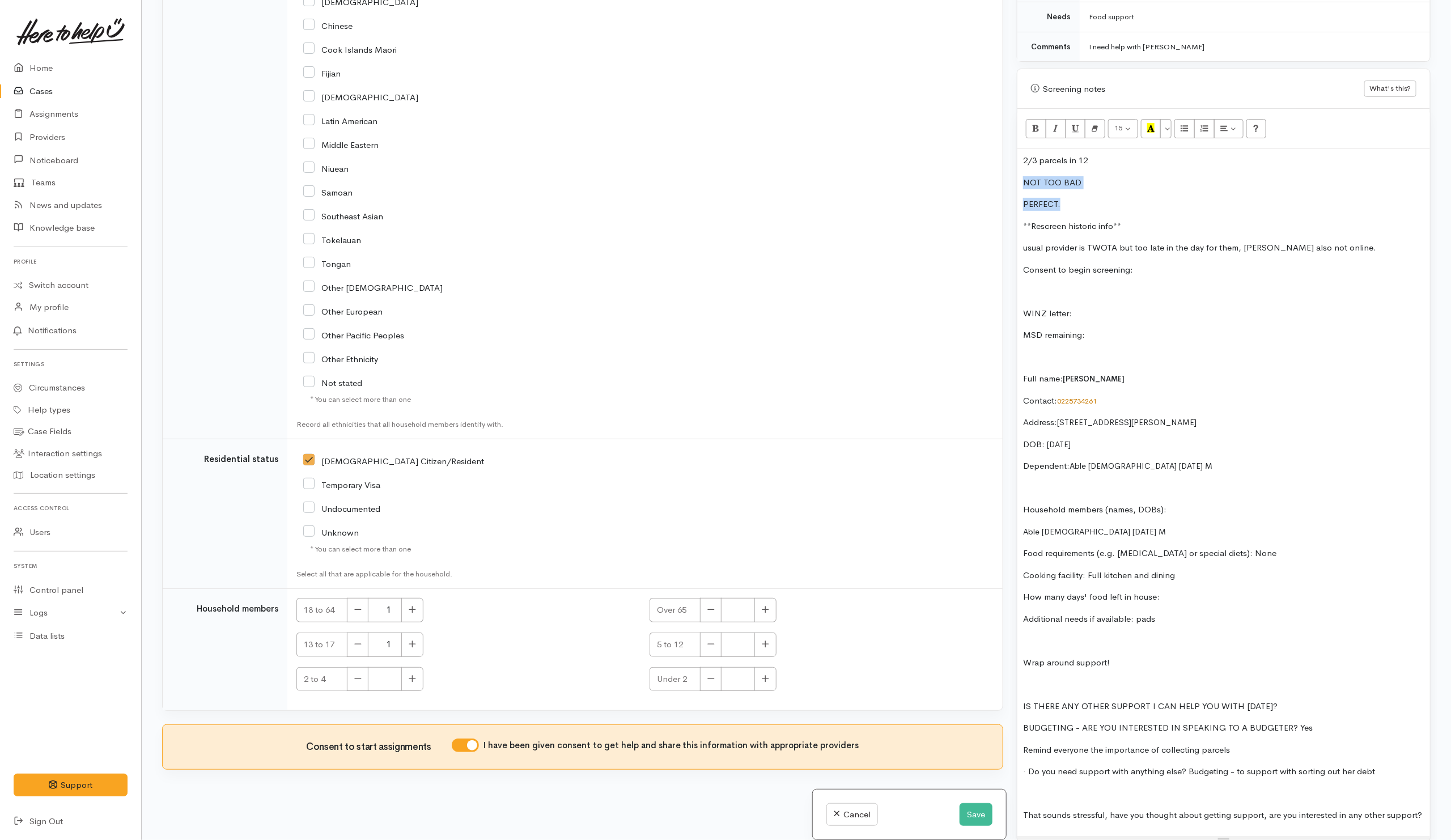
drag, startPoint x: 1021, startPoint y: 180, endPoint x: 1151, endPoint y: 201, distance: 131.7
click at [1151, 201] on div "2/3 parcels in 12 NOT TOO BAD PERFECT. **Rescreen historic info** usual provide…" at bounding box center [1224, 492] width 413 height 688
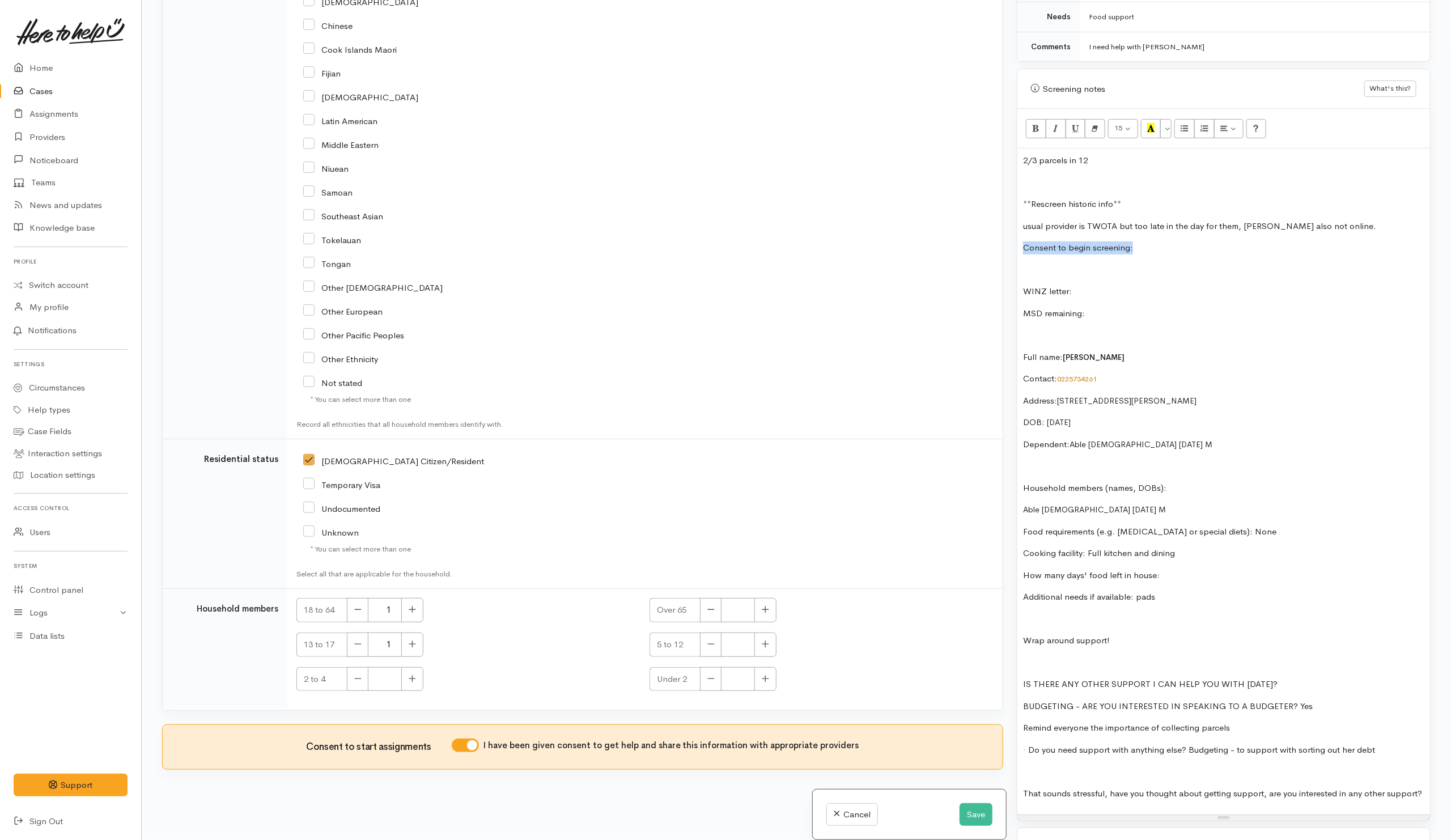
drag, startPoint x: 1149, startPoint y: 240, endPoint x: 995, endPoint y: 211, distance: 156.7
click at [1010, 240] on div "Warnings Add No warnings have been raised against this case Add Warning Title ●…" at bounding box center [1224, 420] width 427 height 840
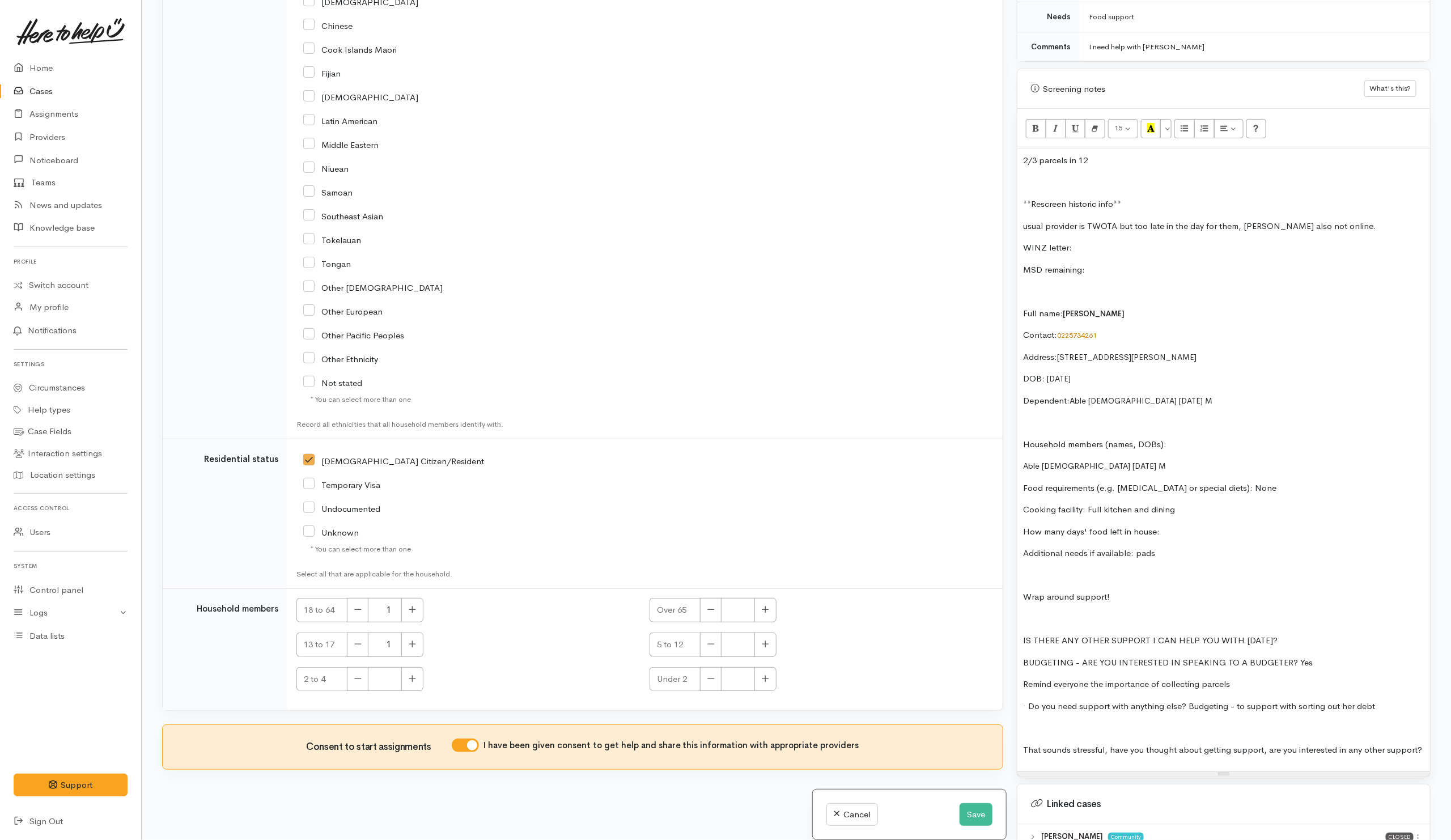
click at [1106, 177] on p at bounding box center [1223, 182] width 401 height 13
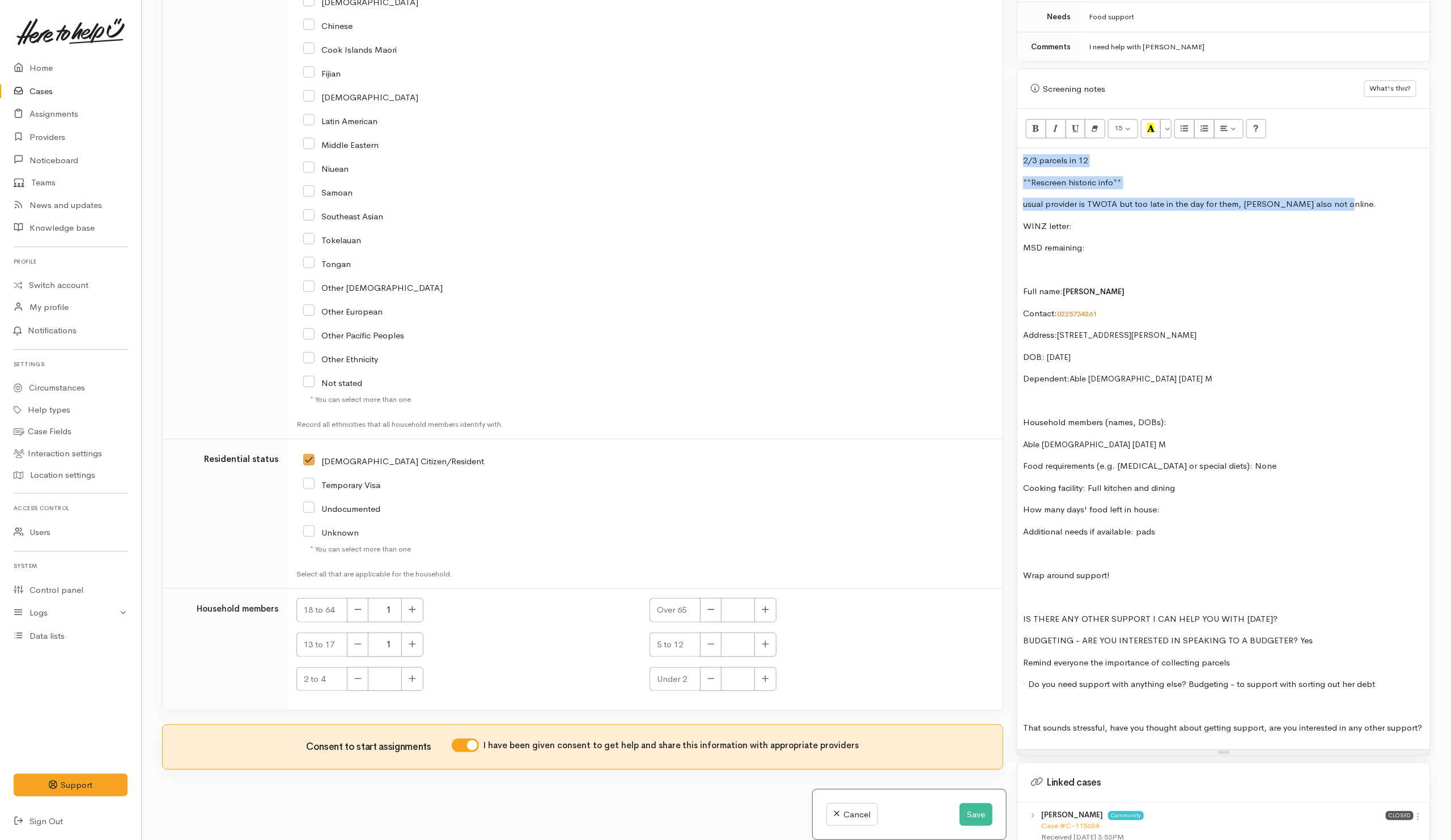
drag, startPoint x: 1345, startPoint y: 196, endPoint x: 1026, endPoint y: 144, distance: 323.2
click at [1018, 148] on div "2/3 parcels in 12 **Rescreen historic info** usual provider is TWOTA but too la…" at bounding box center [1224, 449] width 413 height 601
click at [1151, 123] on icon "Recent Color" at bounding box center [1151, 128] width 8 height 10
click at [1054, 123] on icon "Italic (CTRL+I)" at bounding box center [1056, 128] width 8 height 10
click at [1104, 220] on p "WINZ letter:" at bounding box center [1223, 225] width 401 height 13
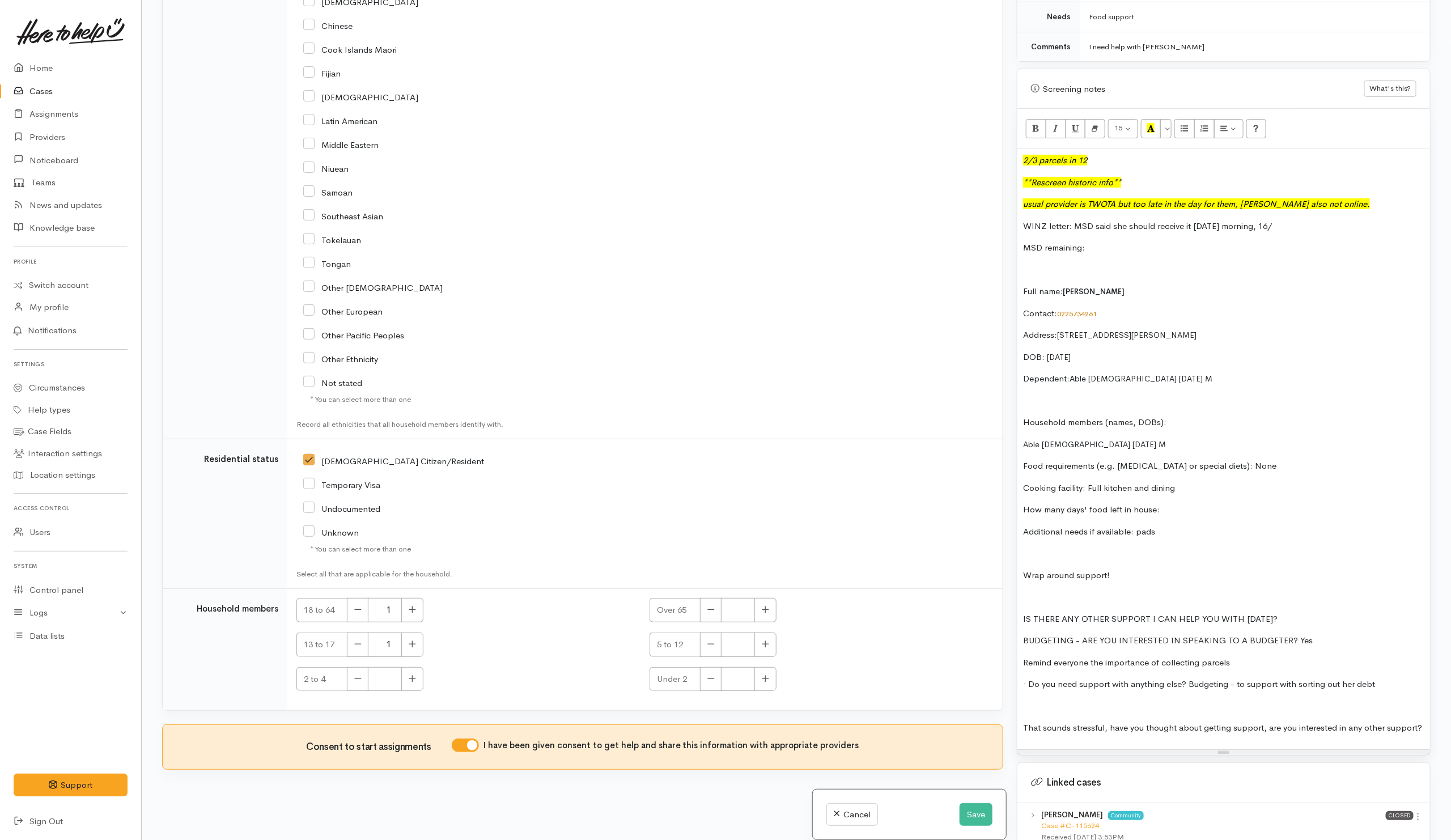
click at [1322, 221] on p "WINZ letter: MSD said she should receive it tomorrow morning, 16/" at bounding box center [1223, 225] width 401 height 13
click at [1360, 254] on div "2/3 parcels in 12 **Rescreen historic info** usual provider is TWOTA but too la…" at bounding box center [1224, 449] width 413 height 601
click at [1270, 221] on p "WINZ letter: MSD said she should receive it tomorrow morning, 16/" at bounding box center [1223, 225] width 401 height 13
click at [1345, 220] on p "WINZ letter: MSD said she should receive it tomorrow morning, 16/" at bounding box center [1223, 225] width 401 height 13
click at [1028, 241] on p "MSD remaining:" at bounding box center [1223, 247] width 401 height 13
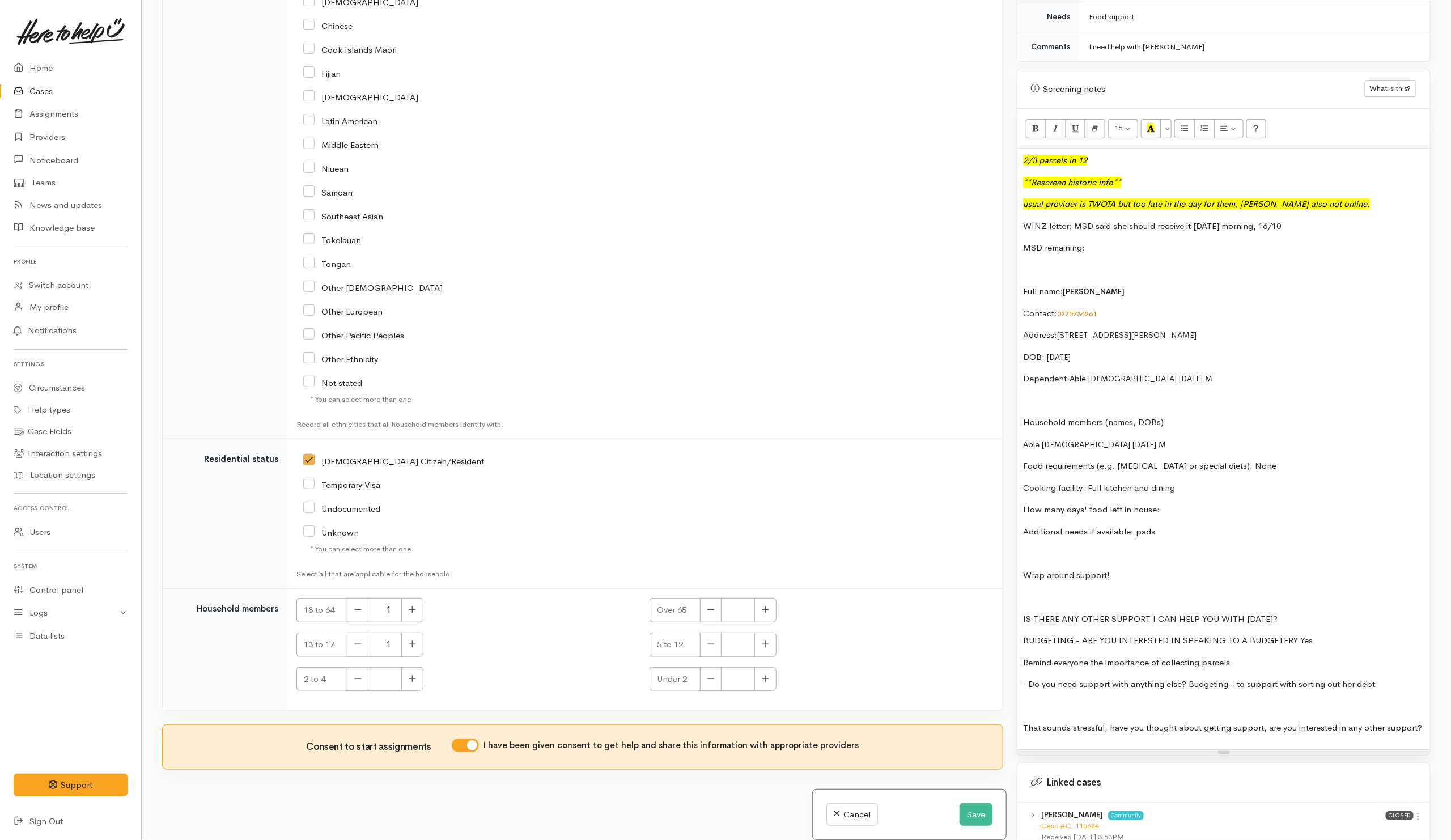
click at [1145, 241] on p "MSD remaining:" at bounding box center [1223, 247] width 401 height 13
click at [1028, 269] on p at bounding box center [1223, 269] width 401 height 13
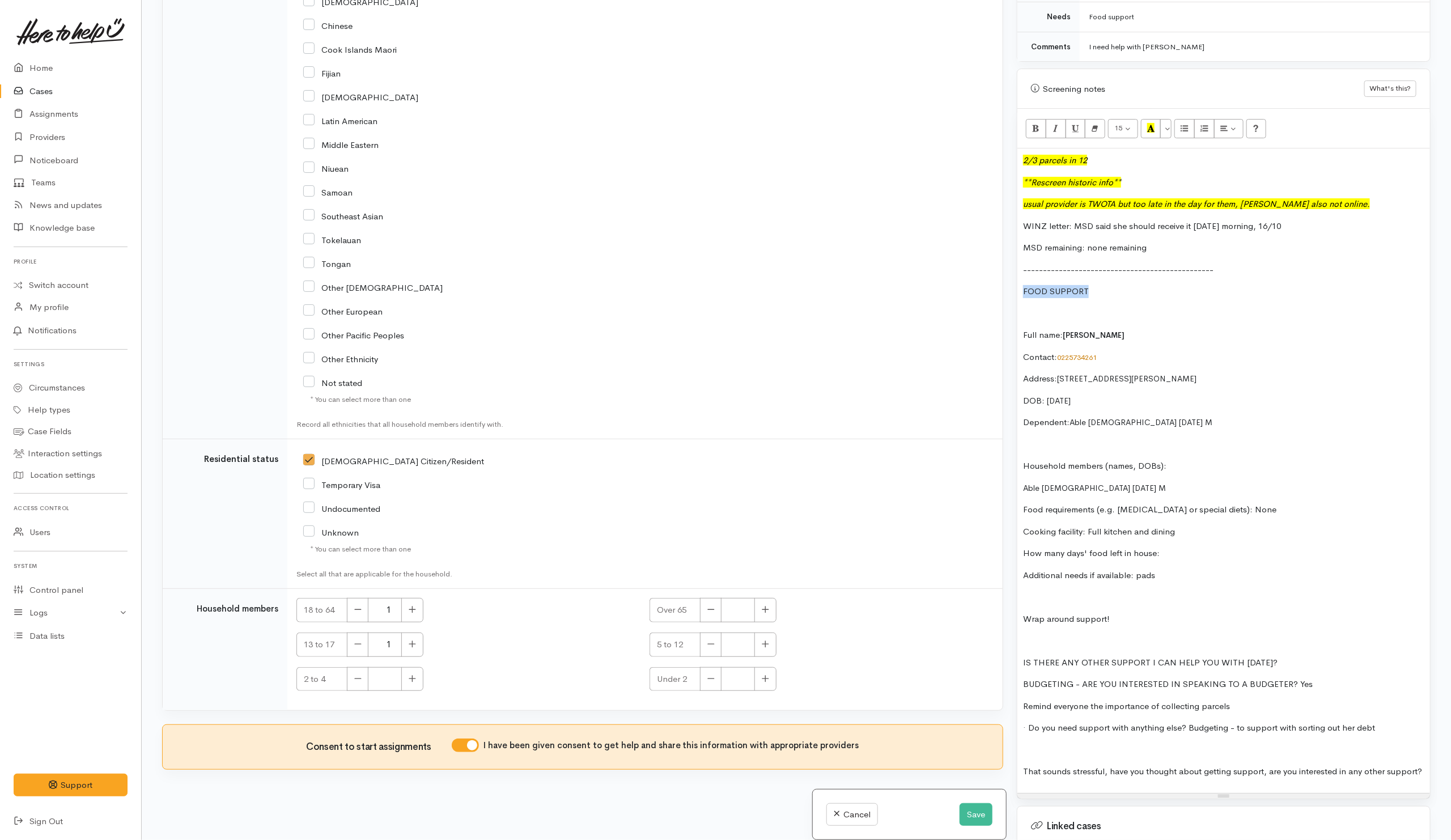
drag, startPoint x: 1101, startPoint y: 286, endPoint x: 1053, endPoint y: 146, distance: 148.0
click at [1017, 281] on div "Screening notes What's this? 15 8 9 10 11 12 14 18 24 36 Background Color Trans…" at bounding box center [1224, 433] width 414 height 731
click at [1128, 119] on button "15" at bounding box center [1123, 129] width 30 height 20
click at [1158, 272] on link "24" at bounding box center [1153, 279] width 90 height 19
click at [1127, 300] on p "FOOD SUPPORT" at bounding box center [1223, 295] width 401 height 20
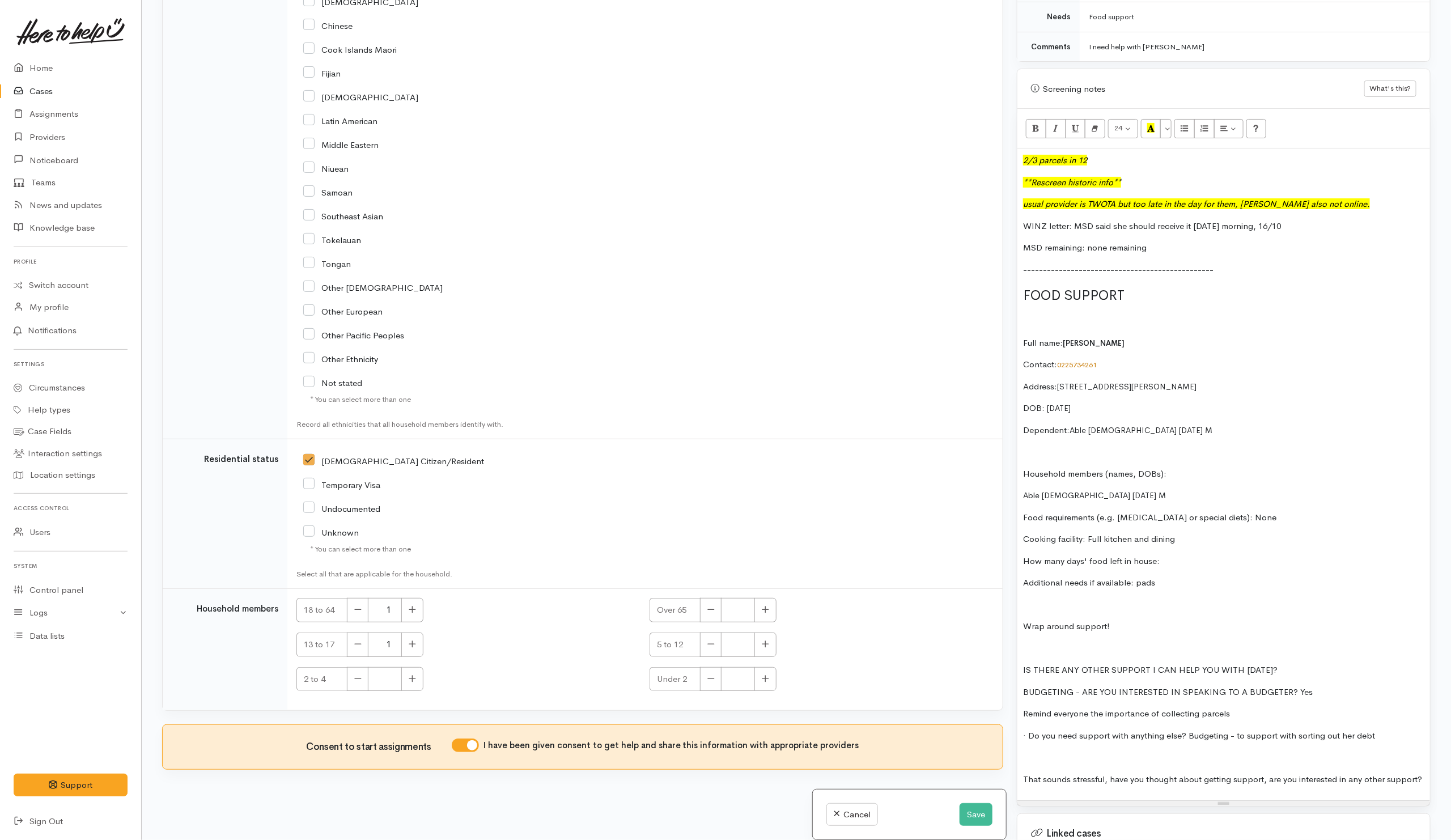
click at [1097, 314] on p at bounding box center [1223, 320] width 401 height 13
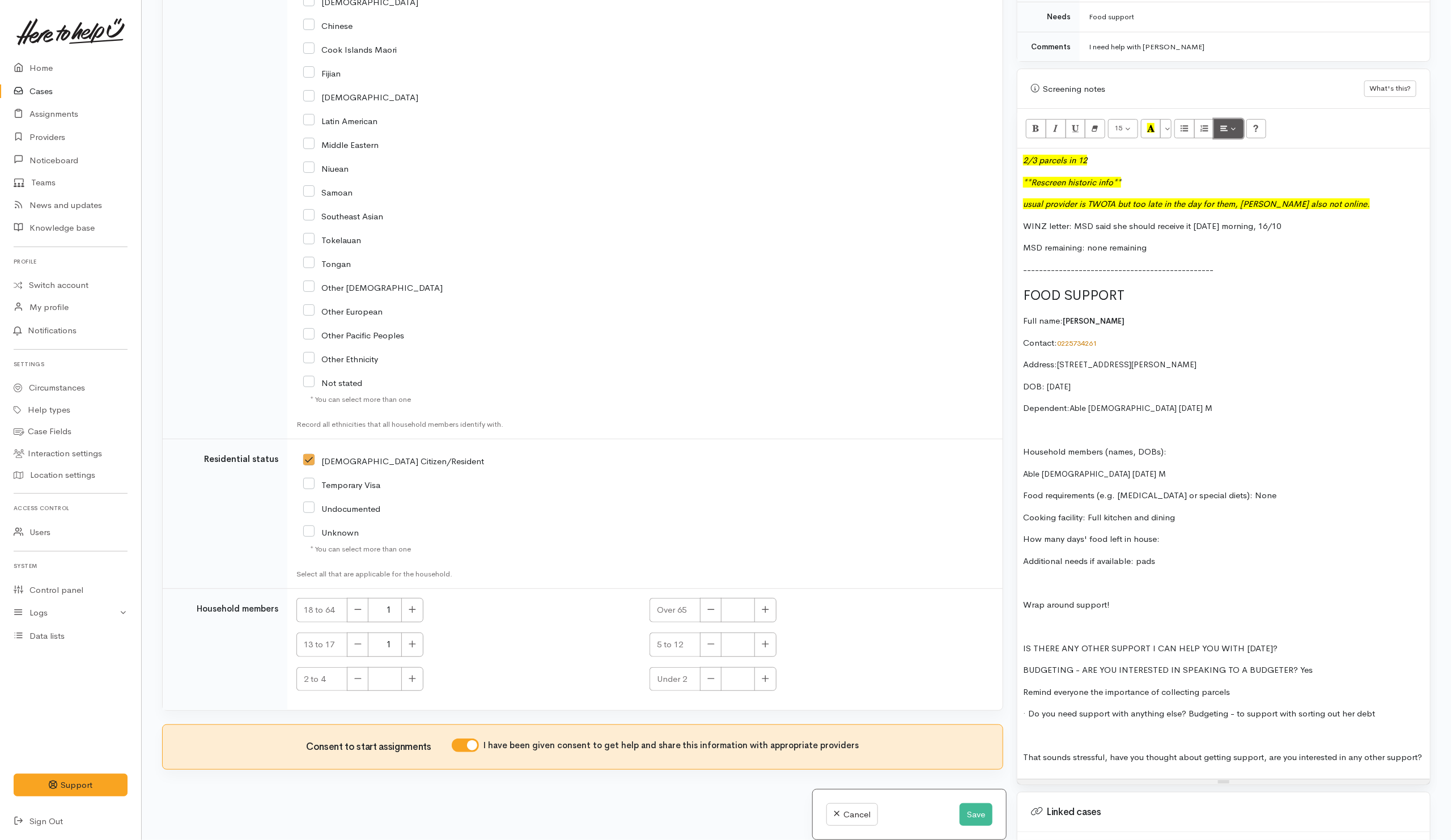
click at [1243, 125] on button "Paragraph" at bounding box center [1229, 129] width 29 height 20
click at [1098, 361] on span "1/53 Marshall Street, Fairfield, Hamilton, New Zealand" at bounding box center [1126, 364] width 140 height 10
click at [1151, 476] on p "Able 12 yrs old 28/07/2012 M" at bounding box center [1223, 473] width 401 height 13
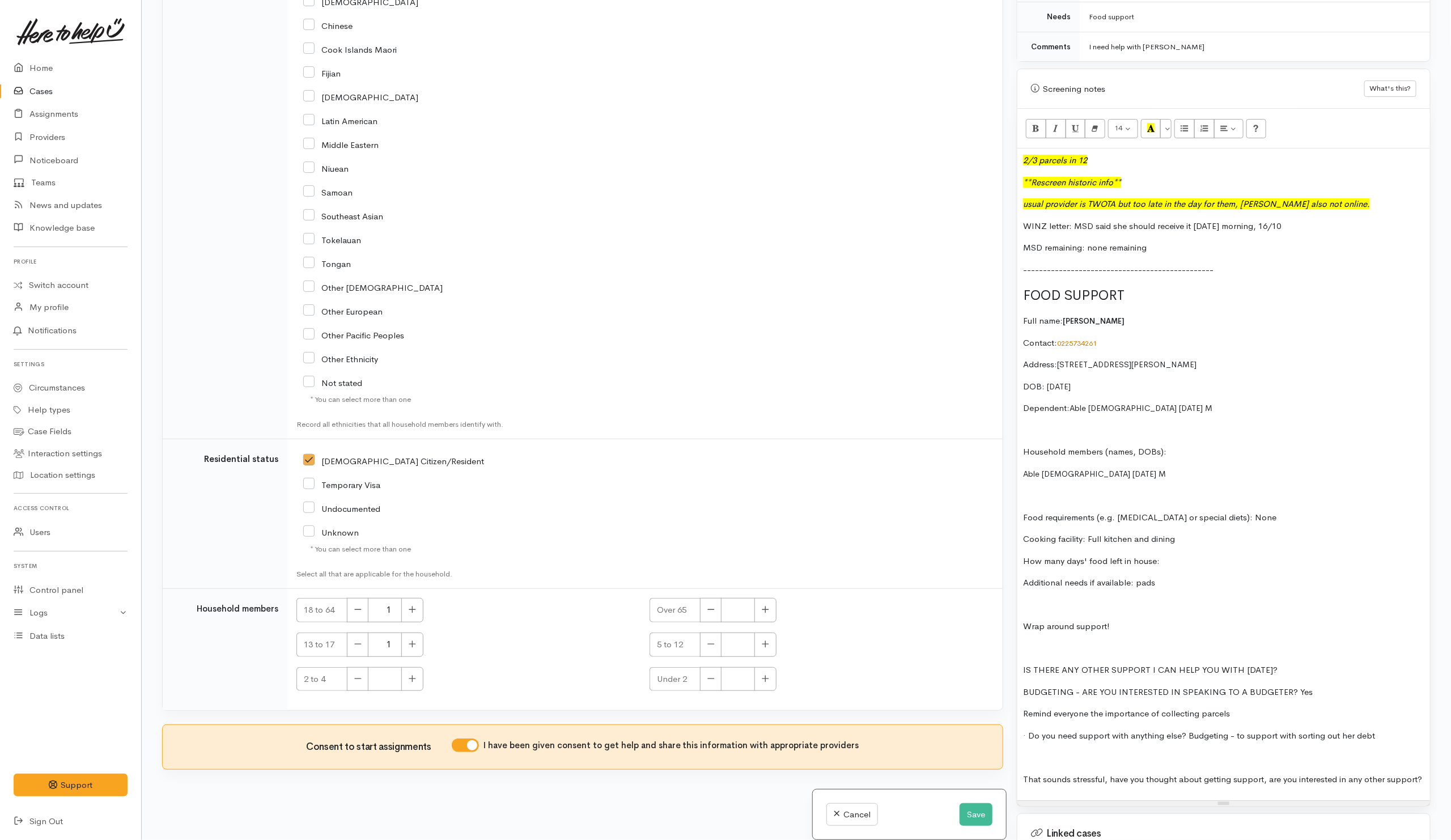
click at [1026, 470] on span "Able 12 yrs old 28/07/2012 M" at bounding box center [1094, 473] width 142 height 10
drag, startPoint x: 1122, startPoint y: 622, endPoint x: 1019, endPoint y: 618, distance: 103.1
click at [1019, 618] on div "2/3 parcels in 12 **Rescreen historic info** usual provider is TWOTA but too la…" at bounding box center [1224, 474] width 413 height 652
click at [1135, 120] on button "15" at bounding box center [1123, 129] width 30 height 20
click at [1138, 256] on link "18" at bounding box center [1153, 260] width 90 height 19
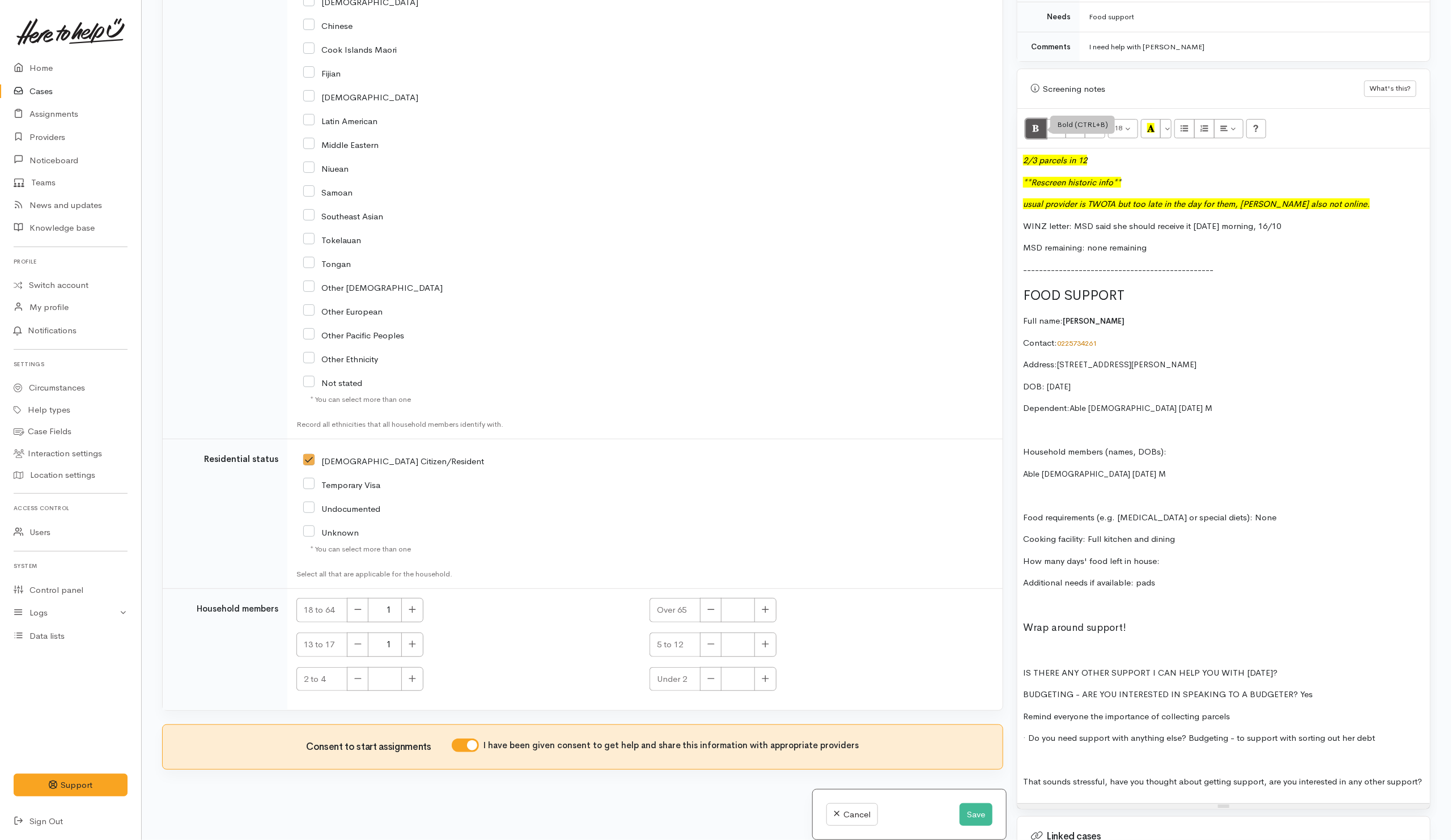
click at [1029, 127] on button "Bold (CTRL+B)" at bounding box center [1035, 129] width 20 height 20
drag, startPoint x: 1161, startPoint y: 632, endPoint x: 1161, endPoint y: 621, distance: 11.0
click at [1161, 629] on p "Wrap around support!" at bounding box center [1223, 627] width 401 height 16
click at [1151, 620] on p "Wrap around support!" at bounding box center [1223, 627] width 401 height 16
click at [1110, 651] on p at bounding box center [1223, 650] width 401 height 13
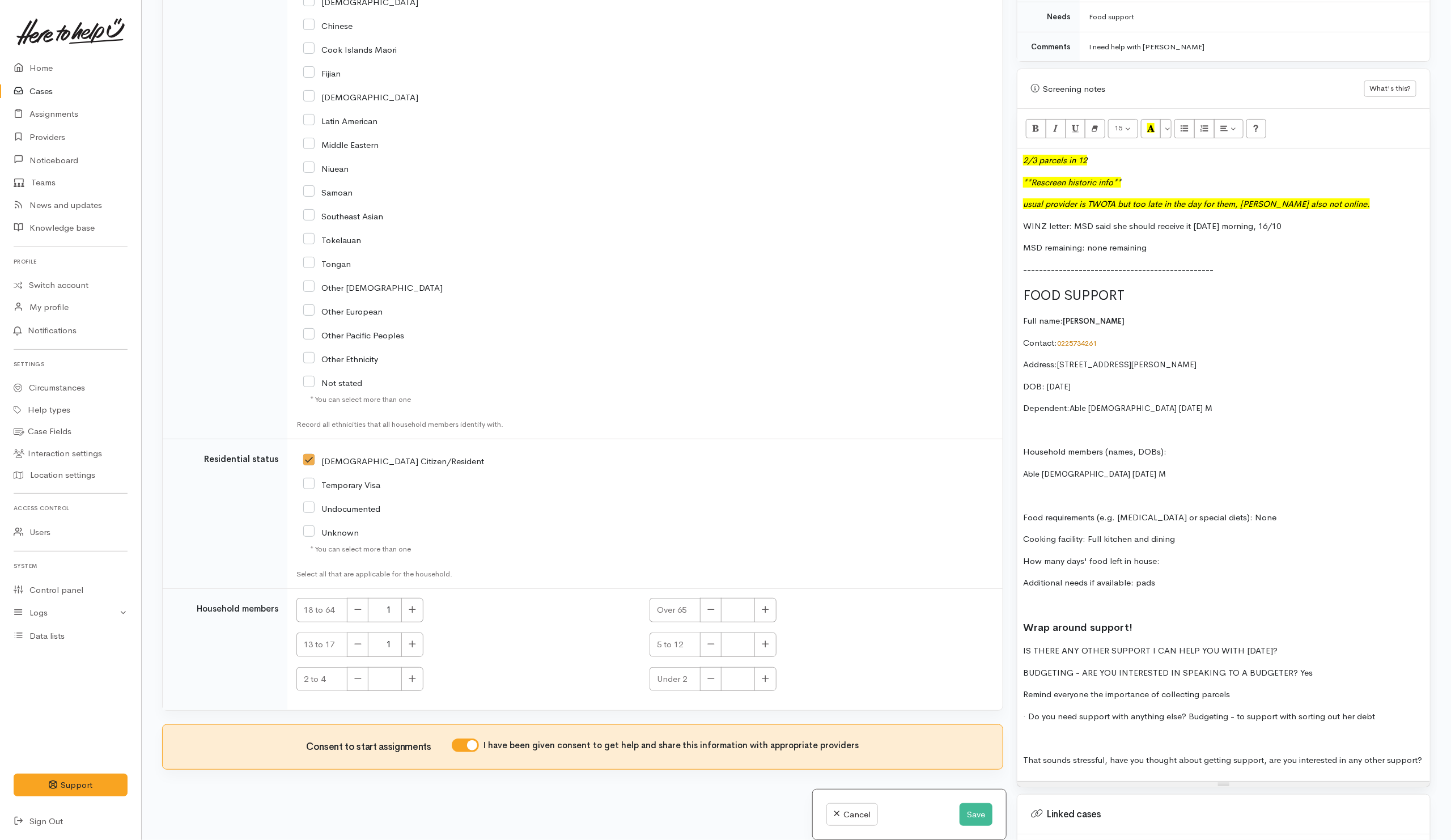
click at [1281, 652] on p "IS THERE ANY OTHER SUPPORT I CAN HELP YOU WITH TODAY?" at bounding box center [1223, 650] width 401 height 13
drag, startPoint x: 1321, startPoint y: 650, endPoint x: 1312, endPoint y: 650, distance: 9.0
click at [1311, 650] on div "2/3 parcels in 12 **Rescreen historic info** usual provider is TWOTA but too la…" at bounding box center [1224, 464] width 413 height 632
click at [1312, 650] on p "IS THERE ANY OTHER SUPPORT I CAN HELP YOU WITH TODAY? sanitary support" at bounding box center [1223, 650] width 401 height 13
drag, startPoint x: 1362, startPoint y: 648, endPoint x: 1305, endPoint y: 650, distance: 57.0
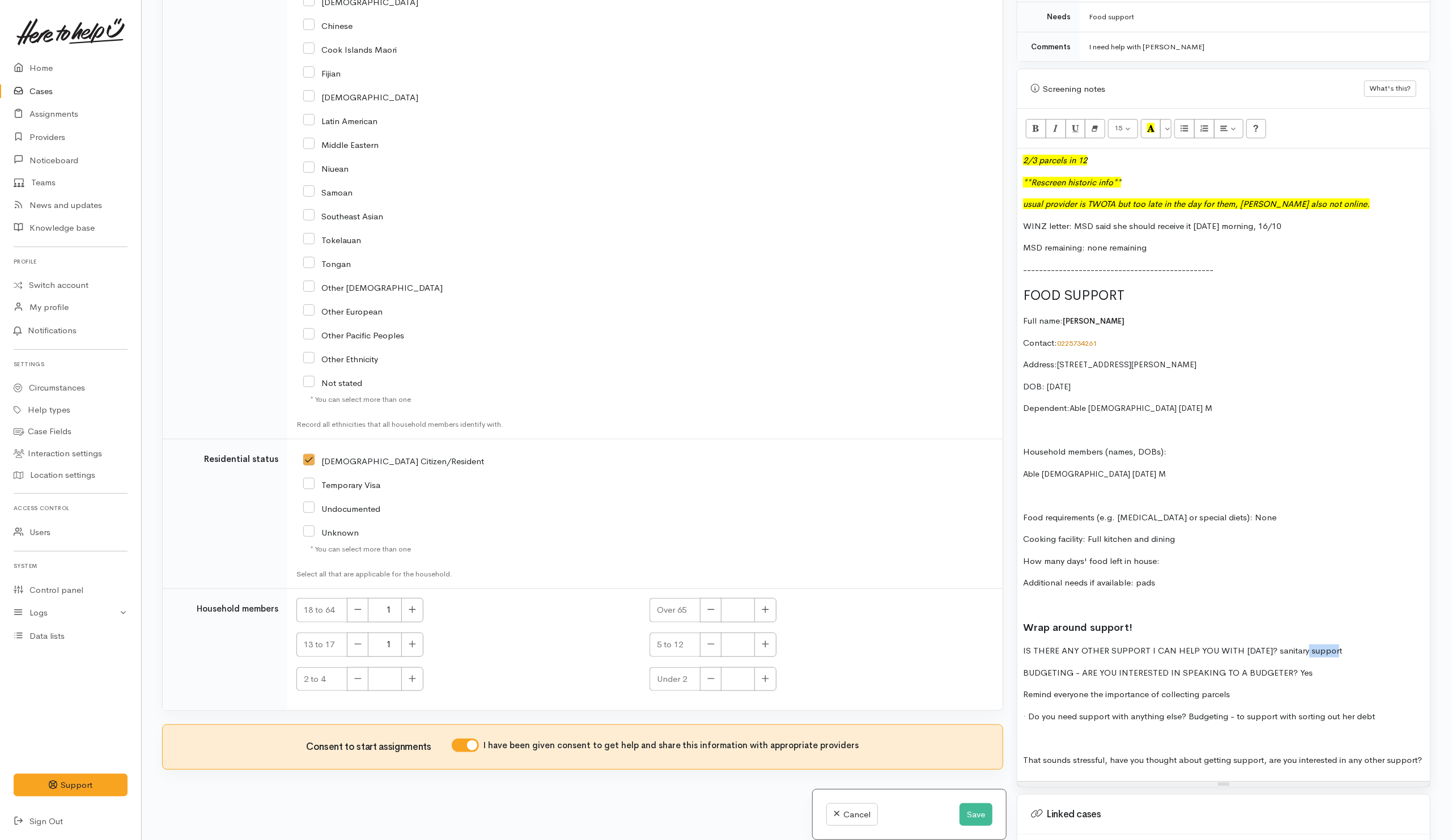
click at [1305, 650] on p "IS THERE ANY OTHER SUPPORT I CAN HELP YOU WITH TODAY? sanitary support" at bounding box center [1223, 650] width 401 height 13
click at [1023, 692] on p "Remind everyone the importance of collecting parcels" at bounding box center [1223, 694] width 401 height 13
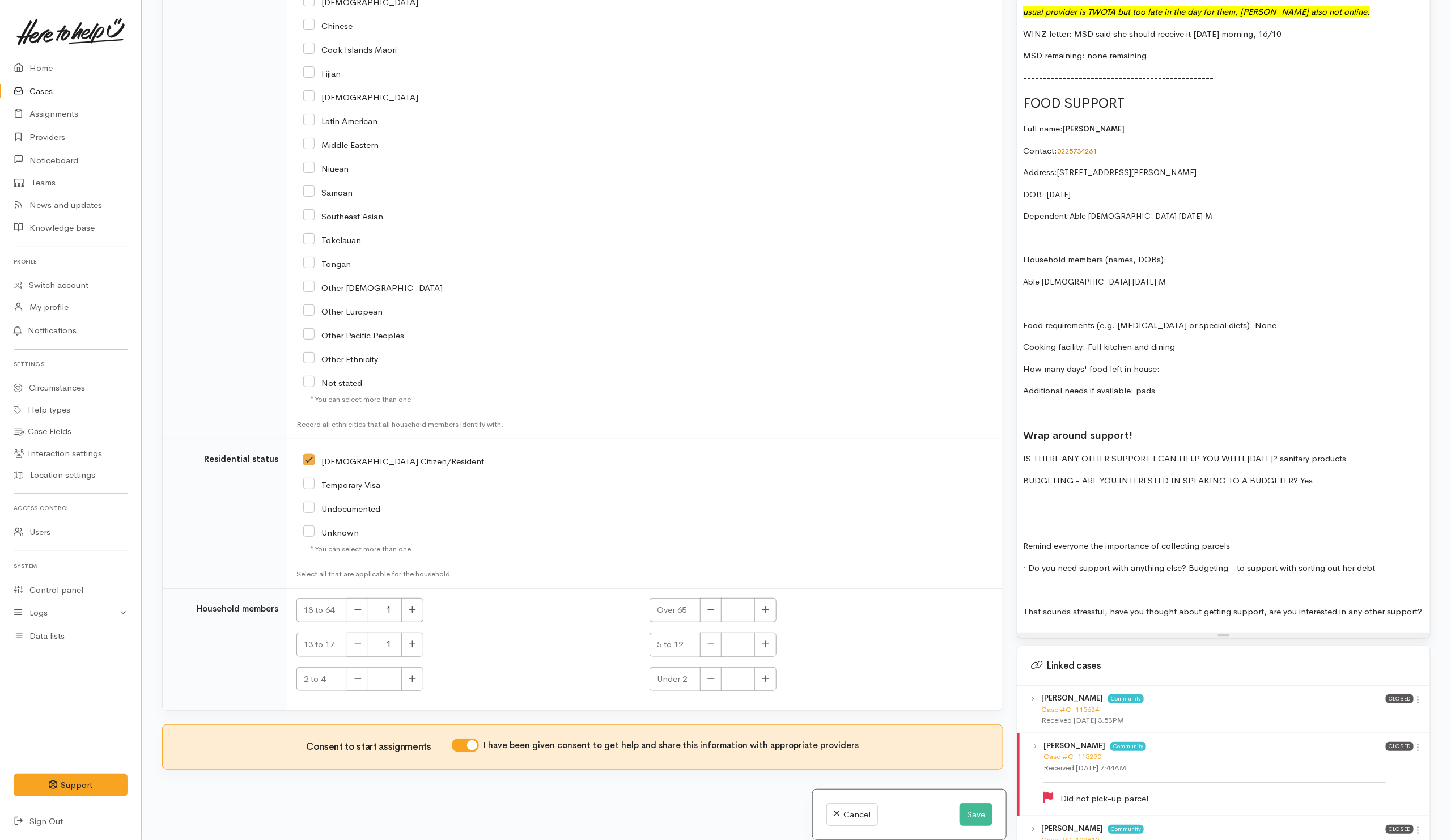
scroll to position [856, 0]
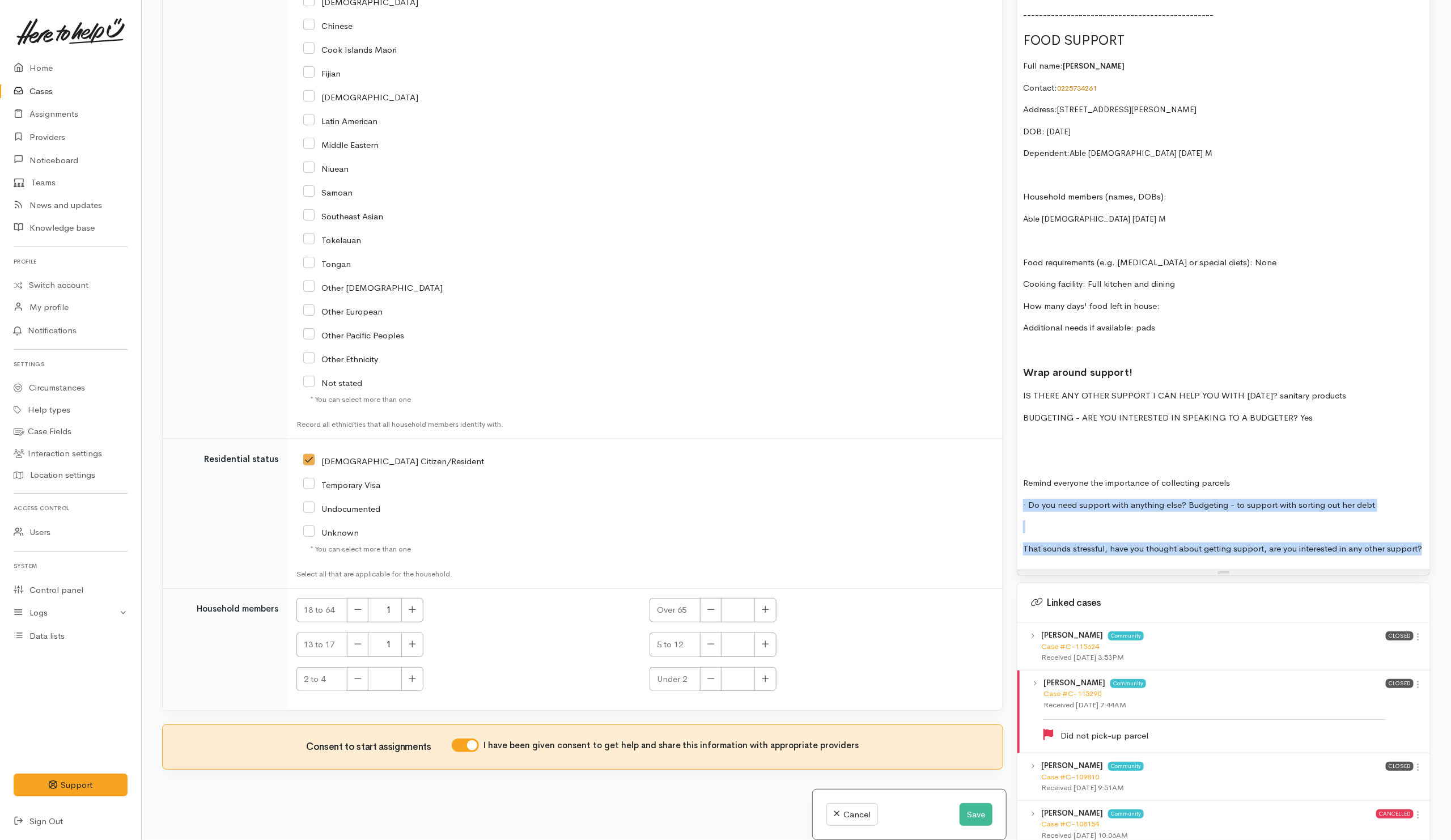
drag, startPoint x: 1420, startPoint y: 545, endPoint x: 1024, endPoint y: 497, distance: 398.9
click at [1024, 497] on div "2/3 parcels in 12 **Rescreen historic info** usual provider is TWOTA but too la…" at bounding box center [1224, 231] width 413 height 676
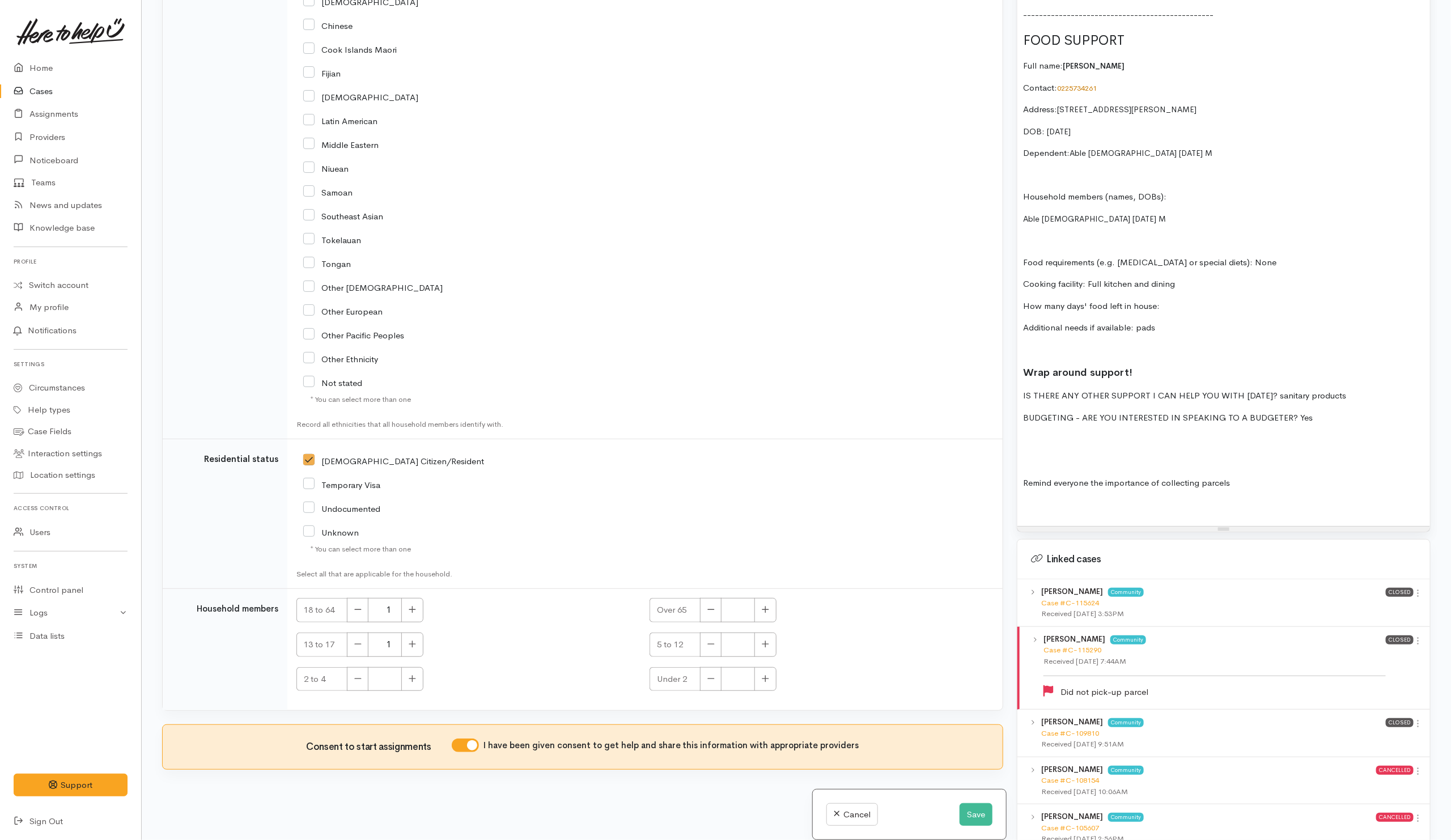
drag, startPoint x: 1245, startPoint y: 483, endPoint x: 987, endPoint y: 485, distance: 258.0
click at [987, 485] on div "Related cases There are other cases potentially from the same person, address o…" at bounding box center [796, 420] width 1282 height 840
click at [1229, 505] on p at bounding box center [1223, 504] width 401 height 13
click at [1166, 458] on p at bounding box center [1223, 460] width 401 height 13
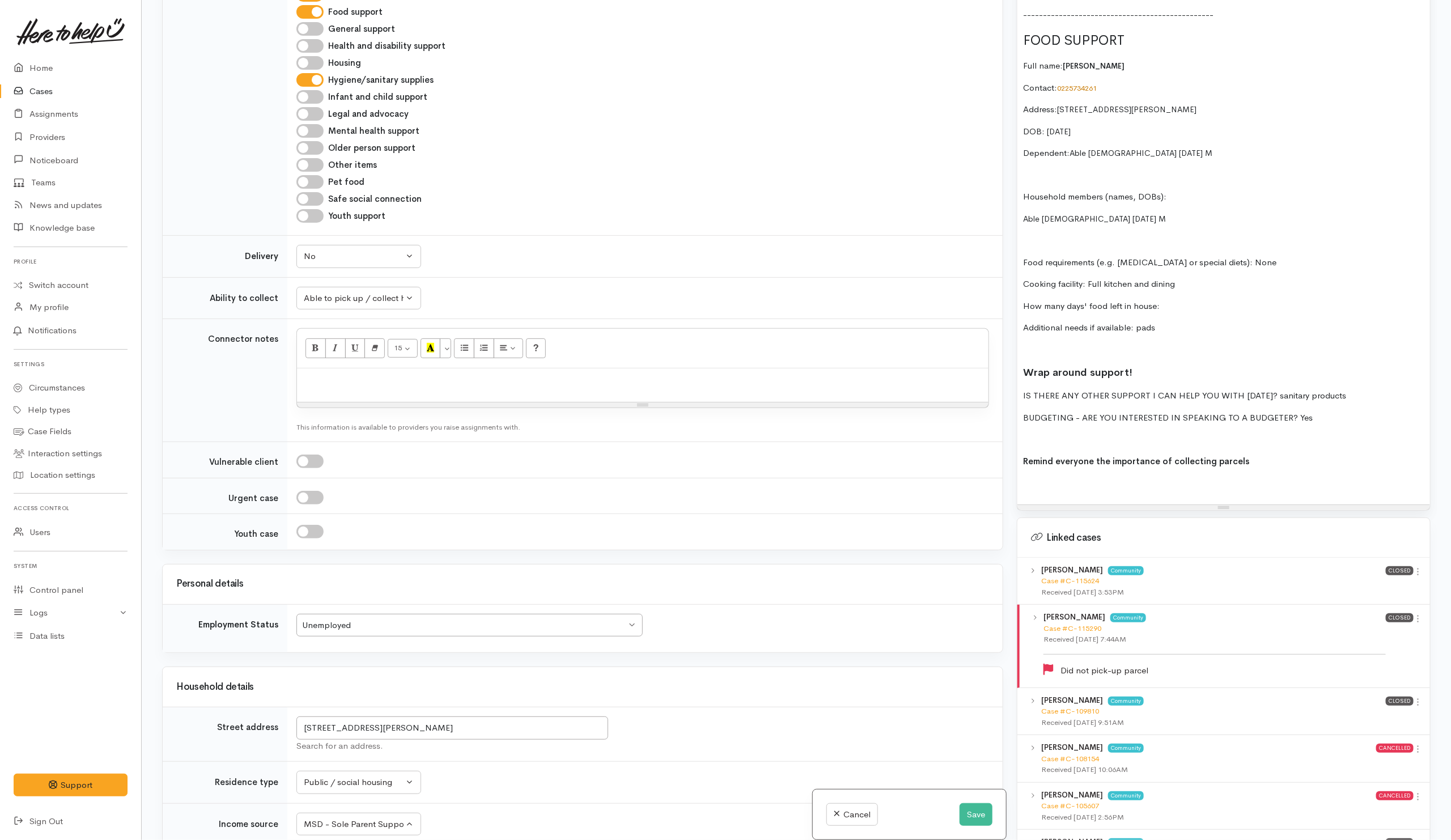
scroll to position [1047, 0]
click at [1252, 260] on p "Food requirements (e.g. allergies or special diets): None" at bounding box center [1223, 262] width 401 height 13
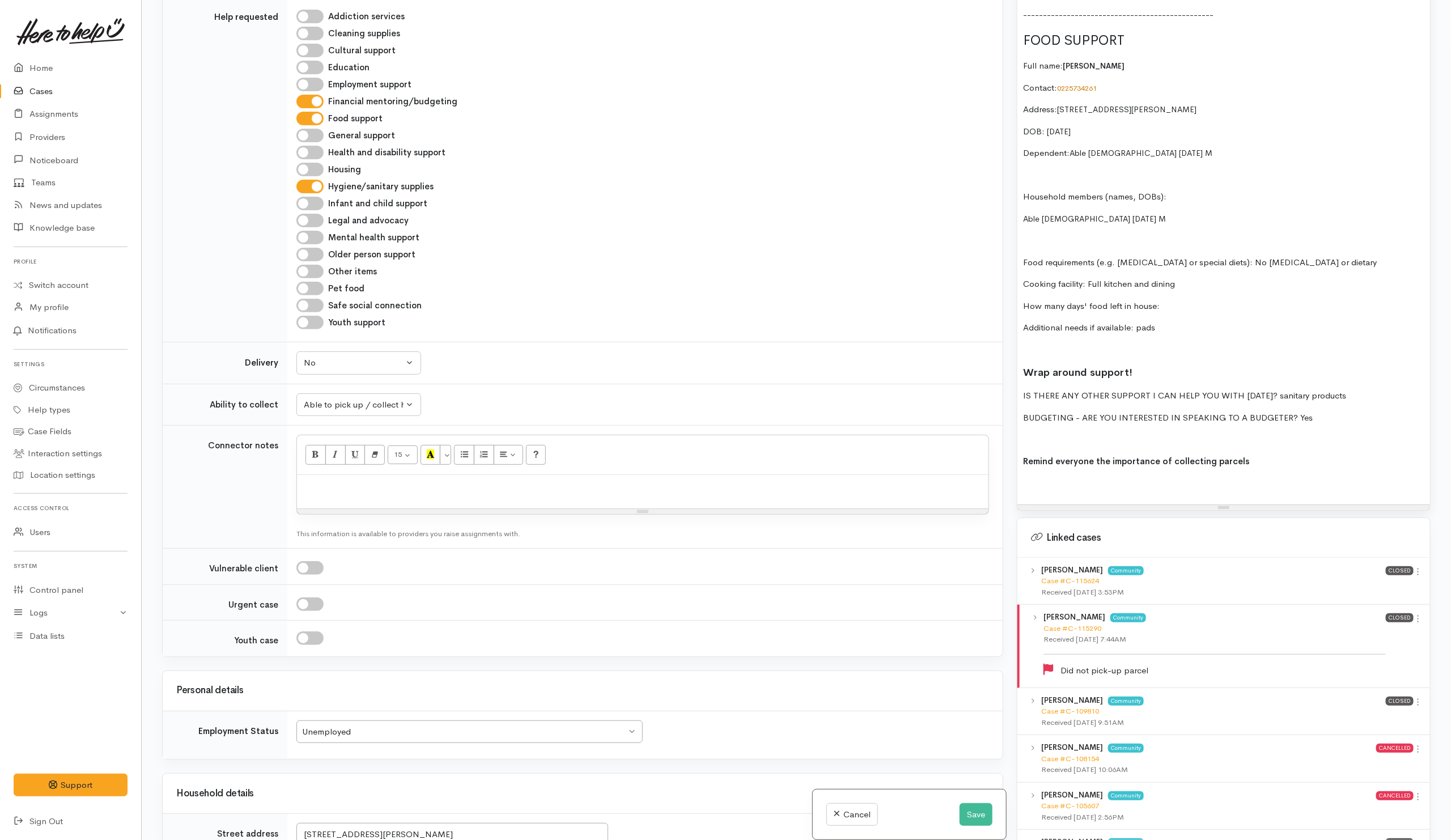
scroll to position [792, 0]
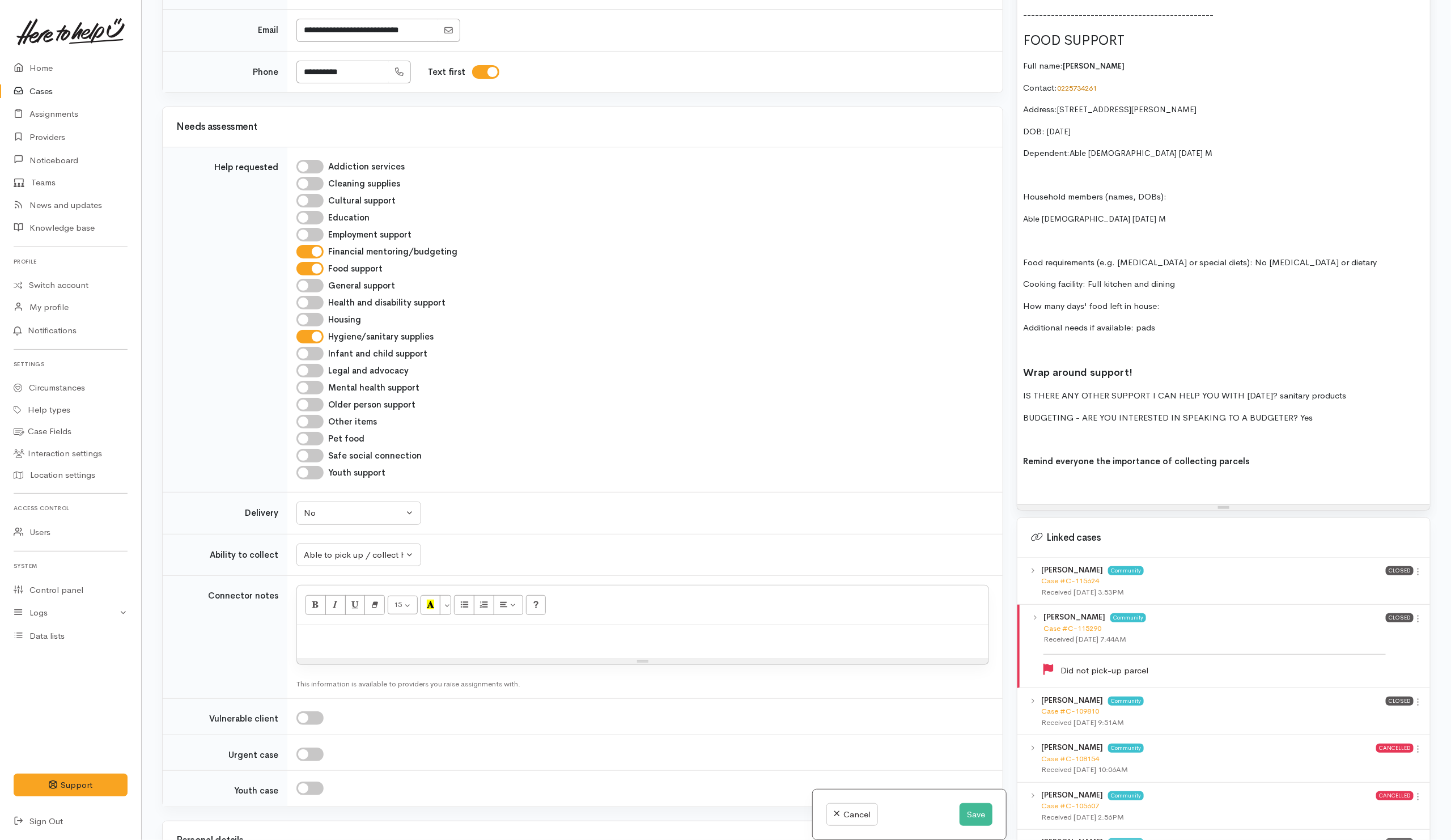
click at [1158, 304] on p "How many days' food left in house:" at bounding box center [1223, 305] width 401 height 13
click at [1222, 329] on p "Additional needs if available: pads" at bounding box center [1223, 327] width 401 height 13
drag, startPoint x: 1302, startPoint y: 327, endPoint x: 1002, endPoint y: 323, distance: 300.0
click at [1000, 328] on div "Related cases There are other cases potentially from the same person, address o…" at bounding box center [796, 420] width 1282 height 840
click at [1128, 343] on p at bounding box center [1223, 349] width 401 height 13
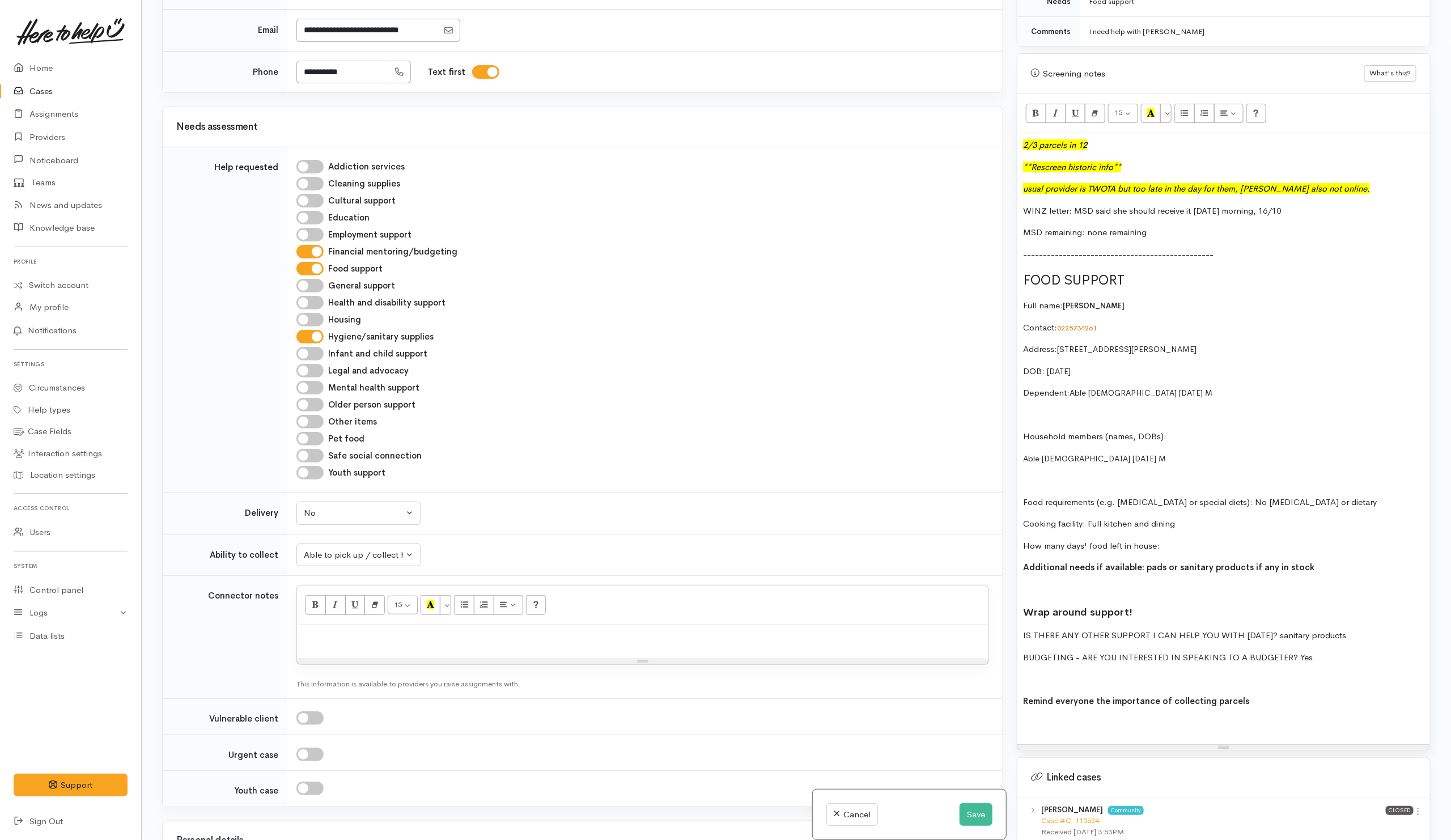
scroll to position [601, 0]
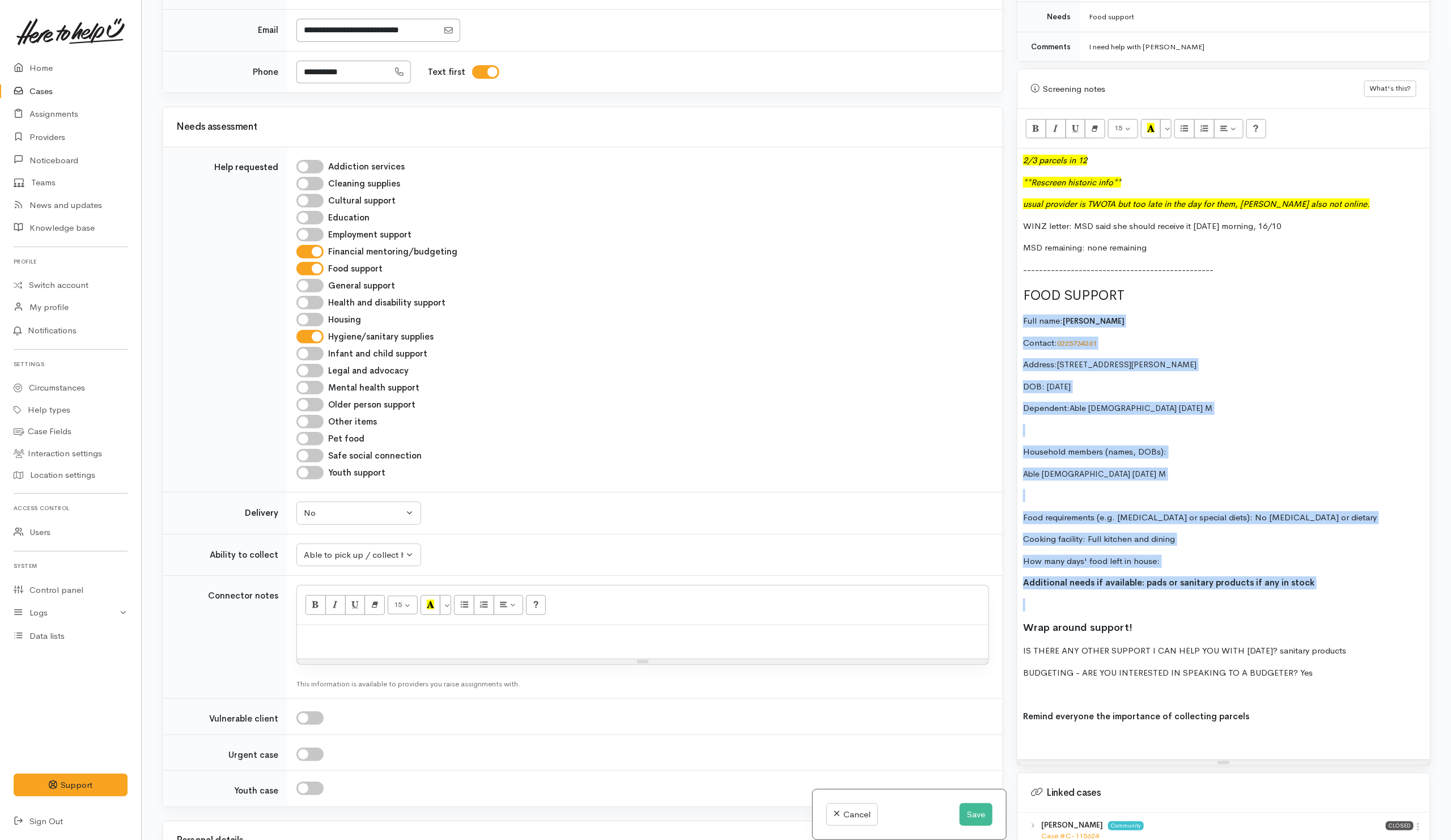
drag, startPoint x: 1026, startPoint y: 318, endPoint x: 1311, endPoint y: 590, distance: 394.0
click at [1311, 590] on div "2/3 parcels in 12 **Rescreen historic info** usual provider is TWOTA but too la…" at bounding box center [1224, 454] width 413 height 611
copy div "Full name: Tracey Ann Herbert Contact: 0225734261 Address: 1/53 Marshall Street…"
click at [1138, 448] on p "Household members (names, DOBs):" at bounding box center [1223, 452] width 401 height 13
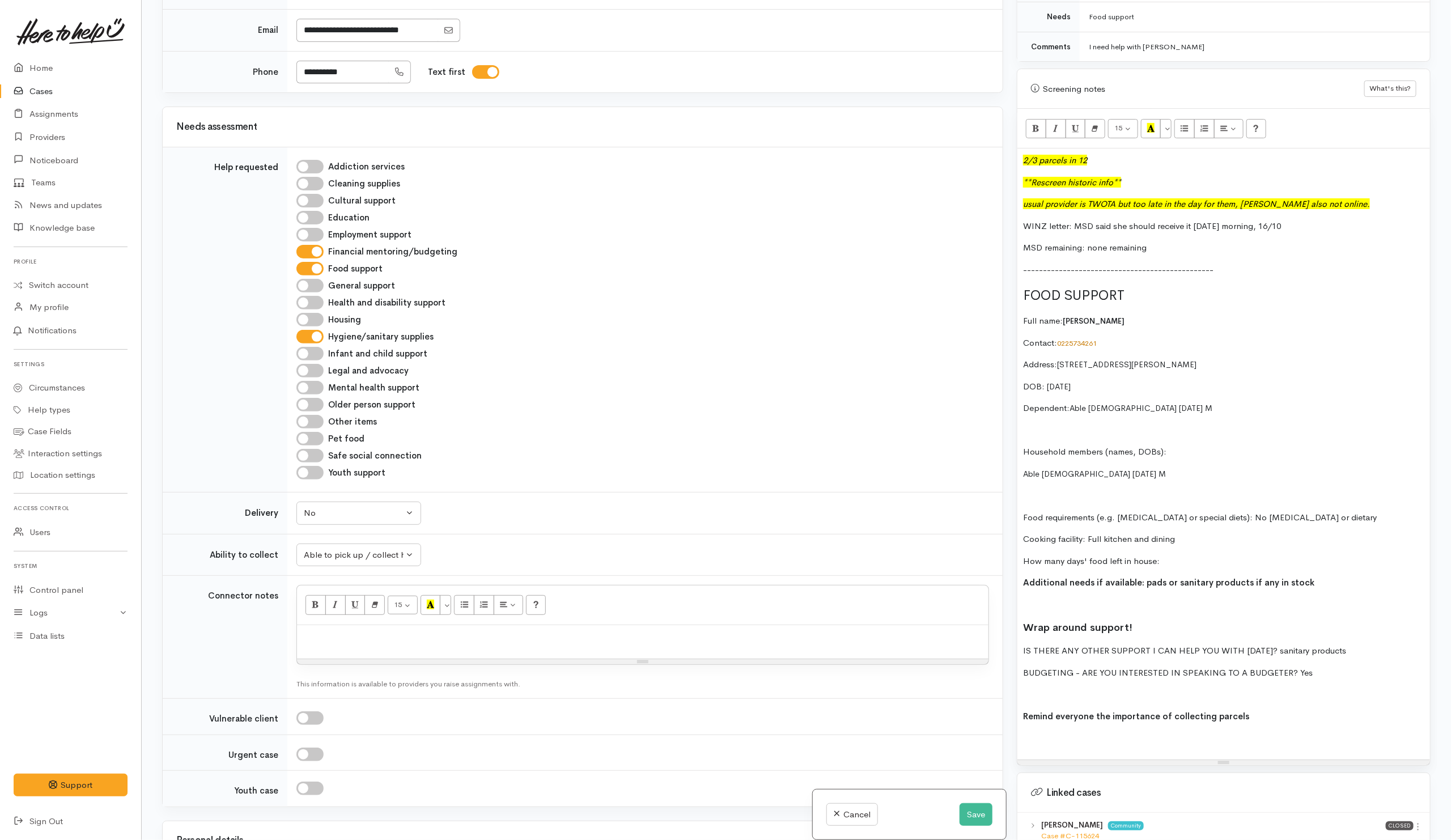
drag, startPoint x: 1023, startPoint y: 317, endPoint x: 1112, endPoint y: 380, distance: 109.0
click at [1112, 380] on div "2/3 parcels in 12 **Rescreen historic info** usual provider is TWOTA but too la…" at bounding box center [1224, 454] width 413 height 611
copy div "Full name: Tracey Ann Herbert Contact: 0225734261 Address: 1/53 Marshall Street…"
click at [420, 644] on p at bounding box center [642, 636] width 680 height 13
paste div
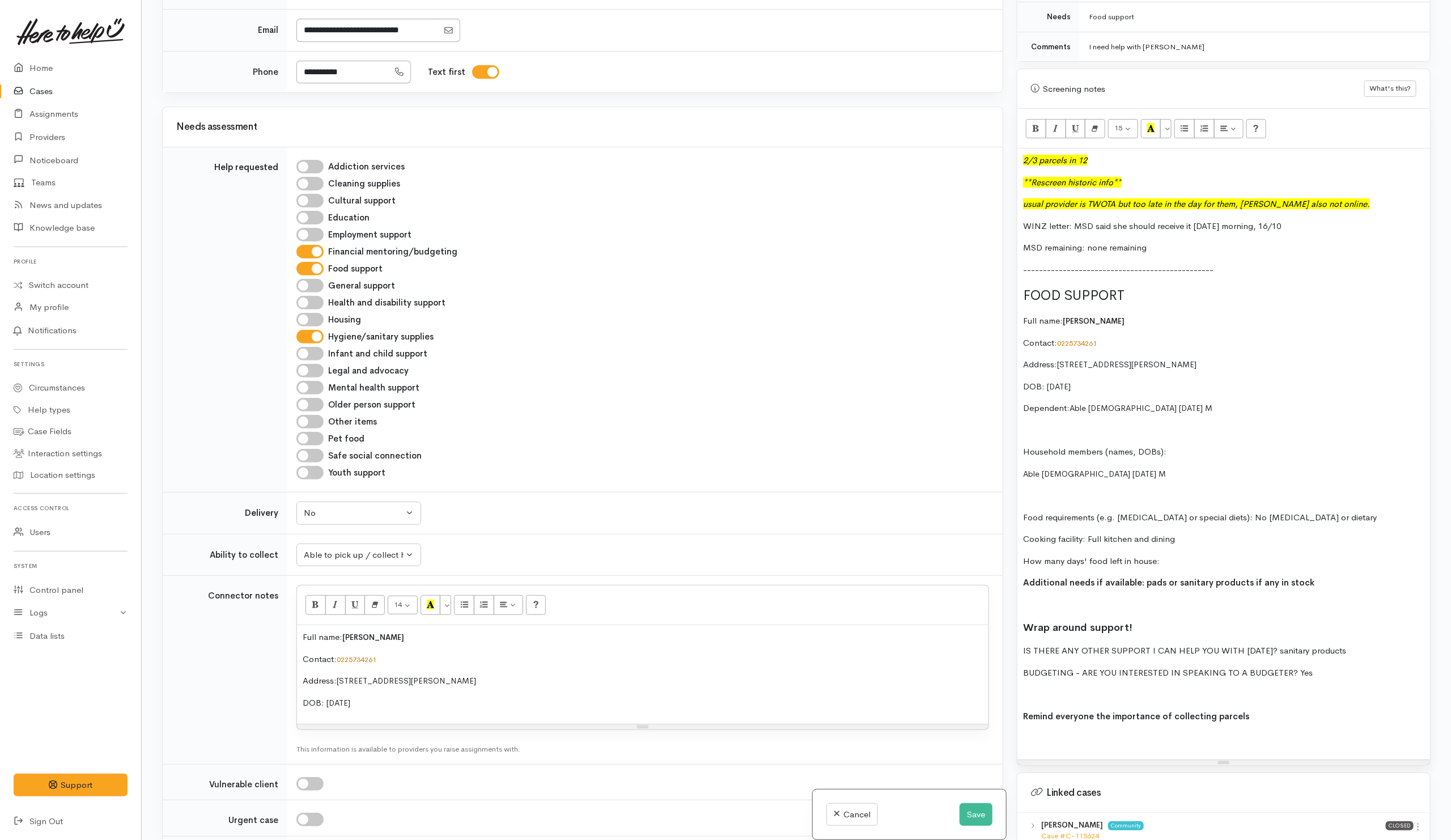
click at [376, 661] on div "Full name: Tracey Ann Herbert Contact: 0225734261 Address: 1/53 Marshall Street…" at bounding box center [642, 674] width 692 height 99
click at [386, 657] on div "Full name: Tracey Ann Herbert Contact: 0225734261 Address: 1/53 Marshall Street…" at bounding box center [642, 674] width 692 height 99
click at [427, 644] on p "Full name: Tracey Ann Herbert" at bounding box center [642, 636] width 680 height 13
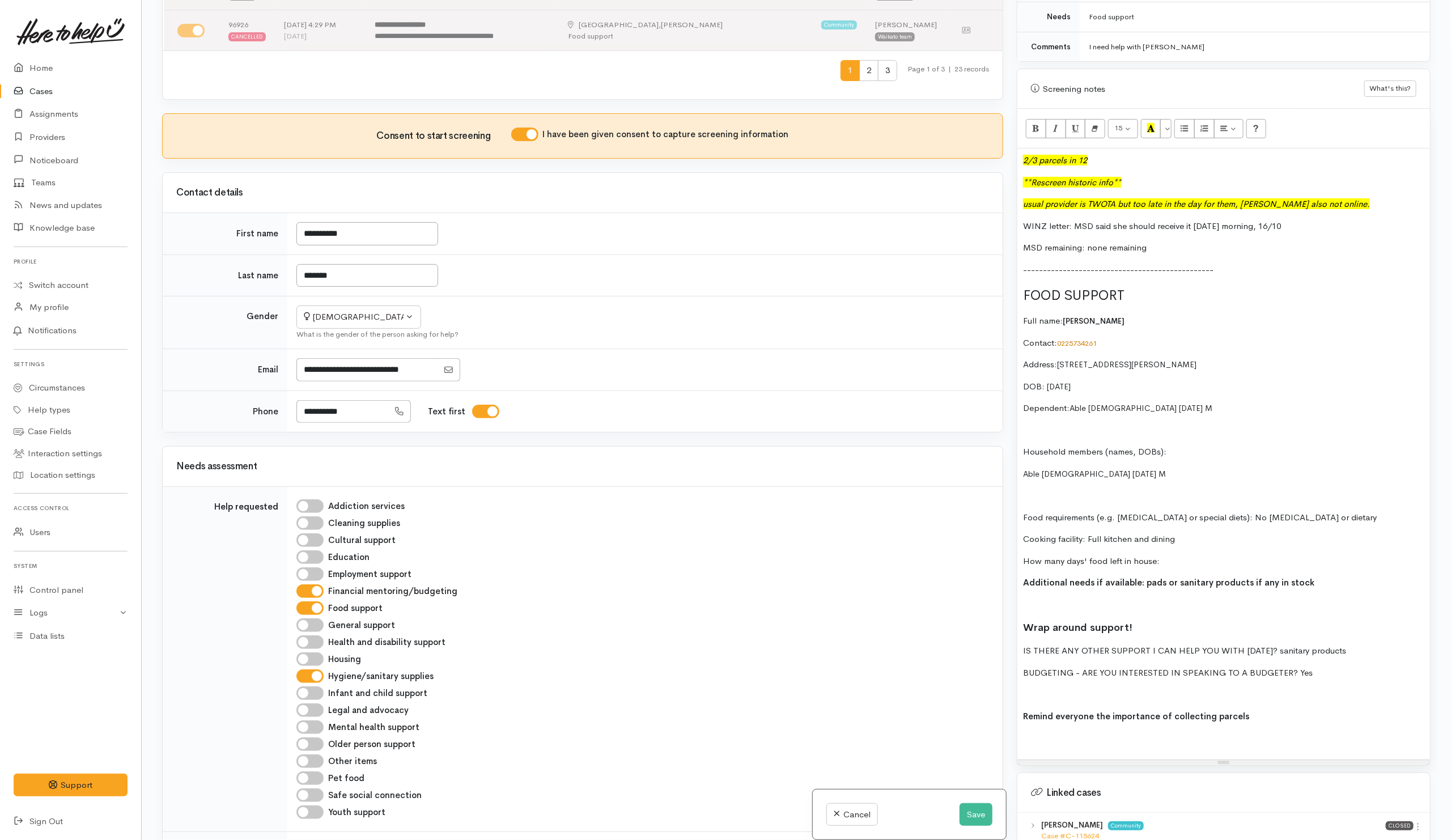
scroll to position [180, 0]
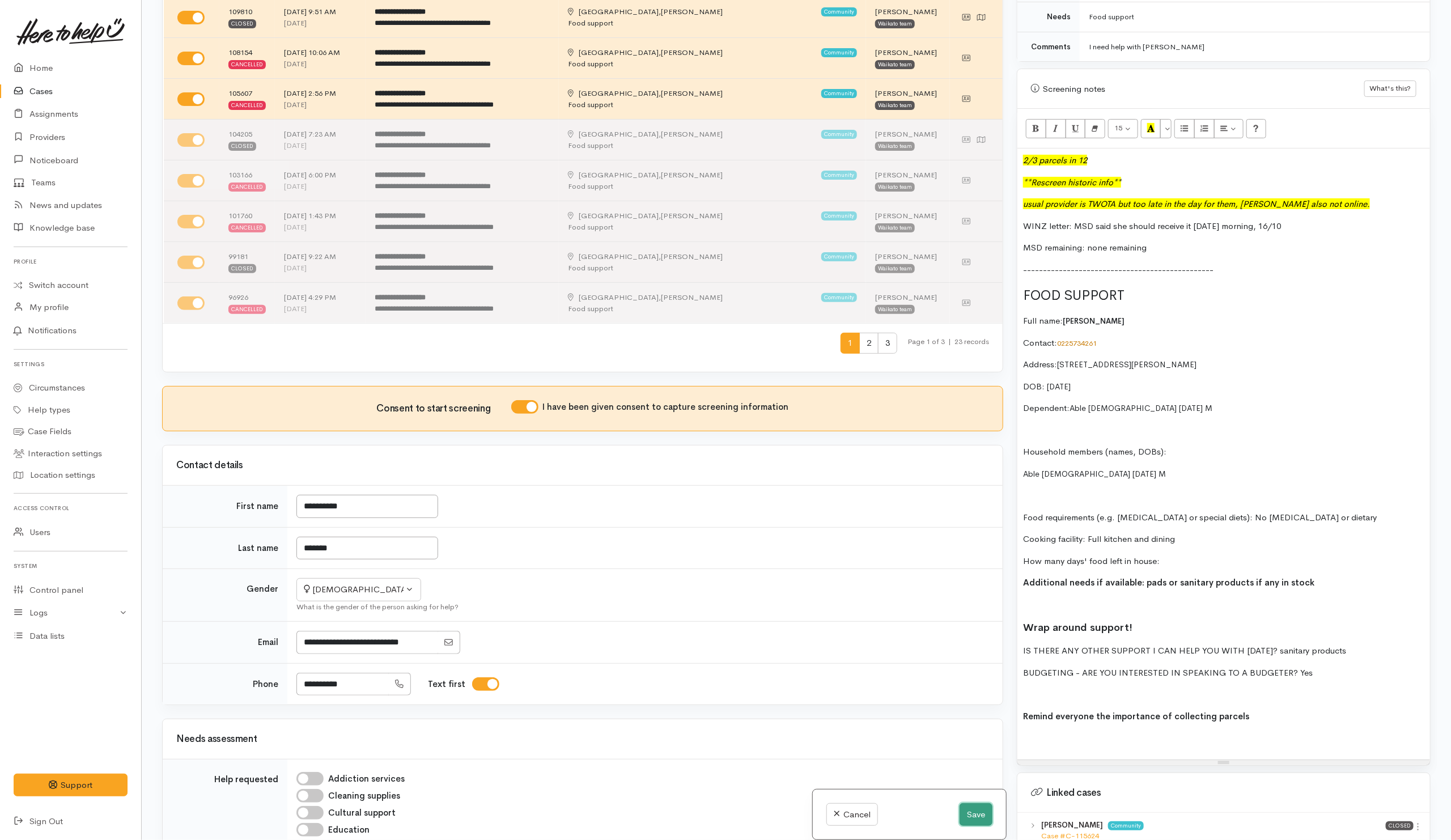
click at [972, 818] on button "Save" at bounding box center [976, 815] width 33 height 23
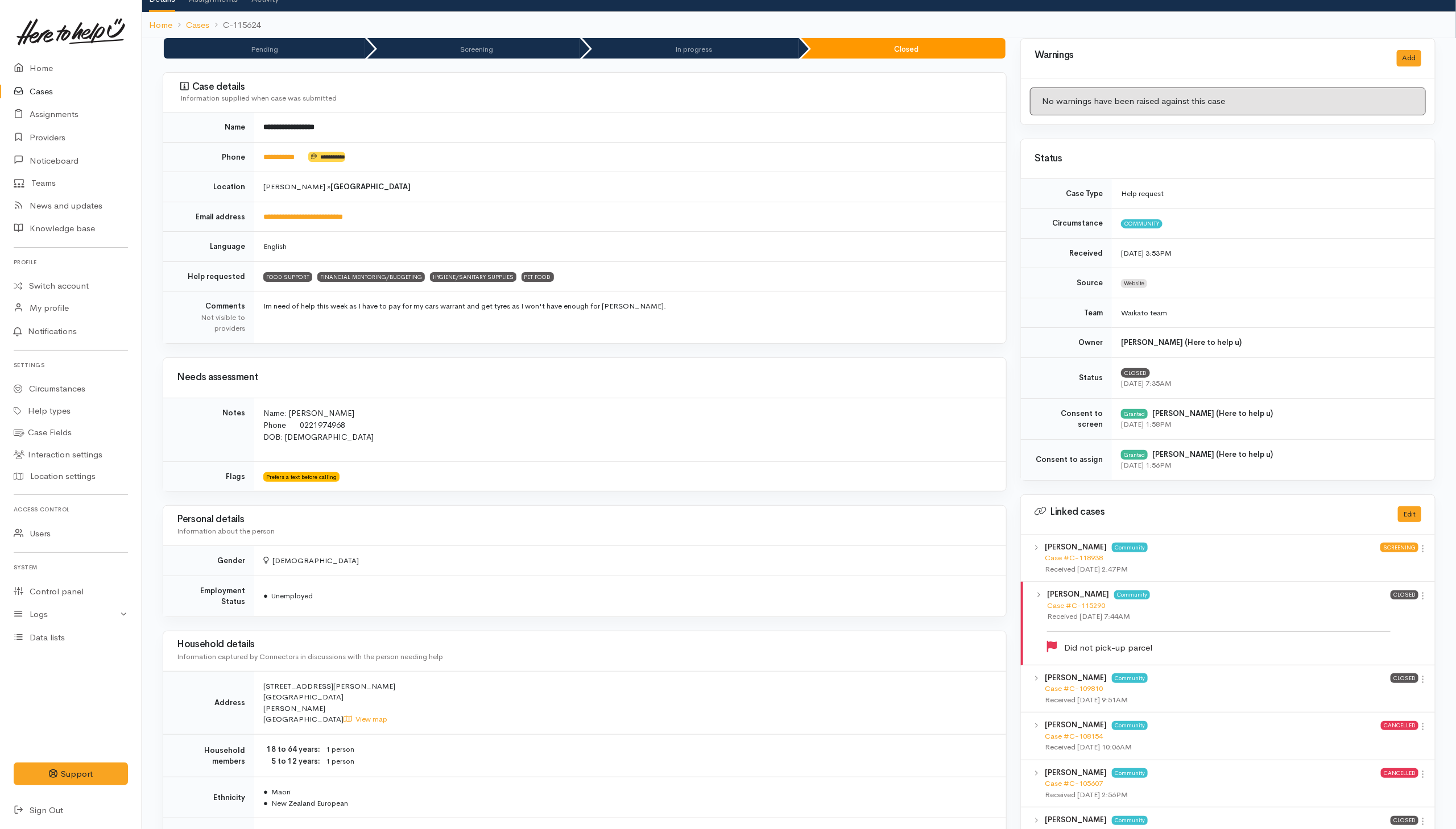
scroll to position [170, 0]
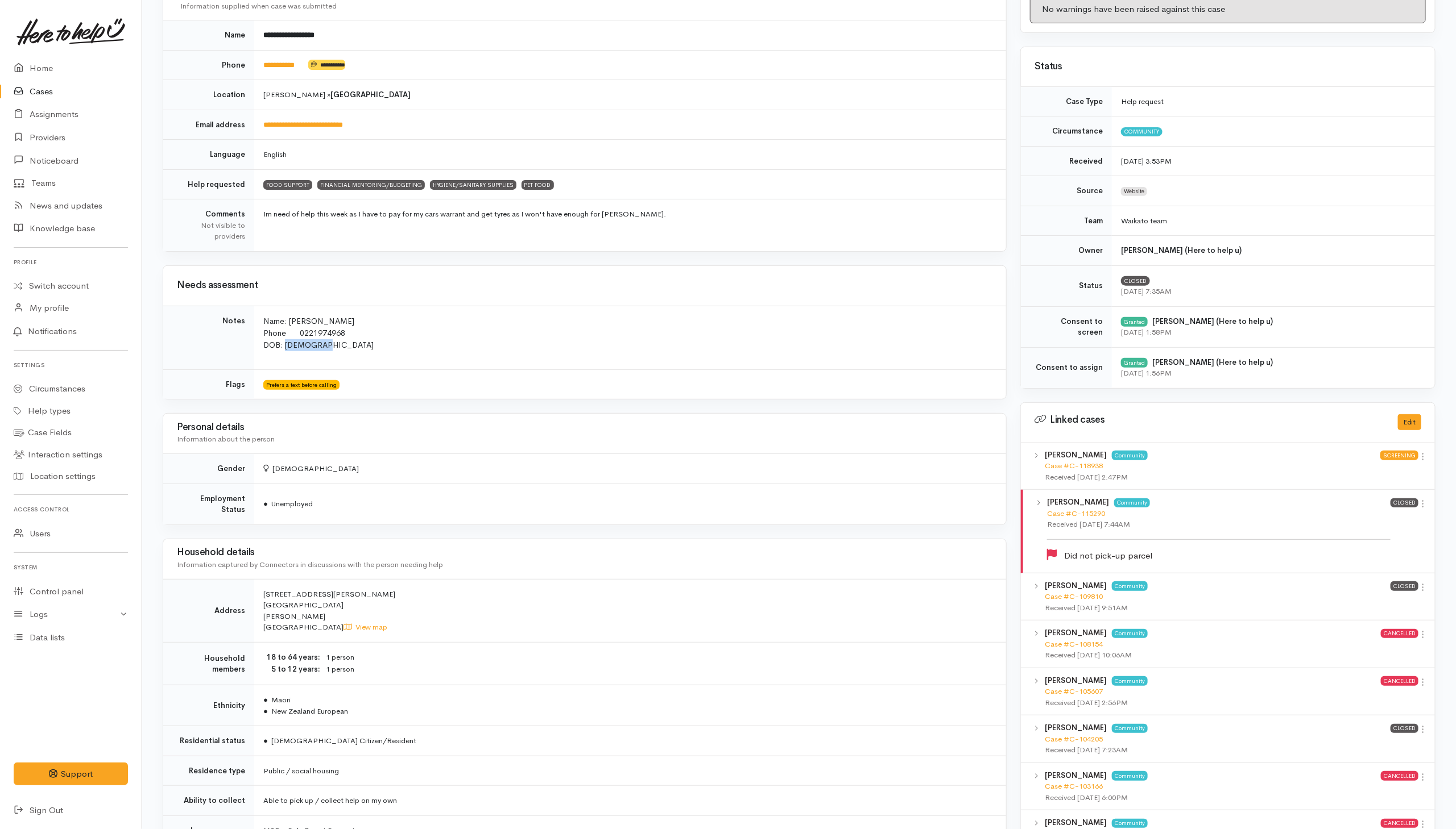
drag, startPoint x: 286, startPoint y: 347, endPoint x: 340, endPoint y: 347, distance: 54.0
click at [340, 347] on p "Name: [PERSON_NAME] Phone [PHONE_NUMBER] DOB: [DEMOGRAPHIC_DATA]" at bounding box center [628, 333] width 729 height 36
copy span "[DATE]"
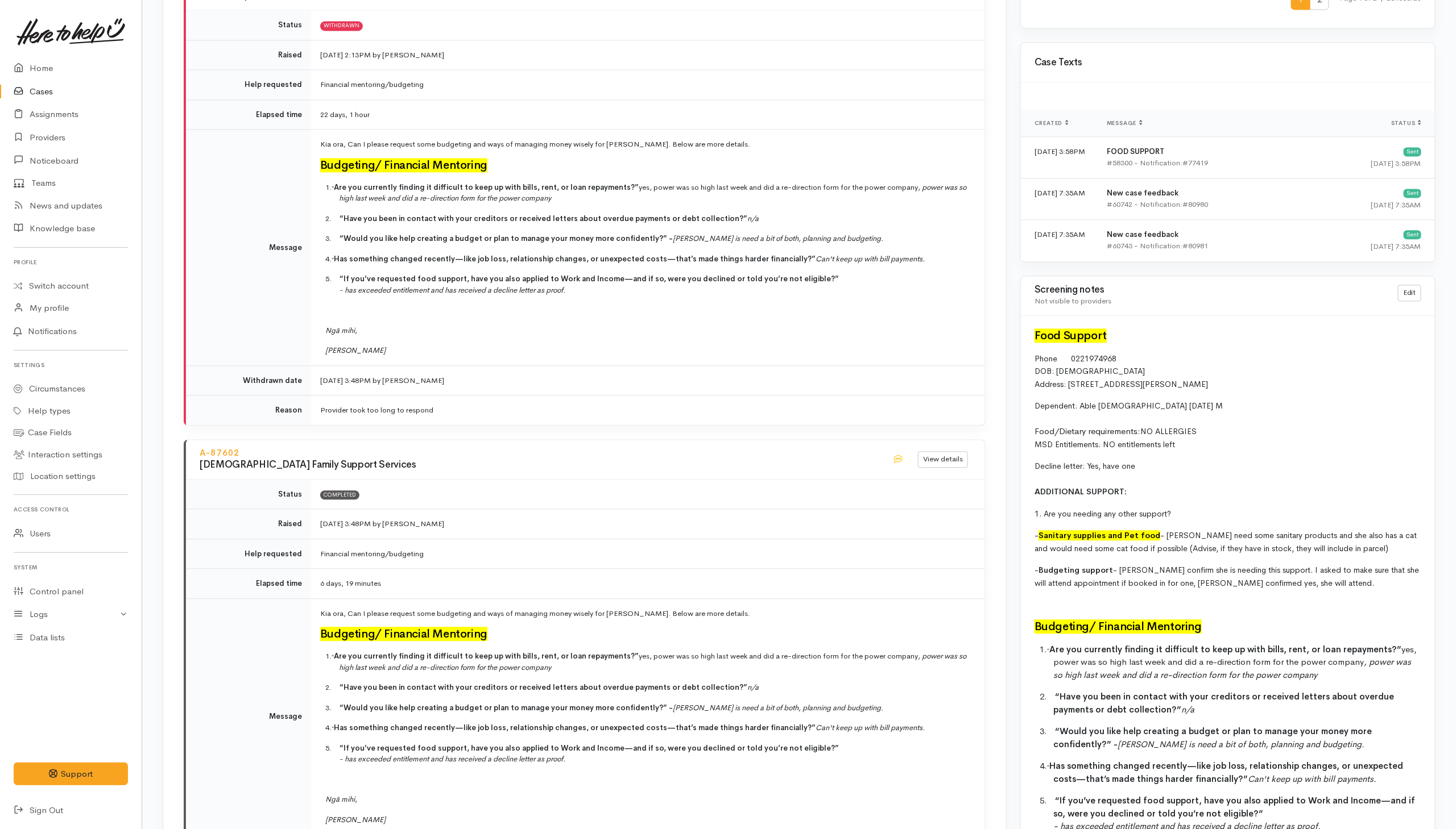
scroll to position [1706, 0]
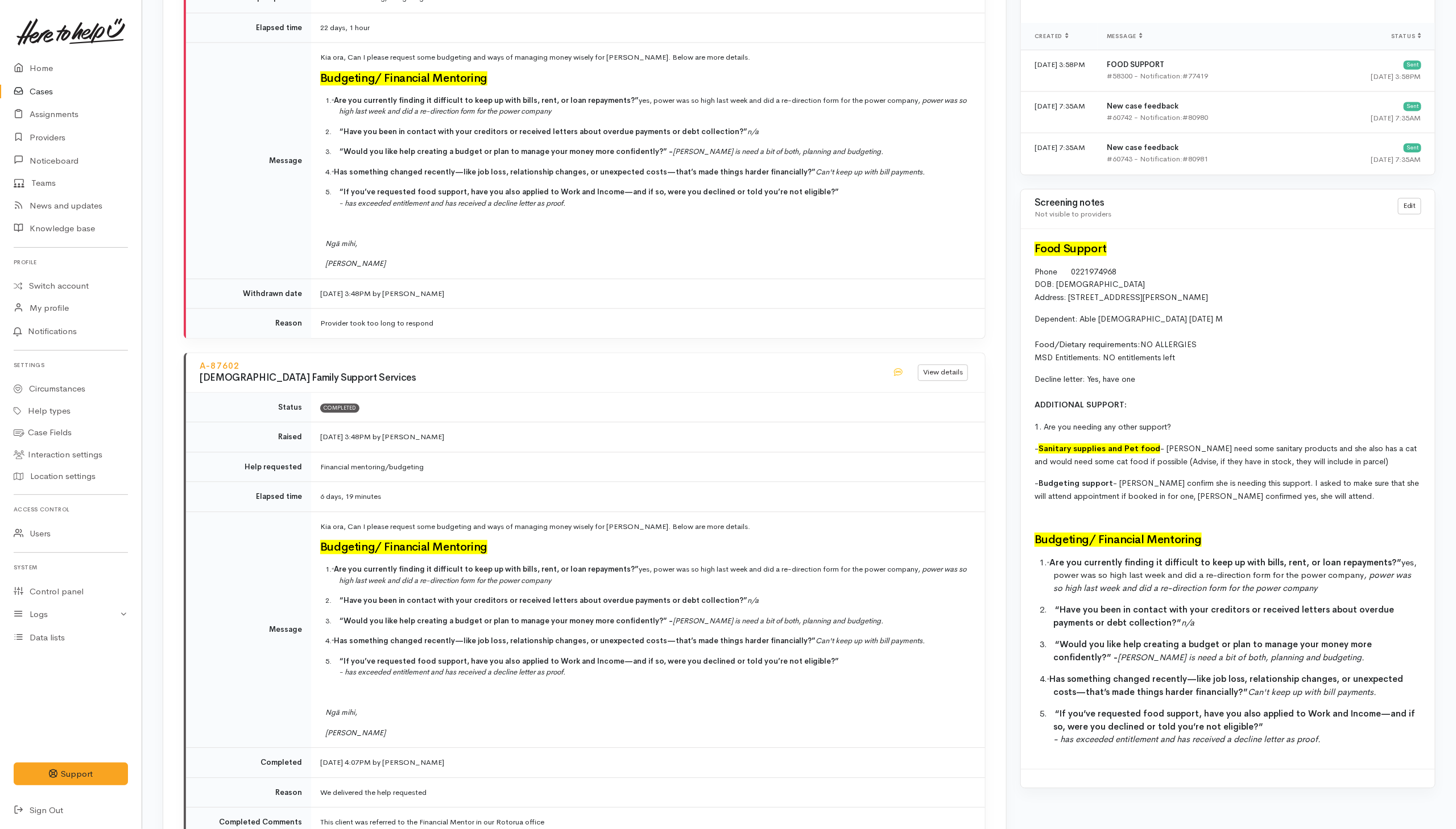
click at [1101, 324] on span "Dependent: Able [DEMOGRAPHIC_DATA] [DATE] M" at bounding box center [1129, 319] width 188 height 10
drag, startPoint x: 1080, startPoint y: 333, endPoint x: 1218, endPoint y: 335, distance: 138.0
click at [1218, 335] on p "Dependent: Able [DEMOGRAPHIC_DATA] [DATE] M Food/Dietary requirements: NO ALLER…" at bounding box center [1228, 338] width 387 height 51
copy span "Able [DEMOGRAPHIC_DATA] [DATE] M"
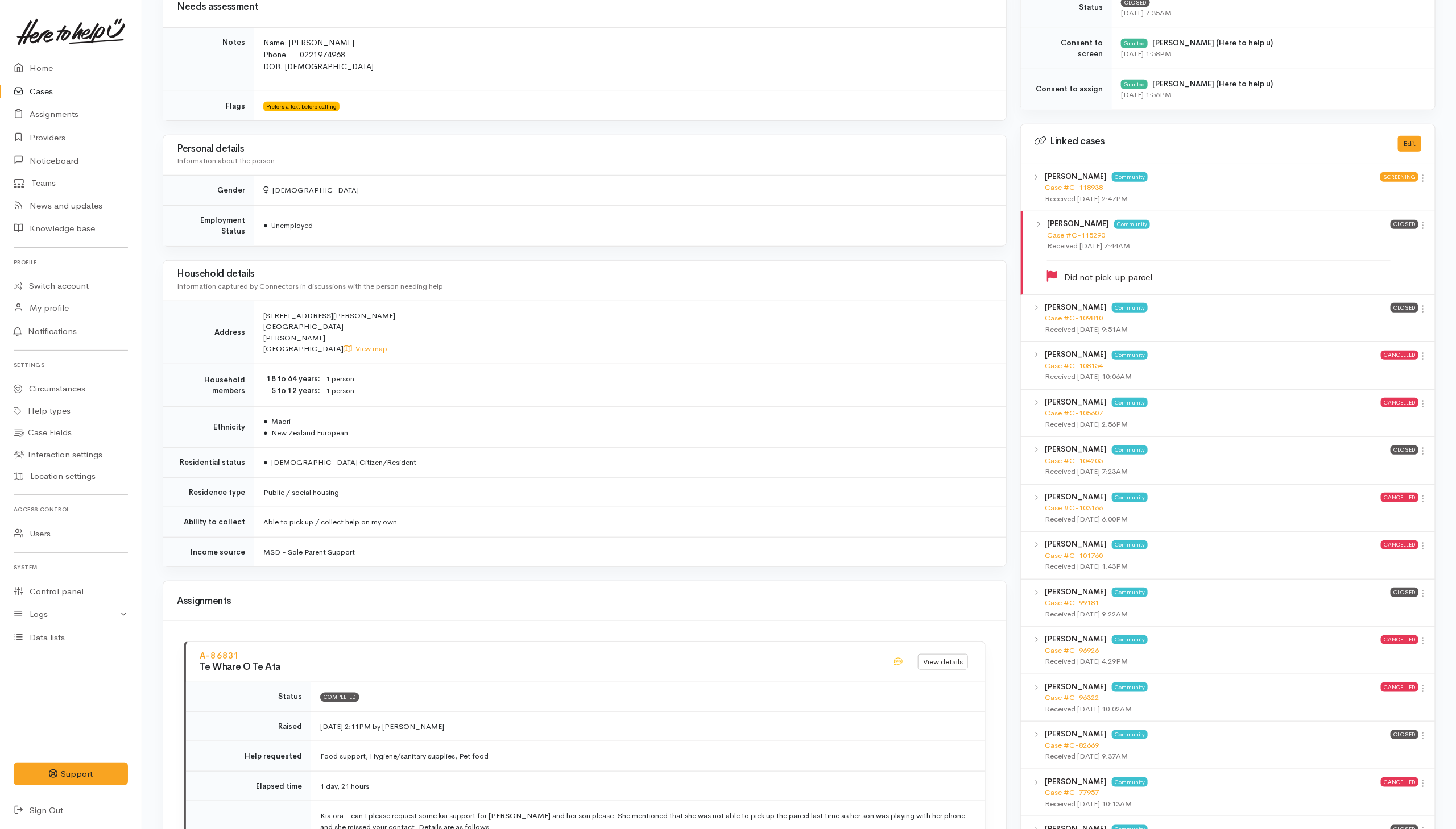
scroll to position [325, 0]
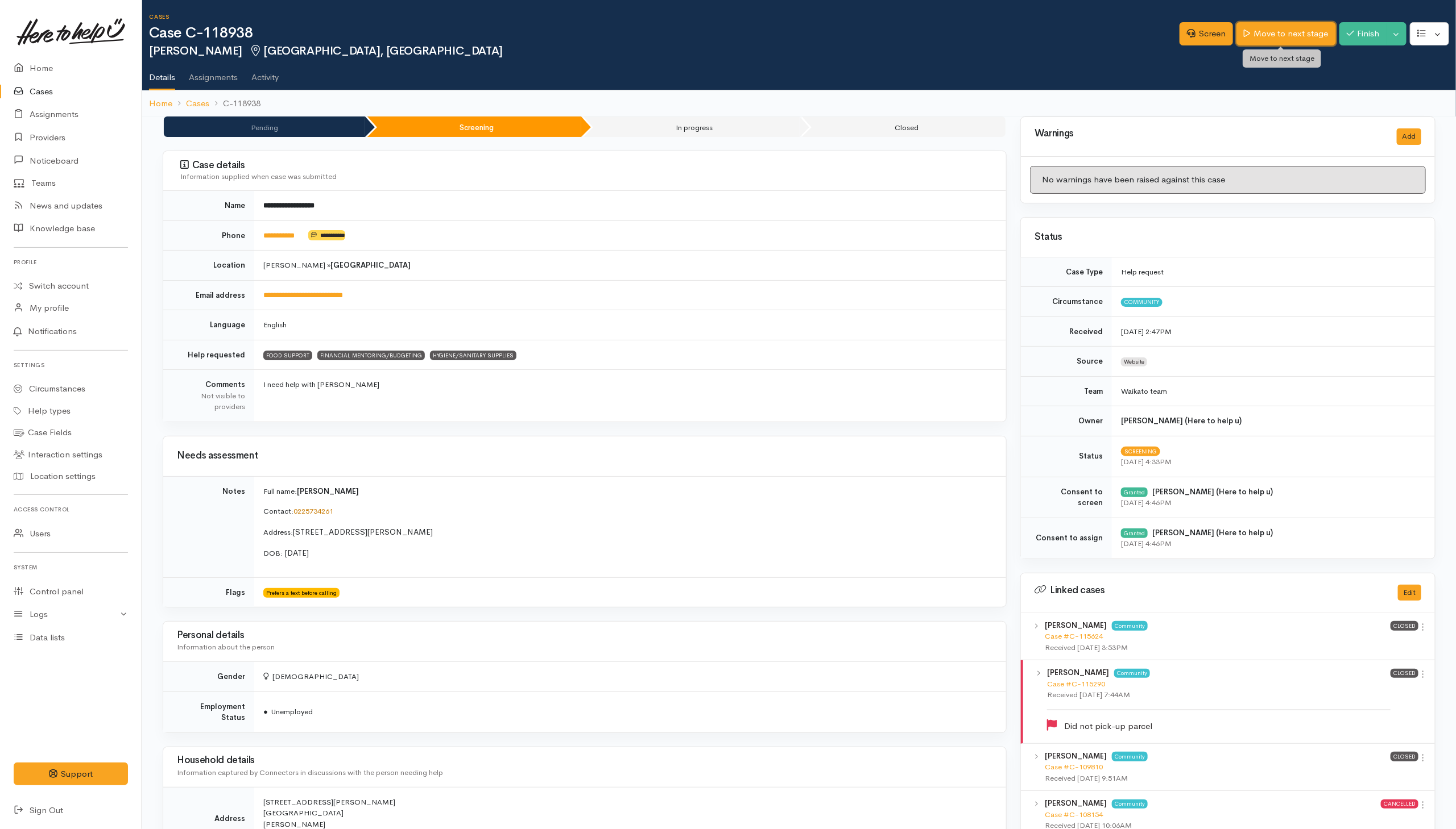
click at [1260, 33] on link "Move to next stage" at bounding box center [1286, 34] width 99 height 23
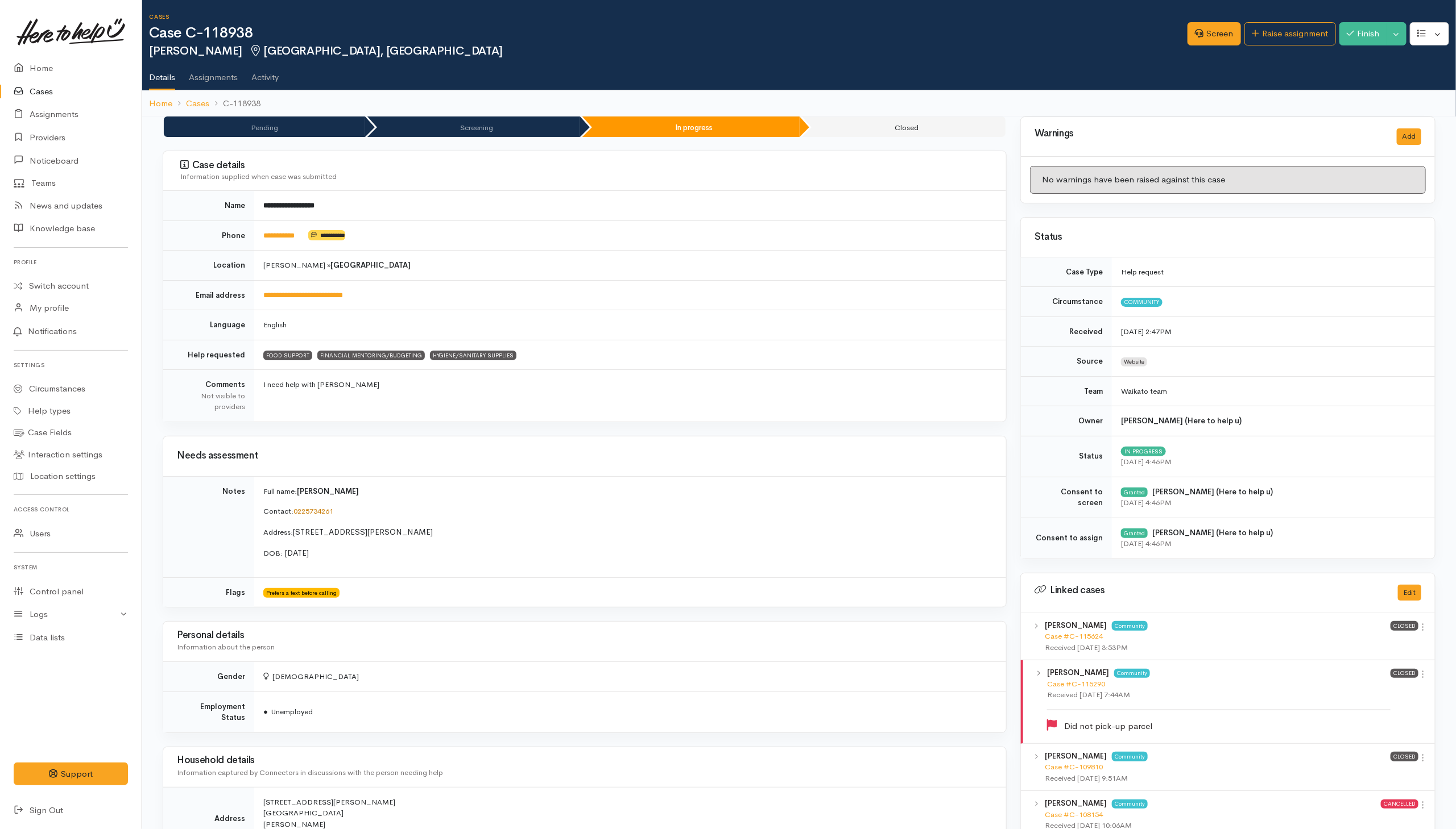
scroll to position [85, 0]
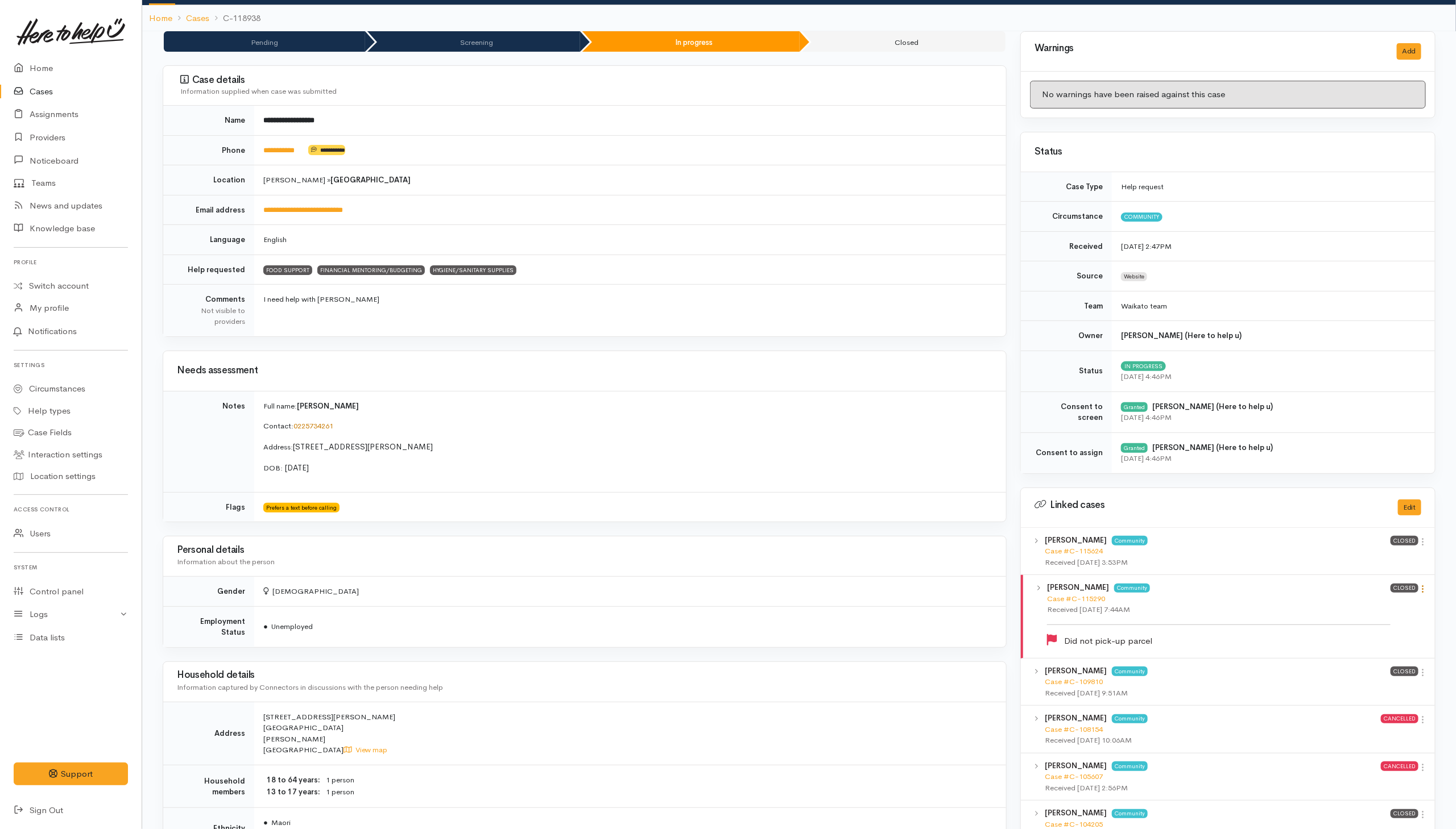
click at [1422, 593] on icon at bounding box center [1424, 589] width 10 height 10
click at [1382, 614] on link "View case" at bounding box center [1384, 611] width 90 height 18
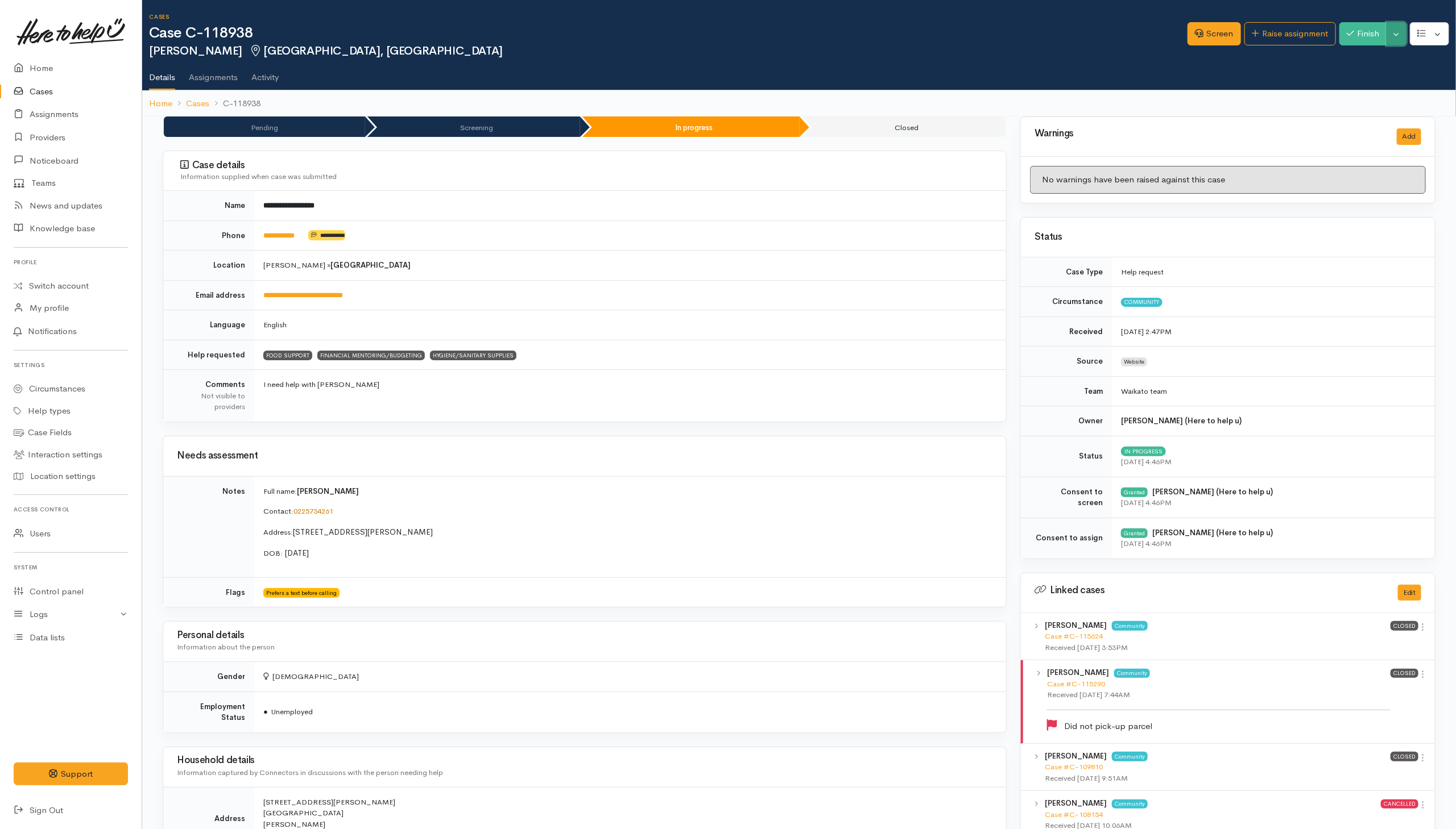
click at [1395, 36] on button "Toggle Dropdown" at bounding box center [1396, 34] width 20 height 23
click at [817, 263] on td "Hamilton » Fairfield" at bounding box center [631, 265] width 752 height 30
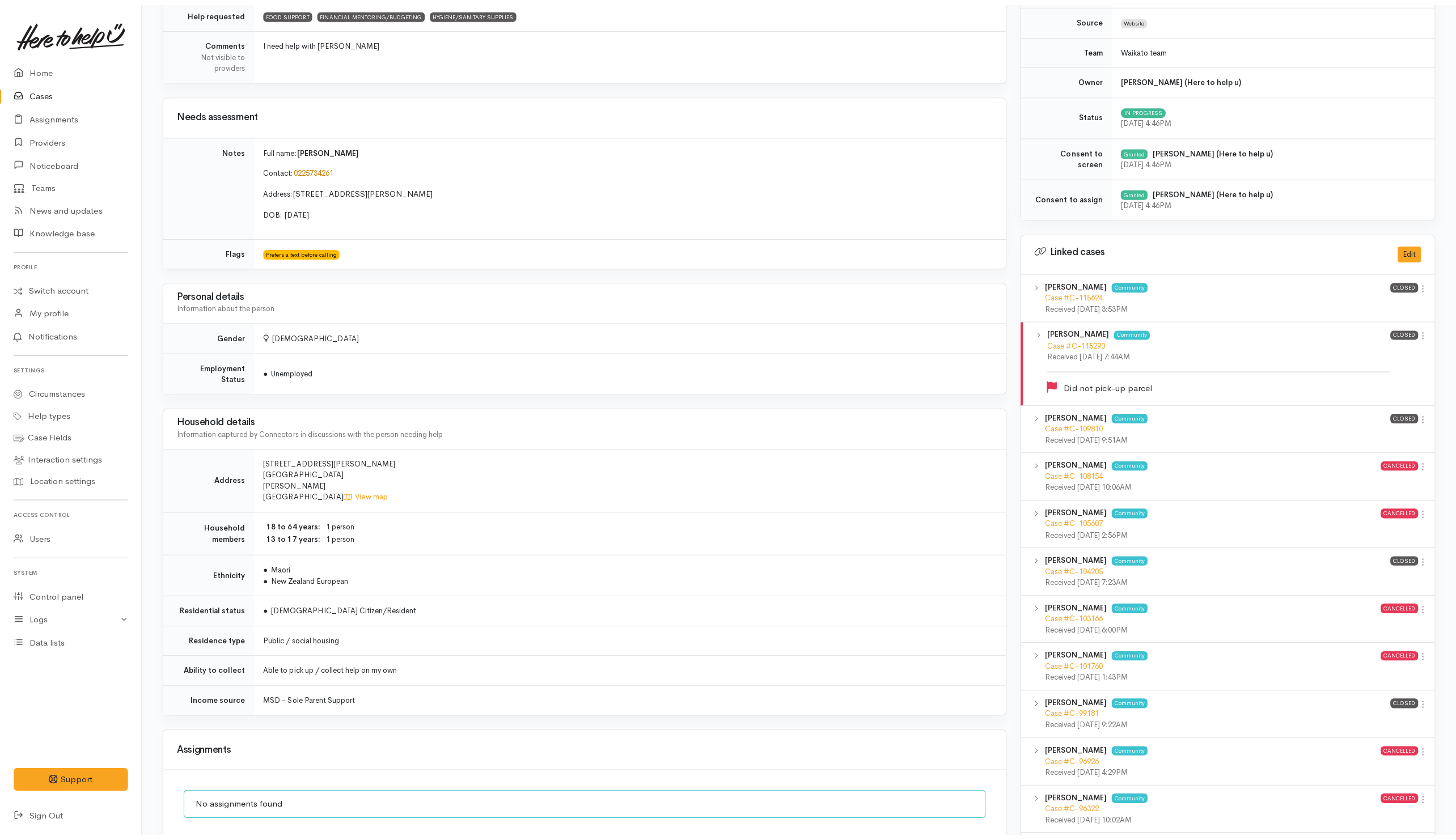
scroll to position [595, 0]
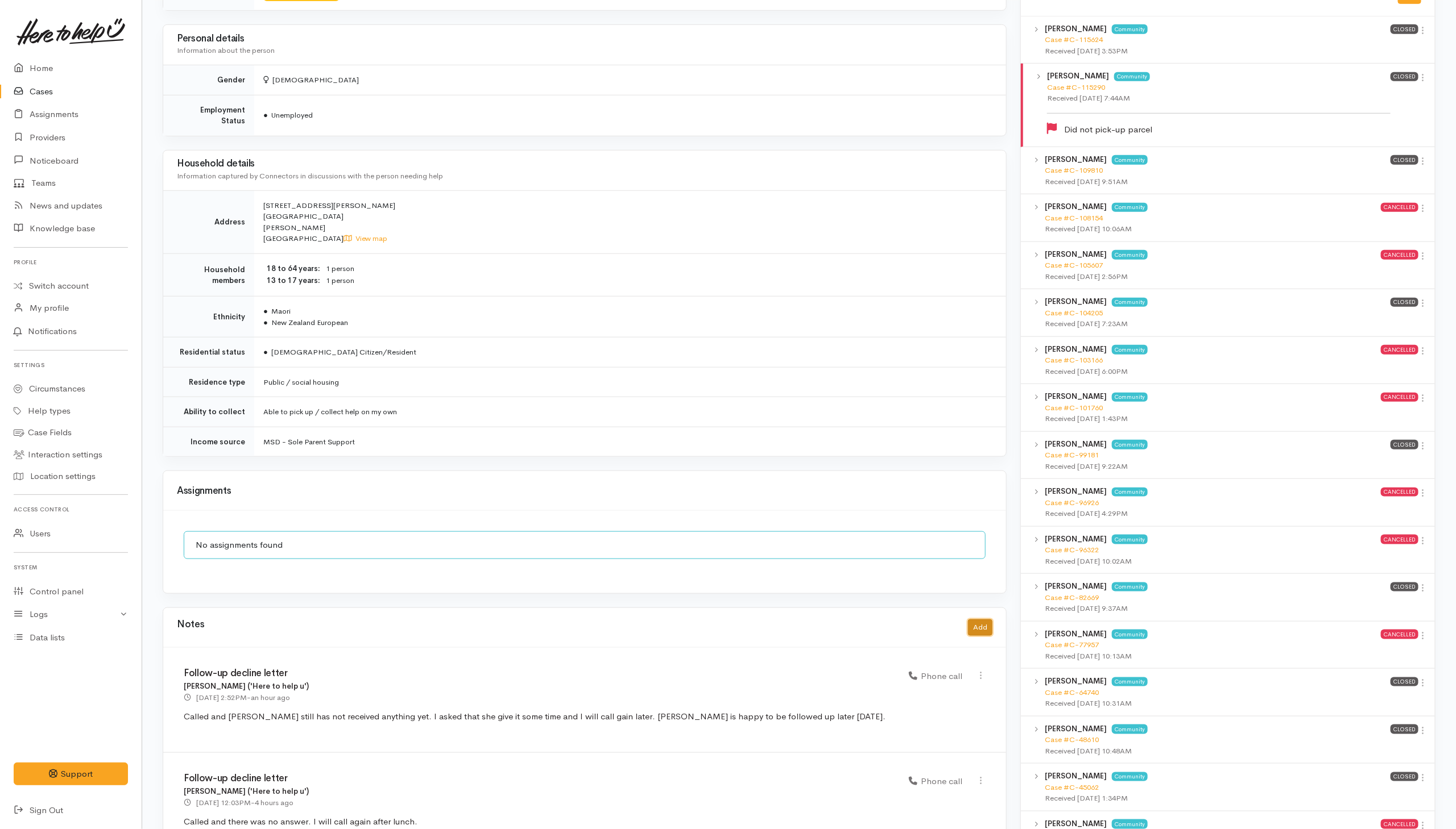
click at [984, 633] on button "Add" at bounding box center [980, 627] width 24 height 17
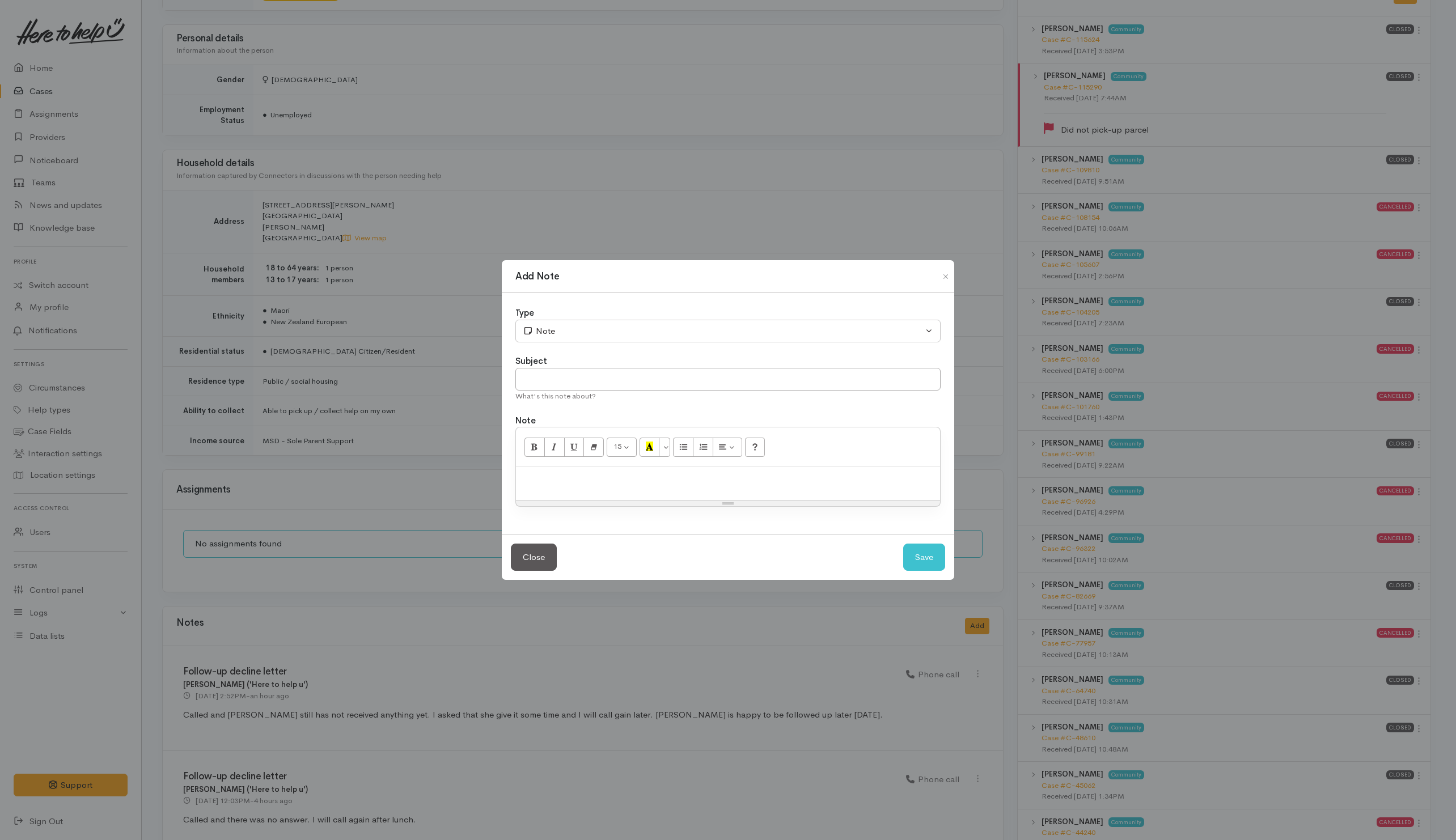
click at [672, 493] on div at bounding box center [728, 484] width 424 height 33
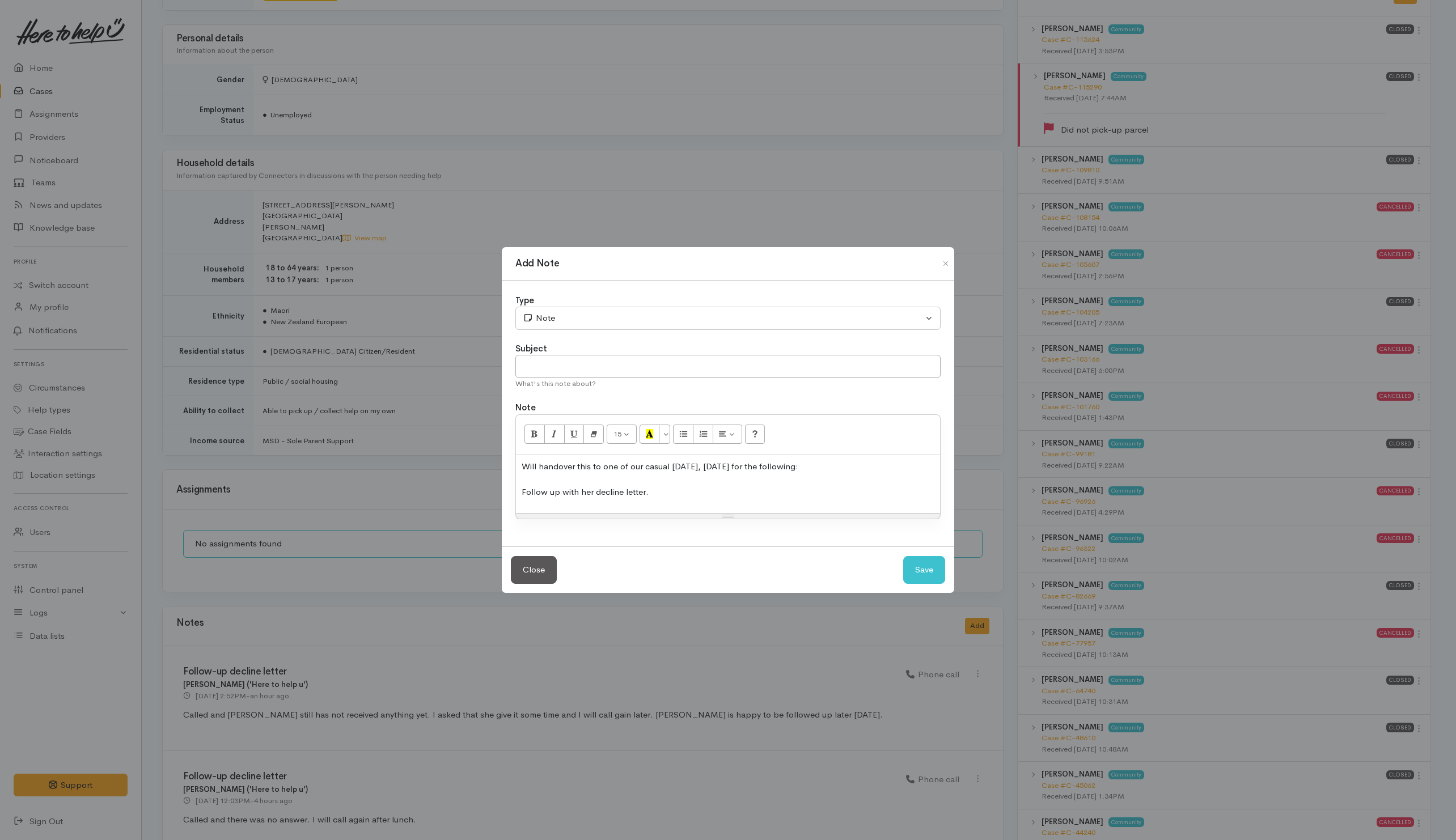
click at [702, 489] on p "Will handover this to one of our casual tomorrow, Thursday 16/10 for the follow…" at bounding box center [727, 479] width 413 height 38
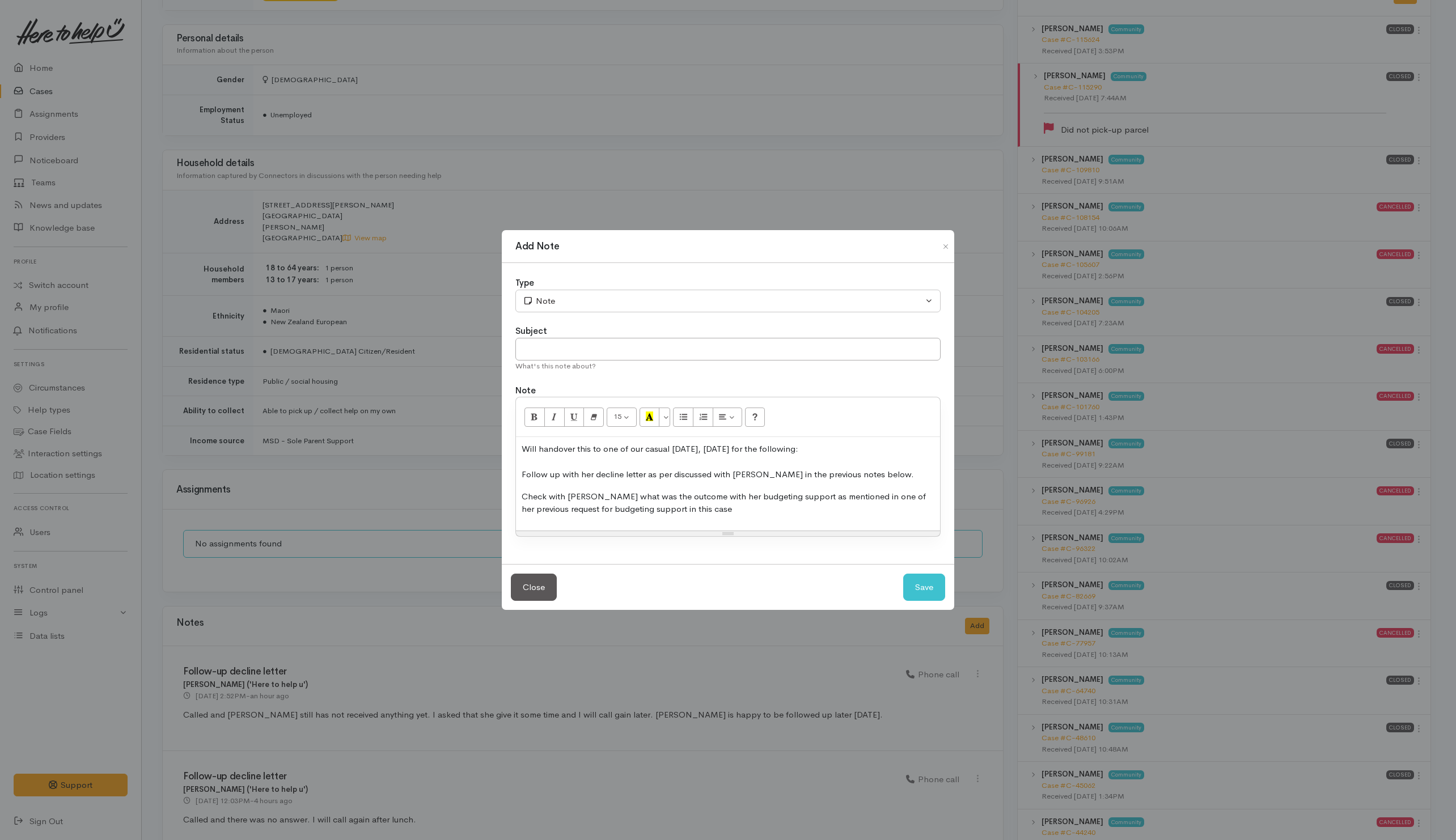
click at [708, 514] on p "Check with Tracy what was the outcome with her budgeting support as mentioned i…" at bounding box center [727, 502] width 413 height 25
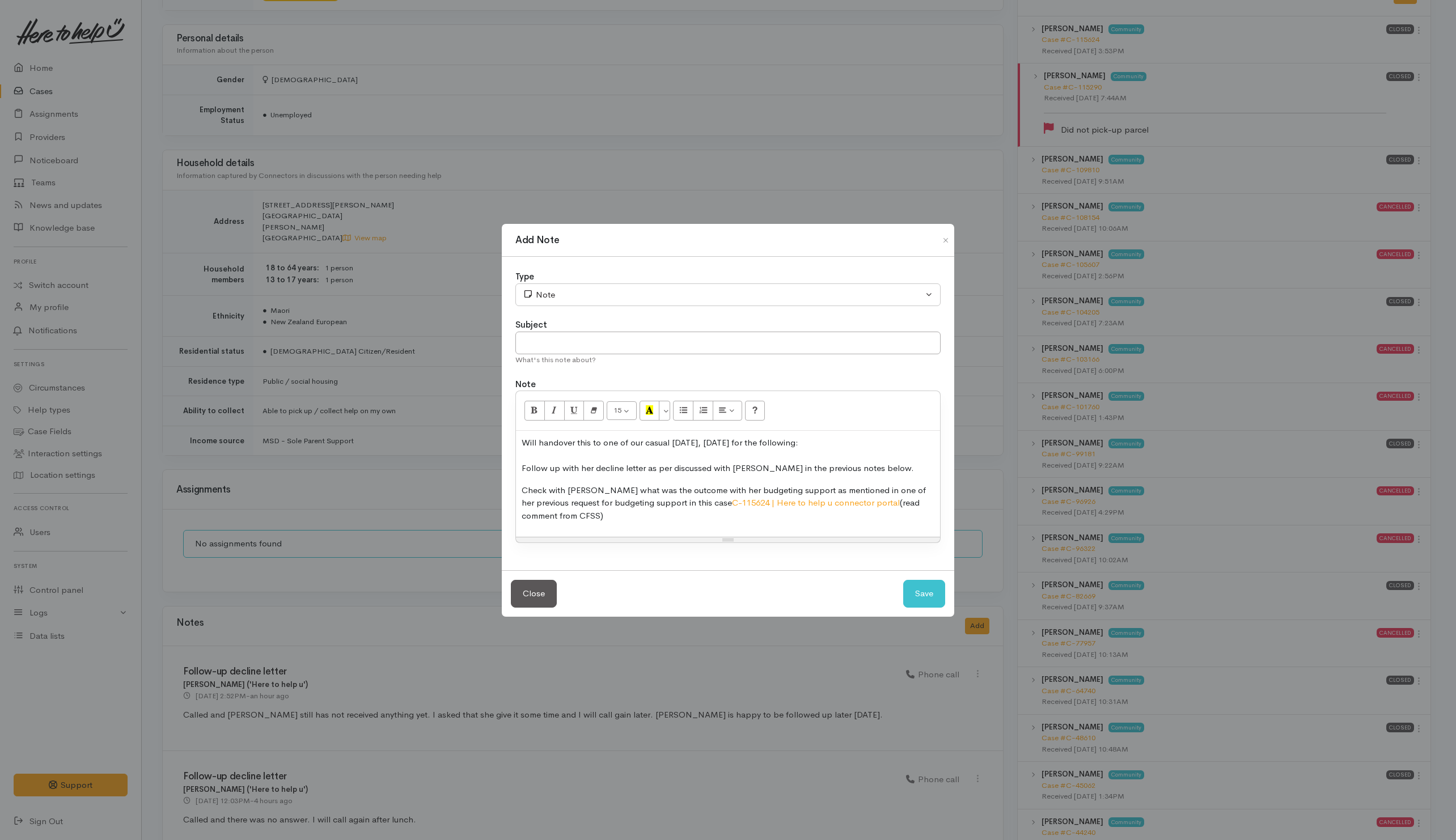
drag, startPoint x: 854, startPoint y: 501, endPoint x: 861, endPoint y: 512, distance: 13.0
click at [861, 512] on p "Check with Tracy what was the outcome with her budgeting support as mentioned i…" at bounding box center [727, 502] width 413 height 38
click at [553, 412] on icon "Italic (CTRL+I)" at bounding box center [554, 410] width 8 height 10
click at [650, 405] on icon "Recent Color" at bounding box center [650, 410] width 8 height 10
click at [759, 472] on p "Will handover this to one of our casual tomorrow, Thursday 16/10 for the follow…" at bounding box center [727, 455] width 413 height 38
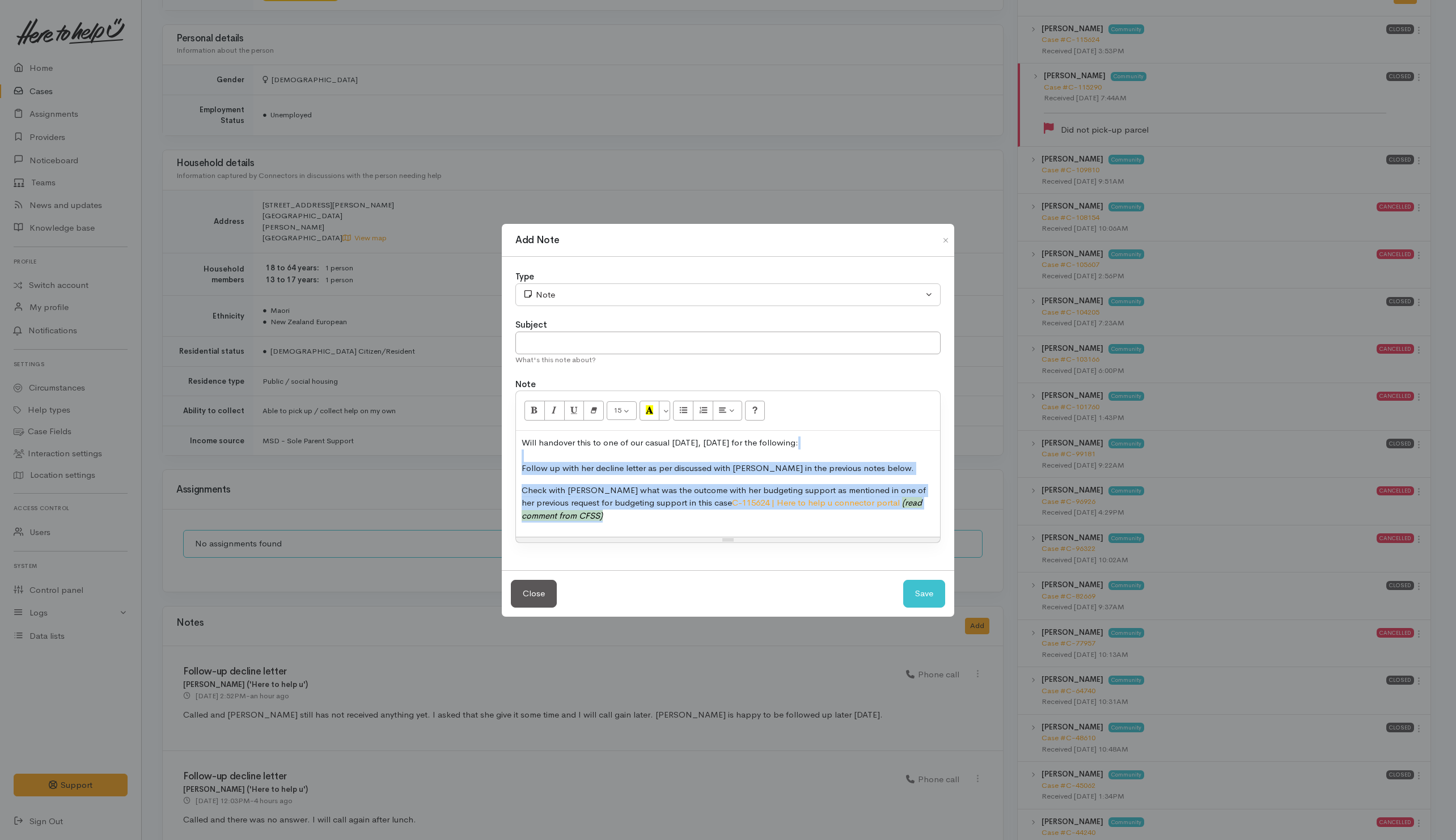
drag, startPoint x: 520, startPoint y: 461, endPoint x: 570, endPoint y: 512, distance: 71.4
click at [570, 512] on div "Will handover this to one of our casual tomorrow, Thursday 16/10 for the follow…" at bounding box center [728, 483] width 424 height 106
click at [571, 512] on p "Check with Tracy what was the outcome with her budgeting support as mentioned i…" at bounding box center [727, 502] width 413 height 38
drag, startPoint x: 520, startPoint y: 470, endPoint x: 569, endPoint y: 510, distance: 63.3
click at [569, 510] on div "Will handover this to one of our casual tomorrow, Thursday 16/10 for the follow…" at bounding box center [728, 483] width 424 height 106
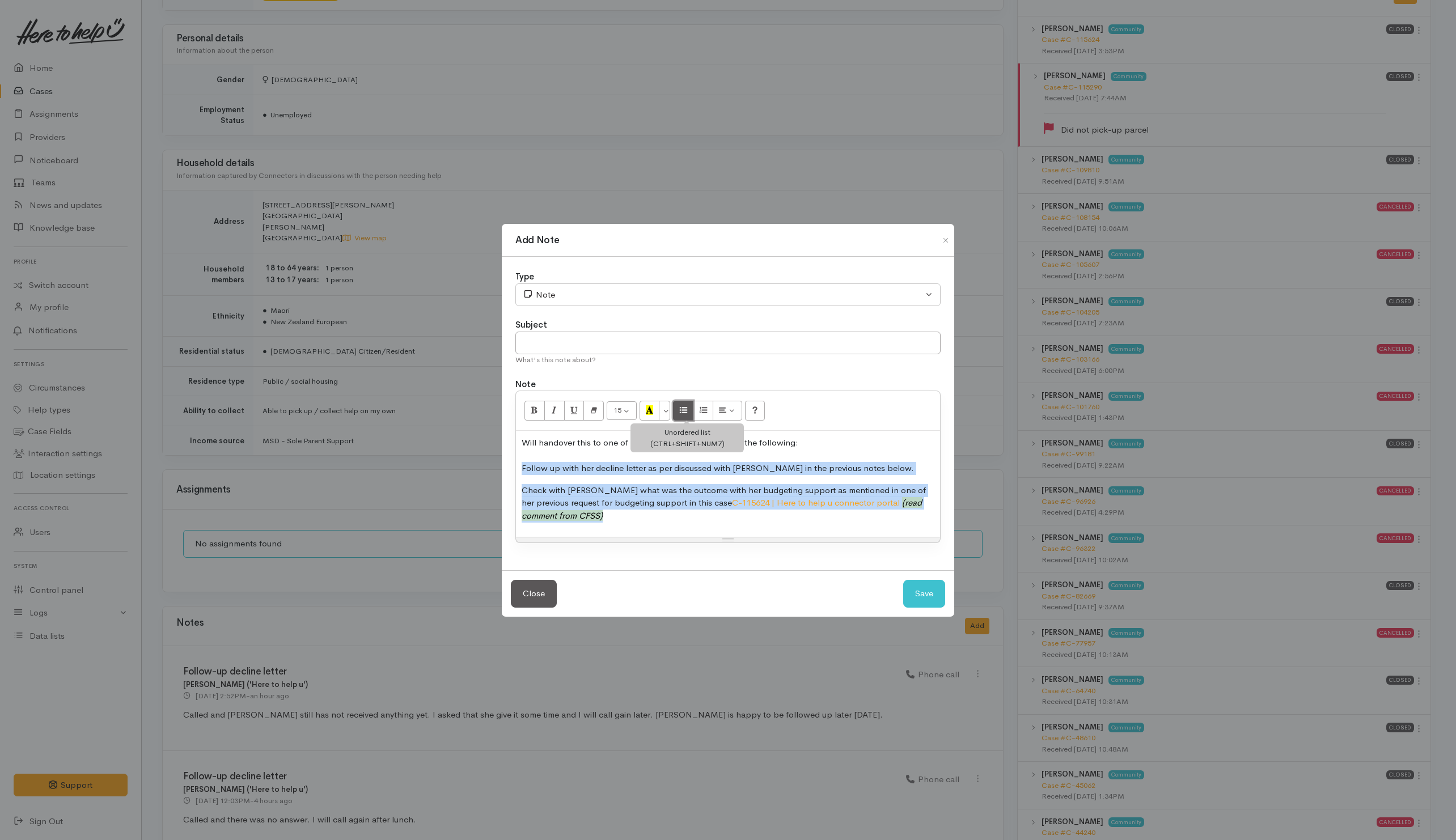
click at [687, 409] on icon "Unordered list (CTRL+SHIFT+NUM7)" at bounding box center [683, 410] width 8 height 10
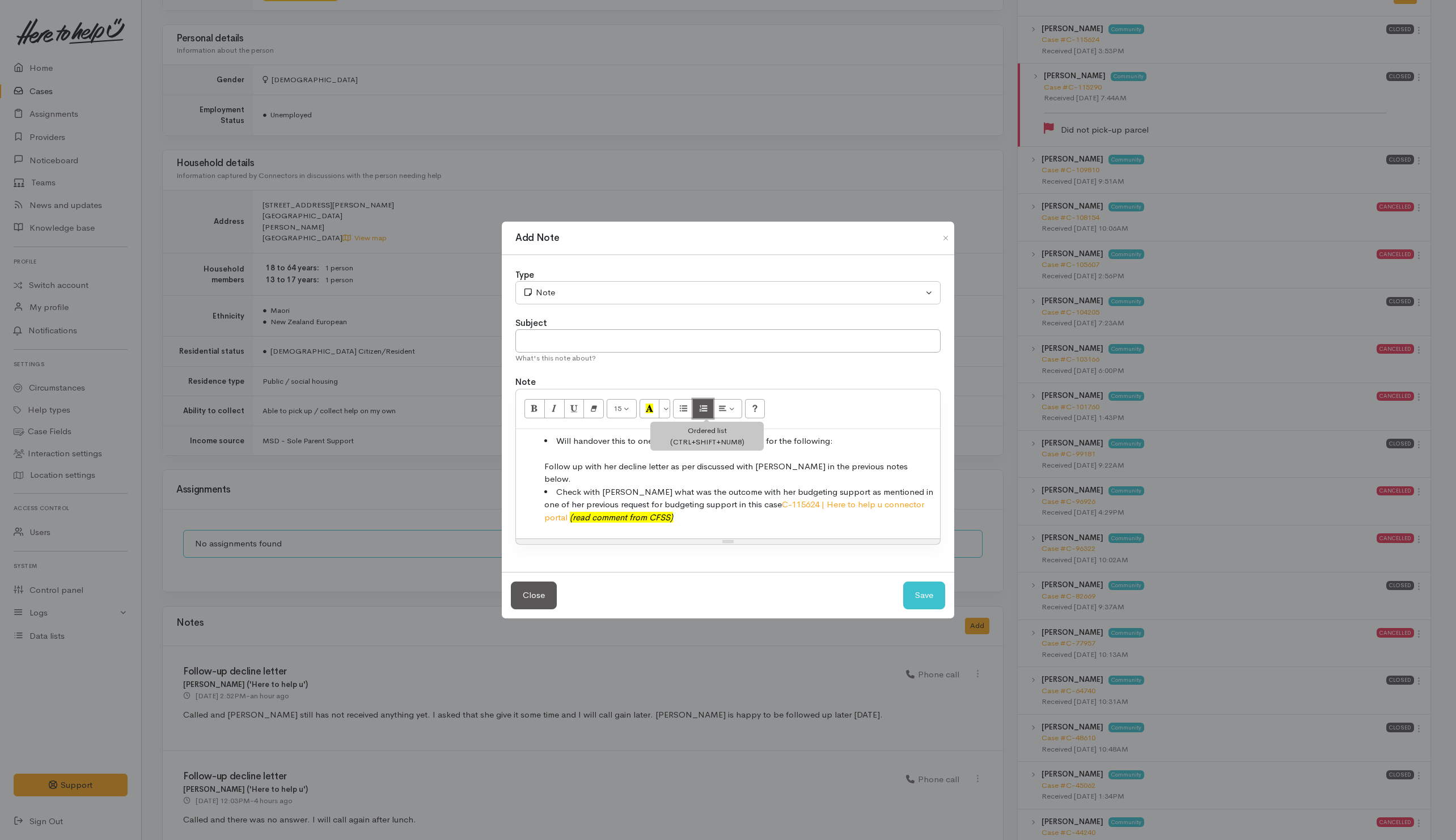
click at [707, 413] on icon "Ordered list (CTRL+SHIFT+NUM8)" at bounding box center [704, 409] width 8 height 10
click at [543, 476] on ol "Will handover this to one of our casual tomorrow, Thursday 16/10 for the follow…" at bounding box center [727, 480] width 413 height 90
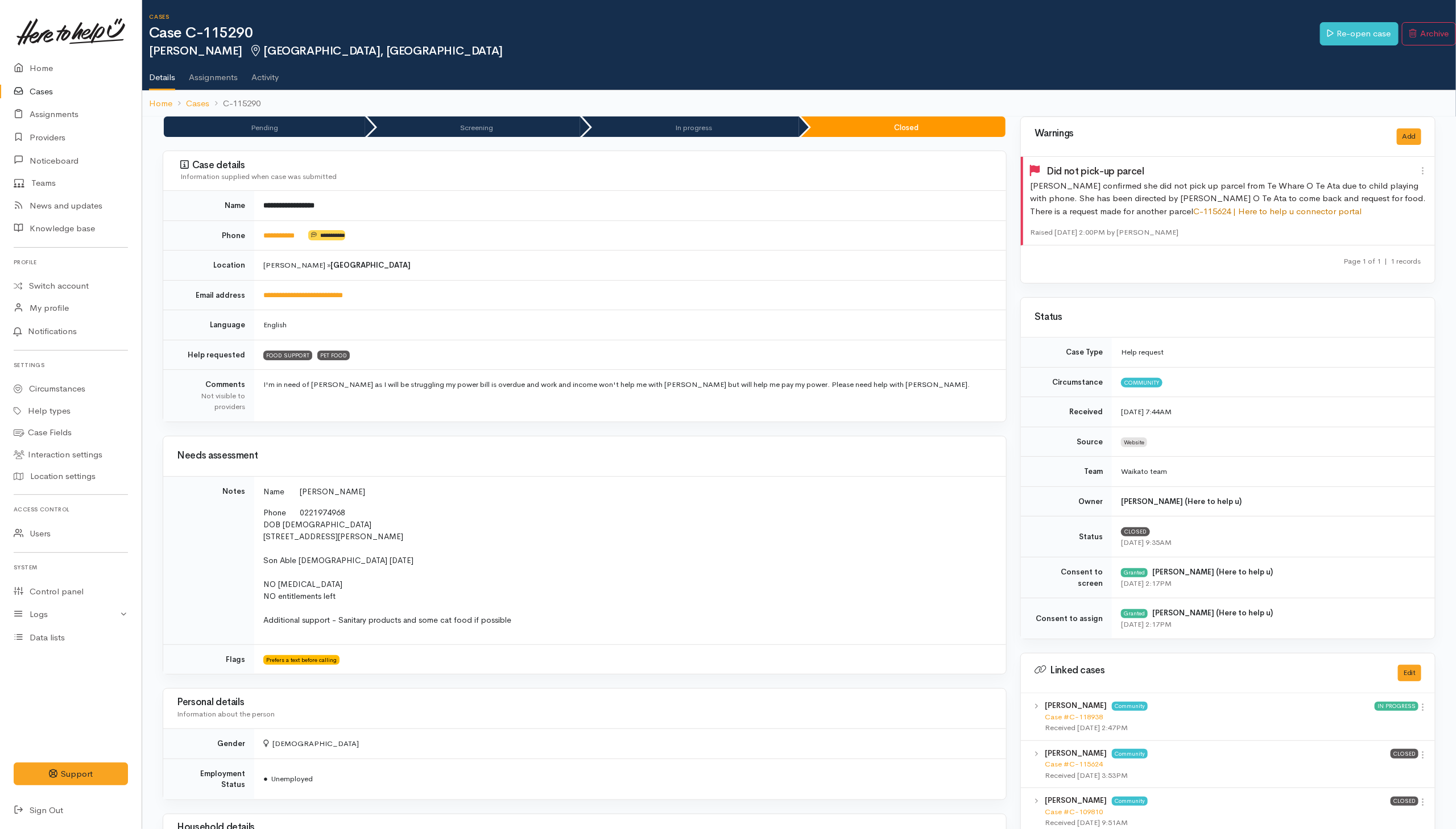
click at [1194, 210] on link "C-115624 | Here to help u connector portal" at bounding box center [1278, 210] width 168 height 11
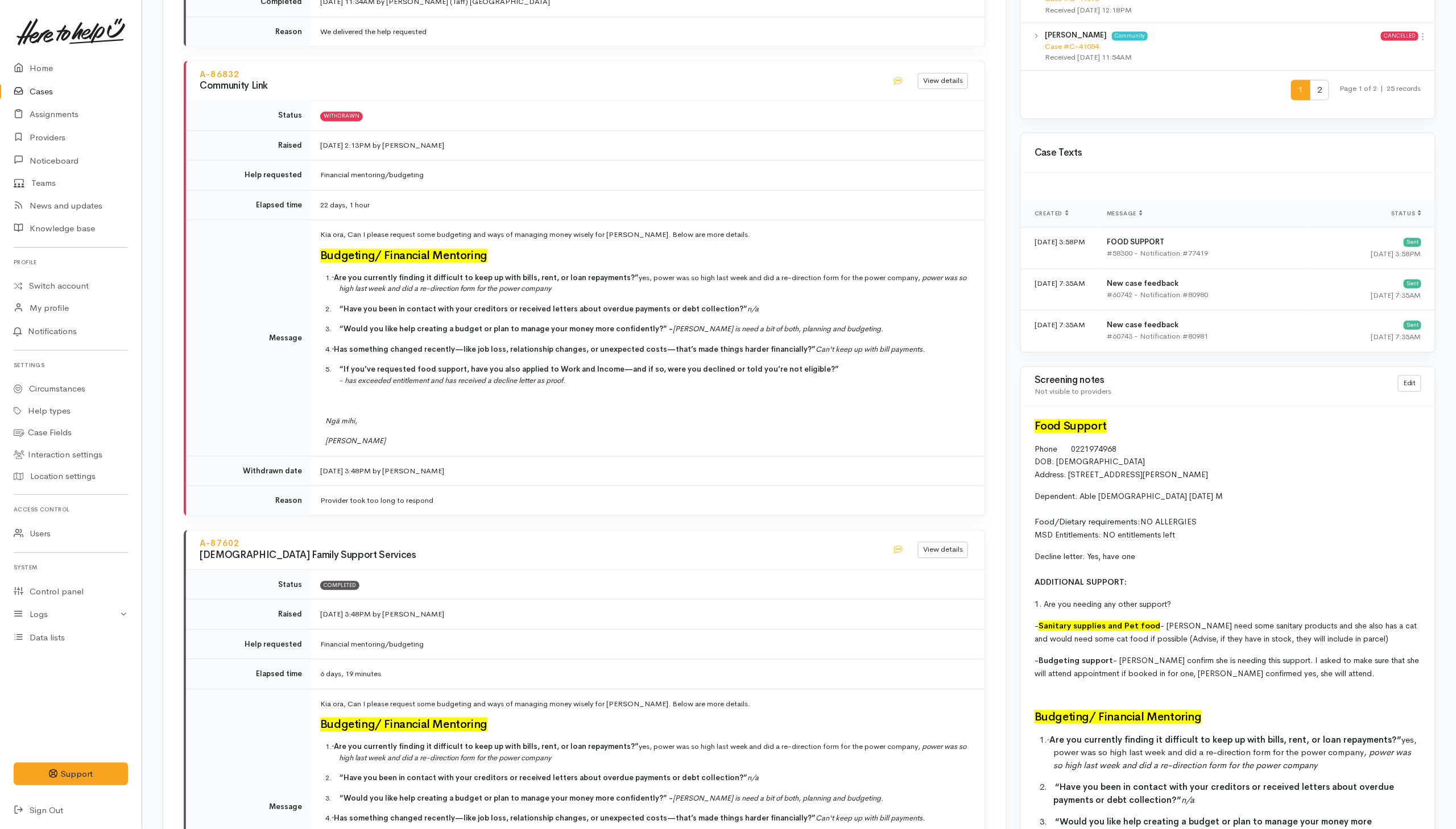
scroll to position [1860, 0]
